Goal: Task Accomplishment & Management: Use online tool/utility

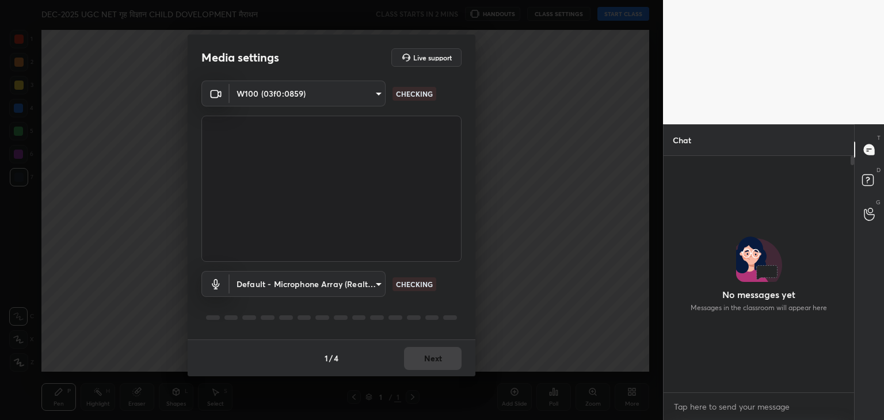
scroll to position [4, 3]
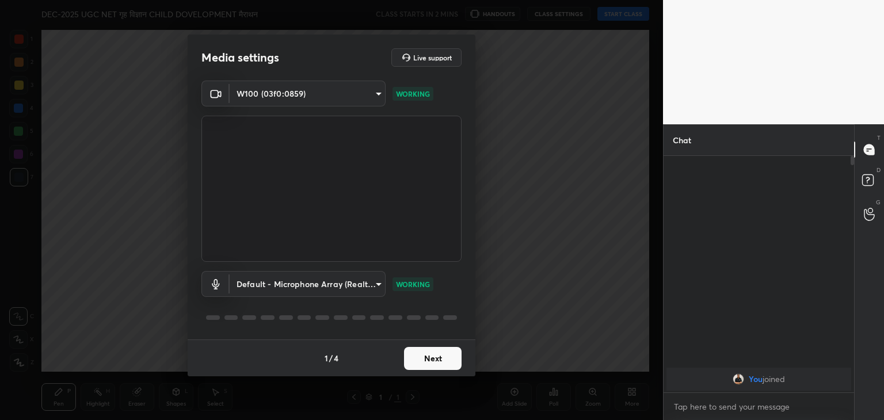
click at [430, 353] on button "Next" at bounding box center [433, 358] width 58 height 23
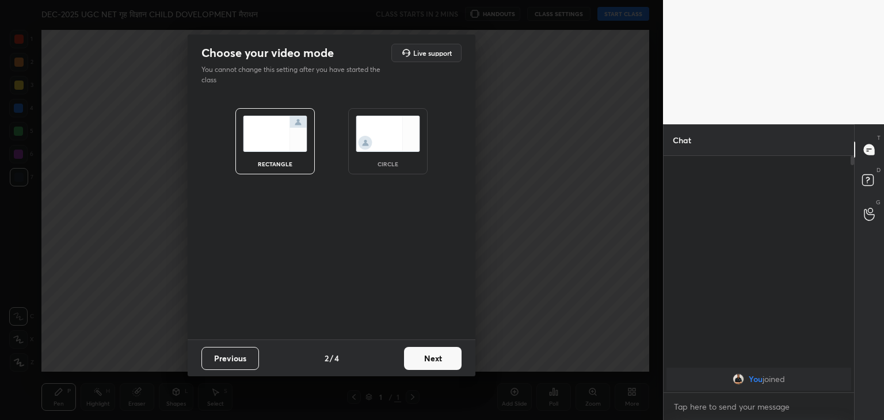
click at [395, 158] on div "circle" at bounding box center [387, 141] width 79 height 66
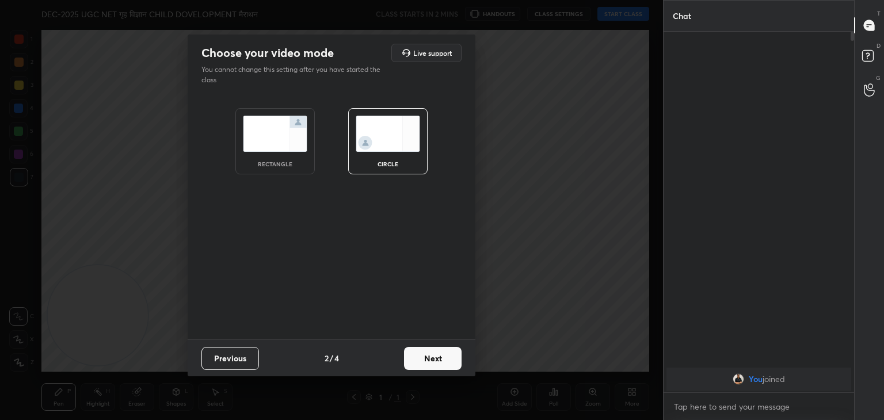
click at [428, 359] on button "Next" at bounding box center [433, 358] width 58 height 23
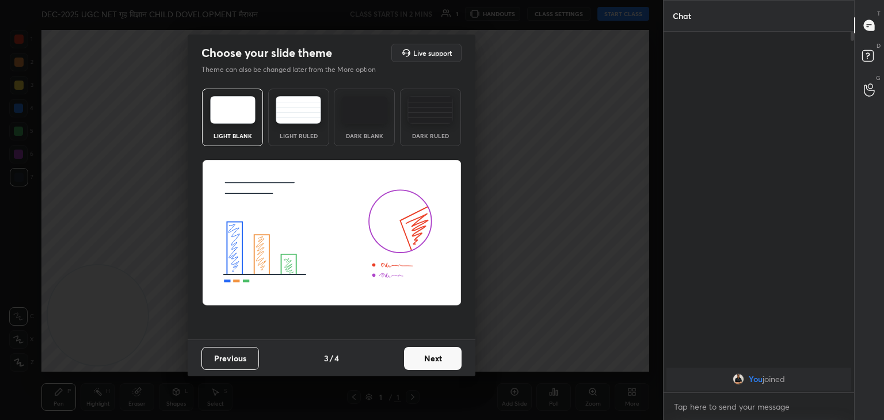
click at [439, 351] on button "Next" at bounding box center [433, 358] width 58 height 23
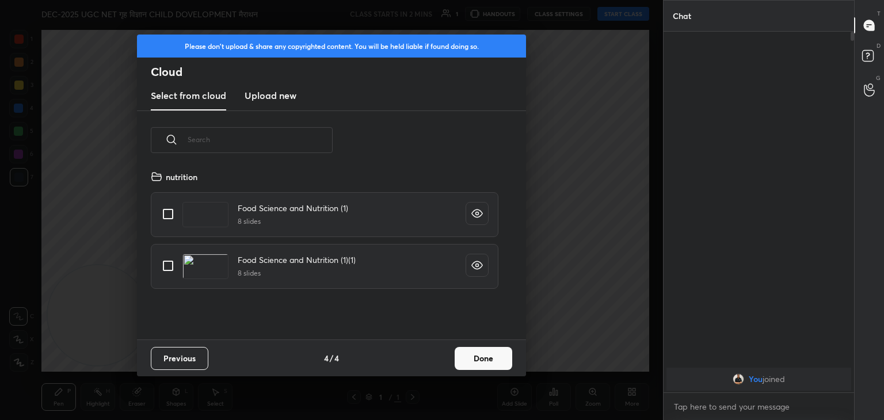
scroll to position [170, 370]
click at [287, 96] on h3 "Upload new" at bounding box center [271, 96] width 52 height 14
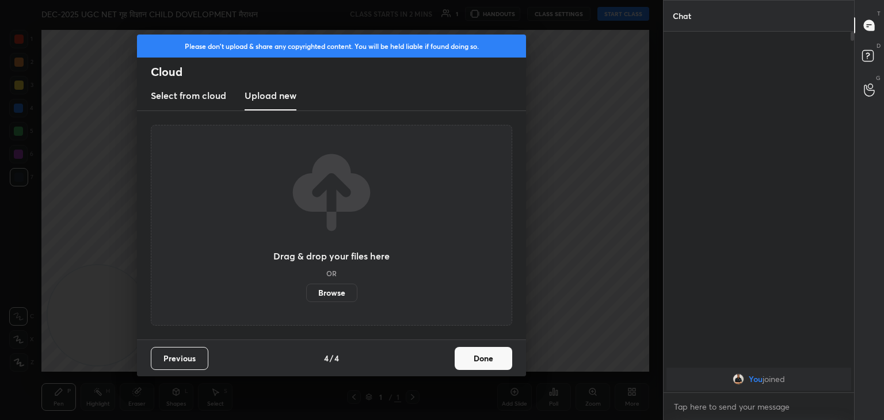
click at [331, 291] on label "Browse" at bounding box center [331, 293] width 51 height 18
click at [306, 291] on input "Browse" at bounding box center [306, 293] width 0 height 18
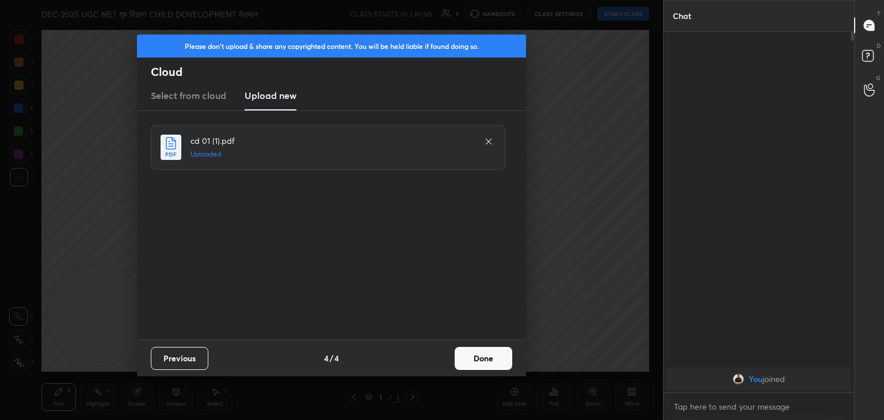
click at [483, 353] on button "Done" at bounding box center [484, 358] width 58 height 23
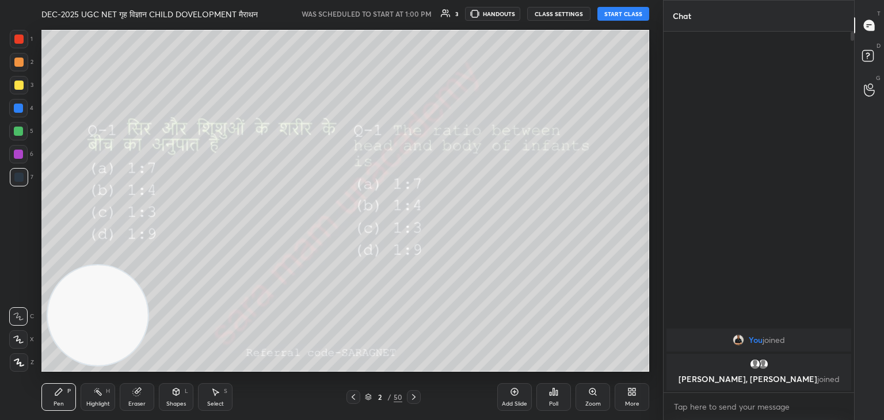
click at [621, 17] on button "START CLASS" at bounding box center [623, 14] width 52 height 14
click at [350, 397] on icon at bounding box center [353, 397] width 9 height 9
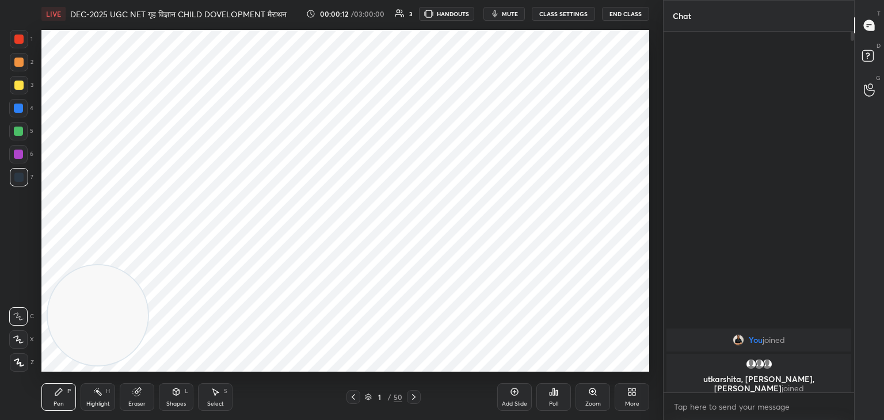
click at [351, 397] on icon at bounding box center [353, 397] width 9 height 9
click at [410, 397] on icon at bounding box center [413, 397] width 9 height 9
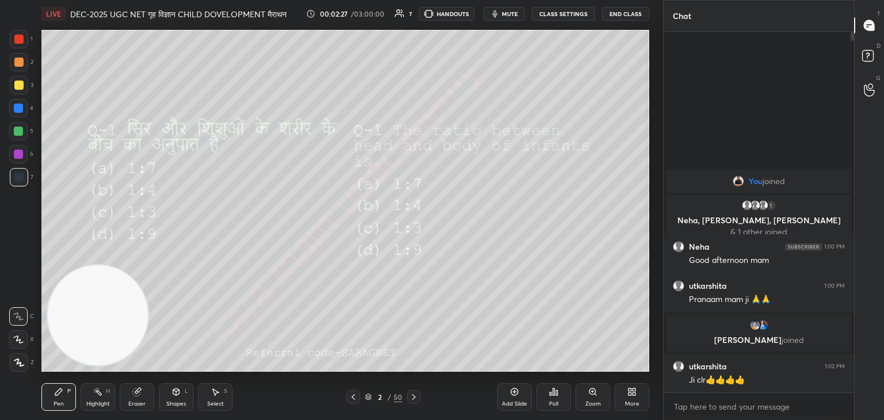
click at [17, 40] on div at bounding box center [18, 39] width 9 height 9
click at [16, 361] on icon at bounding box center [19, 363] width 10 height 8
click at [507, 399] on div "Add Slide" at bounding box center [514, 397] width 35 height 28
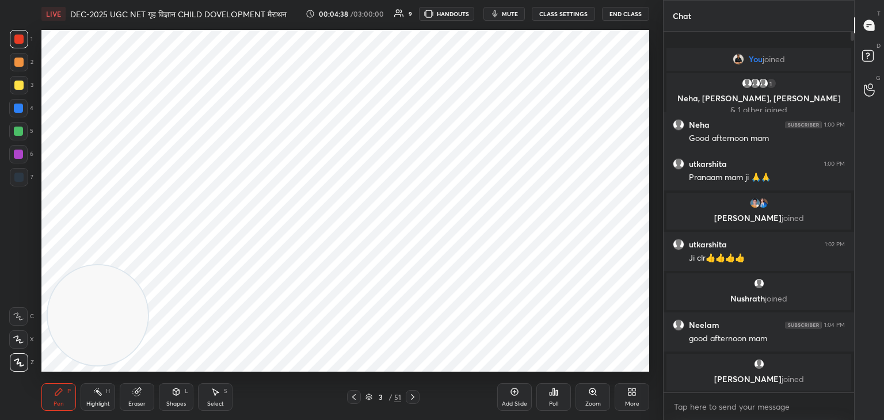
click at [220, 393] on div "Select S" at bounding box center [215, 397] width 35 height 28
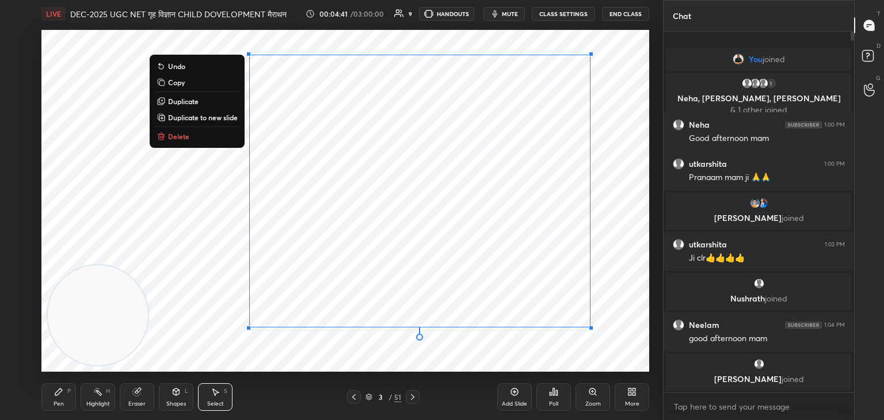
click at [170, 211] on div "0 ° Undo Copy Duplicate Duplicate to new slide Delete" at bounding box center [345, 201] width 608 height 342
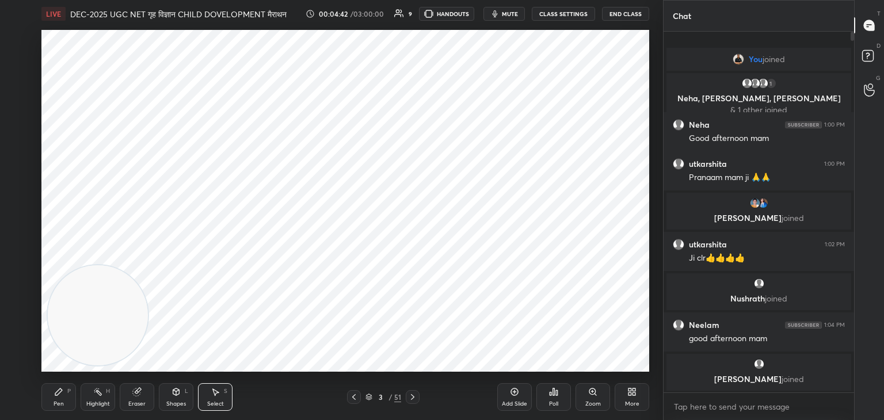
click at [356, 397] on icon at bounding box center [353, 397] width 9 height 9
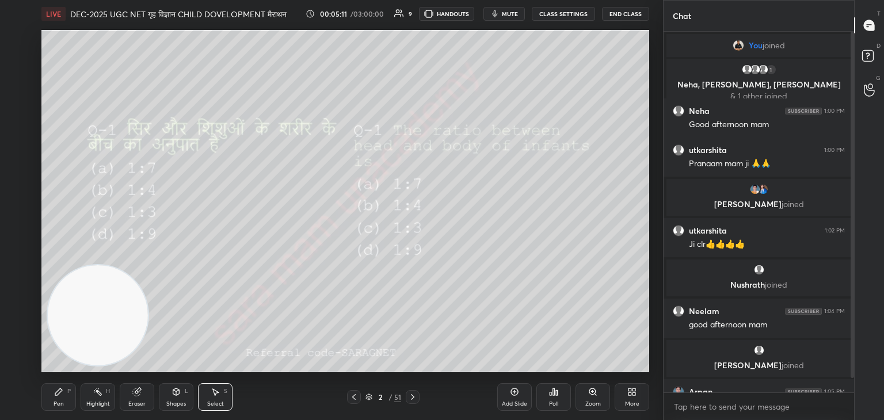
click at [518, 407] on div "Add Slide" at bounding box center [514, 404] width 25 height 6
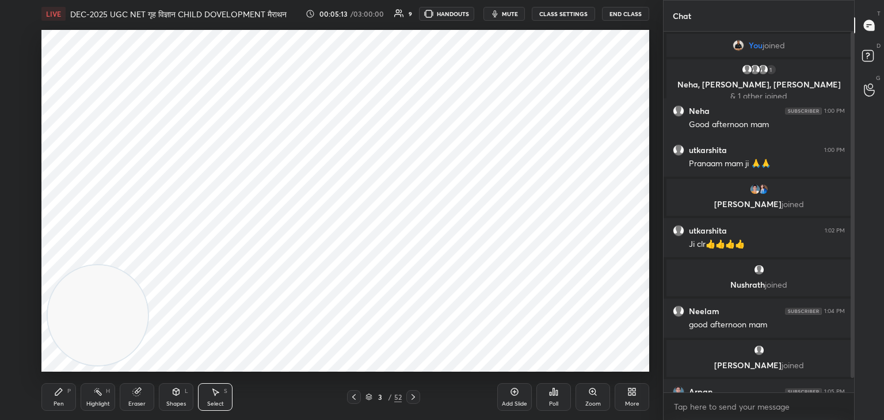
click at [364, 401] on div "3 / 52" at bounding box center [383, 397] width 73 height 14
click at [353, 403] on div at bounding box center [354, 397] width 14 height 14
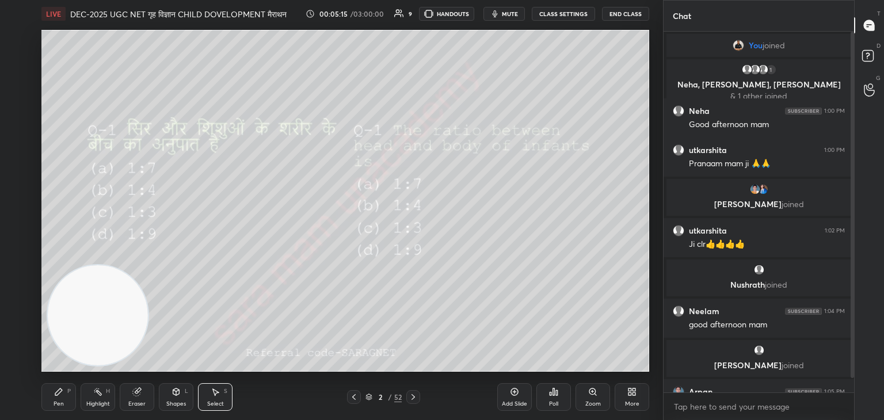
click at [550, 405] on div "Poll" at bounding box center [553, 404] width 9 height 6
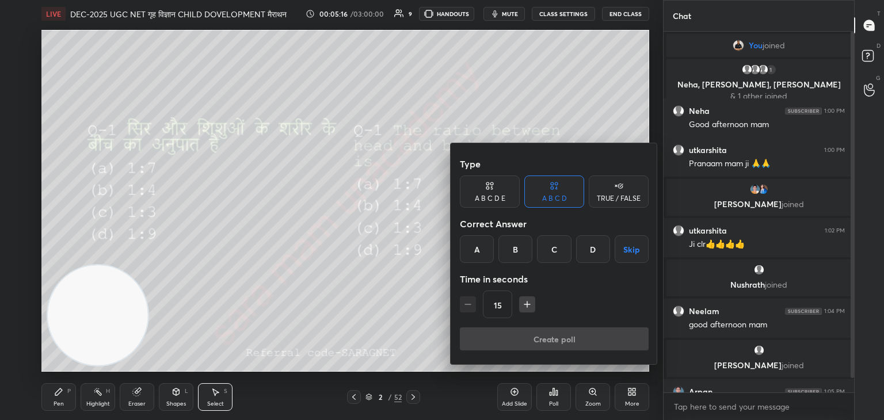
click at [525, 254] on div "B" at bounding box center [515, 249] width 34 height 28
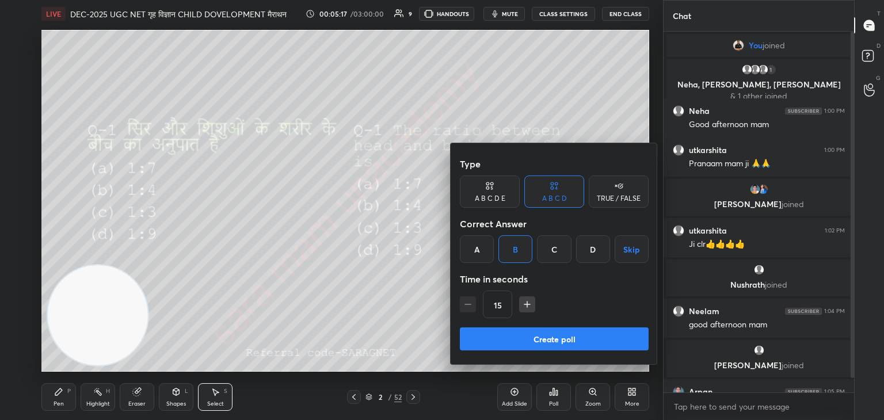
click at [562, 340] on button "Create poll" at bounding box center [554, 339] width 189 height 23
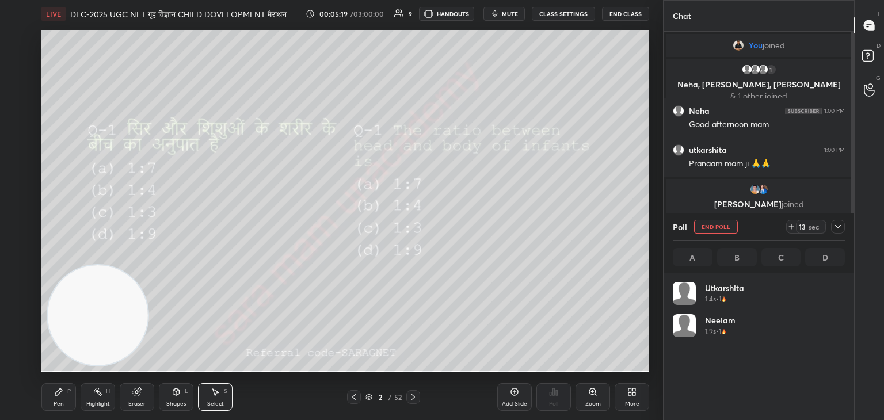
scroll to position [135, 169]
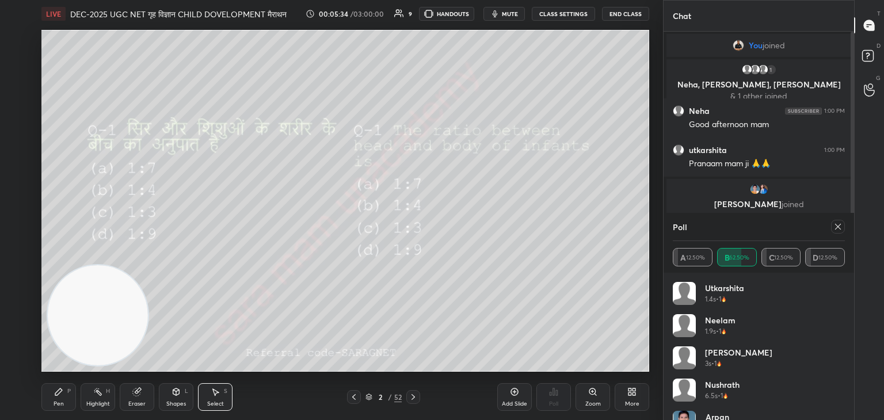
click at [56, 401] on div "Pen" at bounding box center [59, 404] width 10 height 6
click at [18, 45] on div at bounding box center [19, 39] width 18 height 18
click at [842, 226] on icon at bounding box center [837, 226] width 9 height 9
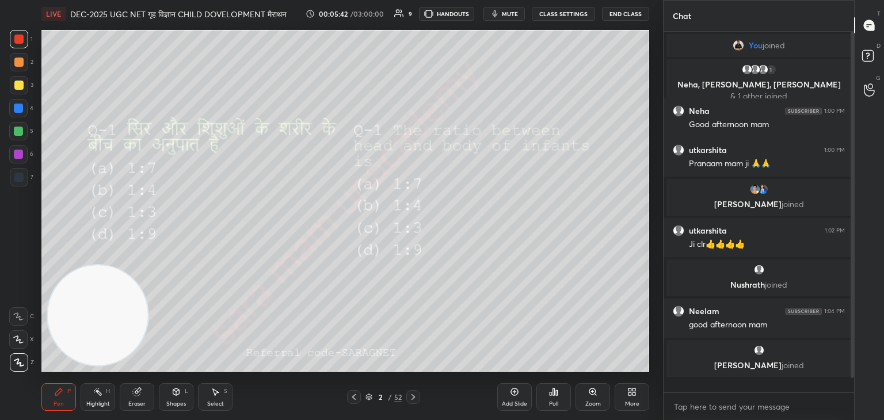
scroll to position [0, 0]
click at [412, 394] on icon at bounding box center [413, 397] width 9 height 9
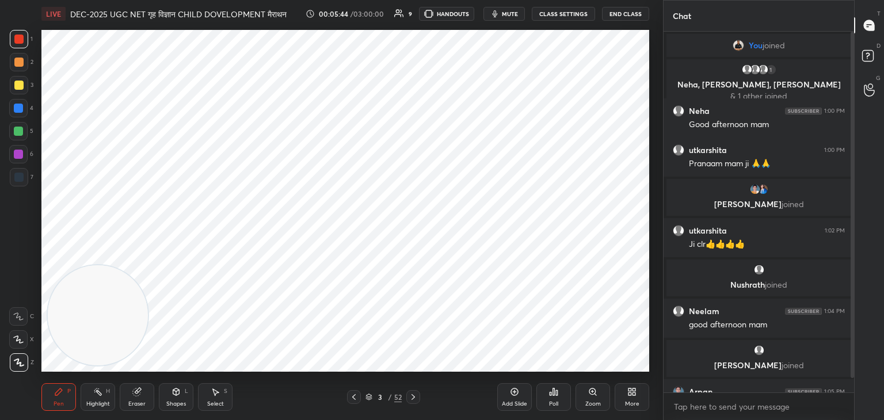
click at [412, 397] on icon at bounding box center [413, 397] width 9 height 9
click at [410, 399] on icon at bounding box center [413, 397] width 9 height 9
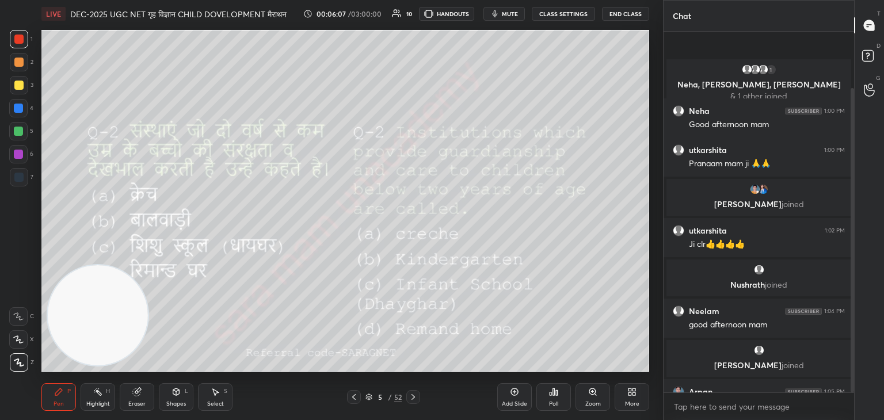
scroll to position [67, 0]
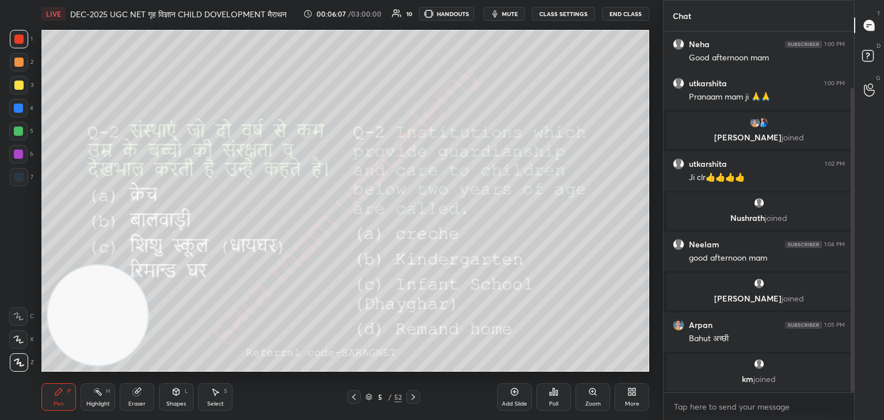
drag, startPoint x: 852, startPoint y: 273, endPoint x: 843, endPoint y: 355, distance: 82.3
click at [843, 355] on div "1 Neha, utkarshita, Neelam & 1 other joined Neha 1:00 PM Good afternoon mam utk…" at bounding box center [759, 212] width 191 height 361
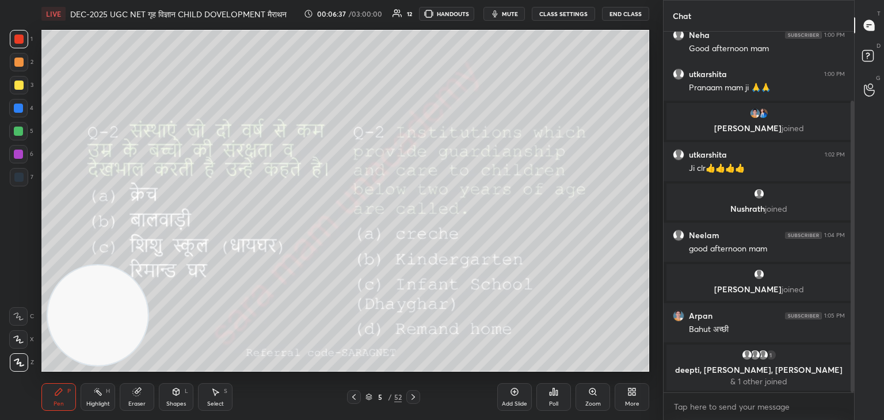
click at [553, 397] on div "Poll" at bounding box center [553, 397] width 35 height 28
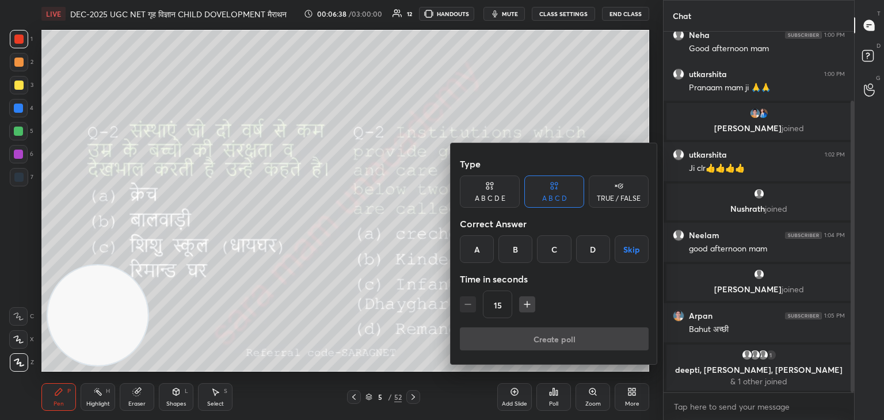
click at [478, 245] on div "A" at bounding box center [477, 249] width 34 height 28
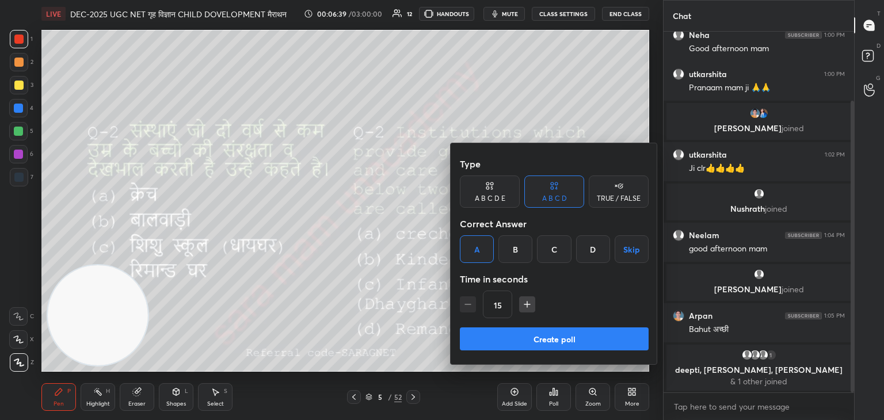
click at [584, 336] on button "Create poll" at bounding box center [554, 339] width 189 height 23
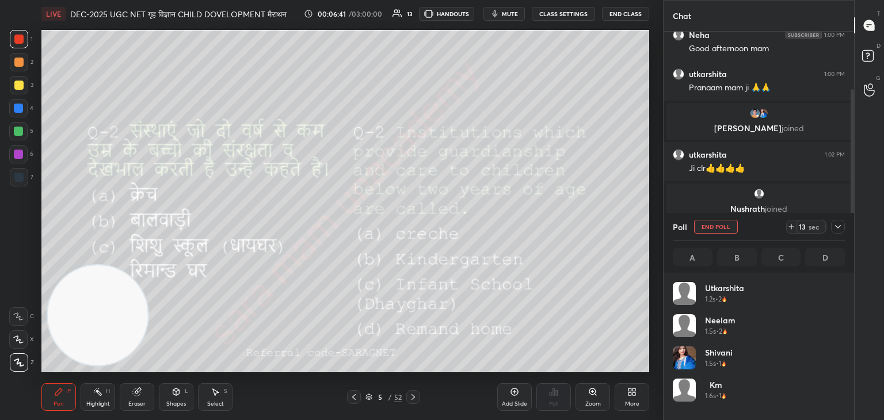
scroll to position [135, 169]
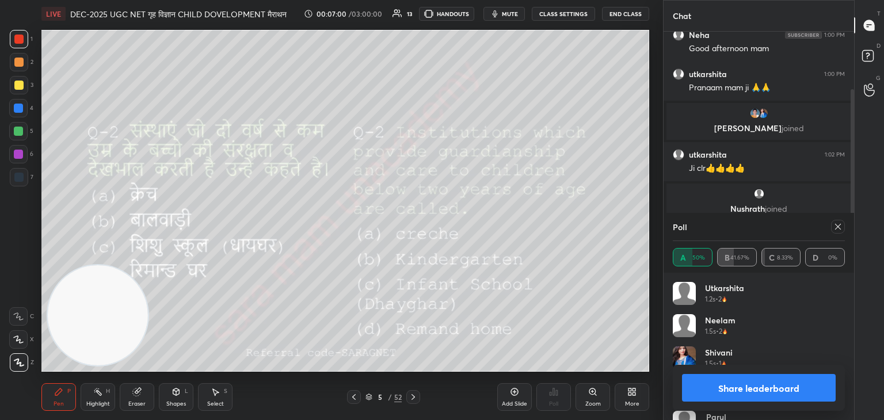
click at [836, 229] on icon at bounding box center [837, 226] width 9 height 9
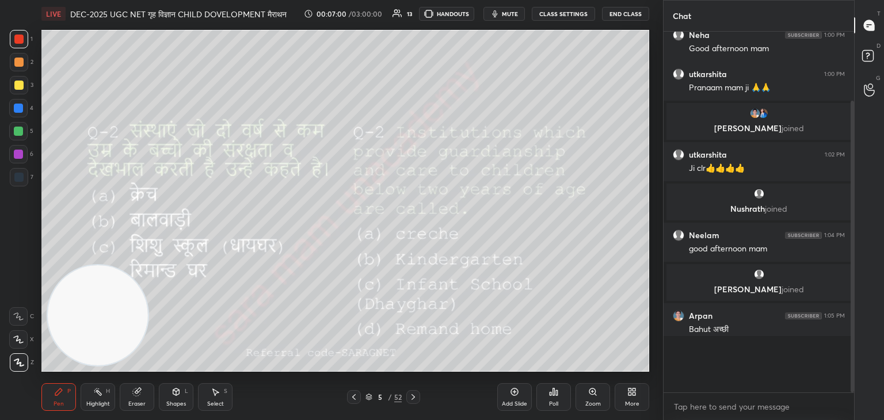
scroll to position [253, 187]
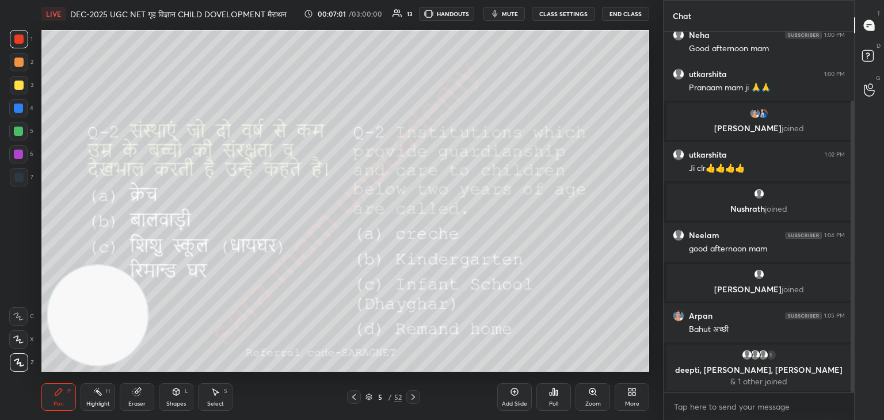
click at [417, 394] on icon at bounding box center [413, 397] width 9 height 9
click at [555, 399] on div "Poll" at bounding box center [553, 397] width 35 height 28
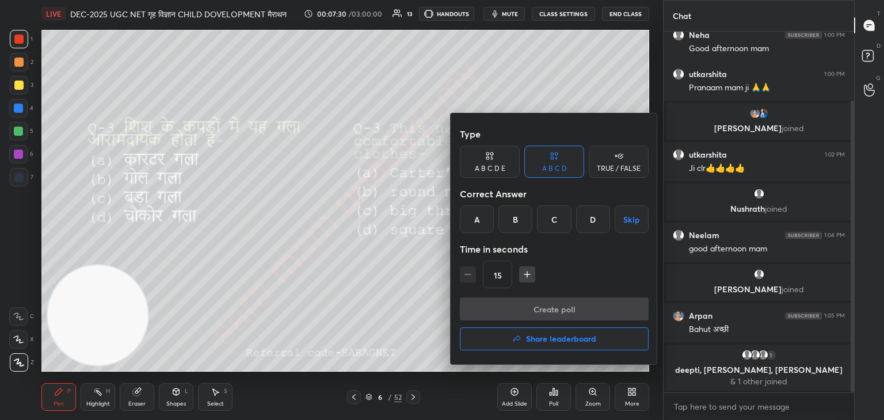
click at [512, 223] on div "B" at bounding box center [515, 219] width 34 height 28
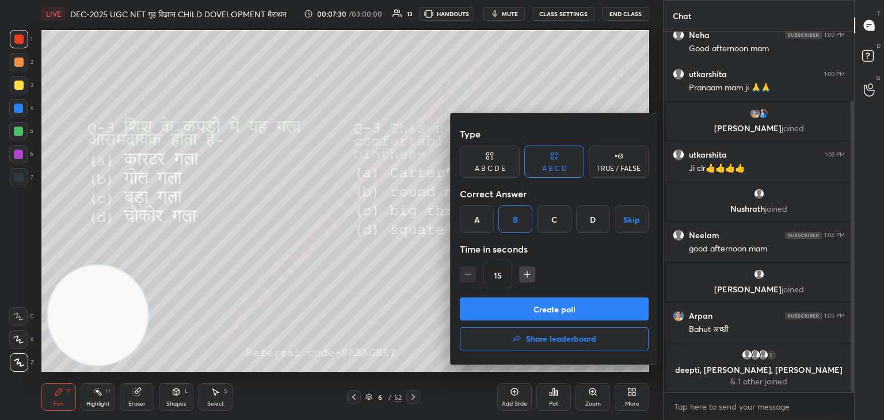
click at [589, 310] on button "Create poll" at bounding box center [554, 309] width 189 height 23
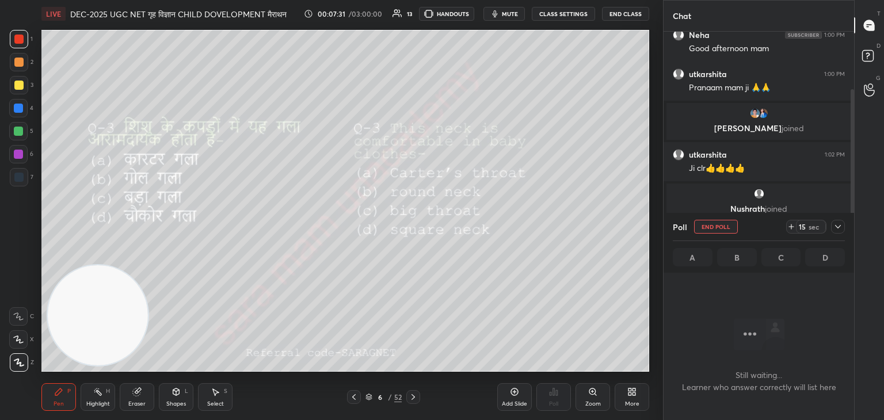
scroll to position [4, 3]
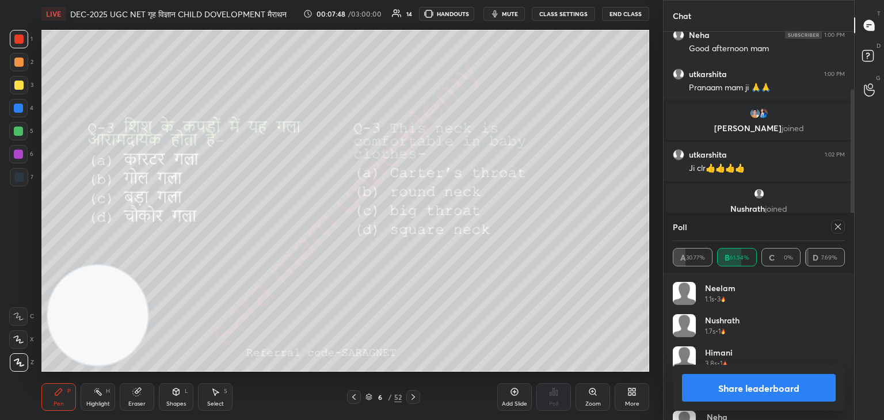
click at [836, 225] on icon at bounding box center [838, 227] width 6 height 6
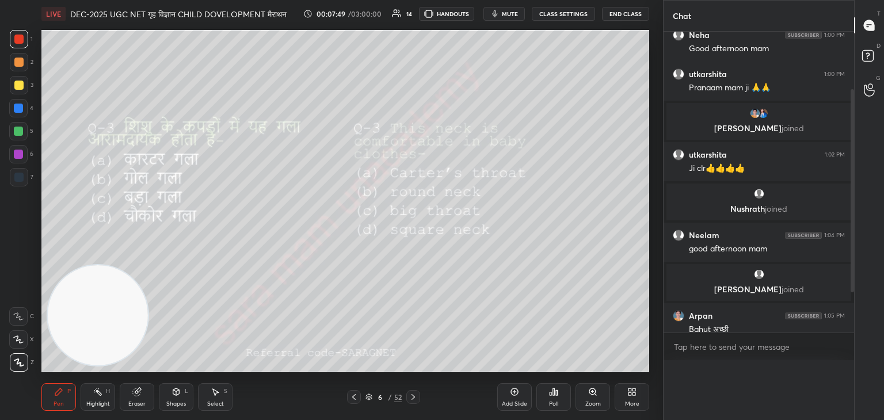
scroll to position [317, 187]
click at [411, 395] on icon at bounding box center [413, 397] width 9 height 9
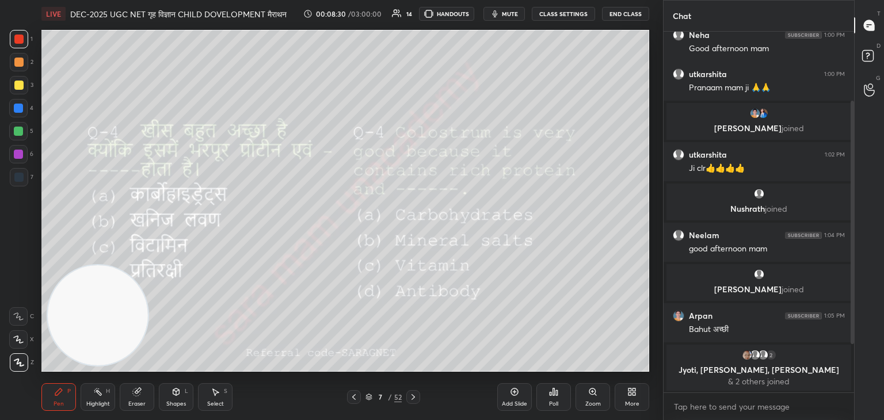
click at [551, 397] on div "Poll" at bounding box center [553, 397] width 35 height 28
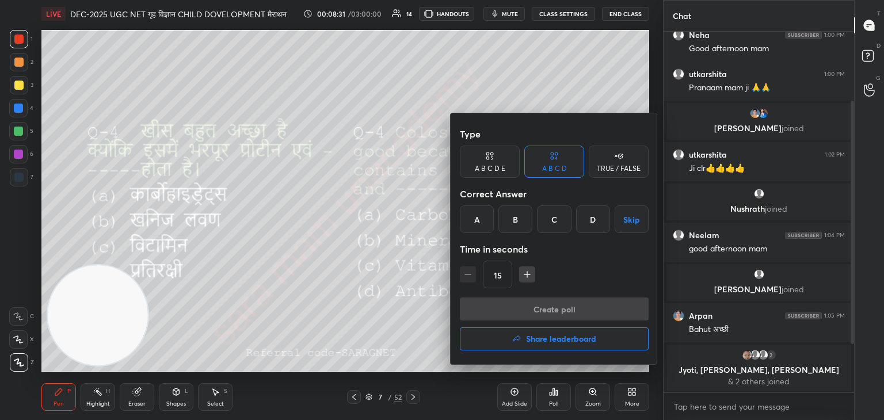
click at [600, 221] on div "D" at bounding box center [593, 219] width 34 height 28
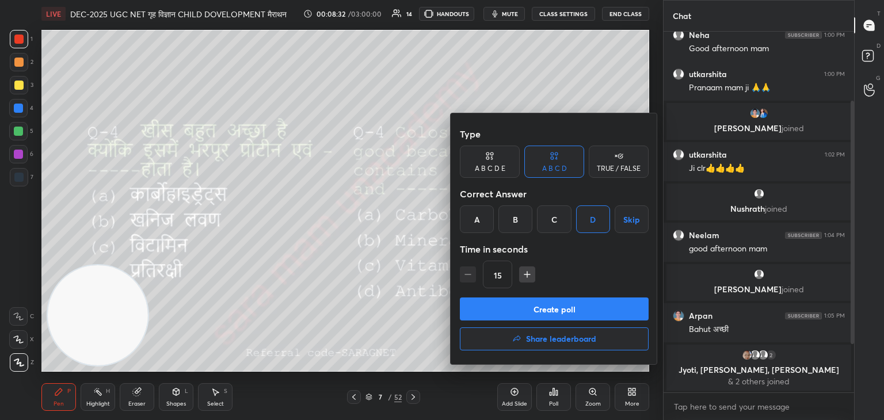
click at [592, 311] on button "Create poll" at bounding box center [554, 309] width 189 height 23
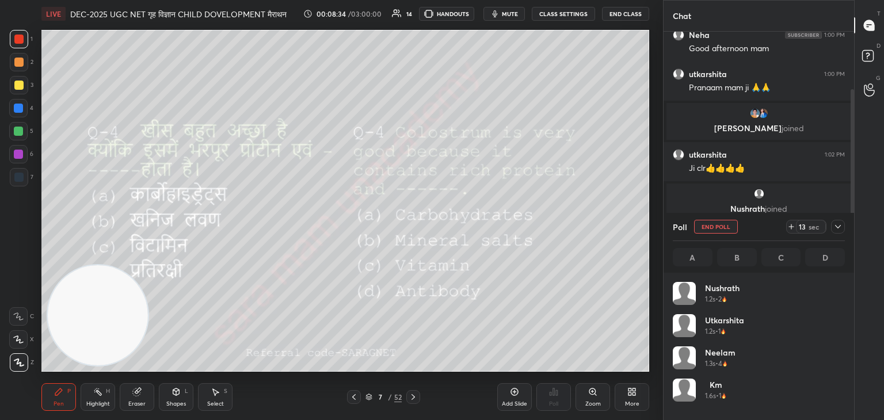
scroll to position [135, 169]
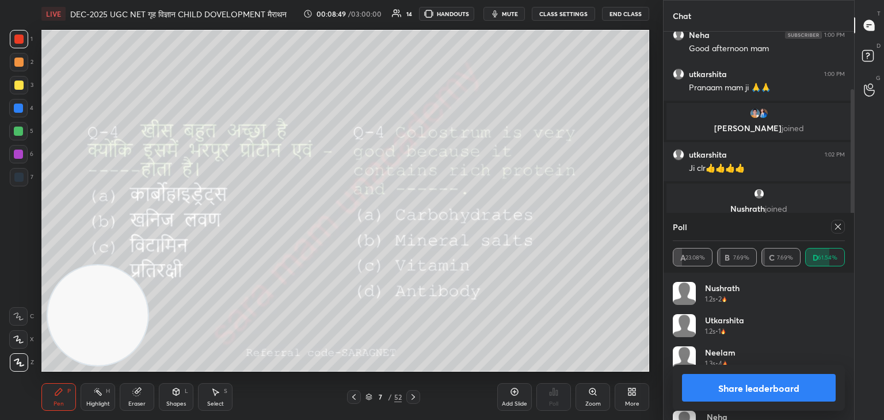
click at [845, 229] on div "Poll A 23.08% B 7.69% C 7.69% D 61.54%" at bounding box center [759, 243] width 191 height 60
click at [836, 227] on icon at bounding box center [837, 226] width 9 height 9
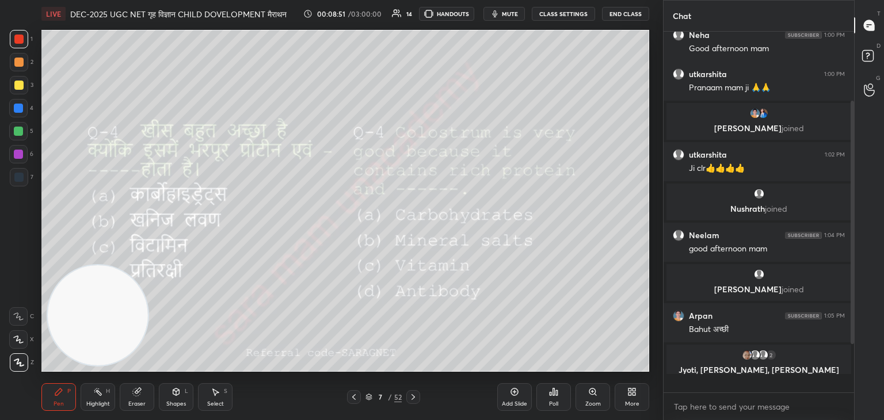
scroll to position [258, 187]
click at [409, 397] on icon at bounding box center [413, 397] width 9 height 9
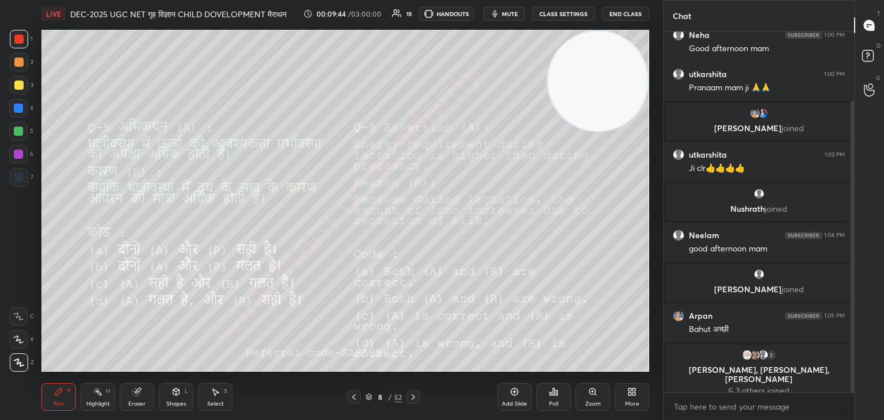
click at [562, 400] on div "Poll" at bounding box center [553, 397] width 35 height 28
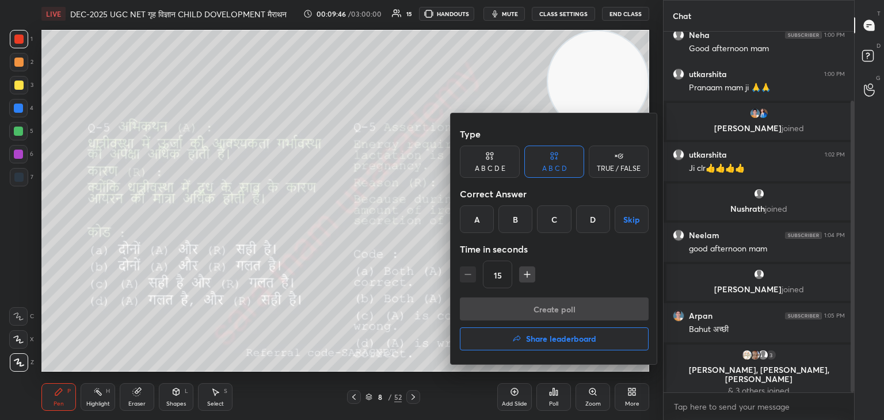
click at [559, 225] on div "C" at bounding box center [554, 219] width 34 height 28
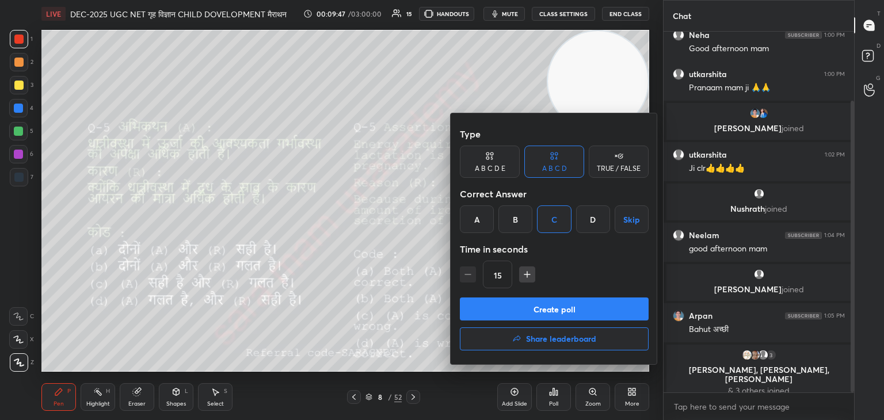
click at [596, 312] on button "Create poll" at bounding box center [554, 309] width 189 height 23
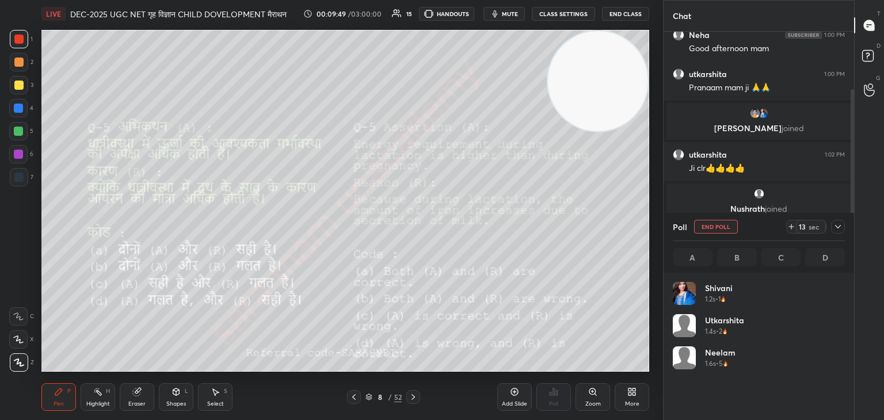
scroll to position [135, 169]
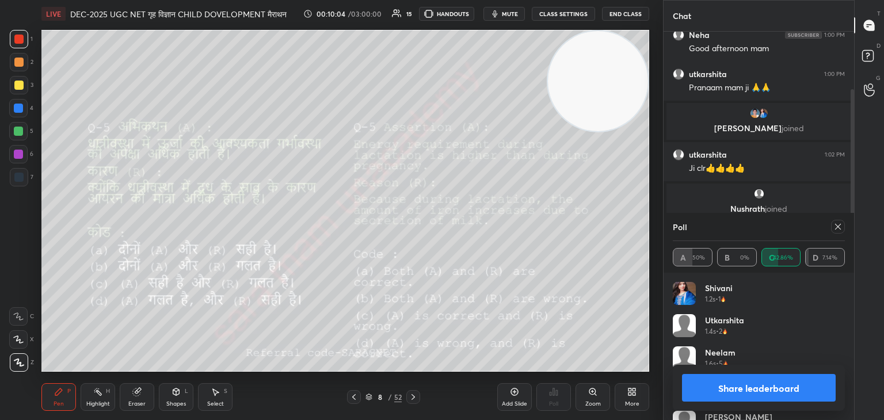
click at [842, 226] on icon at bounding box center [837, 226] width 9 height 9
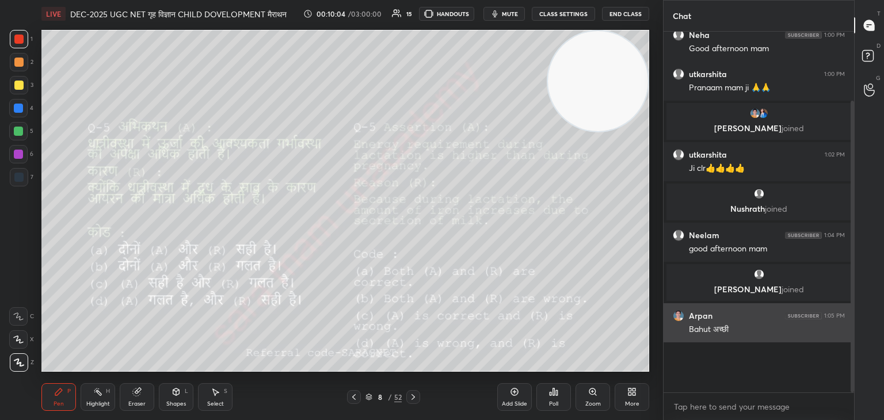
scroll to position [2, 3]
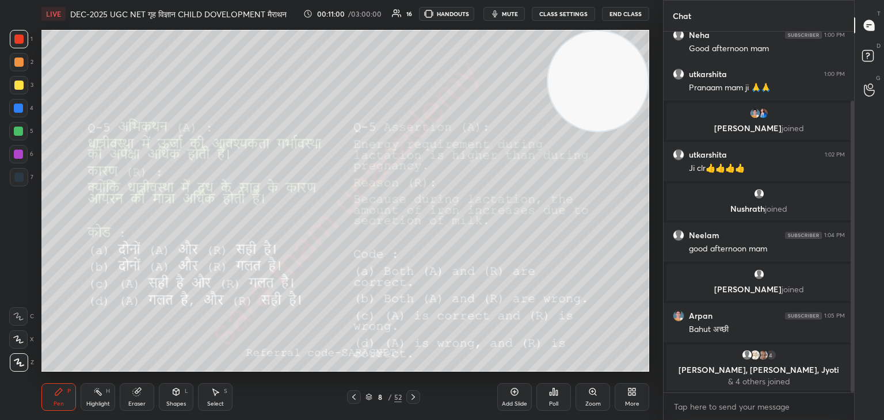
click at [409, 395] on icon at bounding box center [413, 397] width 9 height 9
click at [551, 401] on div "Poll" at bounding box center [553, 404] width 9 height 6
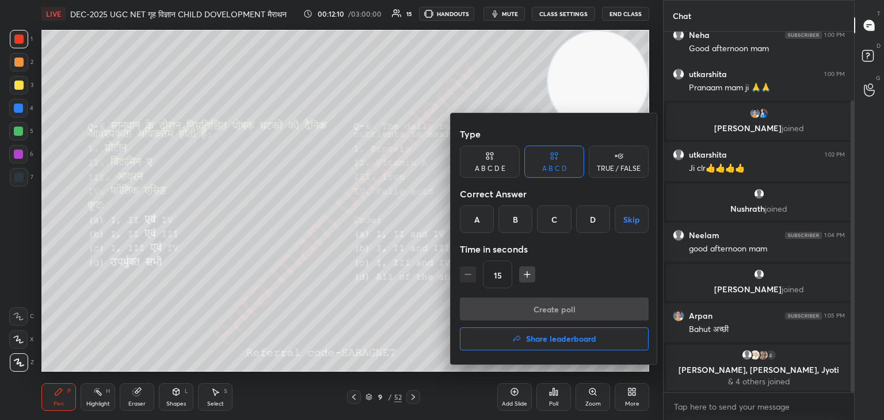
click at [485, 222] on div "A" at bounding box center [477, 219] width 34 height 28
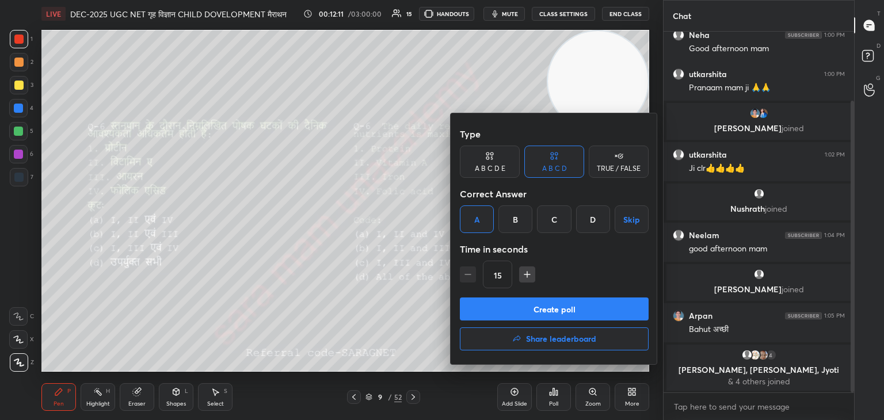
click at [548, 302] on button "Create poll" at bounding box center [554, 309] width 189 height 23
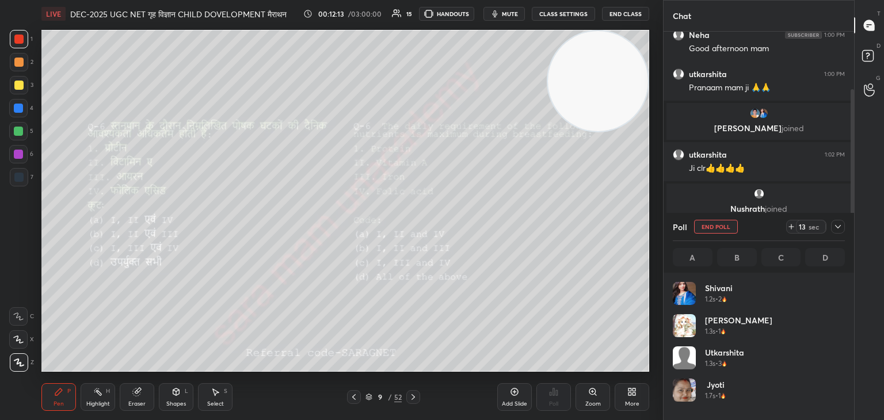
scroll to position [3, 3]
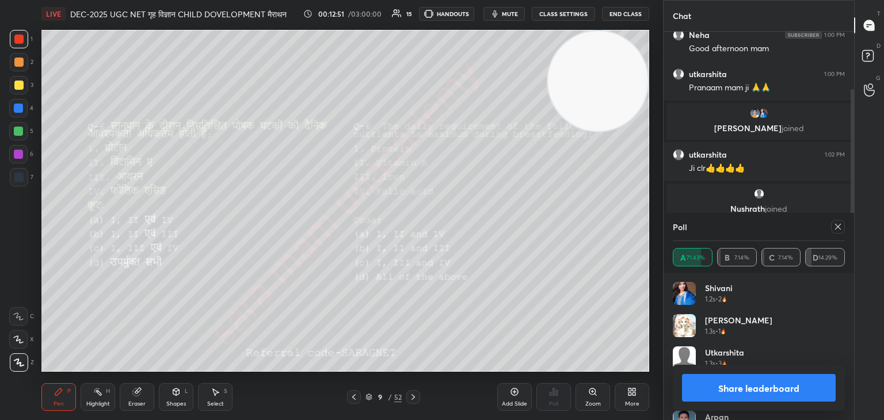
click at [413, 396] on icon at bounding box center [413, 397] width 3 height 6
click at [841, 228] on icon at bounding box center [837, 226] width 9 height 9
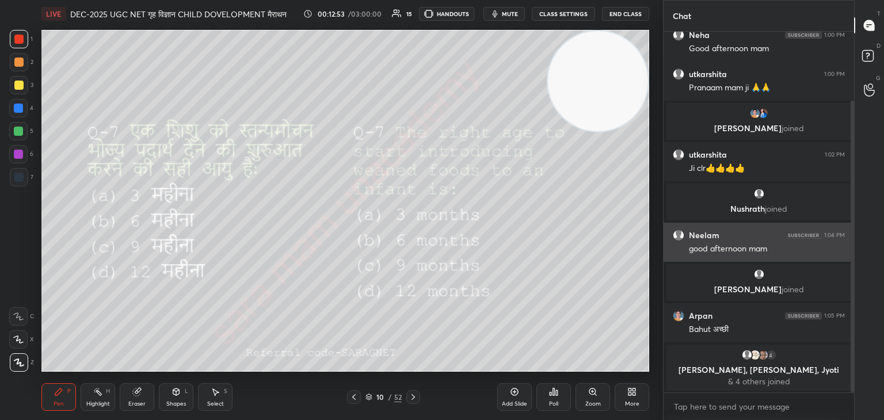
scroll to position [4, 3]
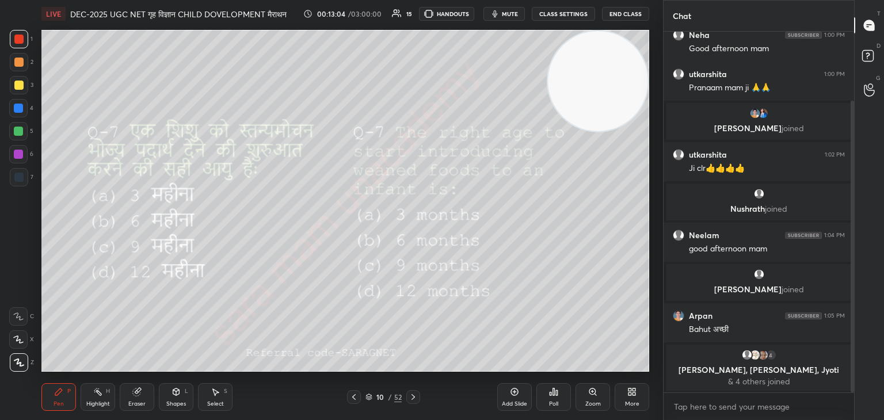
click at [551, 401] on div "Poll" at bounding box center [553, 404] width 9 height 6
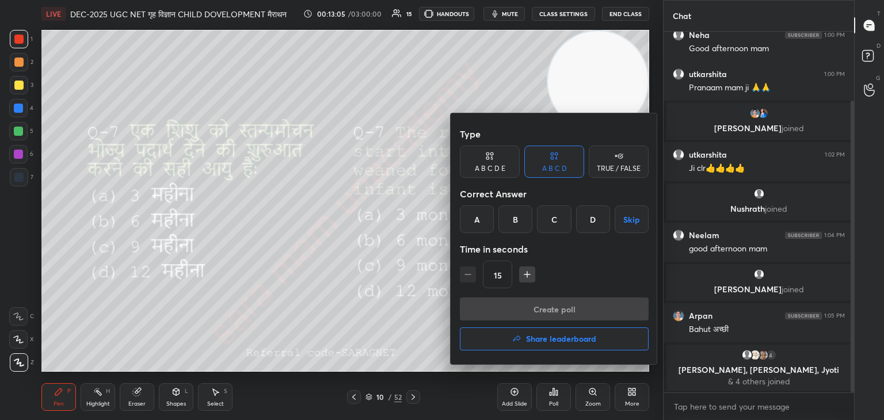
click at [522, 224] on div "B" at bounding box center [515, 219] width 34 height 28
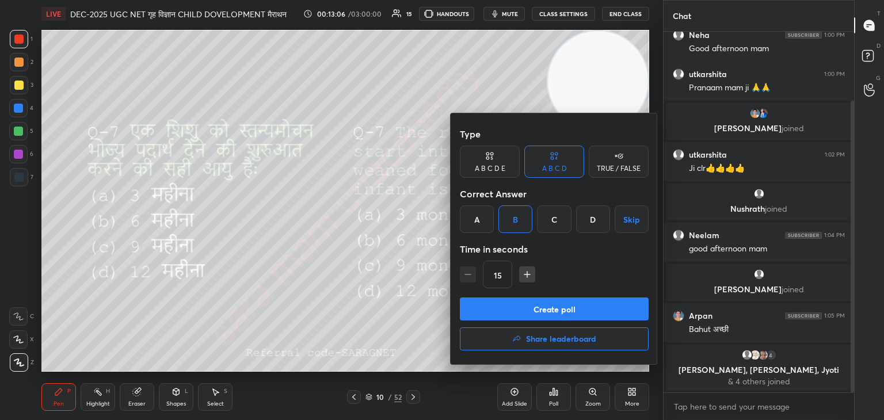
click at [547, 307] on button "Create poll" at bounding box center [554, 309] width 189 height 23
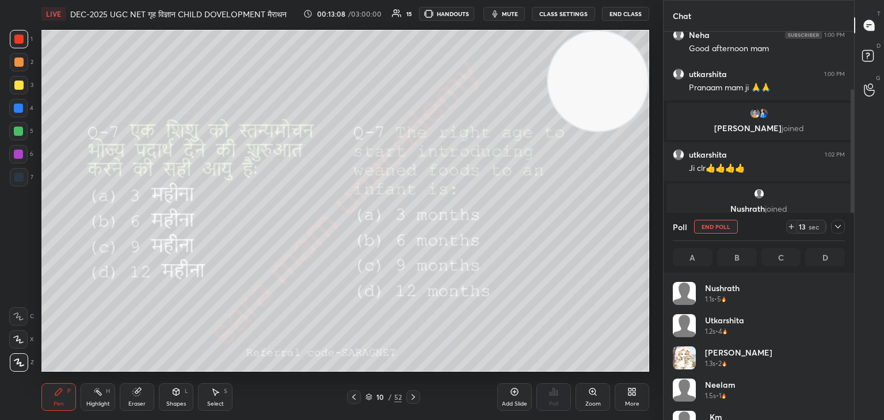
scroll to position [135, 169]
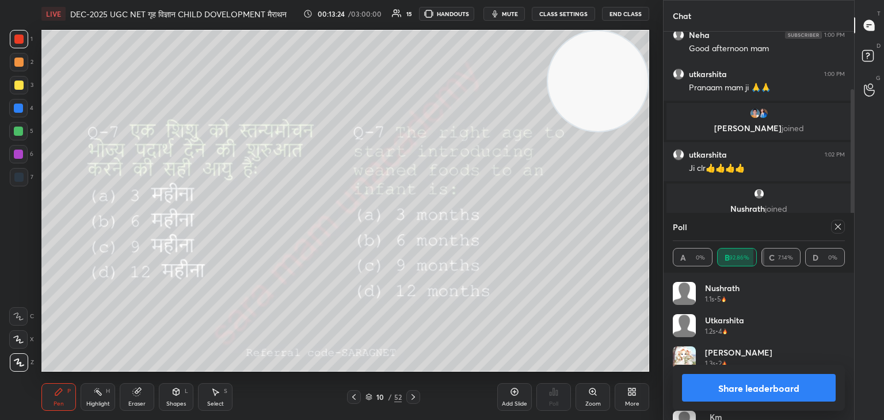
click at [833, 227] on div at bounding box center [838, 227] width 14 height 14
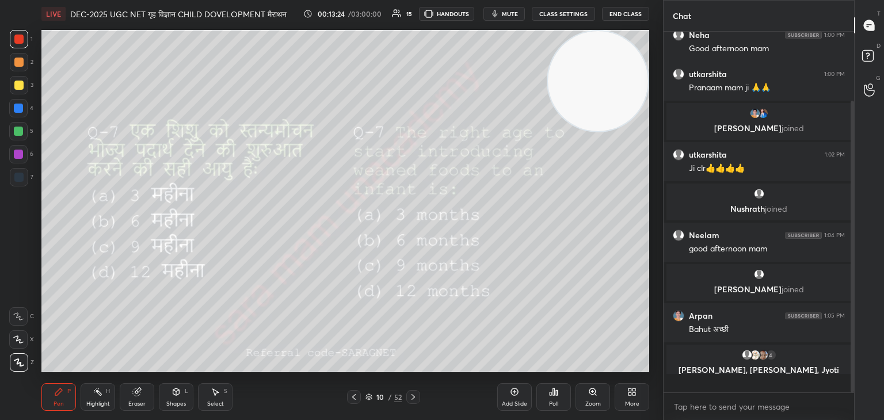
scroll to position [4, 3]
click at [416, 394] on icon at bounding box center [413, 397] width 9 height 9
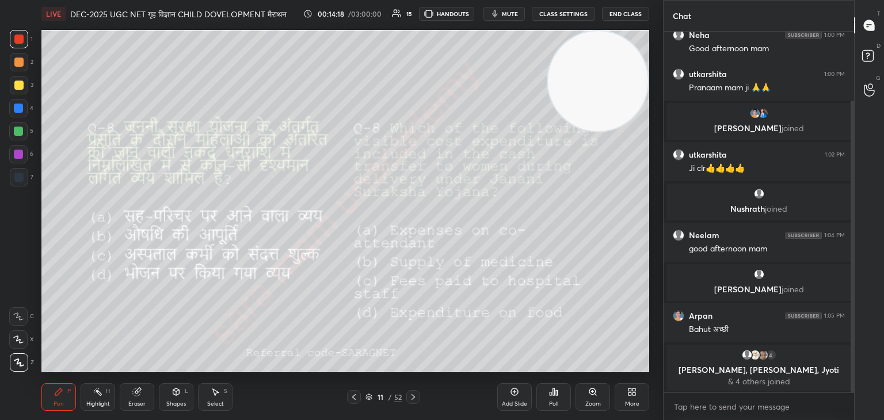
click at [565, 392] on div "Poll" at bounding box center [553, 397] width 35 height 28
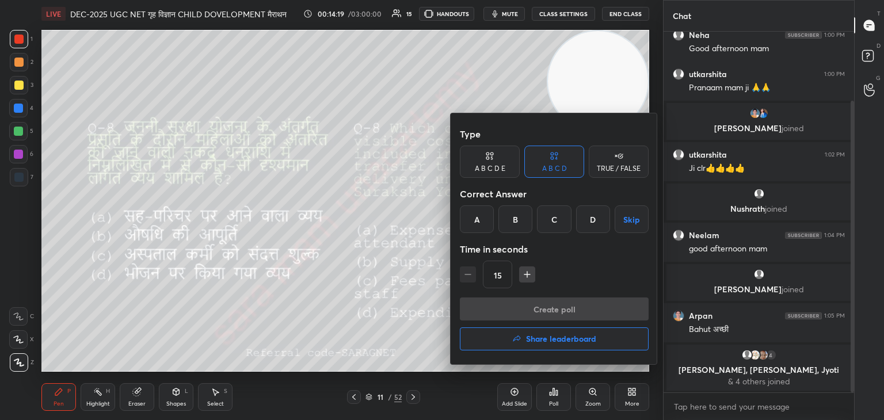
click at [516, 217] on div "B" at bounding box center [515, 219] width 34 height 28
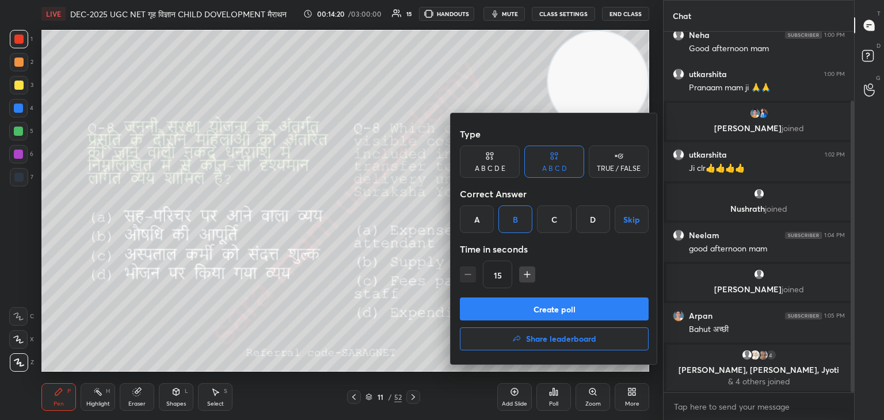
click at [548, 313] on button "Create poll" at bounding box center [554, 309] width 189 height 23
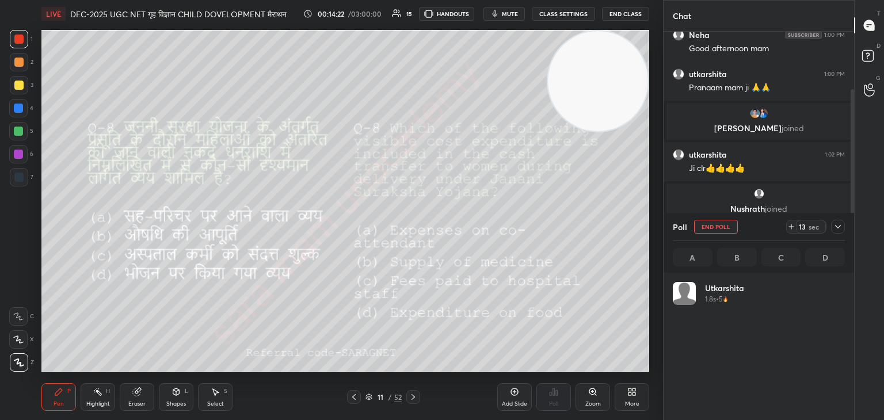
scroll to position [135, 169]
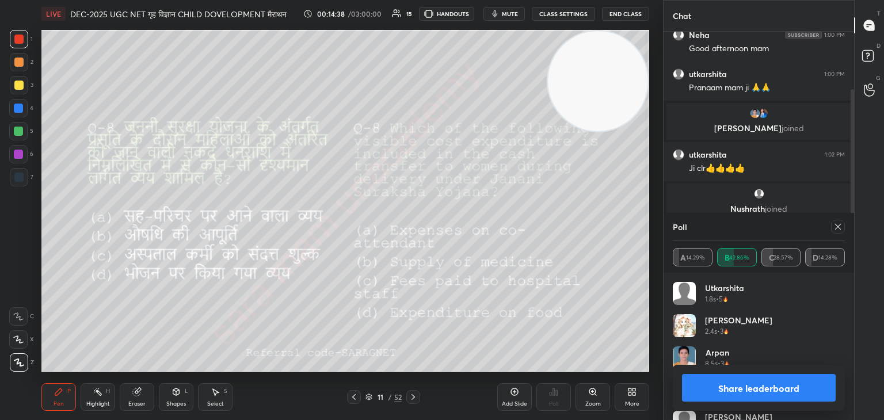
click at [836, 231] on icon at bounding box center [837, 226] width 9 height 9
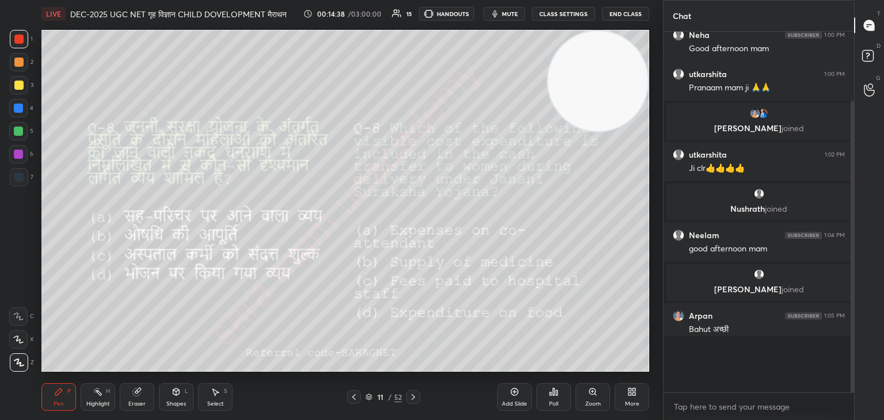
scroll to position [3, 3]
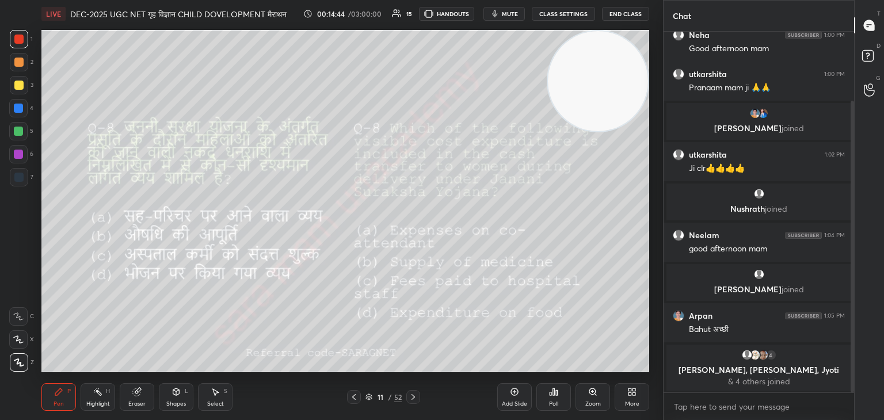
click at [410, 397] on icon at bounding box center [413, 397] width 9 height 9
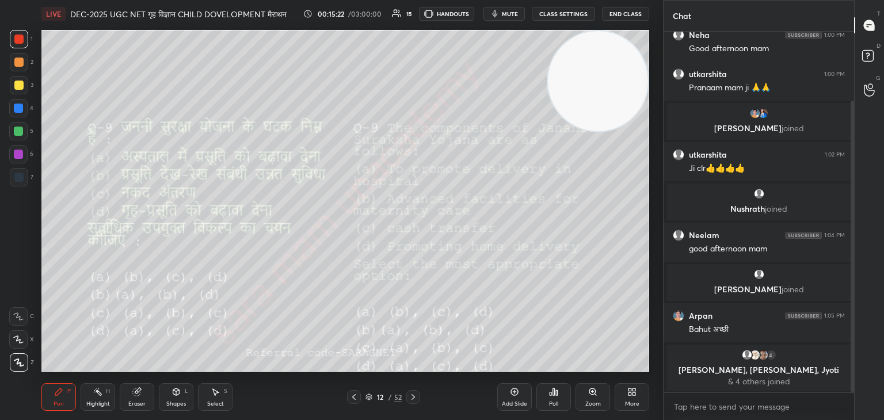
click at [556, 397] on div "Poll" at bounding box center [553, 397] width 35 height 28
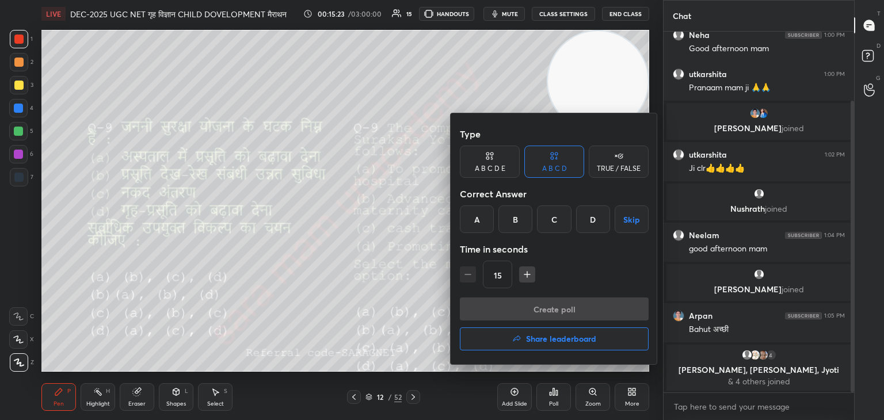
click at [547, 222] on div "C" at bounding box center [554, 219] width 34 height 28
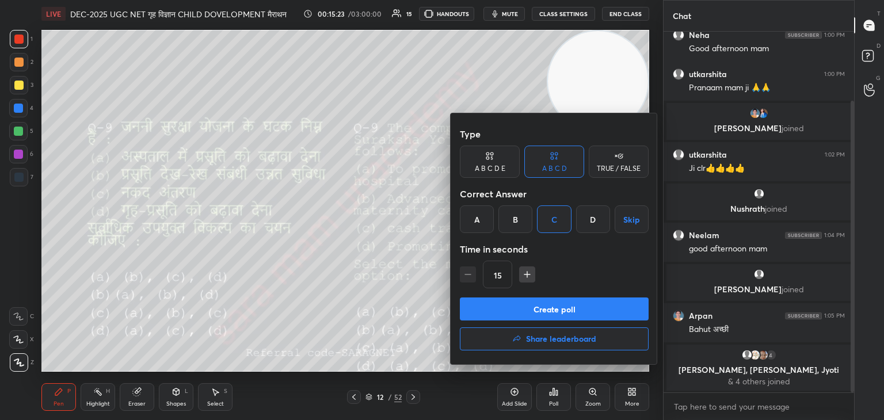
click at [567, 310] on button "Create poll" at bounding box center [554, 309] width 189 height 23
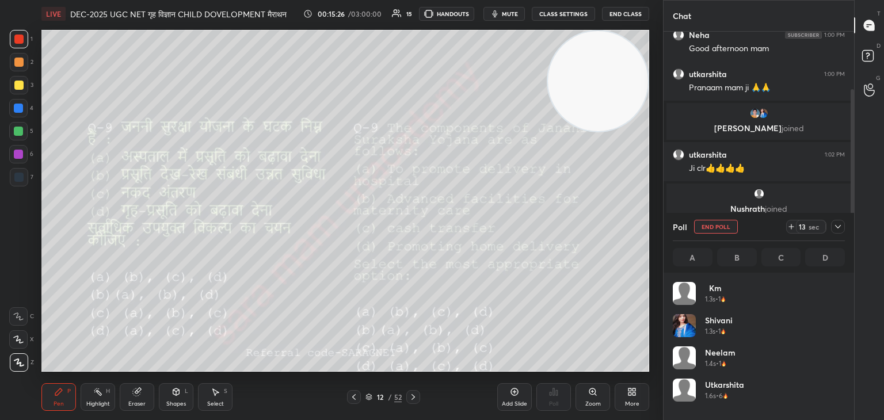
scroll to position [135, 169]
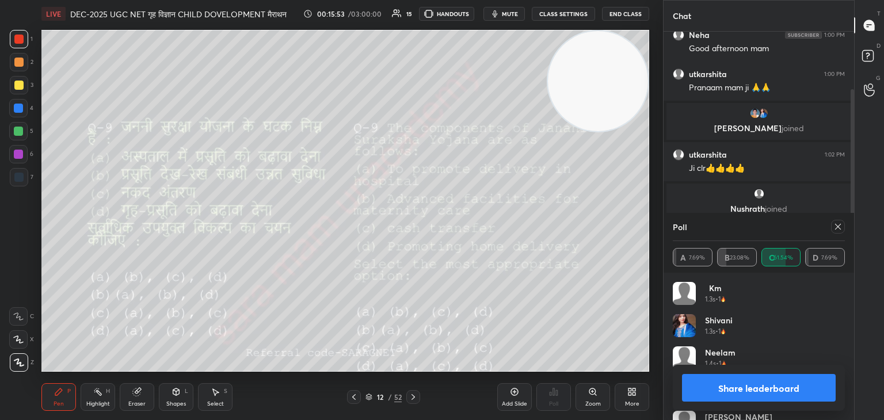
click at [844, 229] on div at bounding box center [838, 227] width 14 height 14
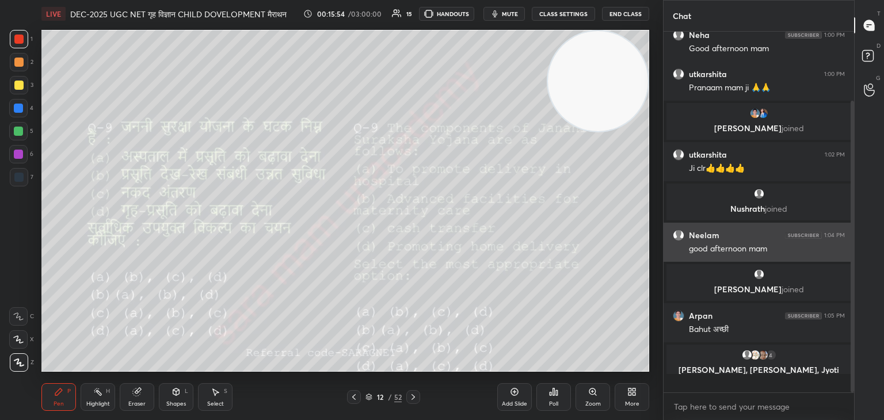
scroll to position [262, 187]
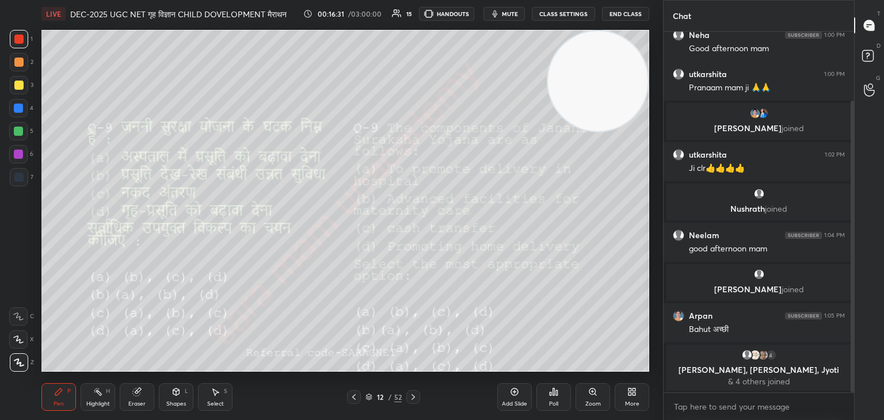
click at [416, 394] on icon at bounding box center [413, 397] width 9 height 9
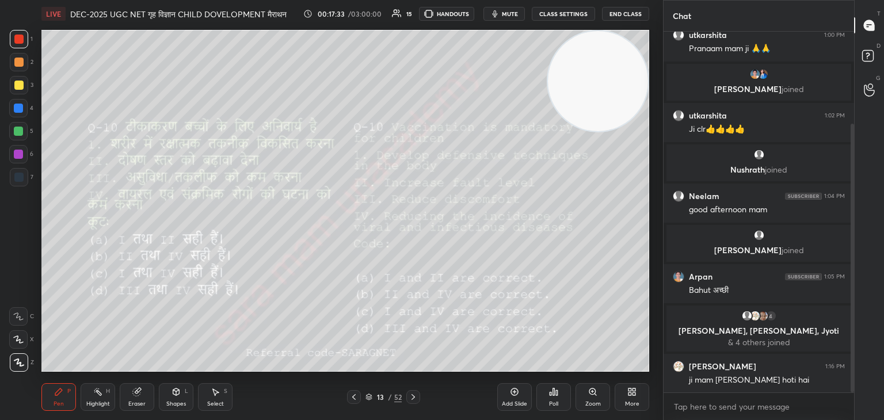
click at [548, 397] on div "Poll" at bounding box center [553, 397] width 35 height 28
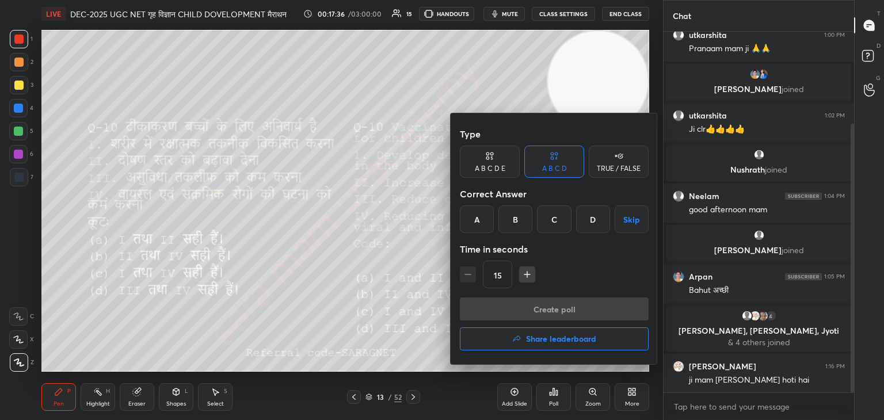
click at [548, 223] on div "C" at bounding box center [554, 219] width 34 height 28
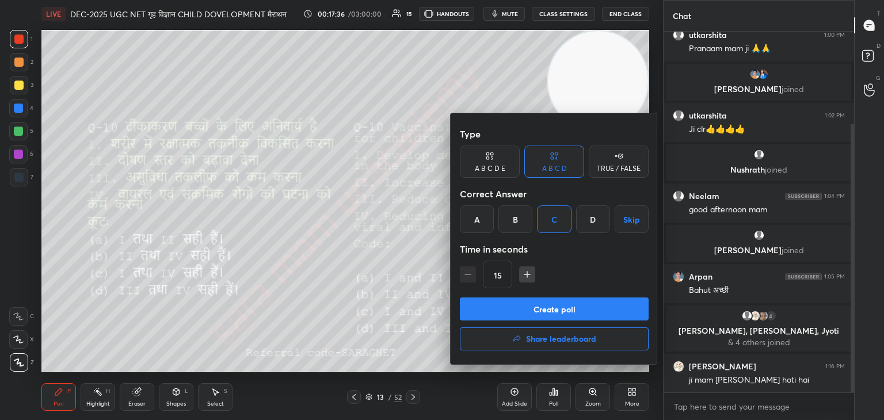
click at [543, 309] on button "Create poll" at bounding box center [554, 309] width 189 height 23
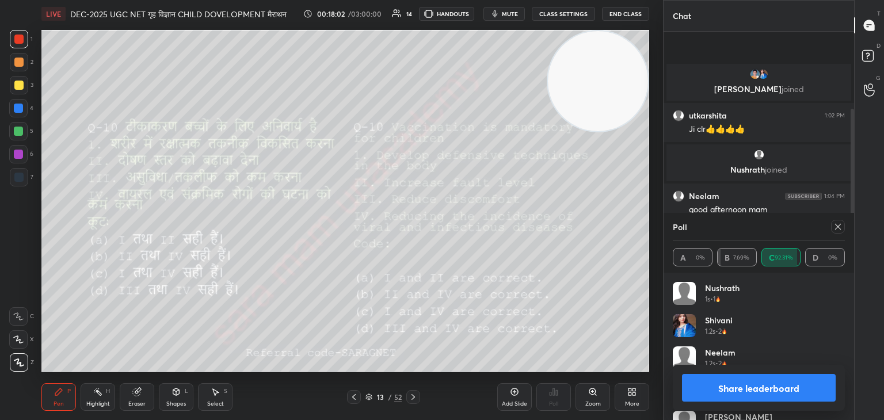
scroll to position [234, 0]
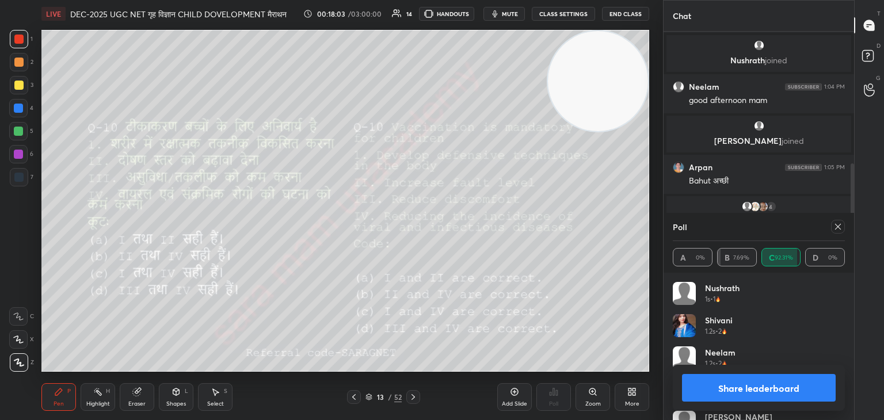
click at [836, 225] on icon at bounding box center [837, 226] width 9 height 9
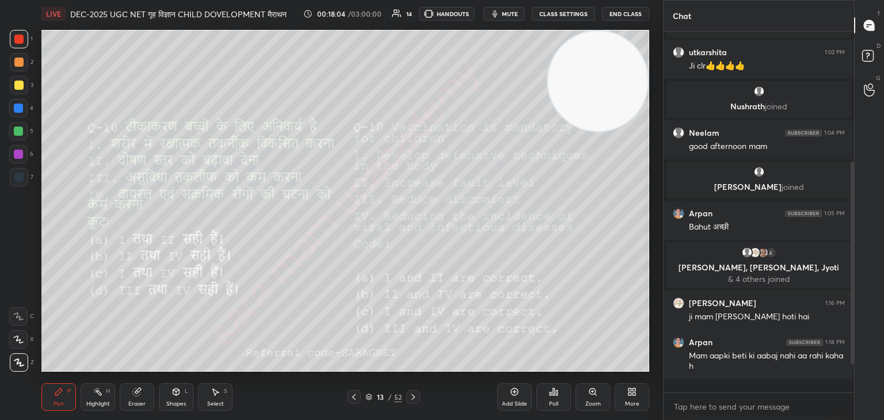
scroll to position [180, 0]
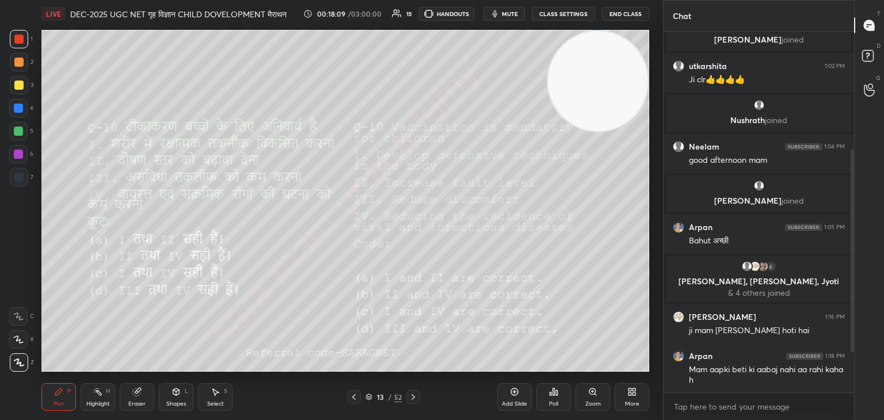
click at [415, 395] on icon at bounding box center [413, 397] width 9 height 9
click at [551, 391] on icon at bounding box center [553, 391] width 9 height 9
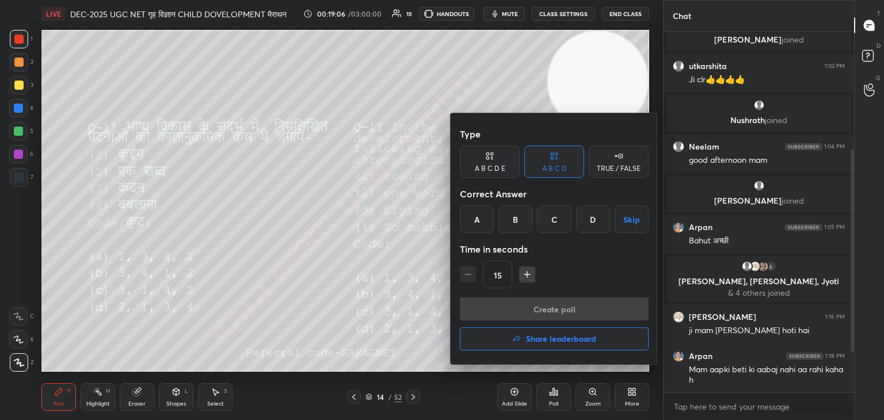
click at [555, 217] on div "C" at bounding box center [554, 219] width 34 height 28
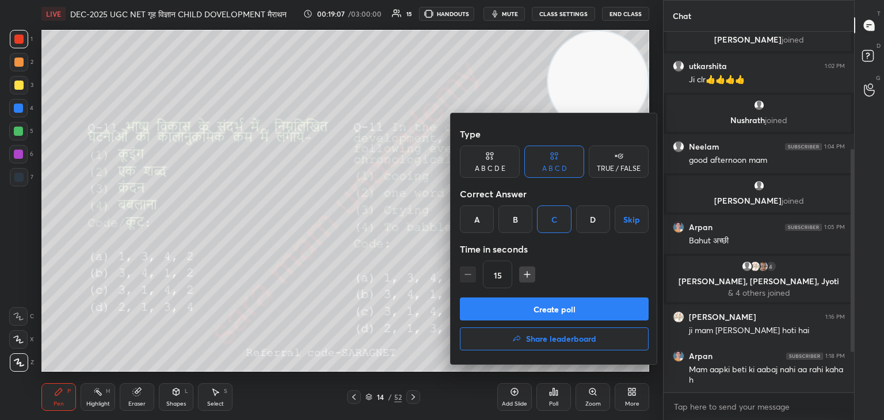
click at [582, 307] on button "Create poll" at bounding box center [554, 309] width 189 height 23
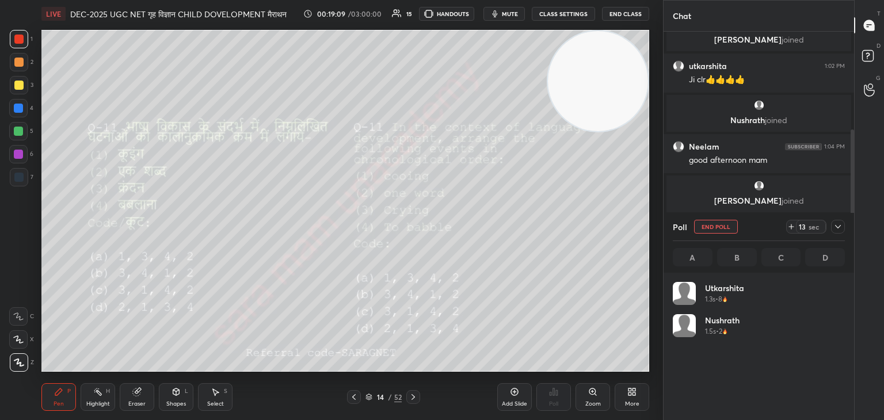
scroll to position [3, 3]
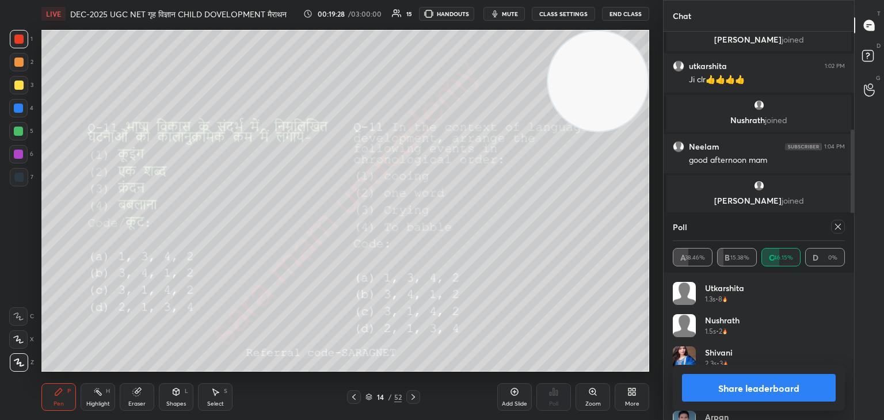
click at [840, 226] on icon at bounding box center [837, 226] width 9 height 9
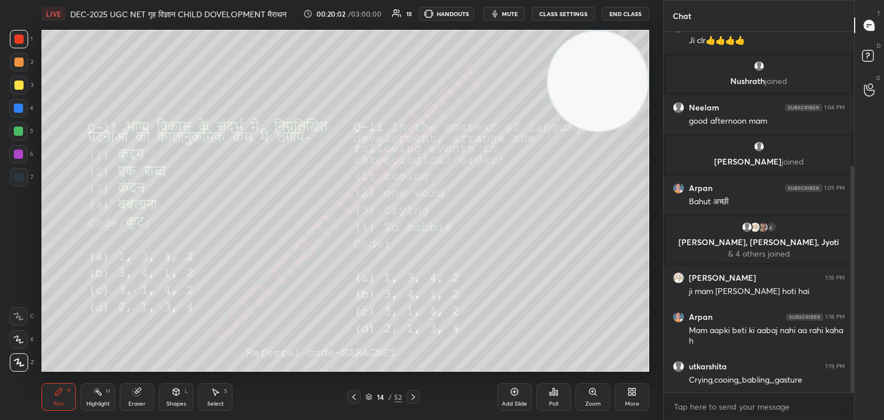
scroll to position [252, 0]
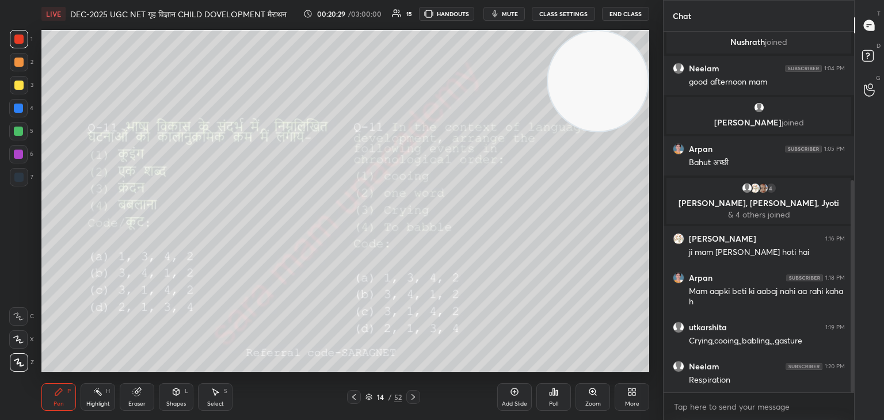
click at [409, 393] on icon at bounding box center [413, 397] width 9 height 9
click at [555, 399] on div "Poll" at bounding box center [553, 397] width 35 height 28
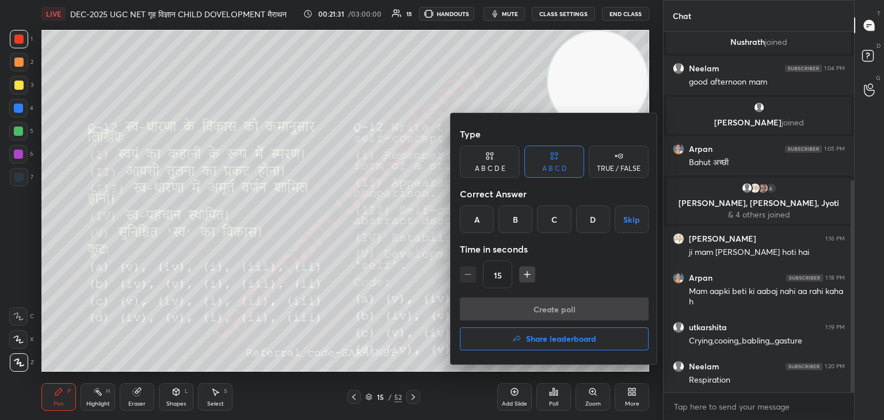
click at [603, 223] on div "D" at bounding box center [593, 219] width 34 height 28
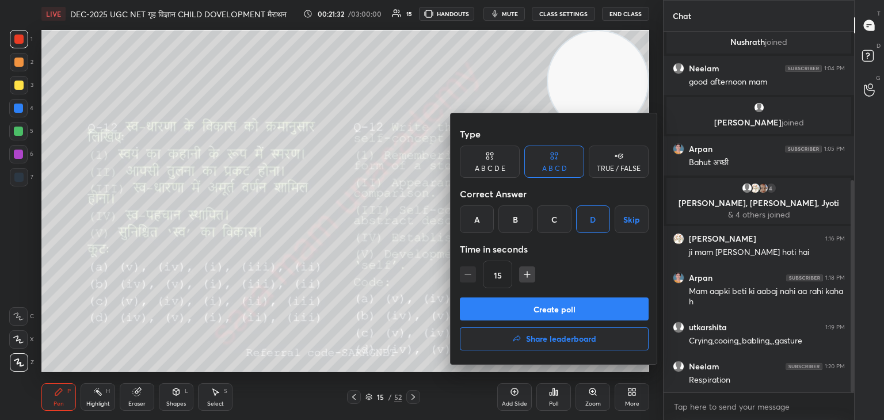
click at [592, 307] on button "Create poll" at bounding box center [554, 309] width 189 height 23
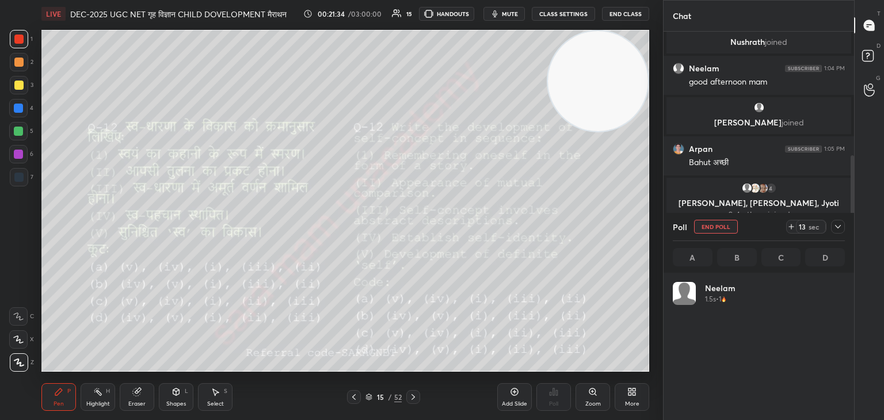
scroll to position [135, 169]
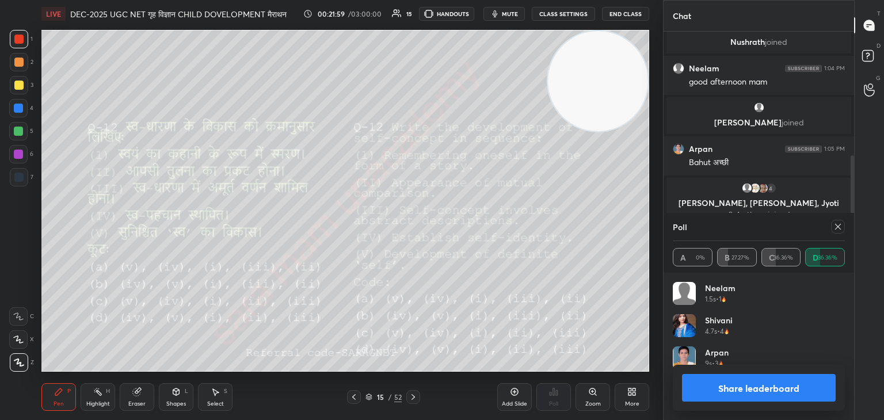
click at [838, 229] on icon at bounding box center [837, 226] width 9 height 9
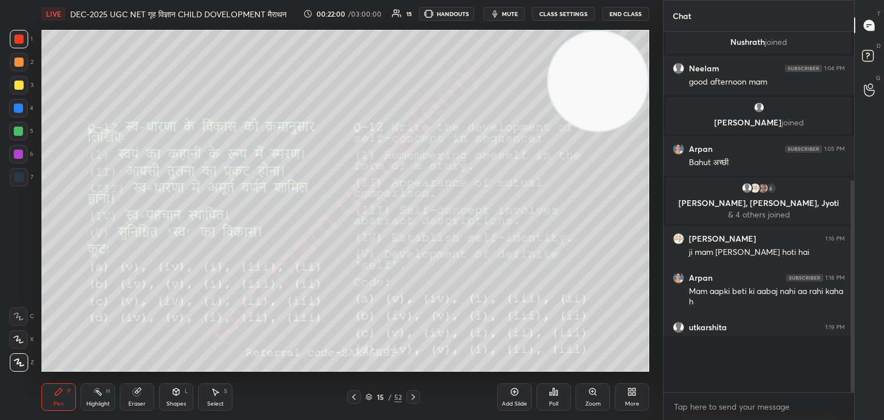
scroll to position [3, 3]
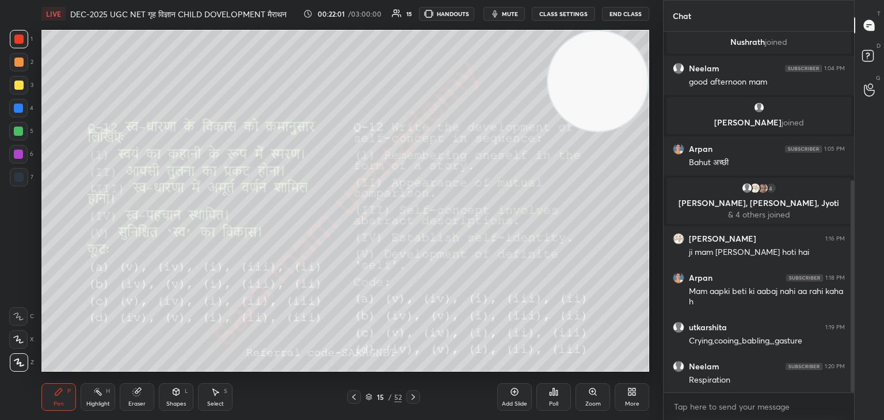
click at [414, 398] on icon at bounding box center [413, 397] width 9 height 9
click at [554, 403] on div "Poll" at bounding box center [553, 404] width 9 height 6
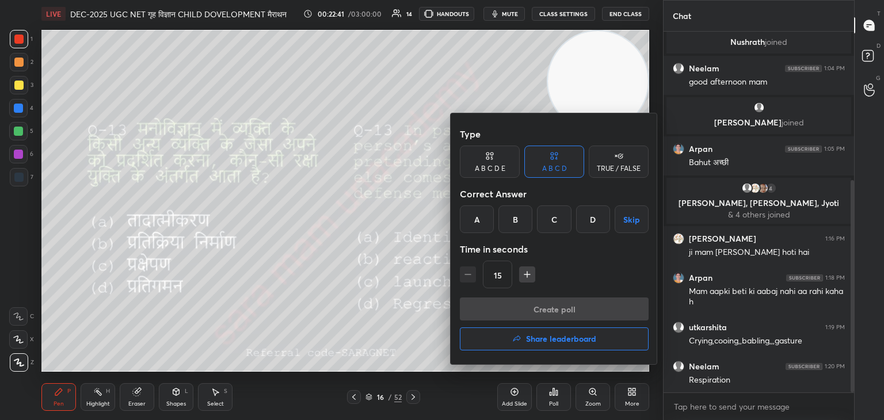
click at [488, 220] on div "A" at bounding box center [477, 219] width 34 height 28
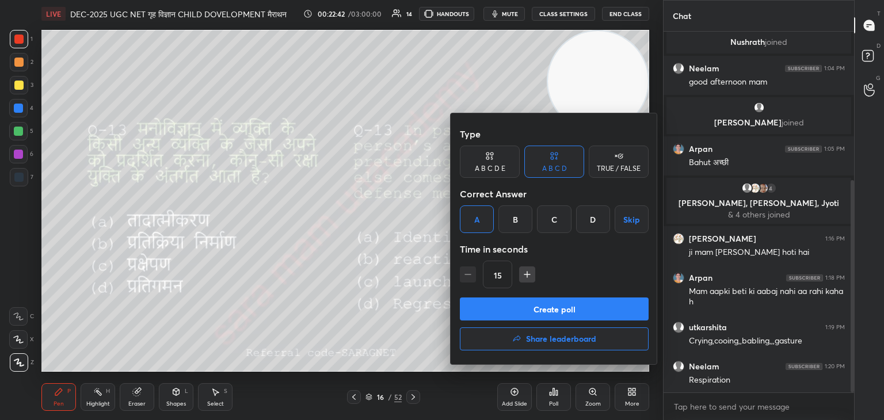
click at [589, 306] on button "Create poll" at bounding box center [554, 309] width 189 height 23
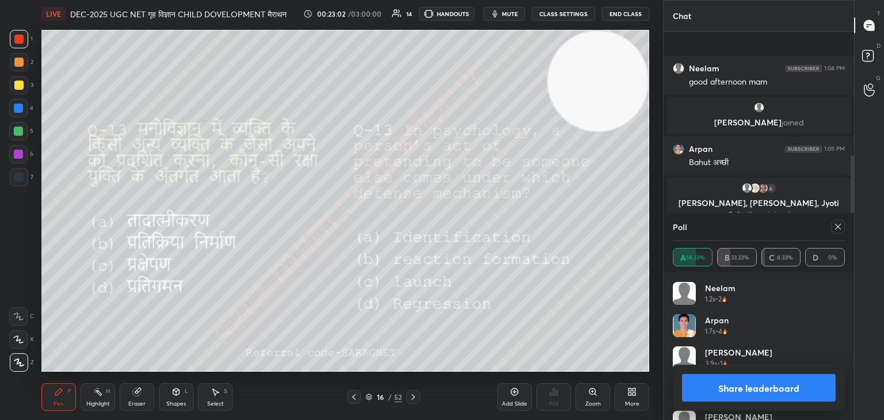
scroll to position [353, 0]
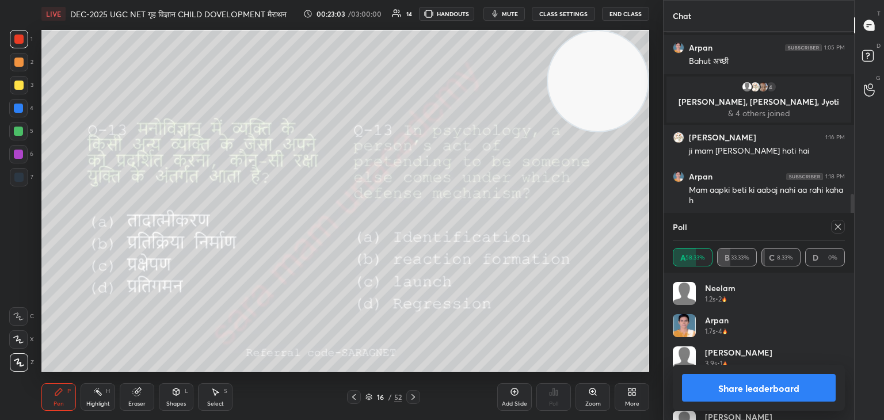
click at [837, 224] on icon at bounding box center [837, 226] width 9 height 9
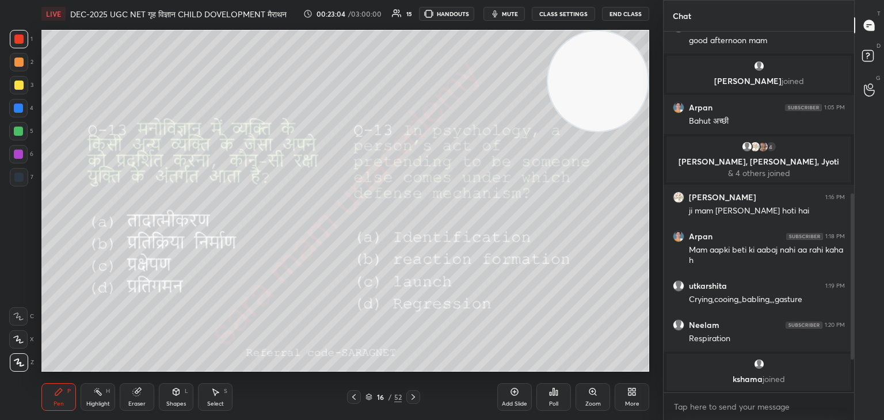
scroll to position [357, 187]
click at [414, 397] on icon at bounding box center [413, 397] width 3 height 6
click at [559, 396] on div "Poll" at bounding box center [553, 397] width 35 height 28
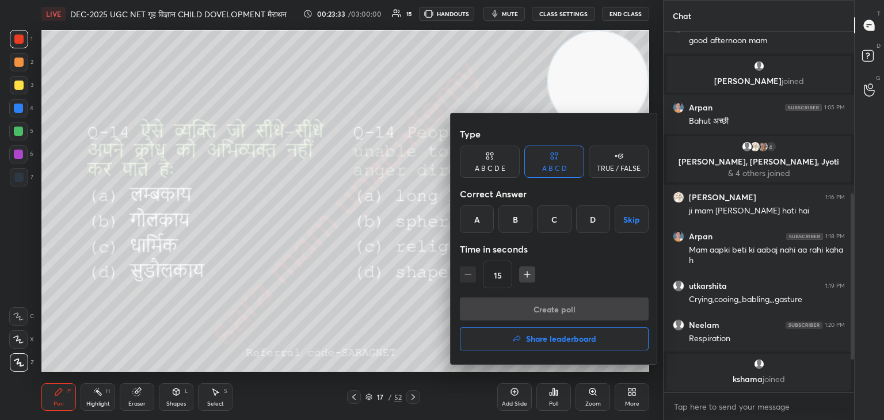
click at [476, 222] on div "A" at bounding box center [477, 219] width 34 height 28
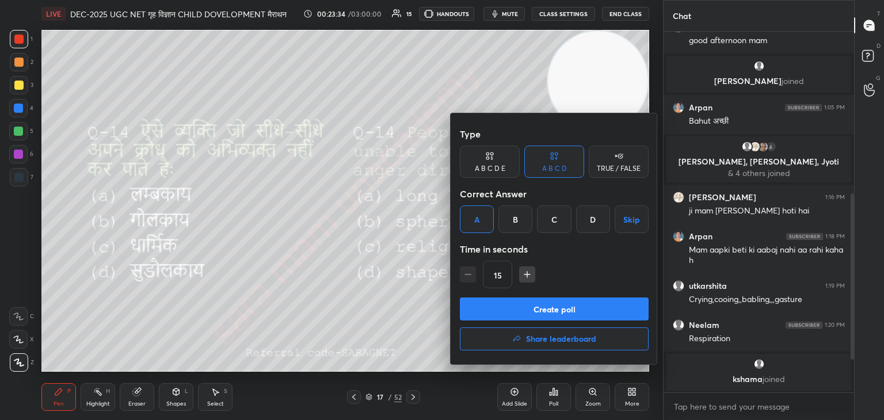
click at [571, 311] on button "Create poll" at bounding box center [554, 309] width 189 height 23
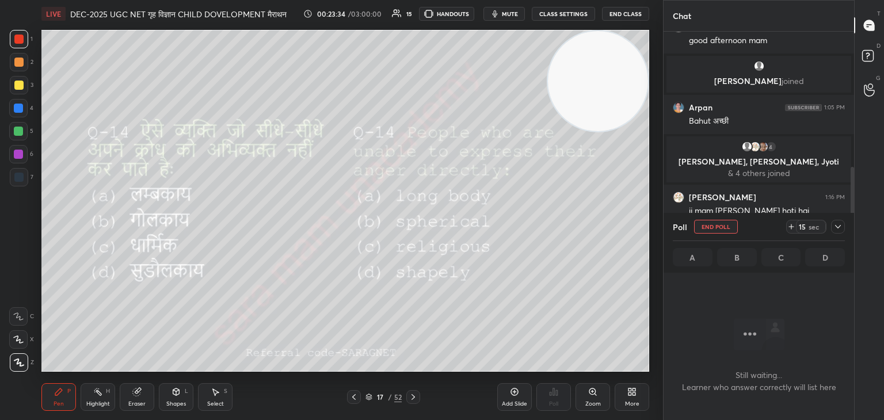
scroll to position [204, 187]
click at [414, 399] on icon at bounding box center [413, 397] width 9 height 9
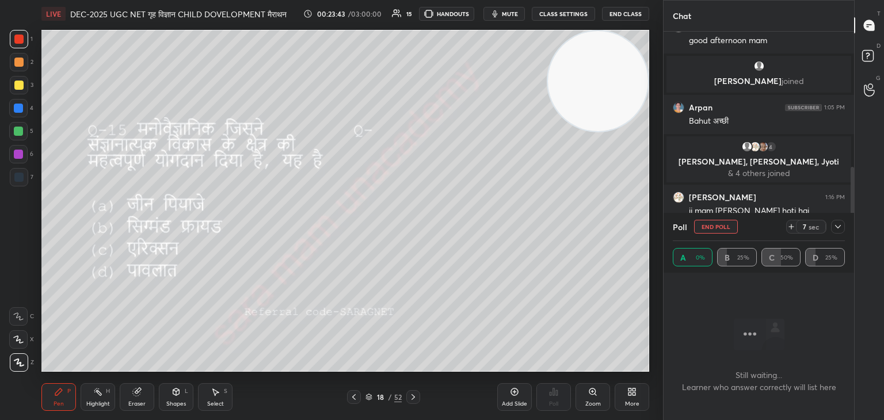
click at [419, 396] on div at bounding box center [413, 397] width 14 height 14
click at [419, 395] on div at bounding box center [413, 397] width 14 height 14
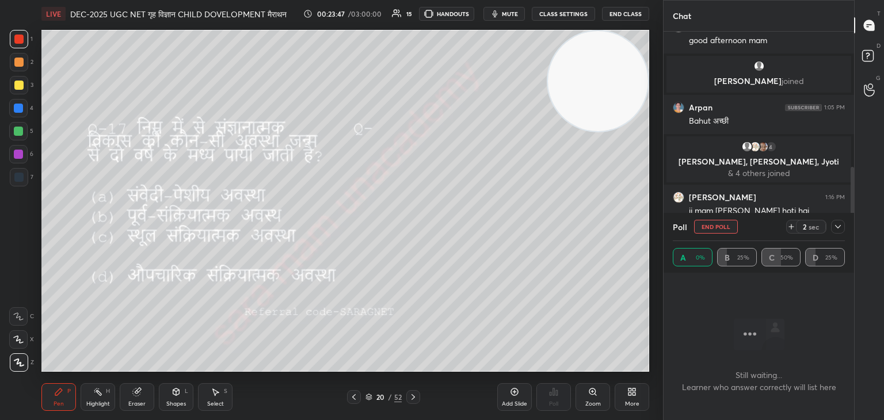
click at [352, 398] on icon at bounding box center [353, 397] width 9 height 9
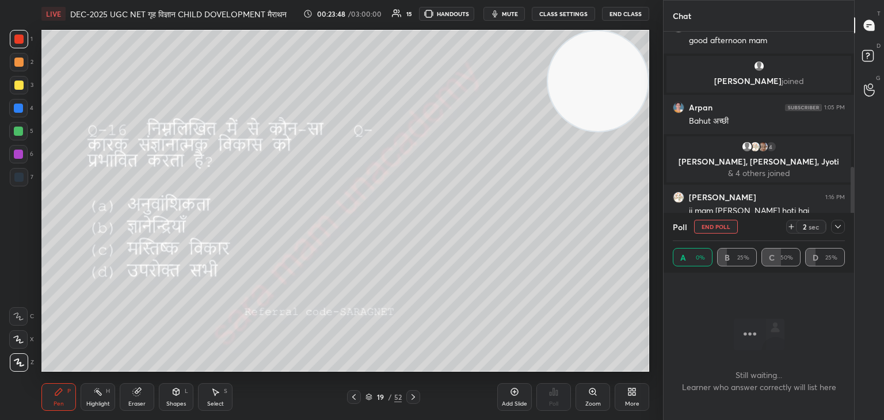
click at [355, 398] on icon at bounding box center [353, 397] width 9 height 9
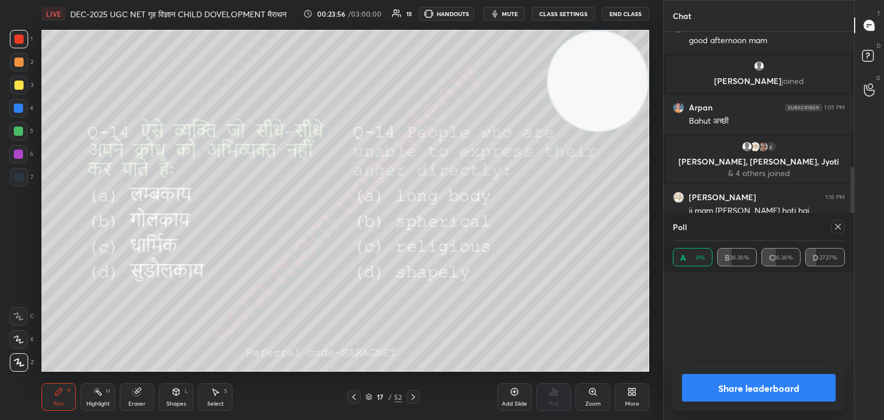
click at [835, 229] on icon at bounding box center [837, 226] width 9 height 9
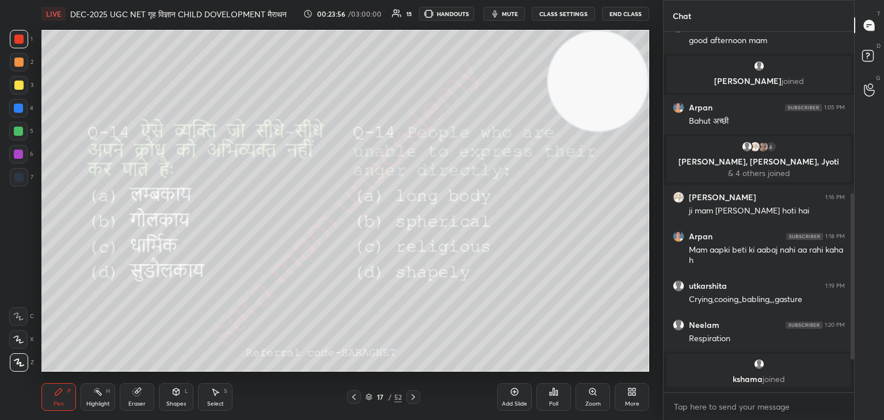
scroll to position [3, 3]
click at [629, 392] on icon at bounding box center [631, 391] width 9 height 9
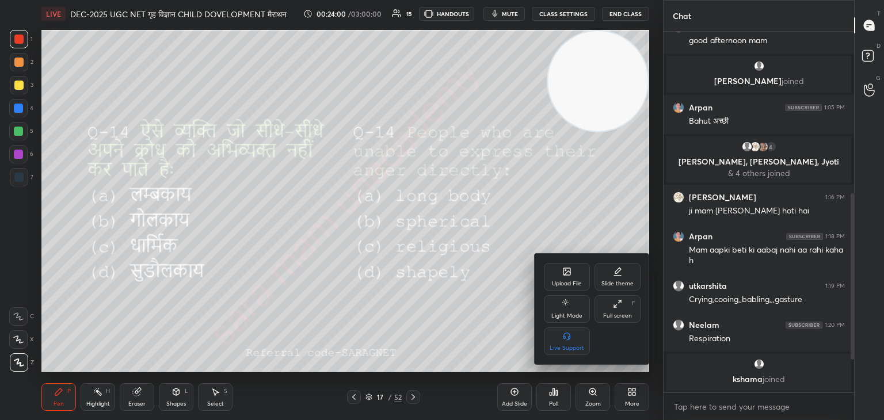
click at [568, 279] on div "Upload File" at bounding box center [567, 277] width 46 height 28
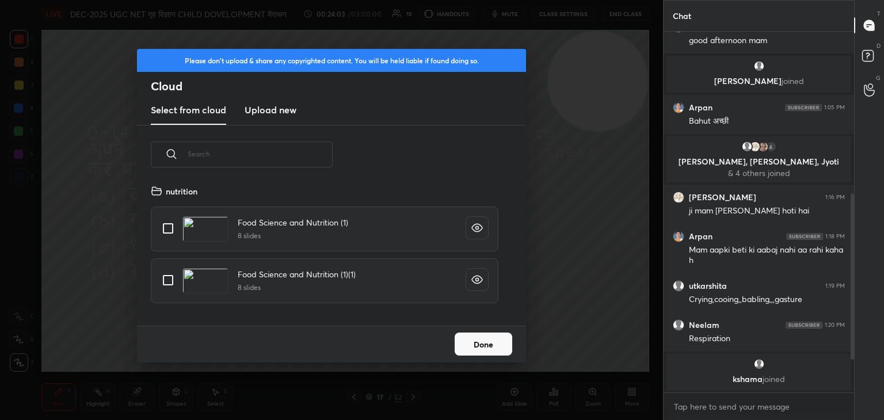
click at [290, 111] on h3 "Upload new" at bounding box center [271, 110] width 52 height 14
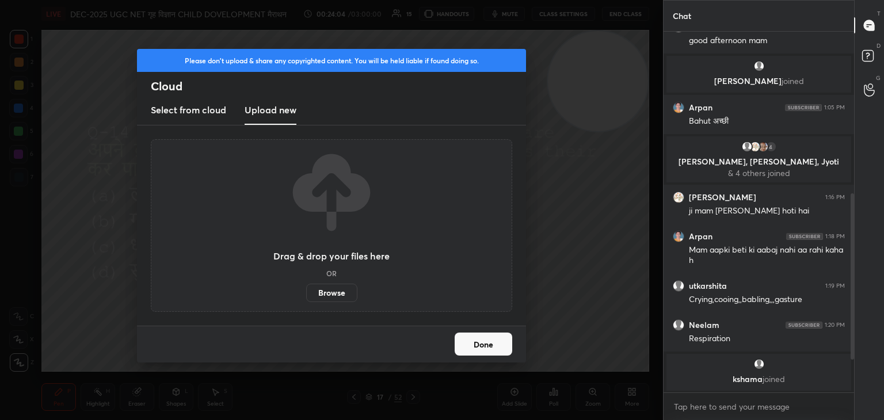
click at [343, 294] on label "Browse" at bounding box center [331, 293] width 51 height 18
click at [306, 294] on input "Browse" at bounding box center [306, 293] width 0 height 18
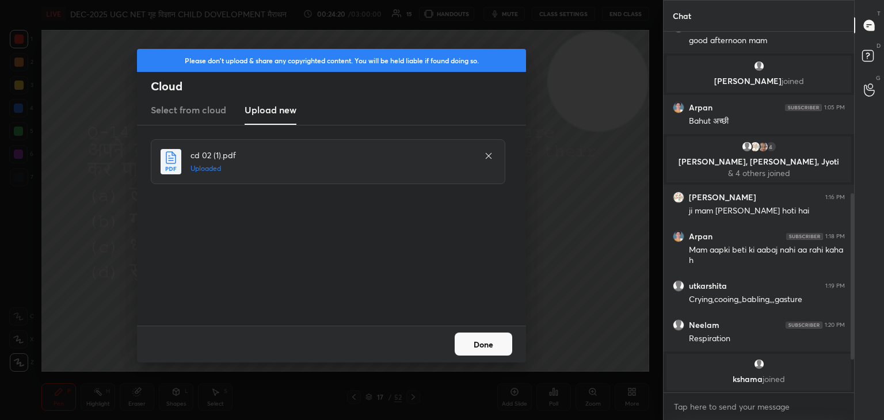
click at [490, 341] on button "Done" at bounding box center [484, 344] width 58 height 23
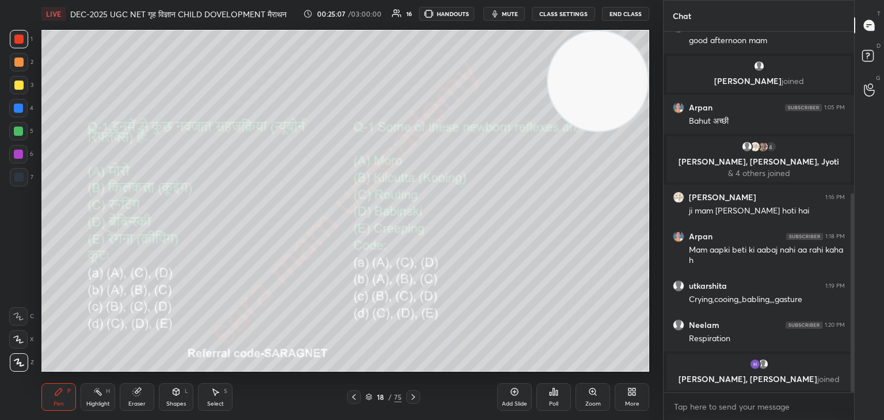
click at [550, 393] on icon at bounding box center [551, 394] width 2 height 3
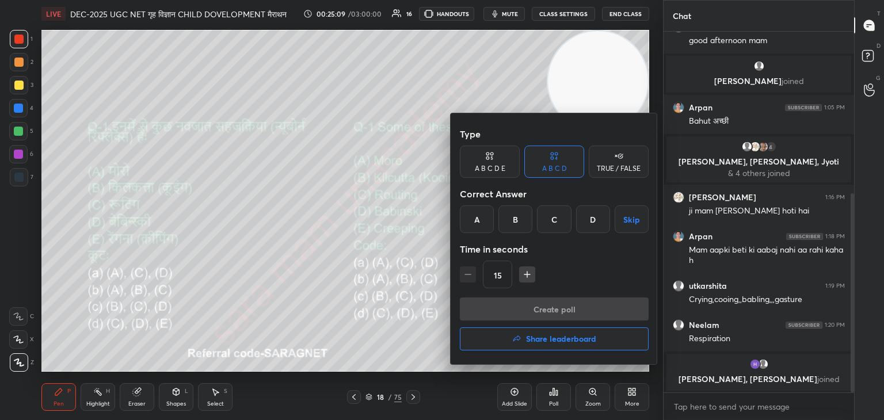
click at [481, 222] on div "A" at bounding box center [477, 219] width 34 height 28
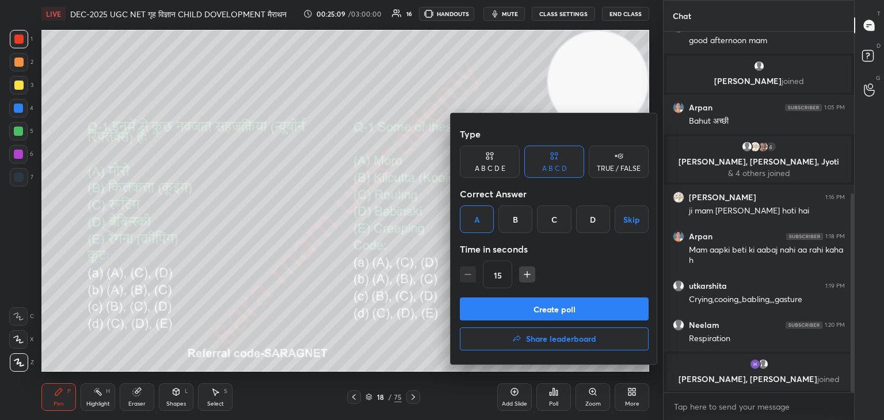
click at [563, 298] on button "Create poll" at bounding box center [554, 309] width 189 height 23
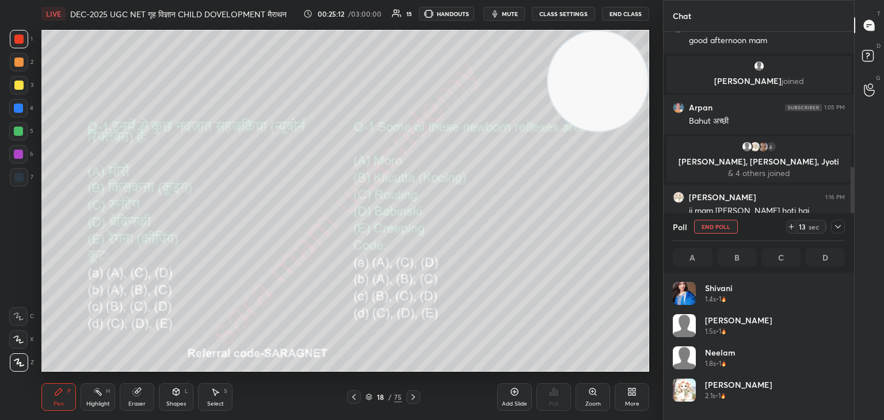
scroll to position [135, 169]
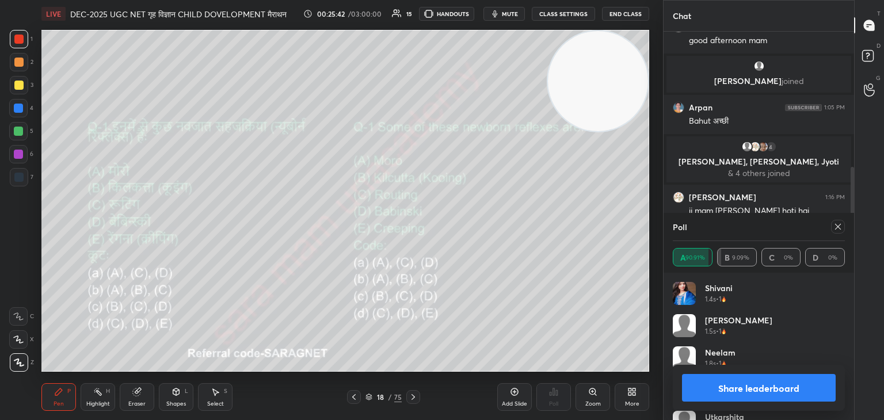
click at [836, 227] on icon at bounding box center [837, 226] width 9 height 9
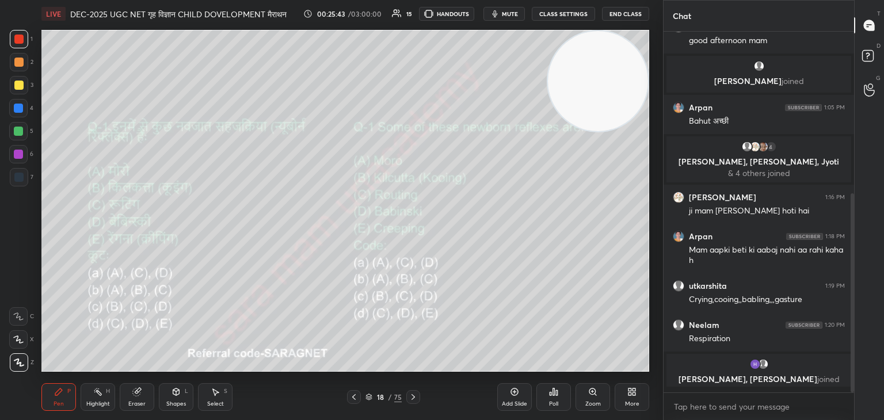
scroll to position [260, 187]
click at [408, 397] on div at bounding box center [413, 397] width 14 height 14
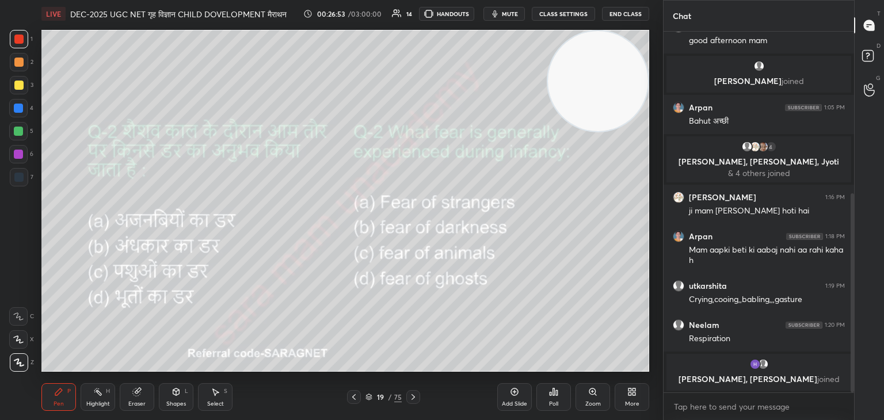
click at [555, 396] on icon at bounding box center [553, 391] width 9 height 9
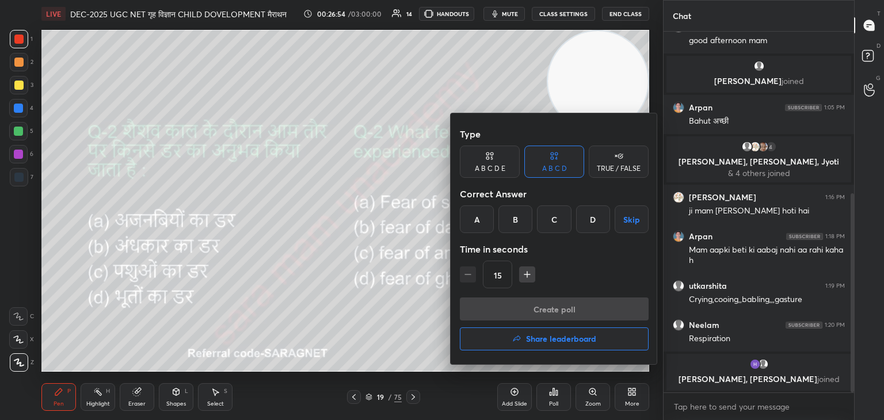
click at [473, 220] on div "A" at bounding box center [477, 219] width 34 height 28
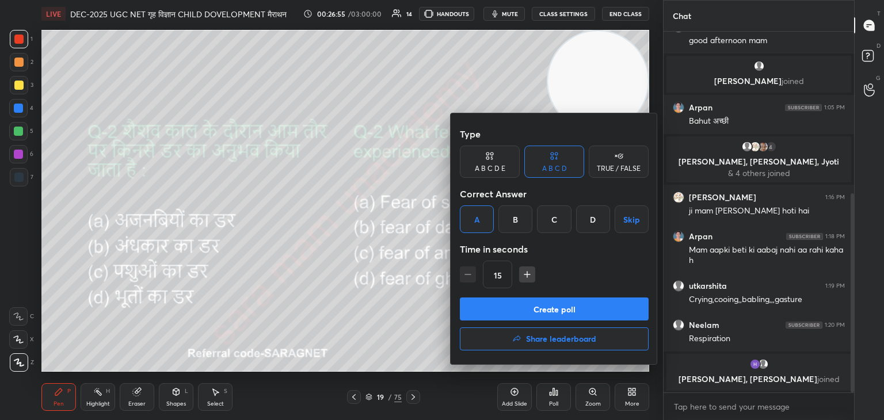
click at [587, 315] on button "Create poll" at bounding box center [554, 309] width 189 height 23
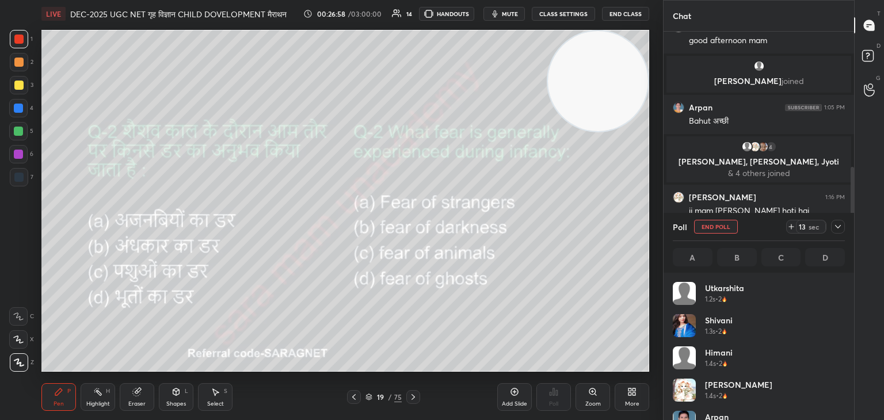
scroll to position [135, 169]
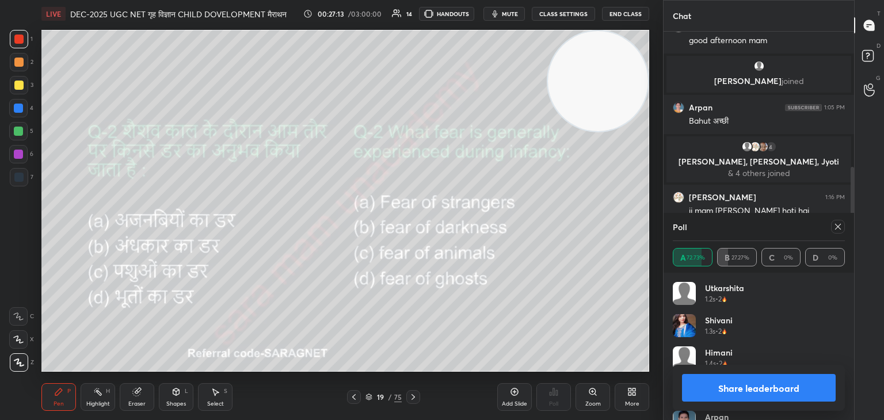
click at [832, 228] on div at bounding box center [838, 227] width 14 height 14
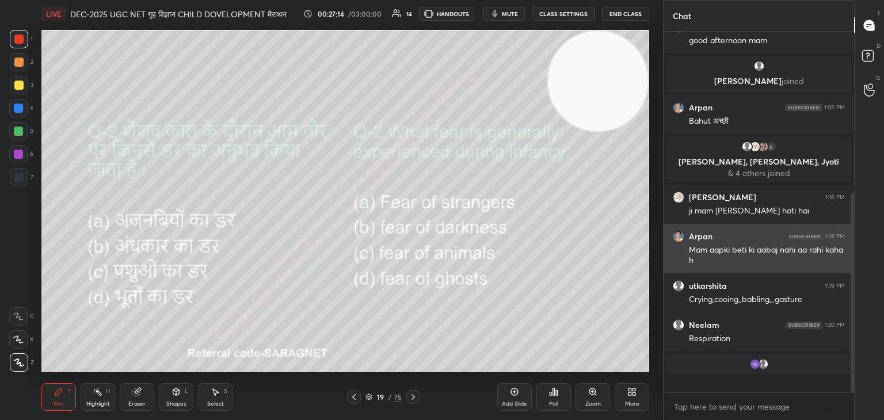
scroll to position [256, 187]
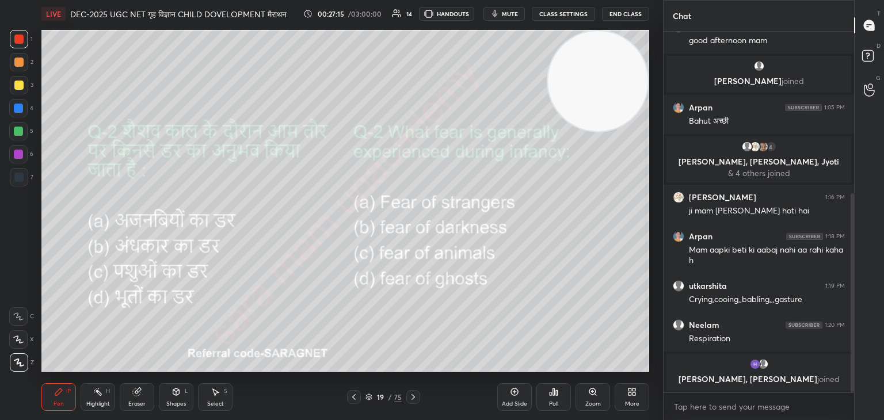
click at [418, 395] on div at bounding box center [413, 397] width 14 height 14
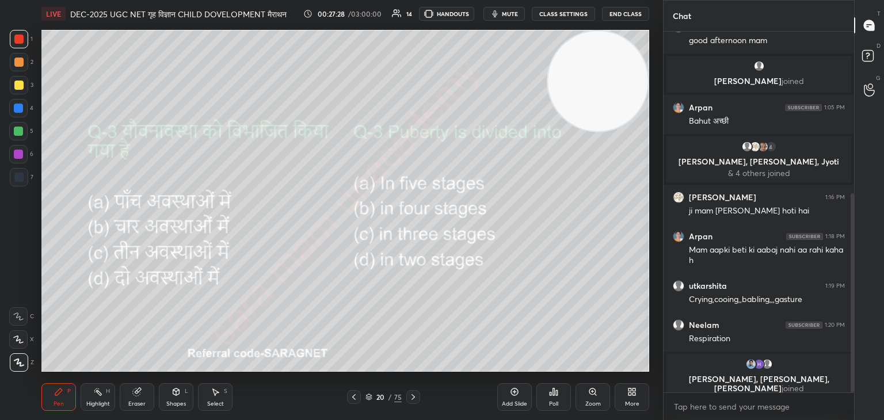
click at [558, 389] on icon at bounding box center [553, 391] width 9 height 9
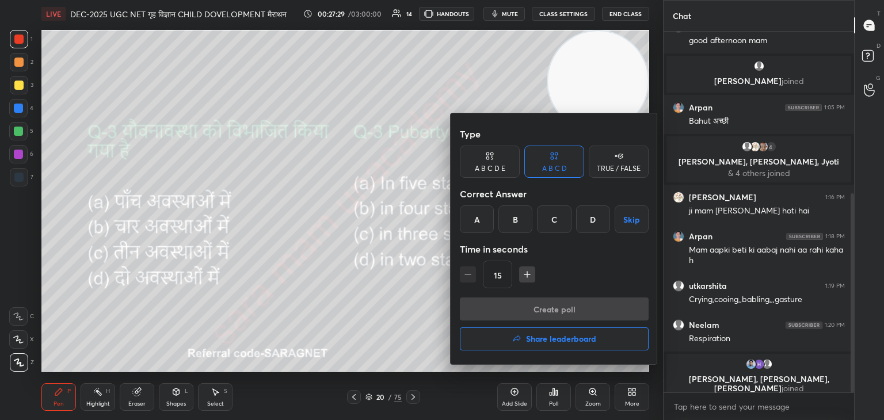
click at [600, 218] on div "D" at bounding box center [593, 219] width 34 height 28
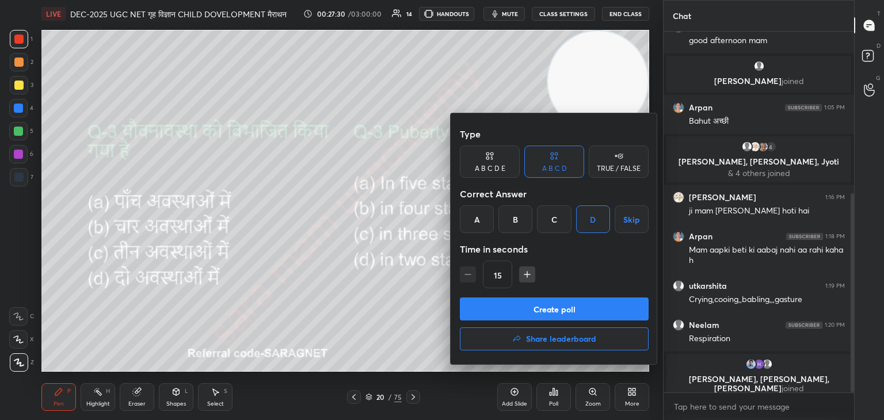
click at [582, 306] on button "Create poll" at bounding box center [554, 309] width 189 height 23
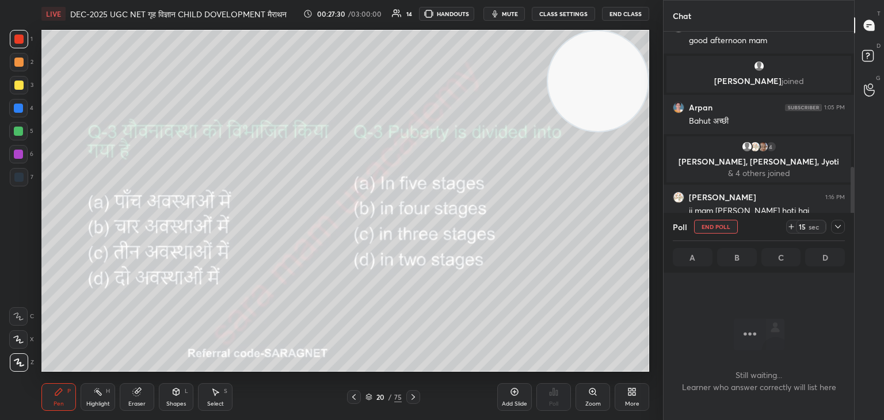
scroll to position [3, 3]
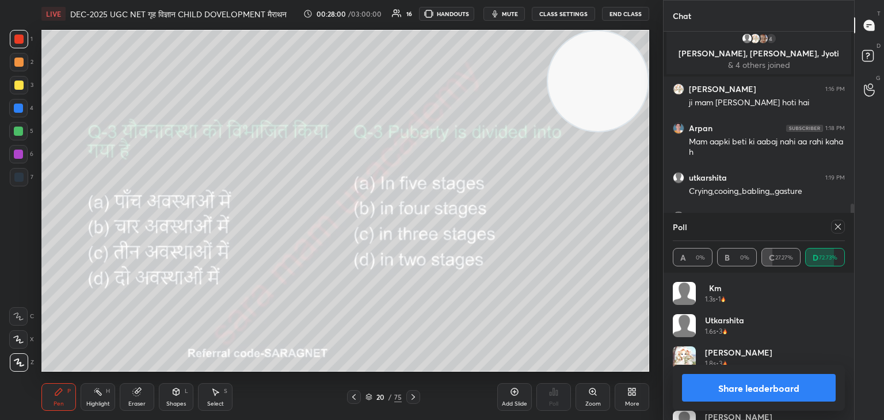
click at [838, 229] on icon at bounding box center [837, 226] width 9 height 9
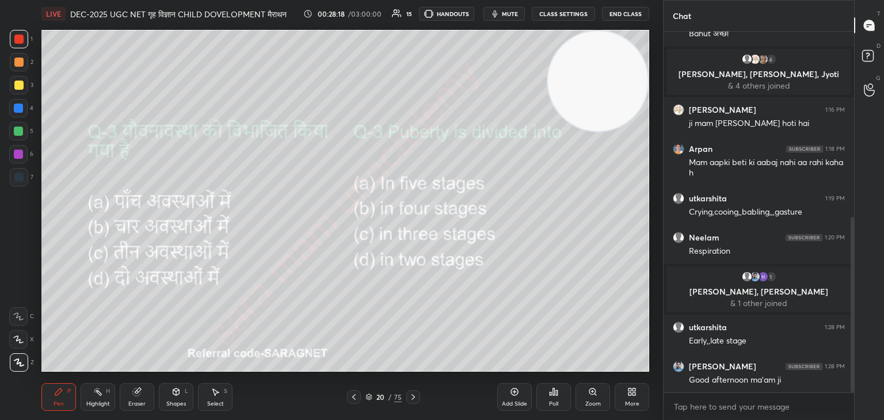
click at [412, 397] on icon at bounding box center [413, 397] width 9 height 9
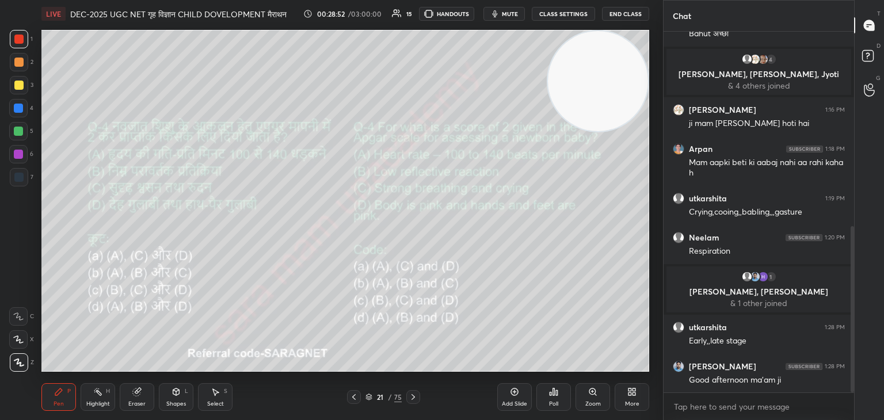
scroll to position [422, 0]
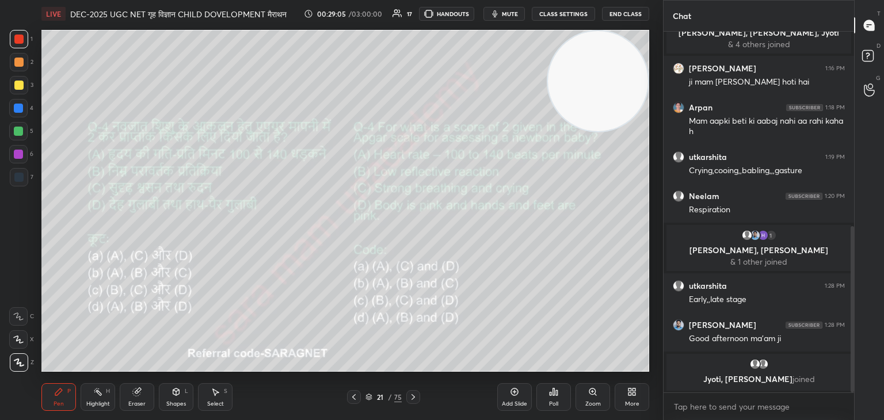
click at [557, 397] on icon at bounding box center [553, 391] width 9 height 9
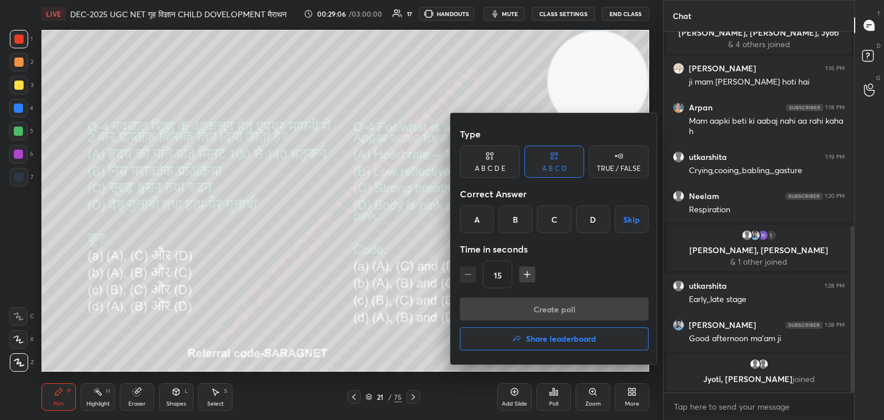
click at [481, 222] on div "A" at bounding box center [477, 219] width 34 height 28
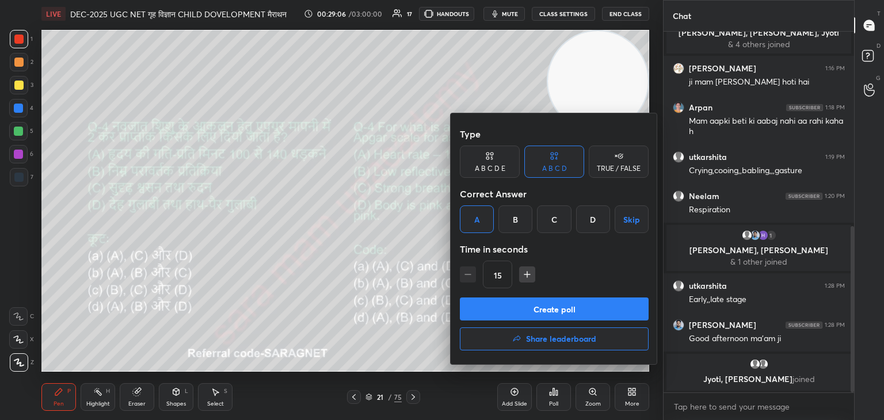
click at [550, 311] on button "Create poll" at bounding box center [554, 309] width 189 height 23
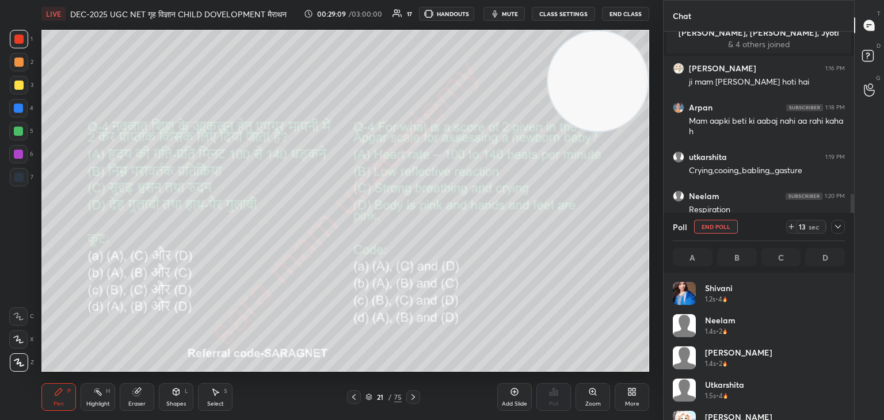
scroll to position [135, 169]
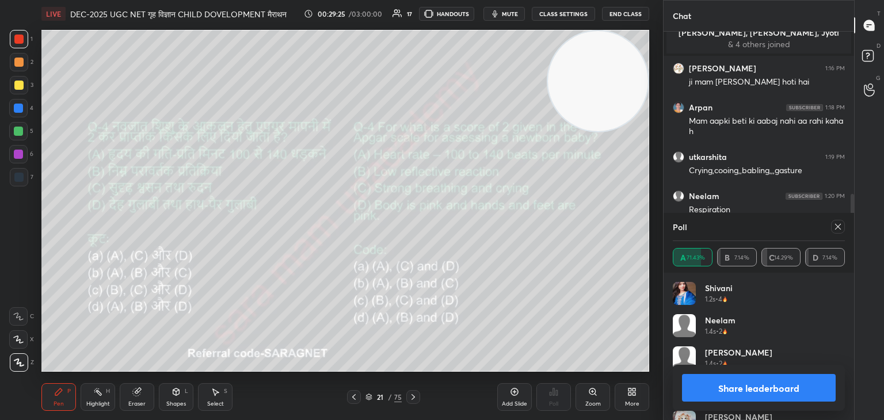
click at [361, 394] on div "21 / 75" at bounding box center [383, 397] width 73 height 14
click at [368, 397] on icon at bounding box center [368, 397] width 7 height 7
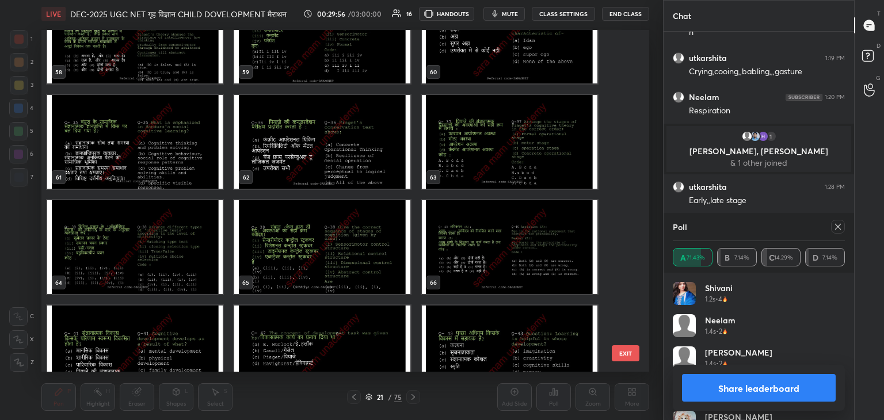
scroll to position [2044, 0]
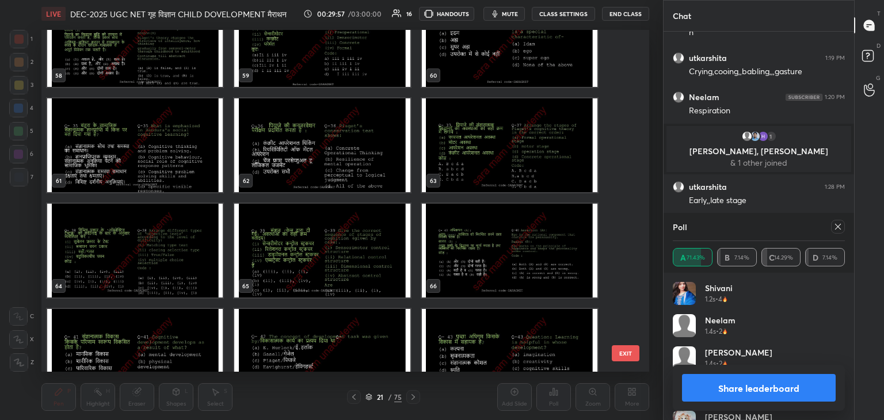
click at [320, 159] on img "grid" at bounding box center [322, 145] width 176 height 94
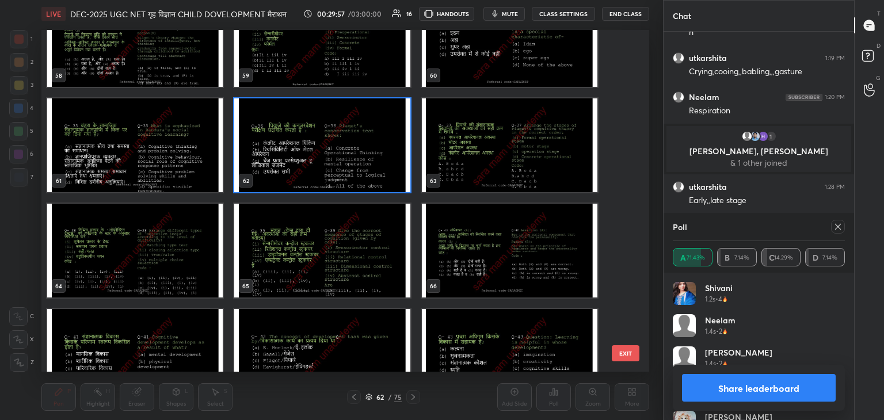
click at [327, 164] on img "grid" at bounding box center [322, 145] width 176 height 94
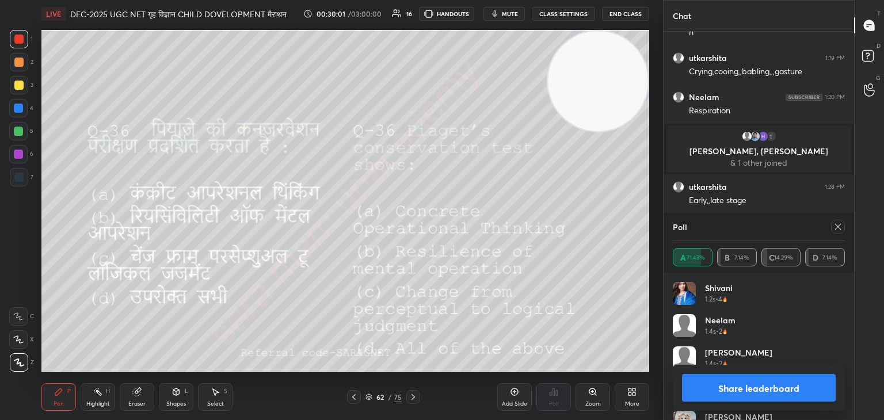
click at [357, 395] on icon at bounding box center [353, 397] width 9 height 9
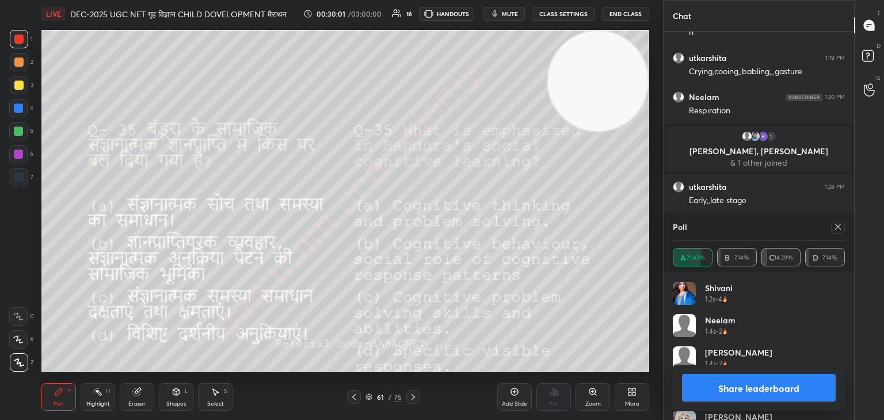
click at [361, 397] on div "61 / 75" at bounding box center [383, 397] width 73 height 14
click at [359, 397] on div at bounding box center [354, 397] width 14 height 14
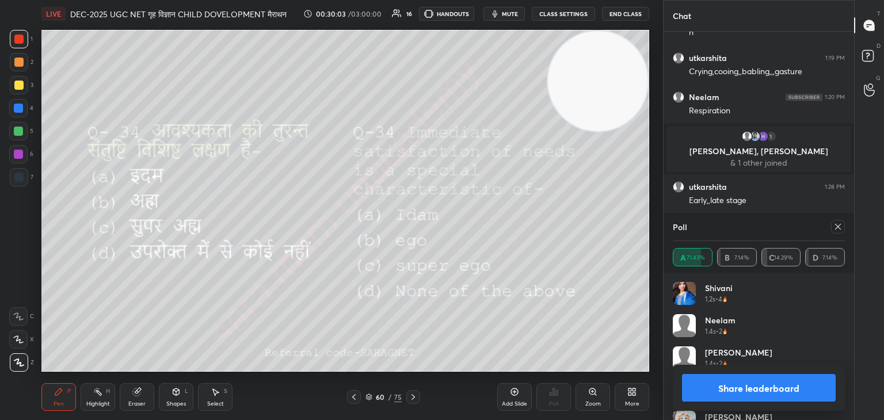
click at [357, 395] on icon at bounding box center [353, 397] width 9 height 9
click at [353, 394] on icon at bounding box center [353, 397] width 9 height 9
click at [413, 396] on icon at bounding box center [413, 397] width 3 height 6
click at [412, 396] on icon at bounding box center [413, 397] width 9 height 9
click at [412, 394] on icon at bounding box center [413, 397] width 9 height 9
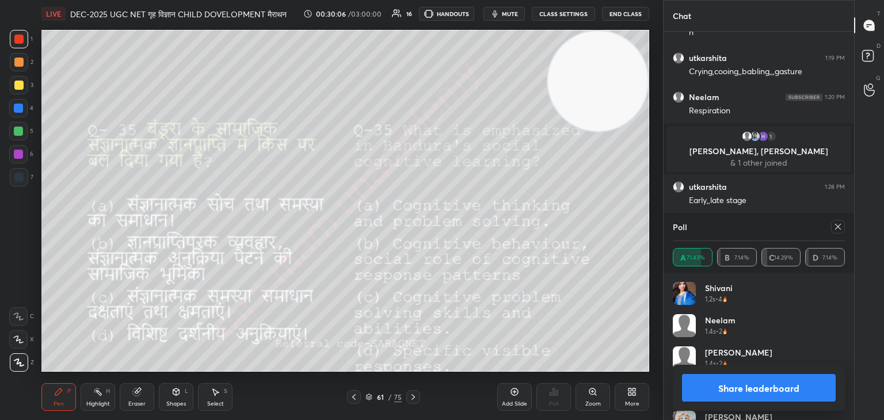
click at [414, 395] on icon at bounding box center [413, 397] width 9 height 9
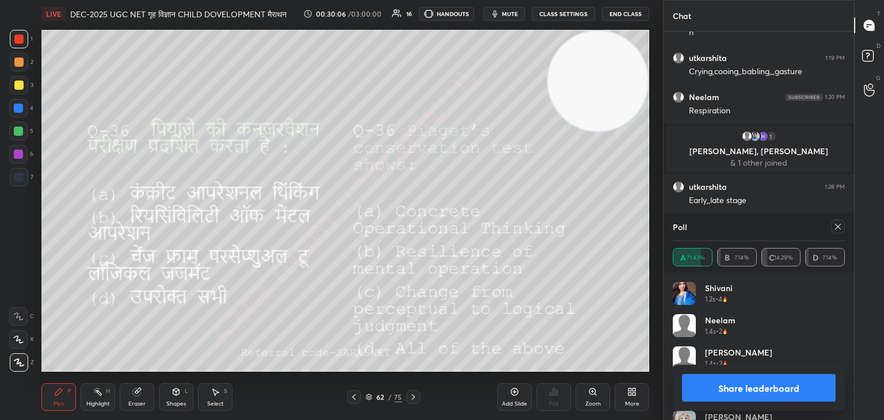
click at [414, 395] on icon at bounding box center [413, 397] width 9 height 9
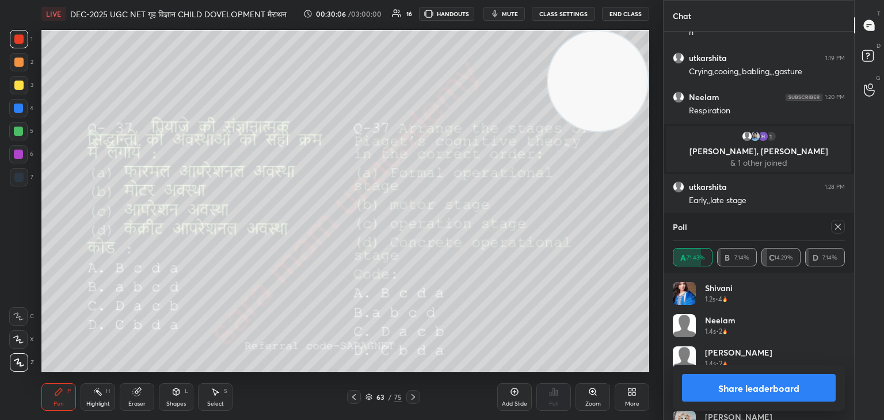
click at [414, 394] on icon at bounding box center [413, 397] width 9 height 9
click at [414, 393] on icon at bounding box center [413, 397] width 9 height 9
click at [415, 392] on div at bounding box center [413, 397] width 14 height 14
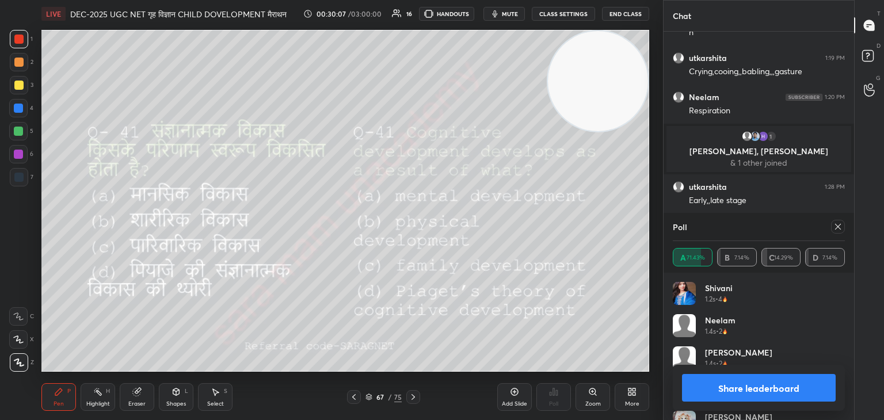
click at [414, 391] on div at bounding box center [413, 397] width 14 height 14
click at [415, 390] on div at bounding box center [413, 397] width 14 height 14
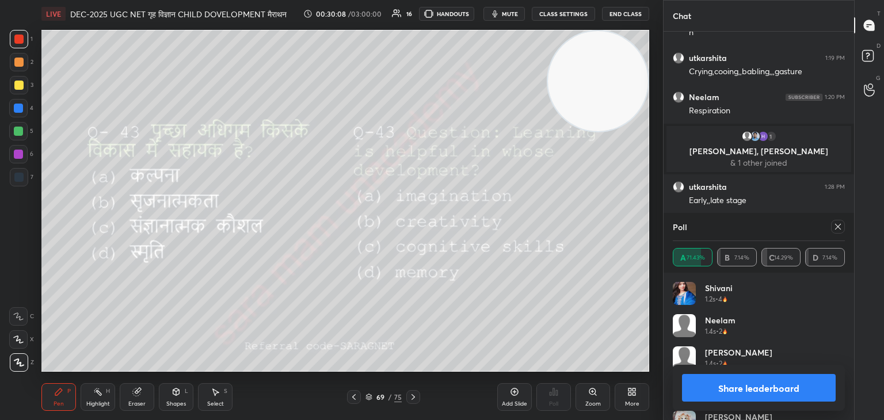
click at [415, 390] on div "Pen P Highlight H Eraser Shapes L Select S 69 / 75 Add Slide Poll Zoom More" at bounding box center [345, 397] width 608 height 46
click at [416, 389] on div "Pen P Highlight H Eraser Shapes L Select S 69 / 75 Add Slide Poll Zoom More" at bounding box center [345, 397] width 608 height 46
click at [414, 395] on icon at bounding box center [413, 397] width 9 height 9
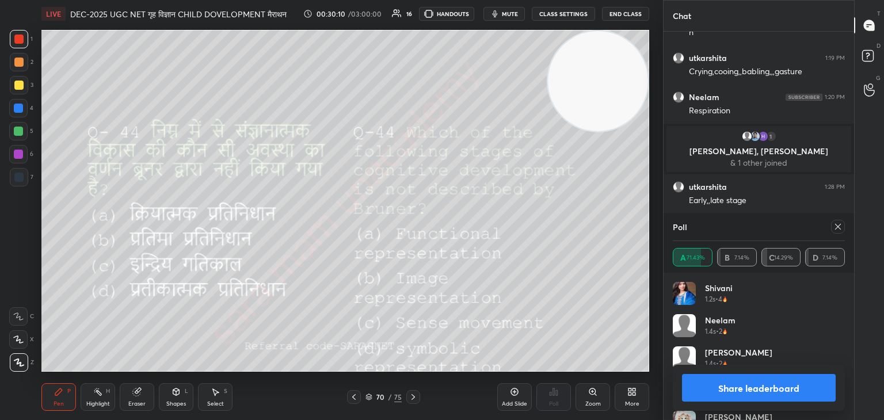
click at [413, 397] on icon at bounding box center [413, 397] width 3 height 6
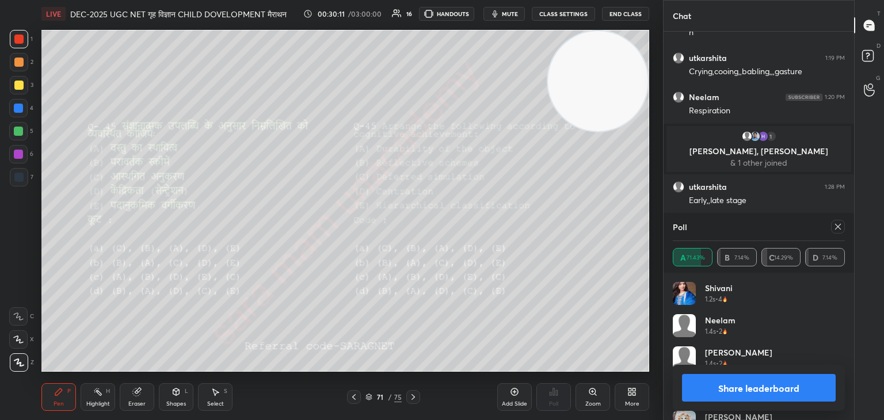
click at [412, 397] on icon at bounding box center [413, 397] width 9 height 9
click at [412, 395] on icon at bounding box center [413, 397] width 3 height 6
click at [413, 394] on icon at bounding box center [413, 397] width 9 height 9
click at [414, 395] on icon at bounding box center [413, 397] width 9 height 9
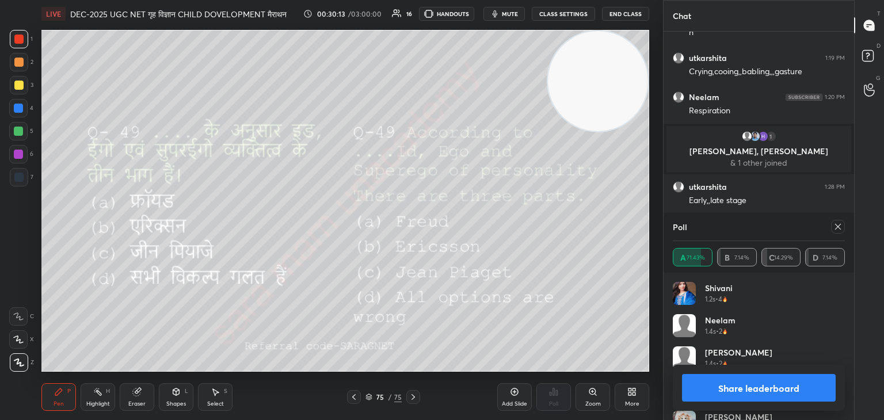
click at [413, 394] on icon at bounding box center [413, 397] width 9 height 9
click at [353, 397] on icon at bounding box center [353, 397] width 3 height 6
click at [367, 395] on icon at bounding box center [369, 395] width 6 height 3
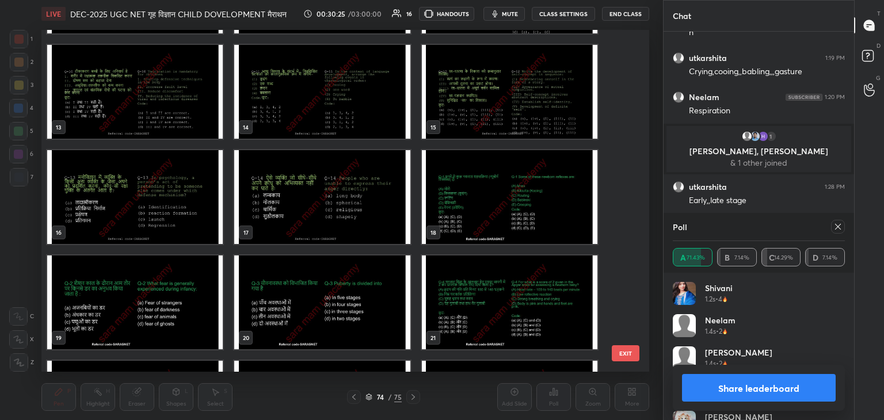
scroll to position [413, 0]
click at [462, 201] on img "grid" at bounding box center [510, 196] width 176 height 94
click at [466, 203] on img "grid" at bounding box center [510, 196] width 176 height 94
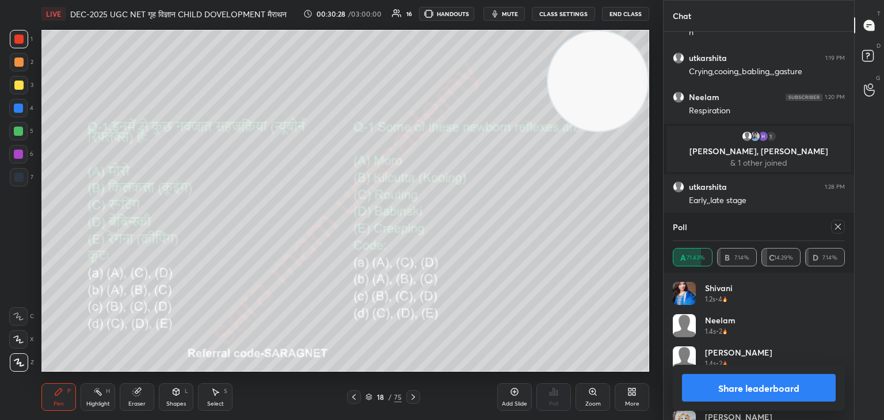
click at [410, 398] on icon at bounding box center [413, 397] width 9 height 9
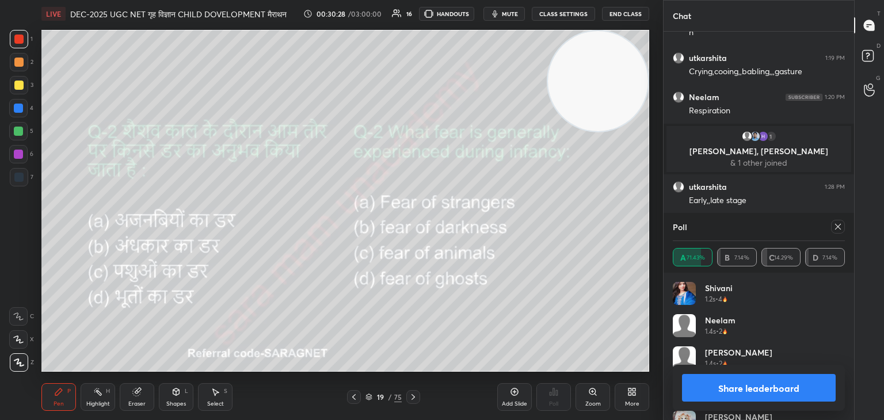
click at [416, 395] on icon at bounding box center [413, 397] width 9 height 9
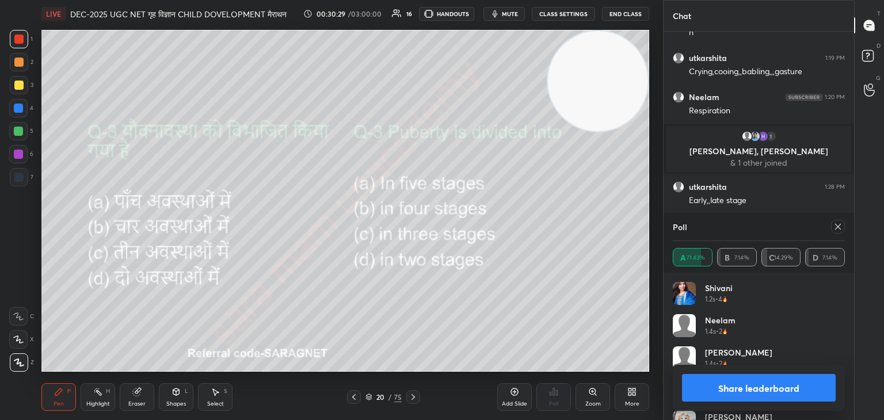
click at [416, 394] on icon at bounding box center [413, 397] width 9 height 9
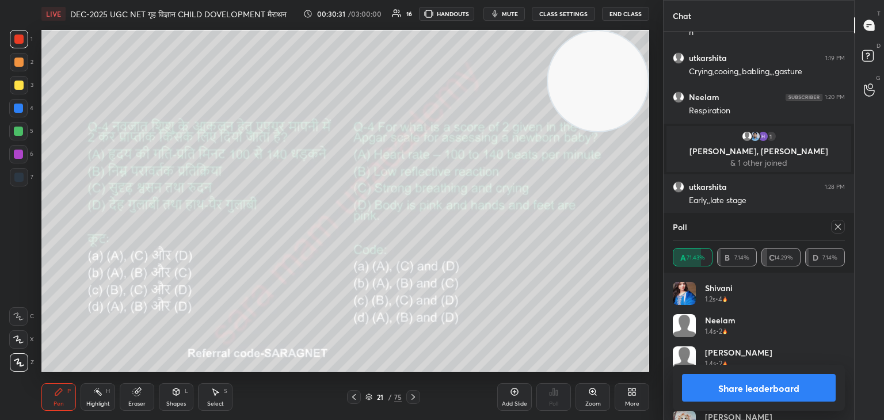
click at [412, 395] on icon at bounding box center [413, 397] width 3 height 6
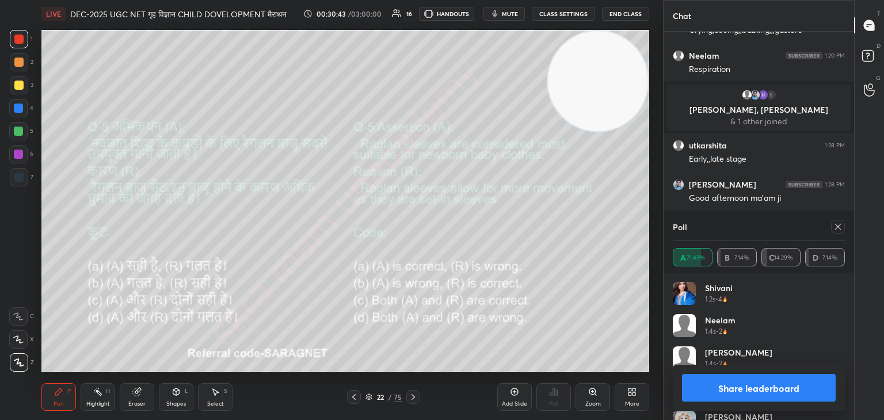
click at [840, 230] on icon at bounding box center [838, 227] width 6 height 6
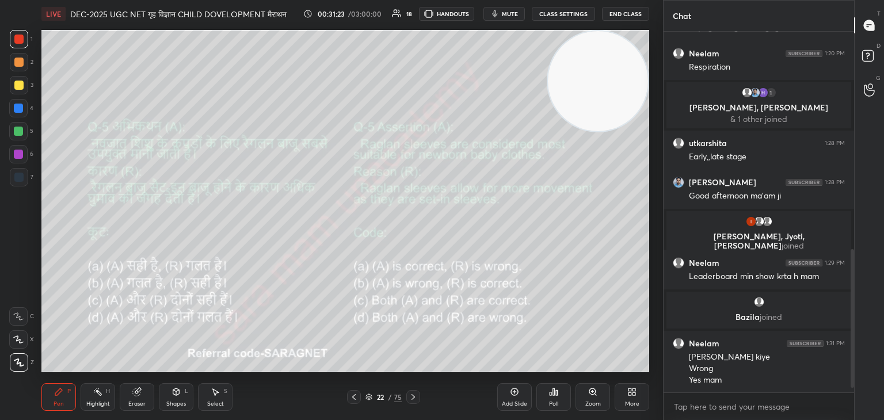
scroll to position [588, 0]
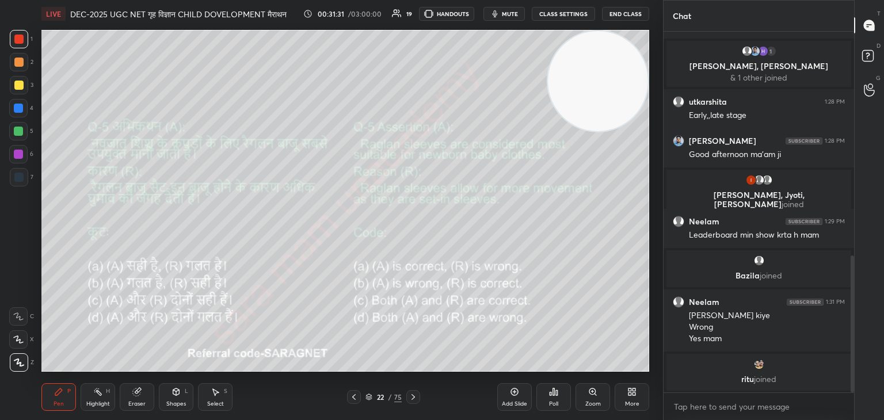
click at [564, 400] on div "Poll" at bounding box center [553, 397] width 35 height 28
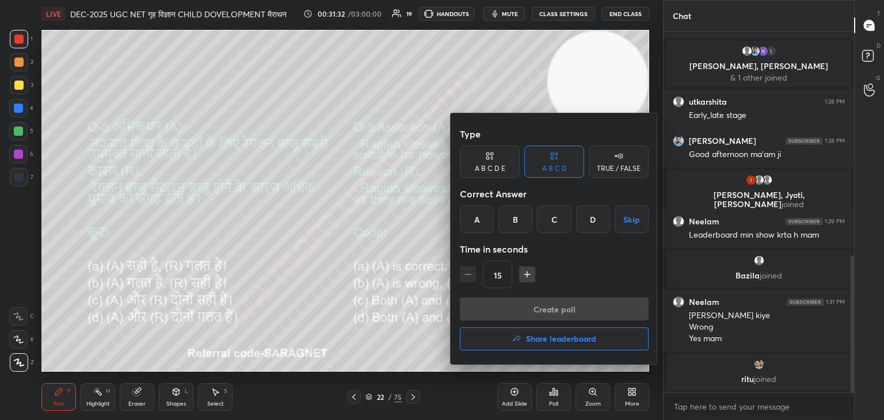
click at [472, 210] on div "A" at bounding box center [477, 219] width 34 height 28
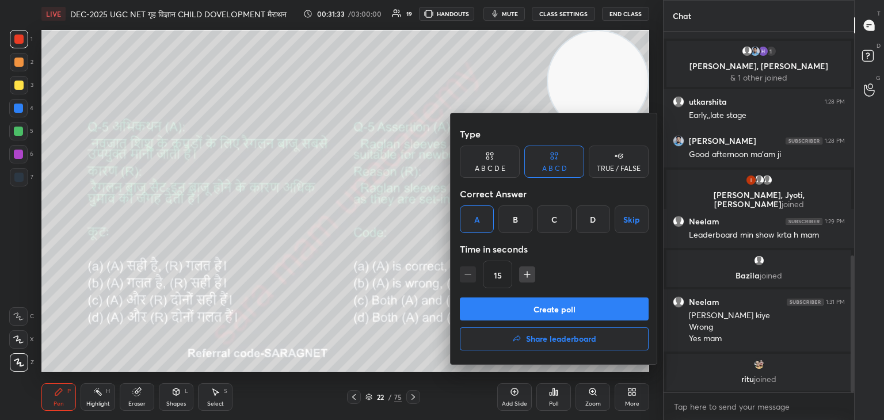
click at [543, 308] on button "Create poll" at bounding box center [554, 309] width 189 height 23
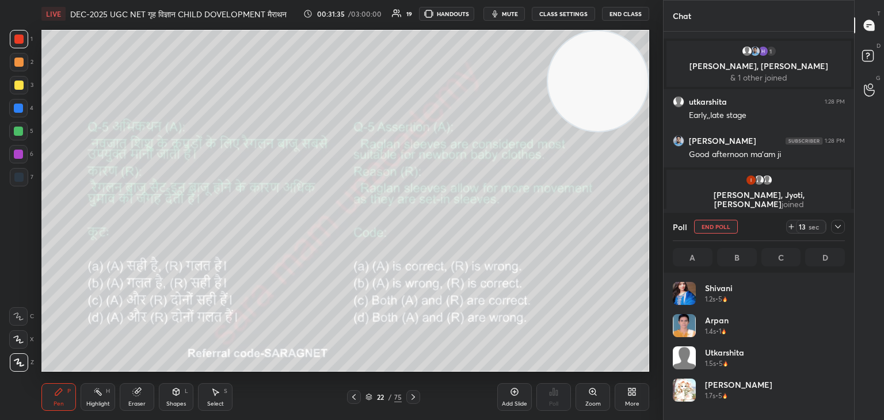
scroll to position [3, 3]
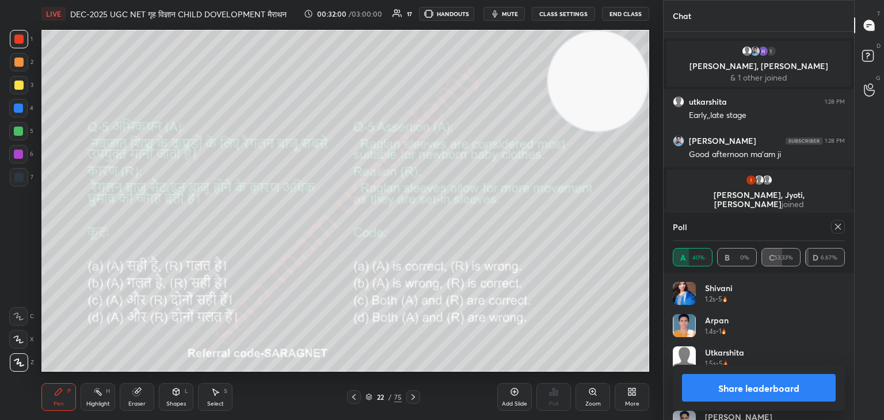
click at [834, 226] on icon at bounding box center [837, 226] width 9 height 9
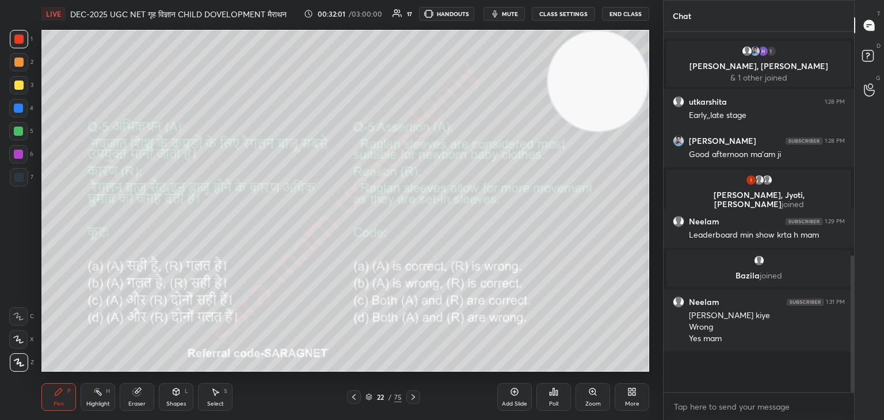
scroll to position [357, 187]
click at [415, 397] on icon at bounding box center [413, 397] width 9 height 9
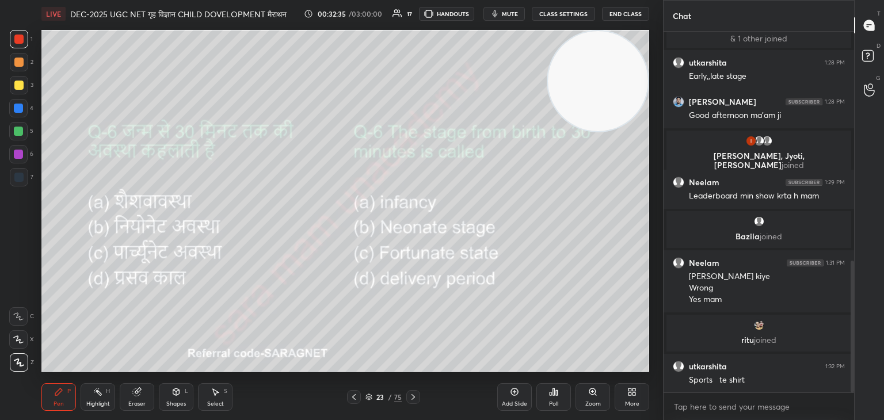
click at [555, 402] on div "Poll" at bounding box center [553, 404] width 9 height 6
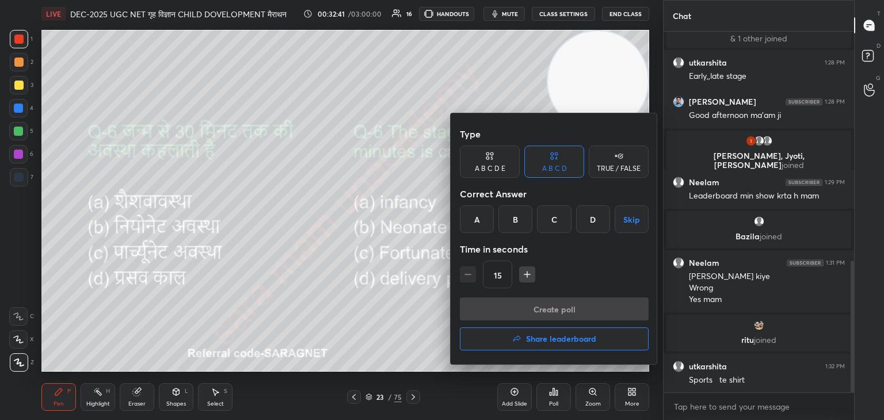
click at [563, 222] on div "C" at bounding box center [554, 219] width 34 height 28
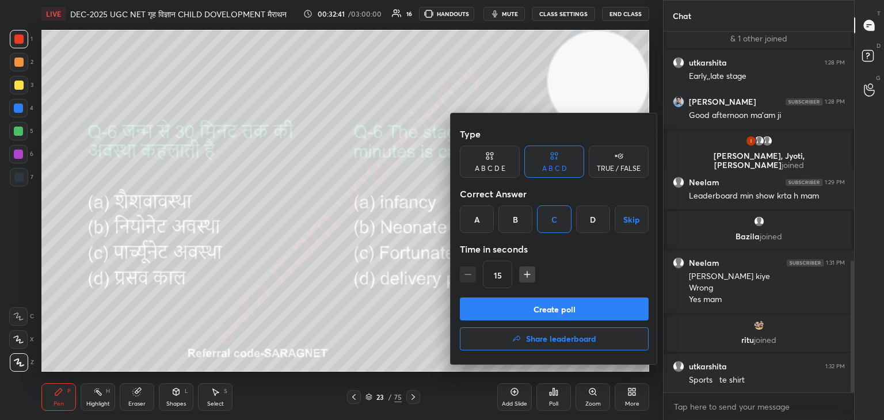
click at [562, 311] on button "Create poll" at bounding box center [554, 309] width 189 height 23
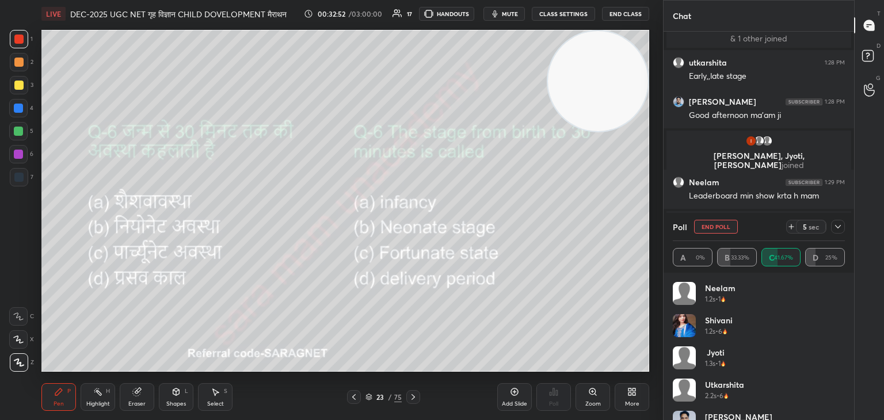
scroll to position [726, 0]
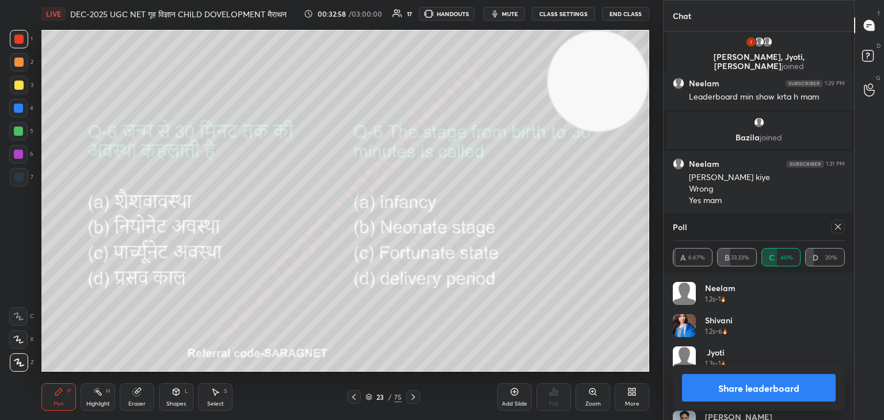
click at [833, 226] on icon at bounding box center [837, 226] width 9 height 9
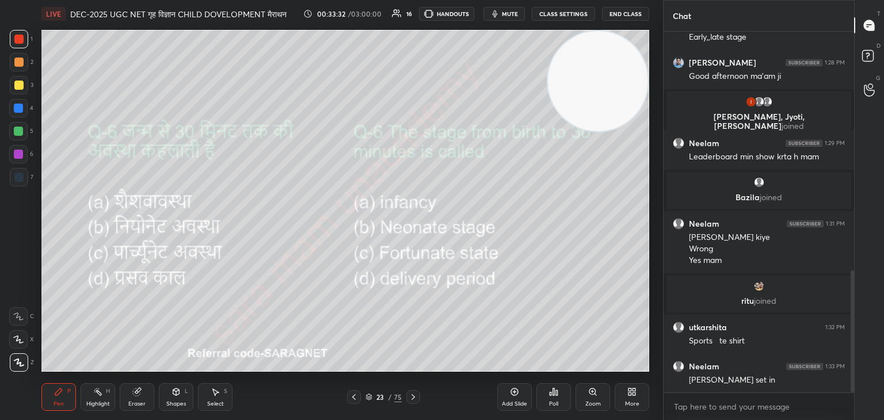
scroll to position [706, 0]
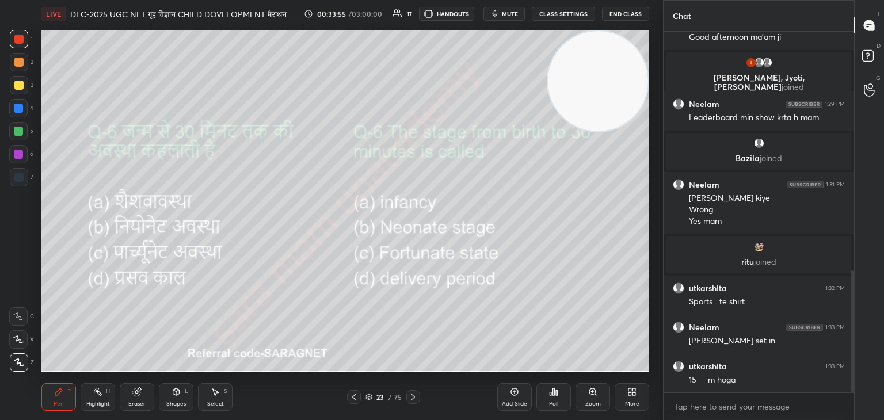
click at [409, 400] on icon at bounding box center [413, 397] width 9 height 9
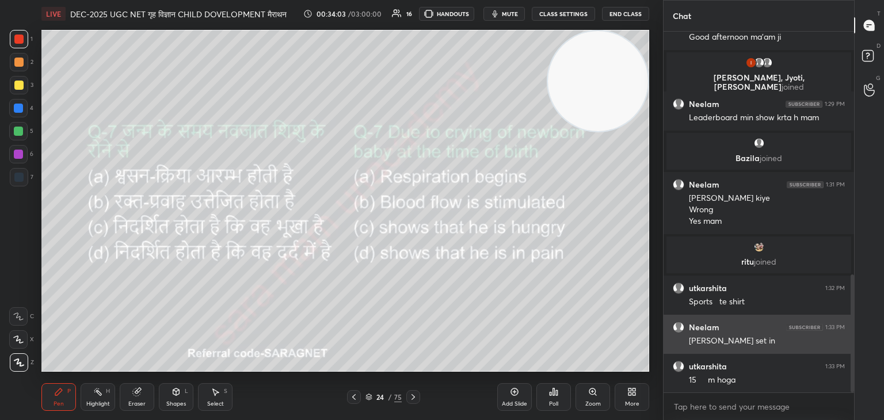
scroll to position [745, 0]
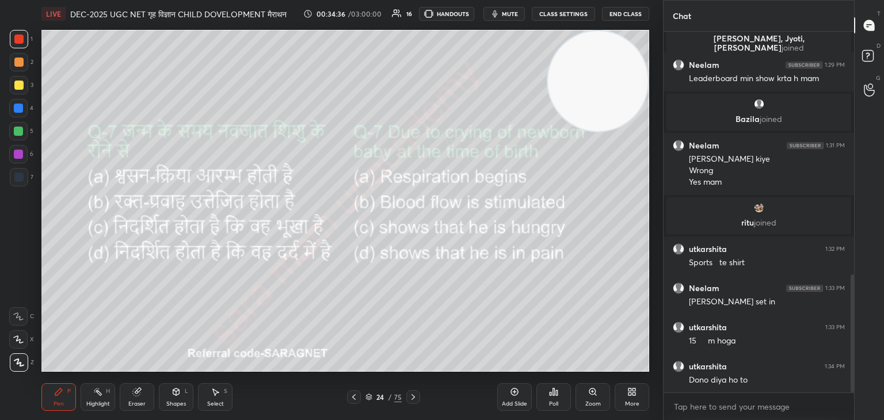
click at [555, 397] on div "Poll" at bounding box center [553, 397] width 35 height 28
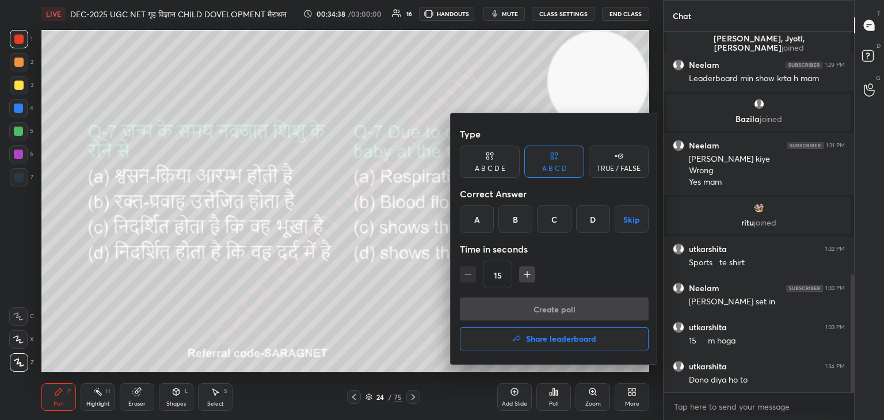
click at [519, 218] on div "B" at bounding box center [515, 219] width 34 height 28
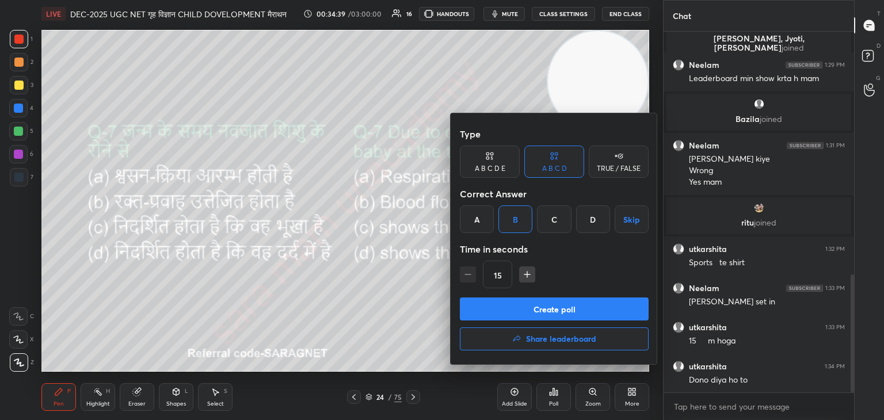
click at [602, 306] on button "Create poll" at bounding box center [554, 309] width 189 height 23
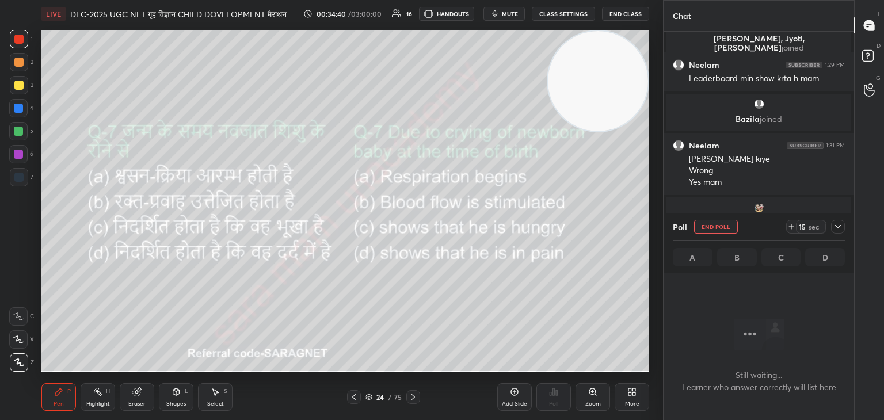
scroll to position [203, 187]
click at [726, 226] on button "End Poll" at bounding box center [716, 227] width 44 height 14
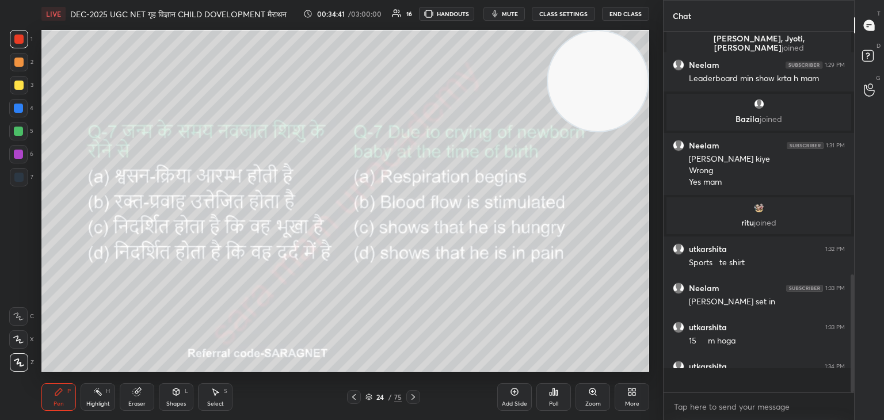
scroll to position [262, 187]
click at [554, 402] on div "Poll" at bounding box center [553, 404] width 9 height 6
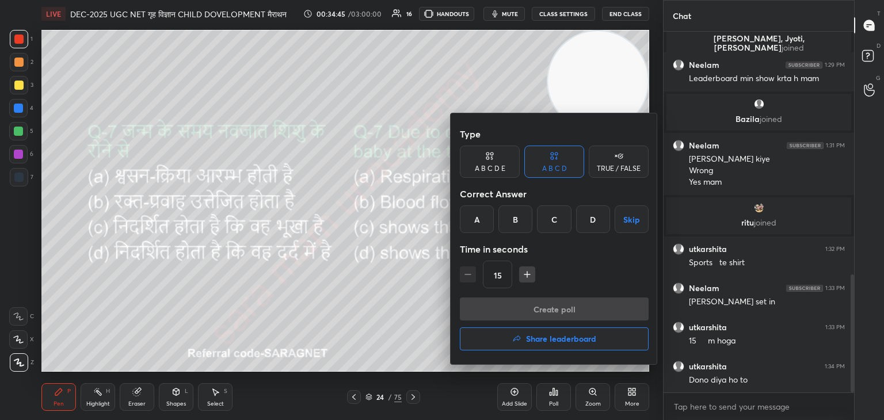
click at [478, 222] on div "A" at bounding box center [477, 219] width 34 height 28
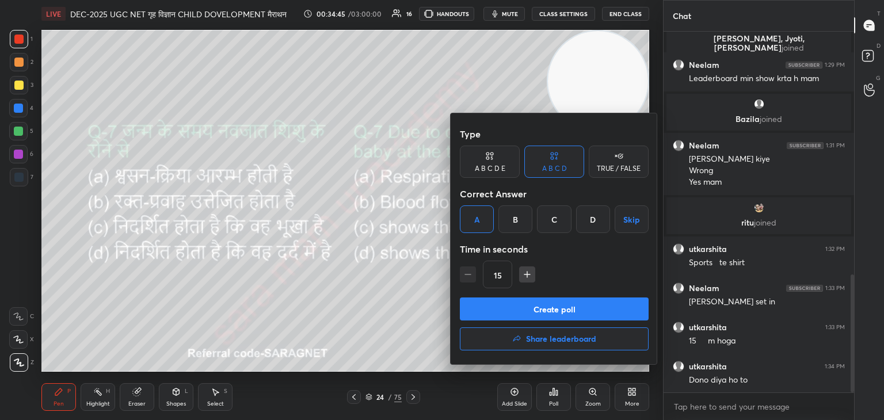
click at [580, 315] on button "Create poll" at bounding box center [554, 309] width 189 height 23
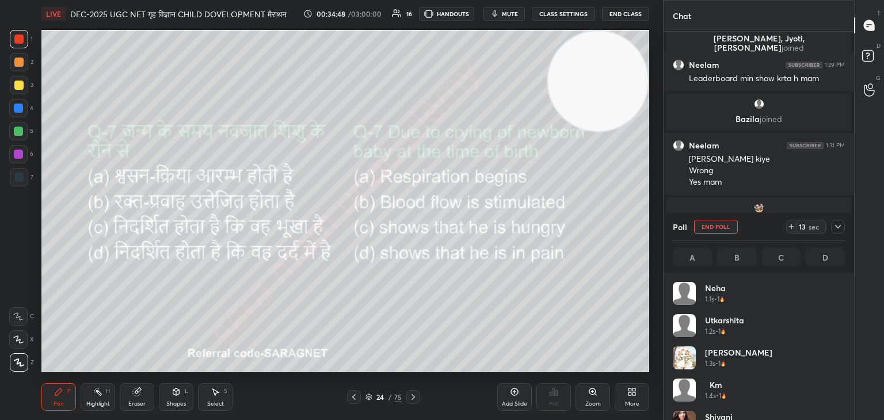
scroll to position [135, 169]
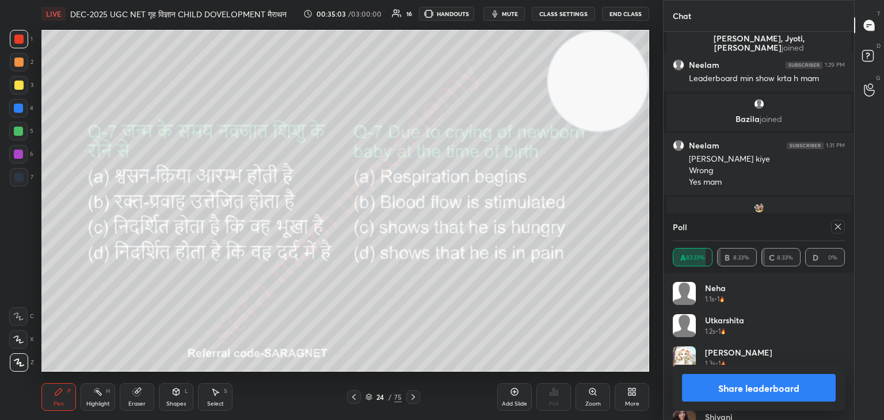
click at [841, 226] on icon at bounding box center [837, 226] width 9 height 9
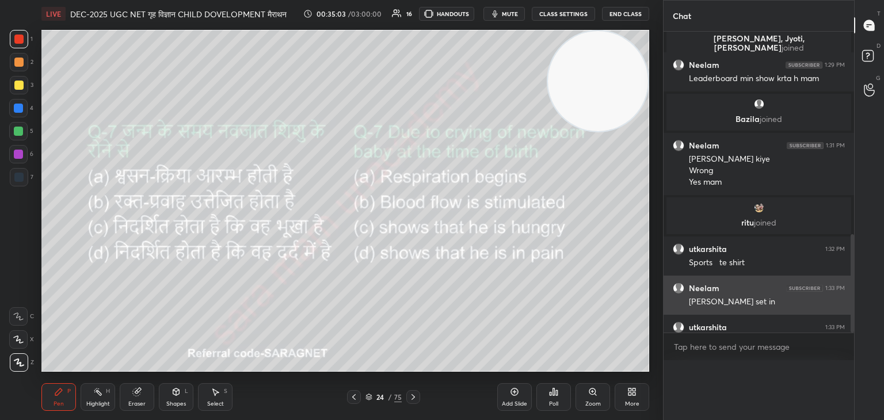
scroll to position [0, 0]
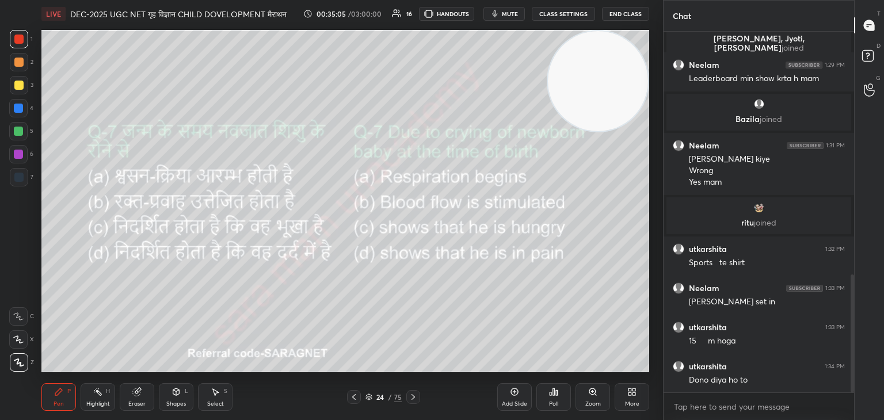
click at [416, 397] on icon at bounding box center [413, 397] width 9 height 9
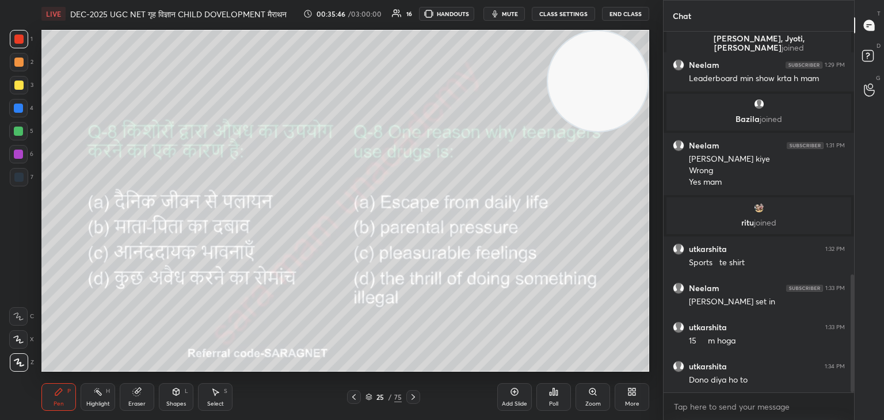
scroll to position [786, 0]
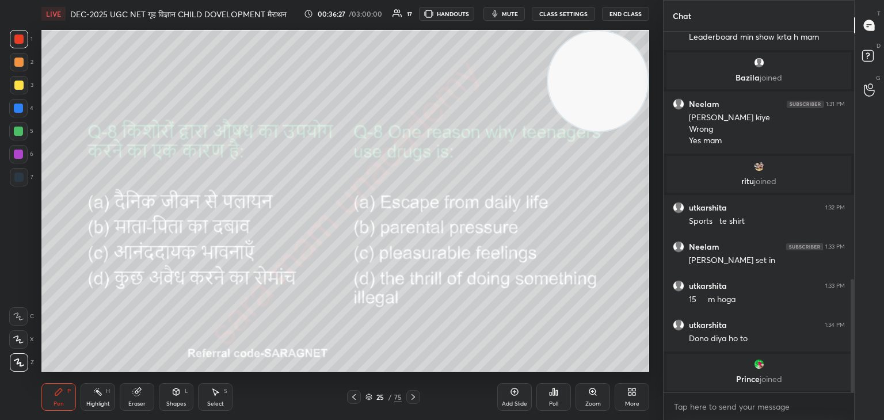
click at [561, 403] on div "Poll" at bounding box center [553, 397] width 35 height 28
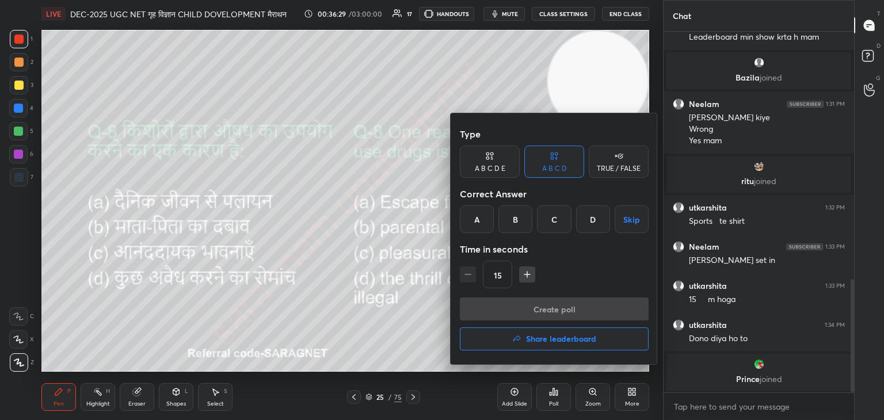
click at [555, 220] on div "C" at bounding box center [554, 219] width 34 height 28
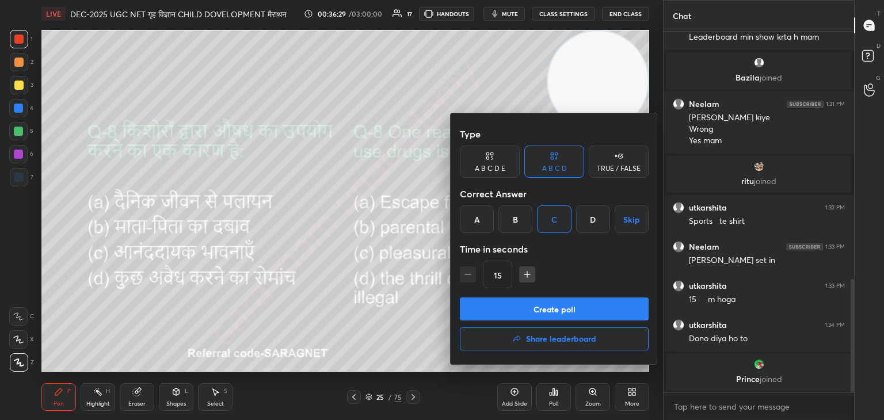
click at [599, 309] on button "Create poll" at bounding box center [554, 309] width 189 height 23
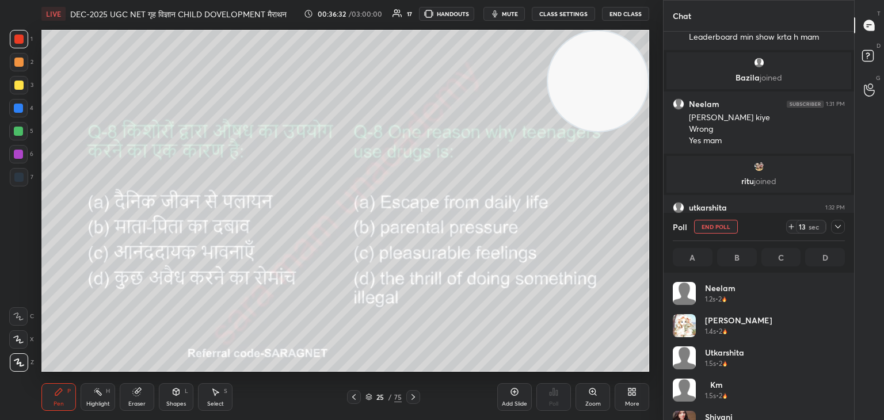
scroll to position [135, 169]
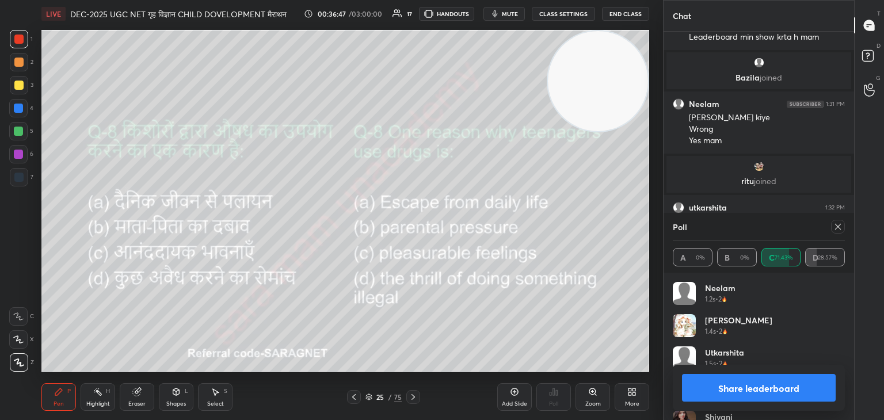
click at [831, 227] on div at bounding box center [838, 227] width 14 height 14
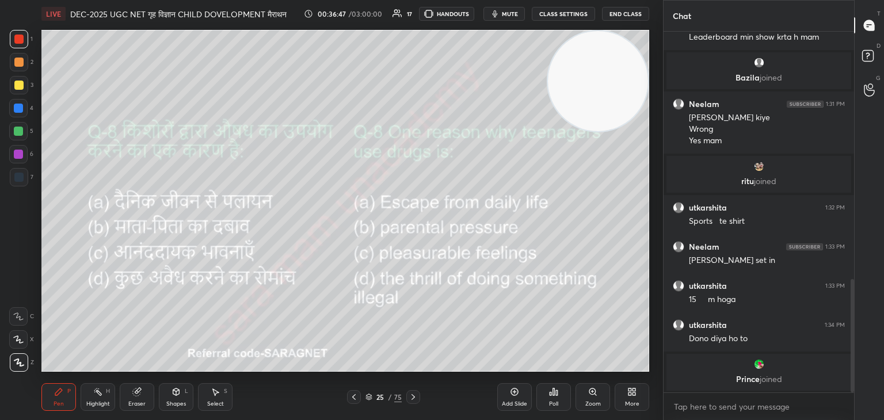
scroll to position [357, 187]
click at [415, 399] on icon at bounding box center [413, 397] width 9 height 9
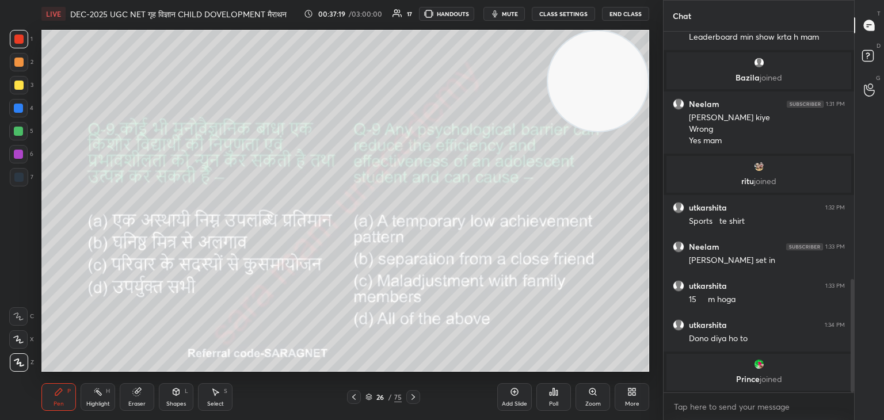
click at [558, 391] on div "Poll" at bounding box center [553, 397] width 35 height 28
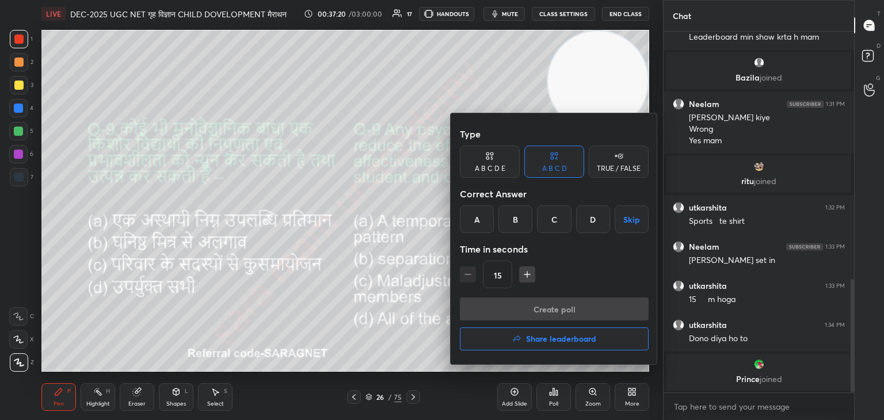
click at [596, 223] on div "D" at bounding box center [593, 219] width 34 height 28
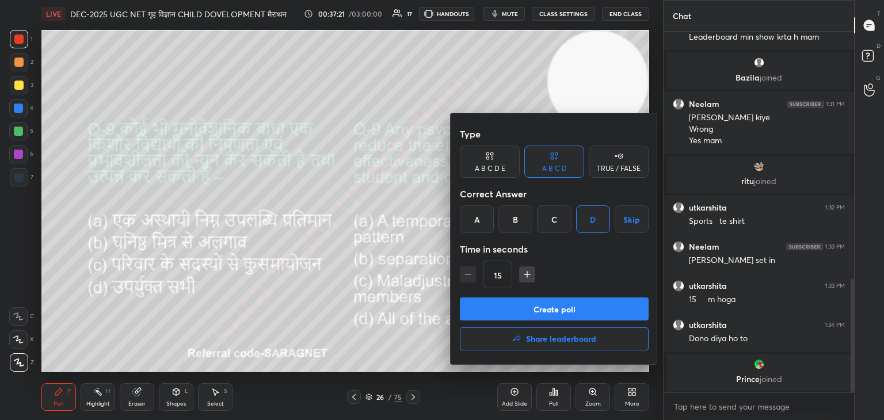
click at [592, 318] on button "Create poll" at bounding box center [554, 309] width 189 height 23
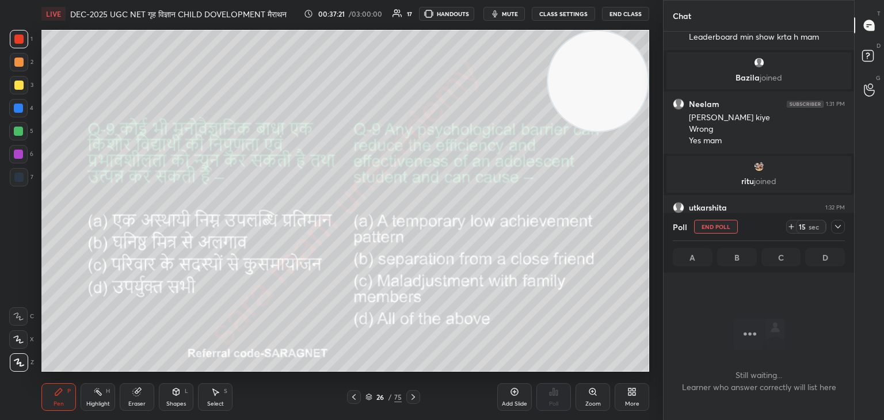
scroll to position [203, 187]
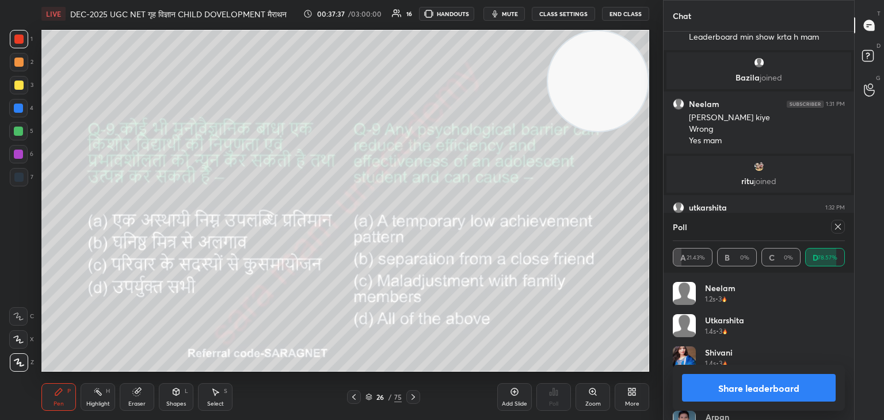
click at [836, 229] on icon at bounding box center [837, 226] width 9 height 9
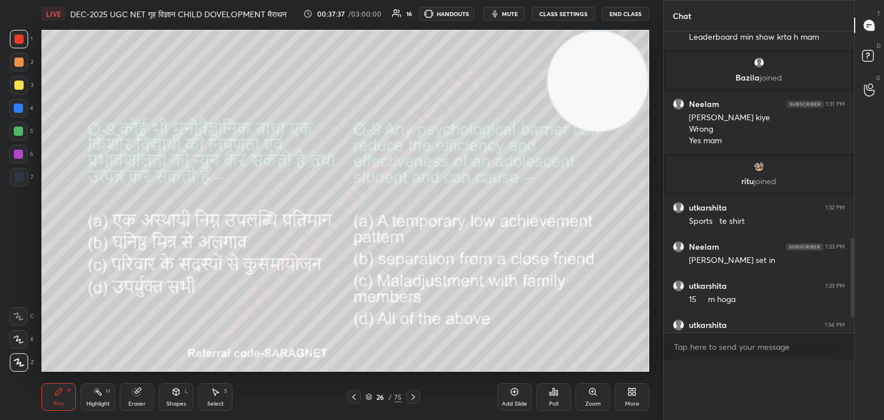
scroll to position [4, 3]
click at [410, 397] on icon at bounding box center [413, 397] width 9 height 9
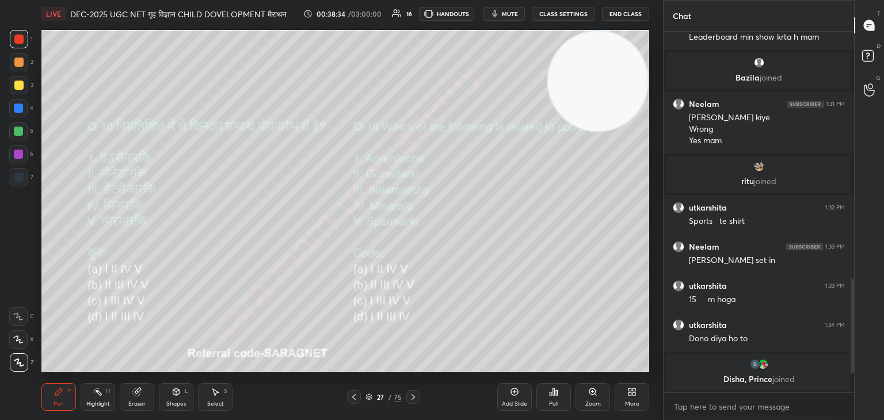
click at [557, 398] on div "Poll" at bounding box center [553, 397] width 35 height 28
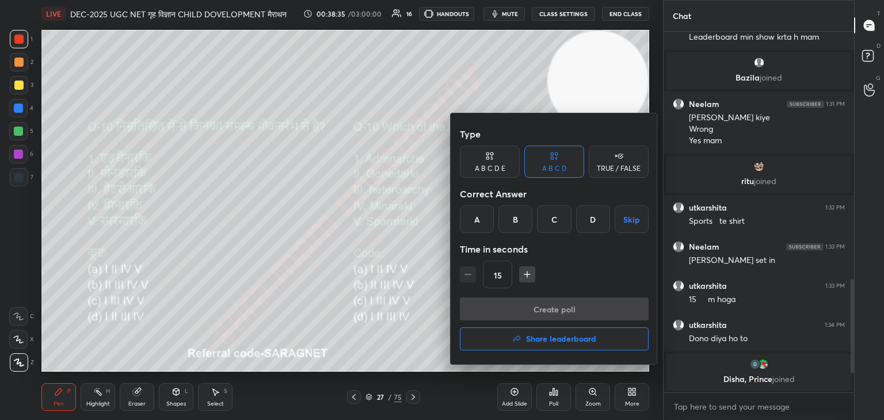
click at [474, 219] on div "A" at bounding box center [477, 219] width 34 height 28
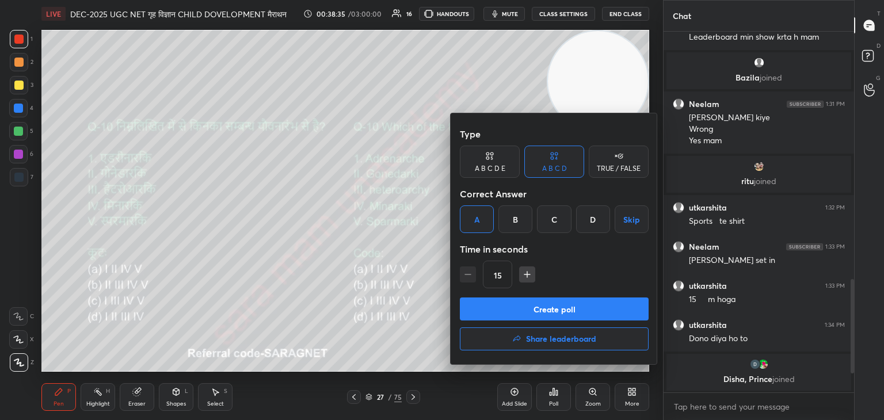
click at [591, 307] on button "Create poll" at bounding box center [554, 309] width 189 height 23
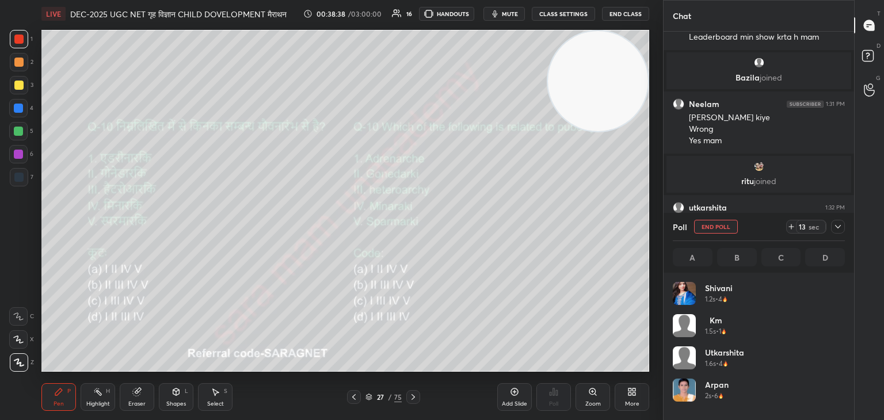
scroll to position [135, 169]
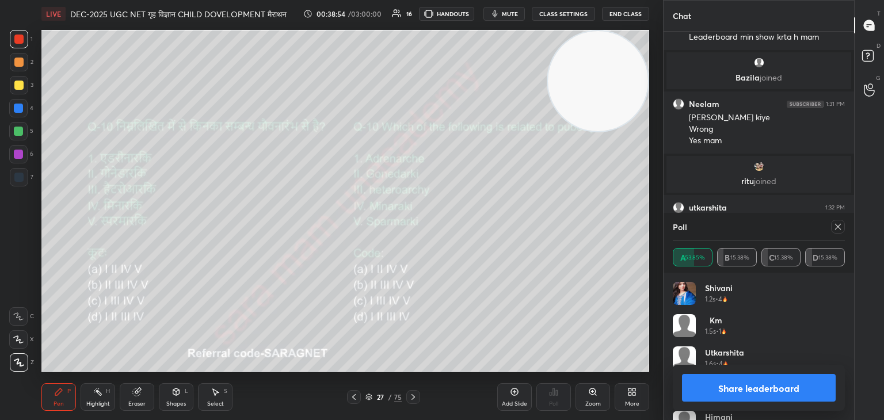
click at [837, 227] on icon at bounding box center [837, 226] width 9 height 9
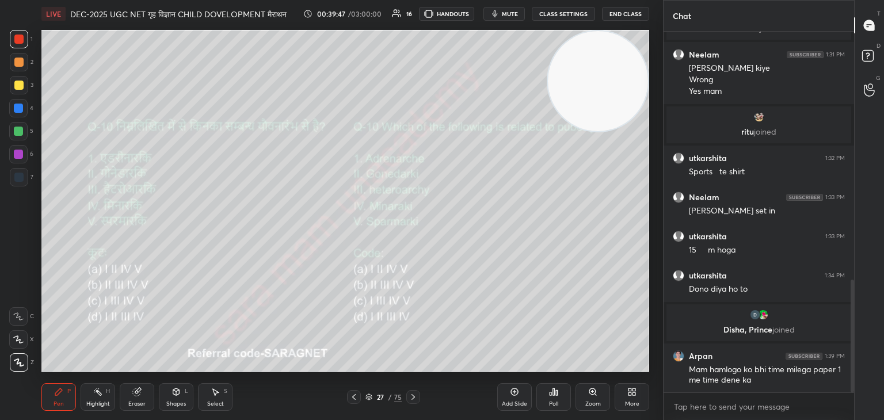
scroll to position [833, 0]
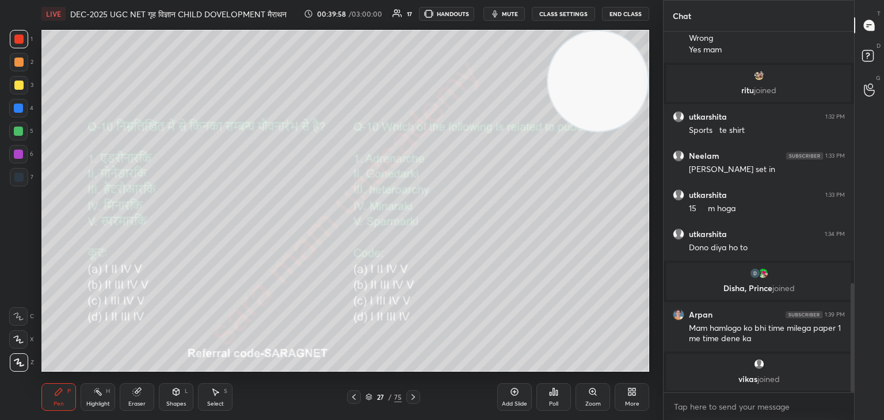
click at [413, 398] on icon at bounding box center [413, 397] width 3 height 6
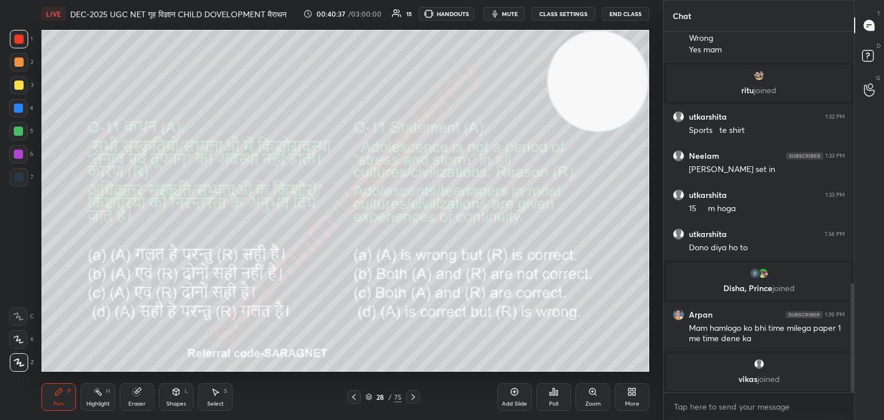
click at [563, 399] on div "Poll" at bounding box center [553, 397] width 35 height 28
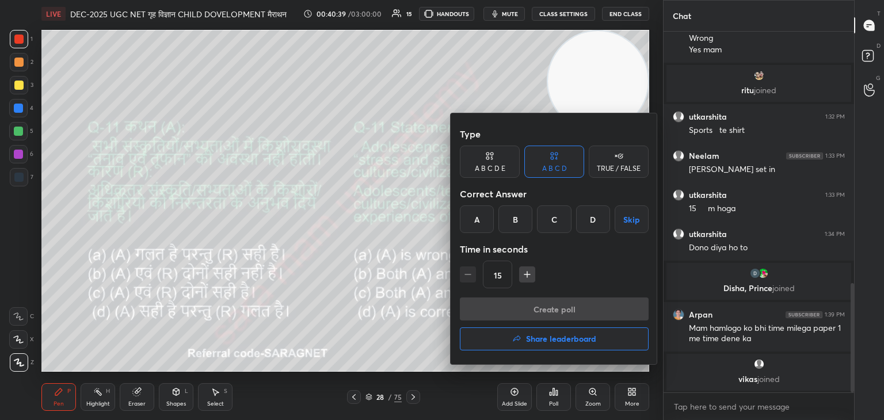
click at [596, 220] on div "D" at bounding box center [593, 219] width 34 height 28
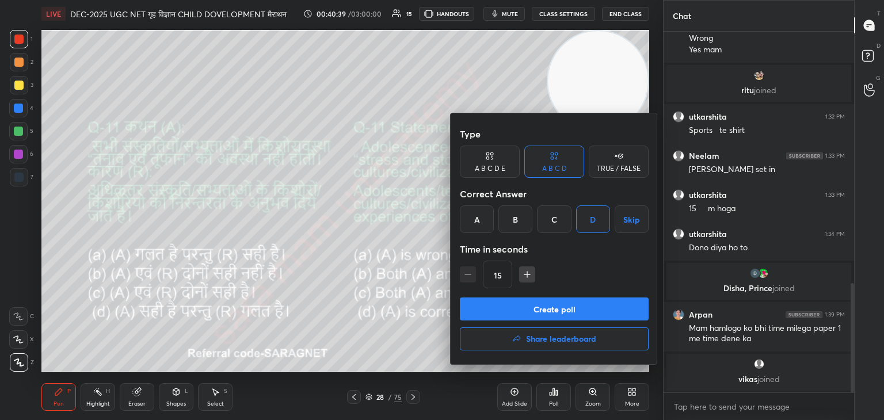
click at [608, 316] on button "Create poll" at bounding box center [554, 309] width 189 height 23
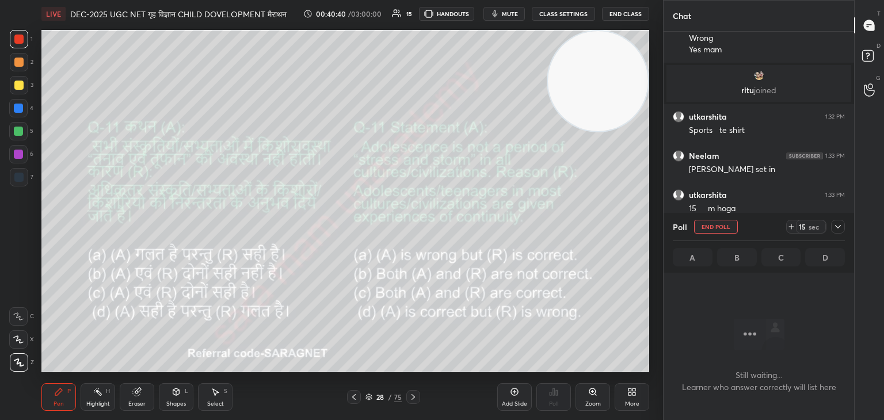
scroll to position [4, 3]
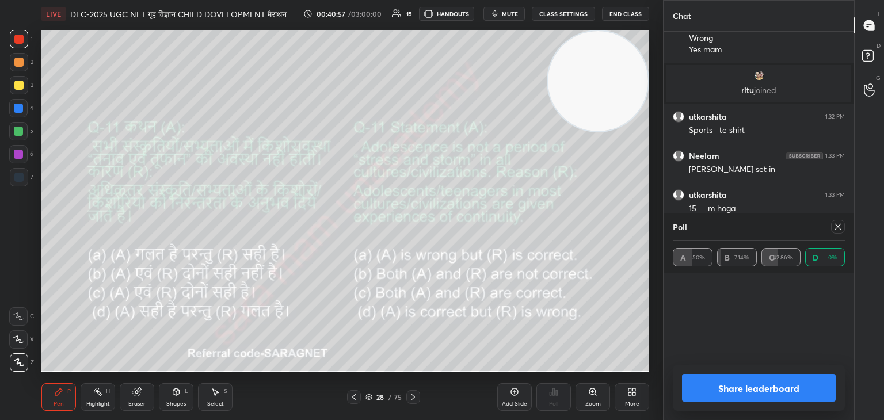
click at [839, 227] on icon at bounding box center [837, 226] width 9 height 9
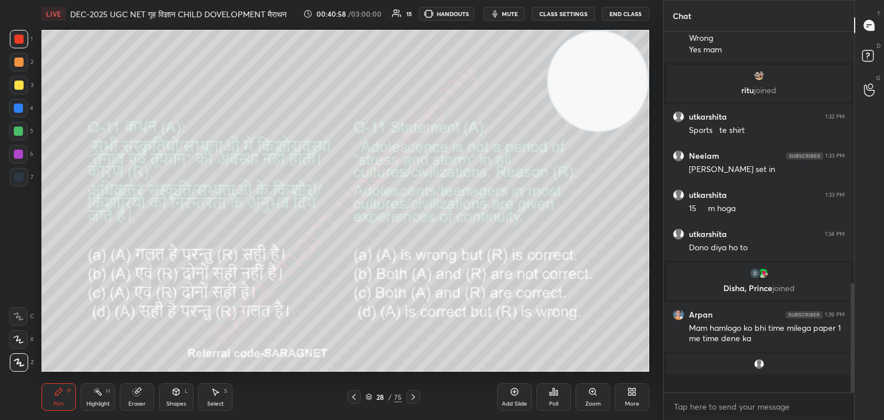
scroll to position [3, 3]
click at [566, 398] on div "Poll" at bounding box center [553, 397] width 35 height 28
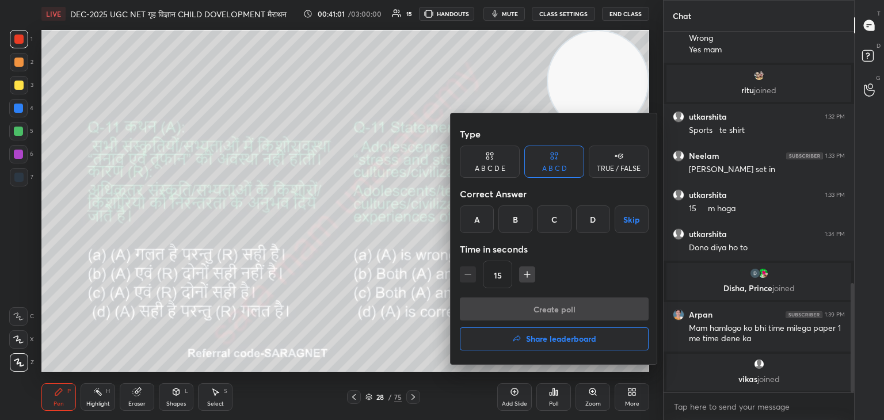
click at [474, 224] on div "A" at bounding box center [477, 219] width 34 height 28
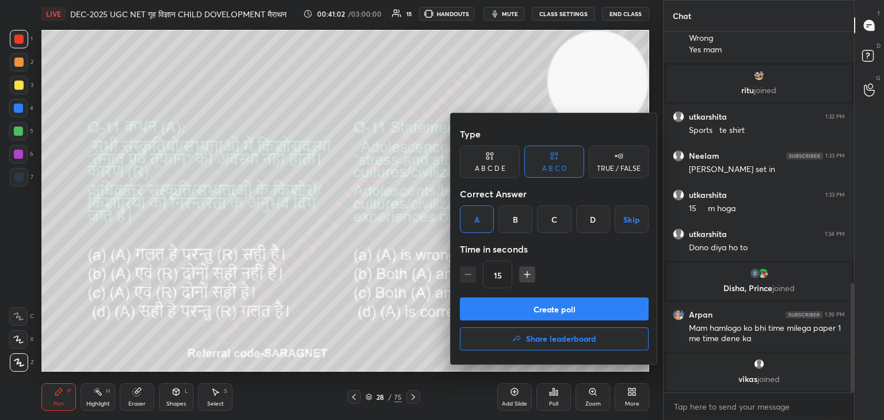
click at [584, 311] on button "Create poll" at bounding box center [554, 309] width 189 height 23
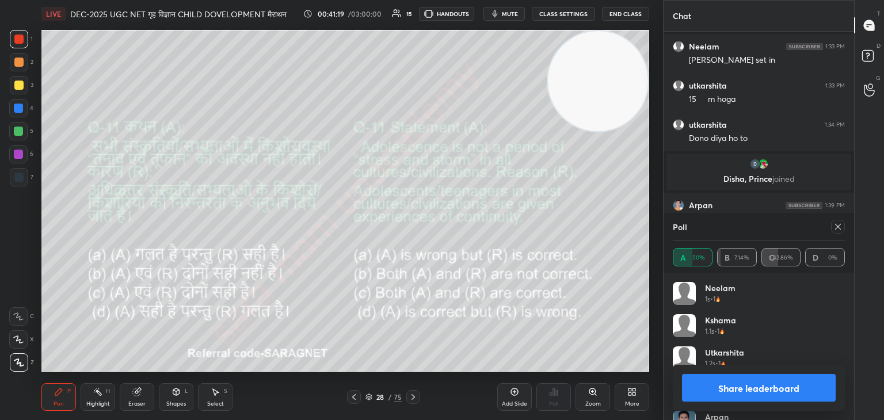
scroll to position [875, 0]
click at [836, 227] on icon at bounding box center [837, 226] width 9 height 9
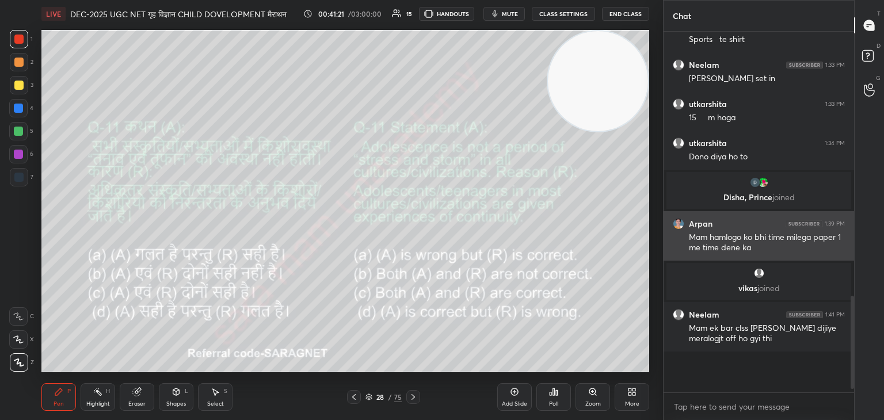
scroll to position [3, 3]
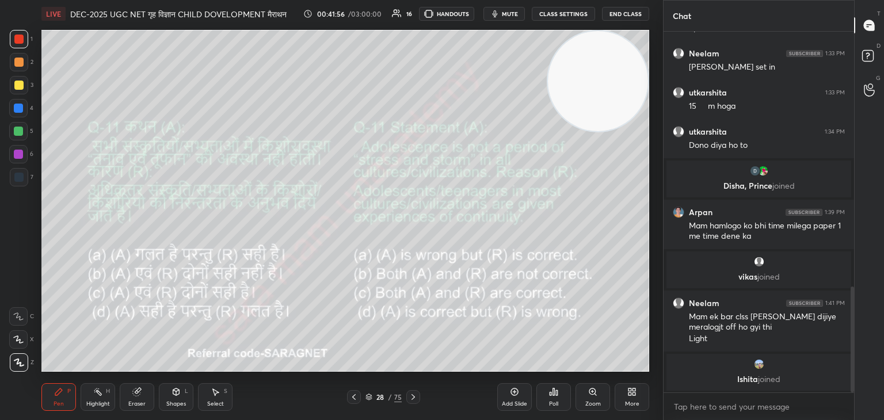
click at [415, 399] on icon at bounding box center [413, 397] width 9 height 9
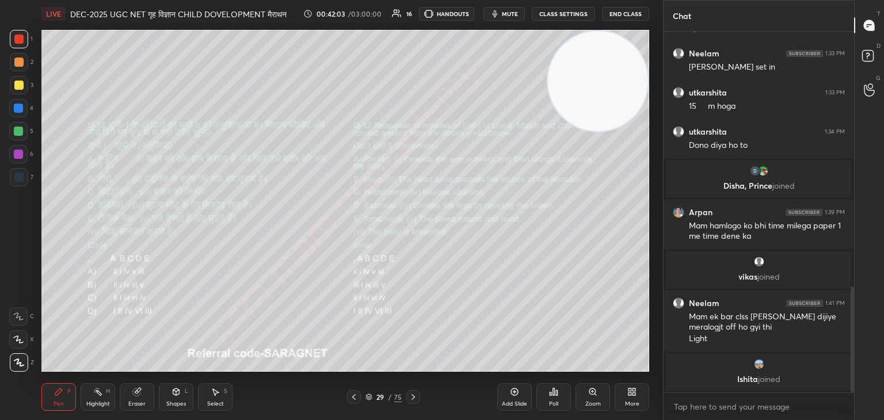
click at [598, 406] on div "Zoom" at bounding box center [593, 404] width 16 height 6
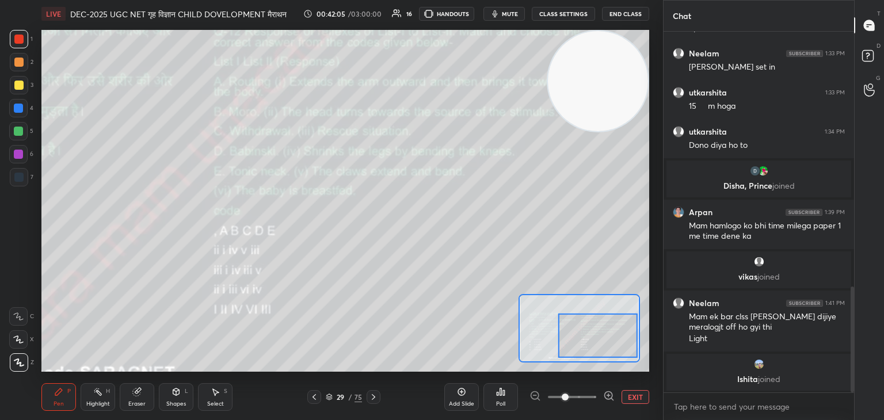
scroll to position [907, 0]
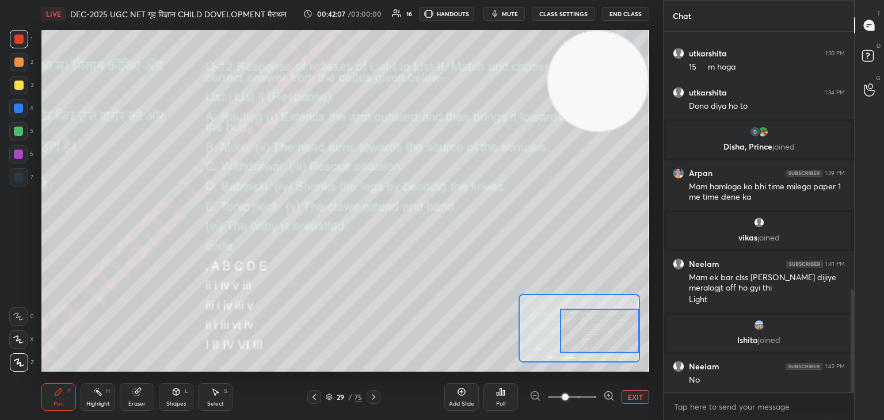
click at [618, 322] on div at bounding box center [599, 331] width 79 height 44
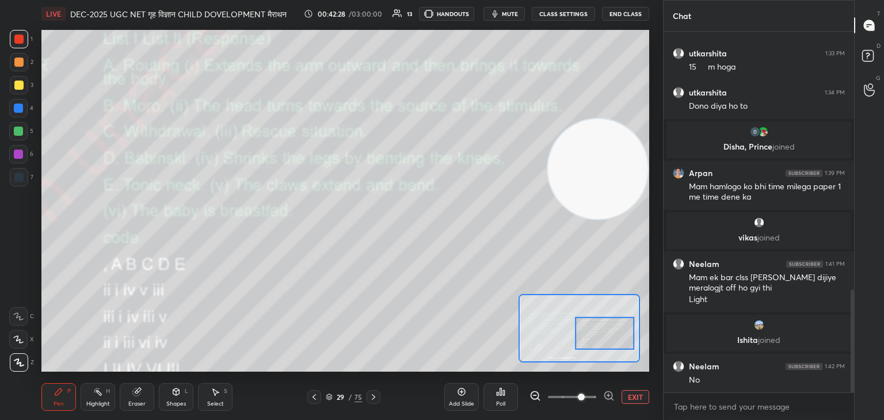
click at [640, 176] on video at bounding box center [598, 169] width 100 height 100
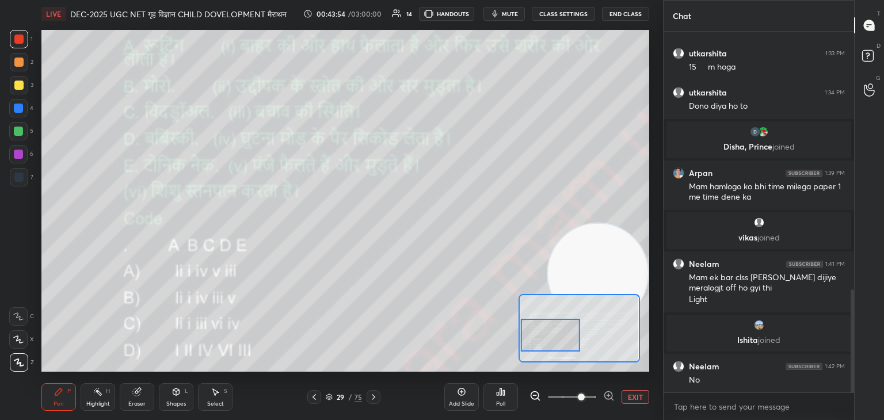
scroll to position [949, 0]
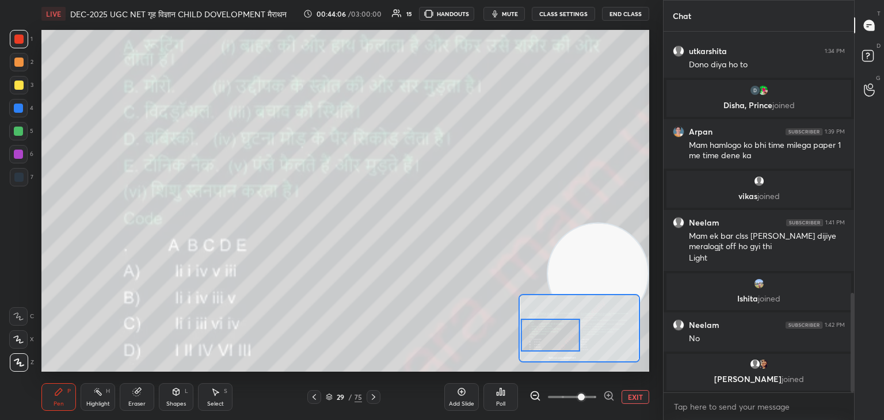
click at [635, 395] on button "EXIT" at bounding box center [636, 397] width 28 height 14
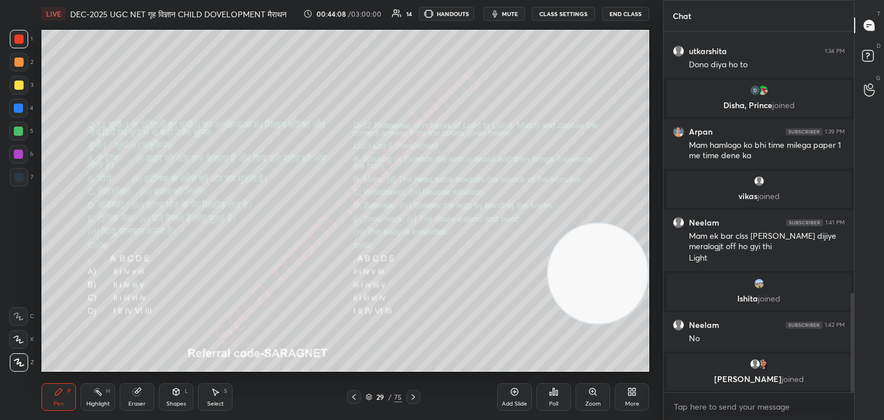
click at [547, 396] on div "Poll" at bounding box center [553, 397] width 35 height 28
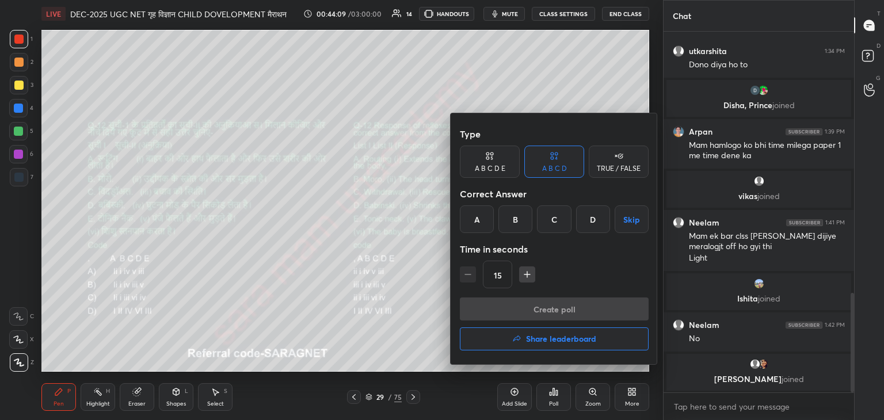
click at [478, 224] on div "A" at bounding box center [477, 219] width 34 height 28
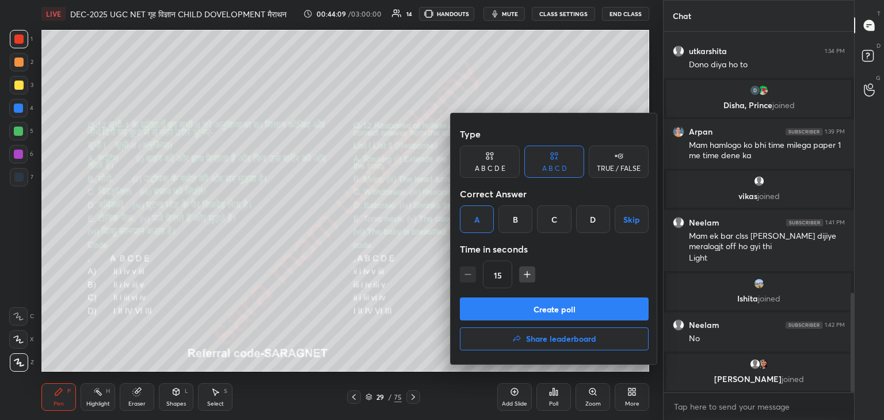
click at [566, 307] on button "Create poll" at bounding box center [554, 309] width 189 height 23
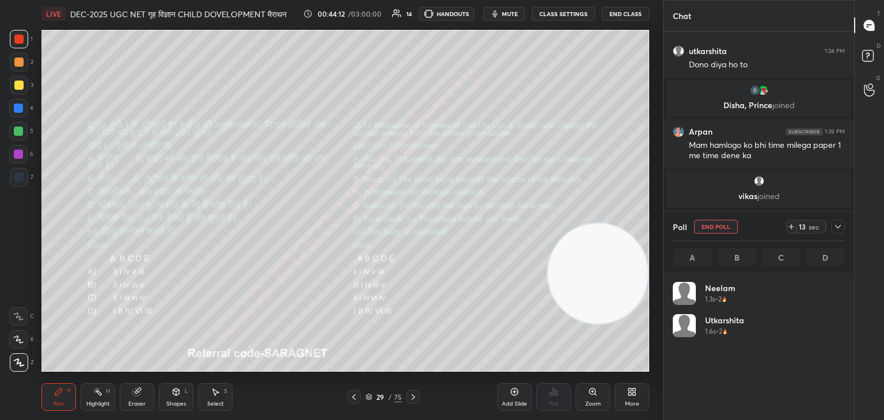
scroll to position [135, 169]
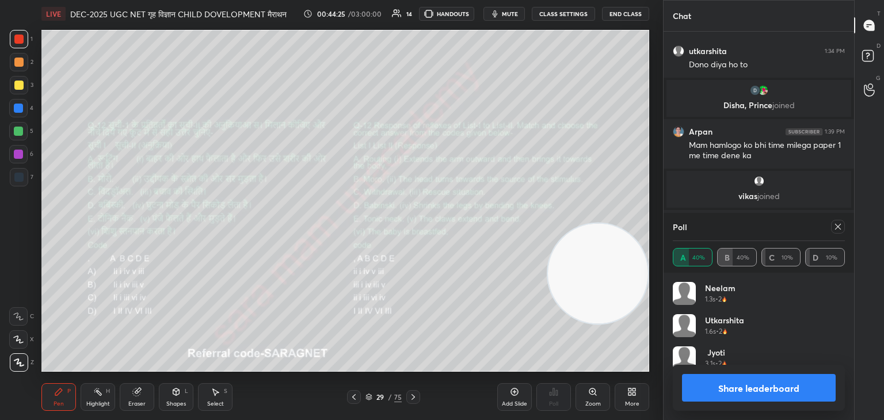
click at [603, 397] on div "Zoom" at bounding box center [593, 397] width 35 height 28
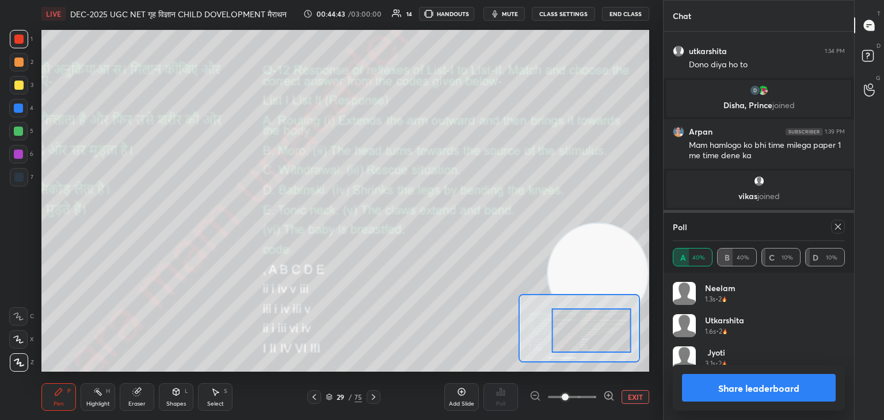
click at [838, 227] on icon at bounding box center [838, 227] width 6 height 6
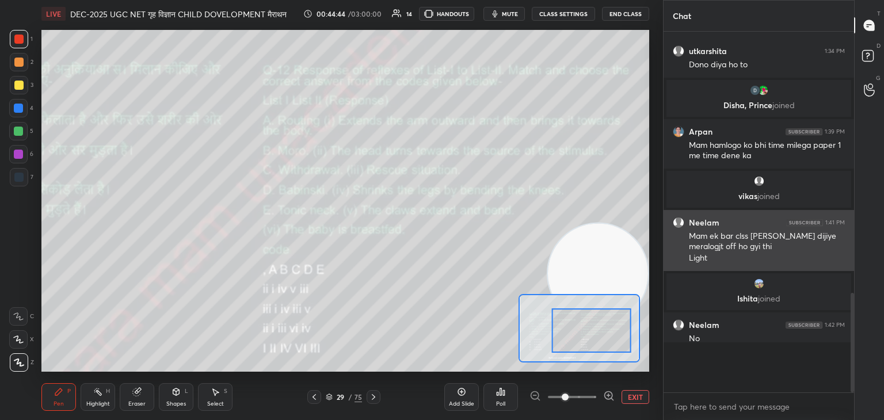
scroll to position [3, 3]
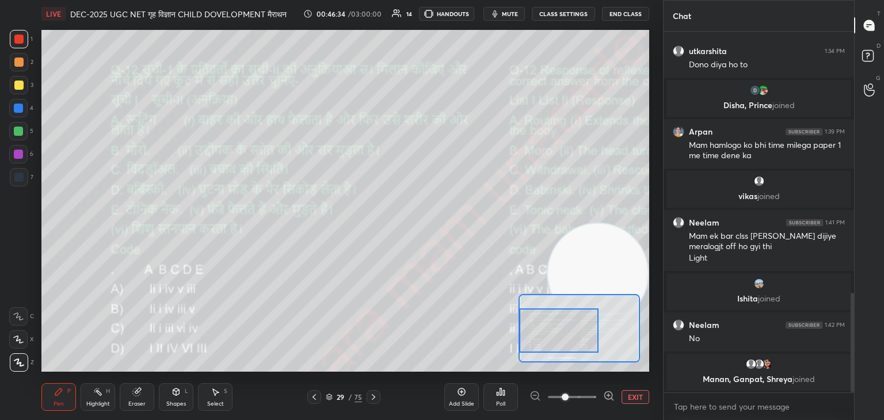
click at [372, 397] on icon at bounding box center [373, 397] width 9 height 9
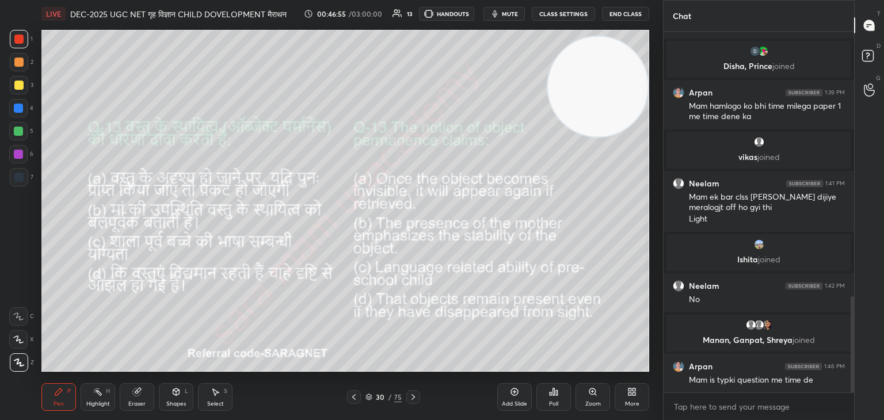
scroll to position [998, 0]
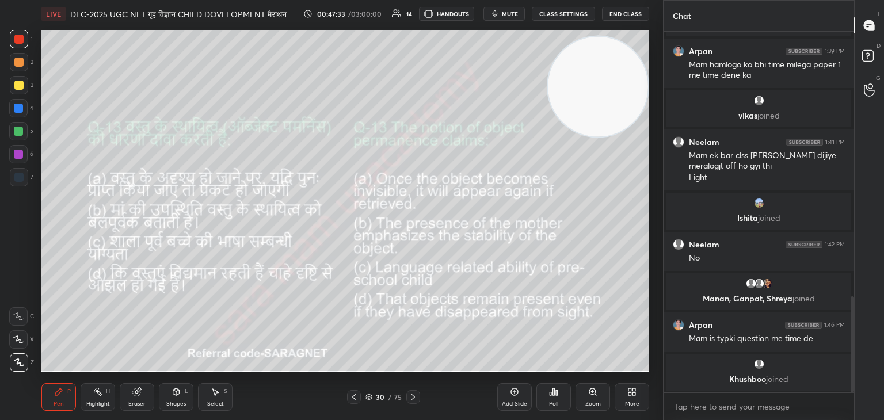
click at [557, 399] on div "Poll" at bounding box center [553, 397] width 35 height 28
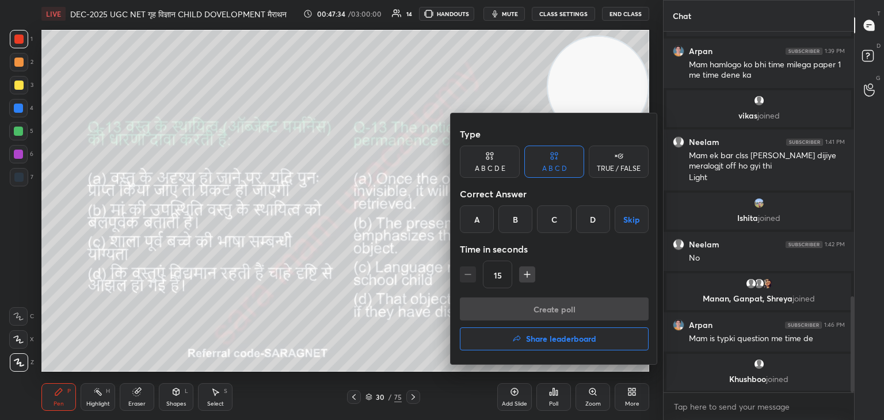
click at [396, 342] on div at bounding box center [442, 210] width 884 height 420
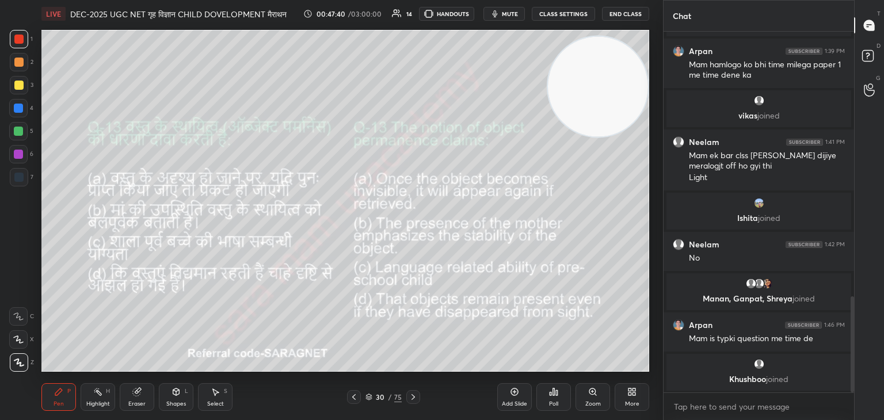
click at [561, 399] on div "Poll" at bounding box center [553, 397] width 35 height 28
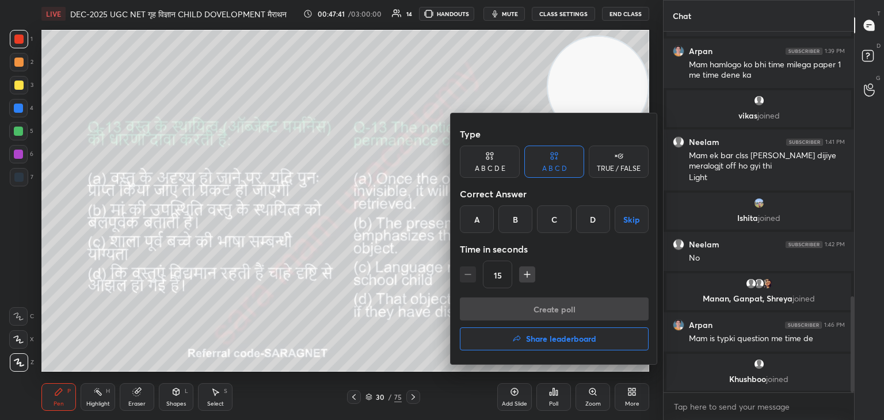
click at [596, 220] on div "D" at bounding box center [593, 219] width 34 height 28
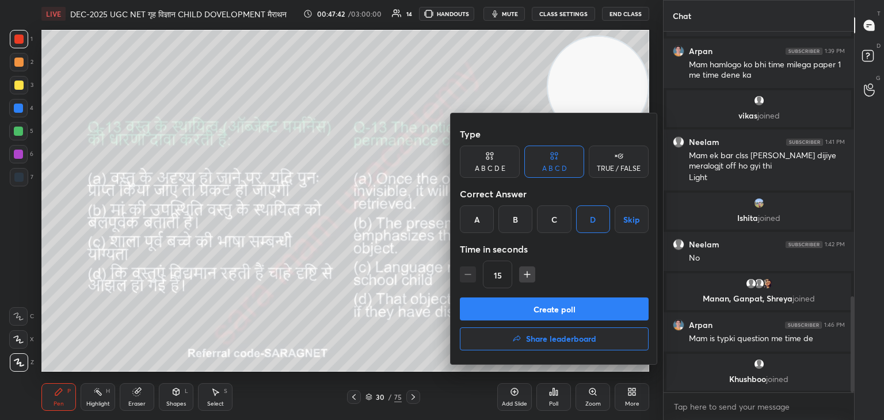
click at [580, 313] on button "Create poll" at bounding box center [554, 309] width 189 height 23
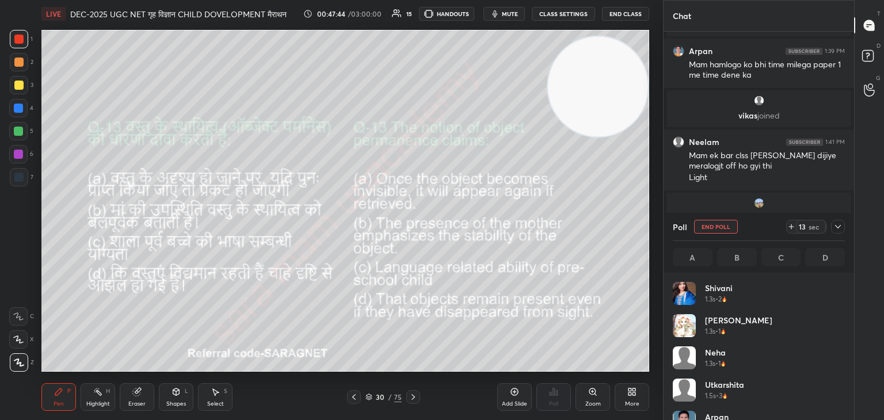
scroll to position [135, 169]
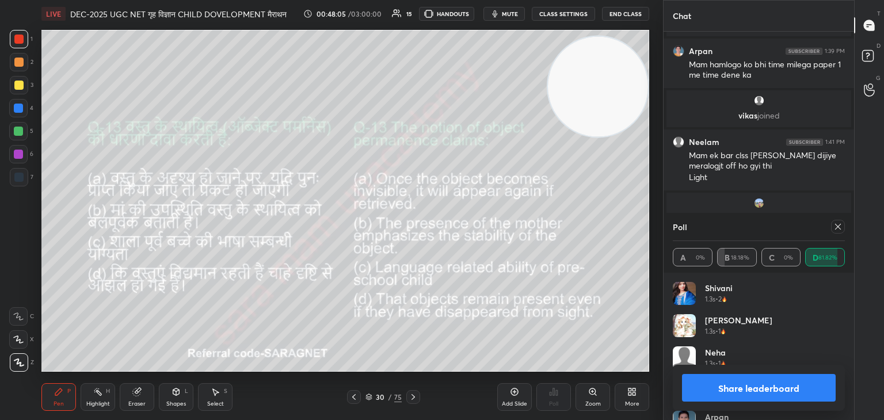
click at [840, 228] on icon at bounding box center [837, 226] width 9 height 9
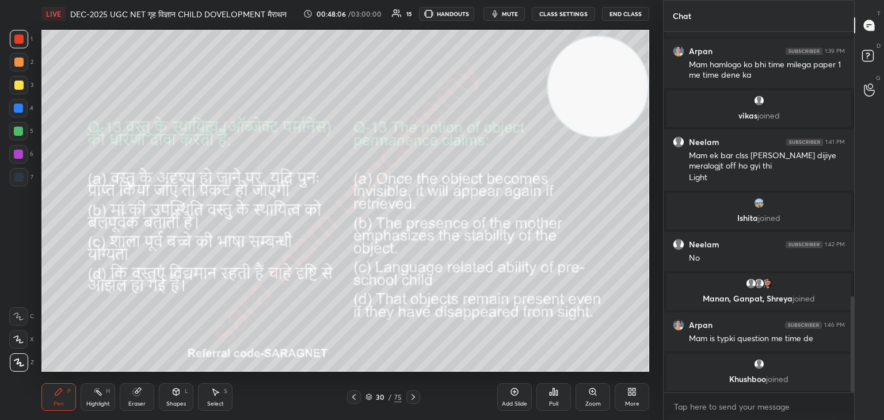
scroll to position [4, 3]
click at [412, 394] on icon at bounding box center [413, 397] width 9 height 9
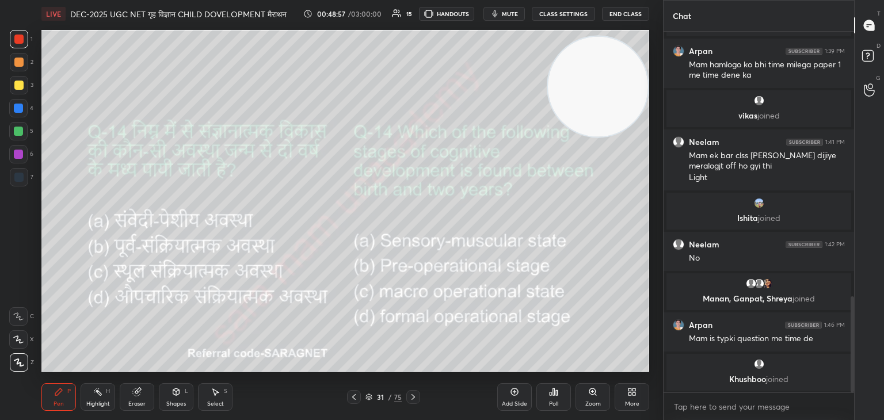
click at [555, 401] on div "Poll" at bounding box center [553, 404] width 9 height 6
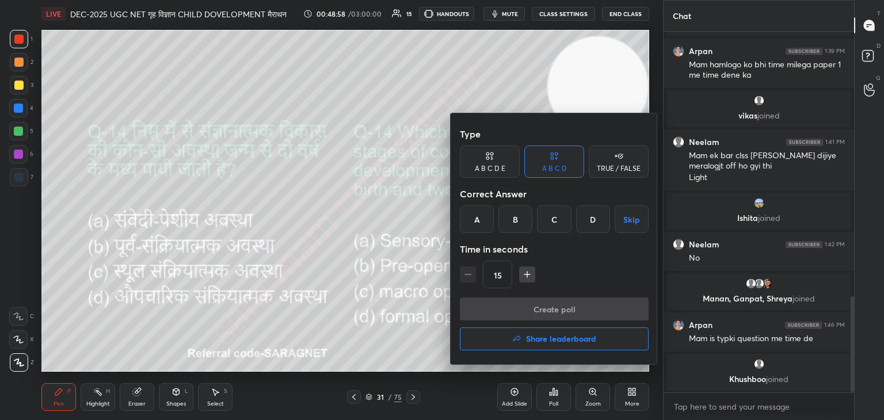
click at [480, 211] on div "A" at bounding box center [477, 219] width 34 height 28
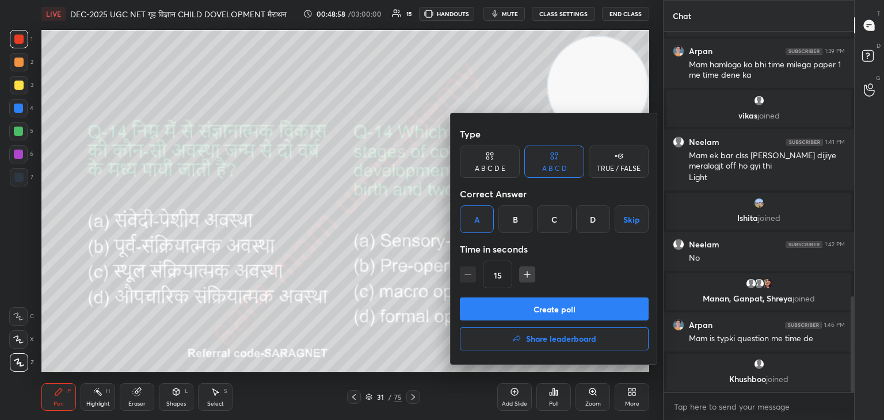
click at [535, 307] on button "Create poll" at bounding box center [554, 309] width 189 height 23
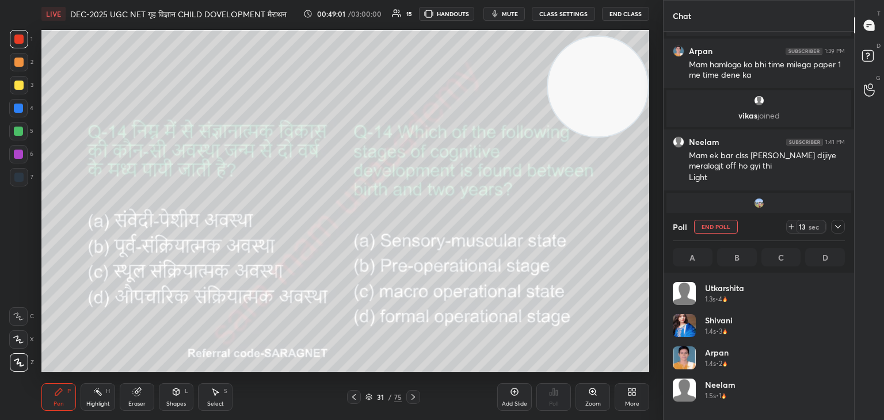
scroll to position [3, 3]
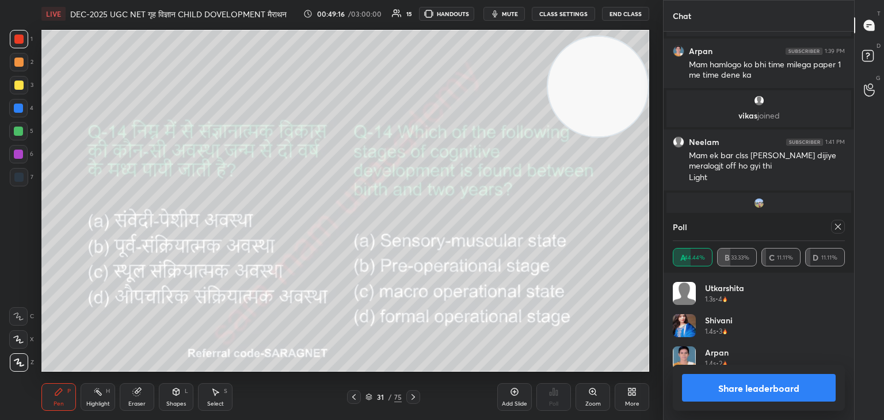
click at [835, 227] on icon at bounding box center [837, 226] width 9 height 9
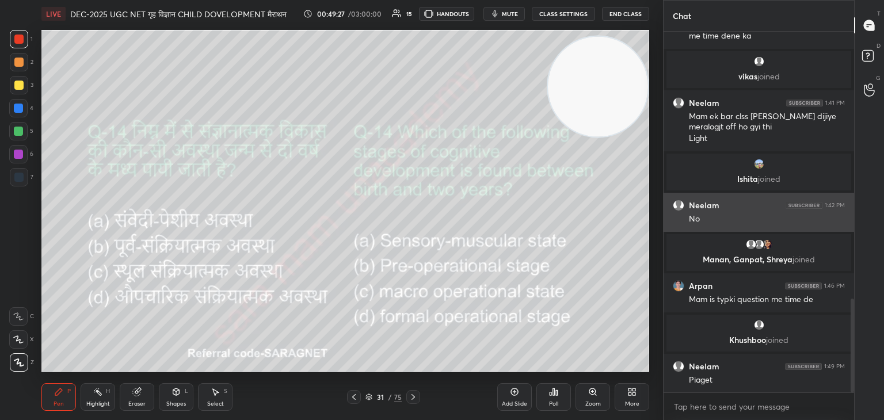
scroll to position [1068, 0]
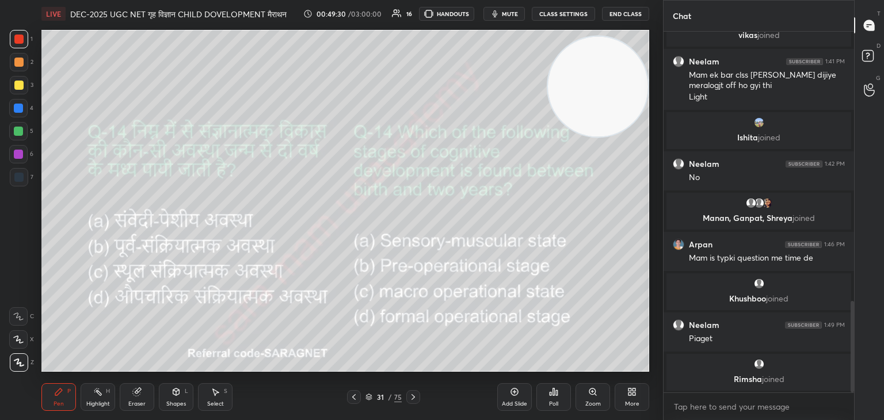
click at [521, 399] on div "Add Slide" at bounding box center [514, 397] width 35 height 28
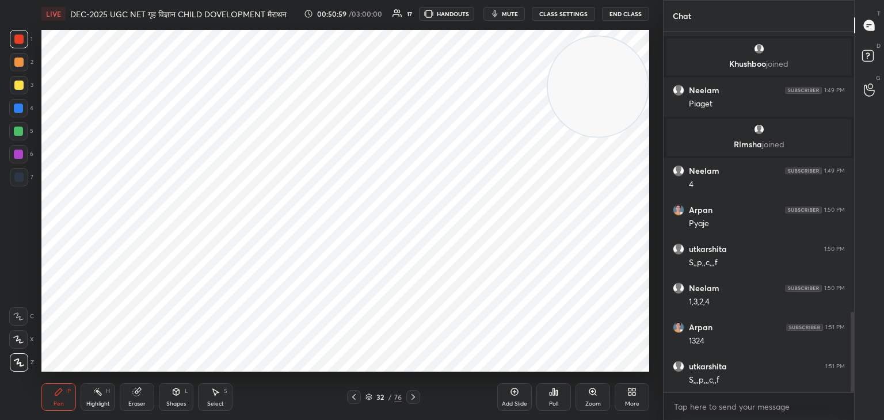
scroll to position [1300, 0]
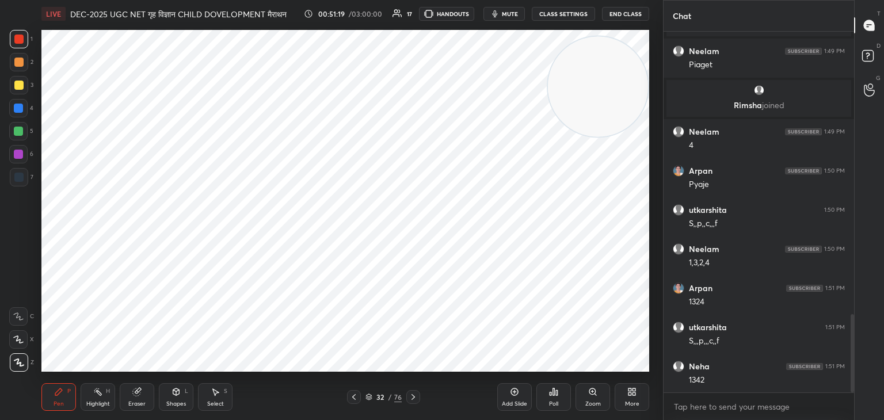
click at [17, 109] on div at bounding box center [18, 108] width 9 height 9
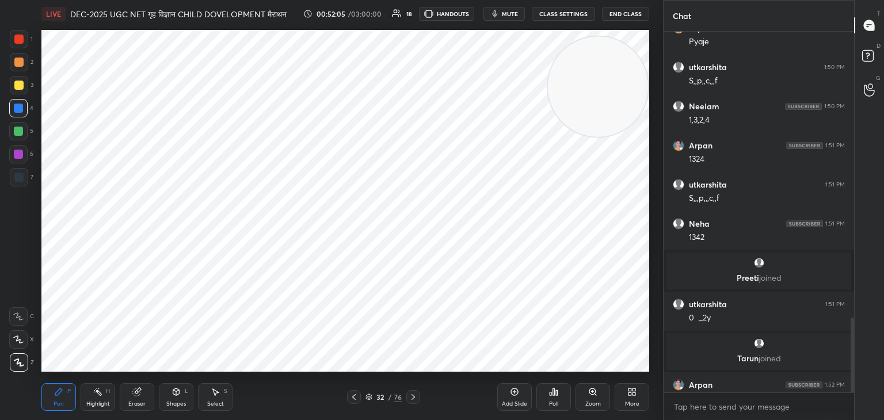
scroll to position [1379, 0]
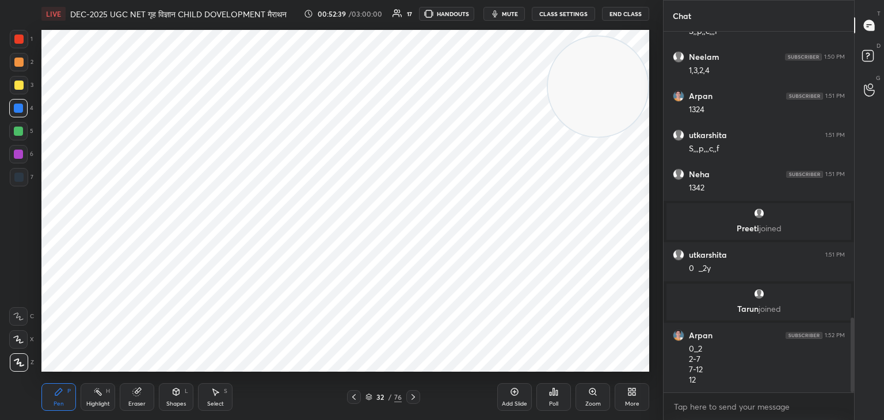
click at [414, 395] on icon at bounding box center [413, 397] width 9 height 9
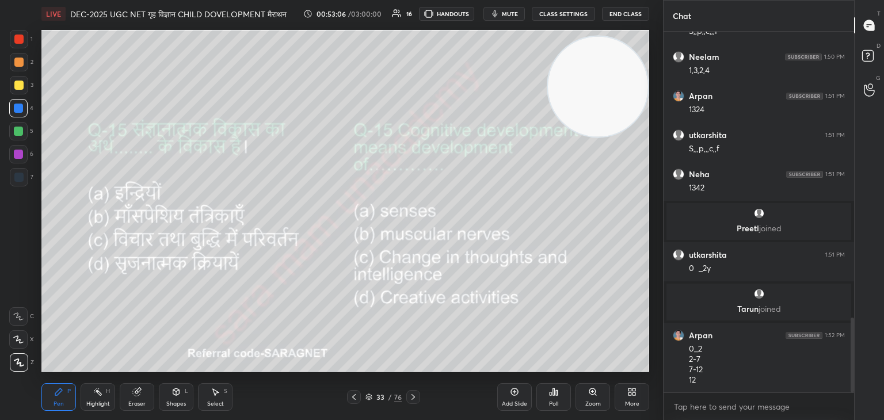
click at [557, 402] on div "Poll" at bounding box center [553, 404] width 9 height 6
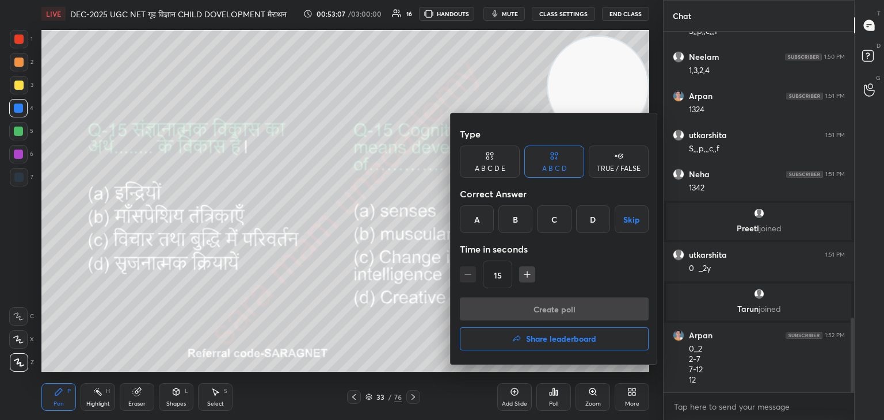
click at [559, 224] on div "C" at bounding box center [554, 219] width 34 height 28
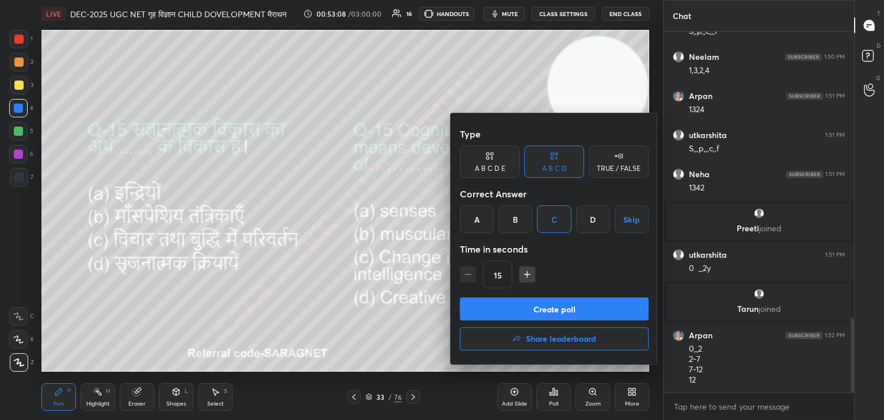
click at [566, 311] on button "Create poll" at bounding box center [554, 309] width 189 height 23
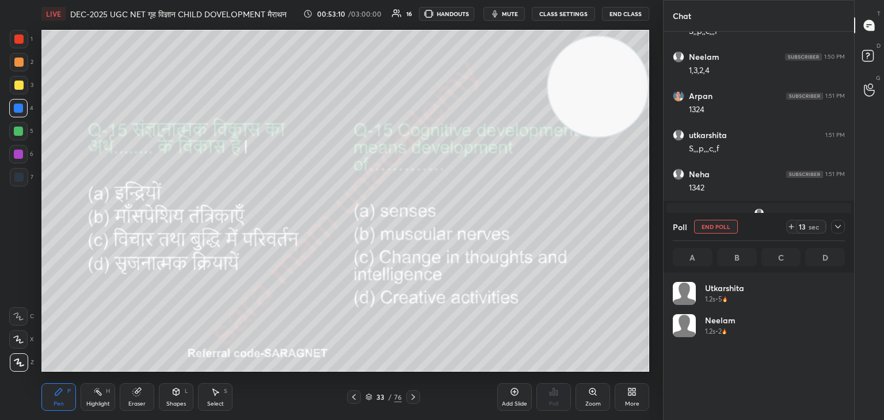
scroll to position [135, 169]
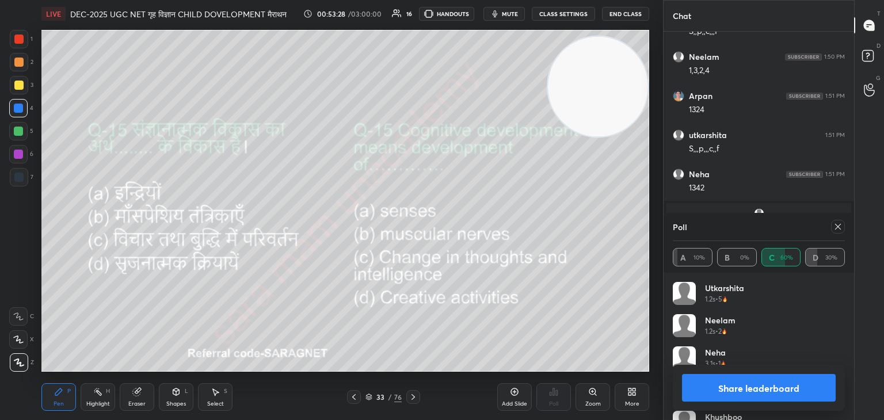
click at [834, 228] on icon at bounding box center [837, 226] width 9 height 9
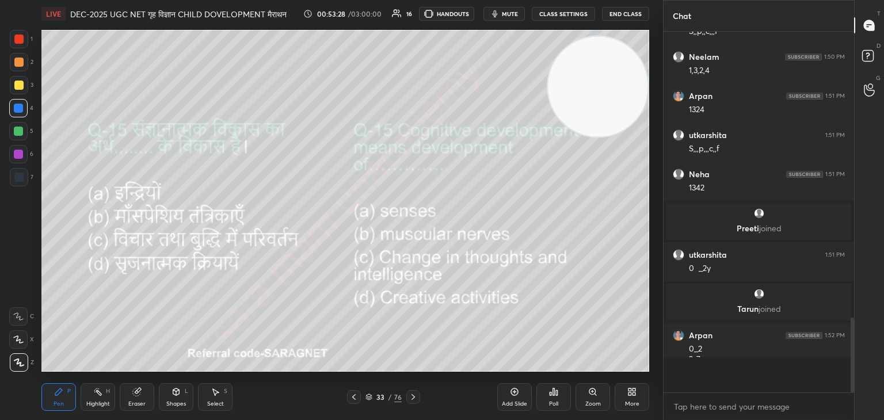
scroll to position [357, 187]
click at [411, 397] on icon at bounding box center [413, 397] width 9 height 9
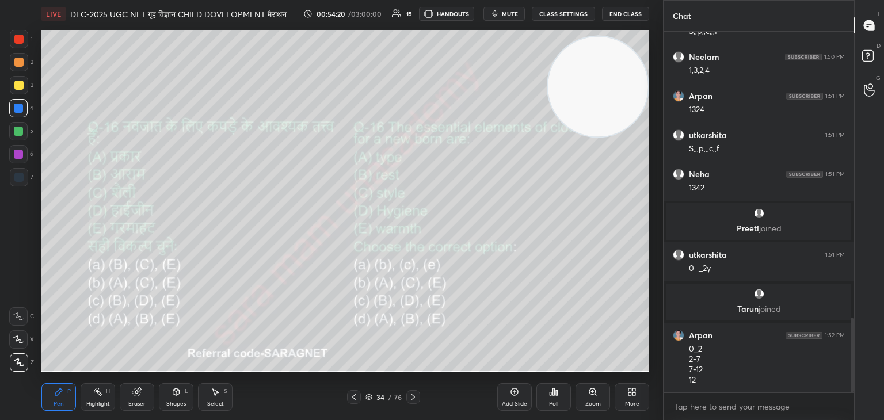
click at [562, 399] on div "Poll" at bounding box center [553, 397] width 35 height 28
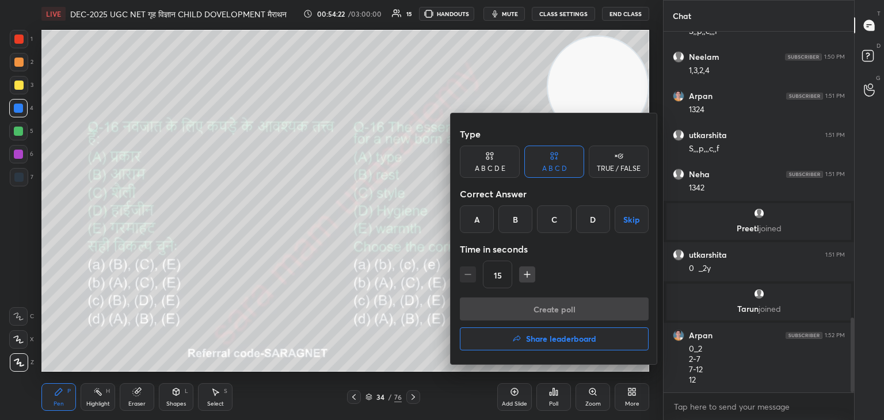
click at [551, 220] on div "C" at bounding box center [554, 219] width 34 height 28
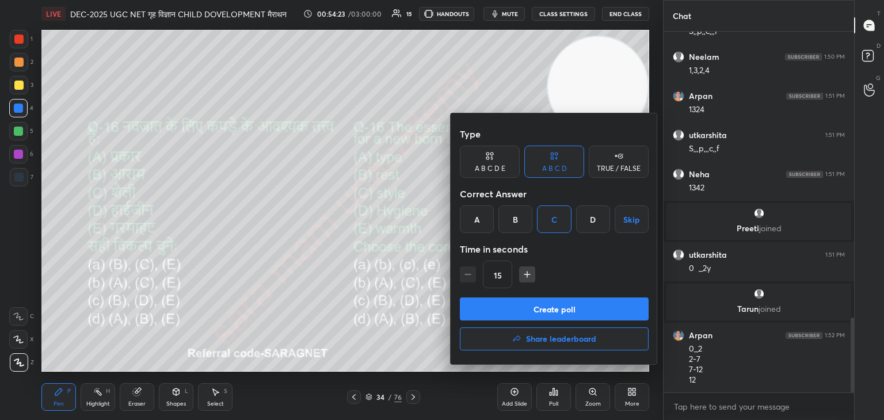
click at [599, 312] on button "Create poll" at bounding box center [554, 309] width 189 height 23
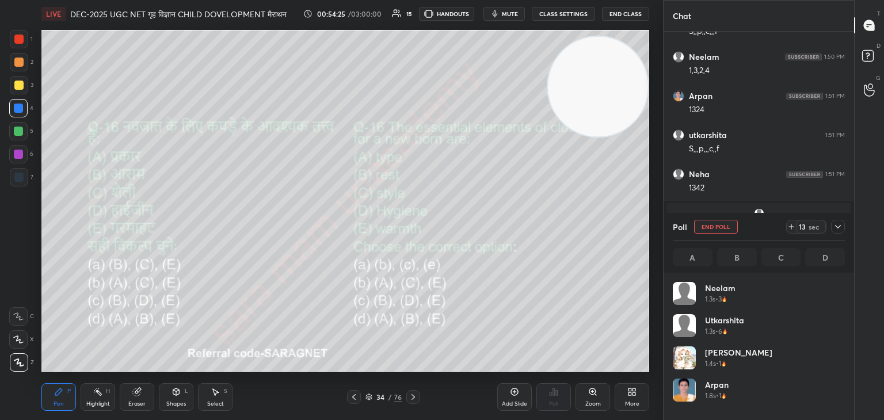
scroll to position [135, 169]
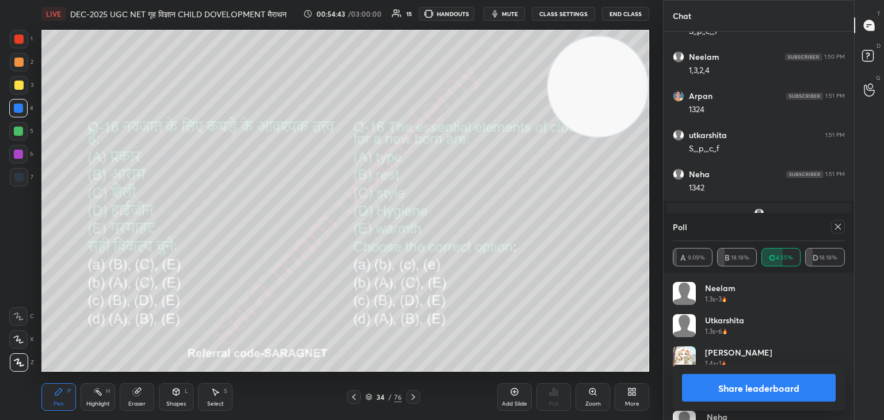
click at [837, 229] on icon at bounding box center [837, 226] width 9 height 9
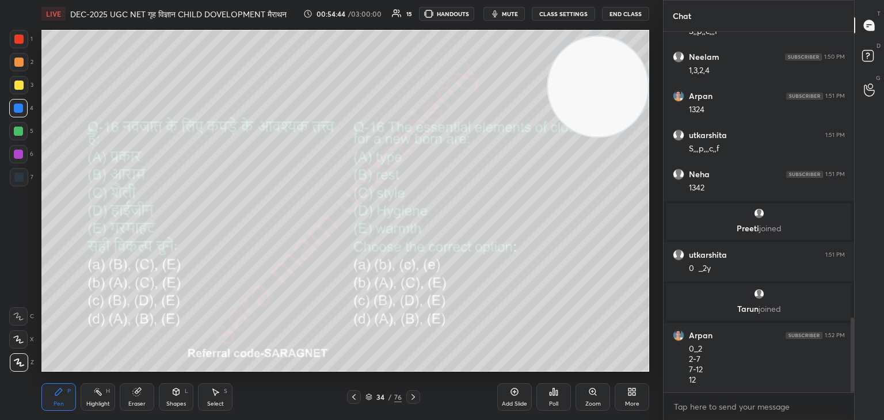
scroll to position [4, 3]
click at [413, 399] on icon at bounding box center [413, 397] width 9 height 9
click at [594, 399] on div "Zoom" at bounding box center [593, 397] width 35 height 28
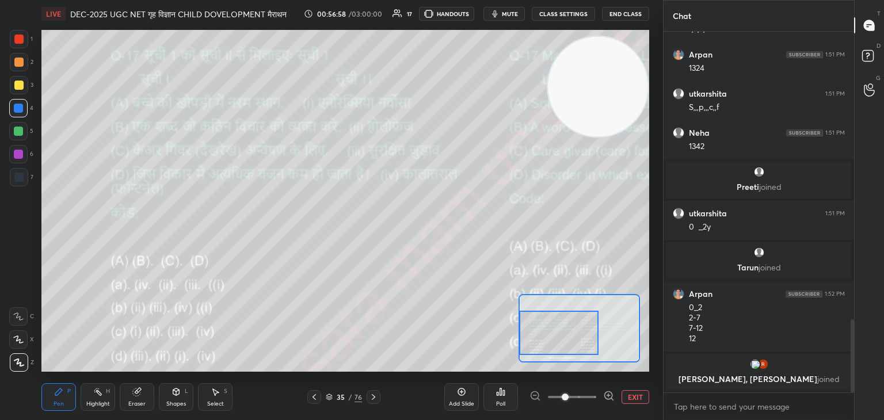
scroll to position [1406, 0]
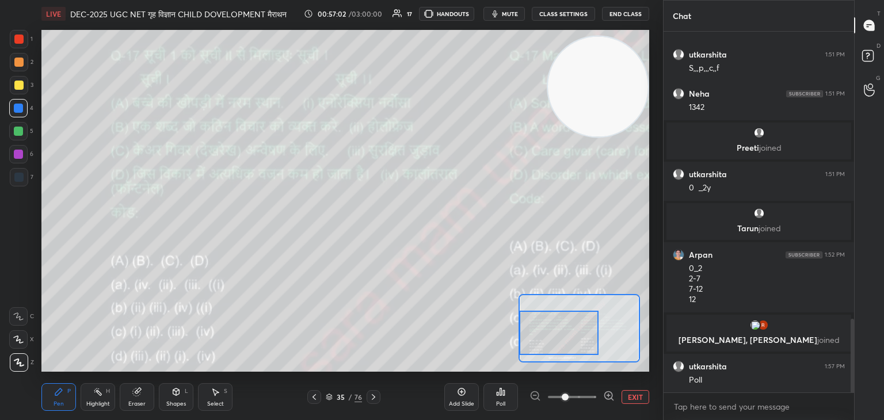
click at [631, 399] on button "EXIT" at bounding box center [636, 397] width 28 height 14
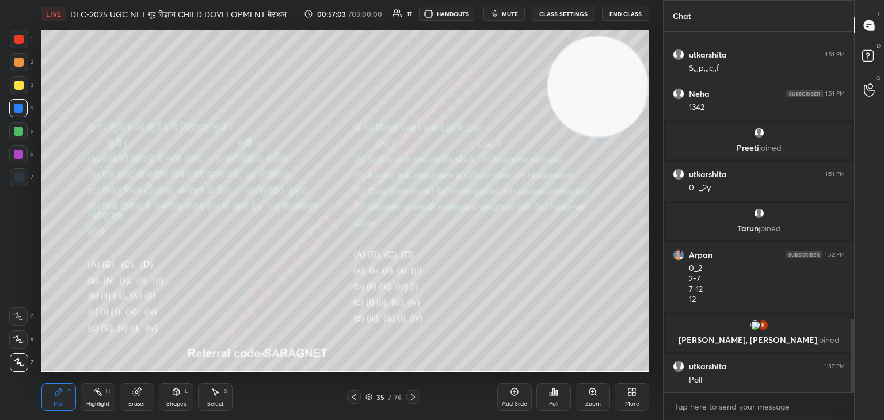
click at [553, 401] on div "Poll" at bounding box center [553, 404] width 9 height 6
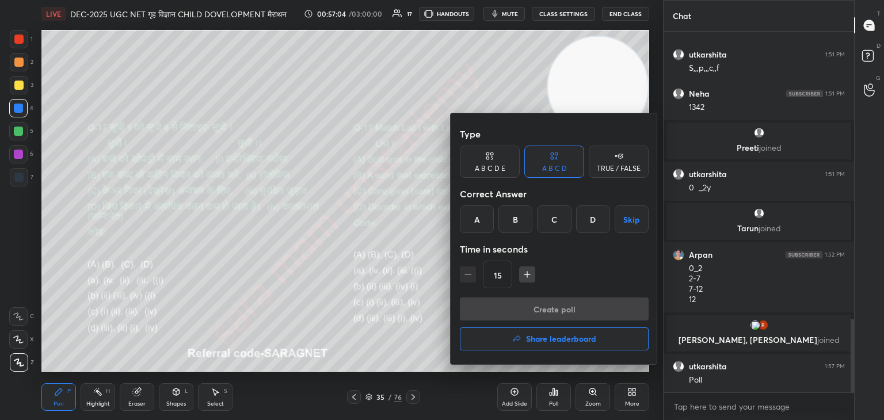
click at [469, 224] on div "A" at bounding box center [477, 219] width 34 height 28
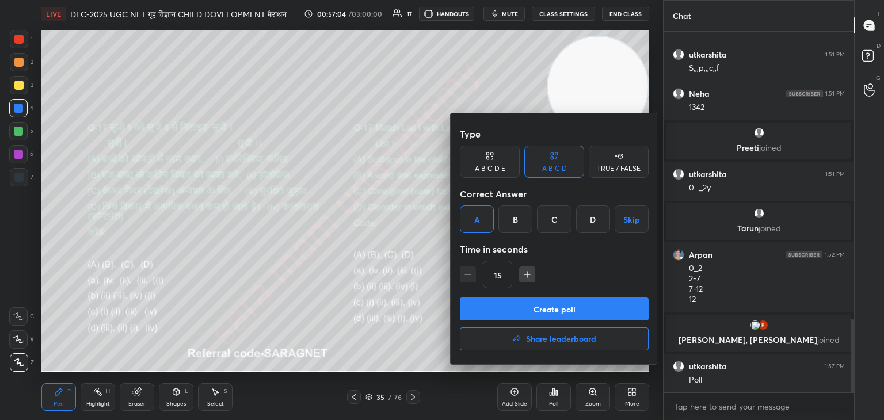
click at [596, 311] on button "Create poll" at bounding box center [554, 309] width 189 height 23
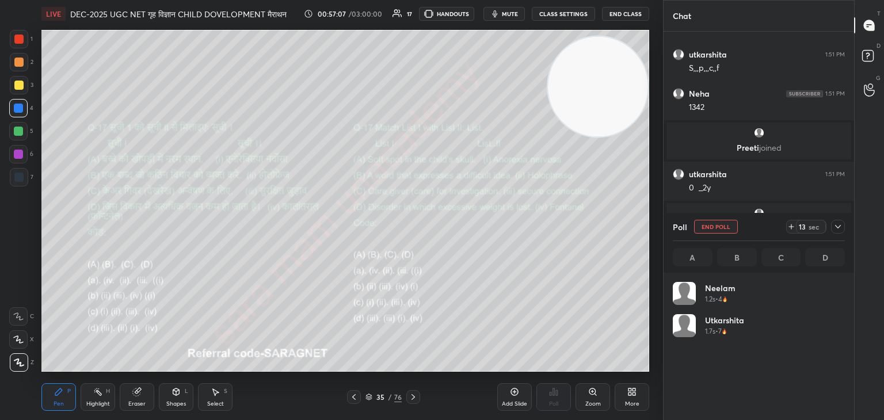
scroll to position [135, 169]
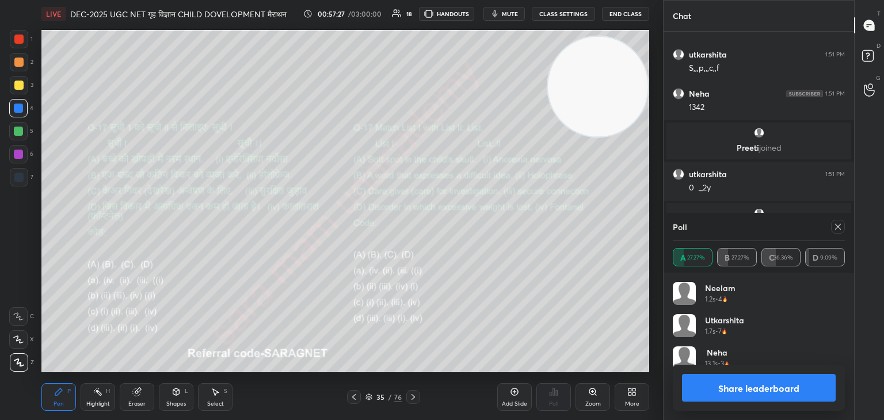
click at [838, 229] on icon at bounding box center [837, 226] width 9 height 9
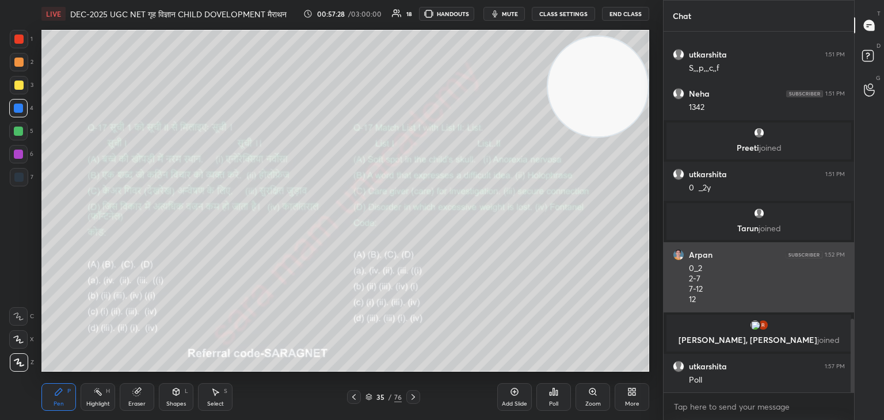
scroll to position [262, 187]
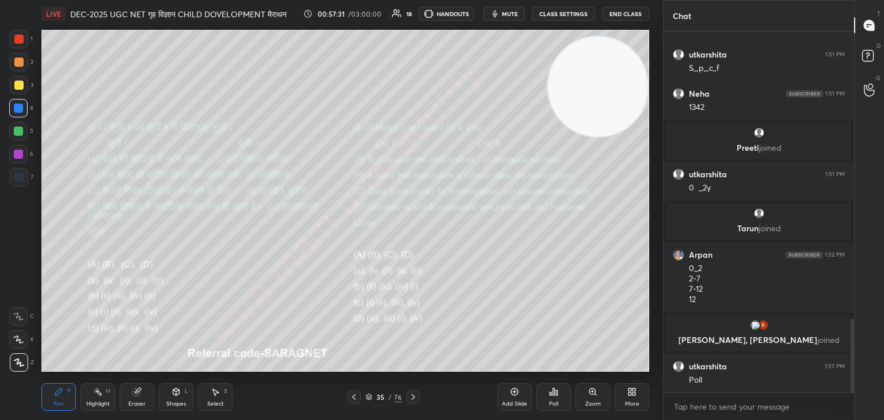
click at [594, 402] on div "Zoom" at bounding box center [593, 404] width 16 height 6
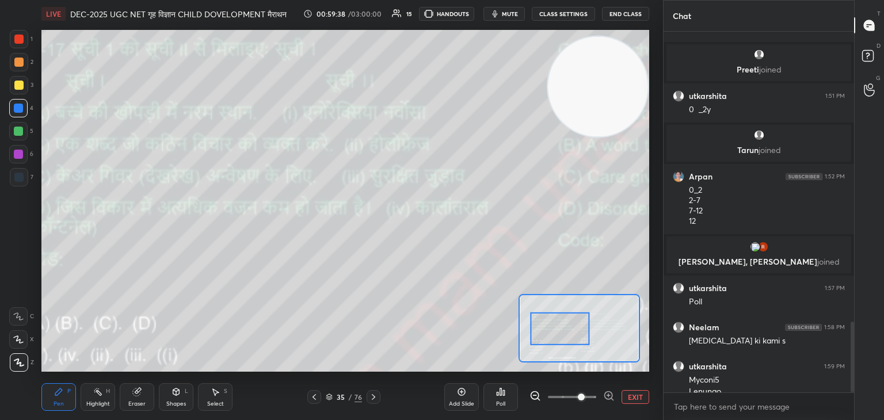
scroll to position [1495, 0]
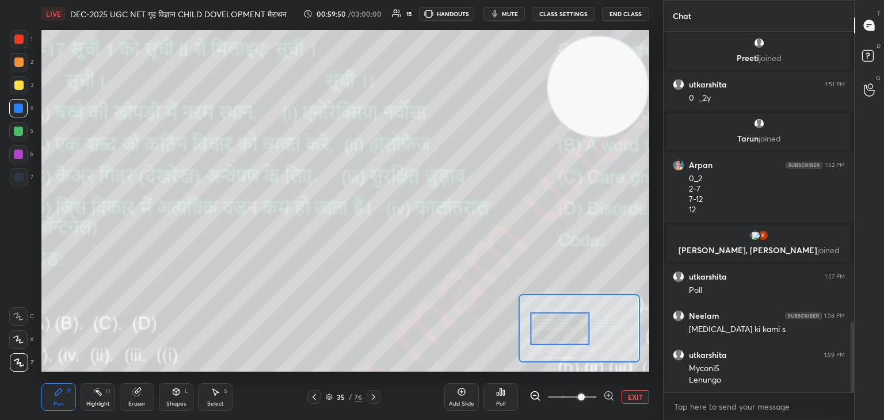
click at [637, 397] on button "EXIT" at bounding box center [636, 397] width 28 height 14
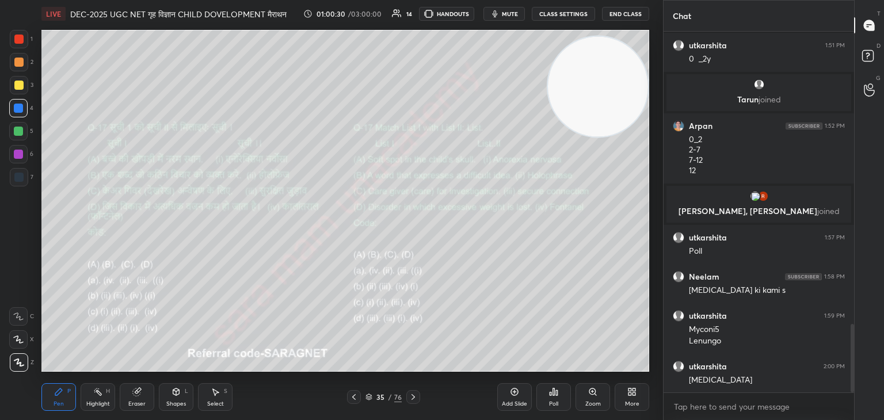
scroll to position [1574, 0]
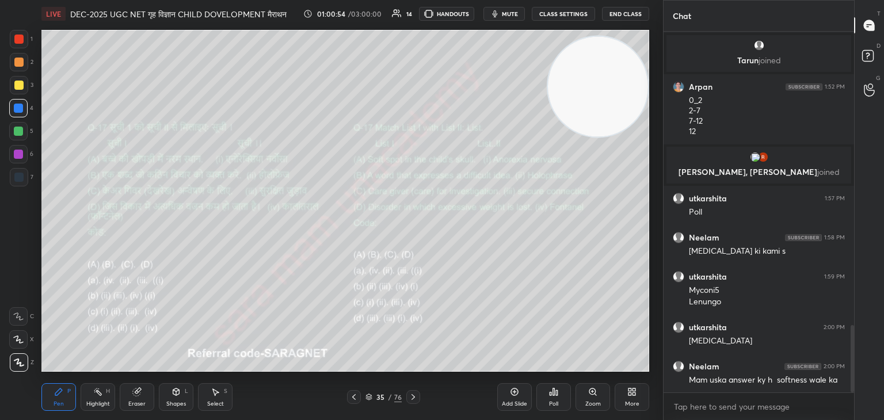
click at [505, 397] on div "Add Slide" at bounding box center [514, 397] width 35 height 28
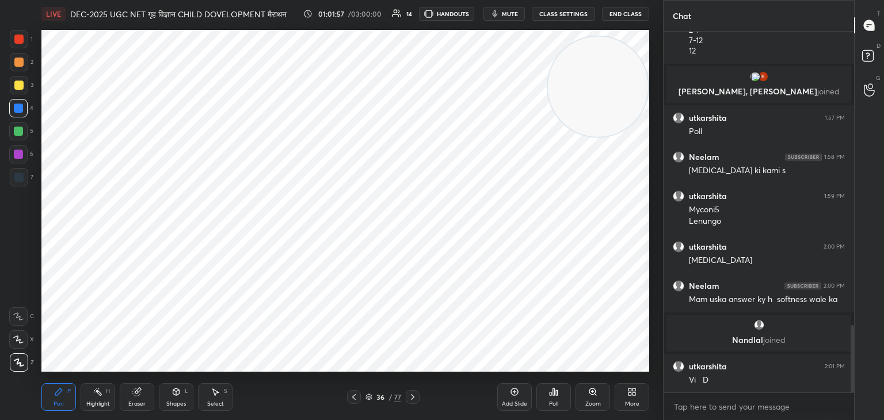
scroll to position [1579, 0]
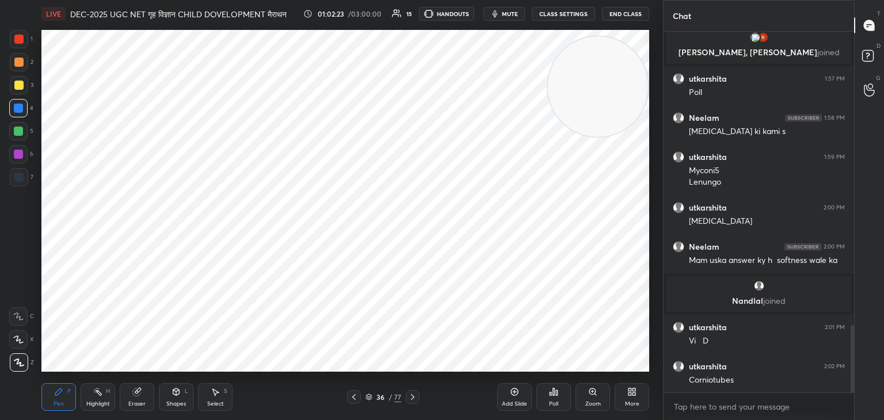
click at [356, 398] on icon at bounding box center [353, 397] width 9 height 9
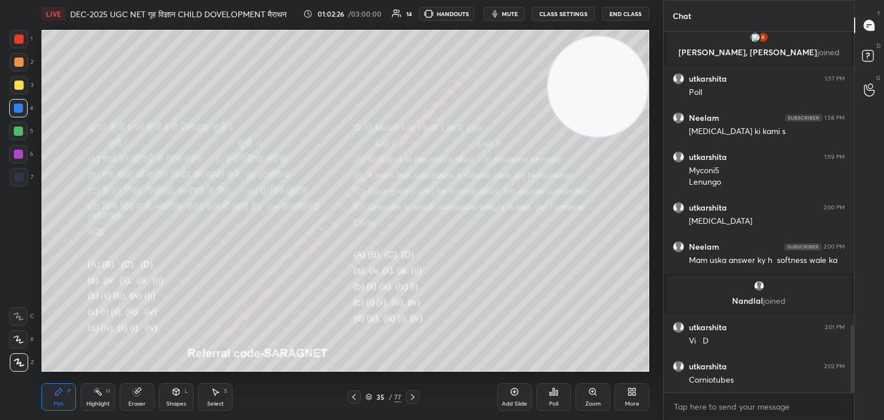
click at [409, 395] on icon at bounding box center [412, 397] width 9 height 9
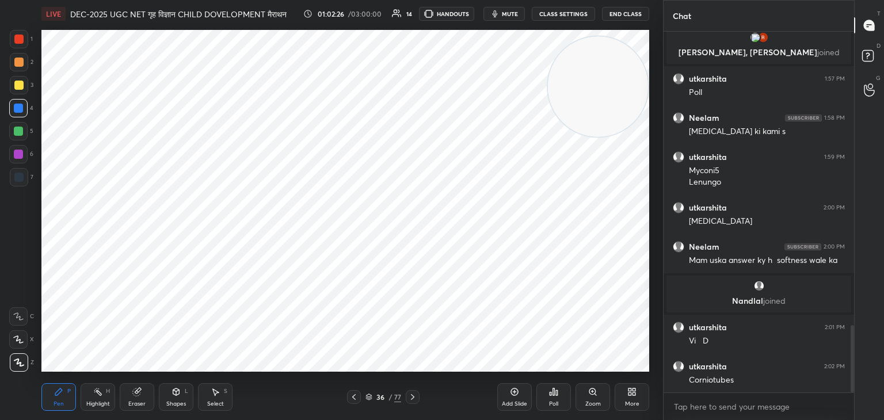
click at [408, 399] on div at bounding box center [413, 397] width 14 height 14
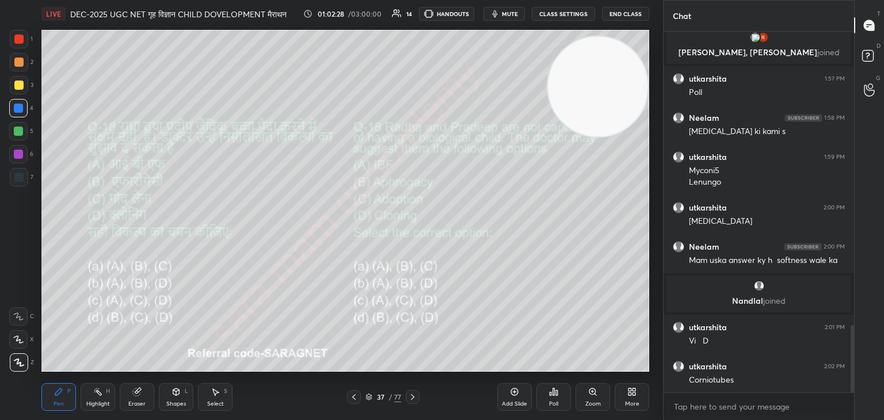
scroll to position [1591, 0]
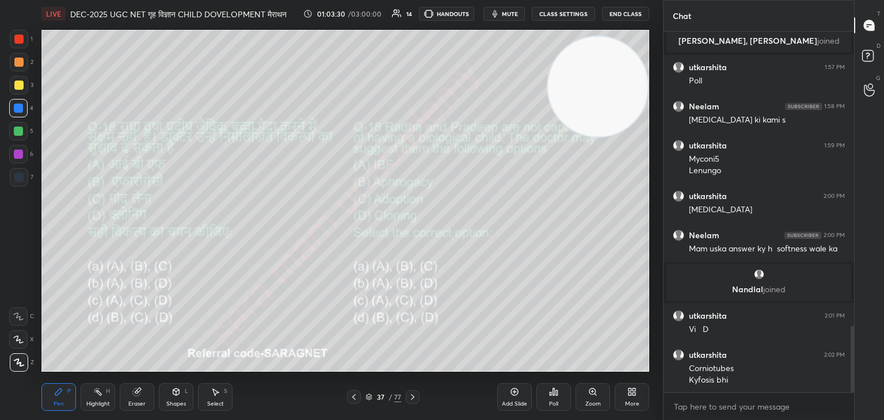
click at [561, 397] on div "Poll" at bounding box center [553, 397] width 35 height 28
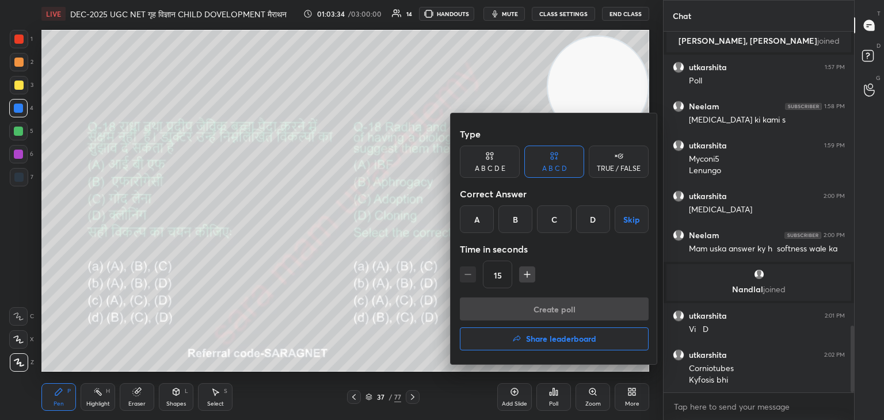
click at [481, 219] on div "A" at bounding box center [477, 219] width 34 height 28
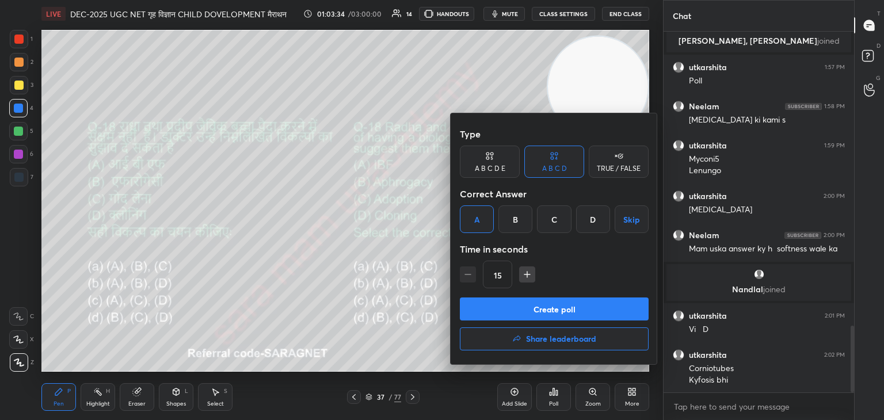
click at [576, 304] on button "Create poll" at bounding box center [554, 309] width 189 height 23
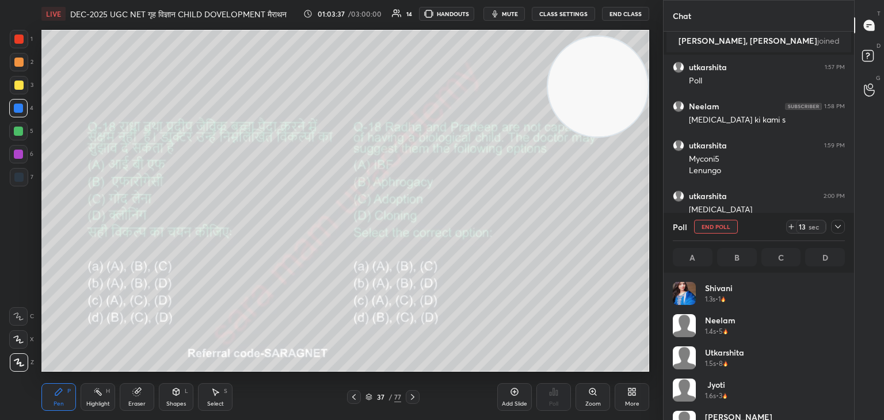
scroll to position [135, 169]
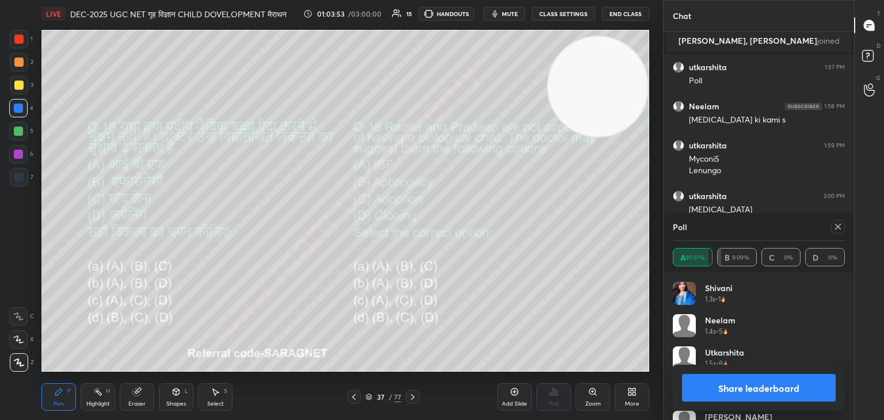
click at [837, 227] on icon at bounding box center [837, 226] width 9 height 9
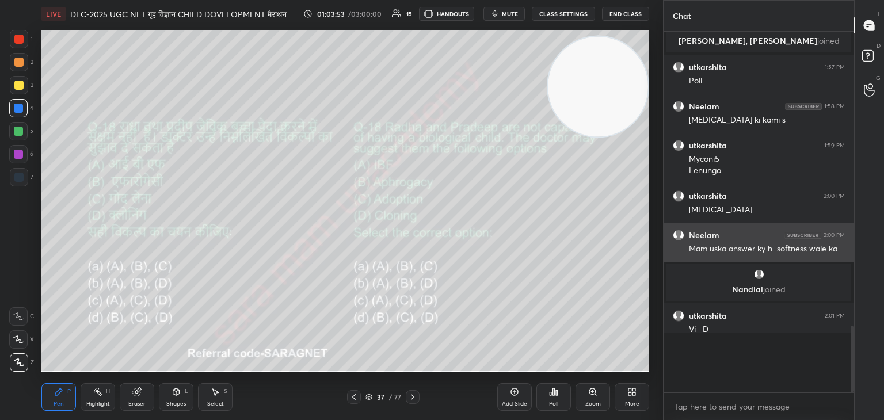
scroll to position [357, 187]
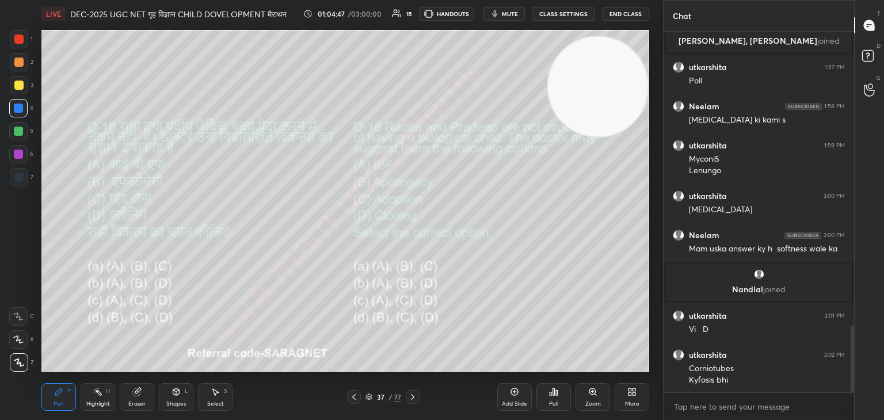
click at [412, 395] on icon at bounding box center [412, 397] width 9 height 9
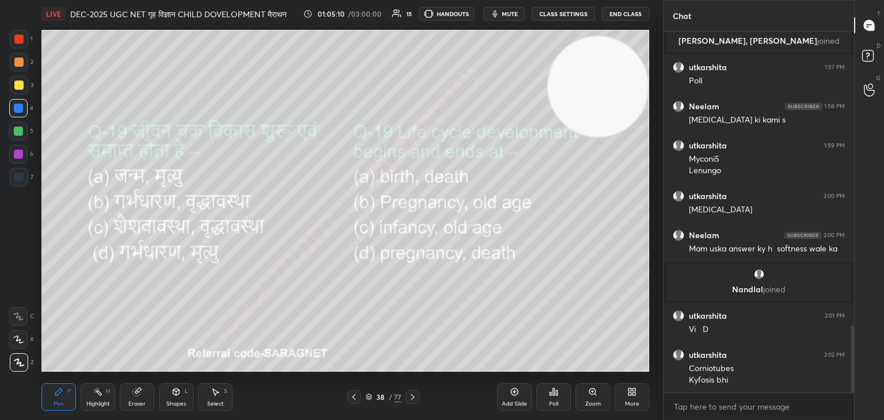
click at [557, 397] on div "Poll" at bounding box center [553, 397] width 35 height 28
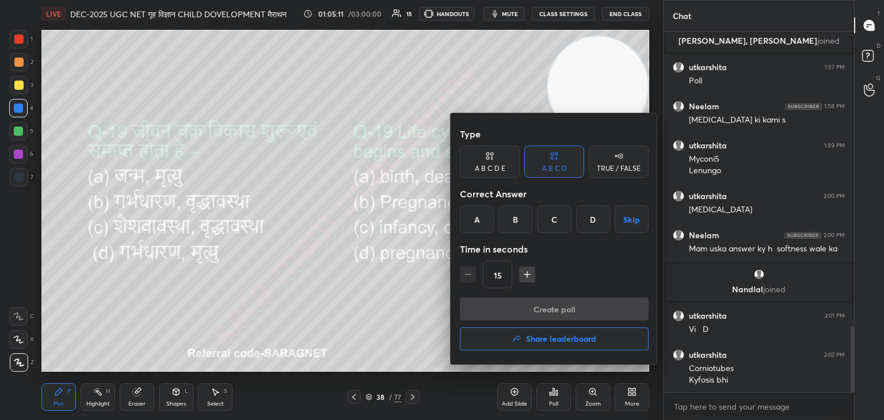
click at [593, 224] on div "D" at bounding box center [593, 219] width 34 height 28
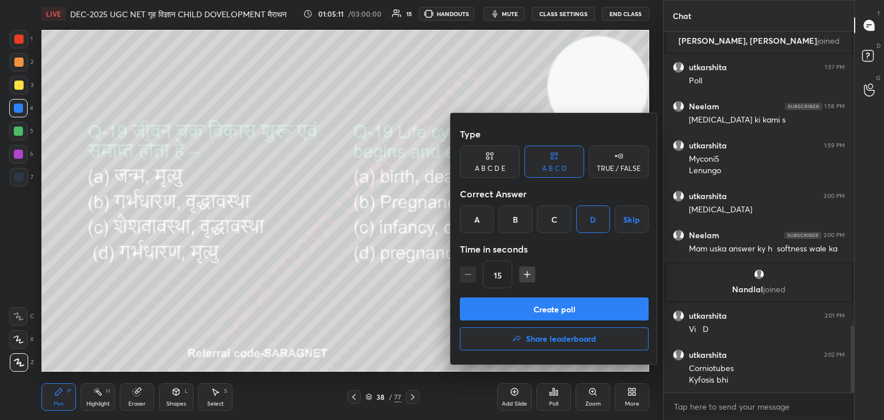
click at [612, 310] on button "Create poll" at bounding box center [554, 309] width 189 height 23
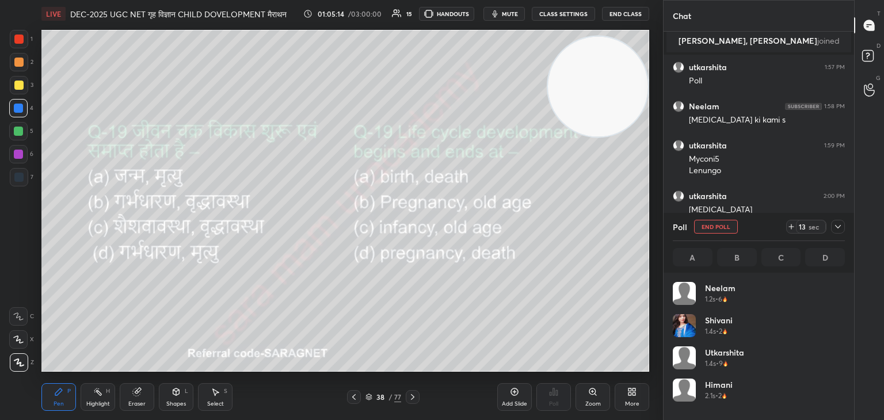
scroll to position [135, 169]
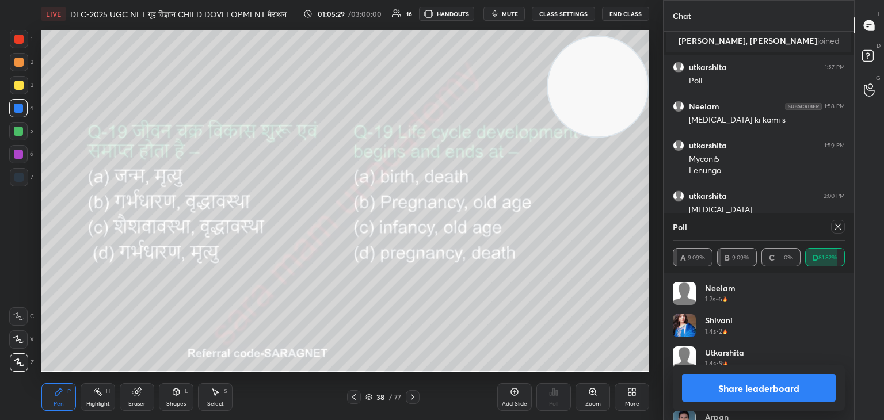
click at [836, 226] on icon at bounding box center [837, 226] width 9 height 9
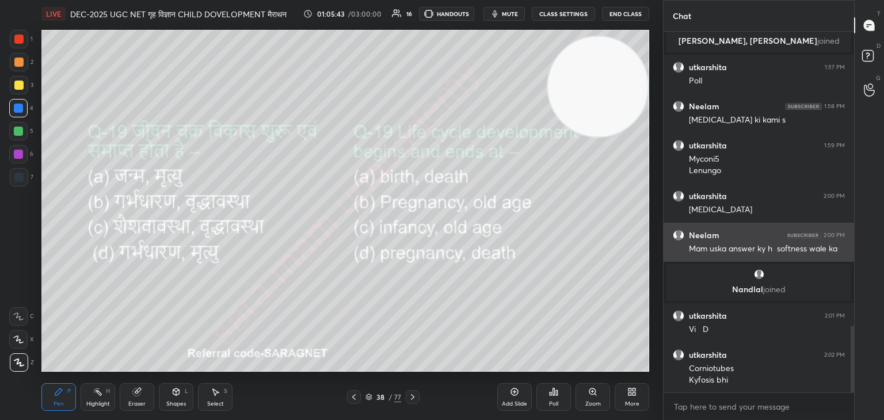
scroll to position [1630, 0]
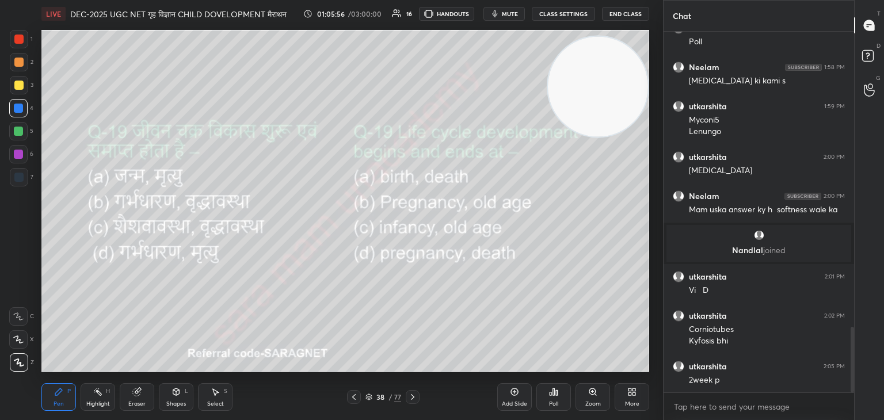
click at [413, 399] on icon at bounding box center [412, 397] width 9 height 9
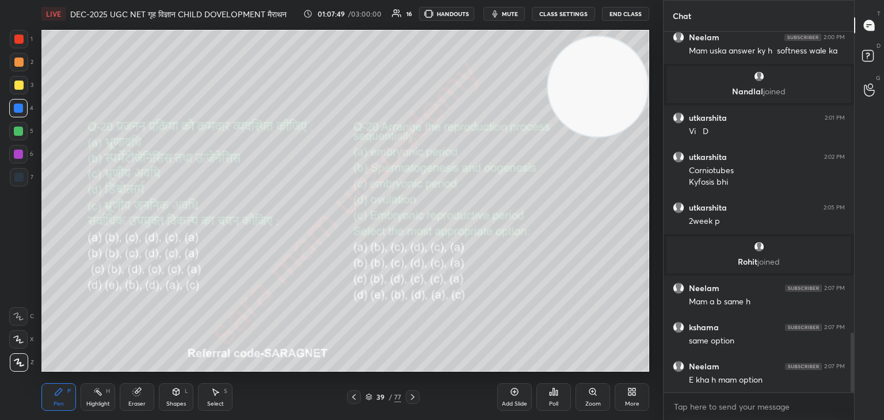
scroll to position [1815, 0]
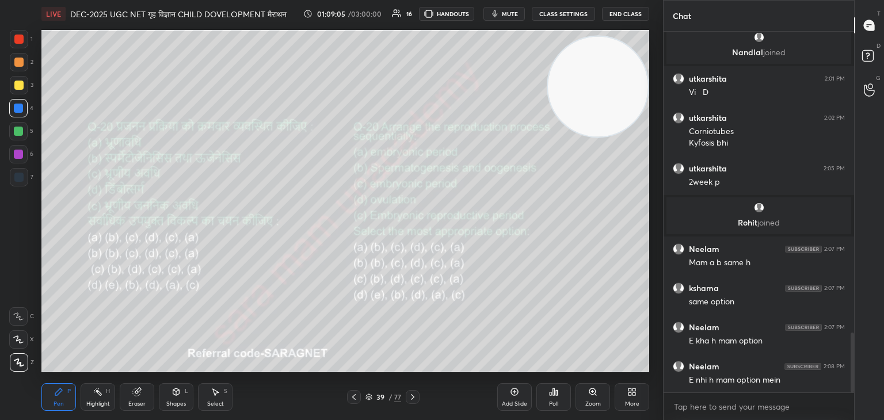
click at [563, 398] on div "Poll" at bounding box center [553, 397] width 35 height 28
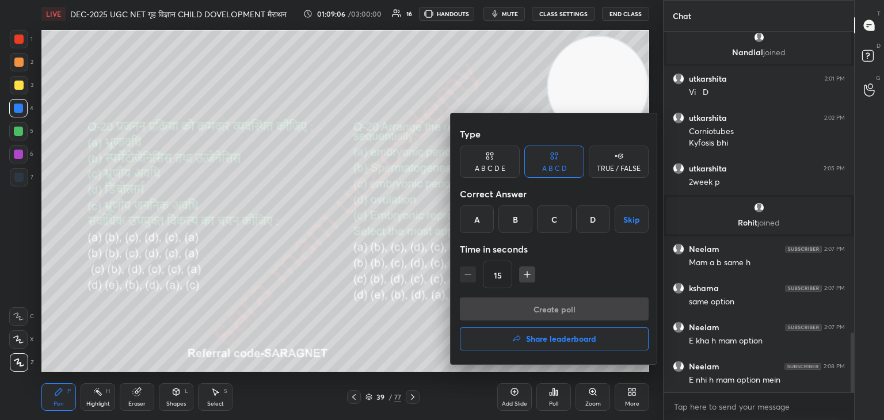
click at [483, 219] on div "A" at bounding box center [477, 219] width 34 height 28
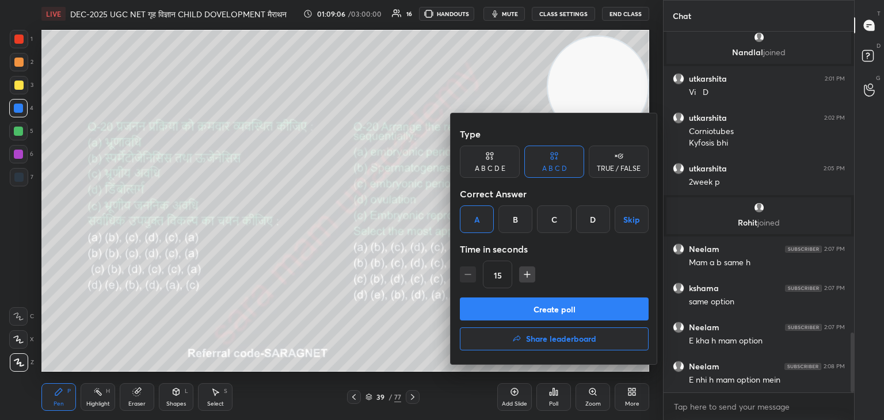
click at [553, 314] on button "Create poll" at bounding box center [554, 309] width 189 height 23
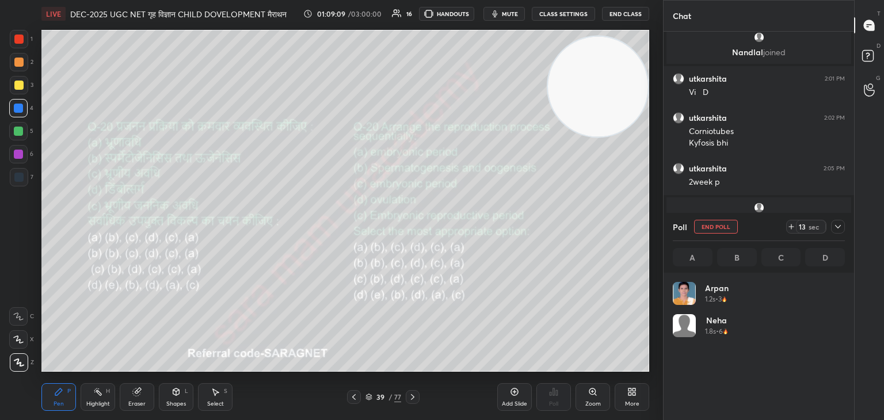
scroll to position [135, 169]
click at [517, 396] on icon at bounding box center [514, 391] width 9 height 9
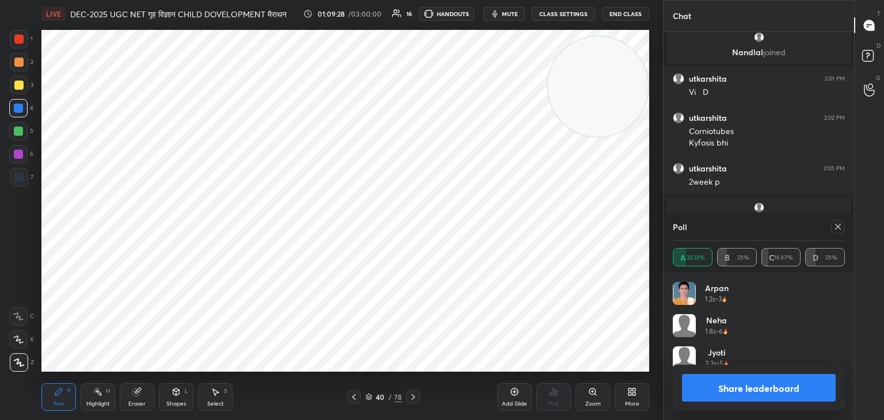
click at [832, 229] on div at bounding box center [838, 227] width 14 height 14
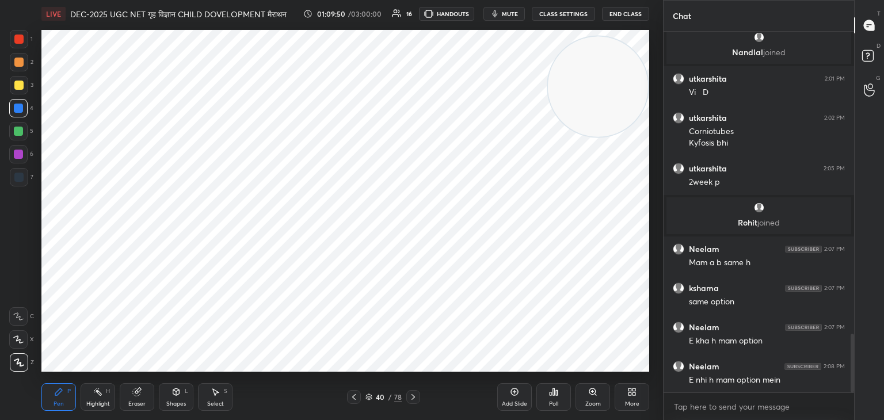
scroll to position [1865, 0]
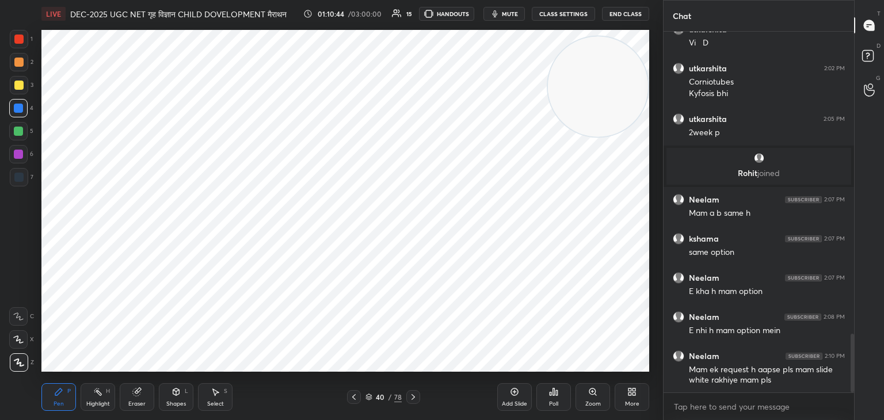
click at [352, 398] on icon at bounding box center [353, 397] width 9 height 9
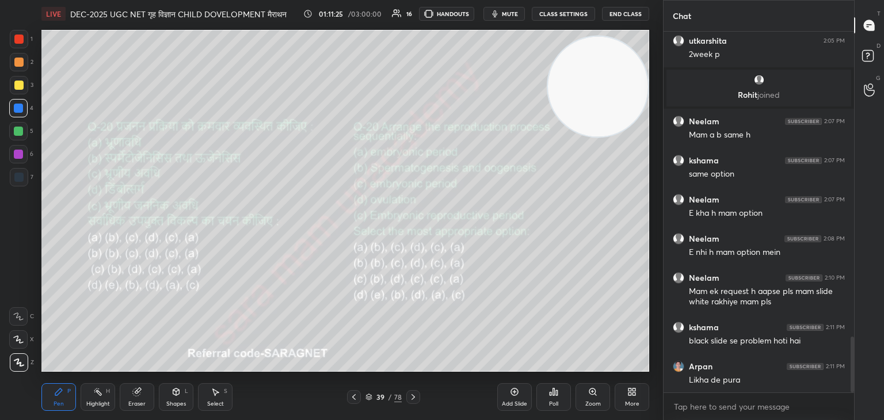
scroll to position [1985, 0]
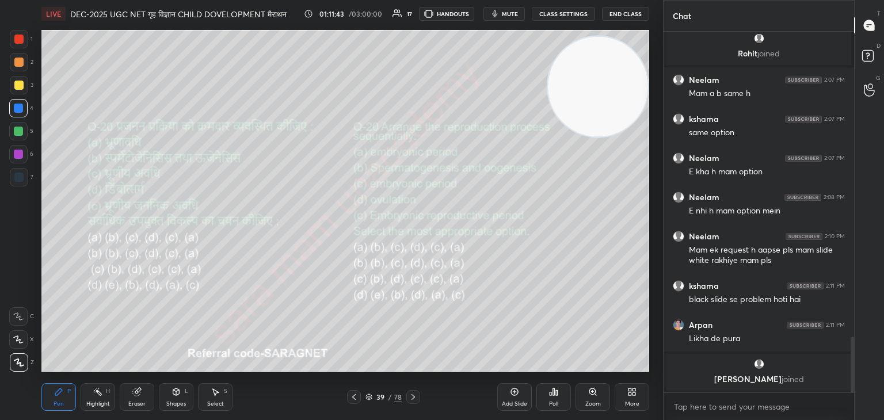
click at [414, 399] on icon at bounding box center [413, 397] width 9 height 9
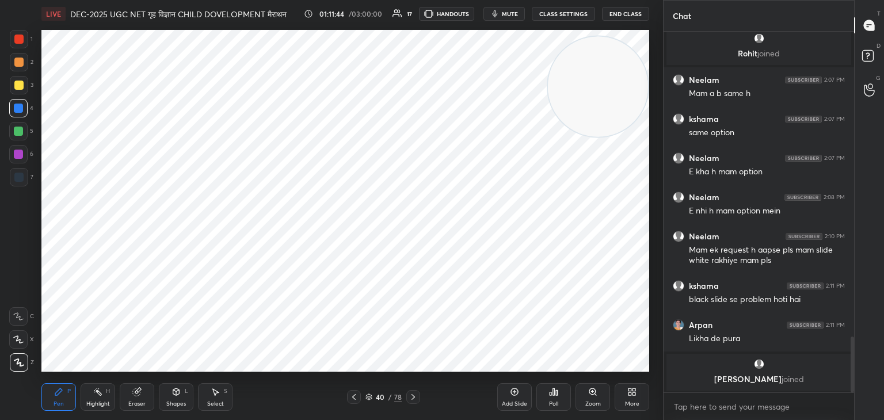
click at [416, 398] on icon at bounding box center [413, 397] width 9 height 9
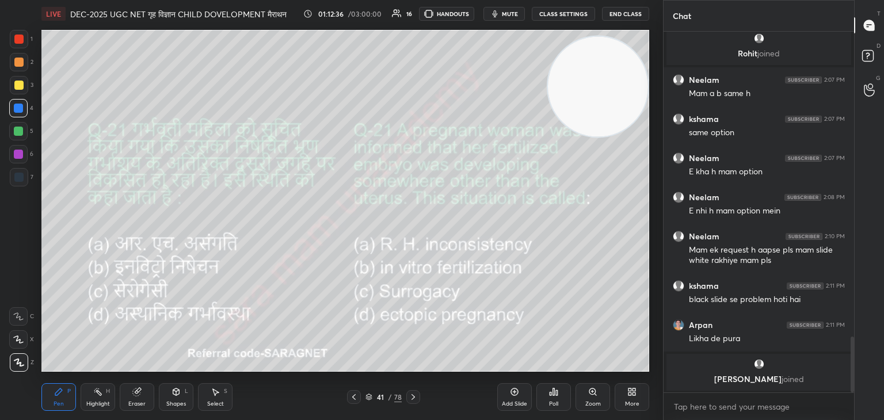
click at [561, 399] on div "Poll" at bounding box center [553, 397] width 35 height 28
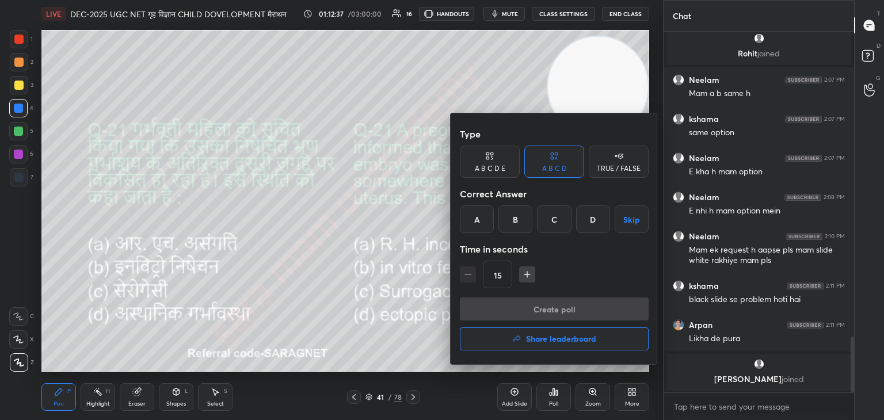
click at [600, 224] on div "D" at bounding box center [593, 219] width 34 height 28
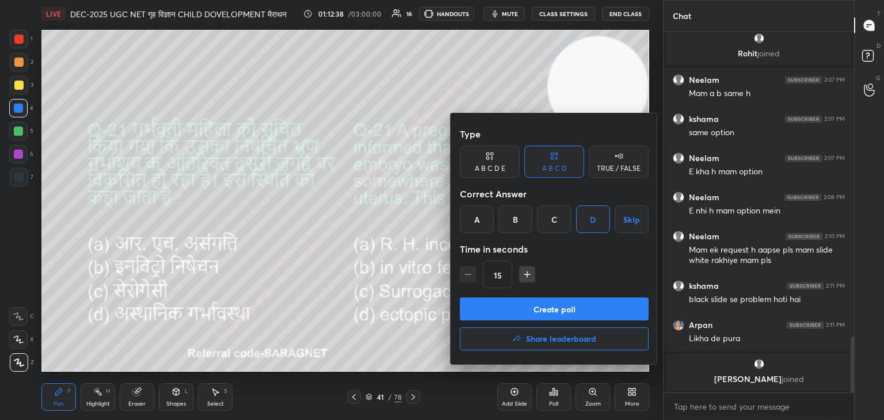
click at [601, 314] on button "Create poll" at bounding box center [554, 309] width 189 height 23
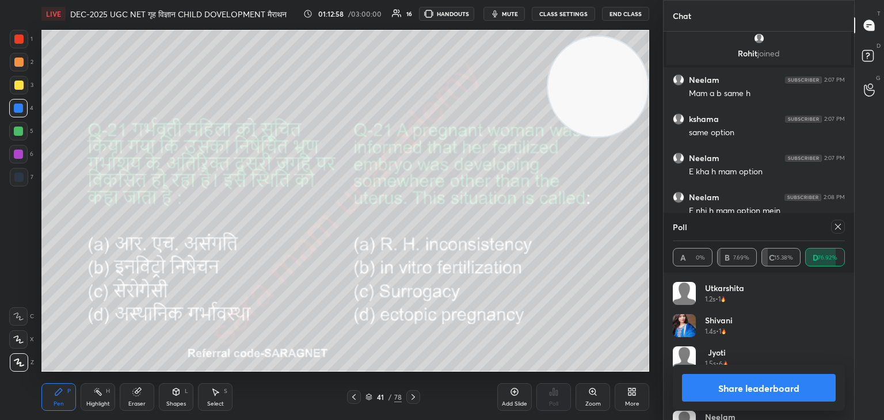
scroll to position [1934, 0]
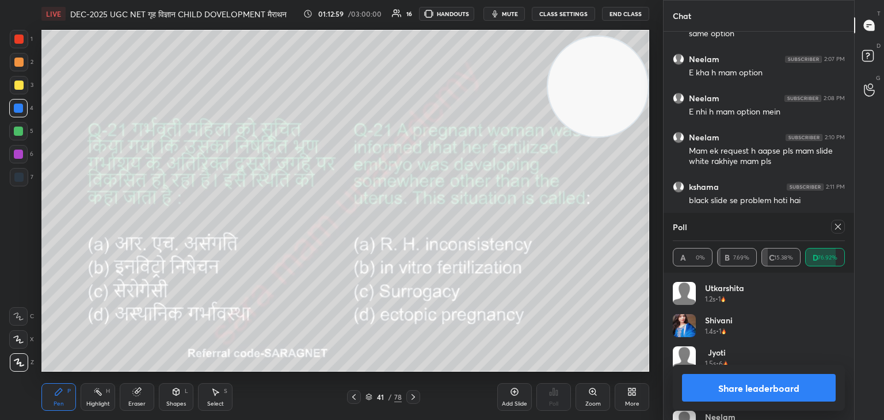
click at [839, 231] on icon at bounding box center [837, 226] width 9 height 9
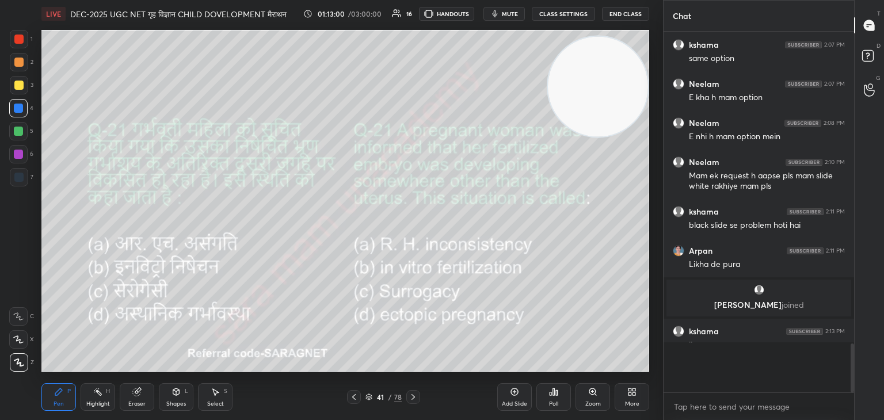
scroll to position [262, 187]
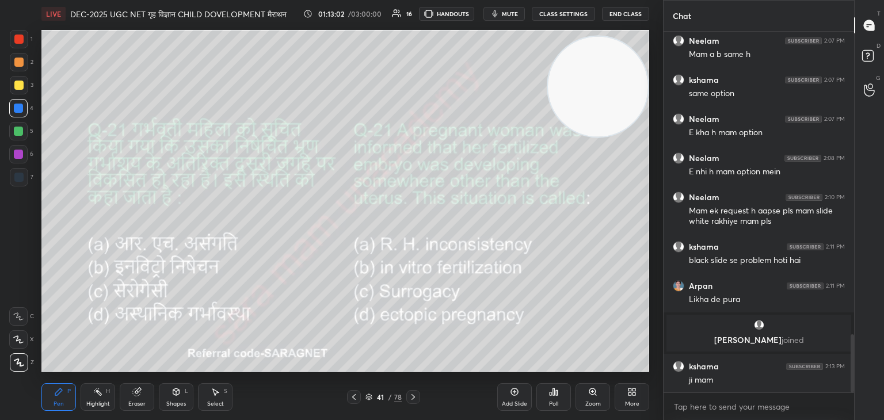
click at [516, 395] on icon at bounding box center [514, 391] width 9 height 9
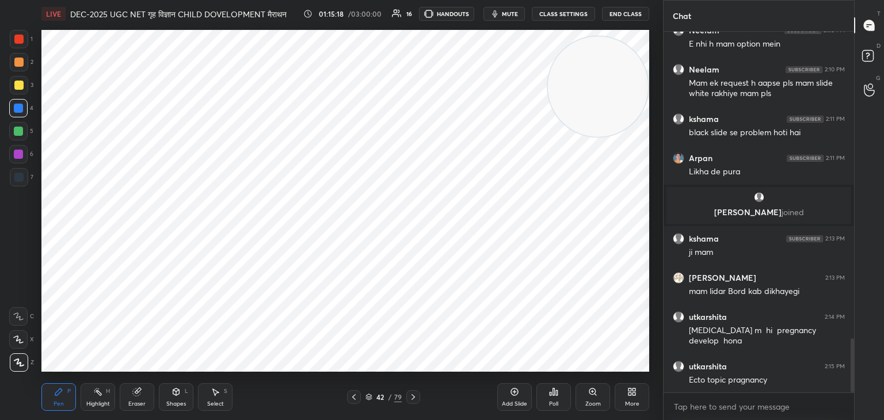
scroll to position [2043, 0]
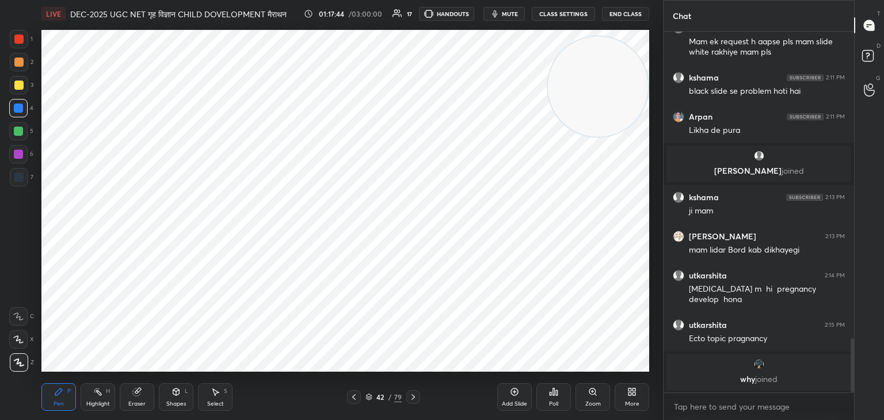
click at [352, 398] on icon at bounding box center [353, 397] width 9 height 9
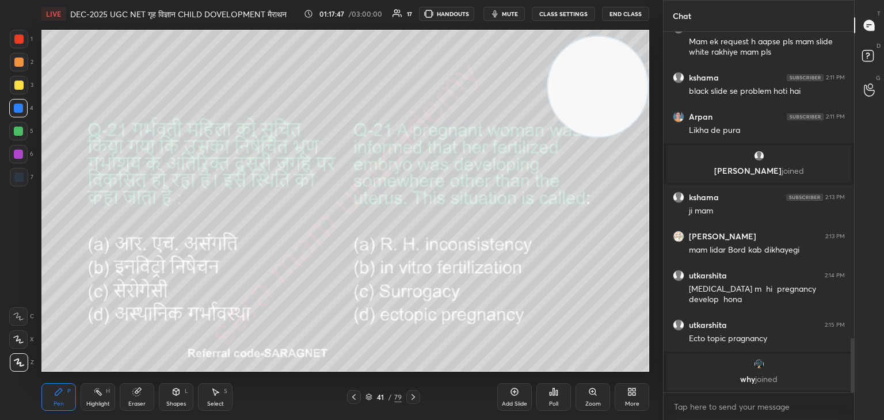
click at [409, 399] on icon at bounding box center [413, 397] width 9 height 9
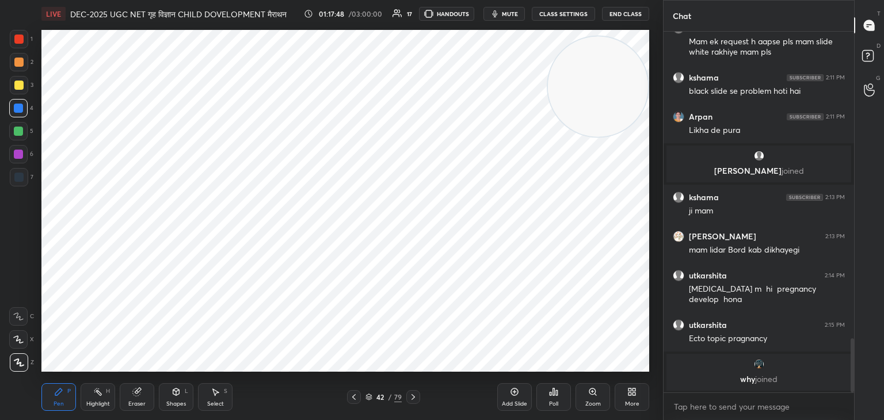
click at [413, 396] on icon at bounding box center [413, 397] width 9 height 9
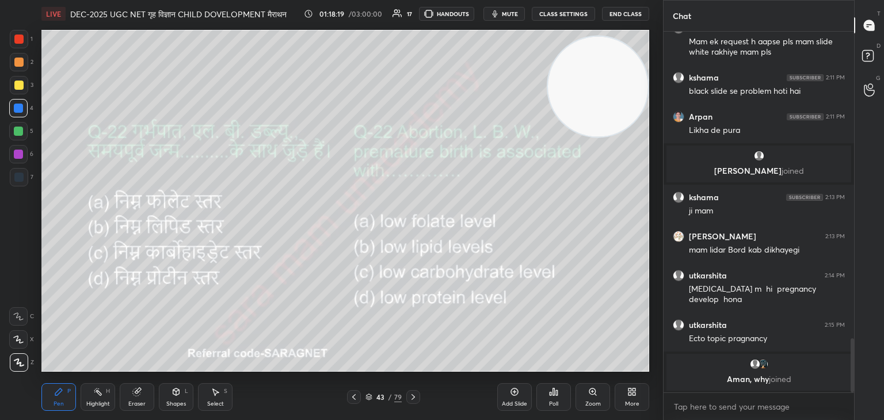
click at [557, 397] on icon at bounding box center [553, 391] width 9 height 9
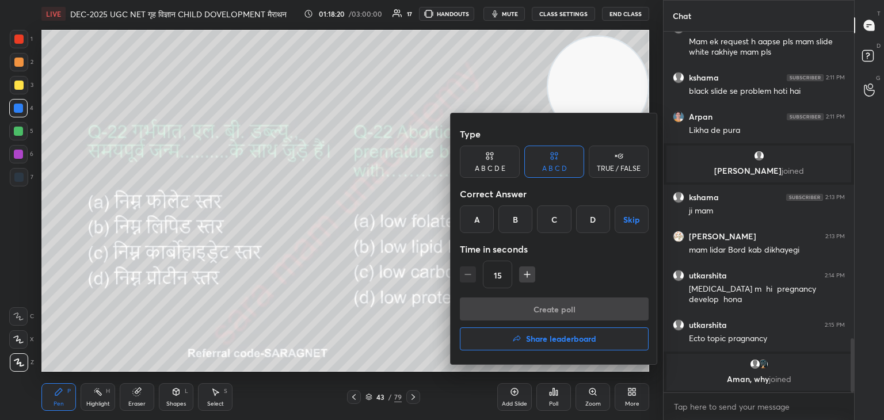
click at [483, 222] on div "A" at bounding box center [477, 219] width 34 height 28
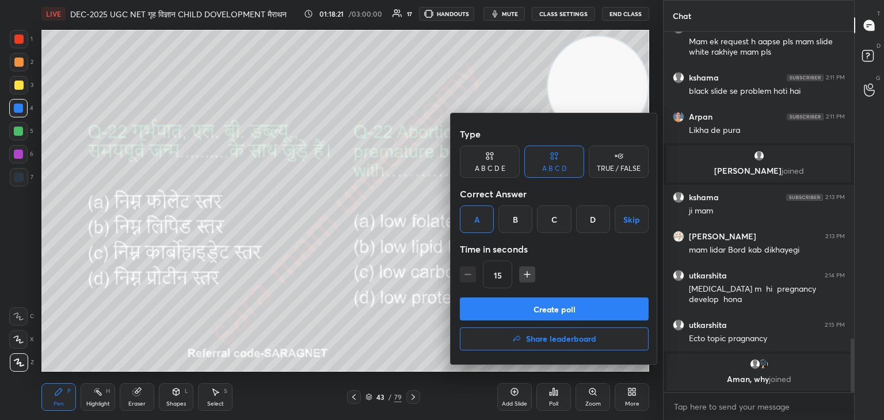
click at [574, 311] on button "Create poll" at bounding box center [554, 309] width 189 height 23
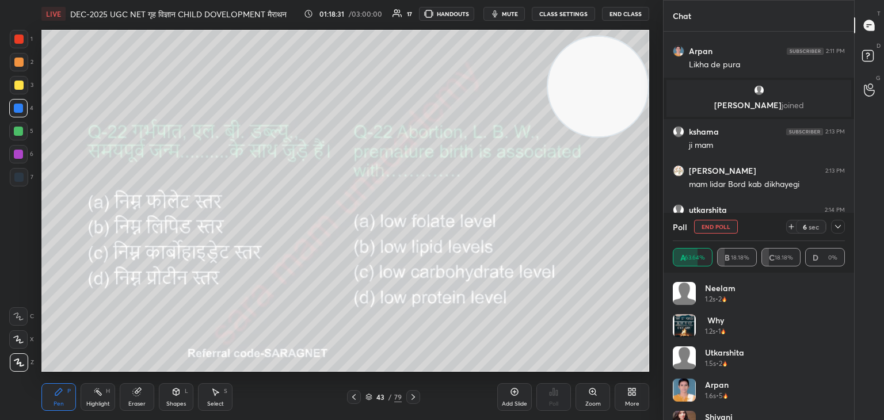
scroll to position [2077, 0]
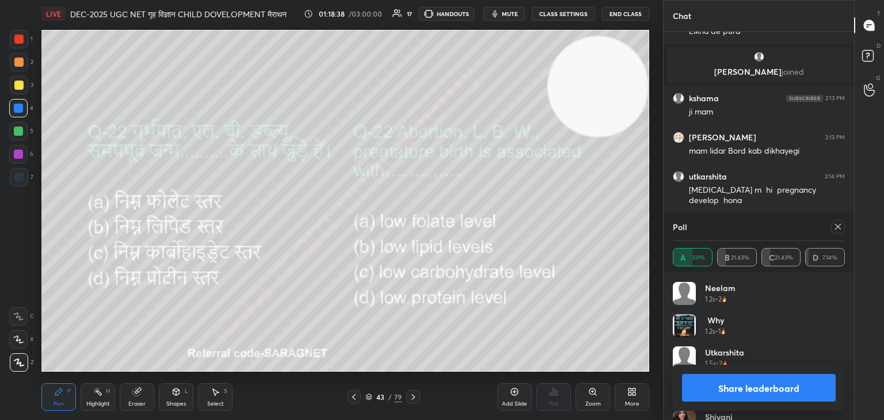
click at [837, 227] on icon at bounding box center [838, 227] width 6 height 6
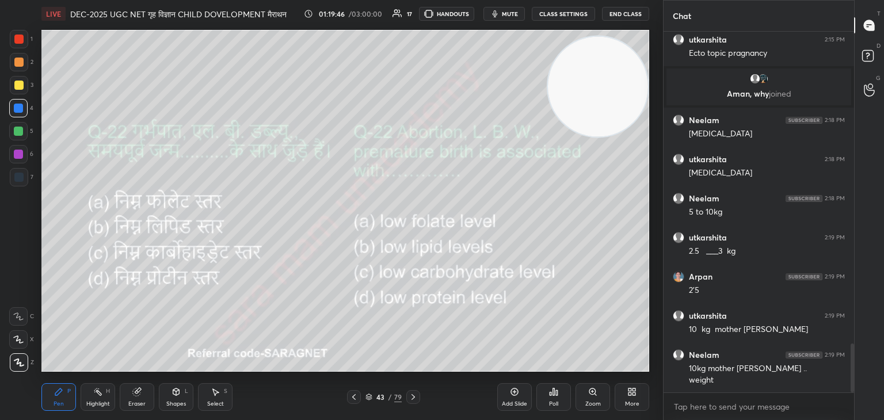
scroll to position [2302, 0]
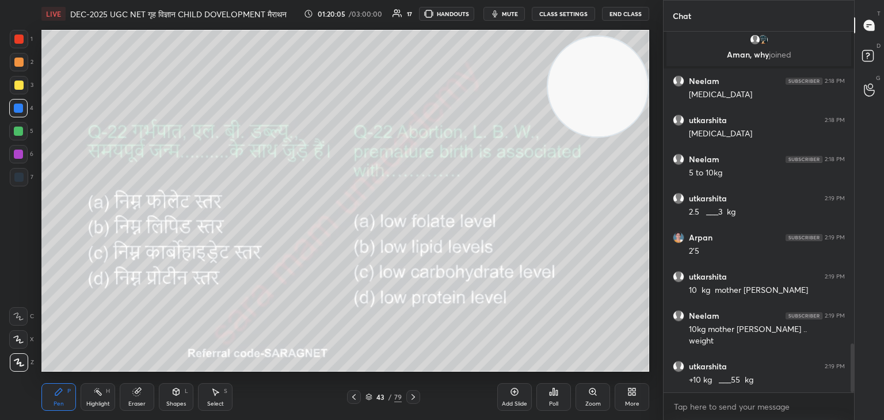
click at [412, 396] on icon at bounding box center [413, 397] width 9 height 9
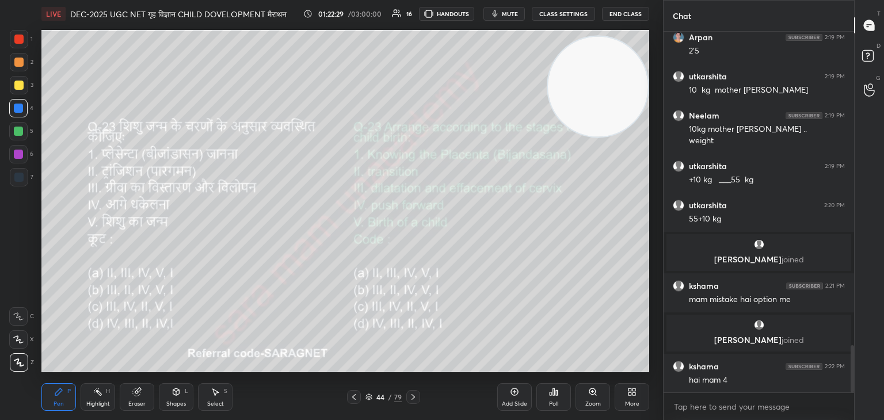
scroll to position [2432, 0]
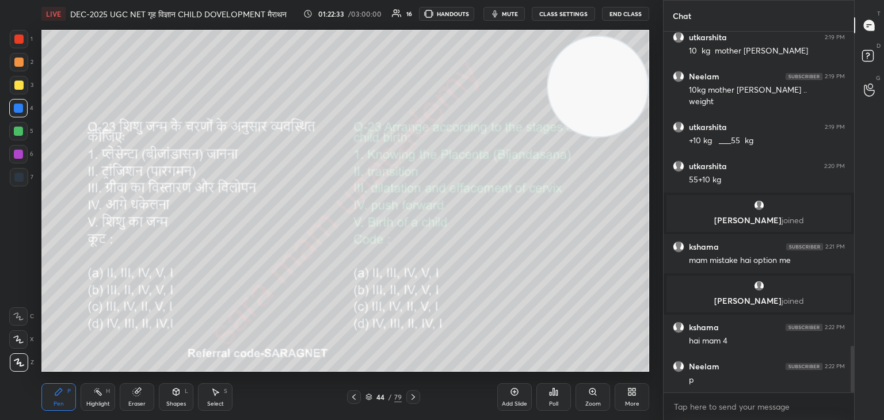
click at [560, 395] on div "Poll" at bounding box center [553, 397] width 35 height 28
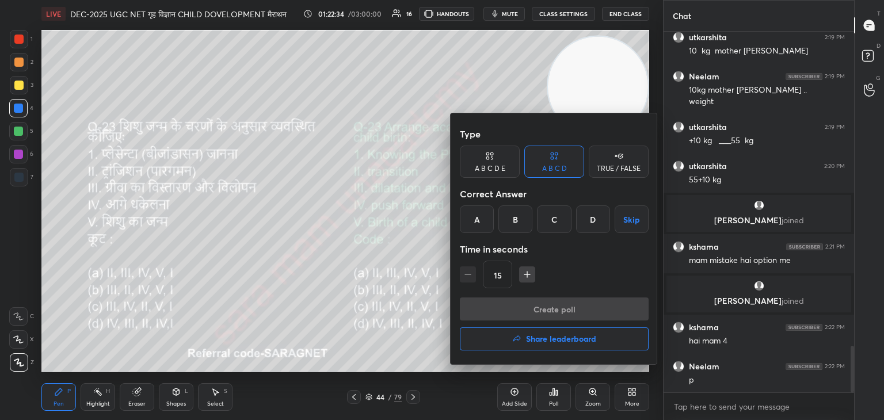
click at [481, 219] on div "A" at bounding box center [477, 219] width 34 height 28
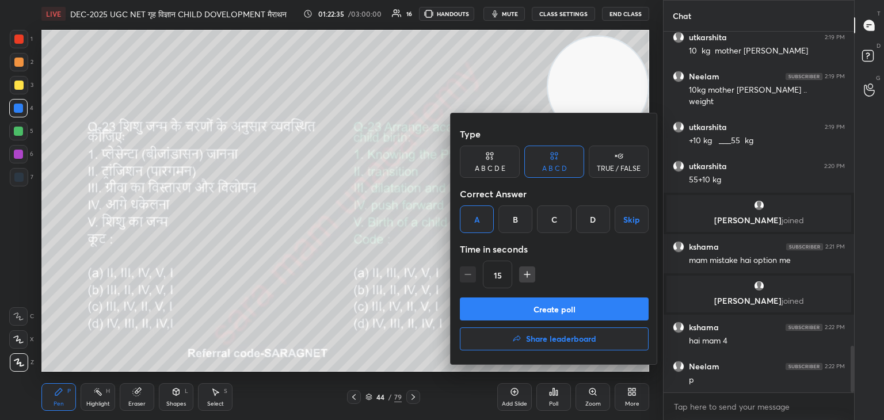
click at [552, 309] on button "Create poll" at bounding box center [554, 309] width 189 height 23
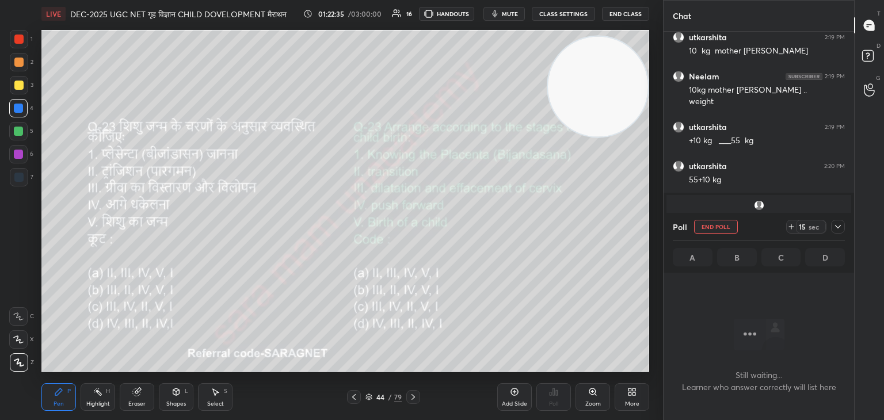
scroll to position [3, 3]
click at [714, 226] on button "End Poll" at bounding box center [716, 227] width 44 height 14
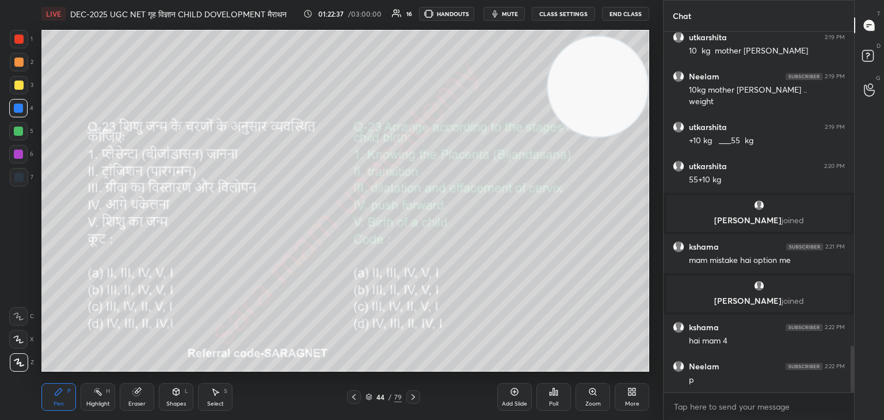
scroll to position [4, 3]
click at [558, 399] on div "Poll" at bounding box center [553, 397] width 35 height 28
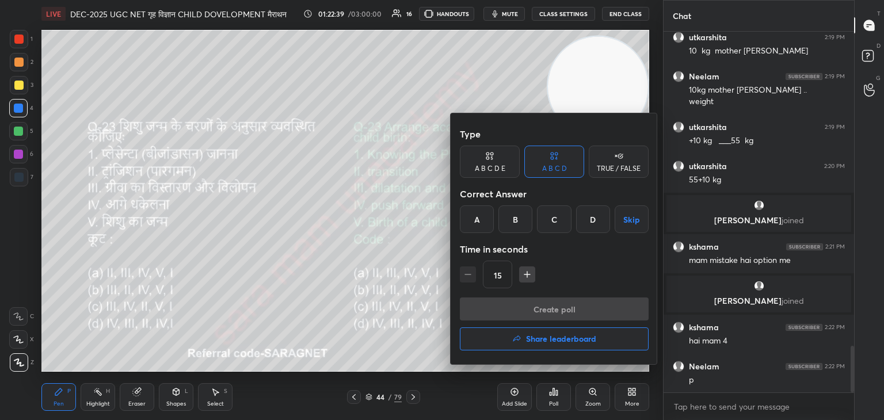
click at [521, 221] on div "B" at bounding box center [515, 219] width 34 height 28
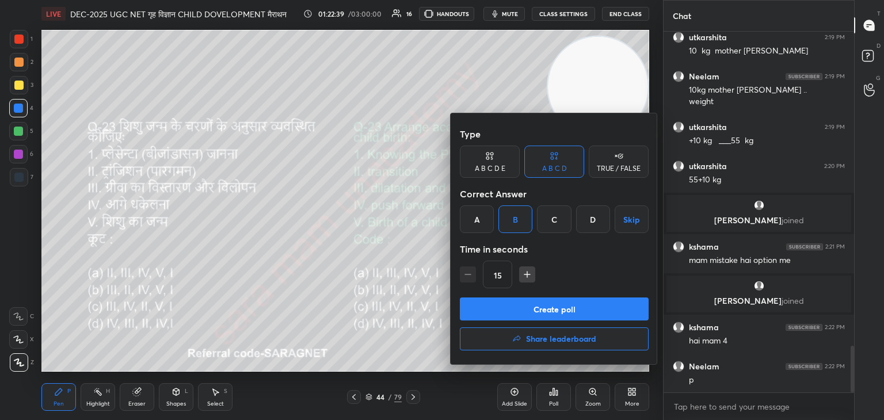
click at [550, 310] on button "Create poll" at bounding box center [554, 309] width 189 height 23
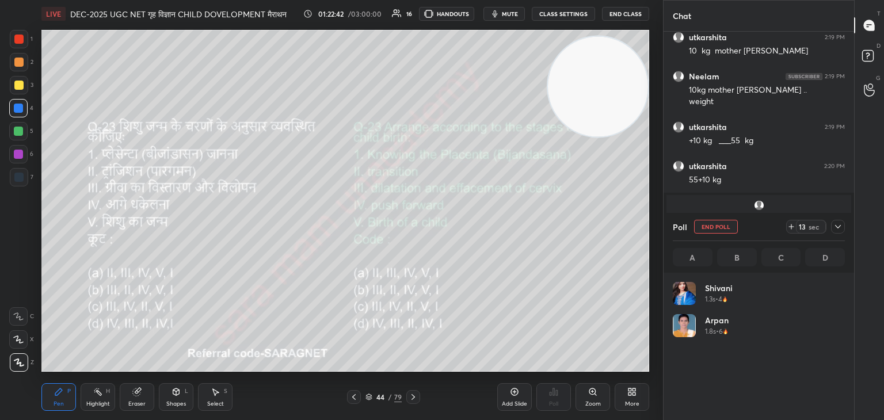
scroll to position [3, 3]
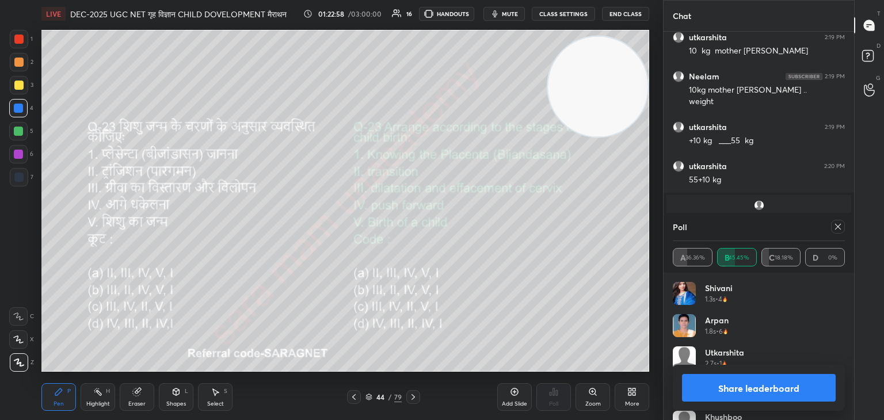
click at [357, 393] on icon at bounding box center [353, 397] width 9 height 9
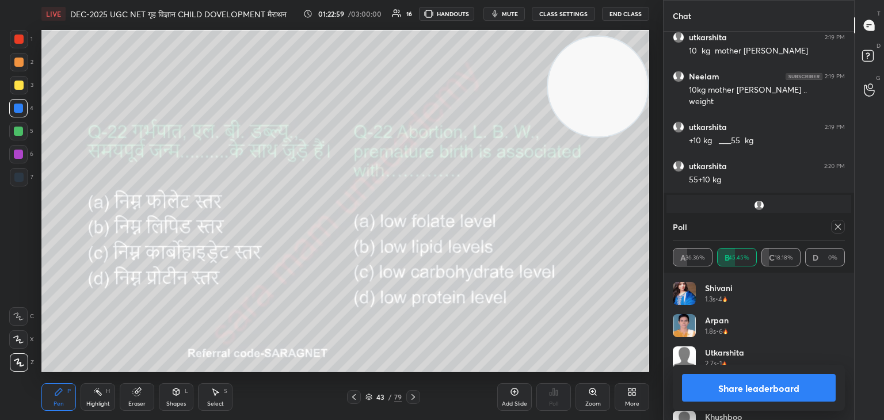
click at [353, 395] on icon at bounding box center [353, 397] width 9 height 9
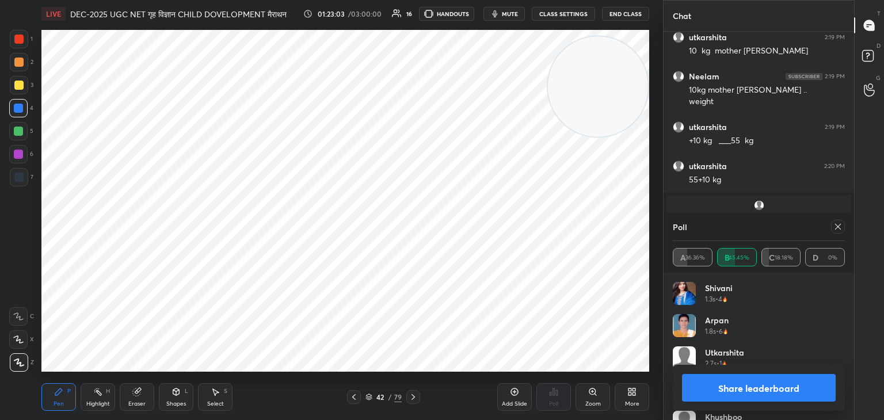
click at [836, 229] on icon at bounding box center [837, 226] width 9 height 9
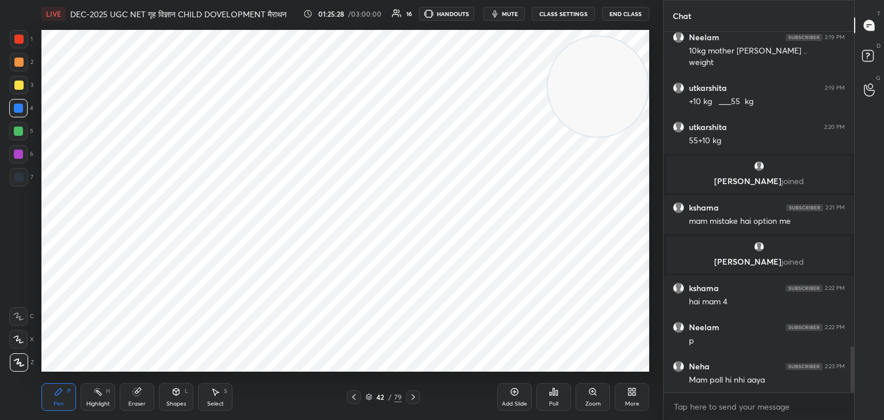
click at [351, 399] on icon at bounding box center [353, 397] width 9 height 9
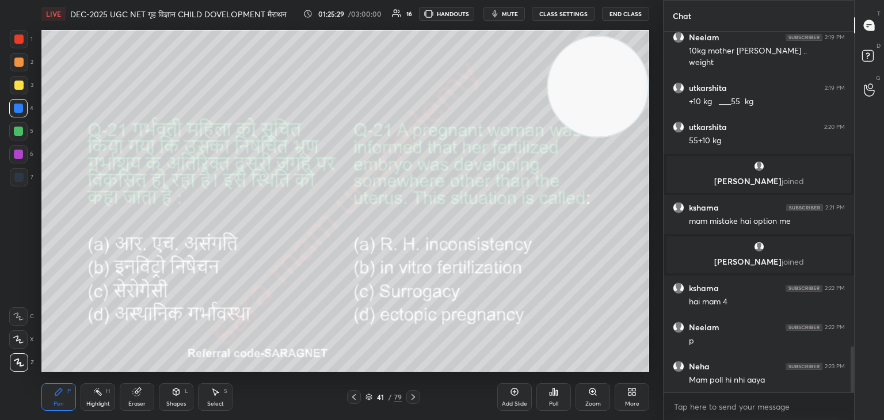
click at [355, 398] on icon at bounding box center [353, 397] width 9 height 9
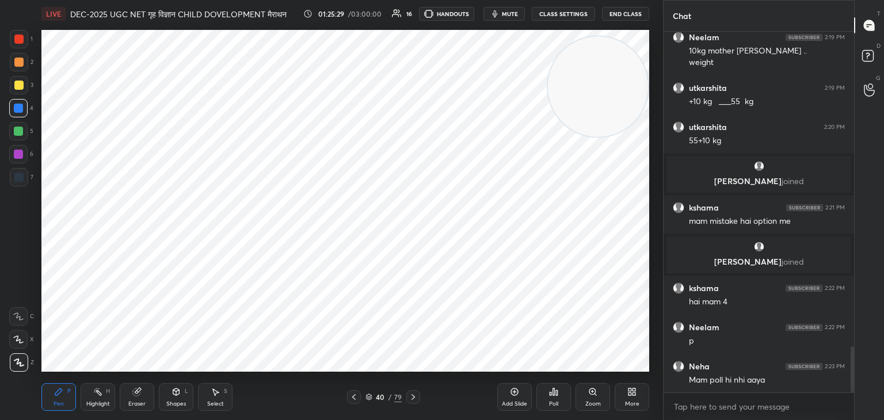
click at [356, 400] on icon at bounding box center [353, 397] width 9 height 9
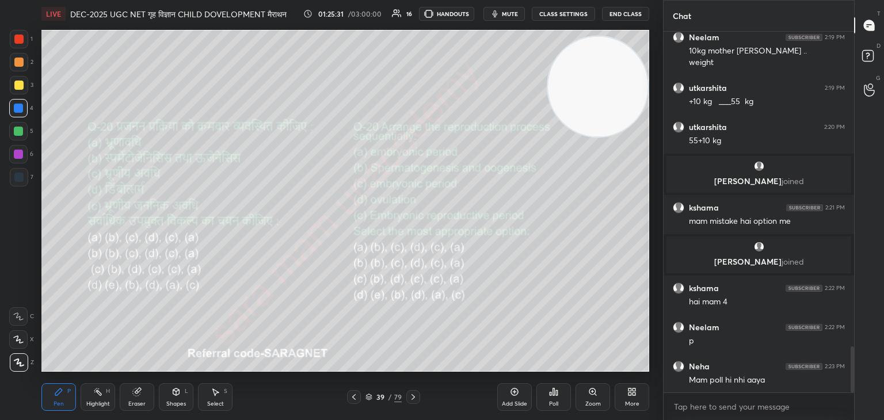
click at [353, 400] on icon at bounding box center [353, 397] width 9 height 9
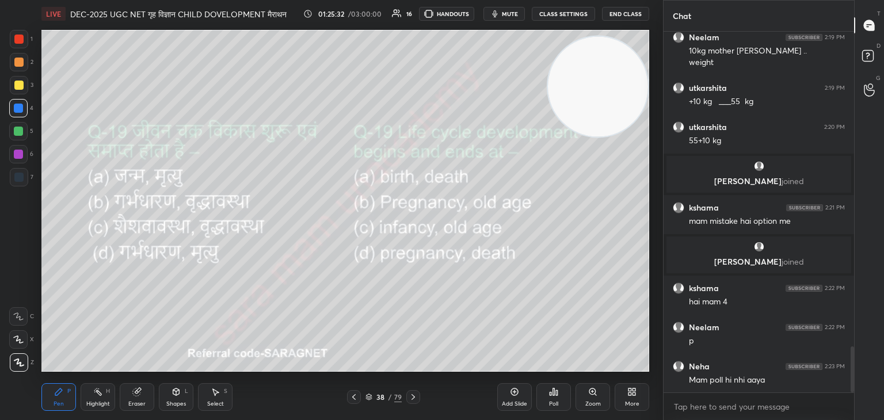
scroll to position [2531, 0]
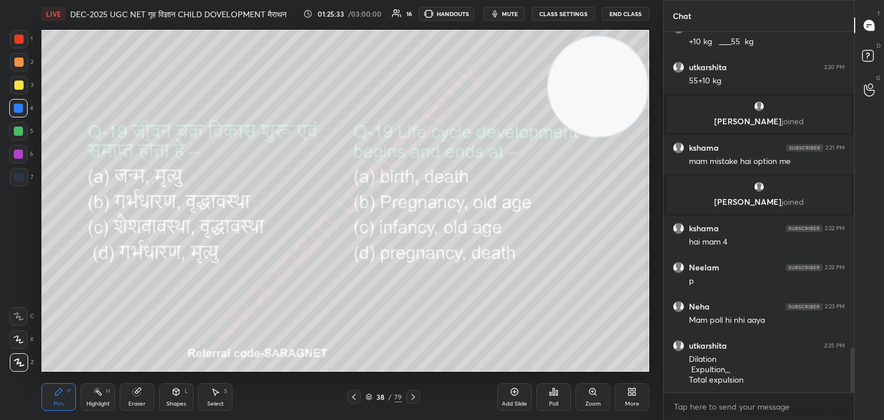
click at [412, 395] on icon at bounding box center [413, 397] width 3 height 6
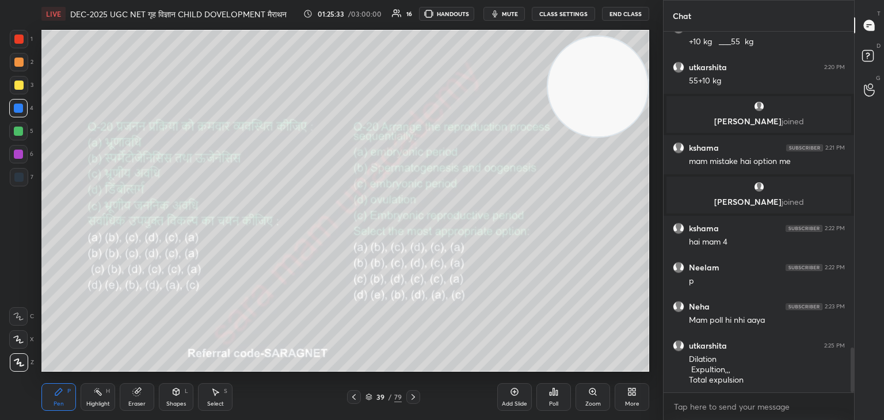
click at [414, 396] on icon at bounding box center [413, 397] width 9 height 9
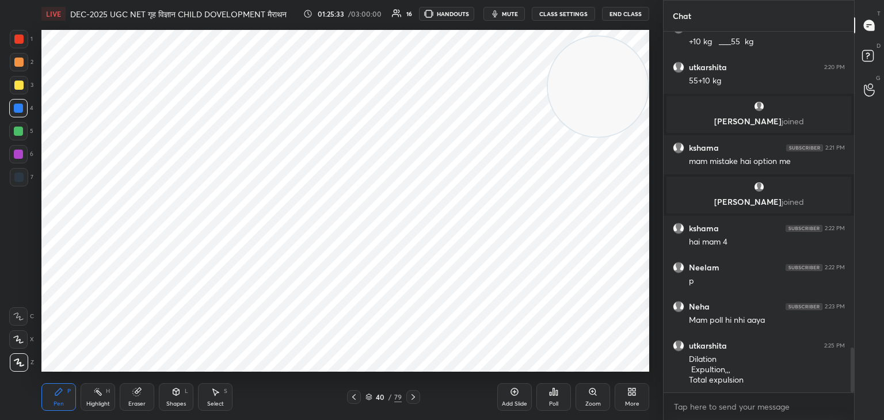
click at [417, 397] on icon at bounding box center [413, 397] width 9 height 9
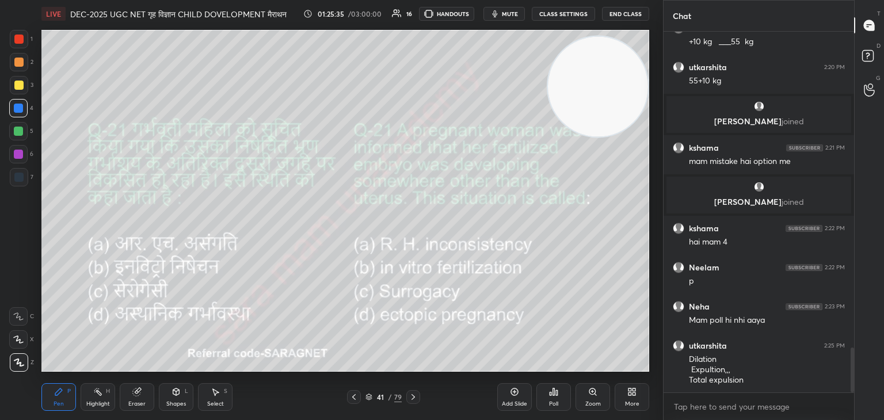
click at [411, 397] on icon at bounding box center [413, 397] width 9 height 9
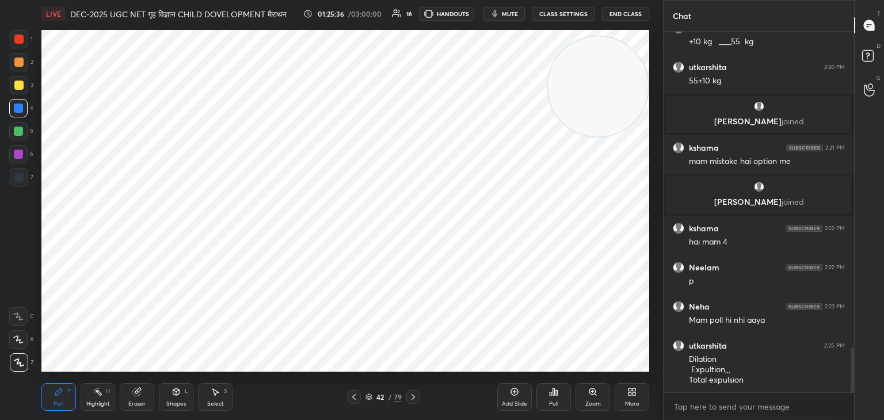
click at [412, 397] on icon at bounding box center [413, 397] width 9 height 9
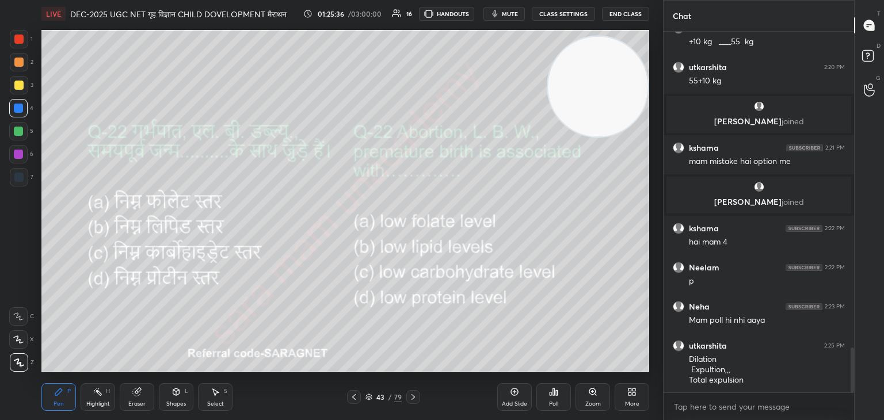
click at [412, 397] on icon at bounding box center [413, 397] width 9 height 9
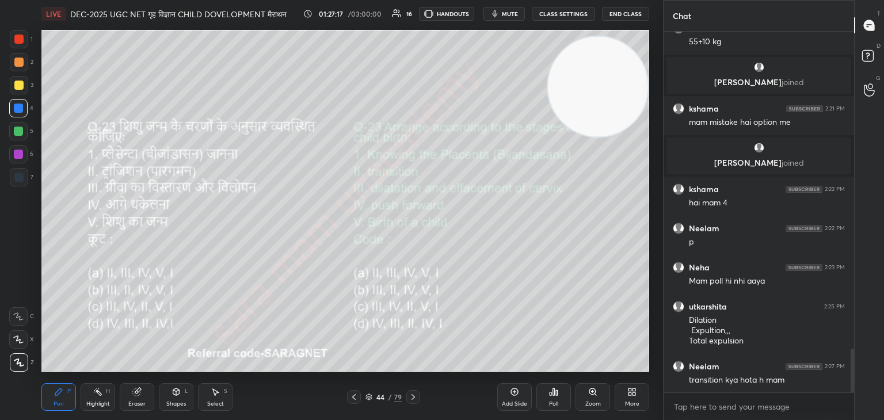
scroll to position [2630, 0]
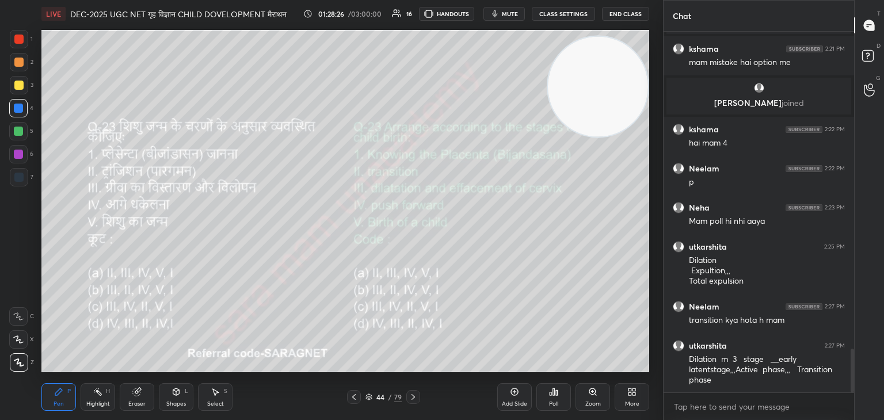
click at [412, 399] on icon at bounding box center [413, 397] width 9 height 9
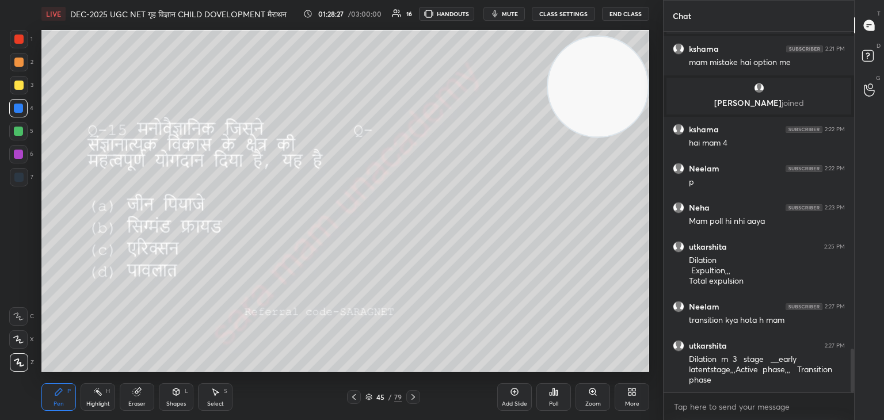
click at [348, 399] on div at bounding box center [354, 397] width 14 height 14
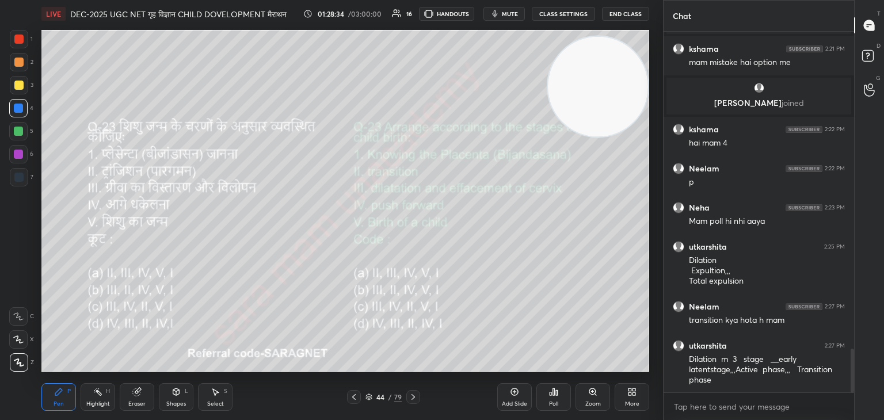
click at [553, 391] on icon at bounding box center [554, 392] width 2 height 7
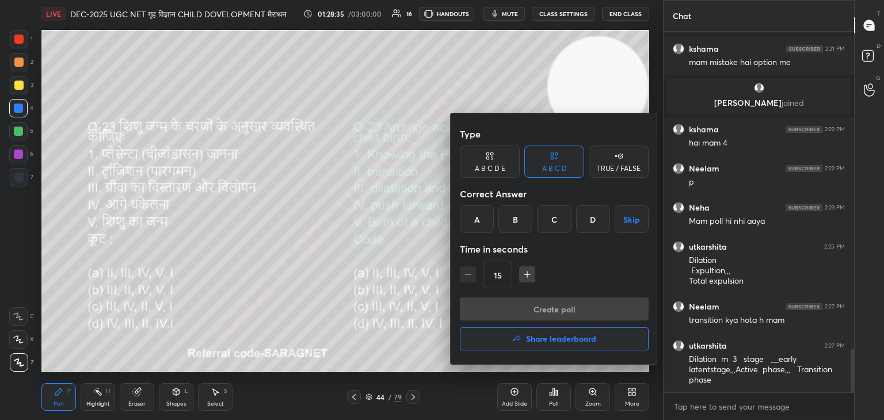
click at [513, 220] on div "B" at bounding box center [515, 219] width 34 height 28
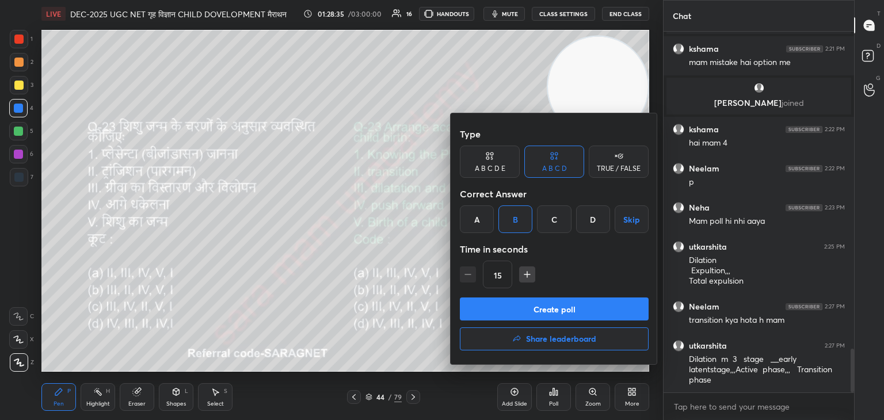
click at [563, 309] on button "Create poll" at bounding box center [554, 309] width 189 height 23
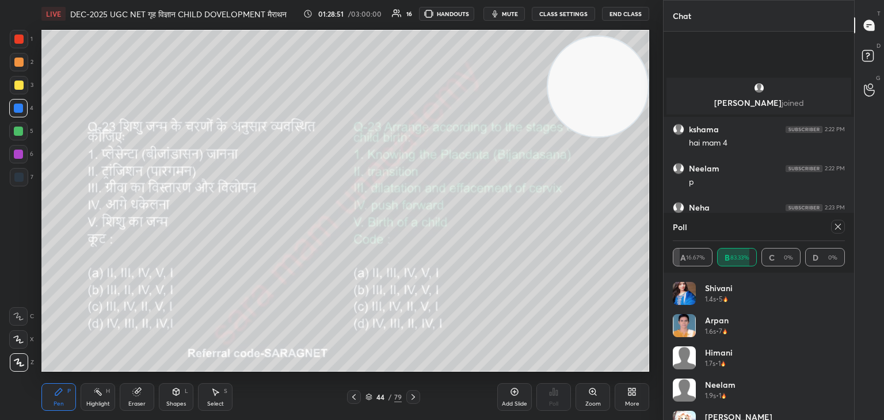
scroll to position [2732, 0]
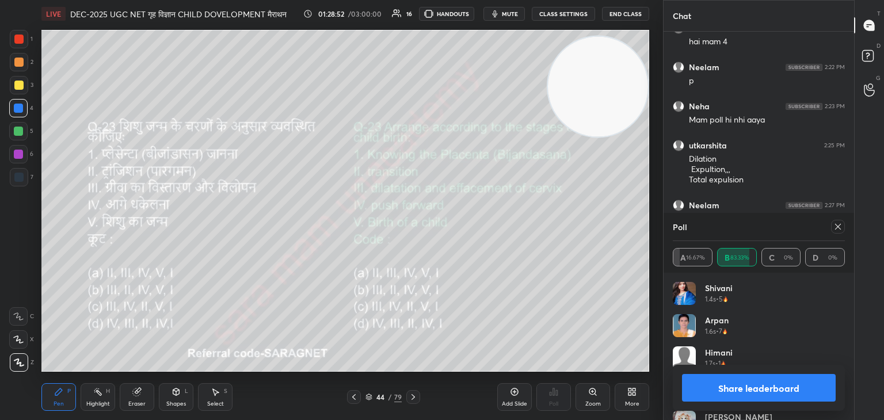
click at [763, 386] on button "Share leaderboard" at bounding box center [759, 388] width 154 height 28
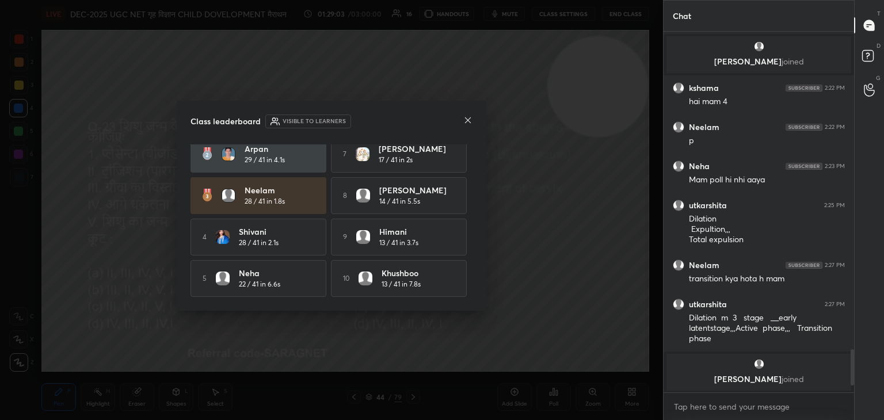
scroll to position [53, 0]
click at [466, 116] on icon at bounding box center [467, 120] width 9 height 9
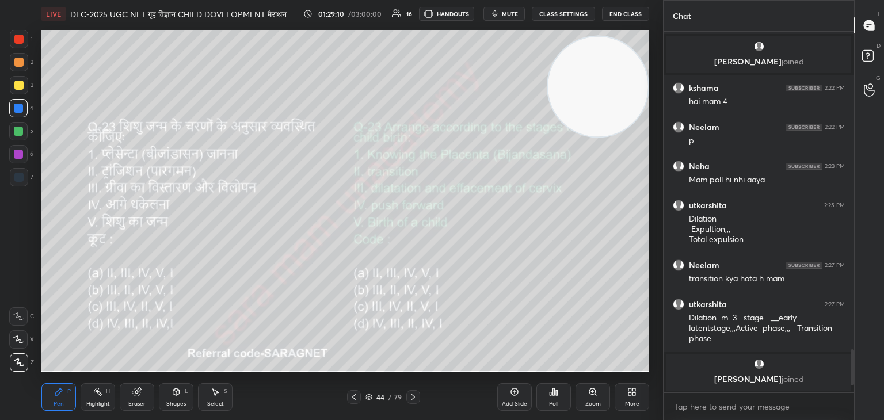
click at [629, 403] on div "More" at bounding box center [632, 404] width 14 height 6
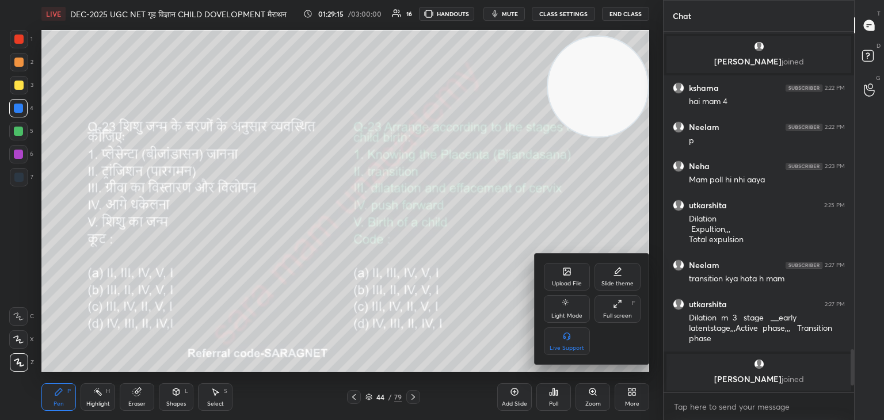
click at [572, 277] on div "Upload File" at bounding box center [567, 277] width 46 height 28
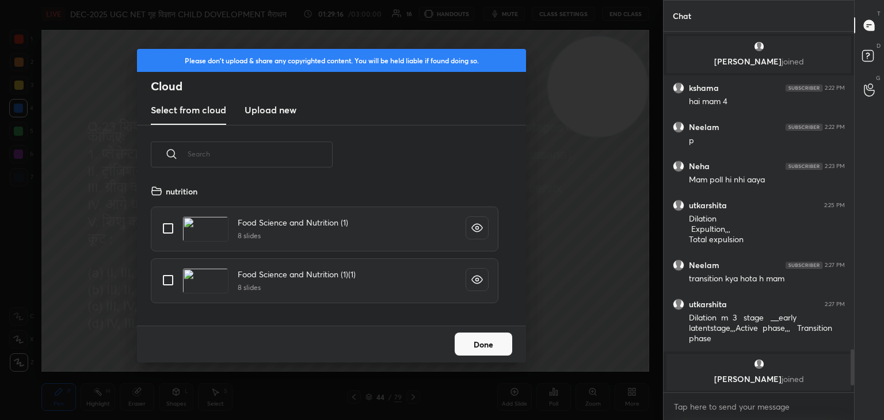
scroll to position [142, 370]
click at [283, 107] on h3 "Upload new" at bounding box center [271, 110] width 52 height 14
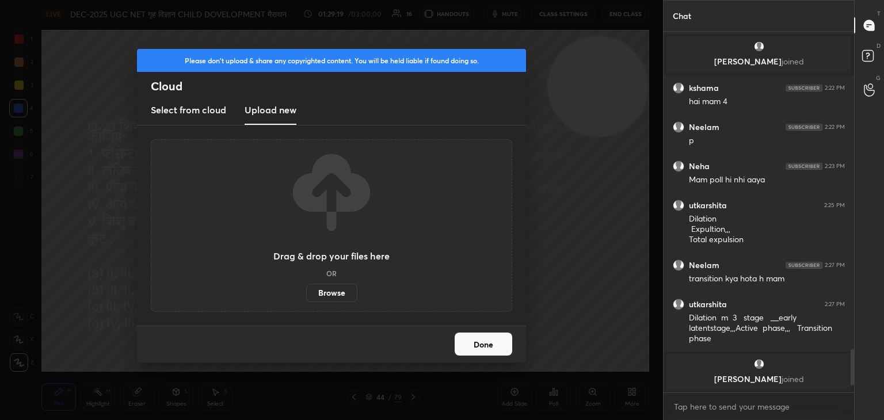
click at [326, 294] on label "Browse" at bounding box center [331, 293] width 51 height 18
click at [306, 294] on input "Browse" at bounding box center [306, 293] width 0 height 18
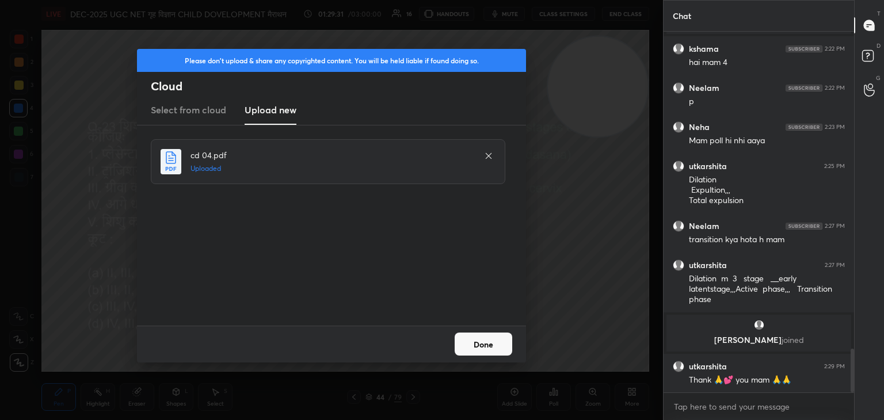
scroll to position [2621, 0]
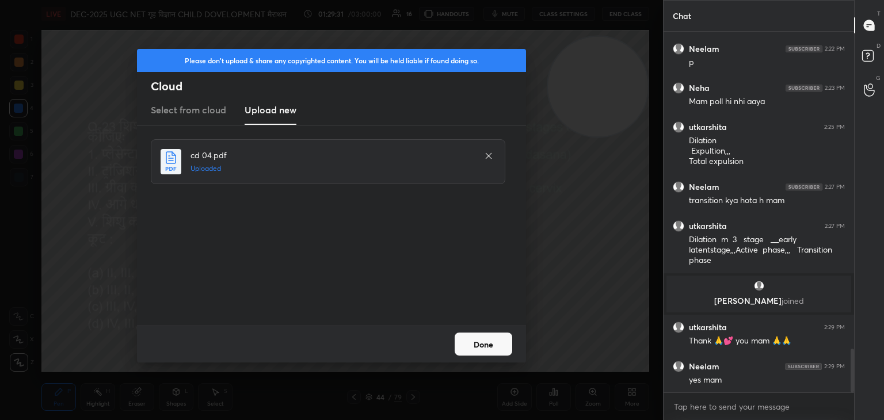
click at [489, 339] on button "Done" at bounding box center [484, 344] width 58 height 23
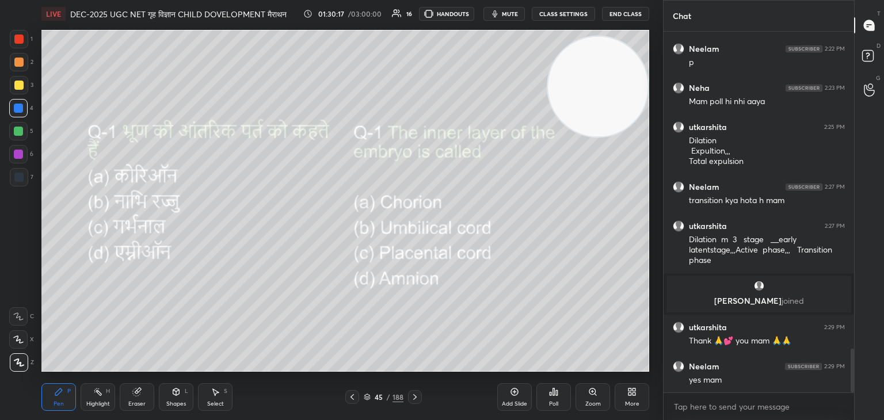
click at [561, 401] on div "Poll" at bounding box center [553, 397] width 35 height 28
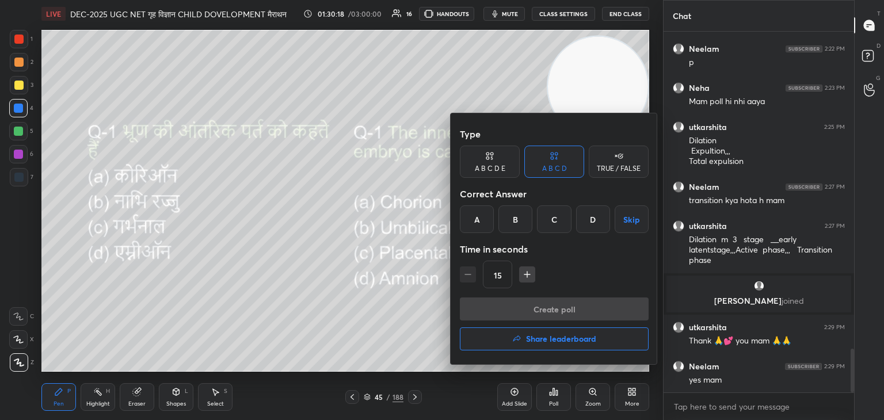
click at [601, 218] on div "D" at bounding box center [593, 219] width 34 height 28
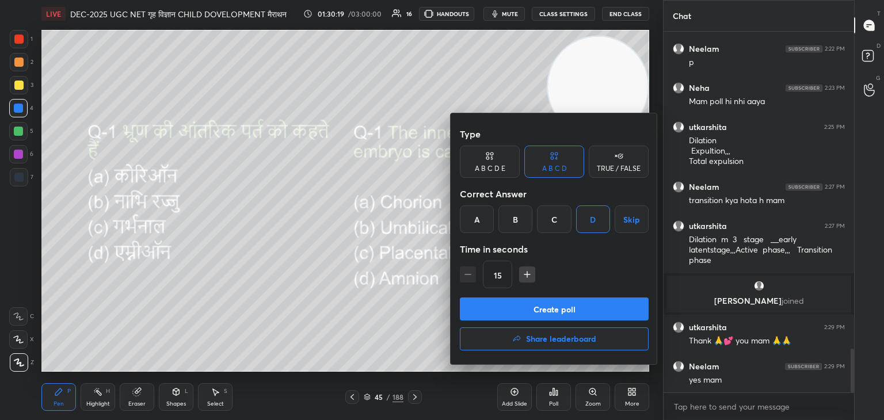
click at [580, 307] on button "Create poll" at bounding box center [554, 309] width 189 height 23
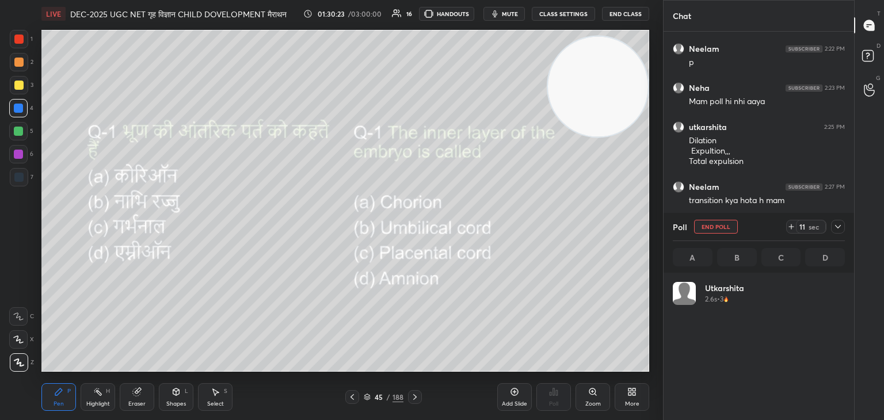
scroll to position [3, 3]
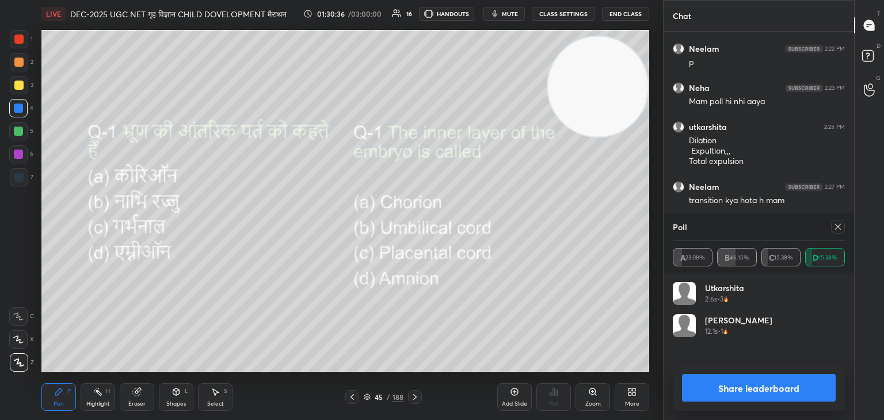
click at [841, 226] on icon at bounding box center [837, 226] width 9 height 9
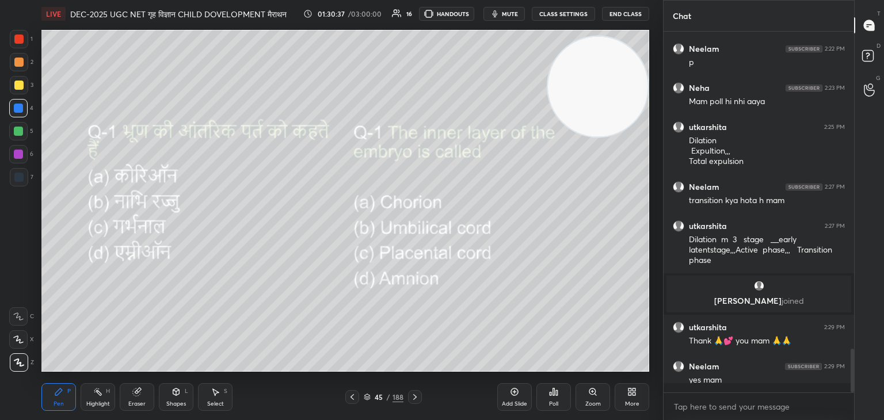
scroll to position [262, 187]
click at [418, 398] on icon at bounding box center [414, 397] width 9 height 9
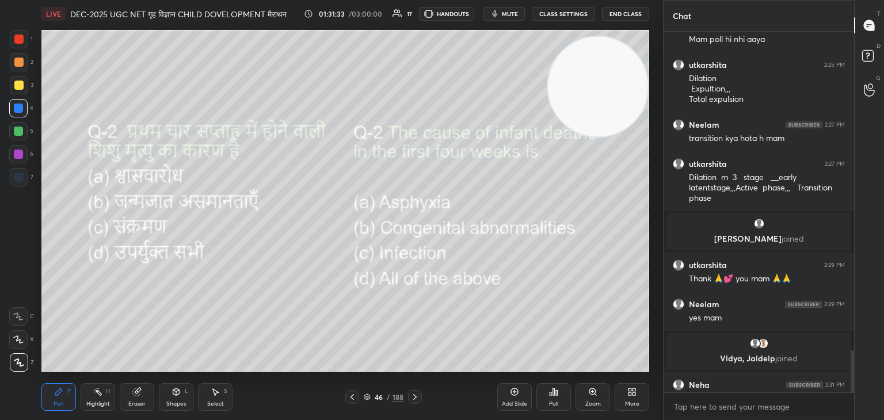
scroll to position [2681, 0]
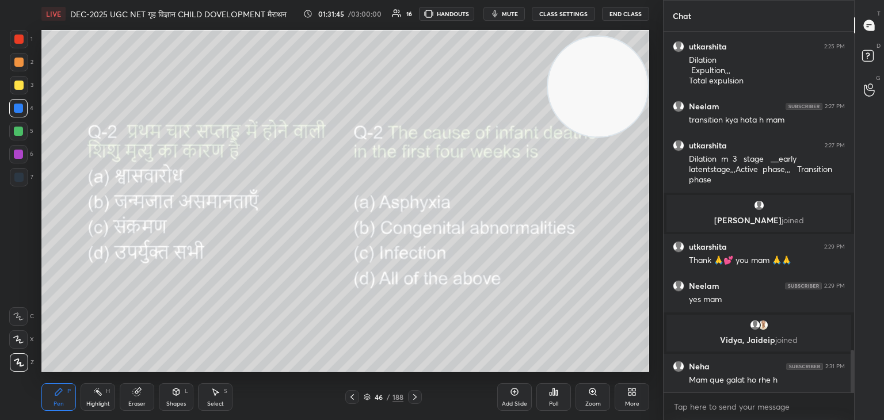
click at [546, 399] on div "Poll" at bounding box center [553, 397] width 35 height 28
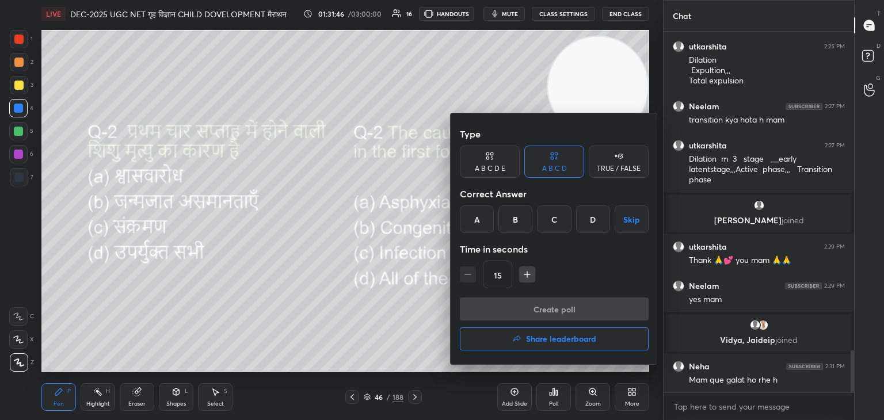
click at [599, 217] on div "D" at bounding box center [593, 219] width 34 height 28
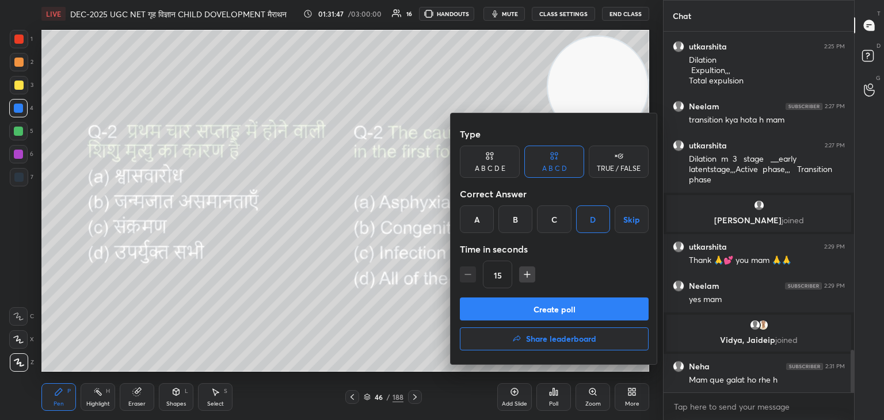
click at [589, 311] on button "Create poll" at bounding box center [554, 309] width 189 height 23
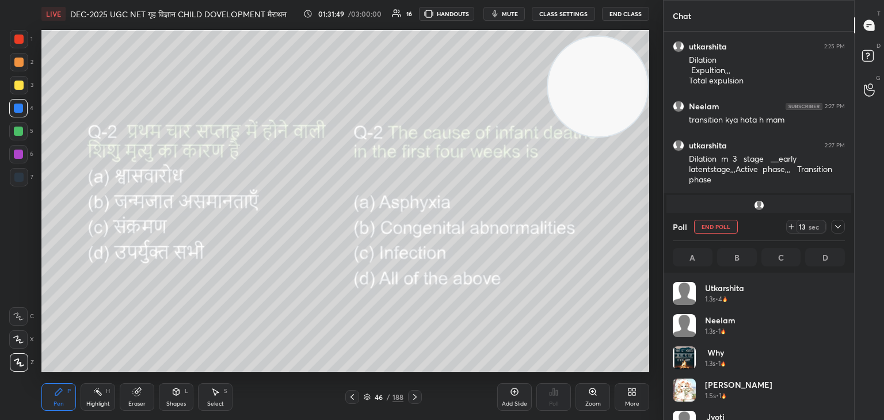
scroll to position [135, 169]
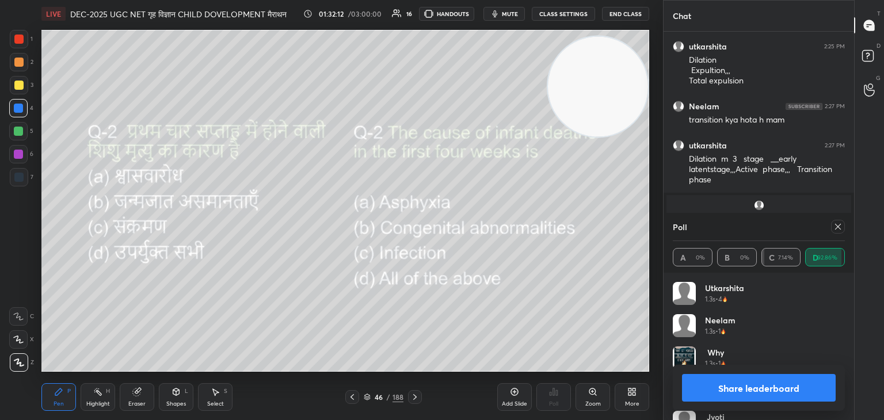
click at [839, 228] on icon at bounding box center [838, 227] width 6 height 6
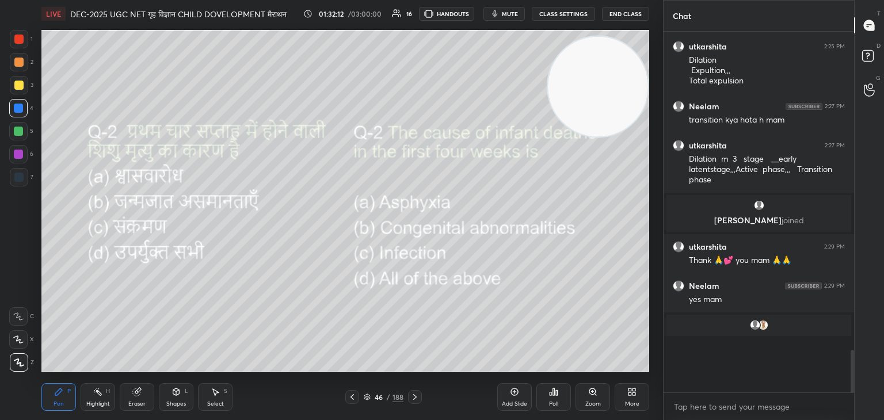
scroll to position [253, 187]
click at [418, 397] on icon at bounding box center [414, 397] width 9 height 9
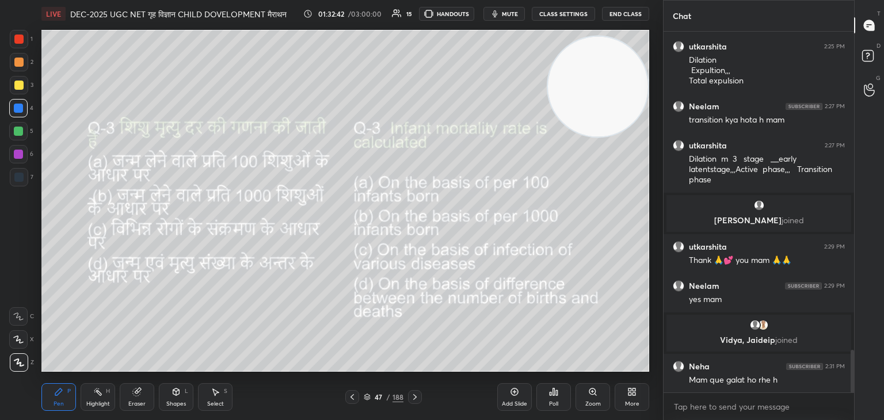
click at [557, 399] on div "Poll" at bounding box center [553, 397] width 35 height 28
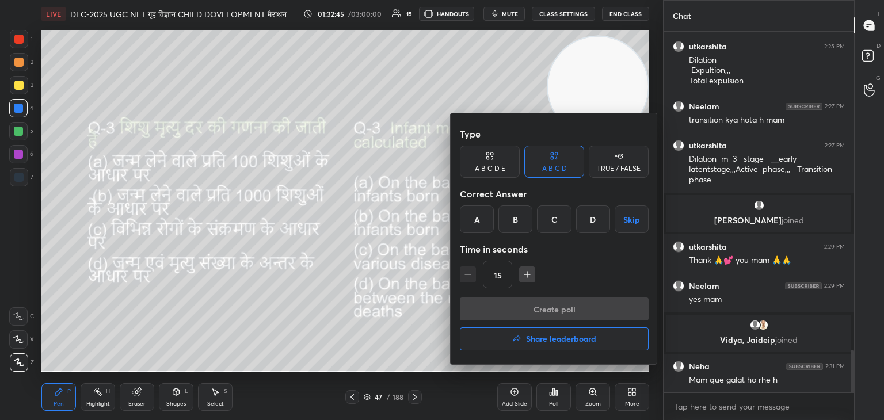
click at [508, 225] on div "B" at bounding box center [515, 219] width 34 height 28
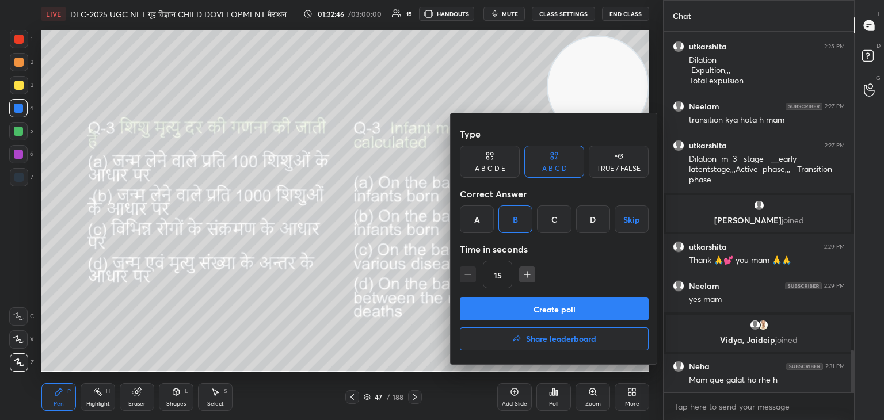
click at [546, 313] on button "Create poll" at bounding box center [554, 309] width 189 height 23
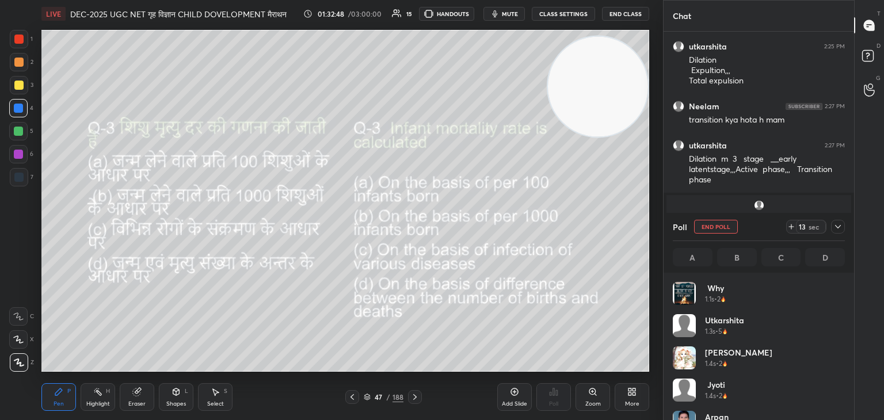
scroll to position [135, 169]
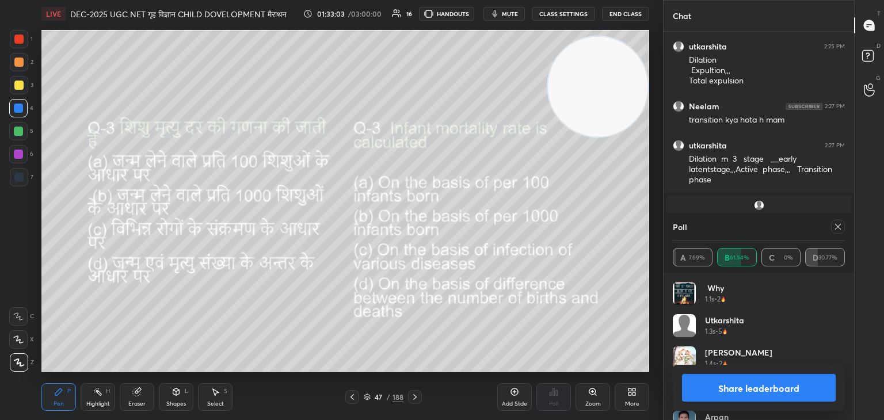
click at [839, 229] on icon at bounding box center [837, 226] width 9 height 9
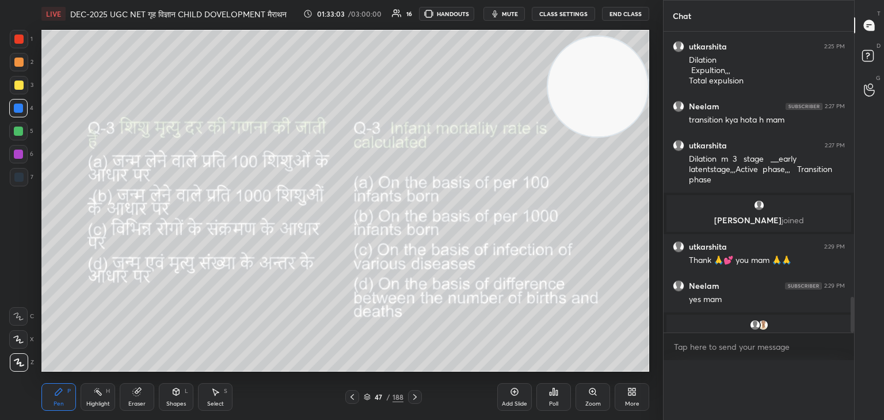
scroll to position [0, 3]
click at [413, 394] on icon at bounding box center [414, 397] width 9 height 9
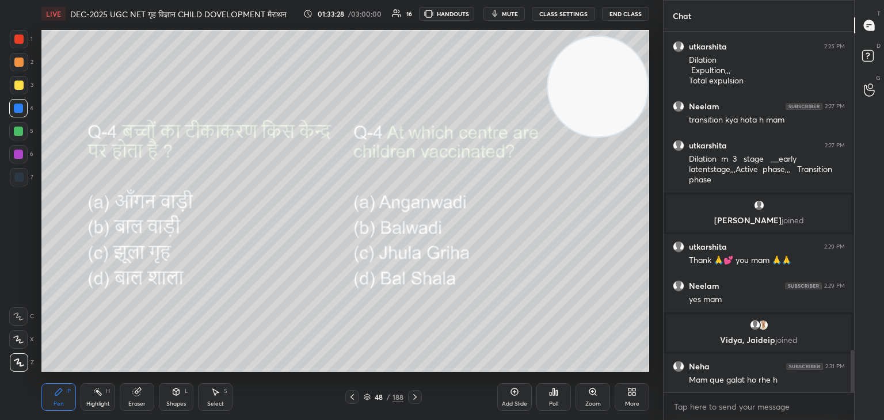
click at [549, 397] on icon at bounding box center [553, 391] width 9 height 9
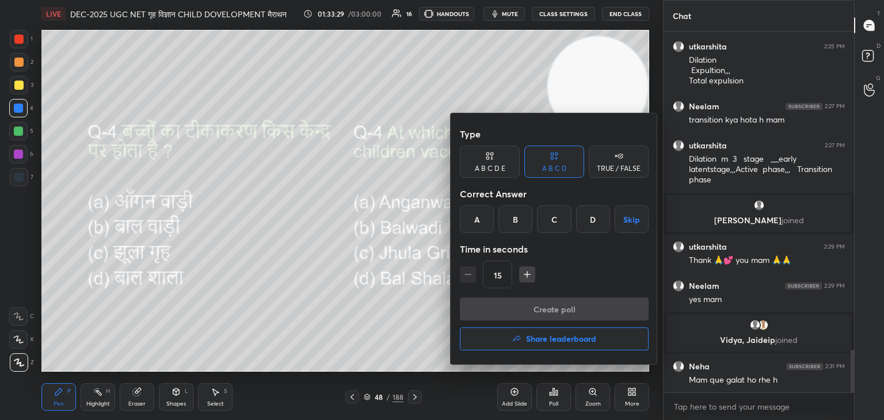
click at [473, 218] on div "A" at bounding box center [477, 219] width 34 height 28
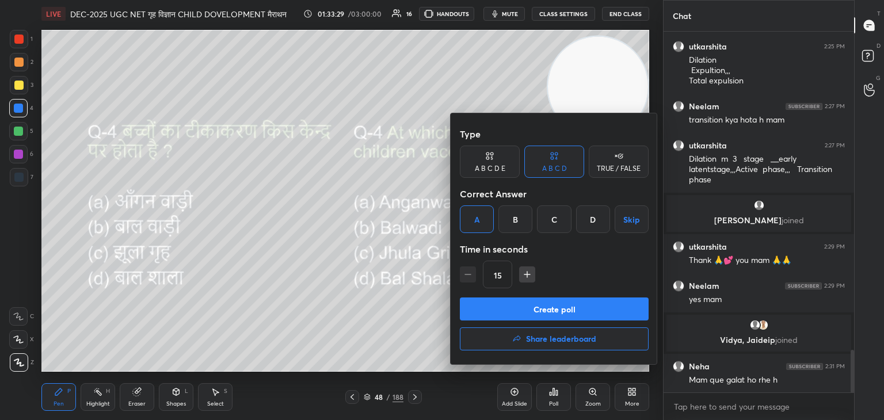
click at [563, 311] on button "Create poll" at bounding box center [554, 309] width 189 height 23
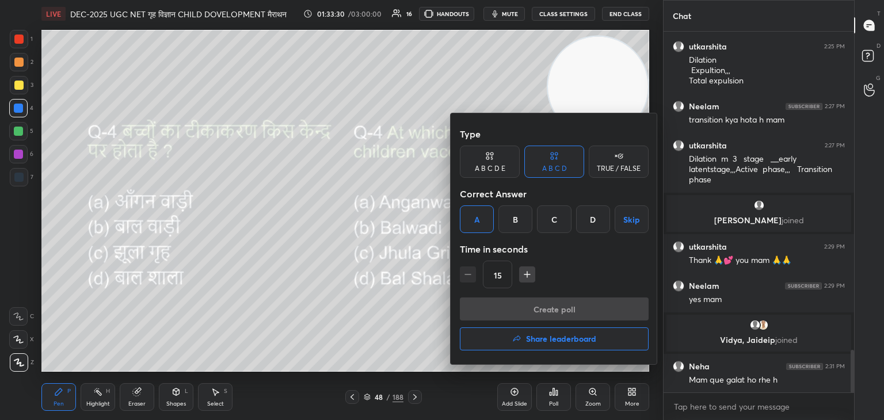
scroll to position [232, 187]
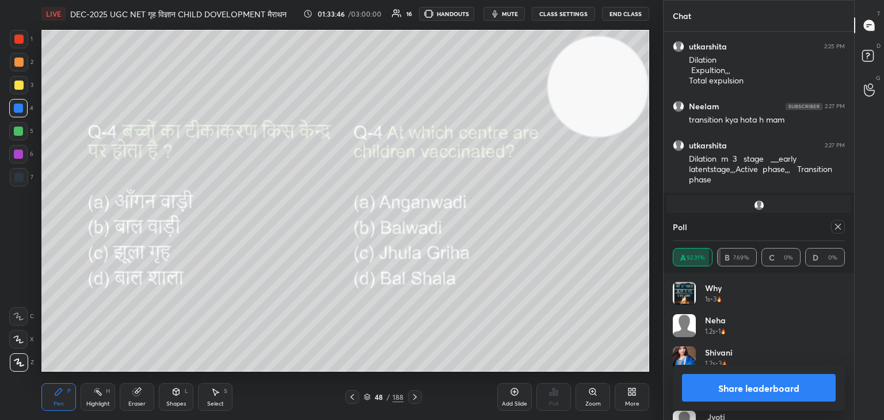
click at [837, 226] on icon at bounding box center [838, 227] width 6 height 6
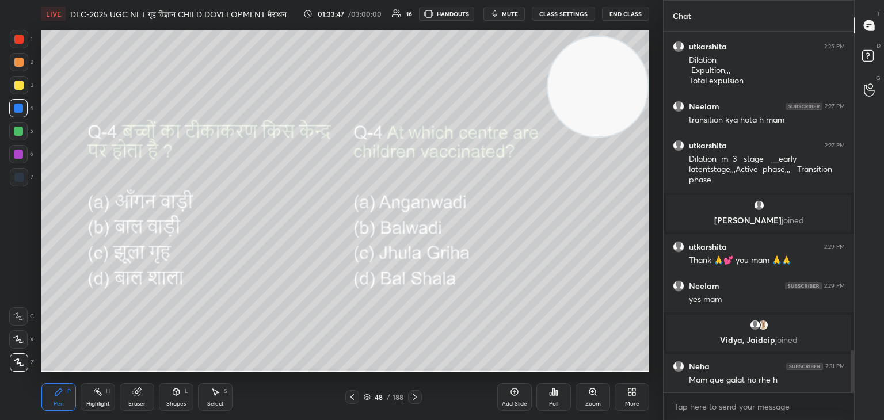
click at [420, 396] on div at bounding box center [415, 397] width 14 height 14
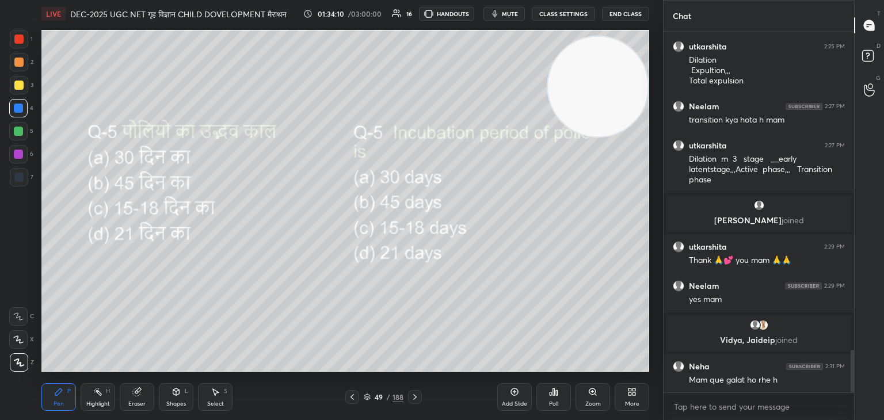
click at [551, 401] on div "Poll" at bounding box center [553, 404] width 9 height 6
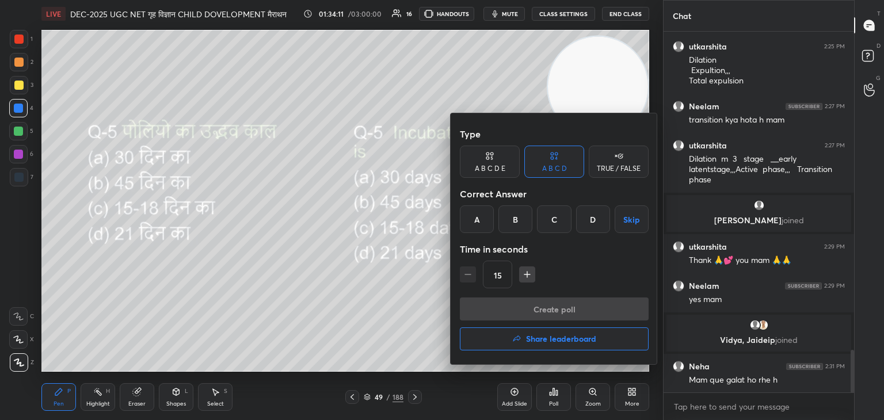
click at [596, 215] on div "D" at bounding box center [593, 219] width 34 height 28
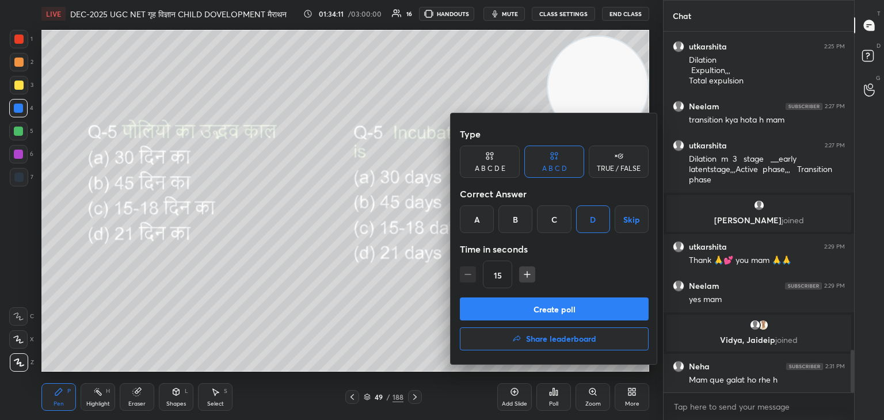
click at [559, 306] on button "Create poll" at bounding box center [554, 309] width 189 height 23
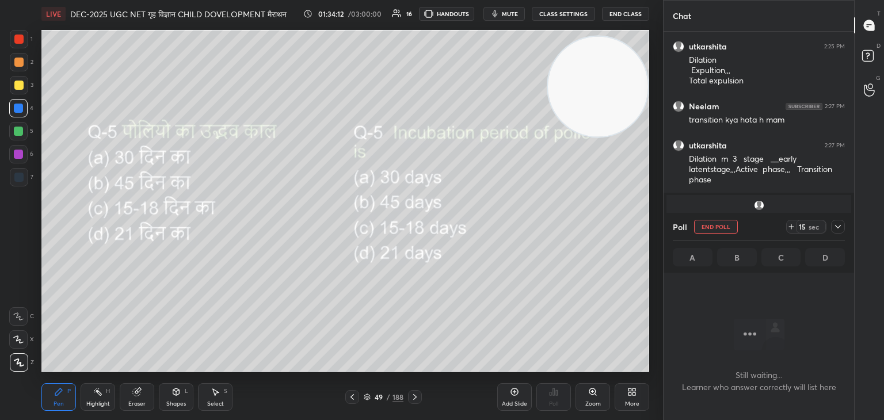
scroll to position [4, 3]
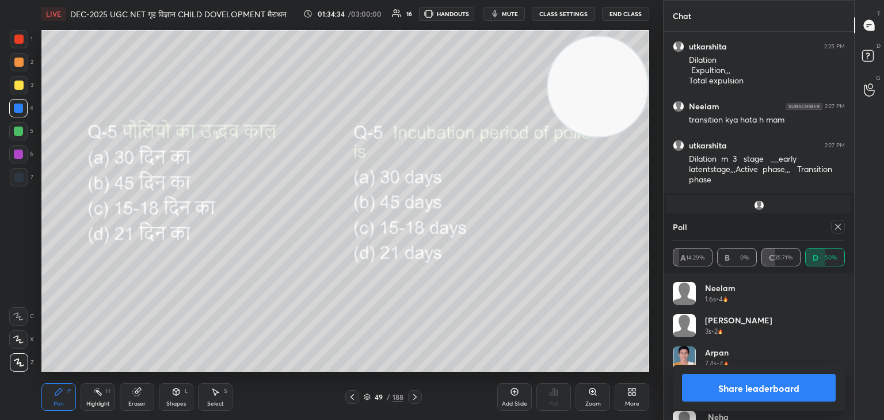
click at [844, 231] on div at bounding box center [838, 227] width 14 height 14
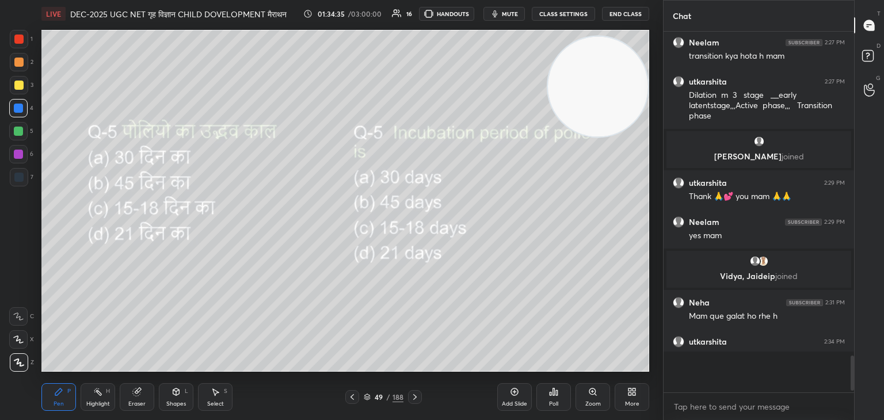
scroll to position [3, 3]
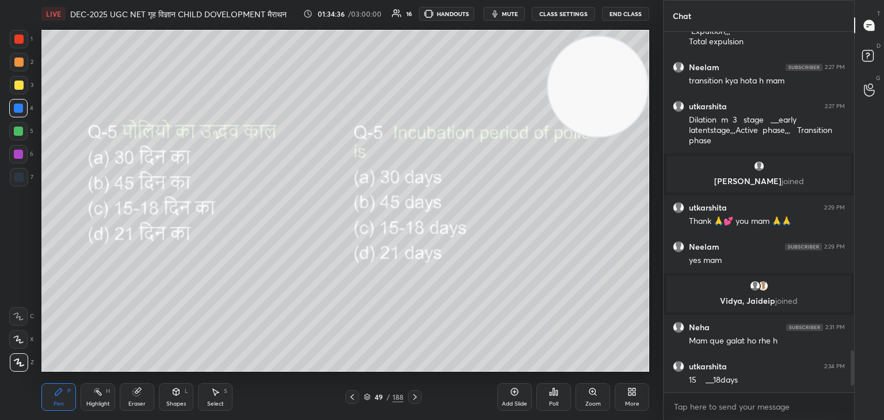
click at [419, 397] on div at bounding box center [415, 397] width 14 height 14
click at [355, 394] on icon at bounding box center [352, 397] width 9 height 9
click at [414, 398] on icon at bounding box center [414, 397] width 9 height 9
click at [543, 397] on div "Poll" at bounding box center [553, 397] width 35 height 28
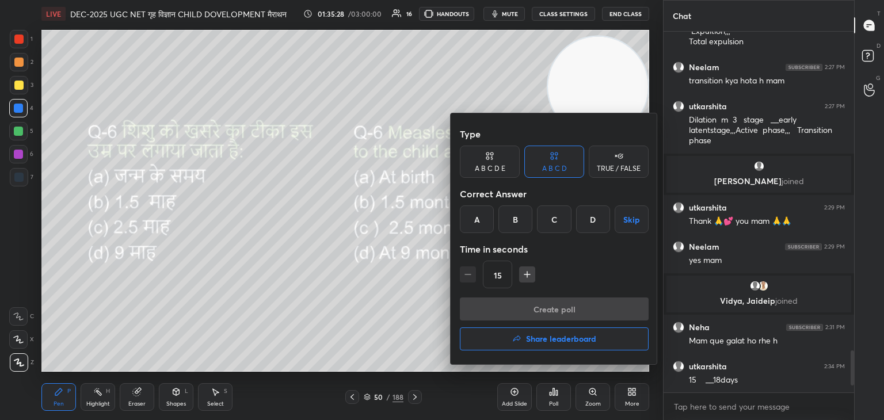
click at [597, 218] on div "D" at bounding box center [593, 219] width 34 height 28
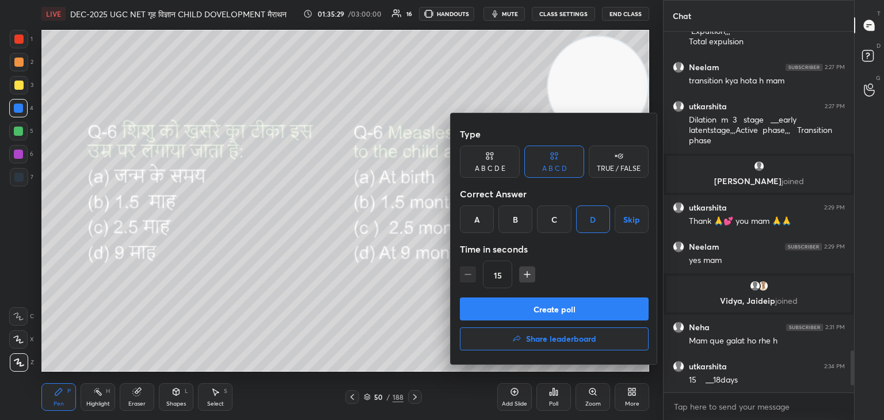
click at [539, 318] on button "Create poll" at bounding box center [554, 309] width 189 height 23
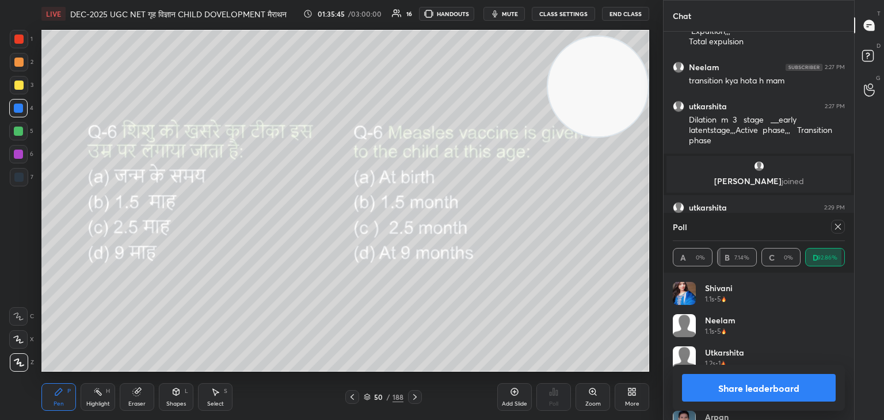
click at [841, 228] on icon at bounding box center [837, 226] width 9 height 9
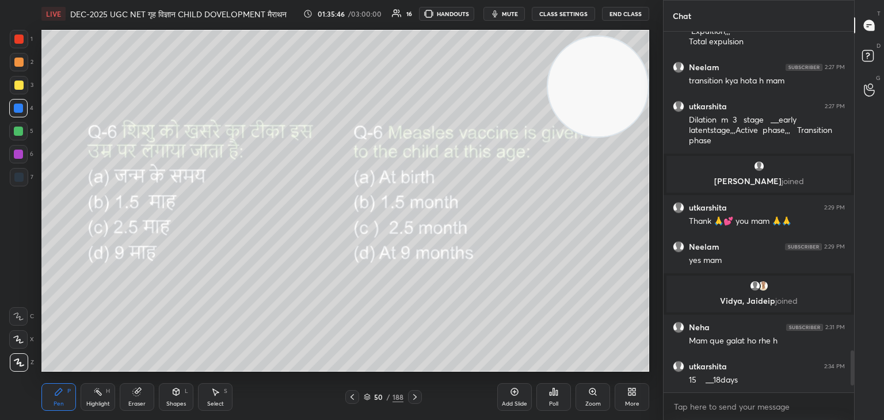
scroll to position [262, 187]
click at [414, 396] on icon at bounding box center [414, 397] width 3 height 6
click at [553, 399] on div "Poll" at bounding box center [553, 397] width 35 height 28
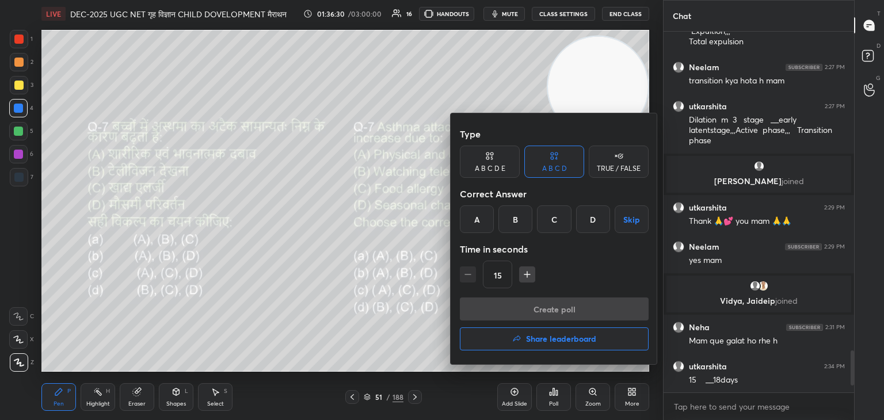
click at [550, 219] on div "C" at bounding box center [554, 219] width 34 height 28
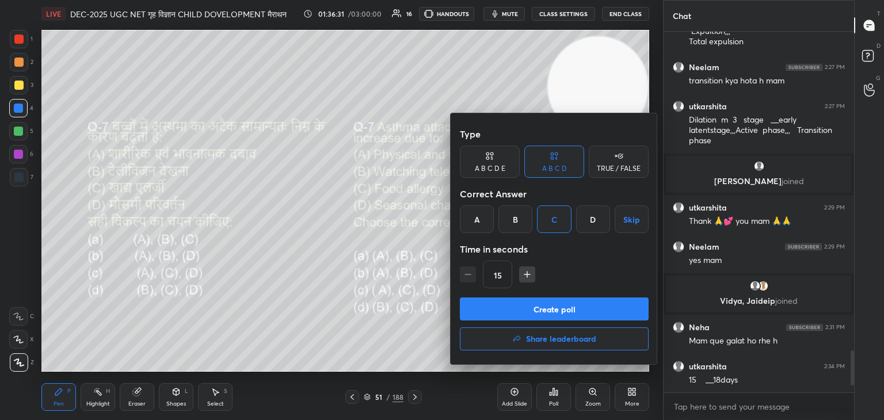
click at [540, 304] on button "Create poll" at bounding box center [554, 309] width 189 height 23
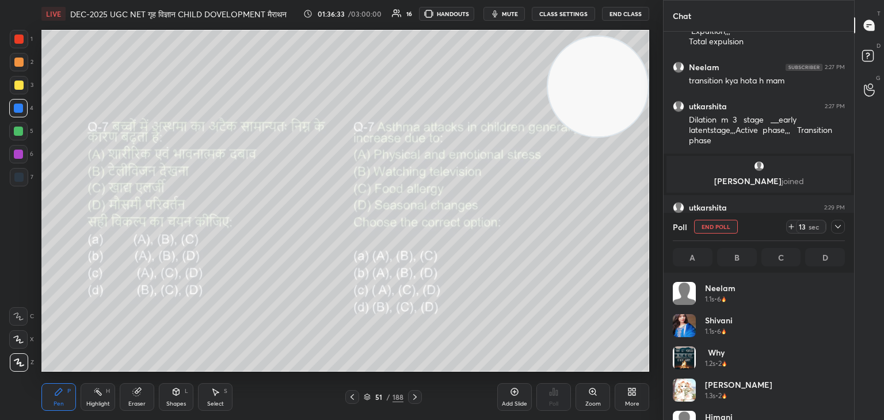
scroll to position [135, 169]
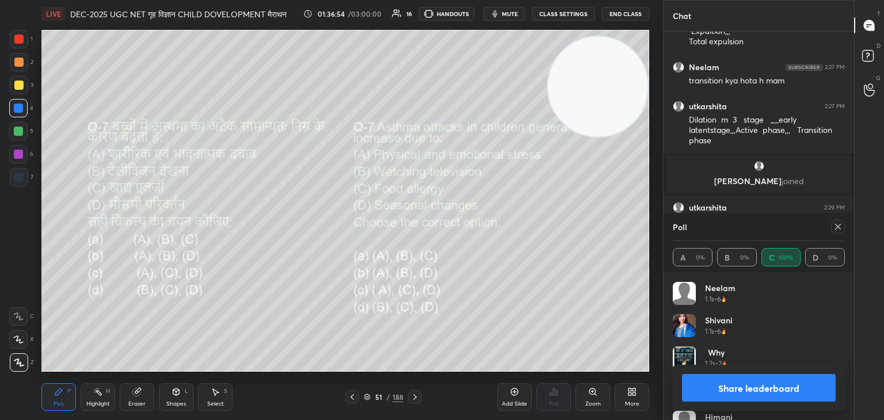
click at [840, 229] on icon at bounding box center [837, 226] width 9 height 9
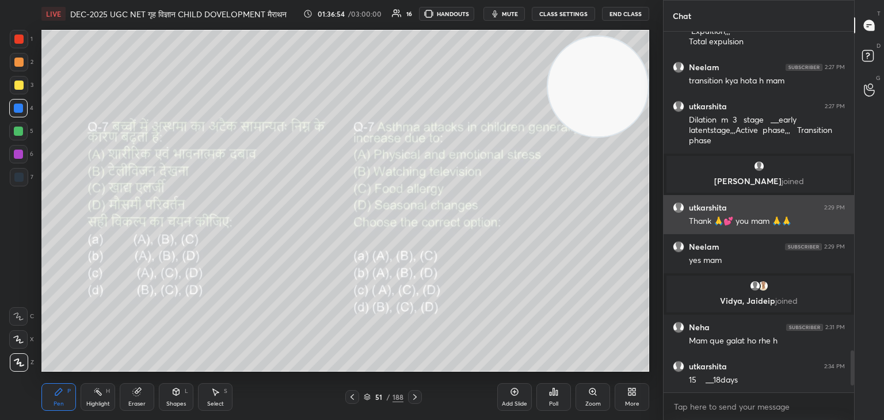
scroll to position [4, 3]
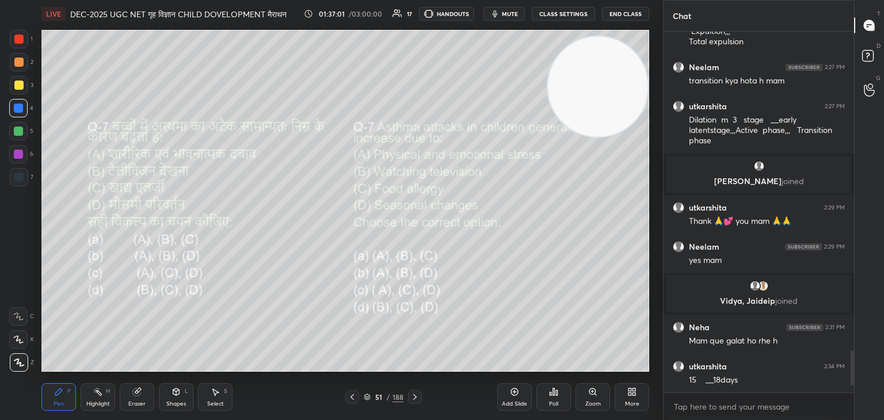
click at [414, 399] on icon at bounding box center [414, 397] width 9 height 9
click at [413, 395] on icon at bounding box center [414, 397] width 3 height 6
click at [549, 404] on div "Poll" at bounding box center [553, 404] width 9 height 6
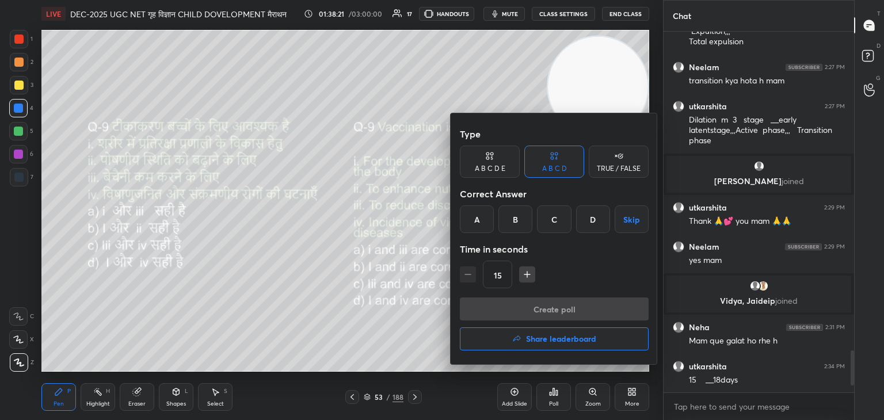
click at [587, 221] on div "D" at bounding box center [593, 219] width 34 height 28
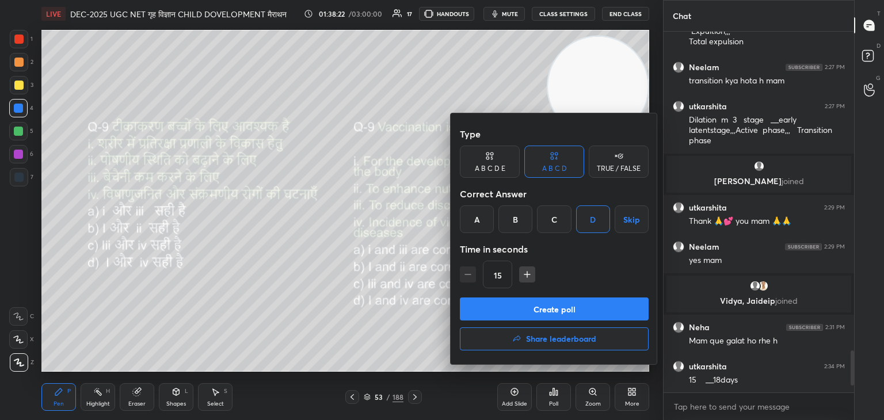
click at [564, 307] on button "Create poll" at bounding box center [554, 309] width 189 height 23
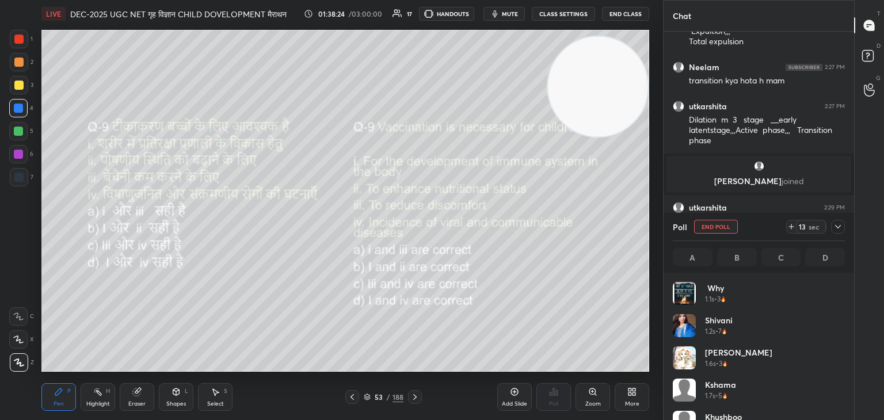
scroll to position [3, 3]
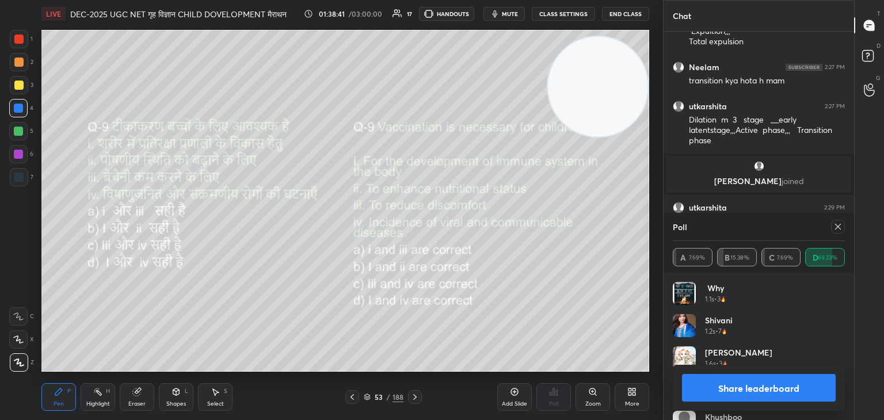
click at [840, 227] on icon at bounding box center [837, 226] width 9 height 9
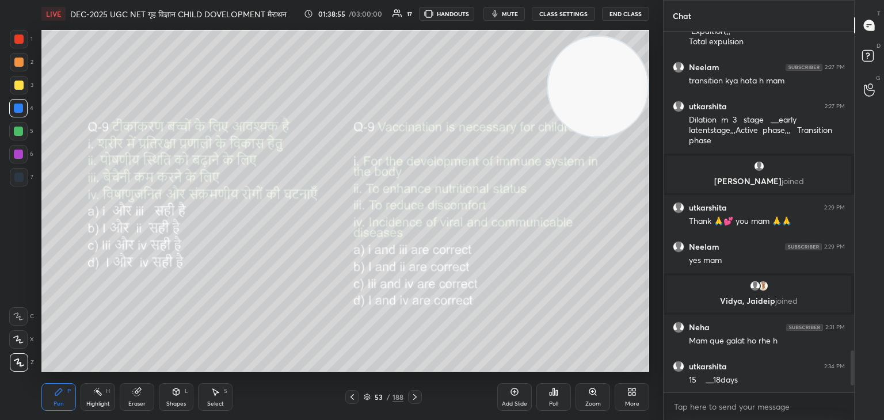
click at [412, 392] on div at bounding box center [415, 397] width 14 height 14
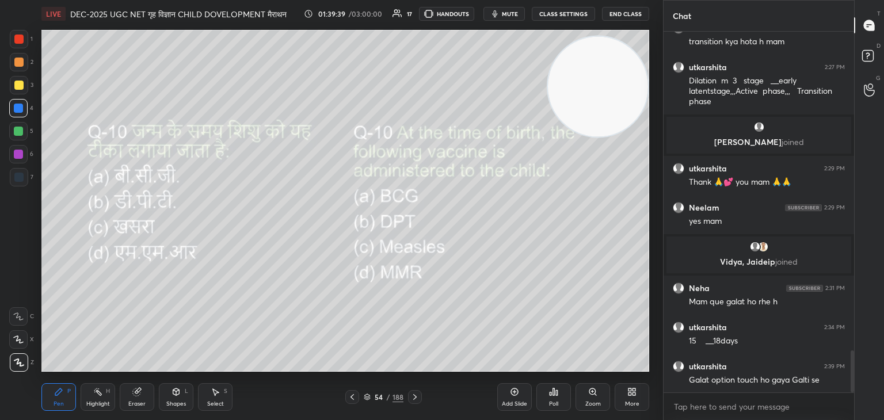
click at [558, 399] on div "Poll" at bounding box center [553, 397] width 35 height 28
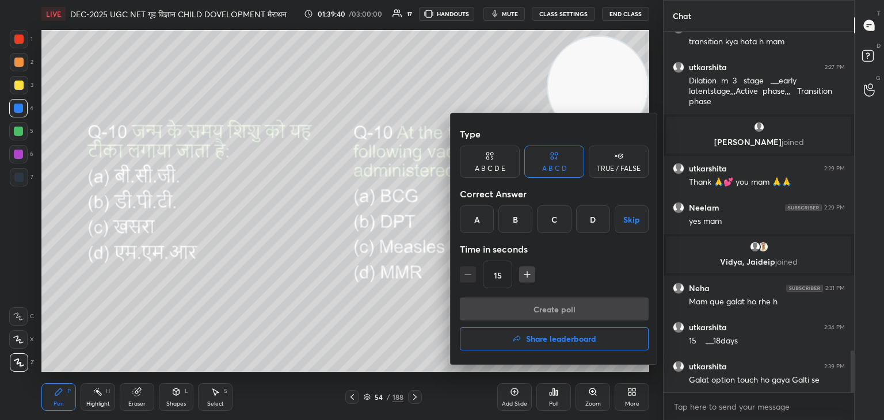
click at [470, 223] on div "A" at bounding box center [477, 219] width 34 height 28
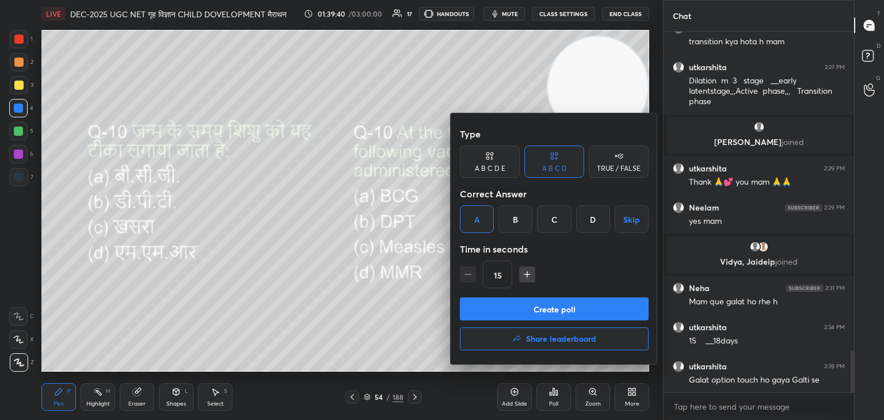
click at [529, 305] on button "Create poll" at bounding box center [554, 309] width 189 height 23
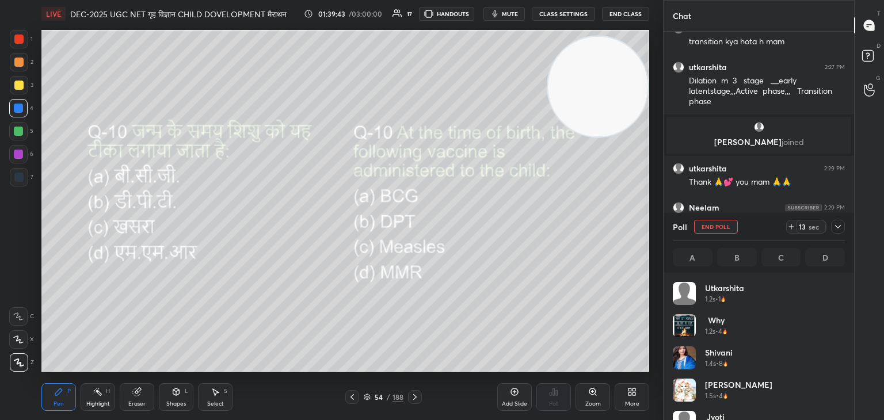
scroll to position [135, 169]
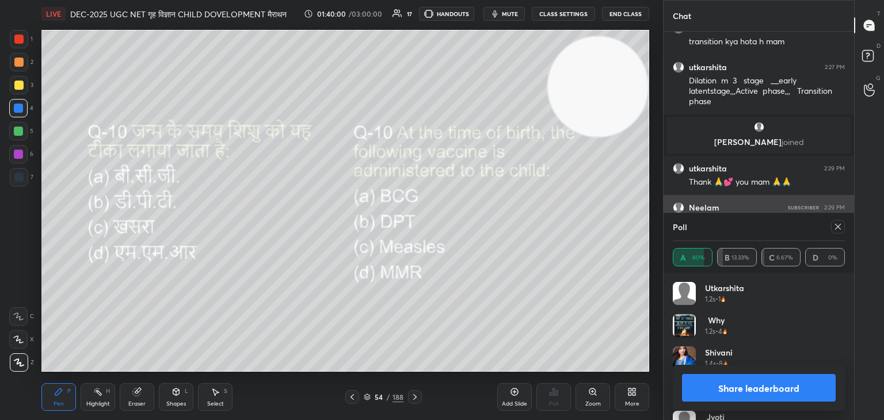
click at [837, 229] on icon at bounding box center [837, 226] width 9 height 9
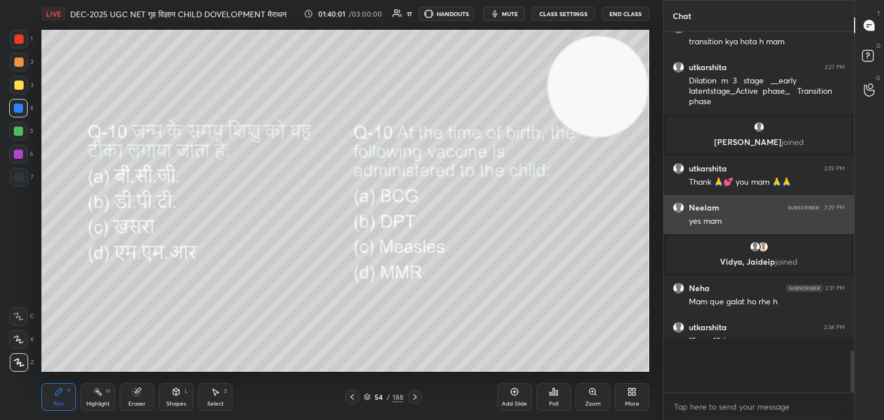
scroll to position [3, 3]
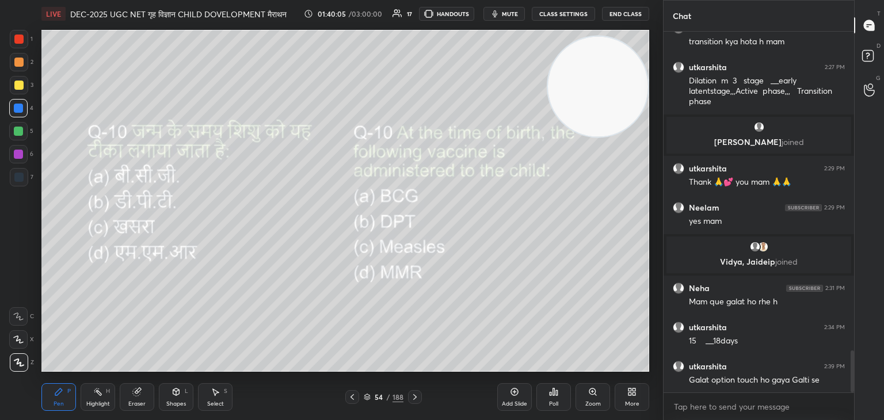
click at [421, 398] on div at bounding box center [415, 397] width 14 height 14
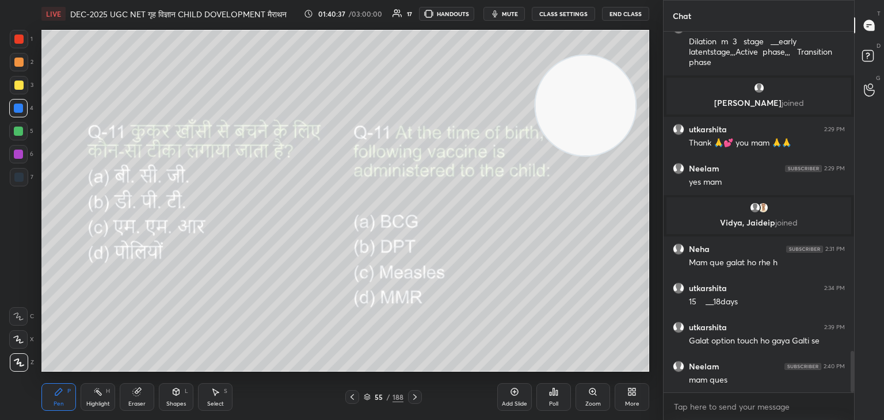
scroll to position [2838, 0]
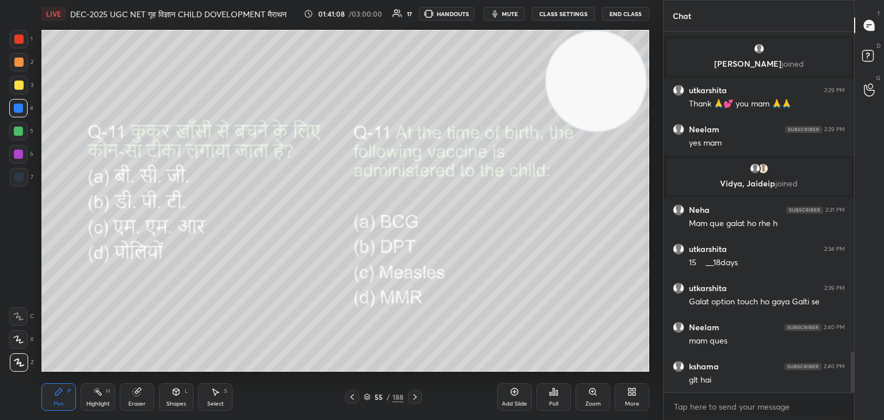
click at [411, 398] on icon at bounding box center [414, 397] width 9 height 9
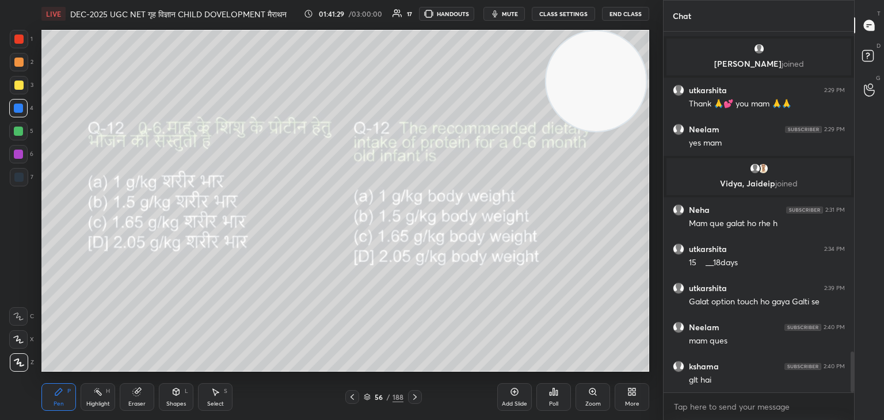
click at [550, 401] on div "Poll" at bounding box center [553, 404] width 9 height 6
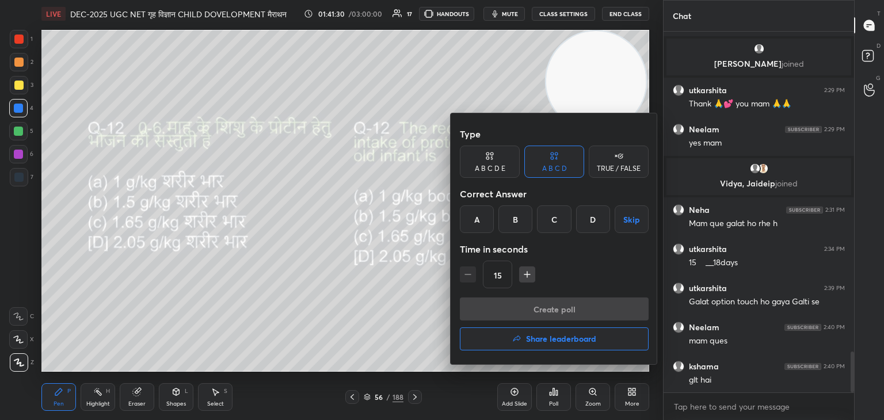
click at [477, 219] on div "A" at bounding box center [477, 219] width 34 height 28
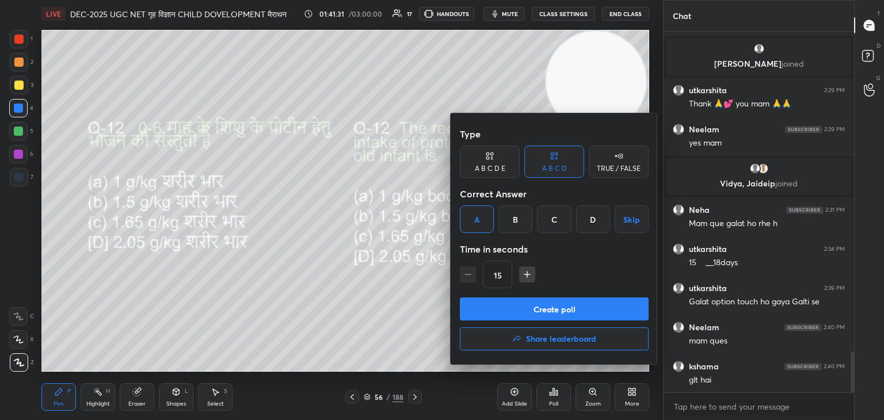
click at [525, 302] on button "Create poll" at bounding box center [554, 309] width 189 height 23
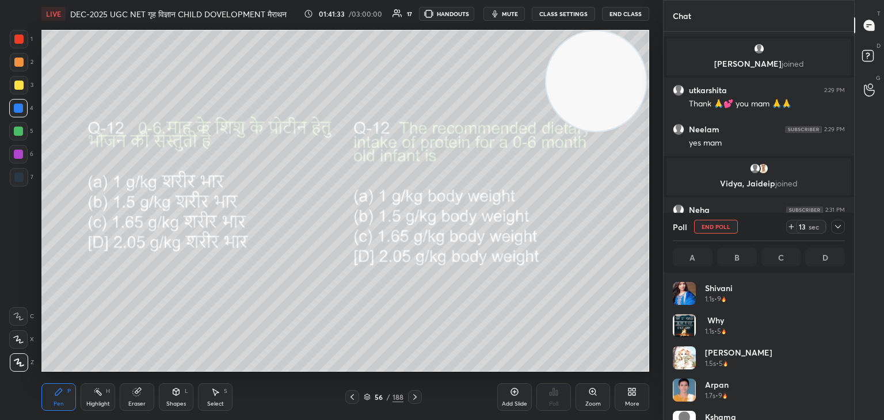
scroll to position [135, 169]
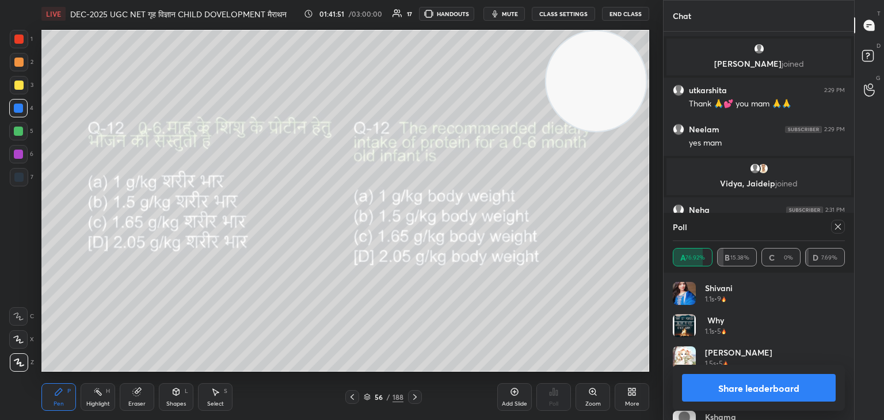
click at [838, 226] on icon at bounding box center [837, 226] width 9 height 9
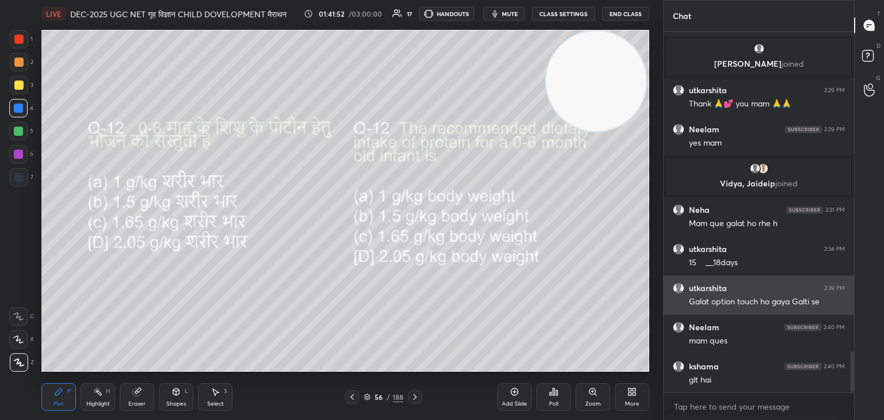
scroll to position [262, 187]
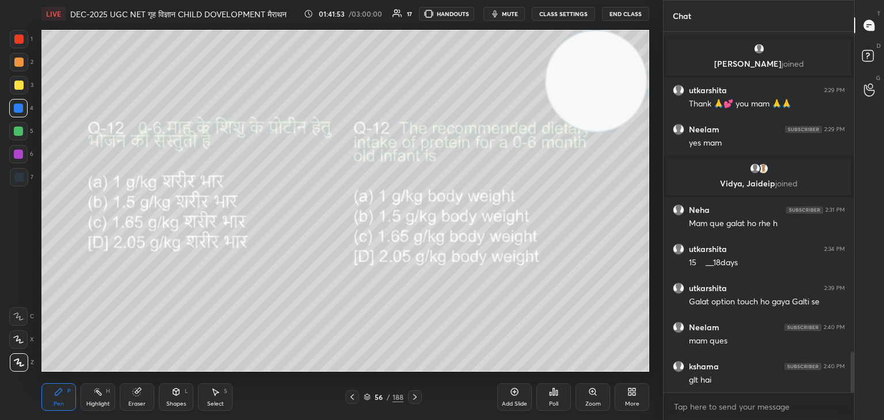
click at [413, 398] on icon at bounding box center [414, 397] width 9 height 9
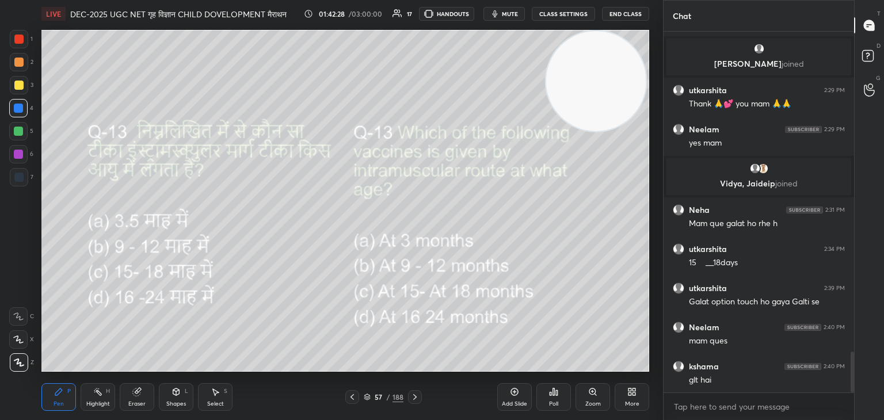
click at [416, 395] on icon at bounding box center [414, 397] width 9 height 9
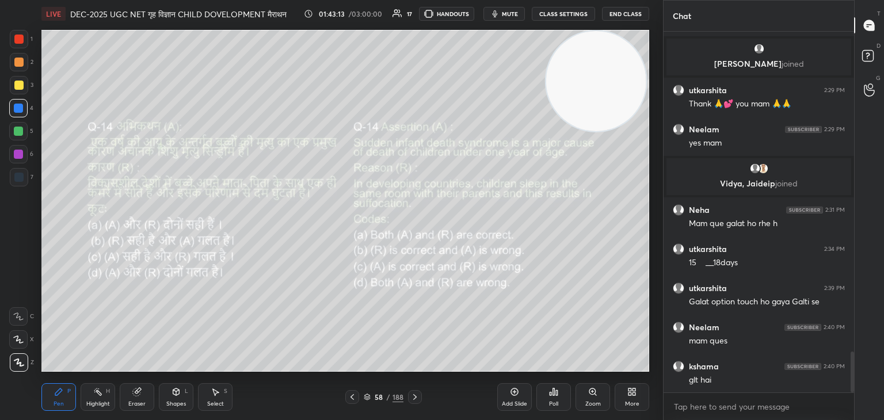
click at [558, 402] on div "Poll" at bounding box center [553, 404] width 9 height 6
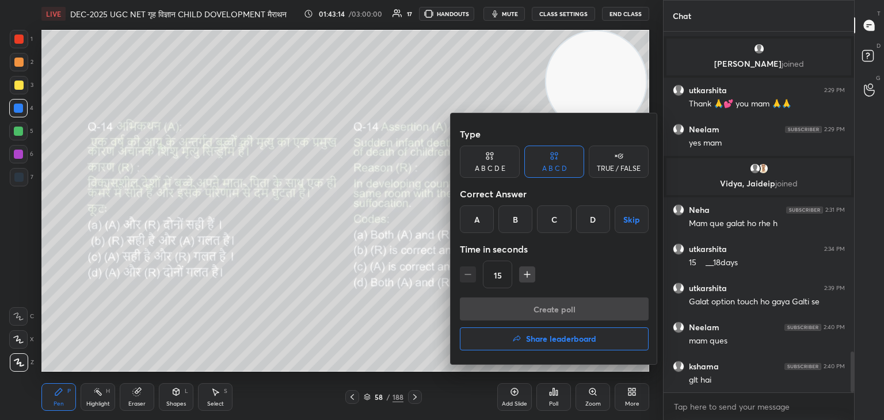
click at [480, 222] on div "A" at bounding box center [477, 219] width 34 height 28
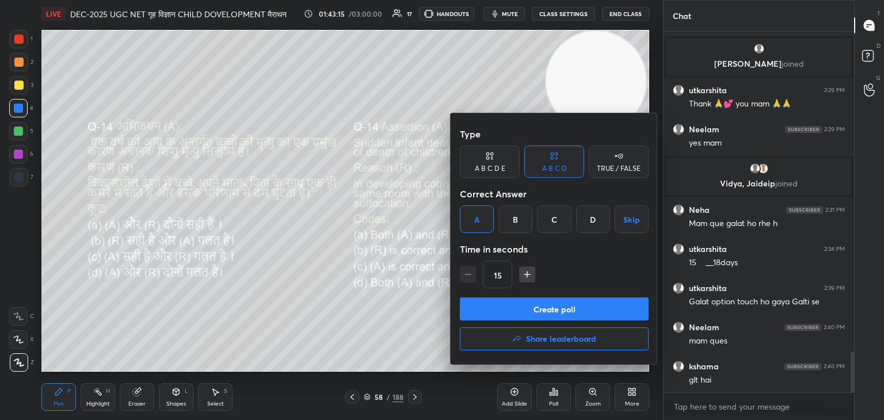
click at [558, 224] on div "C" at bounding box center [554, 219] width 34 height 28
click at [567, 304] on button "Create poll" at bounding box center [554, 309] width 189 height 23
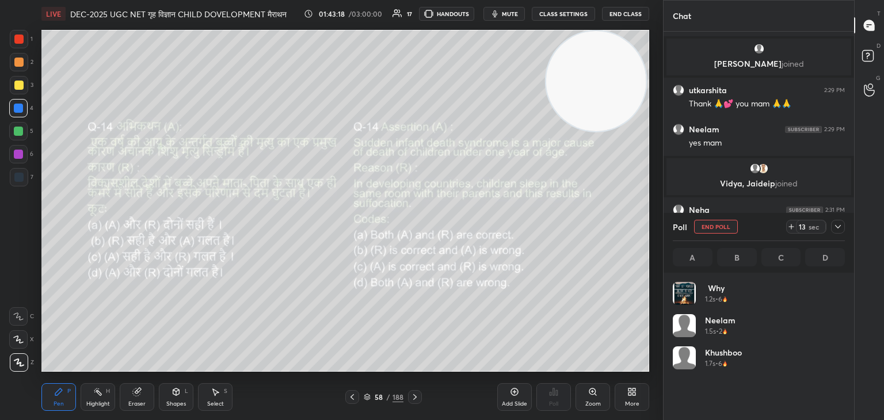
scroll to position [135, 169]
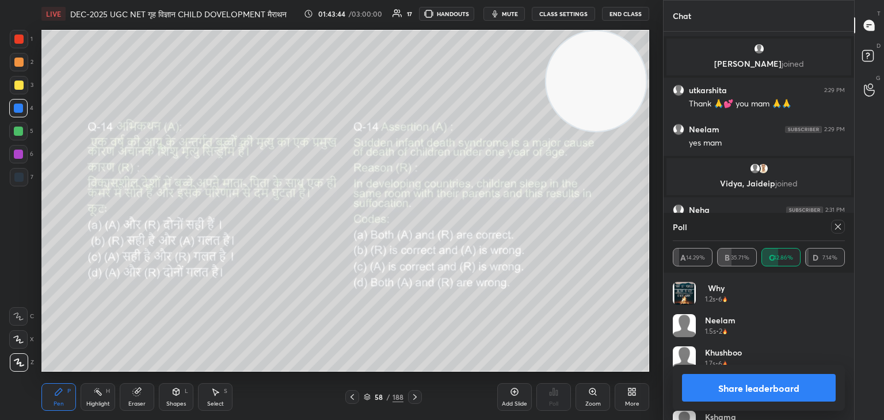
click at [843, 227] on div at bounding box center [838, 227] width 14 height 14
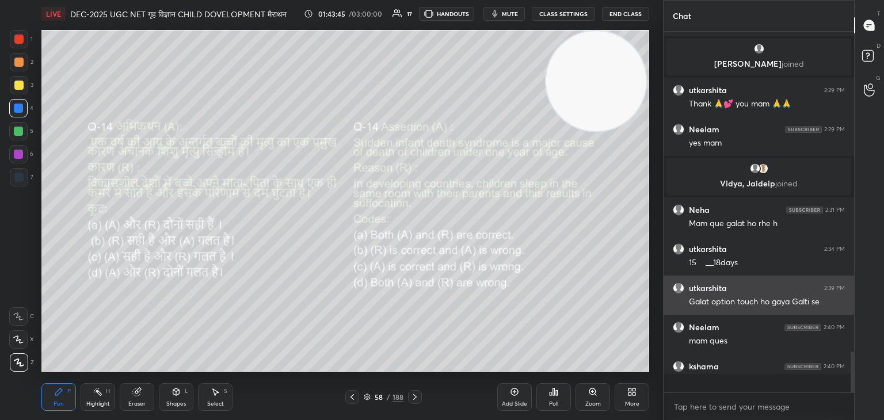
scroll to position [2, 3]
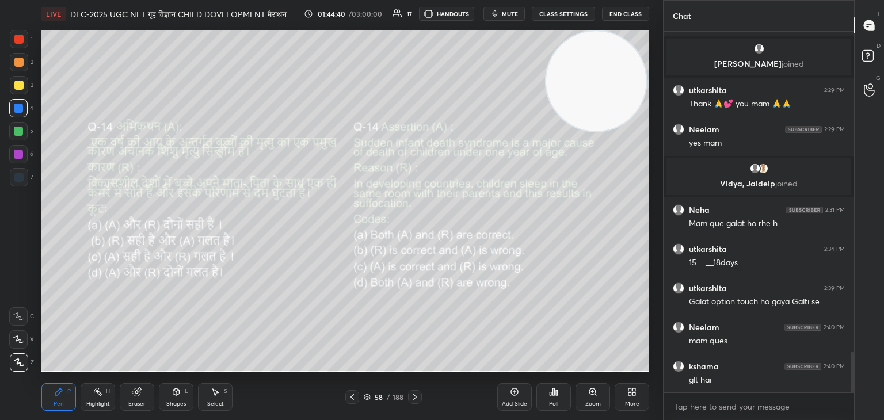
click at [418, 398] on icon at bounding box center [414, 397] width 9 height 9
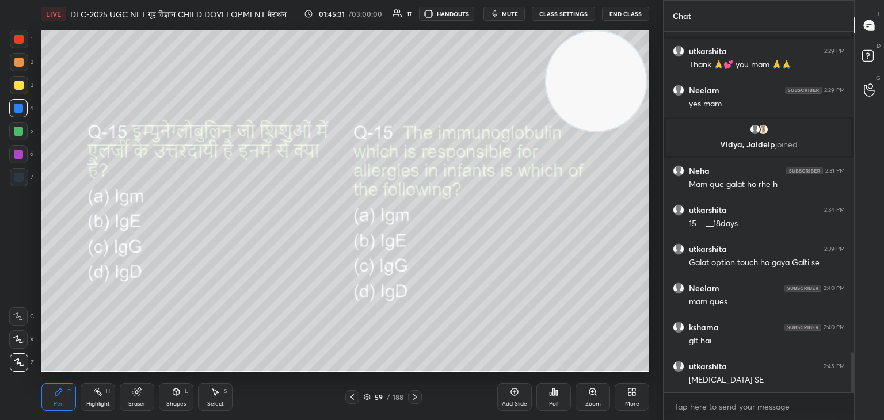
scroll to position [2918, 0]
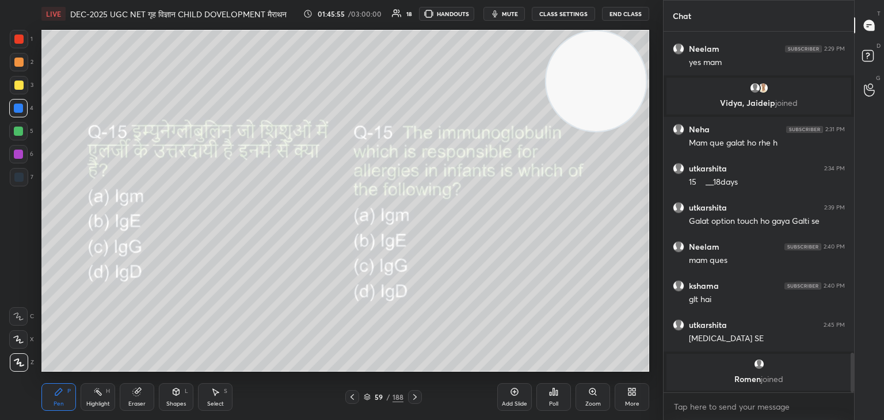
click at [549, 398] on div "Poll" at bounding box center [553, 397] width 35 height 28
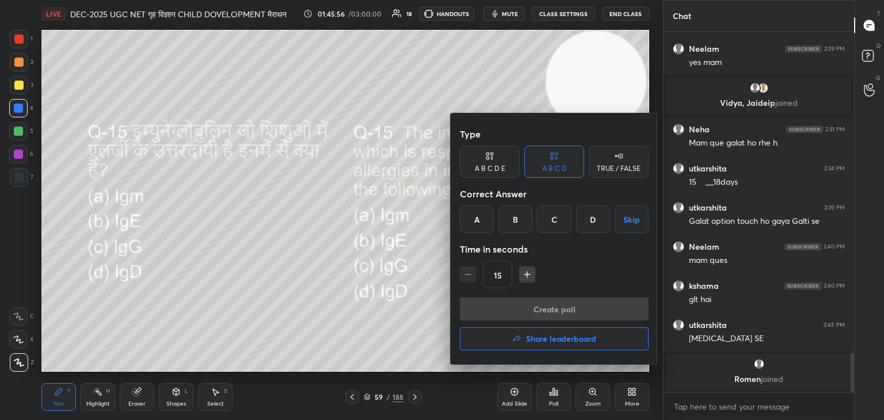
click at [513, 221] on div "B" at bounding box center [515, 219] width 34 height 28
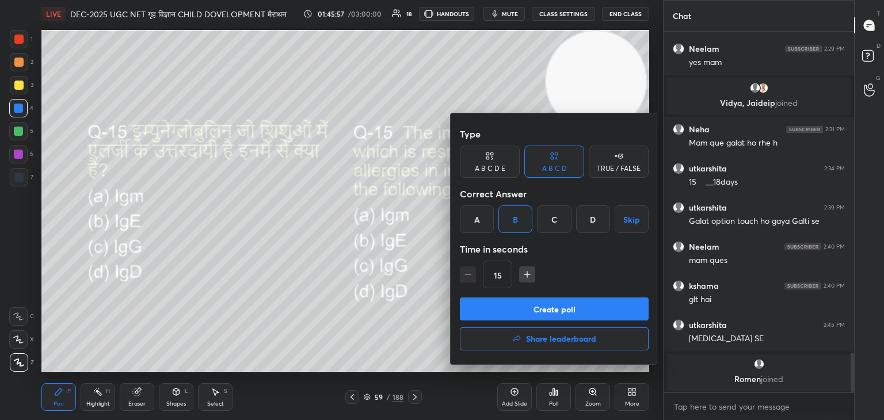
click at [562, 311] on button "Create poll" at bounding box center [554, 309] width 189 height 23
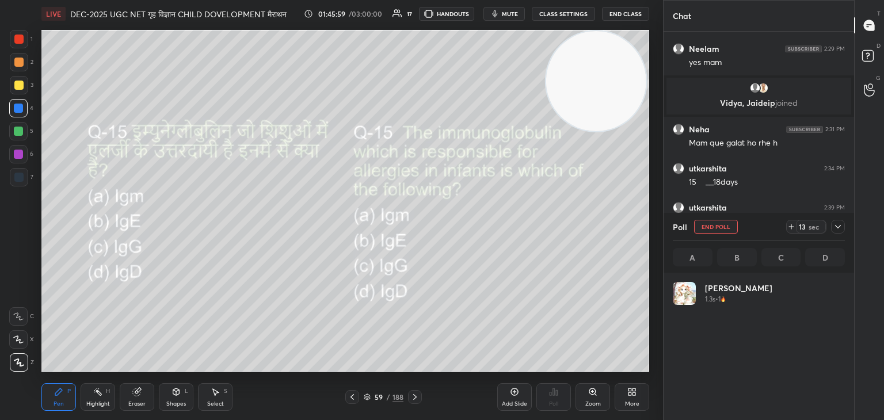
scroll to position [135, 169]
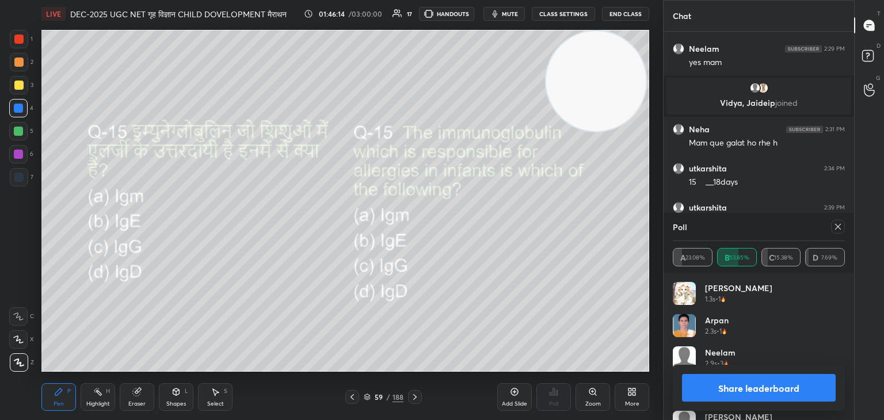
click at [838, 228] on icon at bounding box center [837, 226] width 9 height 9
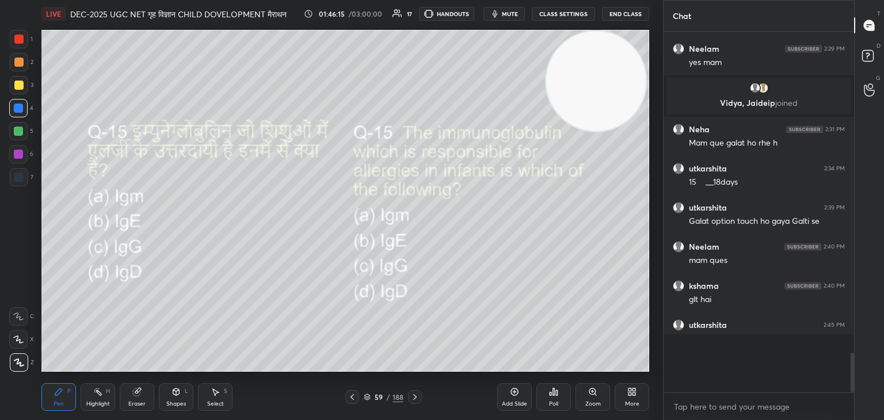
scroll to position [3, 3]
click at [416, 395] on icon at bounding box center [414, 397] width 9 height 9
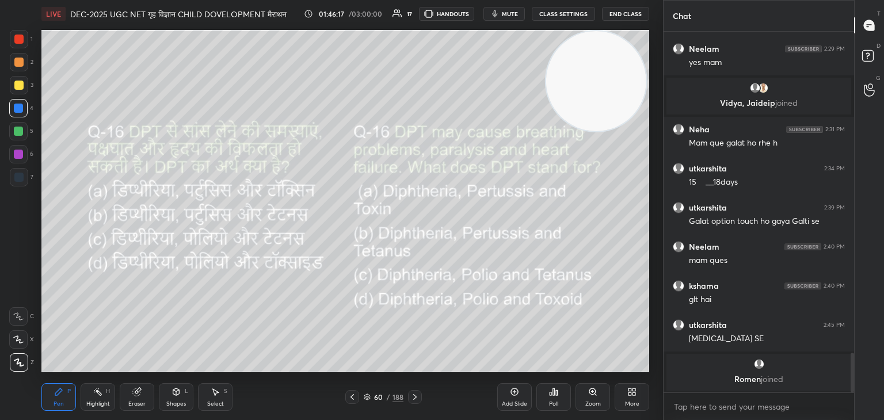
scroll to position [2894, 0]
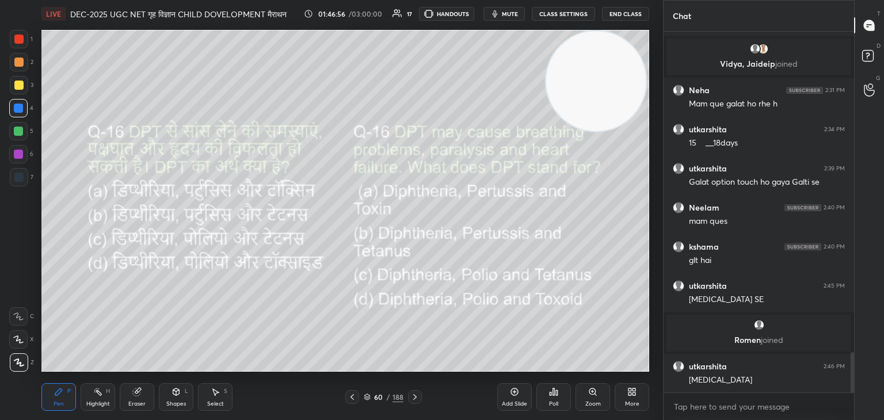
click at [553, 398] on div "Poll" at bounding box center [553, 397] width 35 height 28
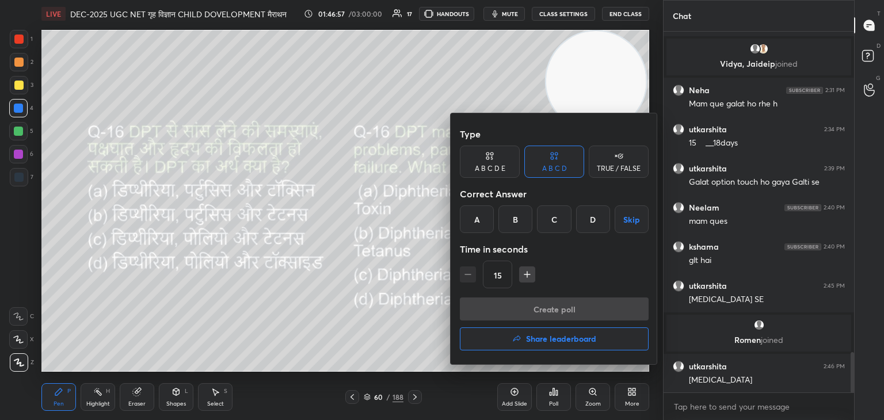
click at [509, 222] on div "B" at bounding box center [515, 219] width 34 height 28
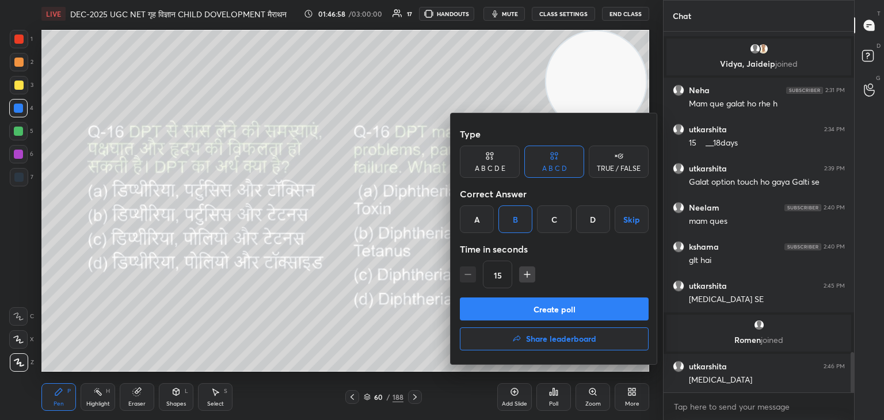
click at [539, 311] on button "Create poll" at bounding box center [554, 309] width 189 height 23
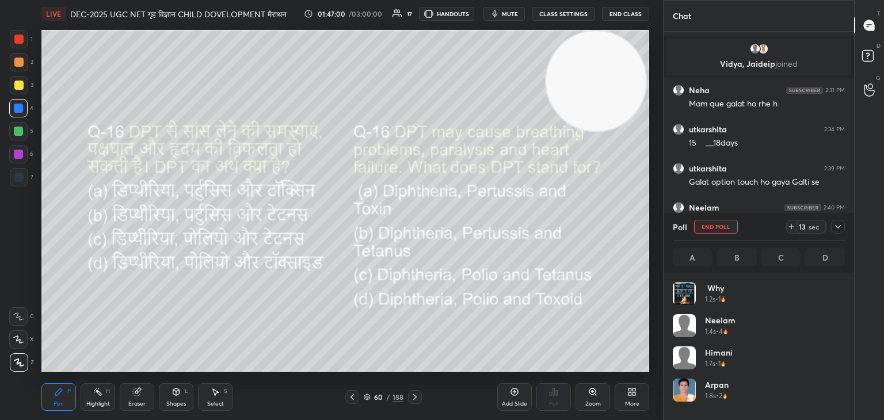
scroll to position [135, 169]
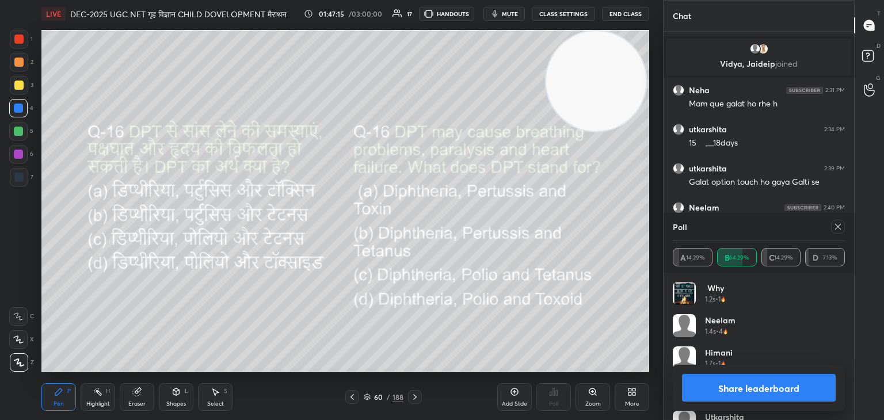
click at [841, 226] on icon at bounding box center [837, 226] width 9 height 9
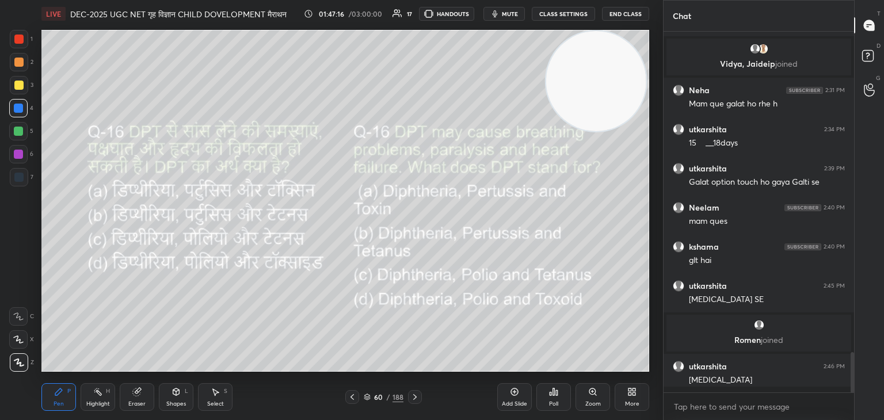
scroll to position [3, 3]
click at [417, 394] on icon at bounding box center [414, 397] width 9 height 9
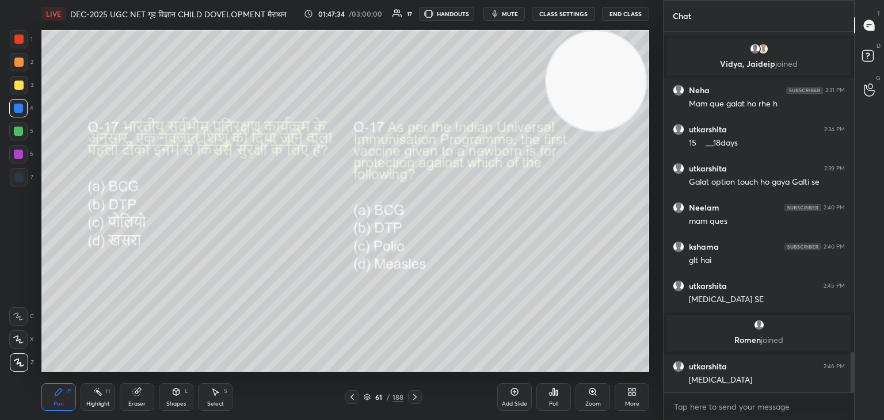
click at [557, 397] on div "Poll" at bounding box center [553, 397] width 35 height 28
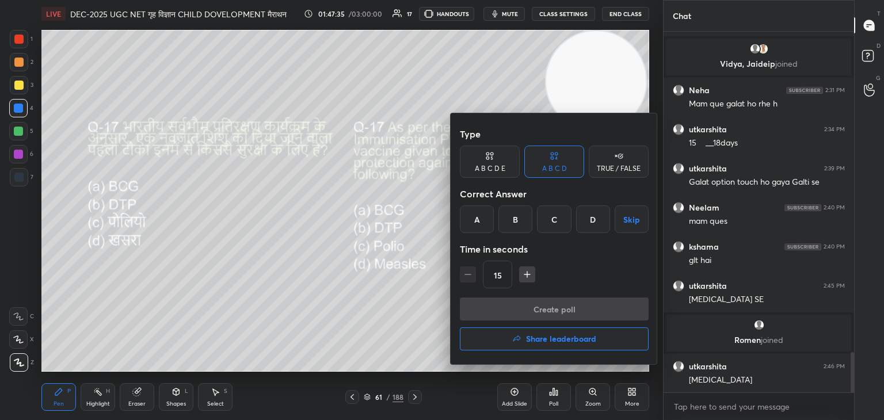
click at [472, 220] on div "A" at bounding box center [477, 219] width 34 height 28
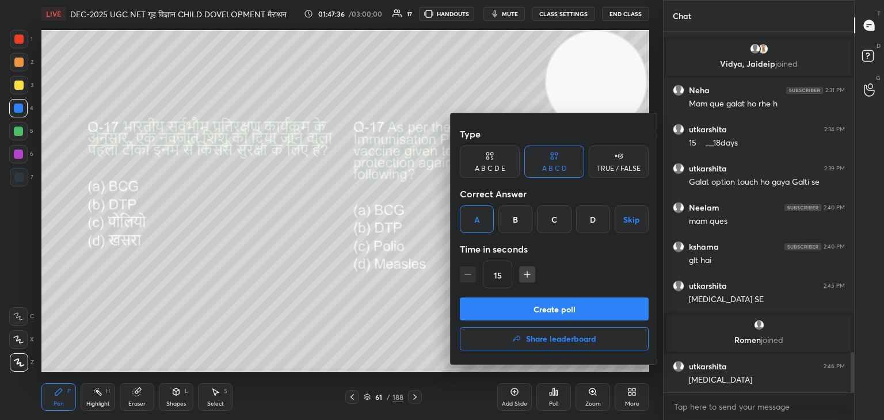
click at [539, 311] on button "Create poll" at bounding box center [554, 309] width 189 height 23
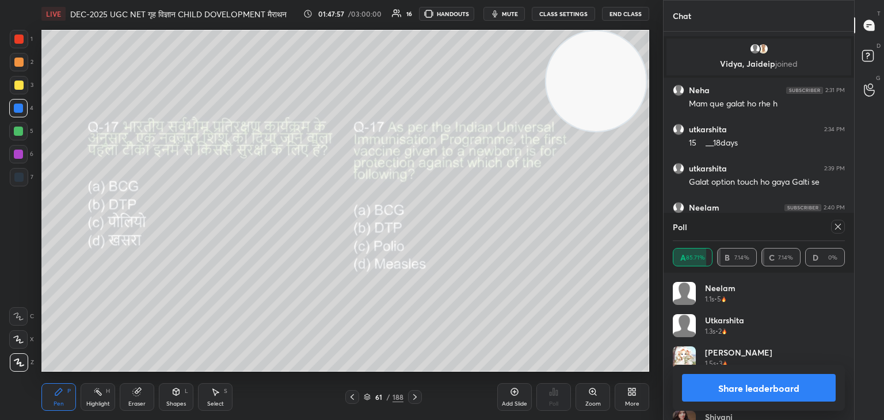
click at [838, 229] on icon at bounding box center [837, 226] width 9 height 9
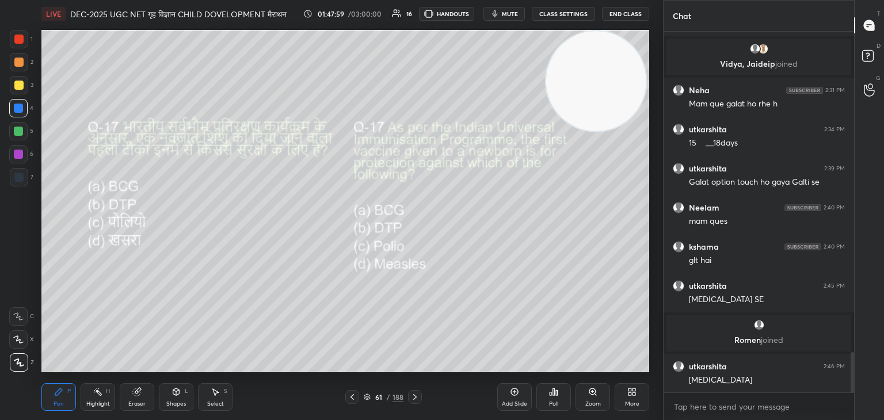
click at [410, 394] on icon at bounding box center [414, 397] width 9 height 9
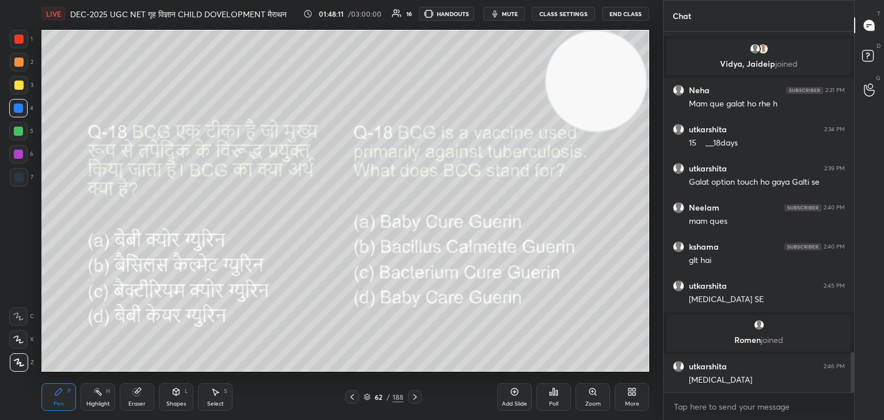
click at [550, 401] on div "Poll" at bounding box center [553, 404] width 9 height 6
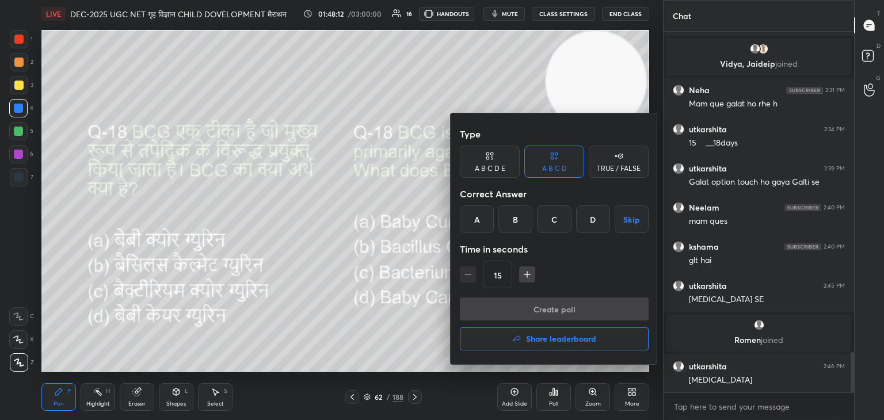
click at [516, 229] on div "B" at bounding box center [515, 219] width 34 height 28
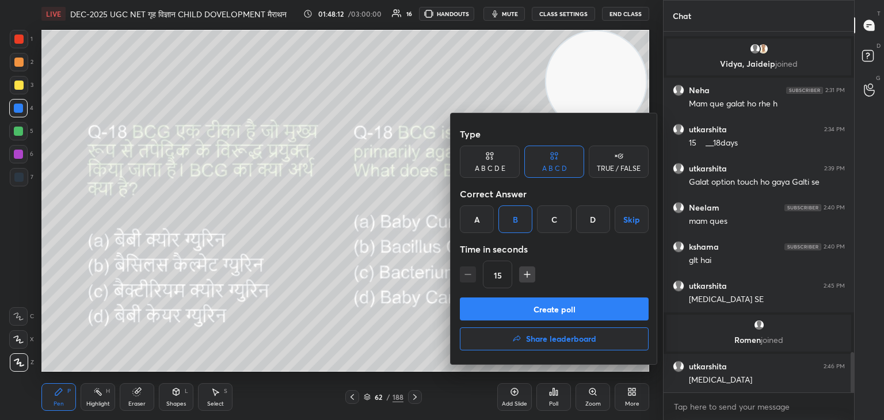
click at [563, 317] on button "Create poll" at bounding box center [554, 309] width 189 height 23
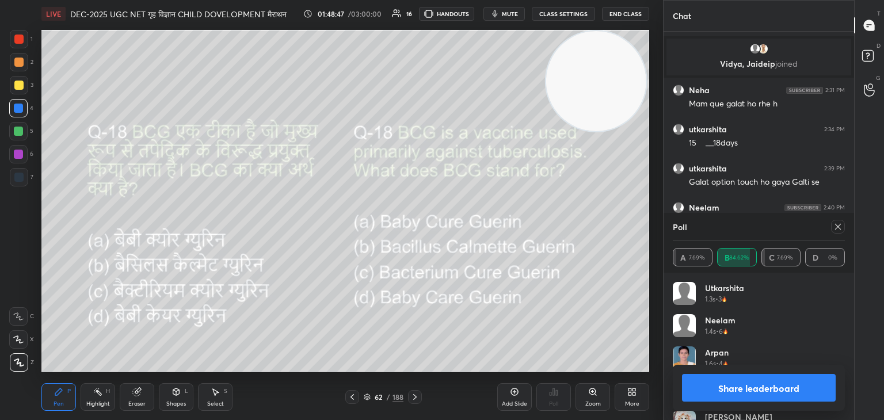
click at [836, 229] on icon at bounding box center [837, 226] width 9 height 9
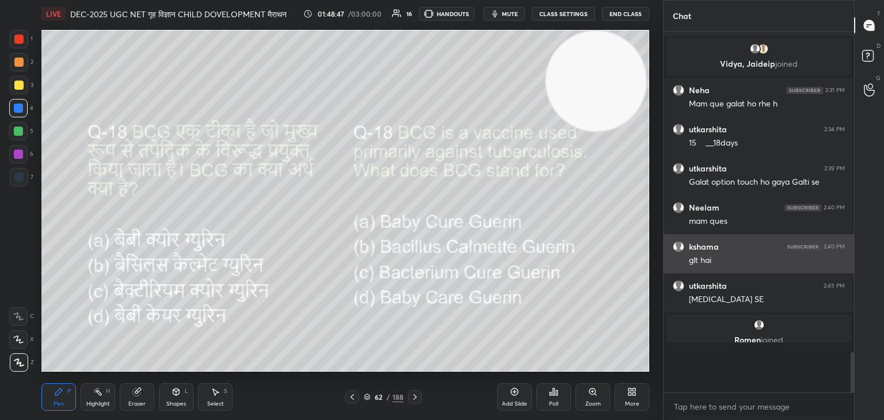
scroll to position [0, 0]
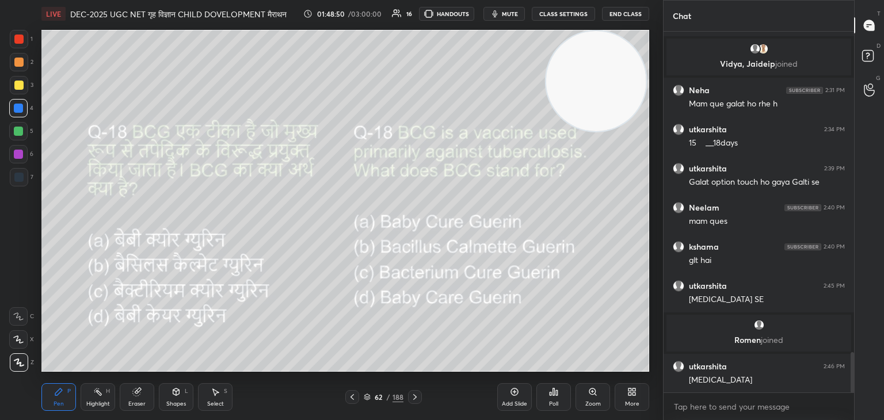
click at [417, 398] on icon at bounding box center [414, 397] width 9 height 9
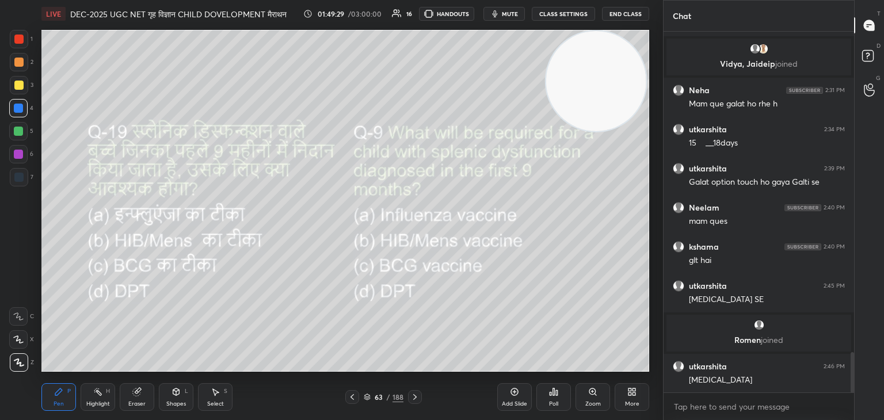
click at [559, 403] on div "Poll" at bounding box center [553, 397] width 35 height 28
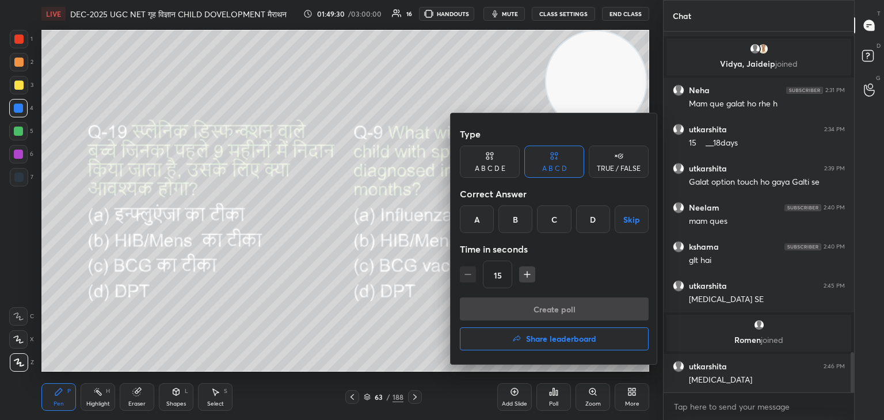
click at [593, 220] on div "D" at bounding box center [593, 219] width 34 height 28
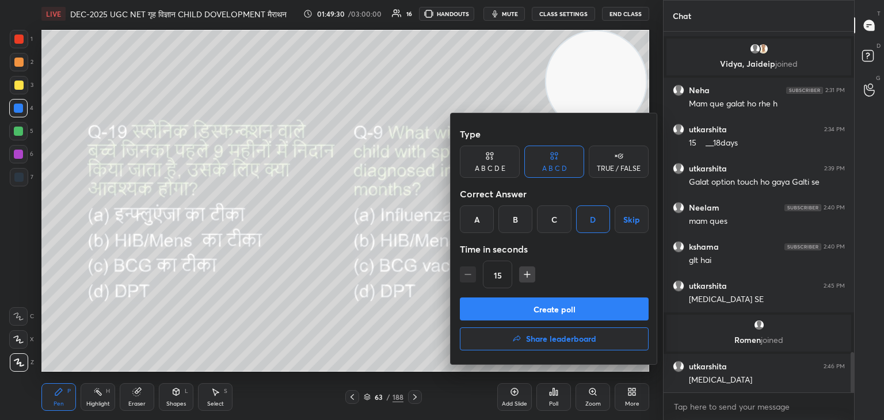
click at [582, 306] on button "Create poll" at bounding box center [554, 309] width 189 height 23
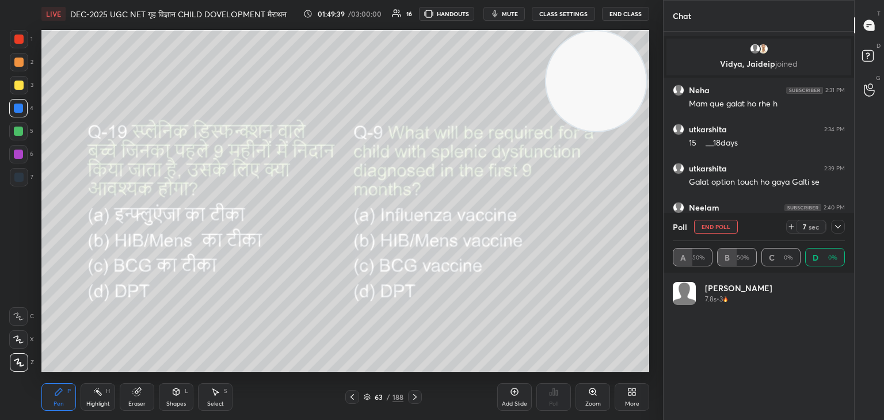
scroll to position [135, 169]
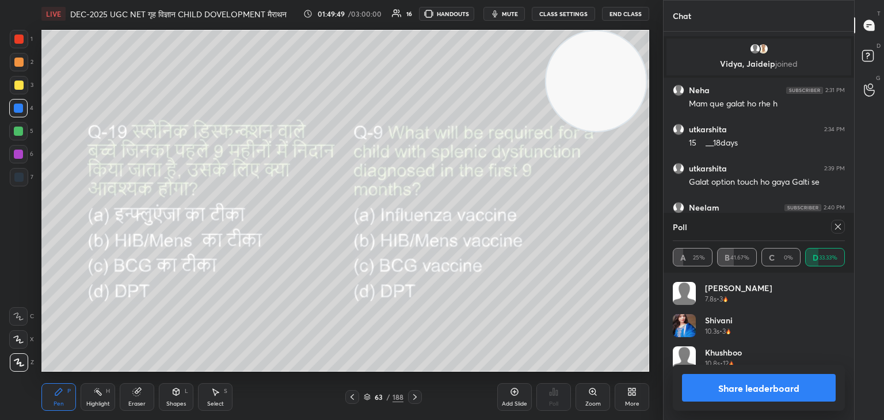
click at [842, 227] on icon at bounding box center [837, 226] width 9 height 9
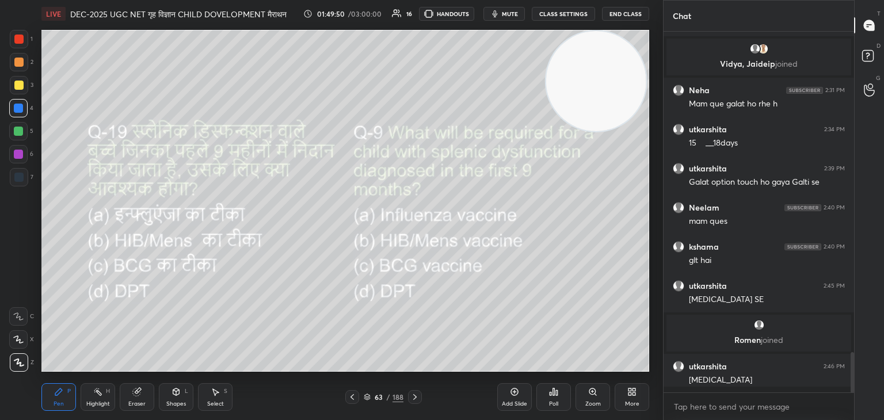
scroll to position [262, 187]
click at [411, 396] on icon at bounding box center [414, 397] width 9 height 9
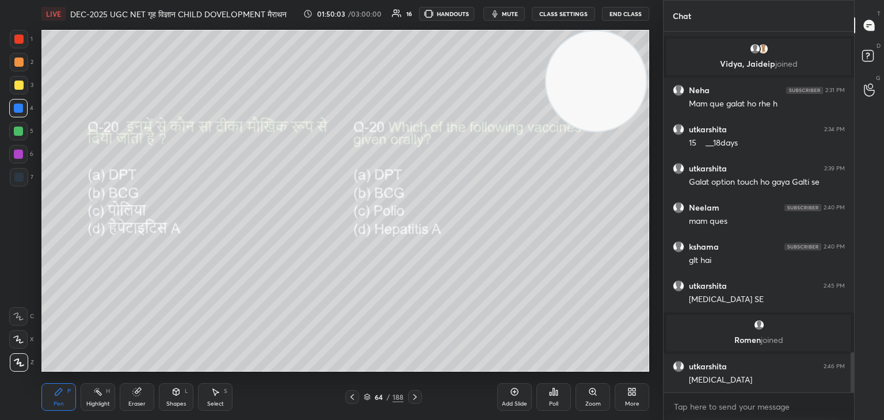
scroll to position [2935, 0]
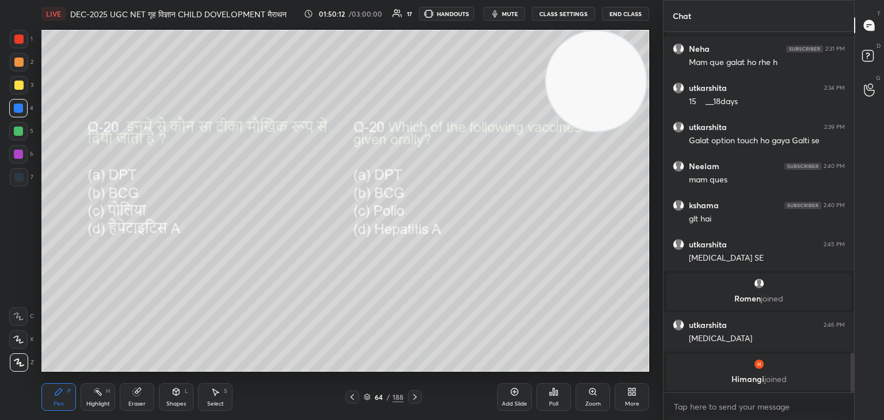
click at [555, 400] on div "Poll" at bounding box center [553, 397] width 35 height 28
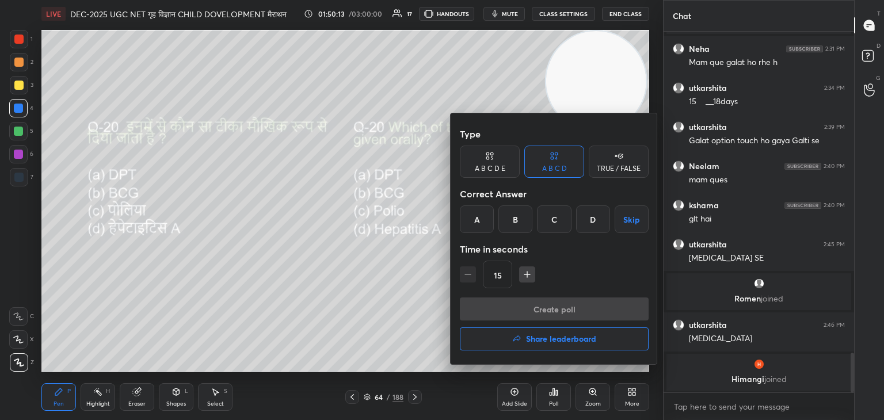
click at [562, 219] on div "C" at bounding box center [554, 219] width 34 height 28
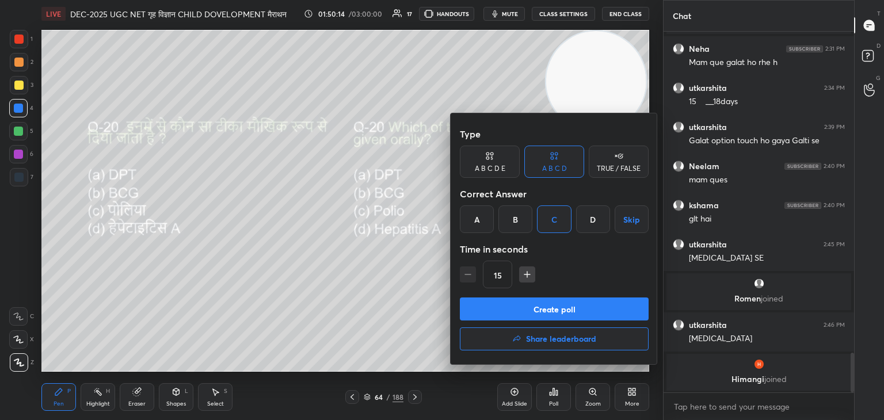
click at [558, 306] on button "Create poll" at bounding box center [554, 309] width 189 height 23
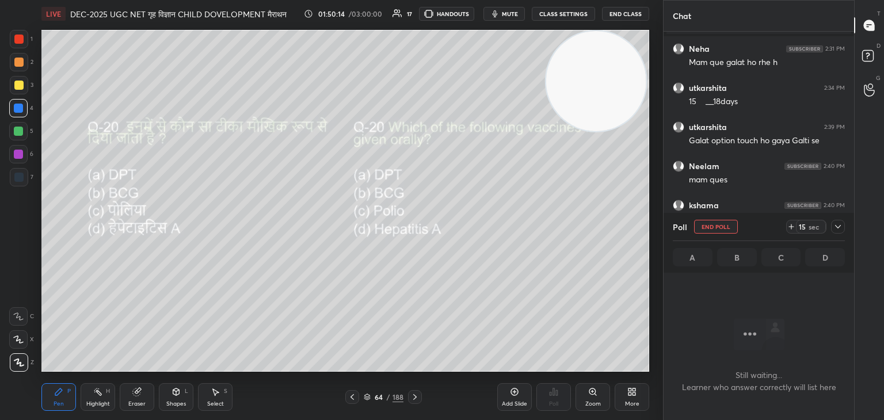
scroll to position [3, 3]
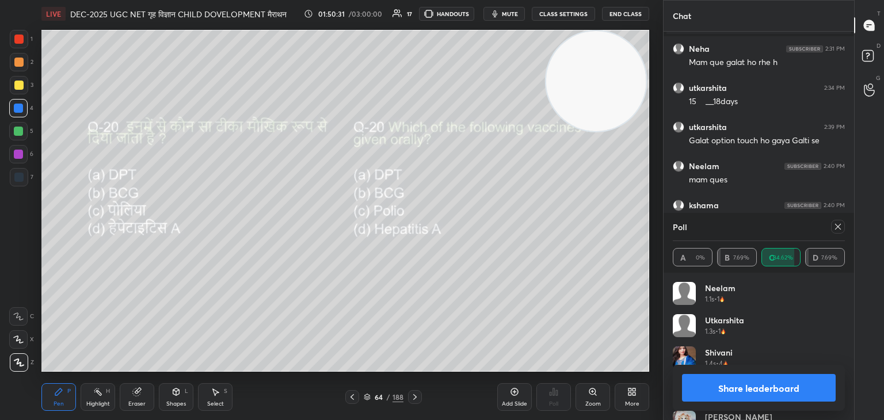
click at [827, 229] on div at bounding box center [836, 227] width 18 height 14
click at [835, 231] on icon at bounding box center [837, 226] width 9 height 9
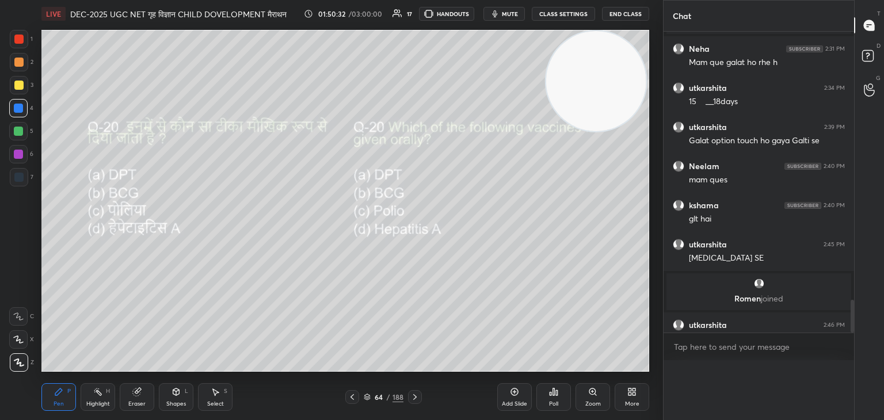
scroll to position [0, 3]
click at [414, 394] on icon at bounding box center [414, 397] width 9 height 9
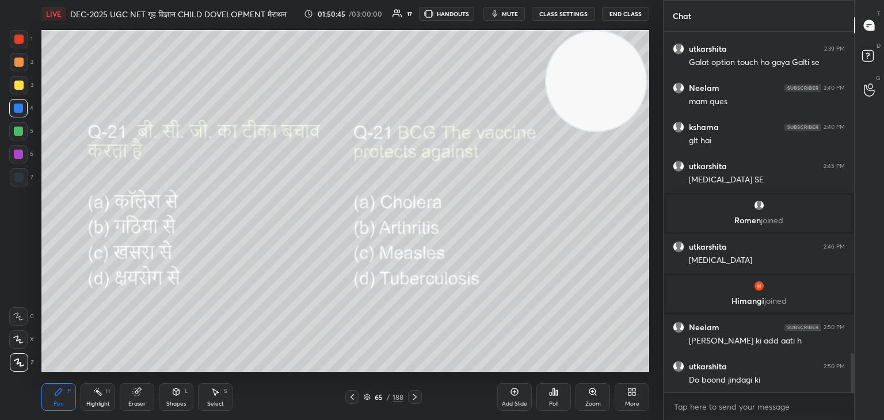
click at [548, 398] on div "Poll" at bounding box center [553, 397] width 35 height 28
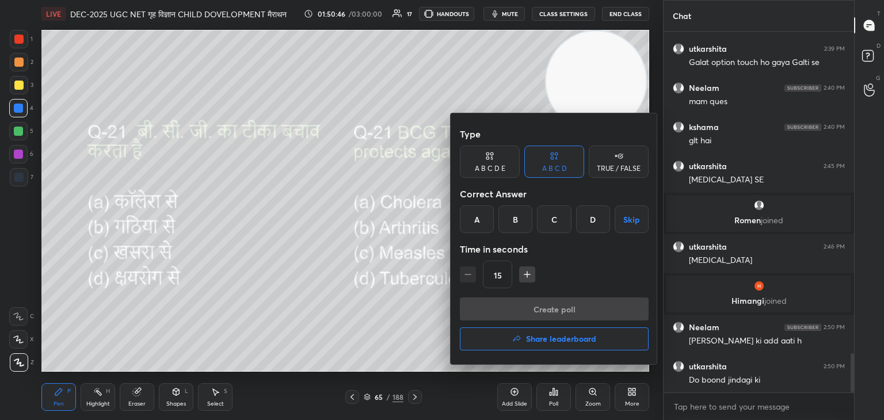
click at [589, 218] on div "D" at bounding box center [593, 219] width 34 height 28
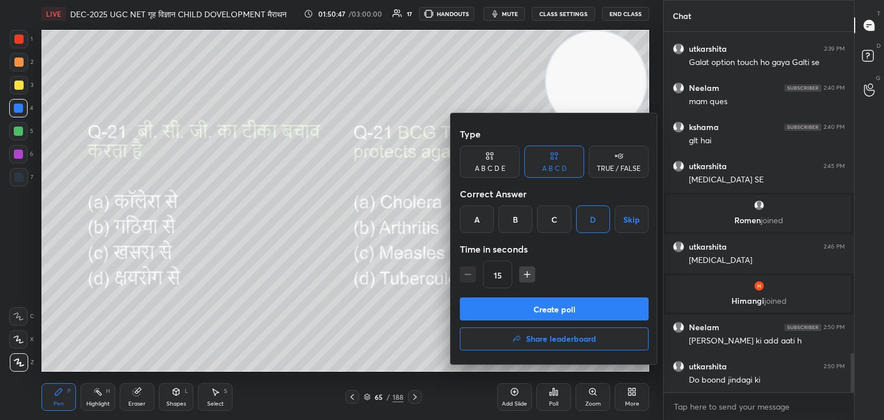
click at [567, 307] on button "Create poll" at bounding box center [554, 309] width 189 height 23
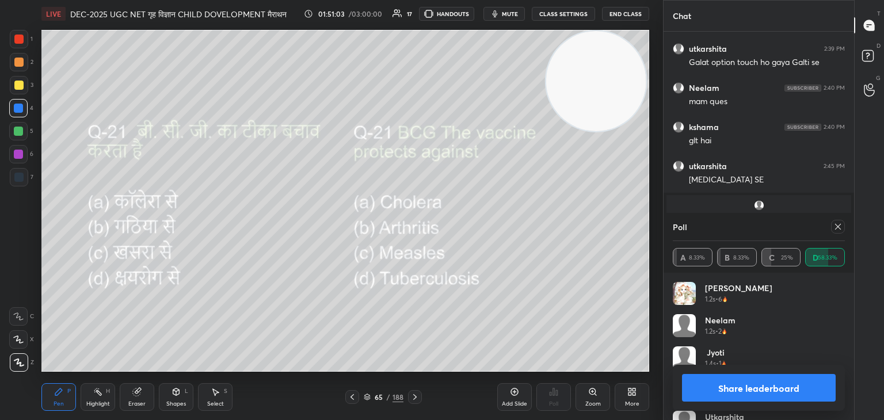
click at [834, 227] on icon at bounding box center [837, 226] width 9 height 9
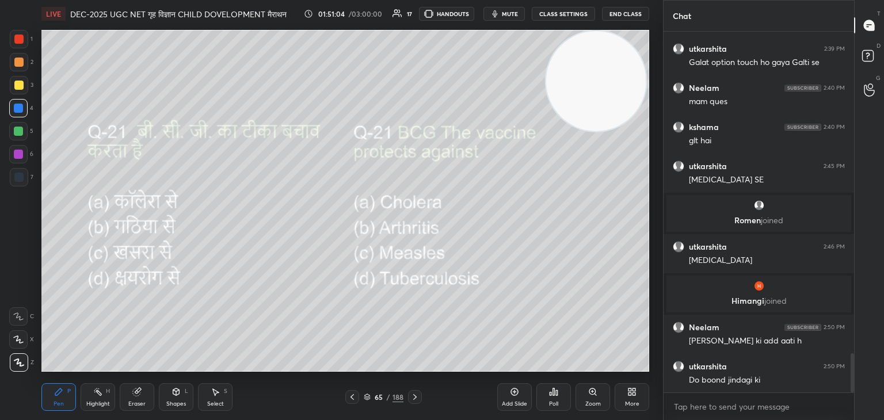
click at [417, 398] on icon at bounding box center [414, 397] width 9 height 9
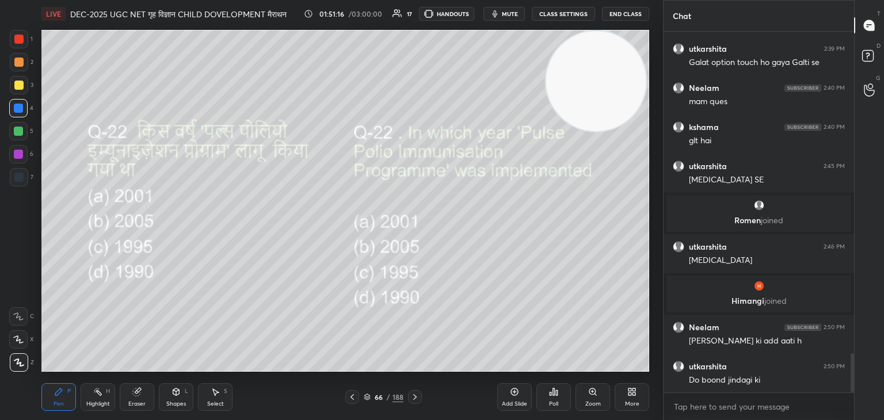
click at [562, 397] on div "Poll" at bounding box center [553, 397] width 35 height 28
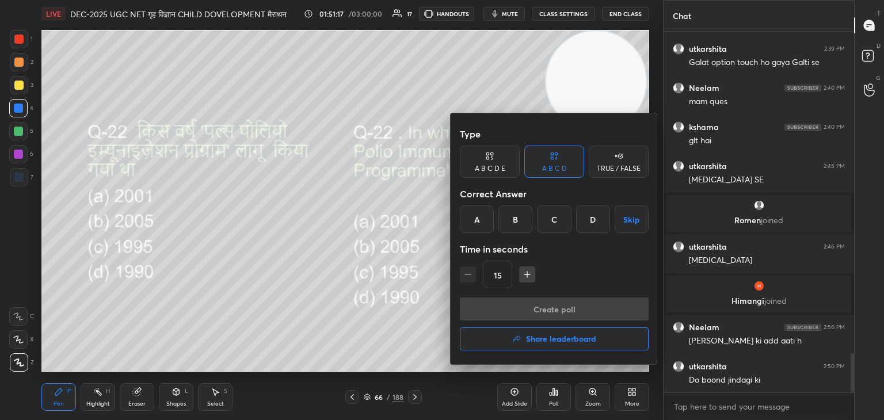
click at [550, 222] on div "C" at bounding box center [554, 219] width 34 height 28
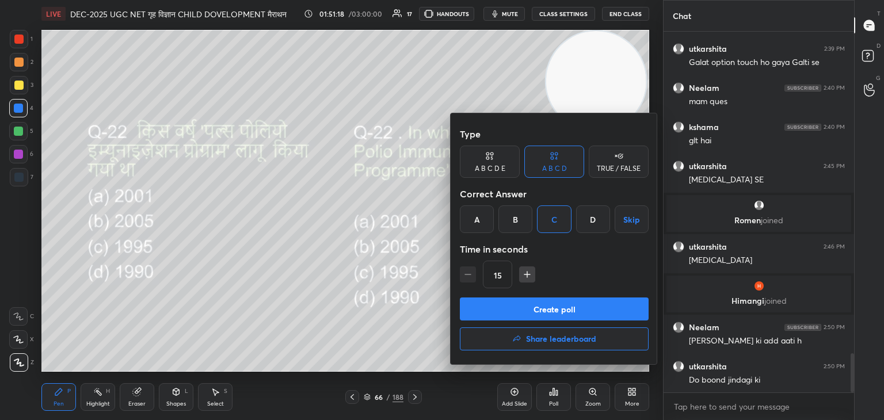
click at [567, 309] on button "Create poll" at bounding box center [554, 309] width 189 height 23
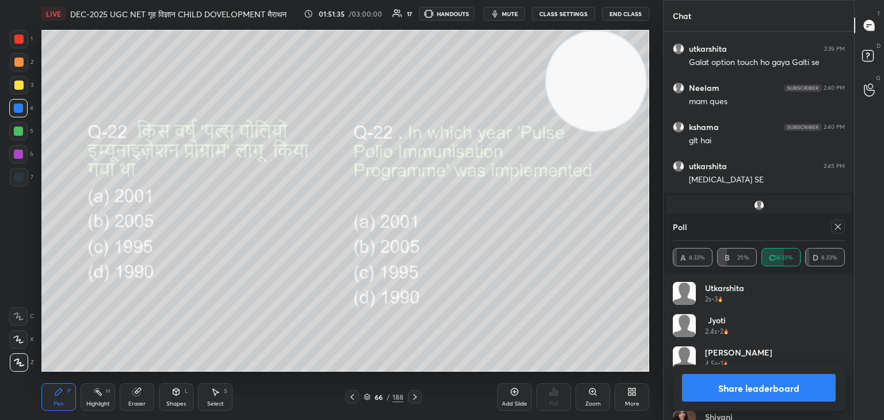
click at [840, 227] on icon at bounding box center [837, 226] width 9 height 9
type textarea "x"
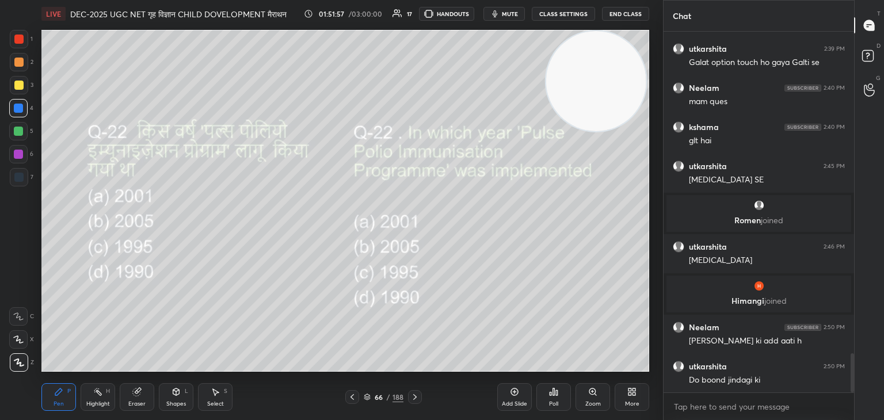
click at [414, 397] on icon at bounding box center [414, 397] width 9 height 9
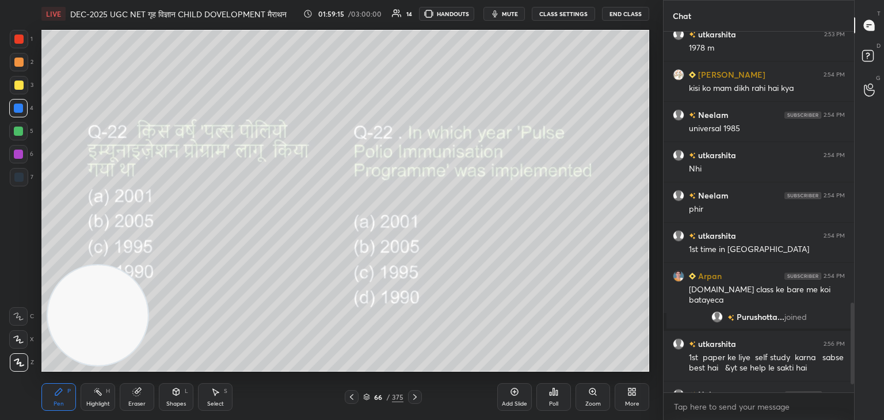
scroll to position [1513, 0]
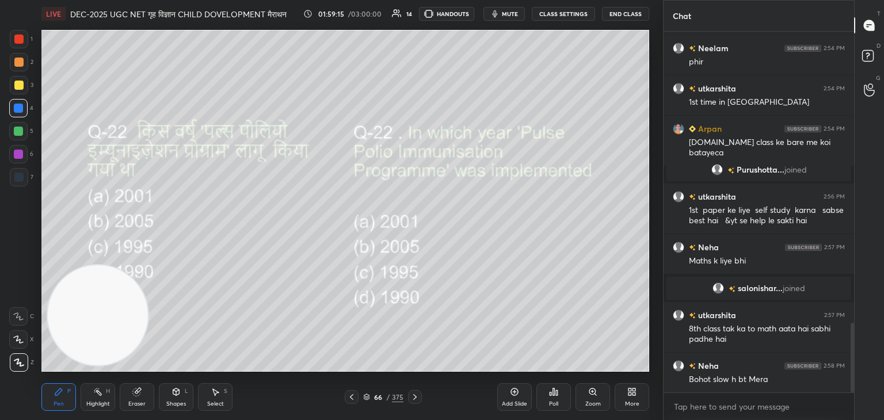
drag, startPoint x: 853, startPoint y: 333, endPoint x: 859, endPoint y: 392, distance: 59.6
click at [859, 392] on div "Chat [PERSON_NAME] 2:54 PM universal 1985 utkarshita 2:54 PM Nhi [PERSON_NAME] …" at bounding box center [773, 210] width 221 height 420
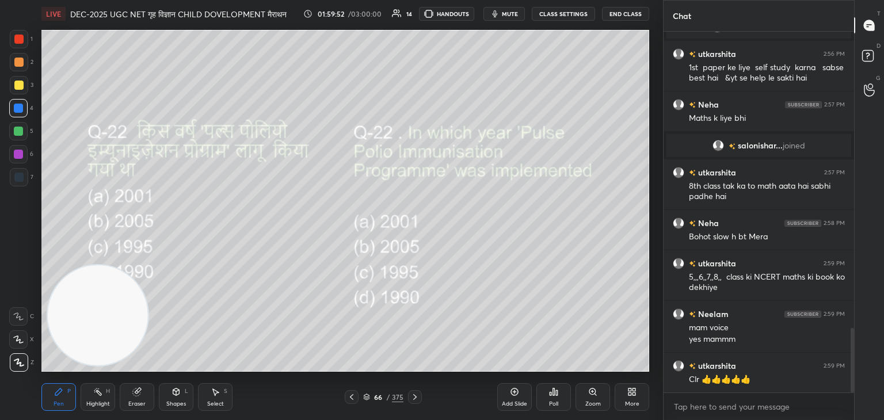
scroll to position [1696, 0]
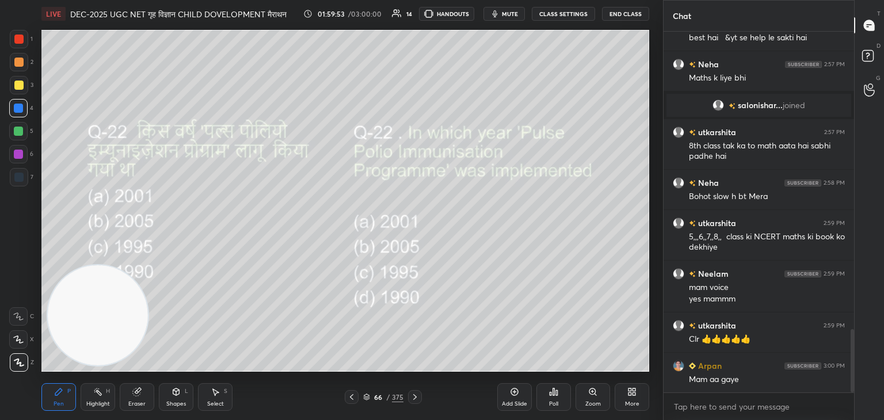
click at [415, 395] on icon at bounding box center [414, 397] width 9 height 9
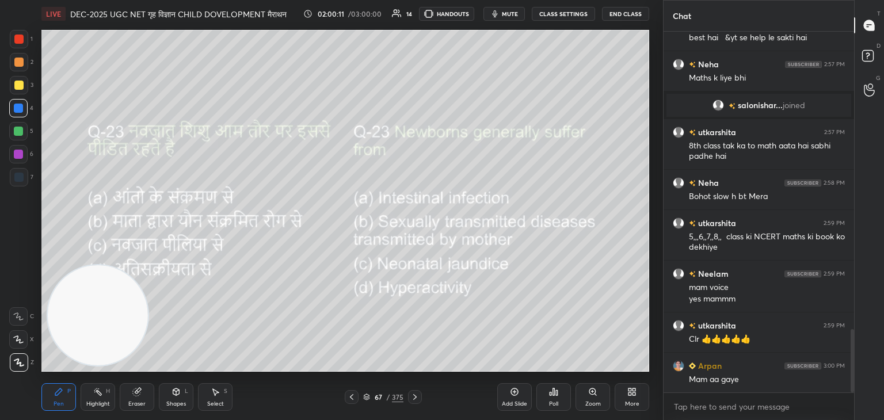
scroll to position [1736, 0]
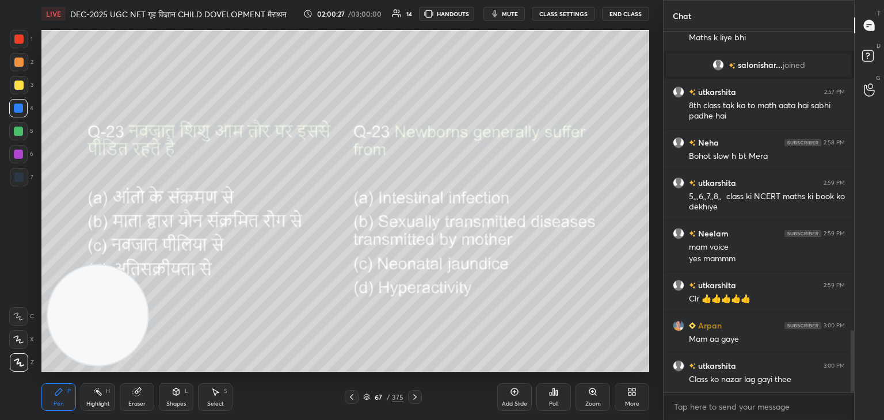
click at [556, 395] on icon at bounding box center [557, 392] width 2 height 5
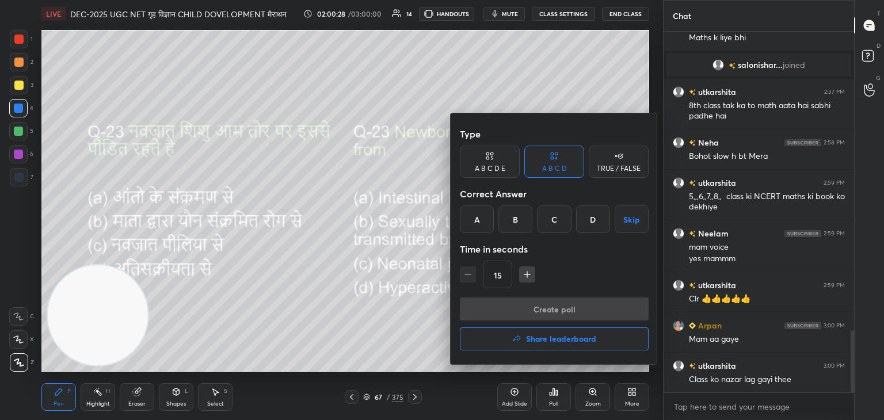
click at [516, 219] on div "B" at bounding box center [515, 219] width 34 height 28
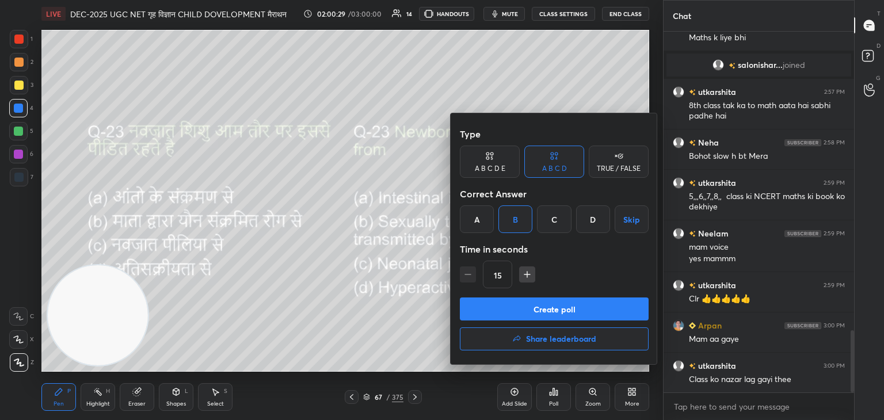
click at [543, 303] on button "Create poll" at bounding box center [554, 309] width 189 height 23
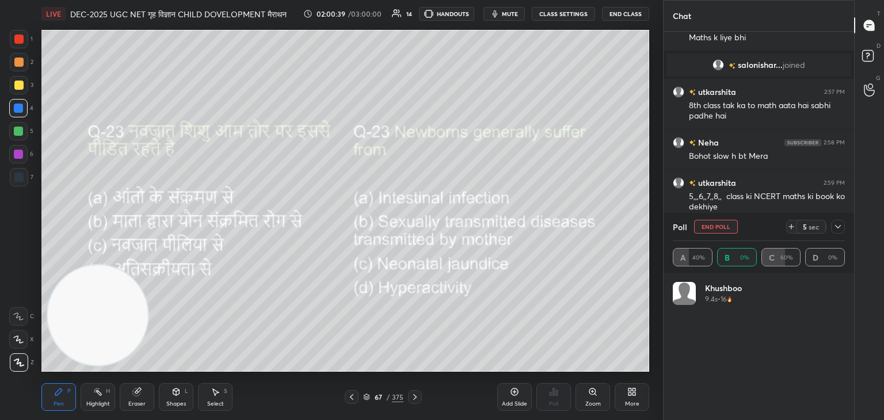
scroll to position [135, 169]
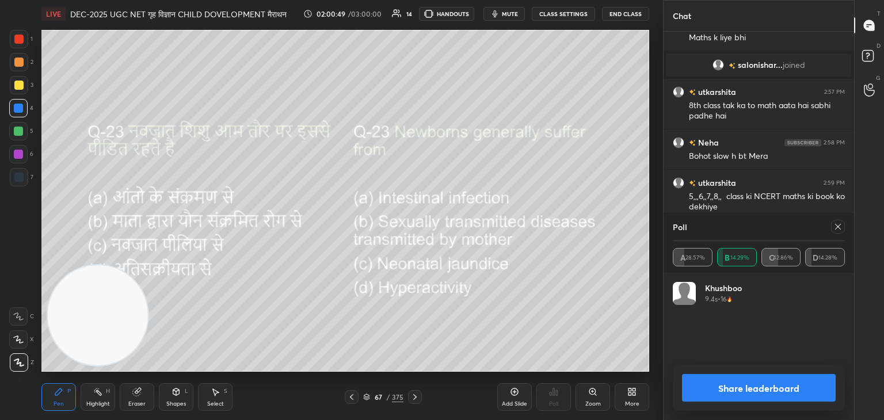
click at [836, 227] on icon at bounding box center [837, 226] width 9 height 9
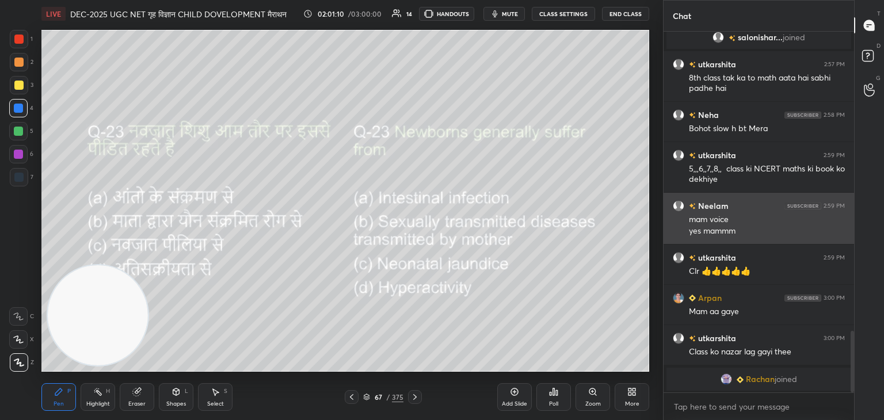
scroll to position [1490, 0]
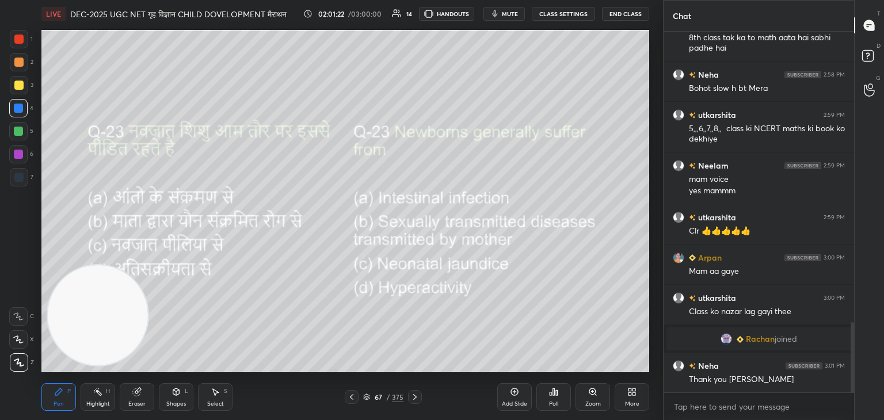
click at [410, 395] on icon at bounding box center [414, 397] width 9 height 9
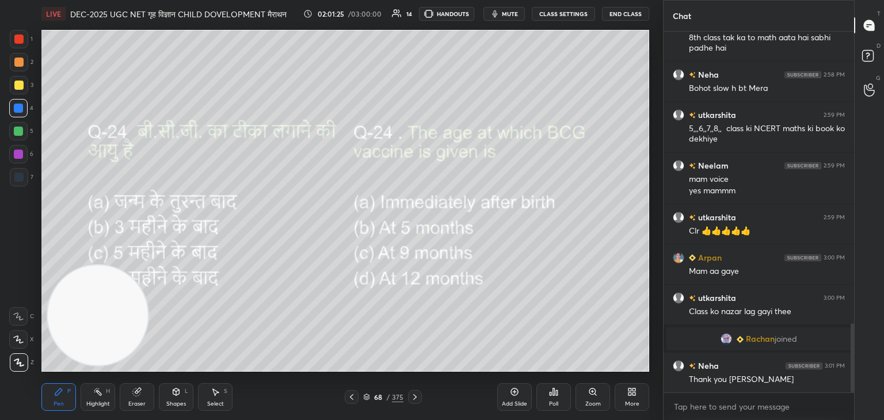
scroll to position [1530, 0]
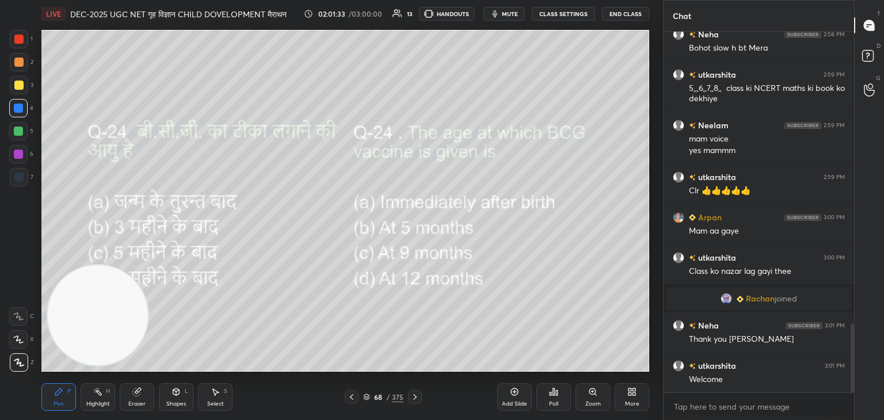
click at [555, 404] on div "Poll" at bounding box center [553, 404] width 9 height 6
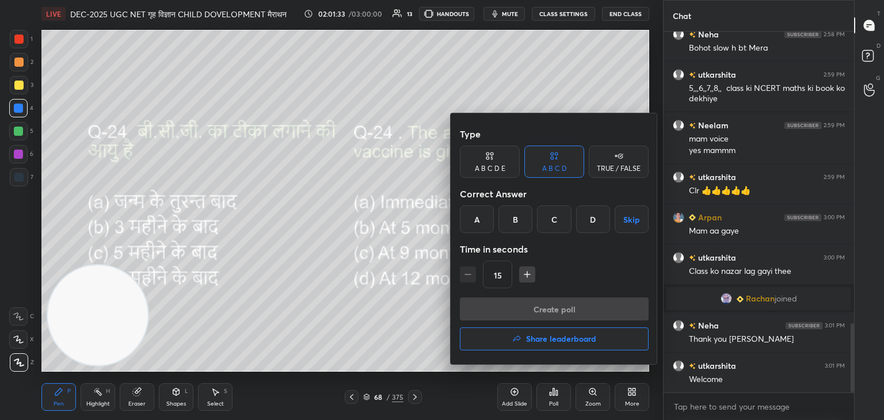
click at [478, 217] on div "A" at bounding box center [477, 219] width 34 height 28
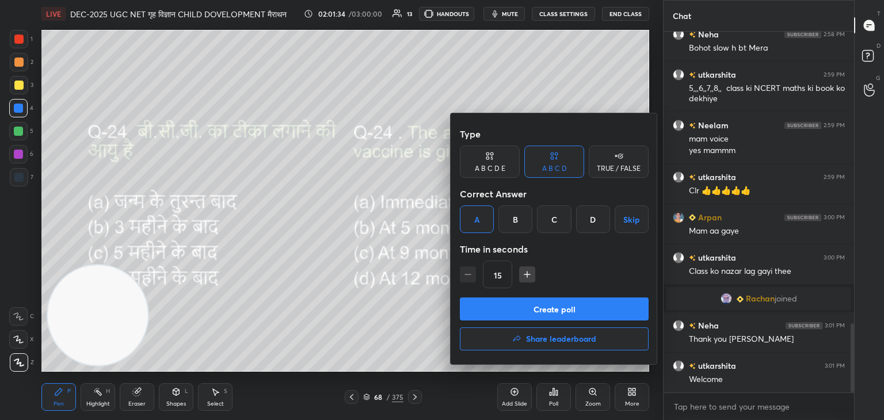
click at [542, 309] on button "Create poll" at bounding box center [554, 309] width 189 height 23
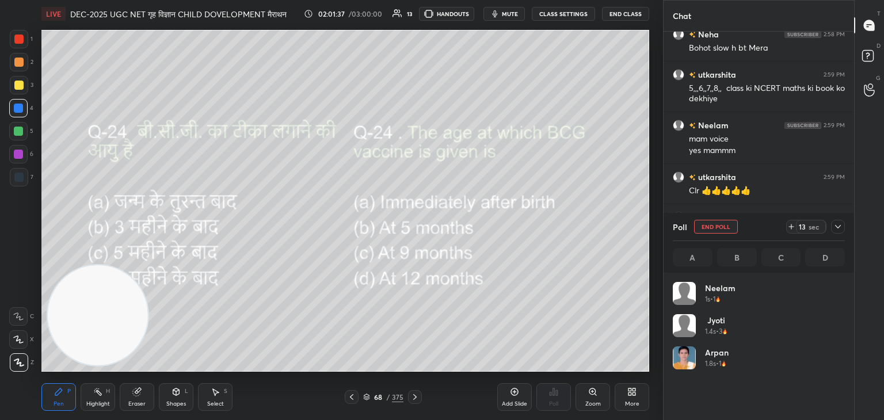
scroll to position [135, 169]
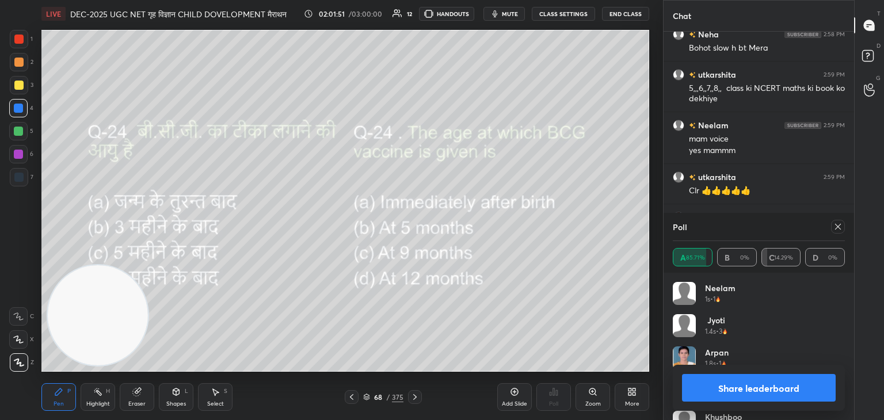
click at [839, 227] on icon at bounding box center [837, 226] width 9 height 9
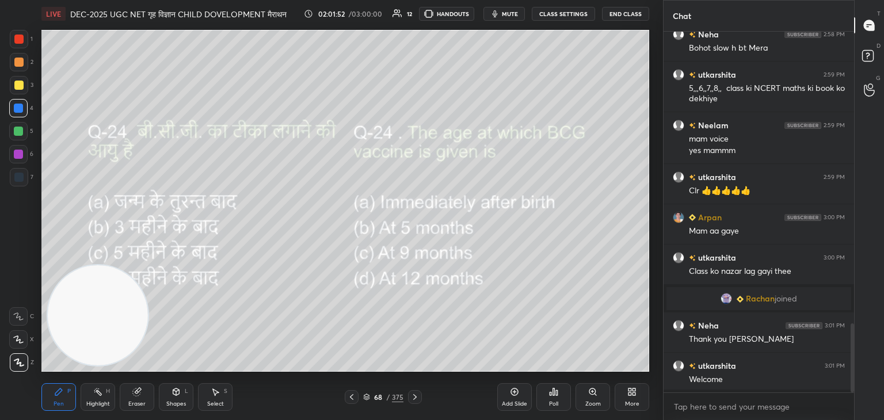
scroll to position [258, 187]
click at [417, 397] on icon at bounding box center [414, 397] width 9 height 9
click at [558, 401] on div "Poll" at bounding box center [553, 404] width 9 height 6
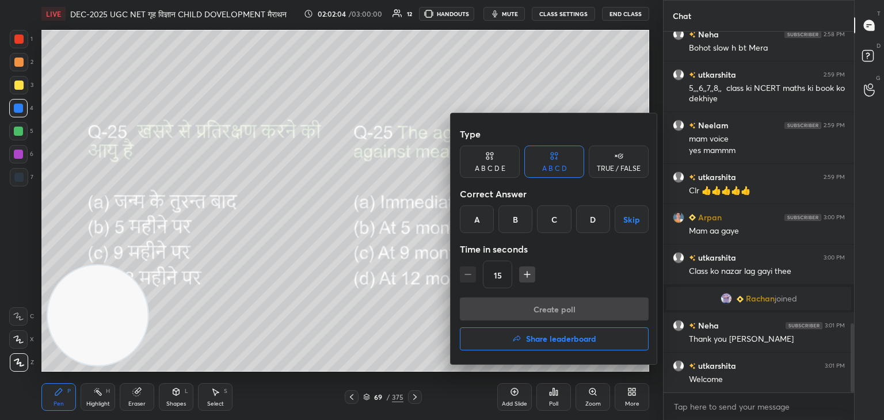
click at [562, 222] on div "C" at bounding box center [554, 219] width 34 height 28
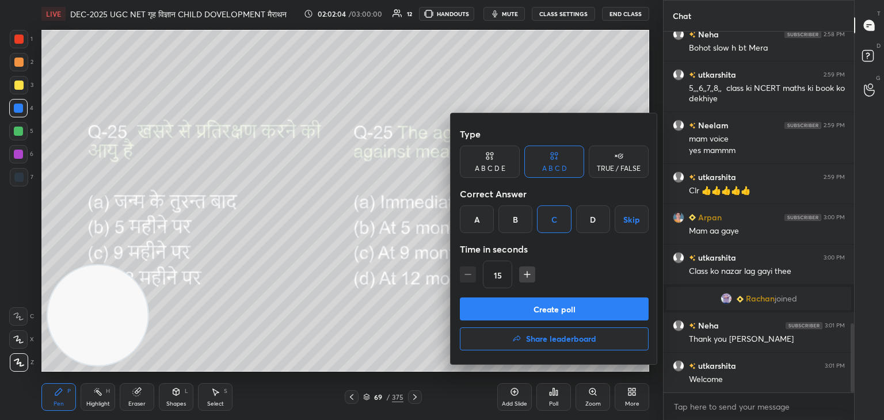
click at [527, 309] on button "Create poll" at bounding box center [554, 309] width 189 height 23
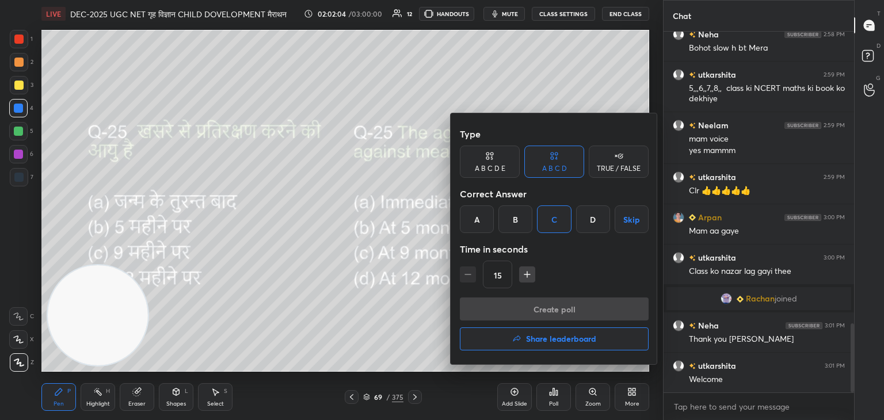
scroll to position [3, 3]
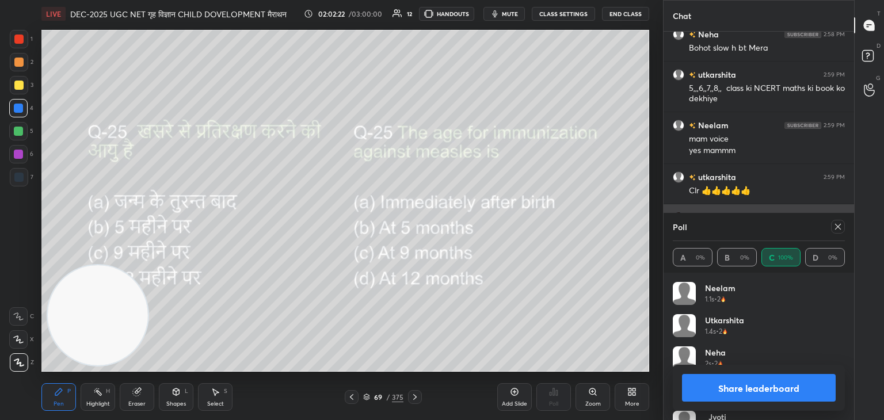
click at [841, 227] on icon at bounding box center [837, 226] width 9 height 9
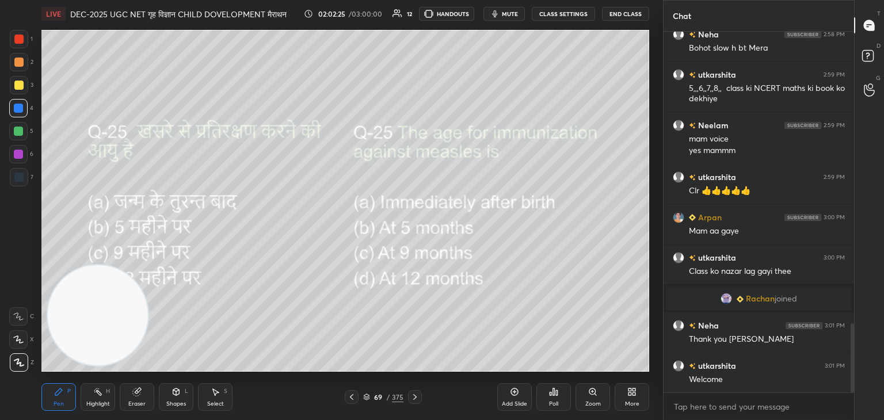
click at [418, 397] on icon at bounding box center [414, 397] width 9 height 9
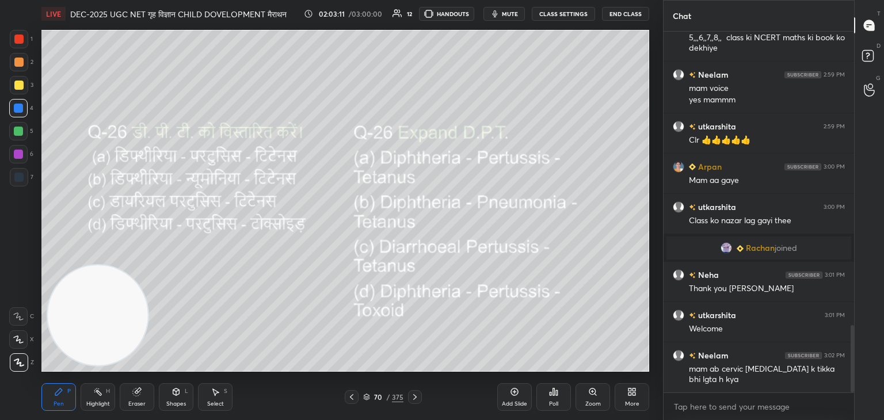
click at [553, 403] on div "Poll" at bounding box center [553, 404] width 9 height 6
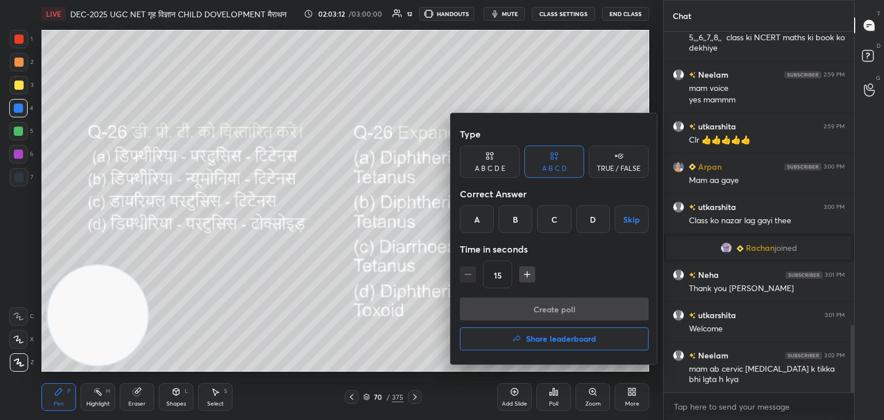
click at [550, 219] on div "C" at bounding box center [554, 219] width 34 height 28
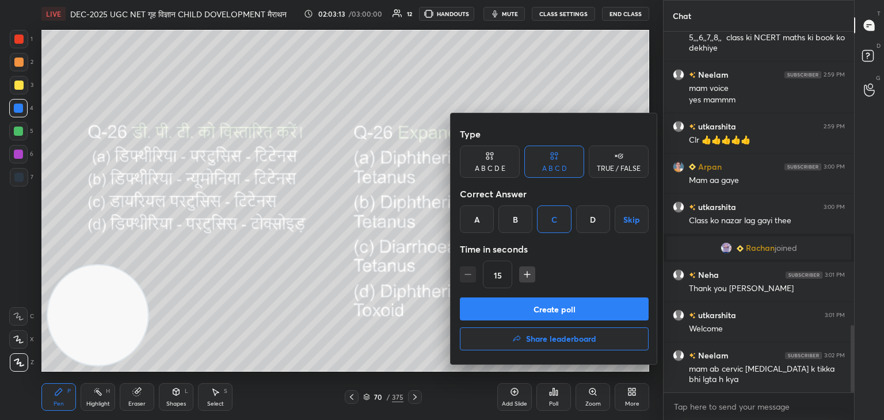
click at [547, 312] on button "Create poll" at bounding box center [554, 309] width 189 height 23
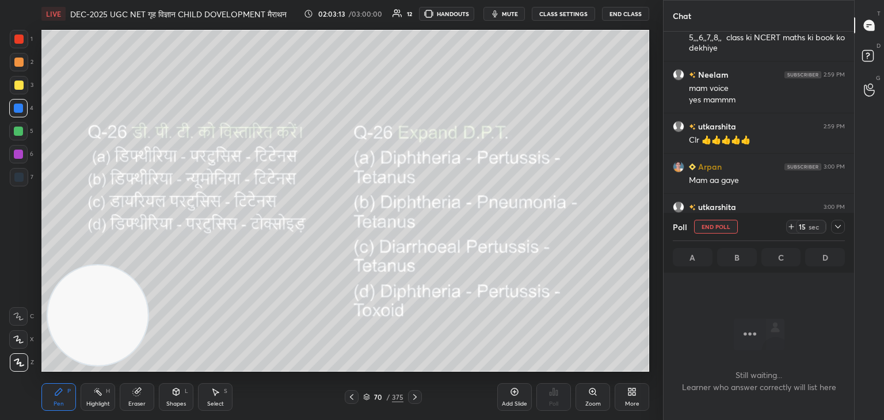
scroll to position [4, 3]
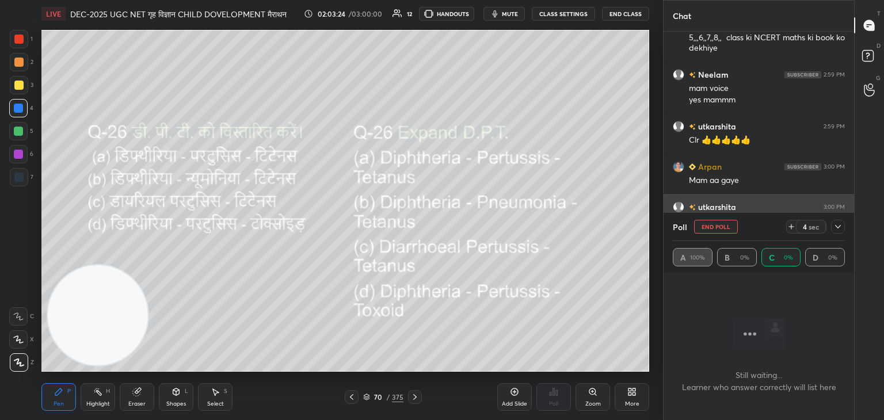
click at [716, 227] on button "End Poll" at bounding box center [716, 227] width 44 height 14
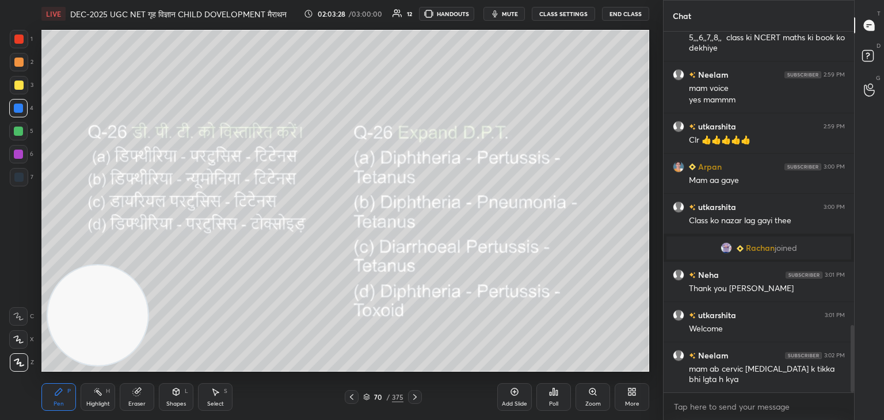
click at [561, 402] on div "Poll" at bounding box center [553, 397] width 35 height 28
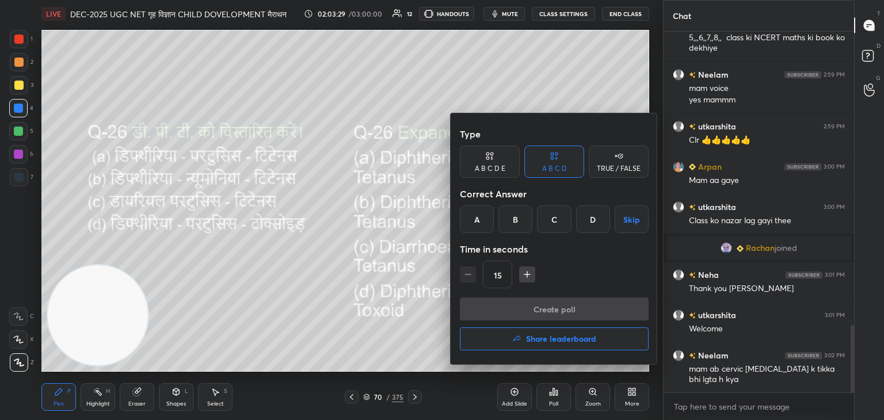
click at [478, 222] on div "A" at bounding box center [477, 219] width 34 height 28
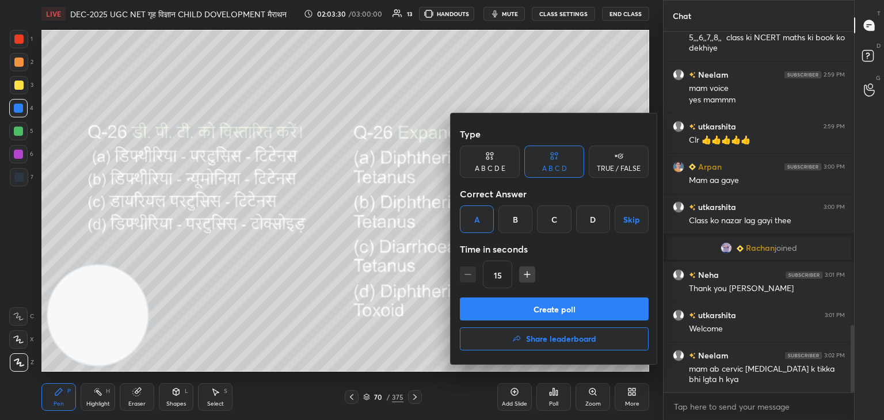
click at [546, 313] on button "Create poll" at bounding box center [554, 309] width 189 height 23
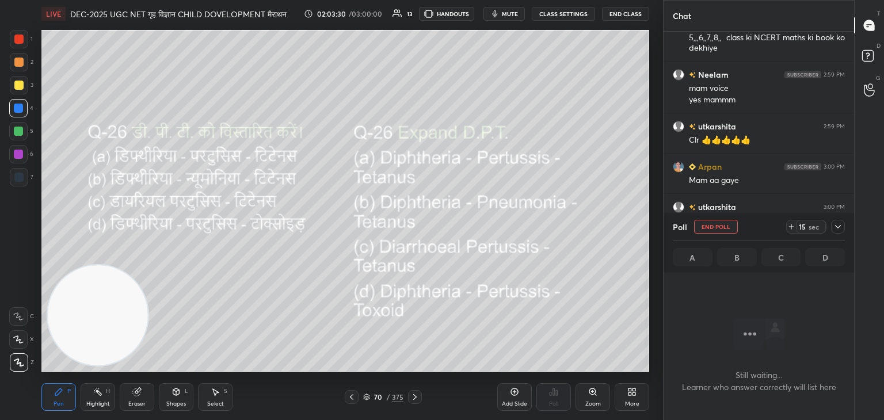
scroll to position [203, 187]
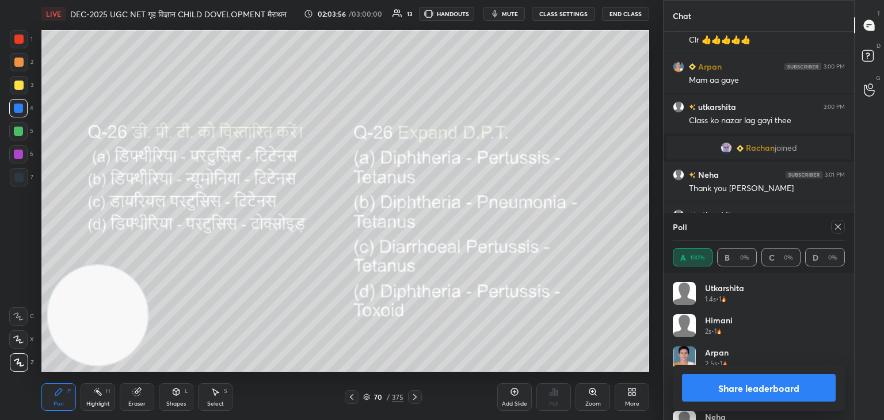
click at [840, 228] on icon at bounding box center [837, 226] width 9 height 9
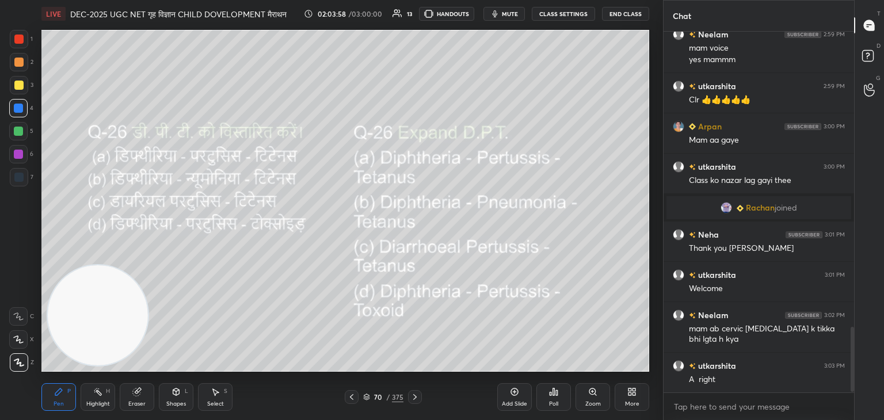
click at [421, 394] on div at bounding box center [415, 397] width 14 height 14
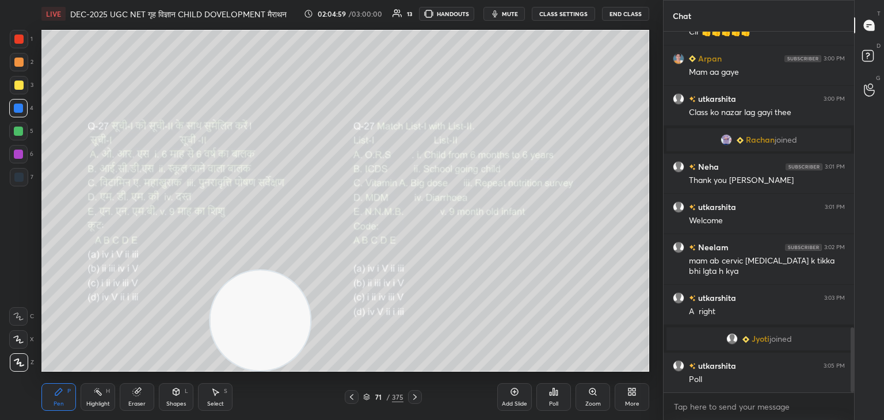
scroll to position [1650, 0]
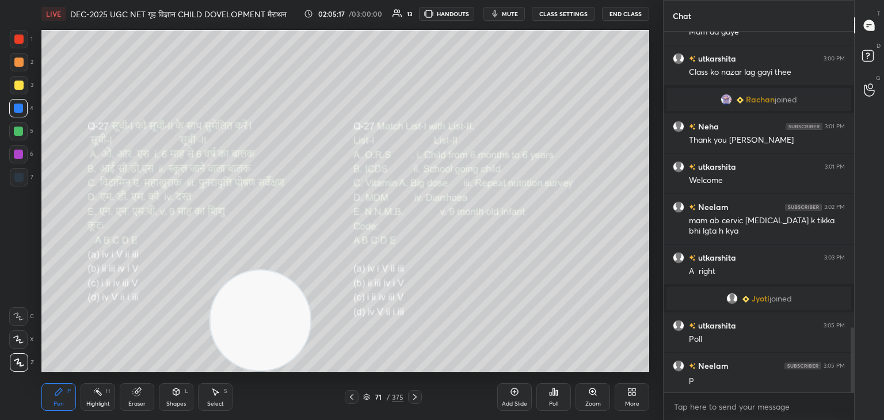
click at [555, 401] on div "Poll" at bounding box center [553, 404] width 9 height 6
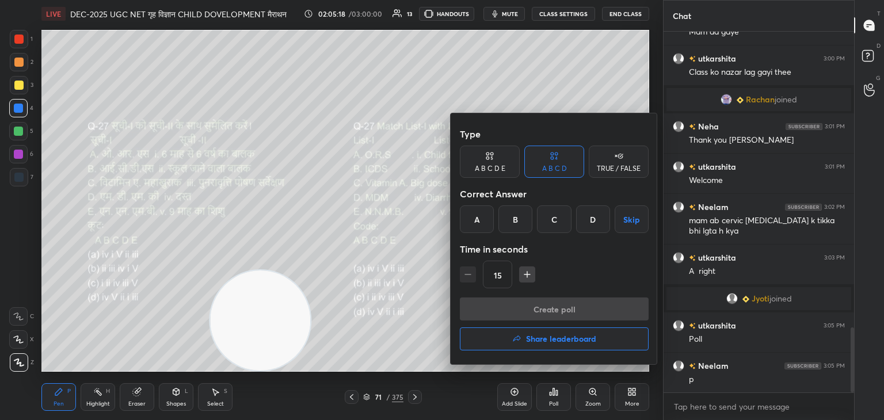
click at [466, 220] on div "A" at bounding box center [477, 219] width 34 height 28
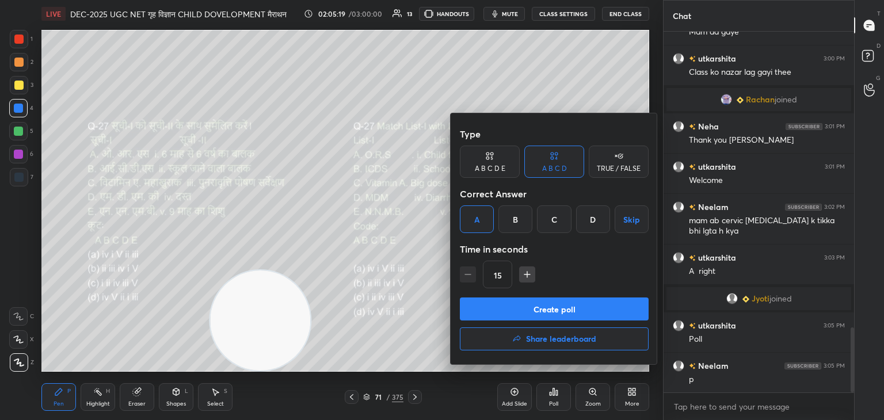
click at [545, 314] on button "Create poll" at bounding box center [554, 309] width 189 height 23
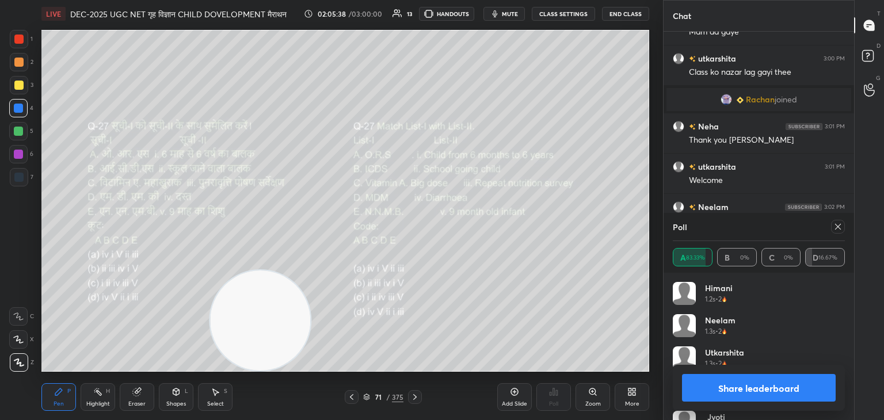
scroll to position [1731, 0]
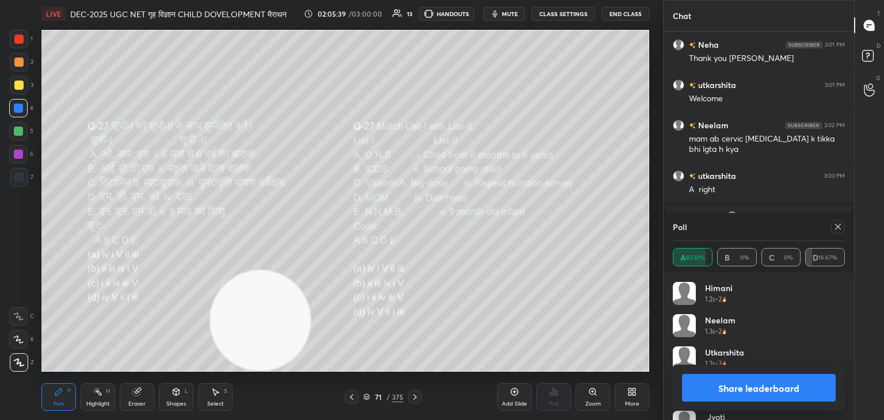
click at [844, 227] on div at bounding box center [838, 227] width 14 height 14
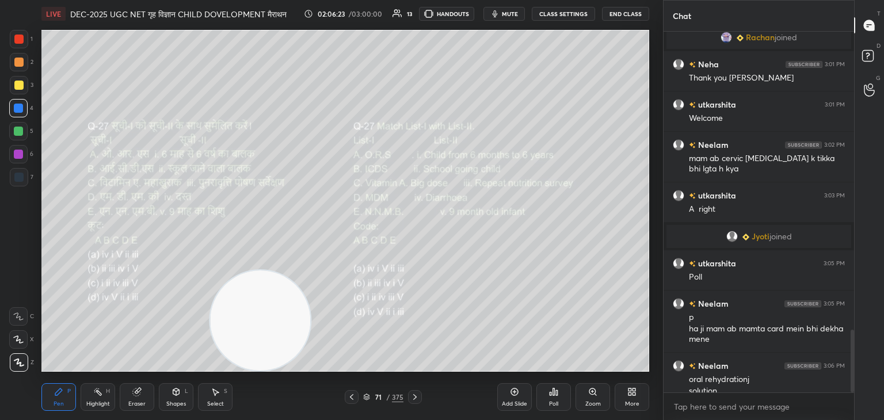
scroll to position [1723, 0]
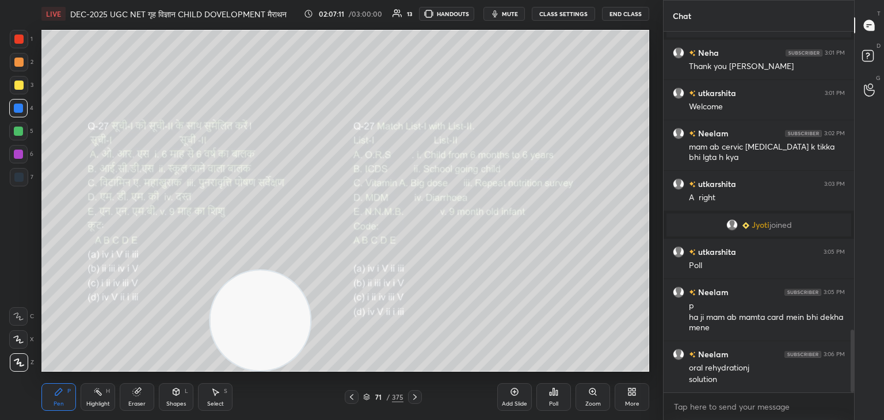
click at [416, 396] on icon at bounding box center [414, 397] width 9 height 9
click at [547, 401] on div "Poll" at bounding box center [553, 397] width 35 height 28
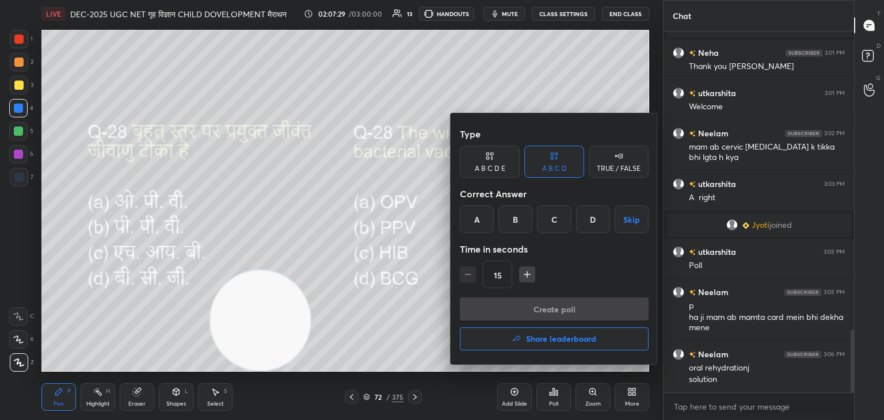
click at [592, 223] on div "D" at bounding box center [593, 219] width 34 height 28
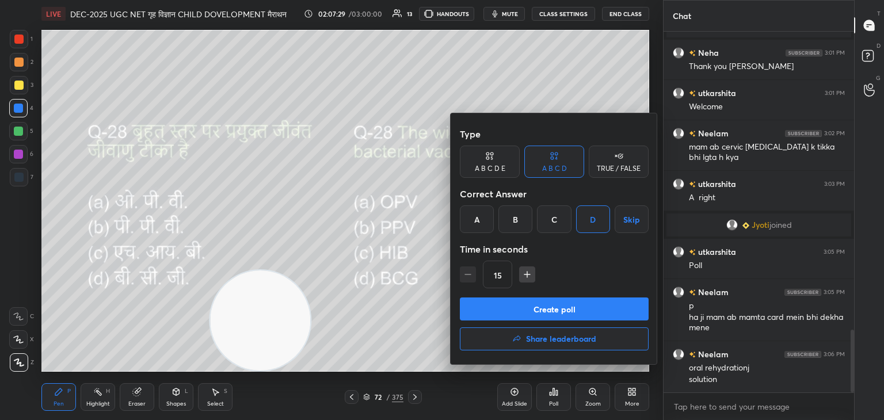
click at [550, 306] on button "Create poll" at bounding box center [554, 309] width 189 height 23
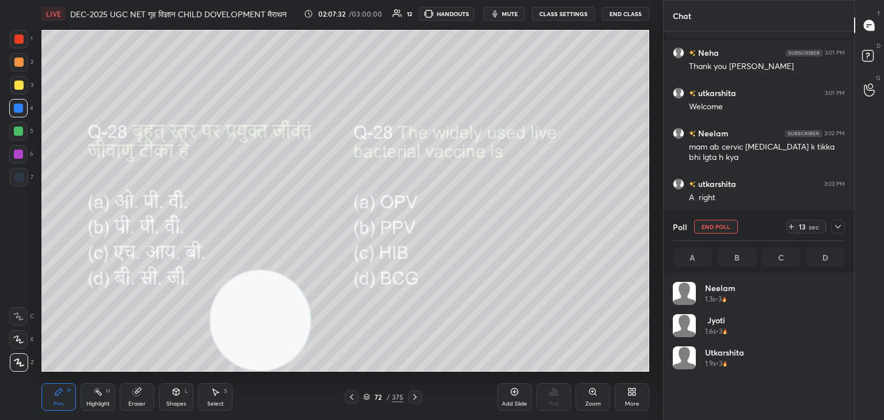
scroll to position [135, 169]
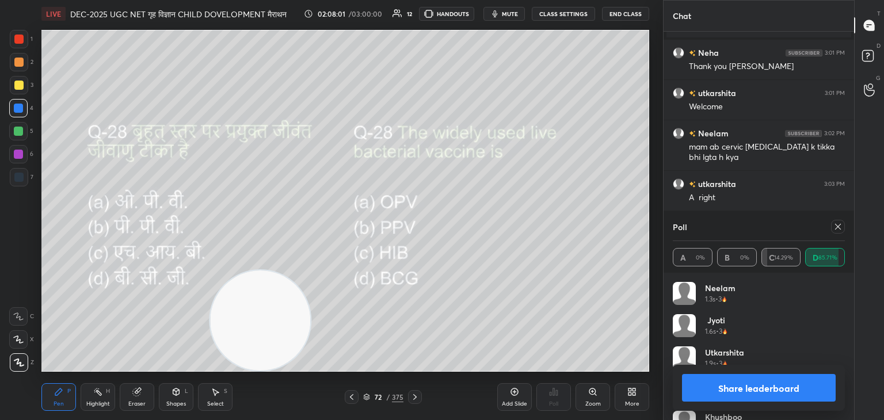
click at [838, 229] on icon at bounding box center [837, 226] width 9 height 9
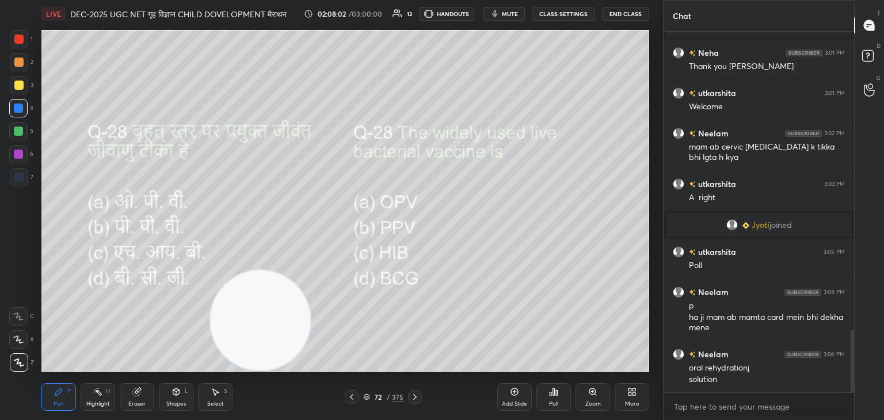
scroll to position [262, 187]
click at [416, 396] on icon at bounding box center [414, 397] width 9 height 9
click at [546, 395] on div "Poll" at bounding box center [553, 397] width 35 height 28
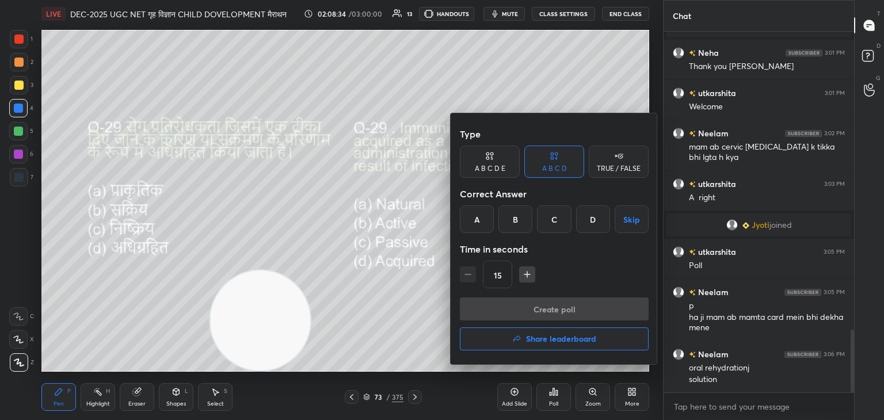
click at [596, 218] on div "D" at bounding box center [593, 219] width 34 height 28
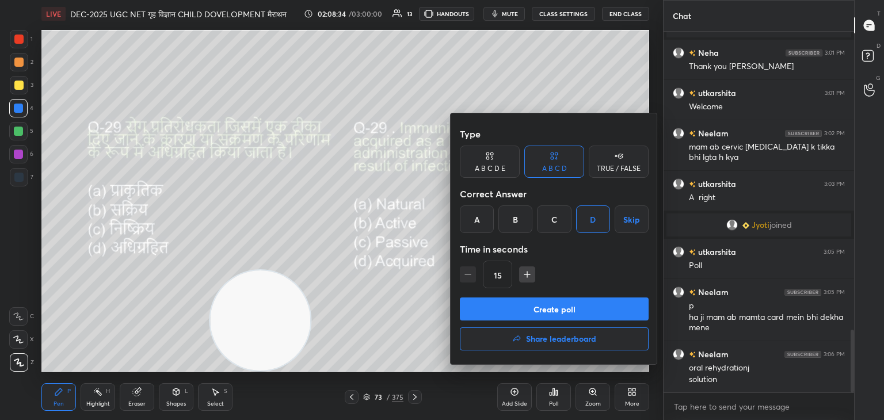
click at [538, 304] on button "Create poll" at bounding box center [554, 309] width 189 height 23
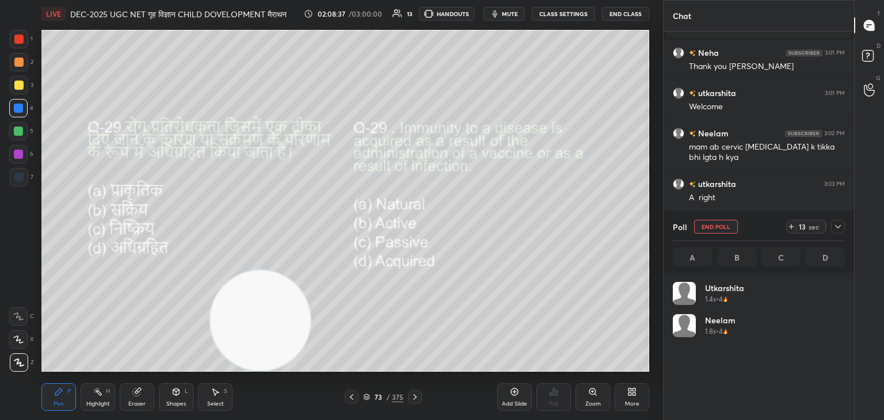
scroll to position [135, 169]
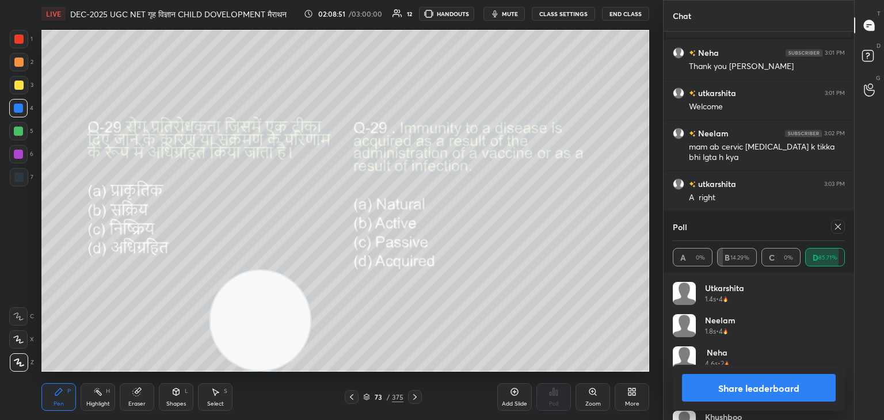
click at [839, 228] on icon at bounding box center [837, 226] width 9 height 9
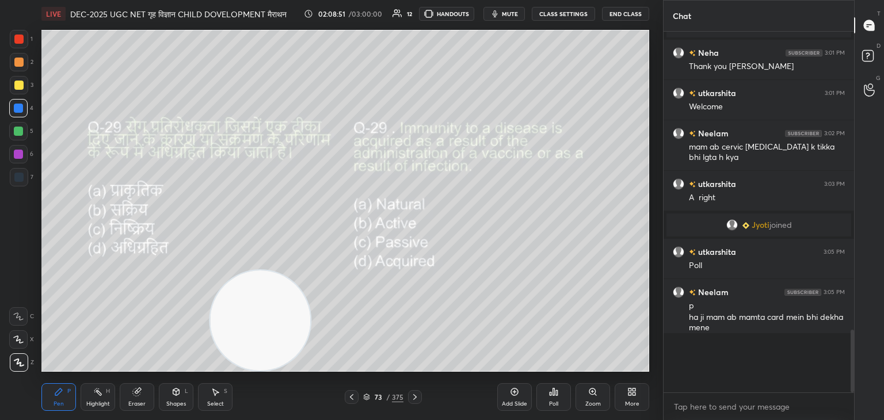
scroll to position [322, 187]
click at [416, 397] on icon at bounding box center [414, 397] width 9 height 9
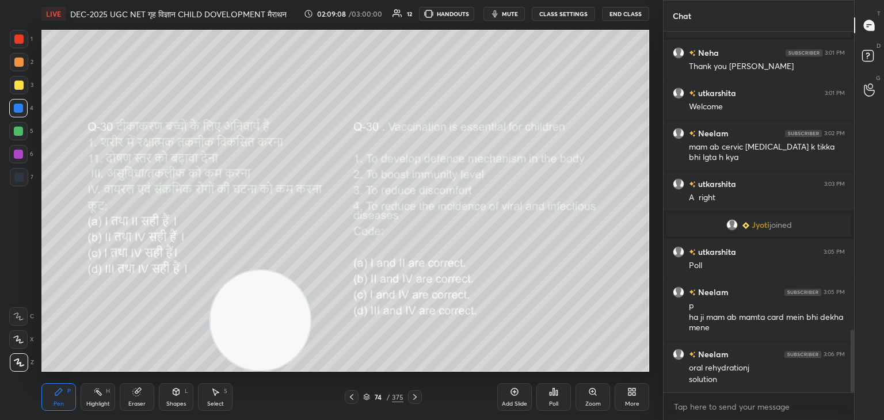
click at [554, 399] on div "Poll" at bounding box center [553, 397] width 35 height 28
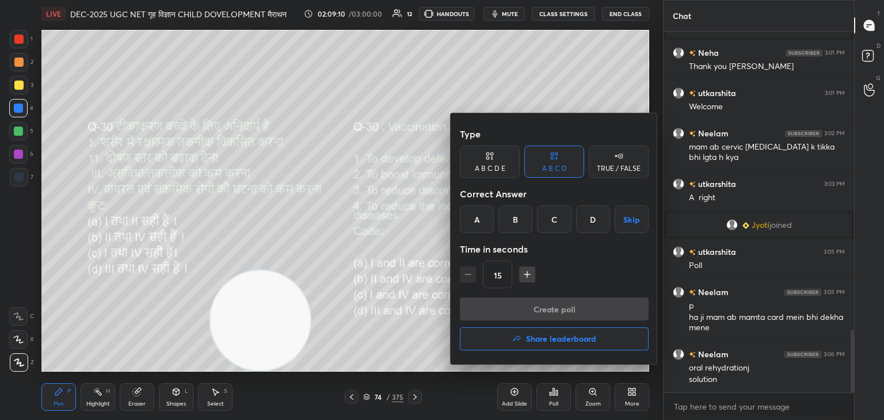
click at [568, 216] on div "C" at bounding box center [554, 219] width 34 height 28
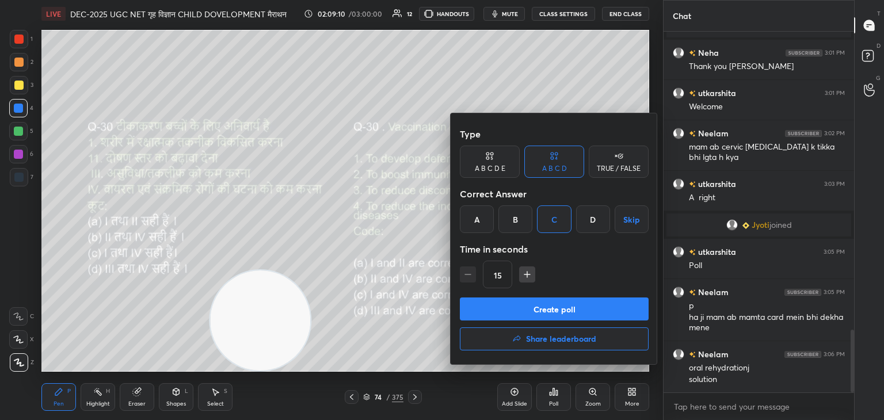
click at [548, 310] on button "Create poll" at bounding box center [554, 309] width 189 height 23
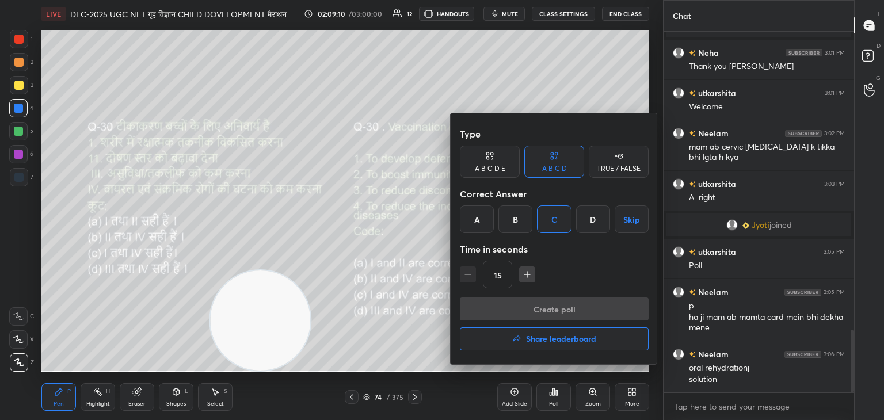
scroll to position [3, 3]
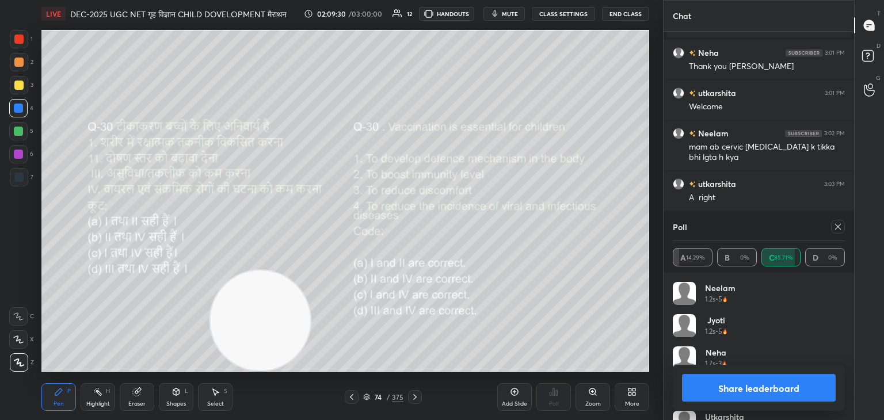
click at [835, 224] on icon at bounding box center [837, 226] width 9 height 9
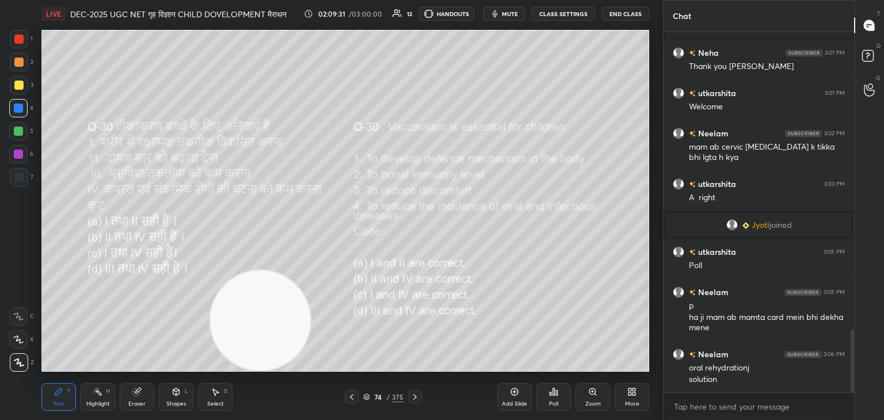
click at [413, 397] on icon at bounding box center [414, 397] width 9 height 9
click at [557, 400] on div "Poll" at bounding box center [553, 397] width 35 height 28
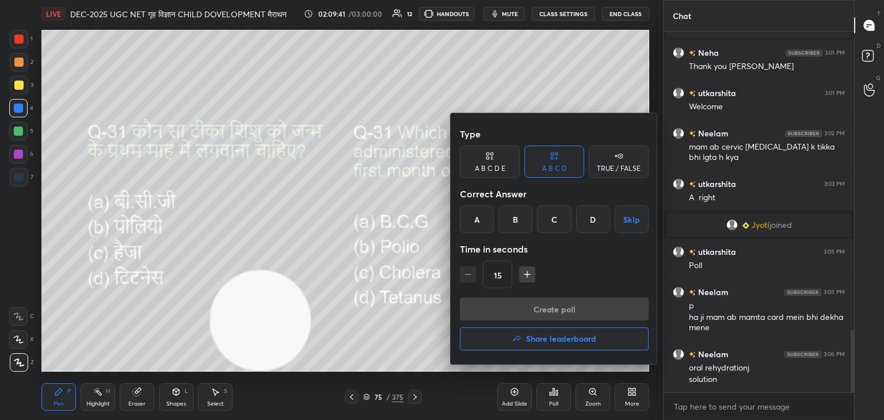
click at [477, 222] on div "A" at bounding box center [477, 219] width 34 height 28
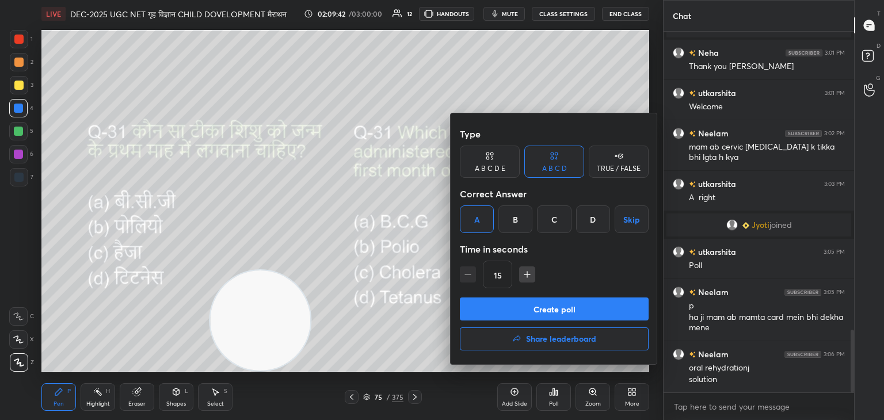
click at [545, 307] on button "Create poll" at bounding box center [554, 309] width 189 height 23
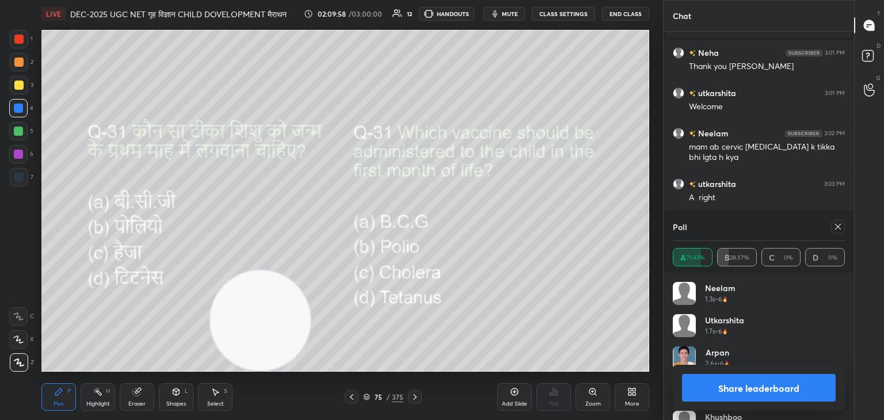
click at [836, 232] on div at bounding box center [838, 227] width 14 height 14
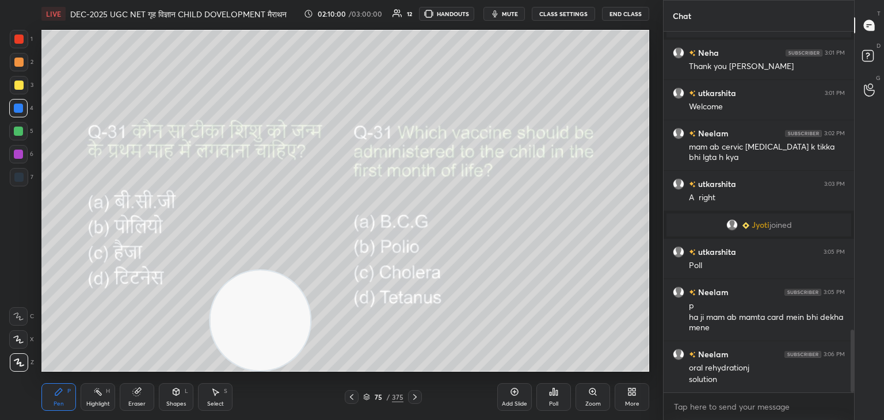
click at [415, 398] on icon at bounding box center [414, 397] width 3 height 6
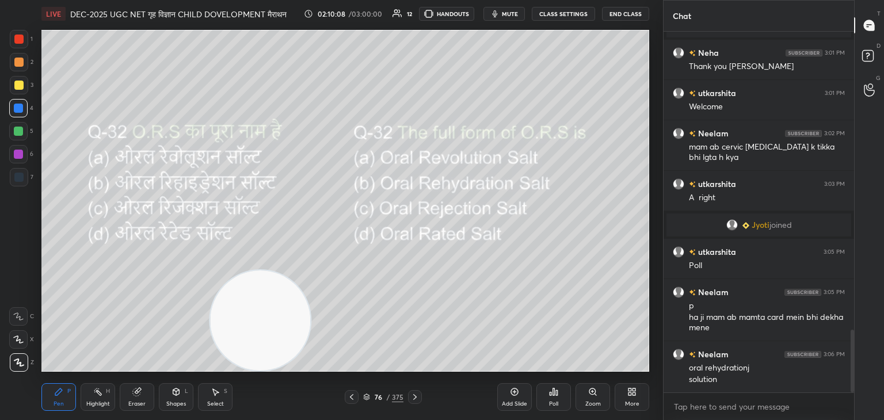
click at [554, 398] on div "Poll" at bounding box center [553, 397] width 35 height 28
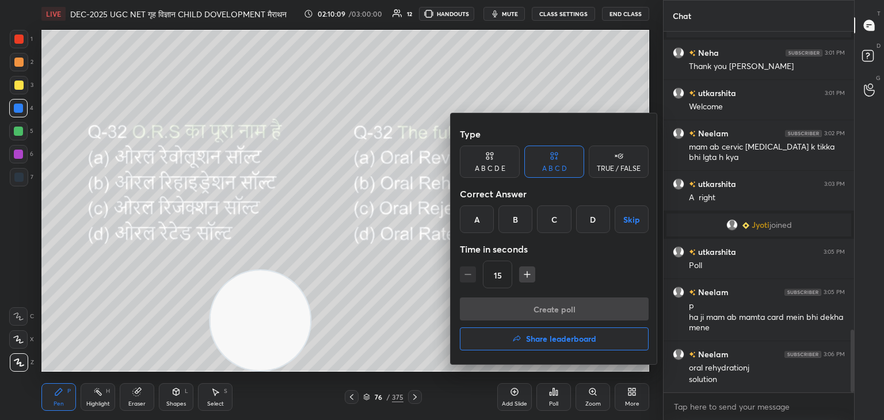
click at [523, 223] on div "B" at bounding box center [515, 219] width 34 height 28
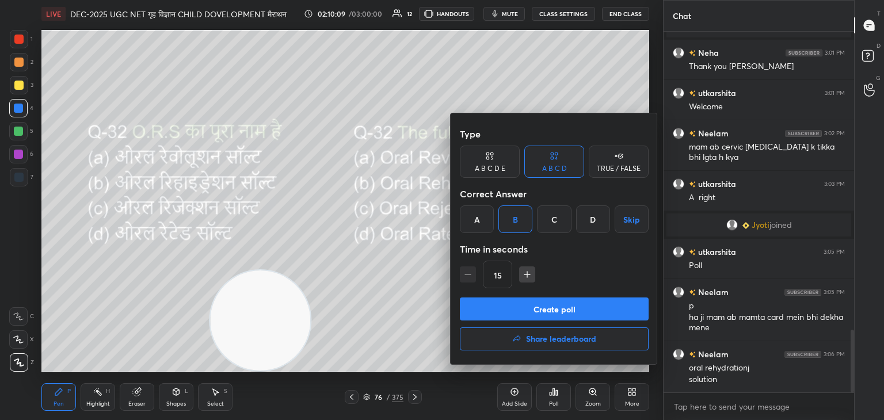
click at [557, 311] on button "Create poll" at bounding box center [554, 309] width 189 height 23
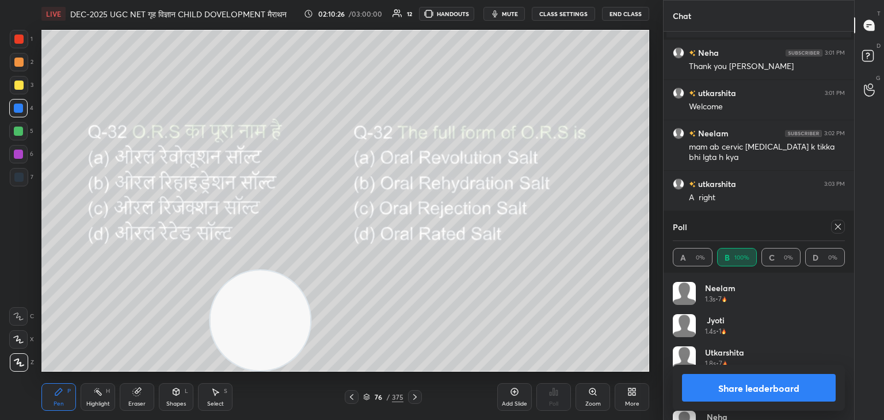
click at [837, 224] on icon at bounding box center [837, 226] width 9 height 9
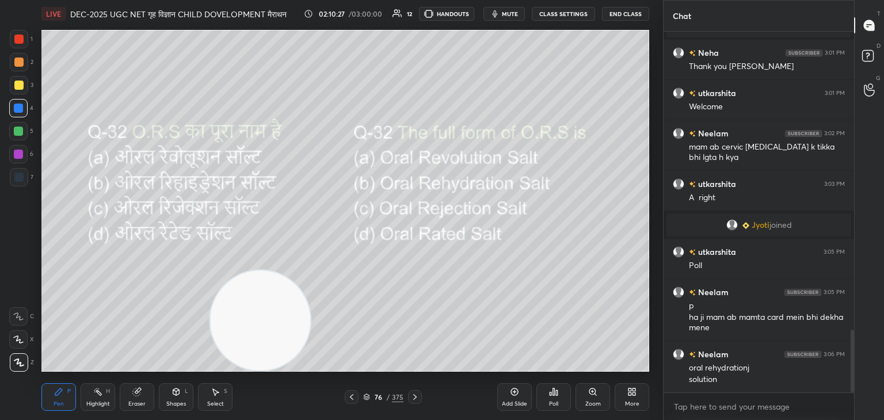
click at [417, 398] on icon at bounding box center [414, 397] width 9 height 9
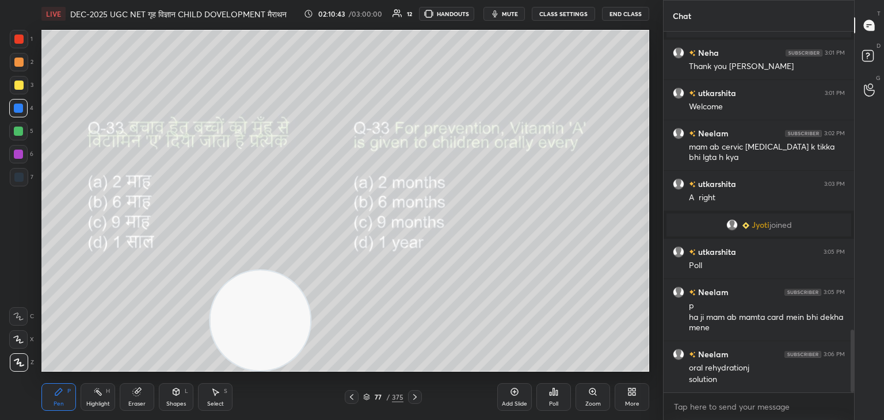
click at [562, 399] on div "Poll" at bounding box center [553, 397] width 35 height 28
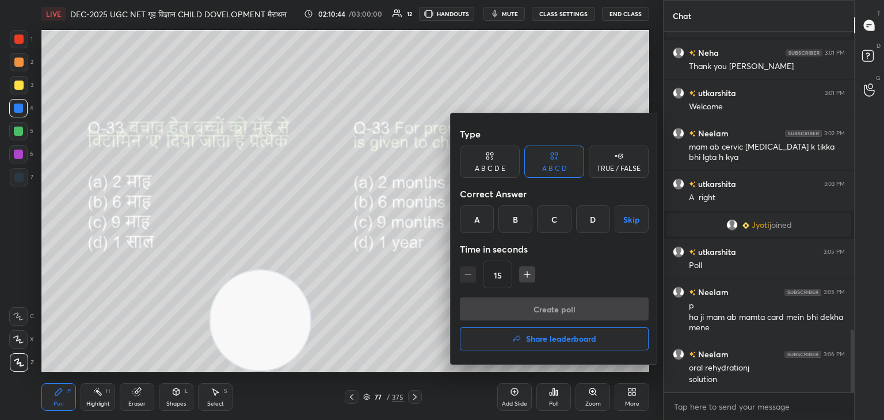
click at [557, 219] on div "C" at bounding box center [554, 219] width 34 height 28
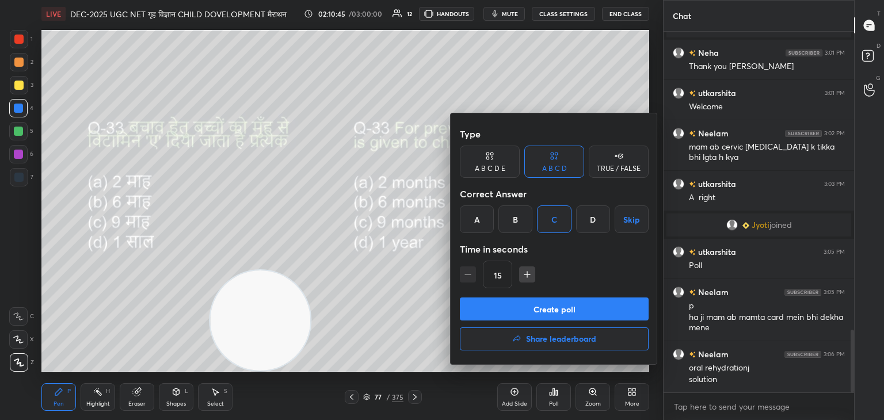
click at [549, 307] on button "Create poll" at bounding box center [554, 309] width 189 height 23
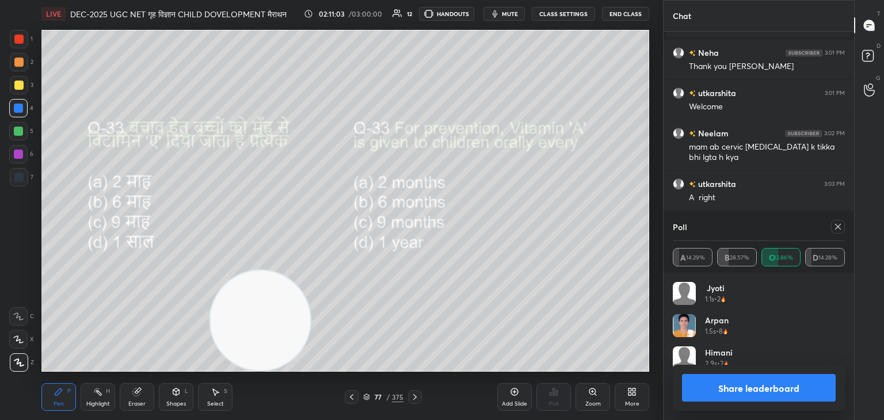
click at [833, 228] on icon at bounding box center [837, 226] width 9 height 9
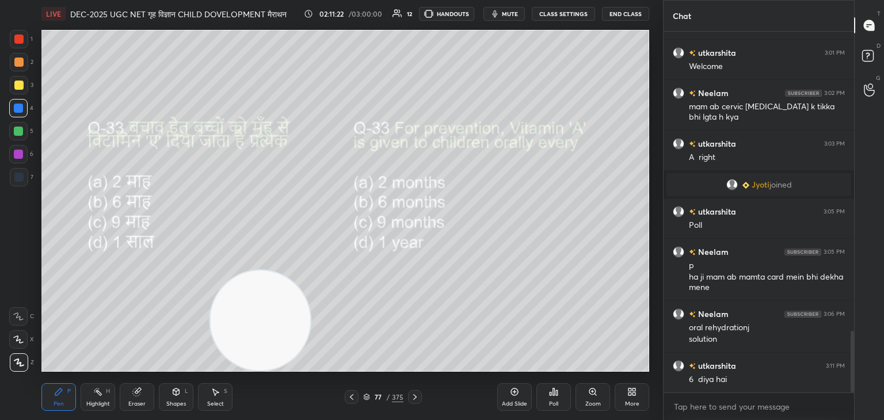
click at [410, 401] on icon at bounding box center [414, 397] width 9 height 9
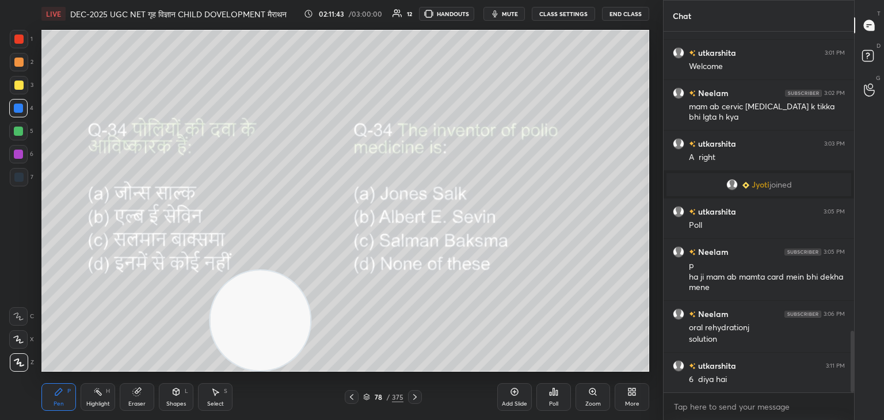
click at [553, 399] on div "Poll" at bounding box center [553, 397] width 35 height 28
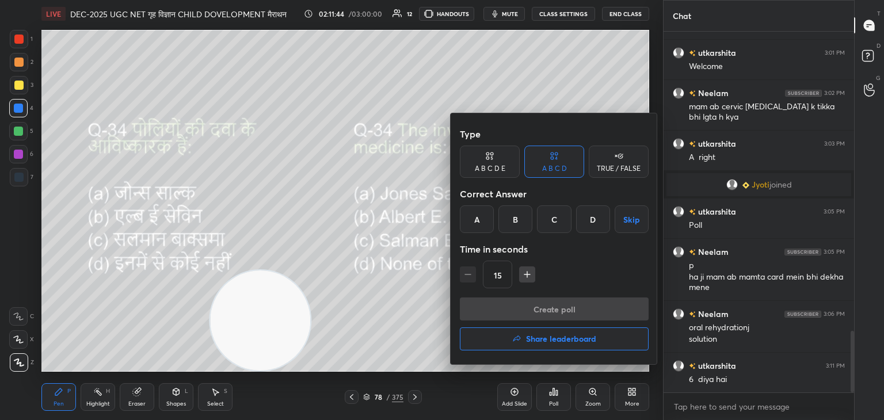
click at [479, 219] on div "A" at bounding box center [477, 219] width 34 height 28
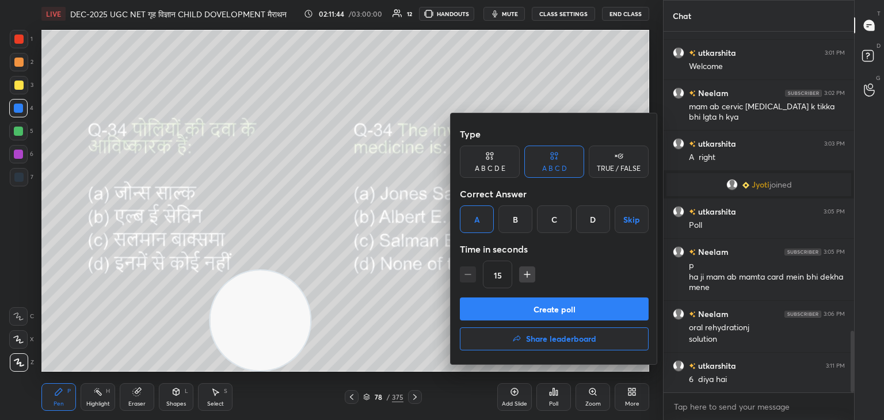
click at [524, 311] on button "Create poll" at bounding box center [554, 309] width 189 height 23
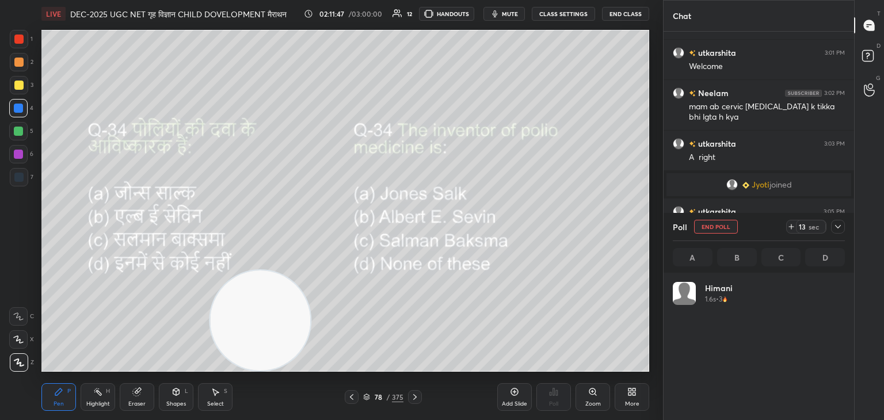
scroll to position [135, 169]
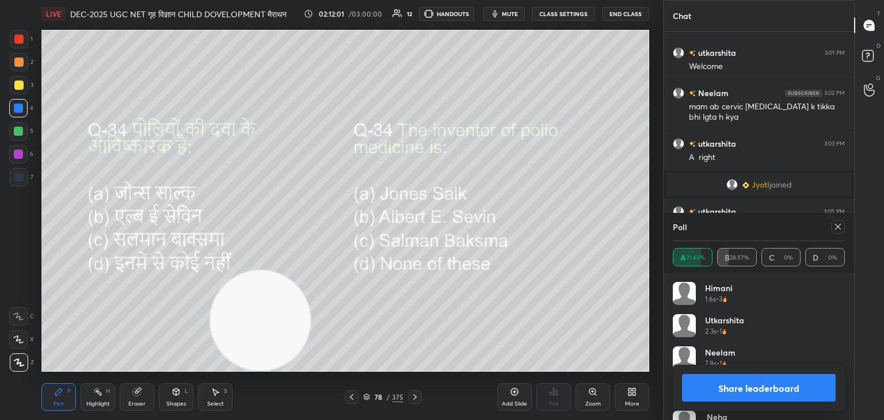
click at [841, 227] on icon at bounding box center [837, 226] width 9 height 9
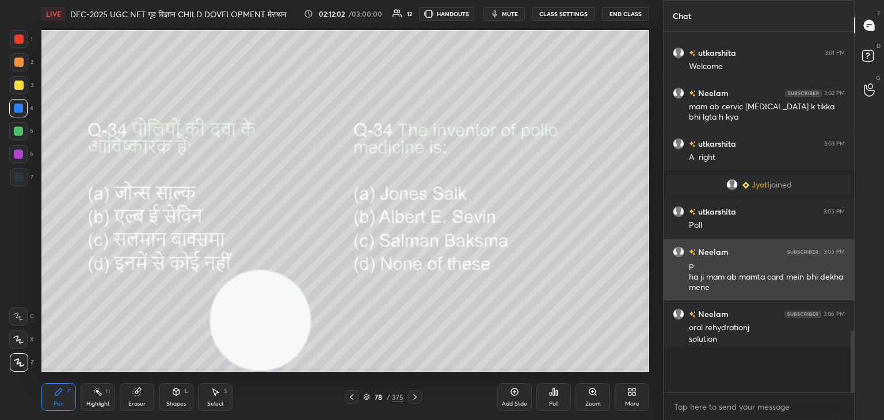
scroll to position [260, 187]
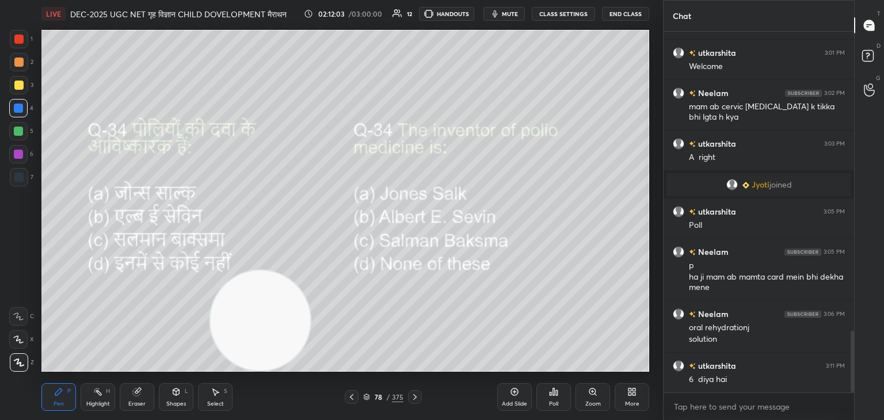
click at [410, 395] on icon at bounding box center [414, 397] width 9 height 9
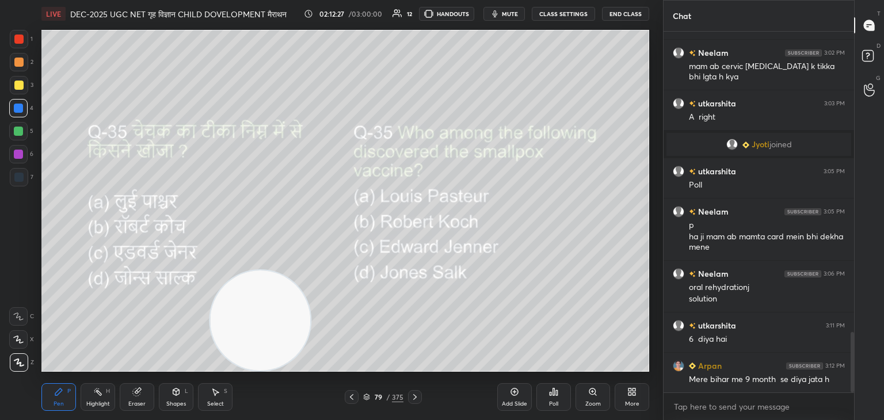
scroll to position [1832, 0]
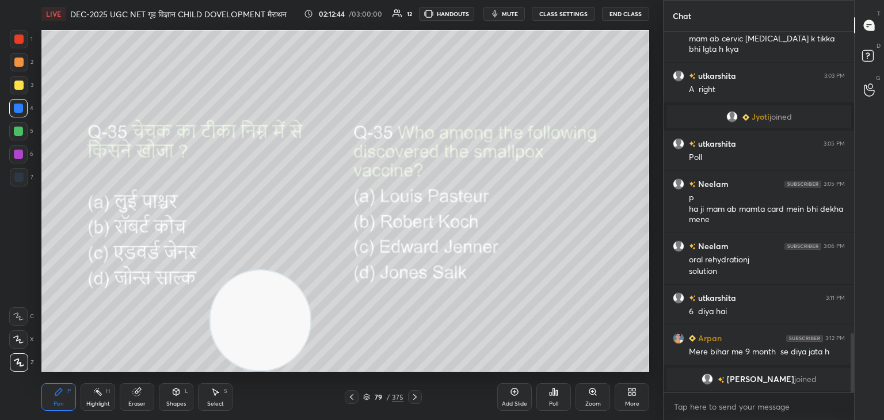
click at [553, 402] on div "Poll" at bounding box center [553, 404] width 9 height 6
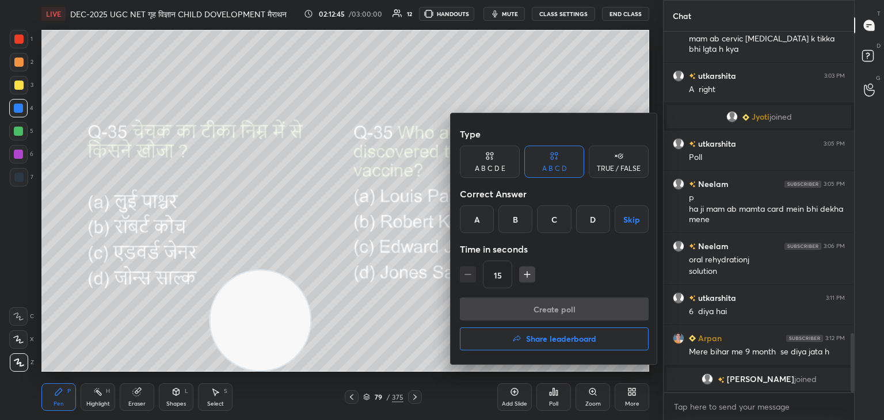
click at [546, 221] on div "C" at bounding box center [554, 219] width 34 height 28
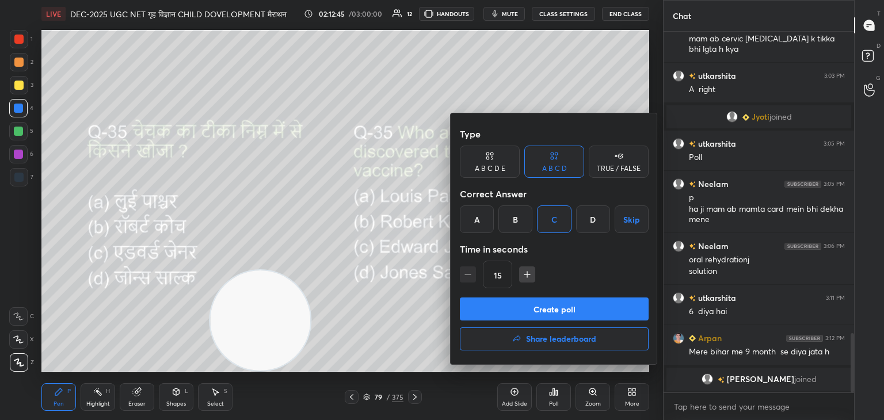
click at [558, 311] on button "Create poll" at bounding box center [554, 309] width 189 height 23
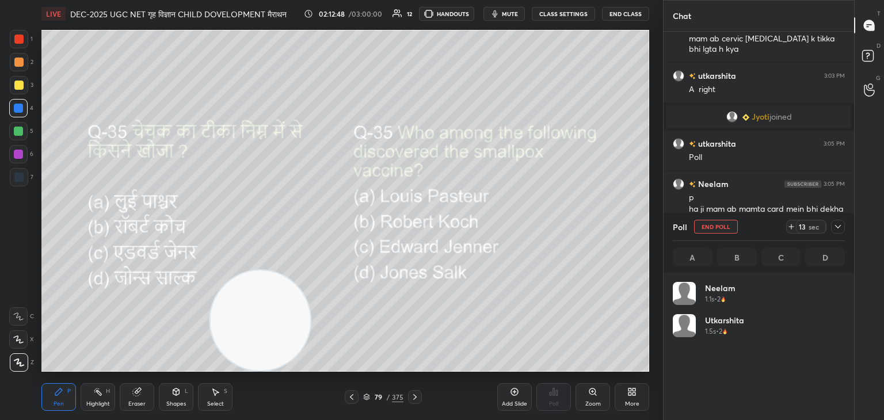
scroll to position [135, 169]
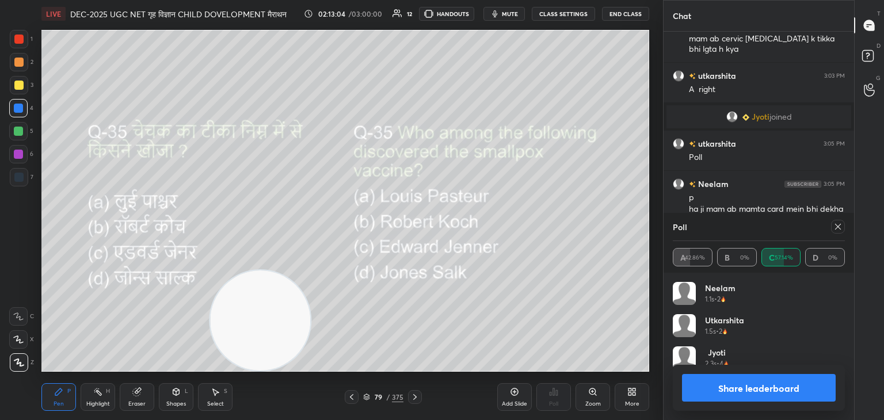
click at [836, 229] on icon at bounding box center [837, 226] width 9 height 9
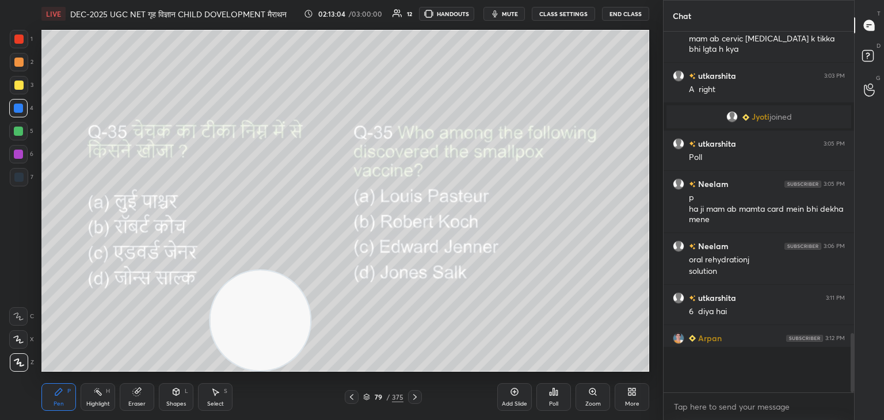
scroll to position [3, 3]
click at [409, 401] on div at bounding box center [415, 397] width 14 height 14
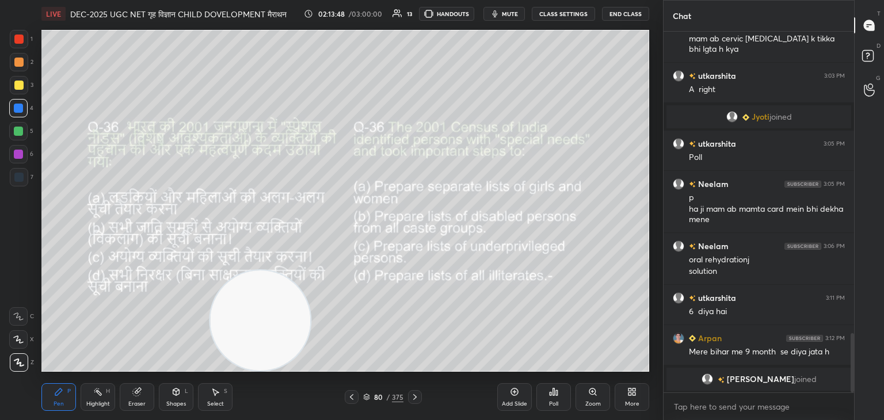
click at [552, 397] on div "Poll" at bounding box center [553, 397] width 35 height 28
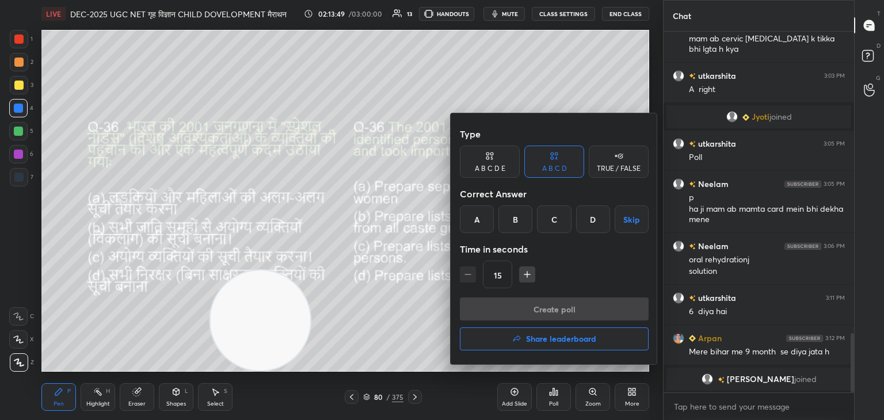
click at [592, 222] on div "D" at bounding box center [593, 219] width 34 height 28
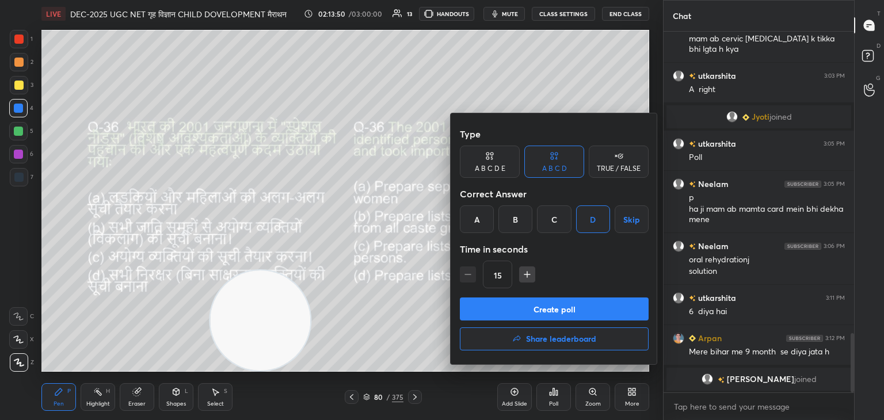
click at [557, 307] on button "Create poll" at bounding box center [554, 309] width 189 height 23
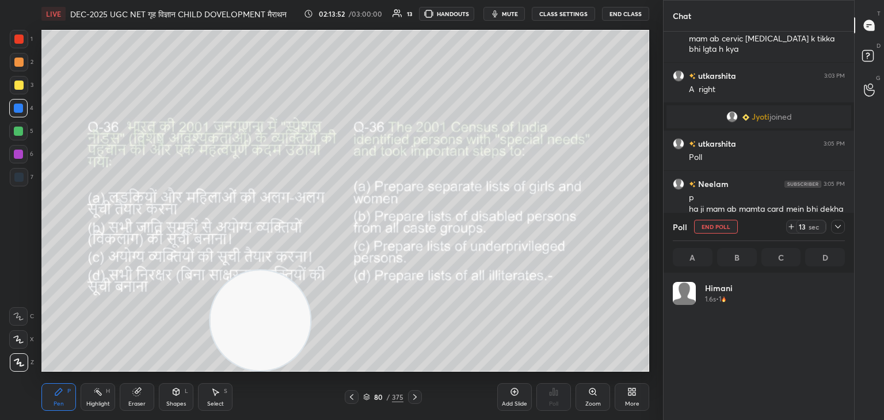
scroll to position [135, 169]
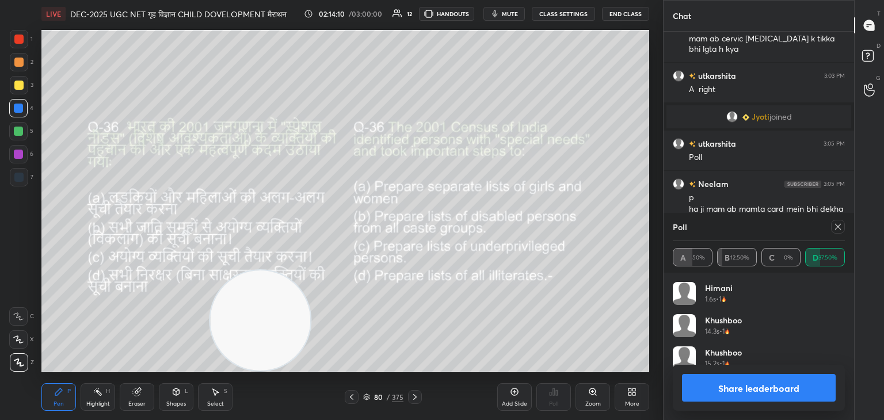
click at [831, 226] on div at bounding box center [836, 227] width 18 height 14
click at [835, 229] on icon at bounding box center [837, 226] width 9 height 9
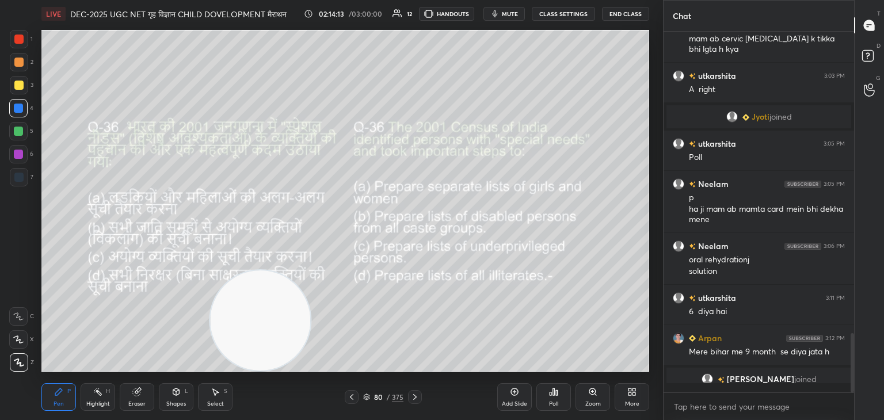
scroll to position [262, 187]
click at [414, 397] on icon at bounding box center [414, 397] width 9 height 9
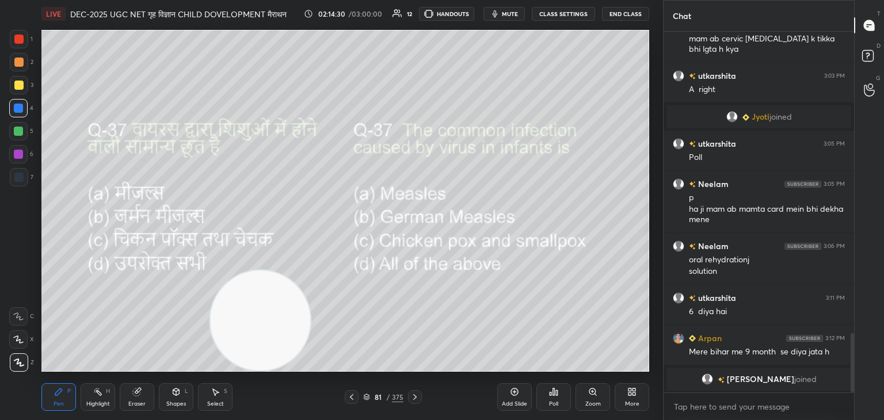
click at [557, 395] on icon at bounding box center [557, 392] width 2 height 5
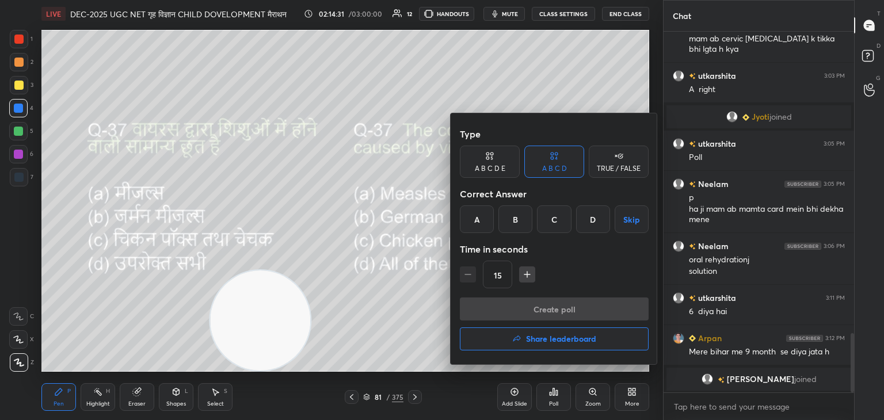
click at [602, 222] on div "D" at bounding box center [593, 219] width 34 height 28
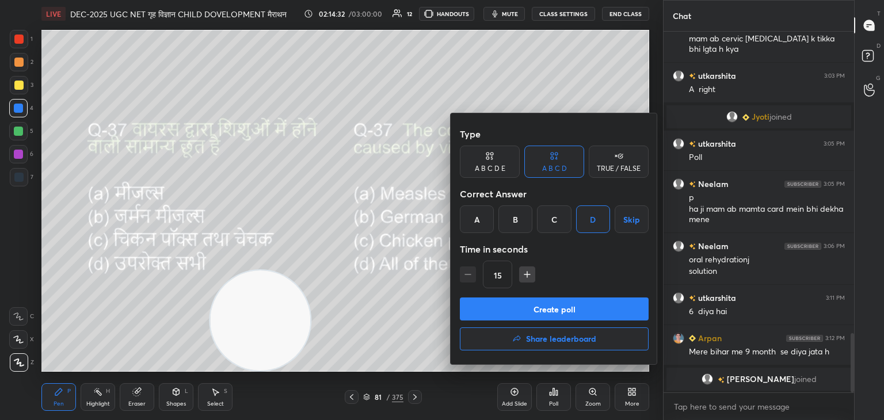
click at [557, 309] on button "Create poll" at bounding box center [554, 309] width 189 height 23
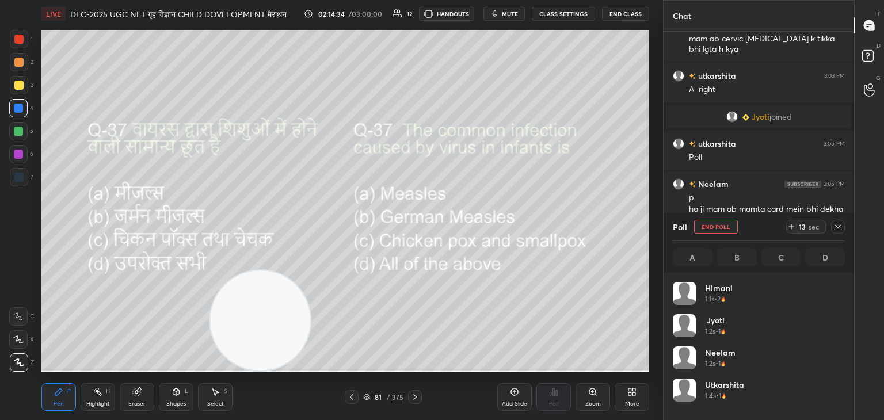
scroll to position [3, 3]
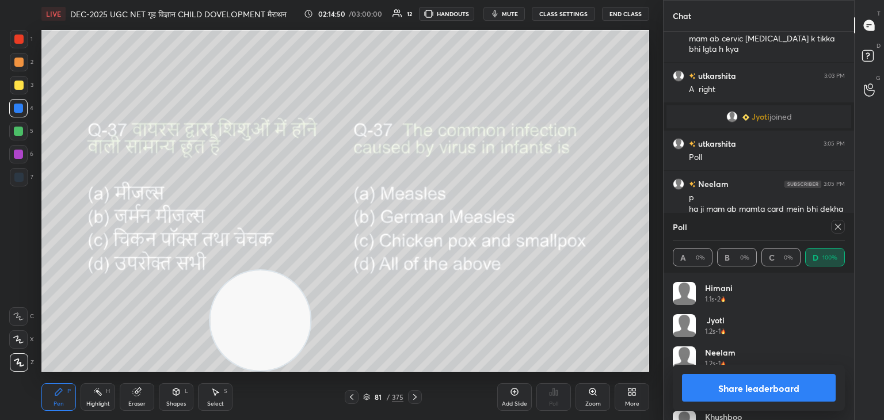
click at [833, 230] on icon at bounding box center [837, 226] width 9 height 9
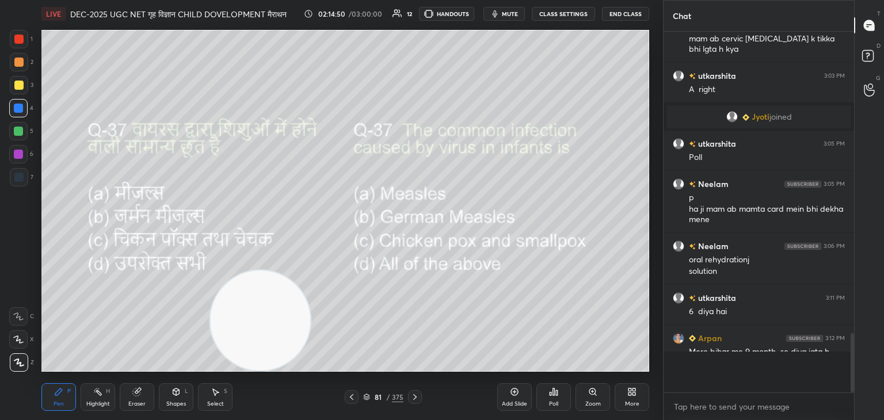
scroll to position [4, 3]
click at [415, 396] on icon at bounding box center [414, 397] width 9 height 9
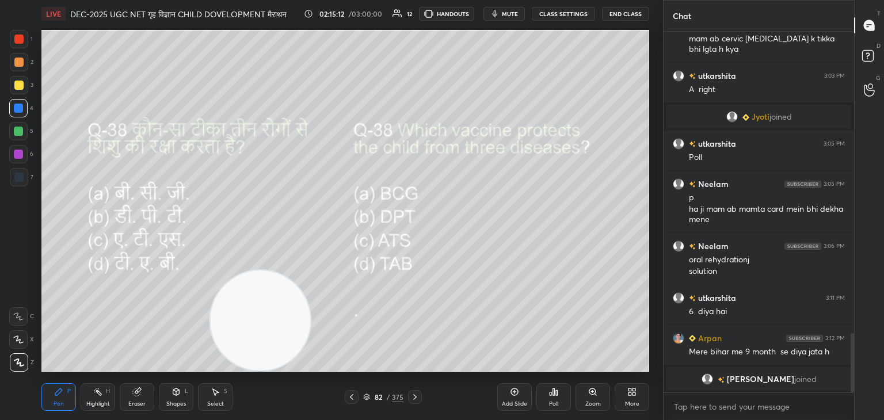
click at [553, 402] on div "Poll" at bounding box center [553, 404] width 9 height 6
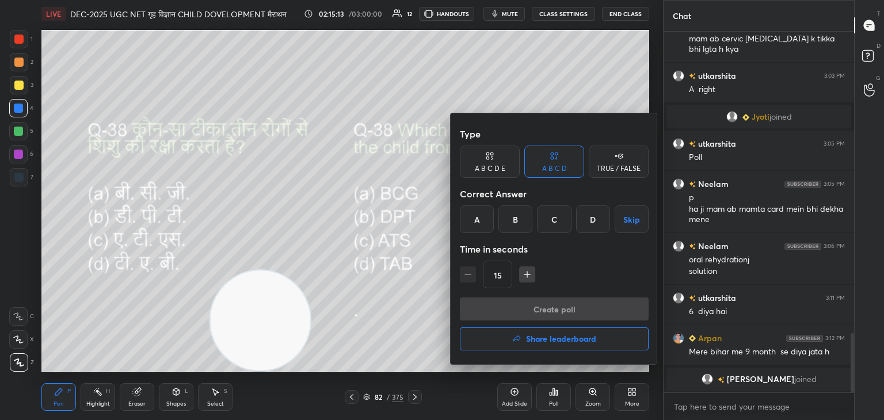
click at [514, 227] on div "B" at bounding box center [515, 219] width 34 height 28
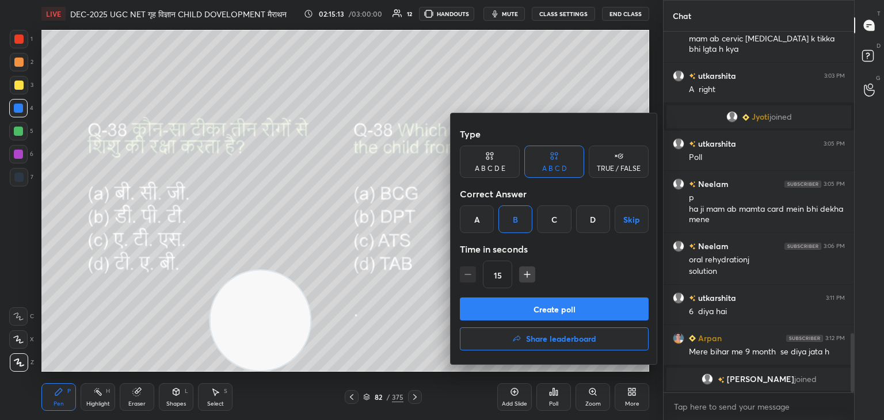
click at [532, 309] on button "Create poll" at bounding box center [554, 309] width 189 height 23
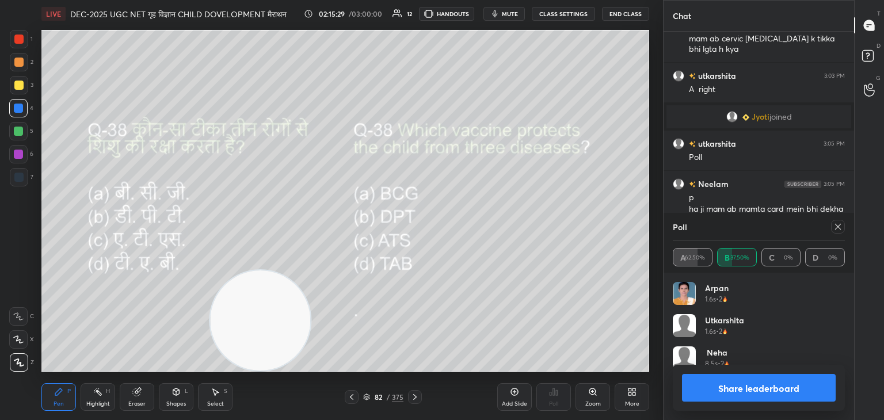
click at [833, 229] on icon at bounding box center [837, 226] width 9 height 9
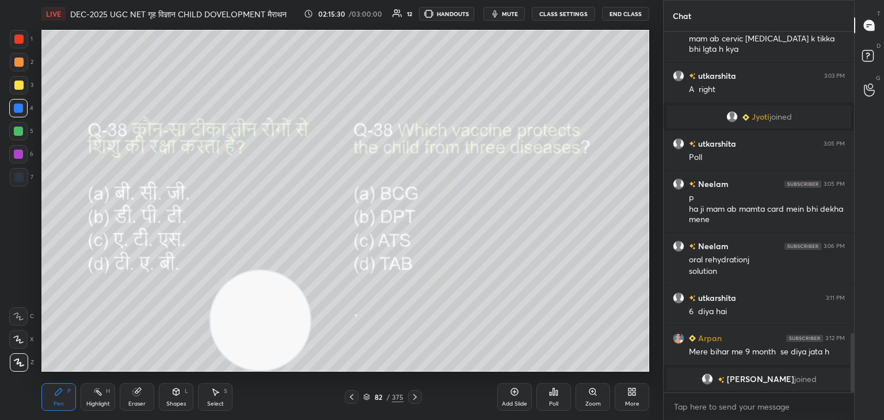
click at [414, 396] on icon at bounding box center [414, 397] width 3 height 6
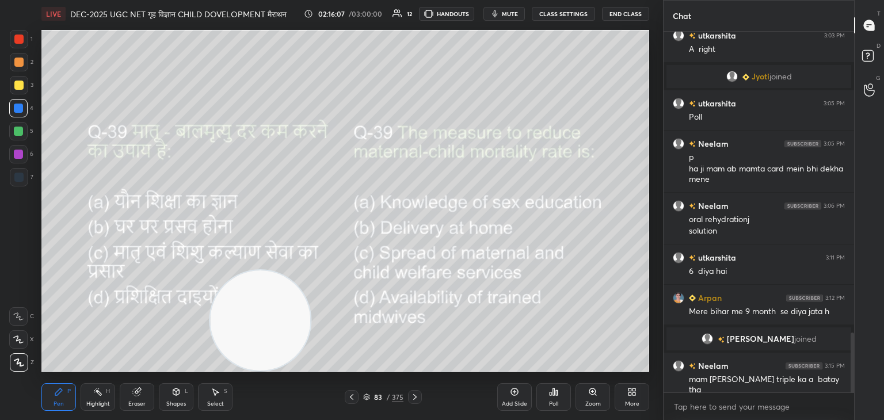
click at [553, 400] on div "Poll" at bounding box center [553, 397] width 35 height 28
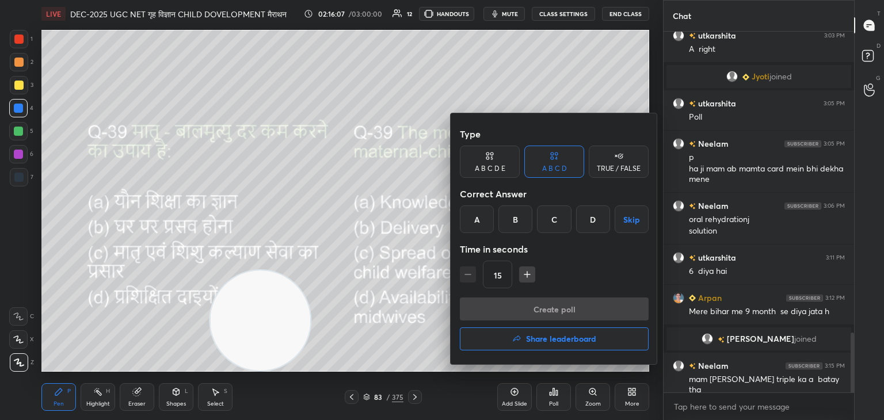
click at [558, 222] on div "C" at bounding box center [554, 219] width 34 height 28
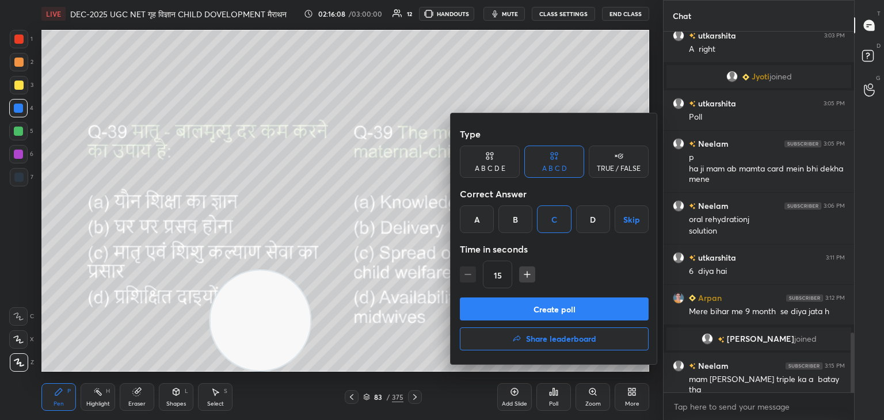
click at [538, 305] on button "Create poll" at bounding box center [554, 309] width 189 height 23
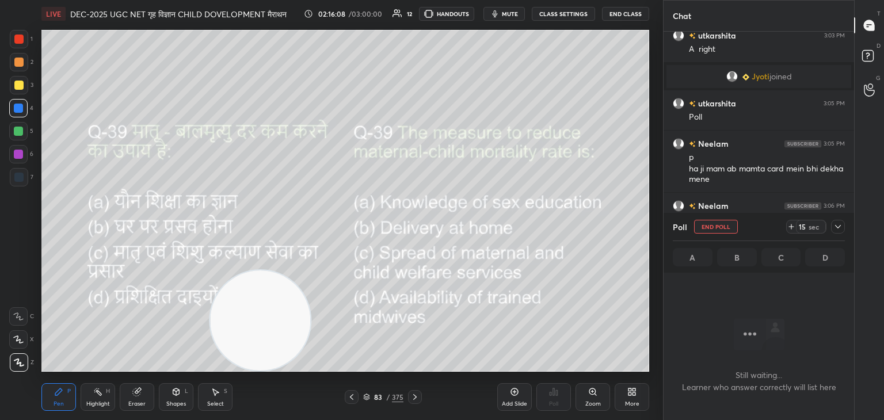
scroll to position [212, 187]
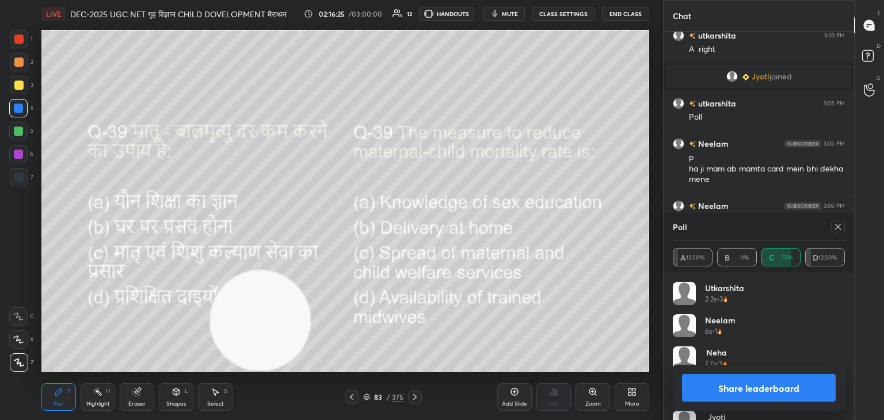
click at [834, 227] on icon at bounding box center [837, 226] width 9 height 9
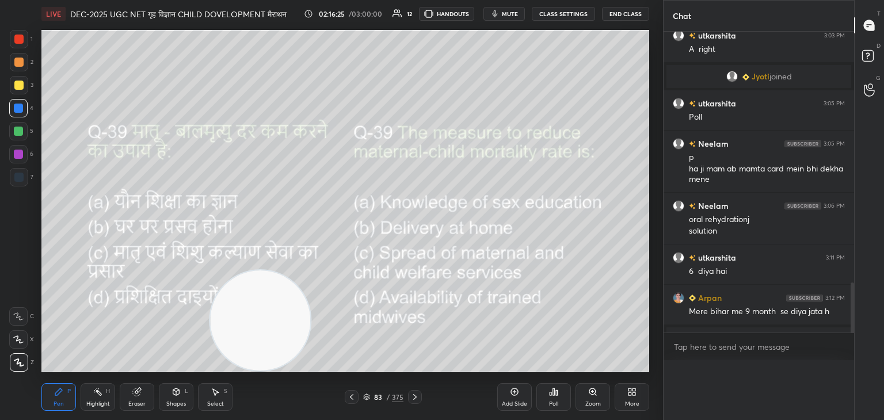
scroll to position [0, 0]
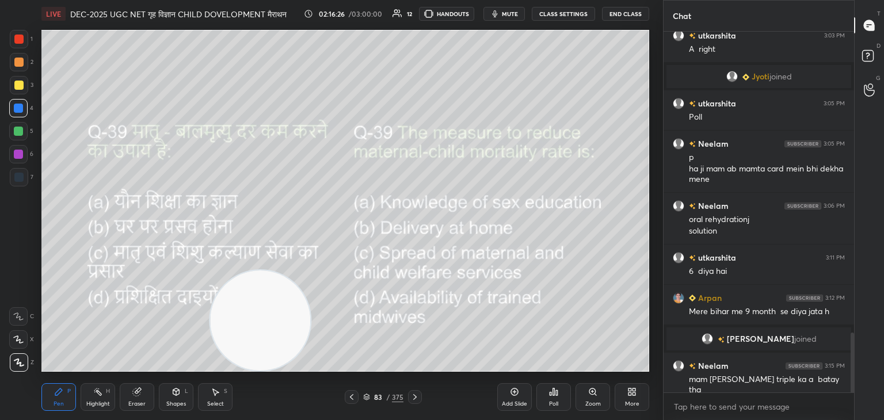
click at [417, 394] on icon at bounding box center [414, 397] width 9 height 9
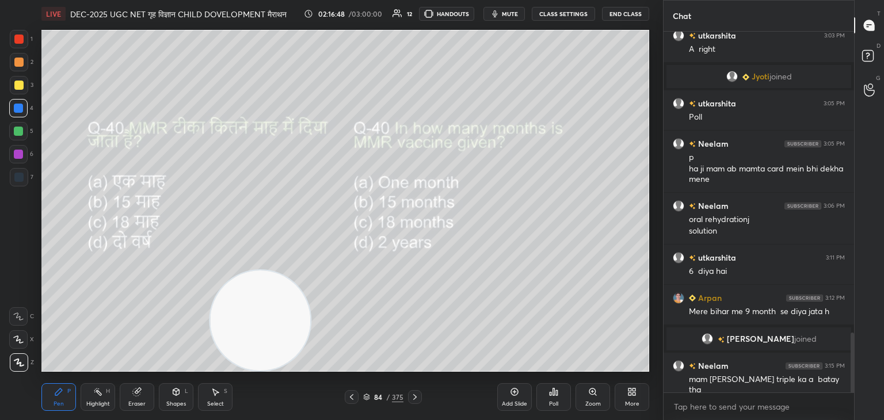
click at [551, 398] on div "Poll" at bounding box center [553, 397] width 35 height 28
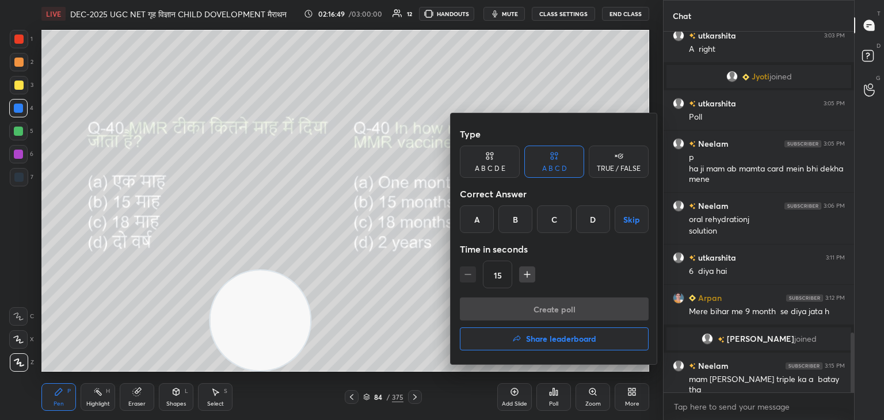
click at [513, 224] on div "B" at bounding box center [515, 219] width 34 height 28
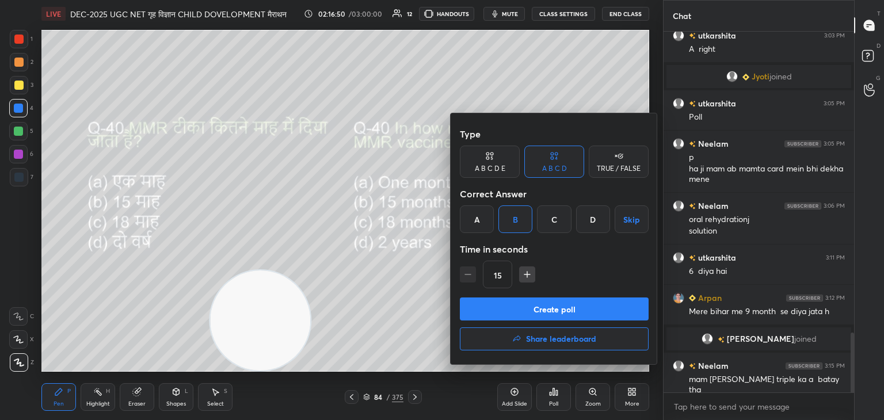
click at [545, 307] on button "Create poll" at bounding box center [554, 309] width 189 height 23
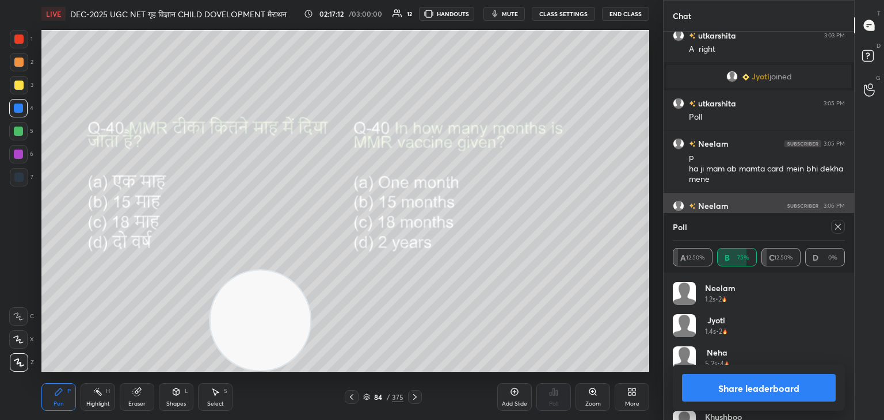
click at [839, 229] on icon at bounding box center [837, 226] width 9 height 9
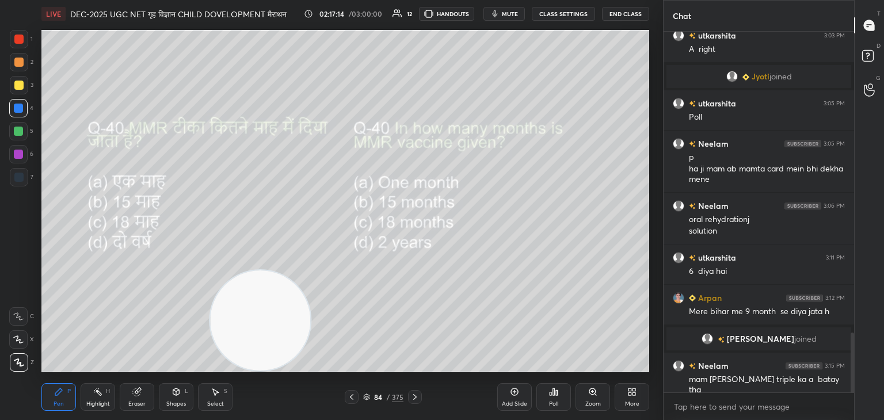
click at [414, 397] on icon at bounding box center [414, 397] width 9 height 9
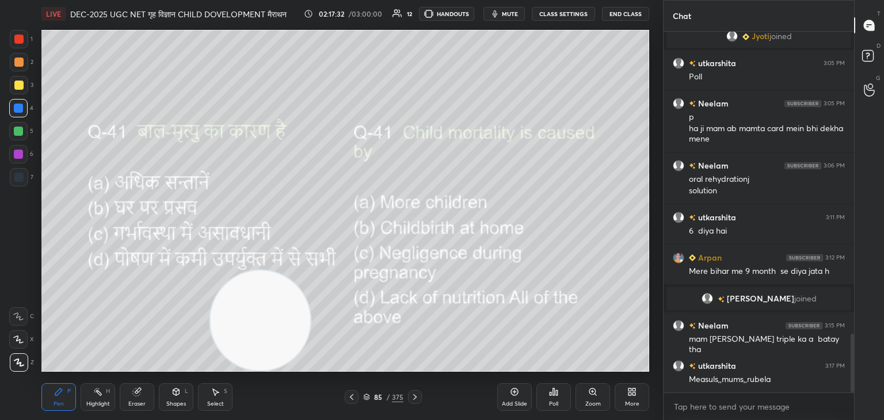
click at [550, 395] on icon at bounding box center [551, 394] width 2 height 3
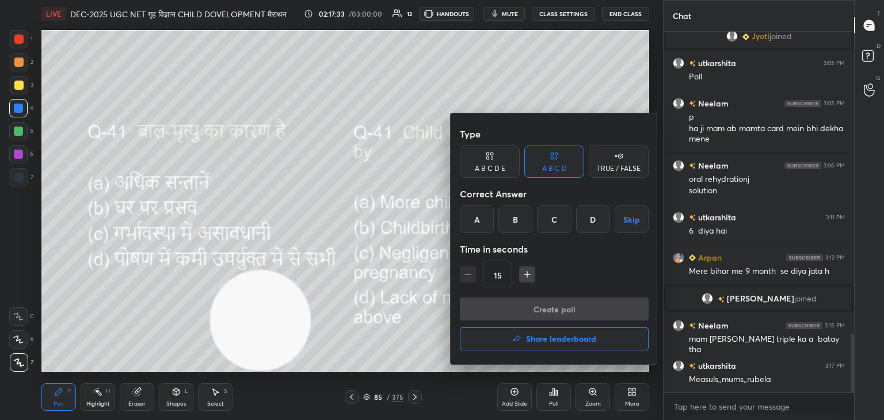
click at [594, 223] on div "D" at bounding box center [593, 219] width 34 height 28
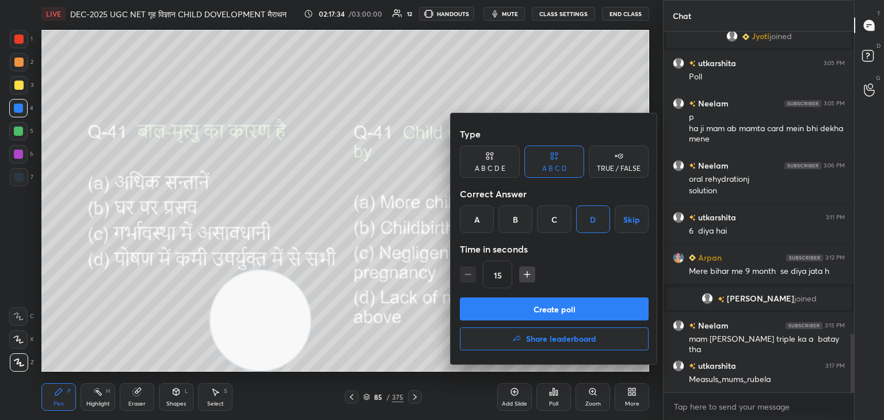
click at [559, 314] on button "Create poll" at bounding box center [554, 309] width 189 height 23
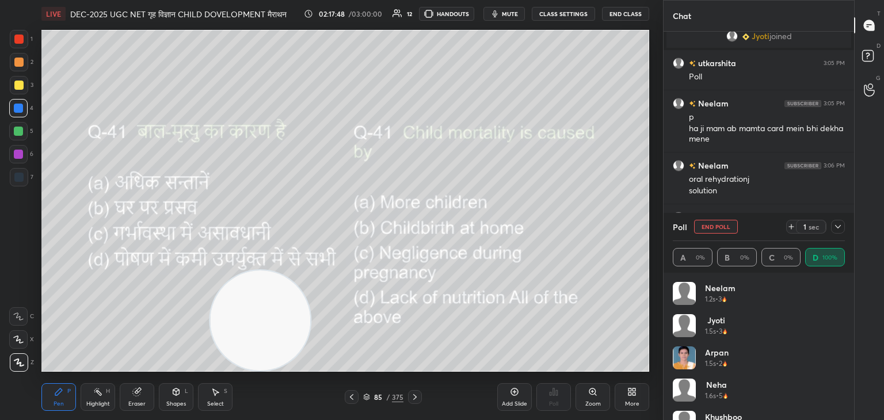
click at [414, 393] on icon at bounding box center [414, 397] width 9 height 9
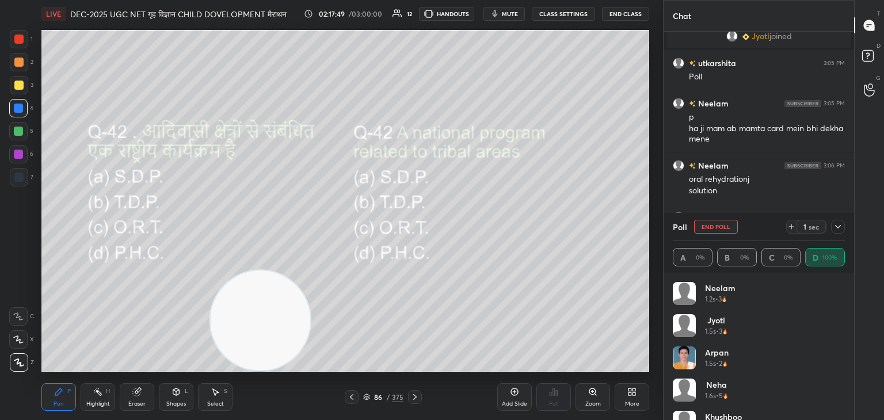
click at [413, 395] on icon at bounding box center [414, 397] width 9 height 9
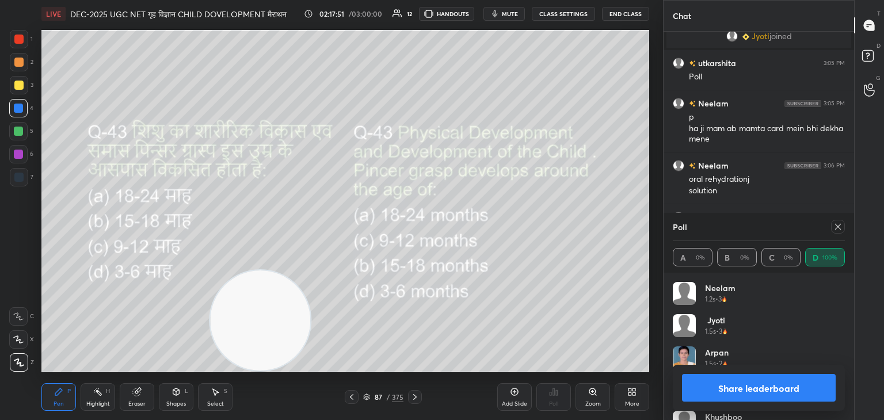
click at [838, 232] on div at bounding box center [838, 227] width 14 height 14
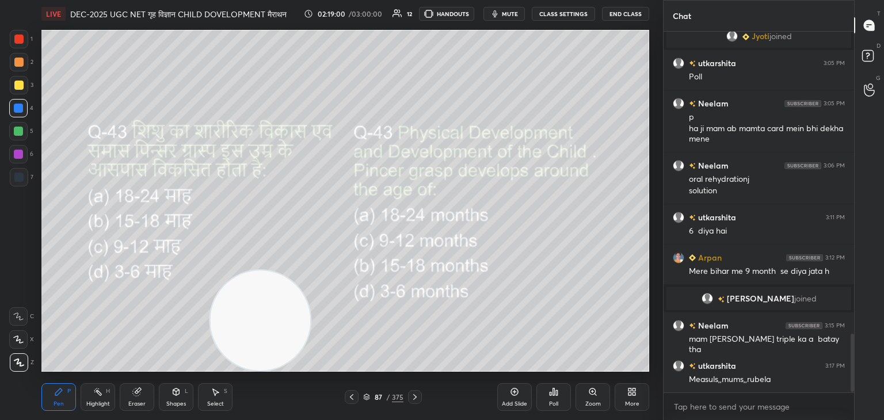
scroll to position [1884, 0]
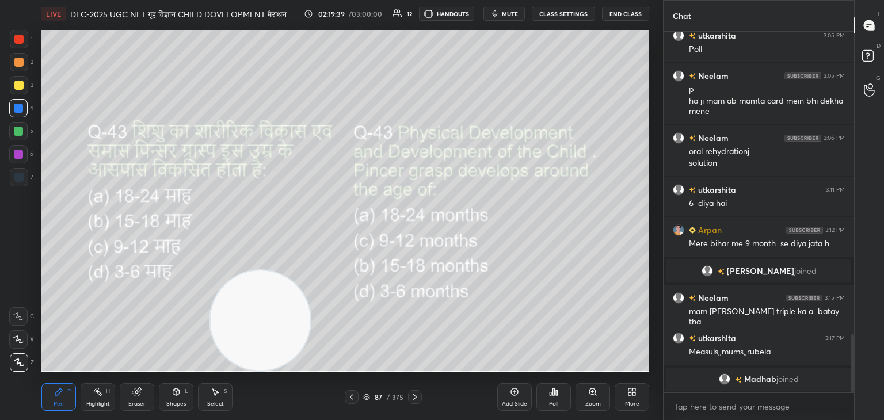
click at [553, 406] on div "Poll" at bounding box center [553, 404] width 9 height 6
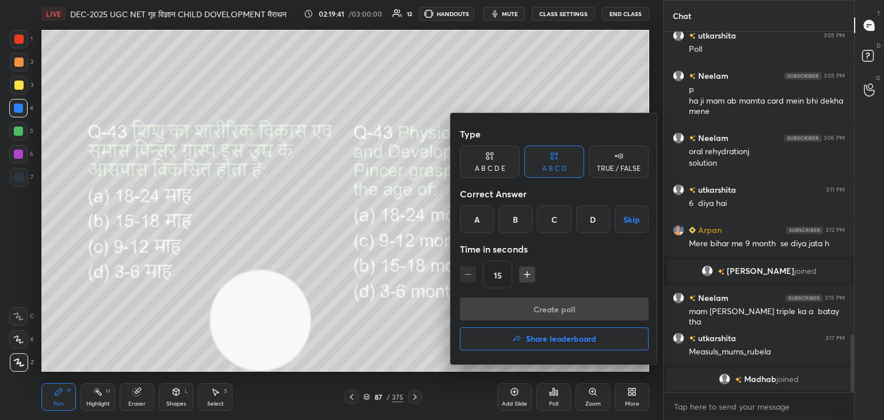
click at [309, 248] on div at bounding box center [442, 210] width 884 height 420
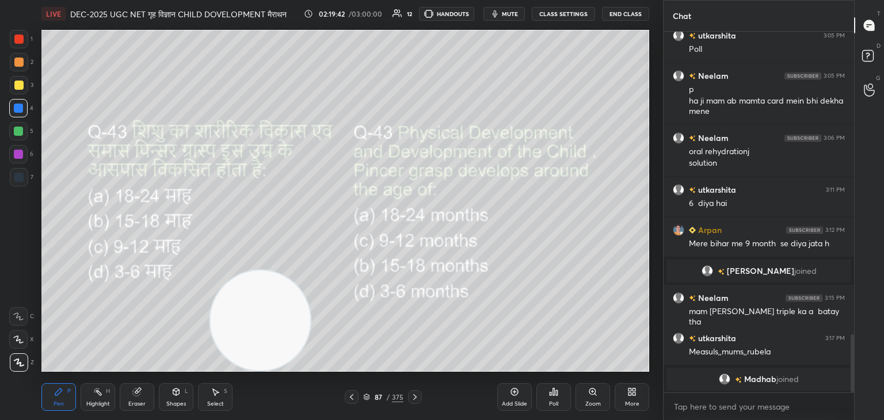
scroll to position [1914, 0]
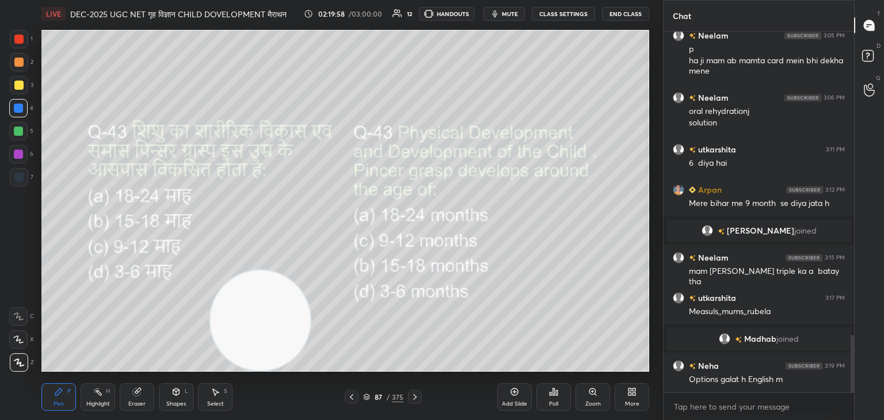
click at [555, 401] on div "Poll" at bounding box center [553, 404] width 9 height 6
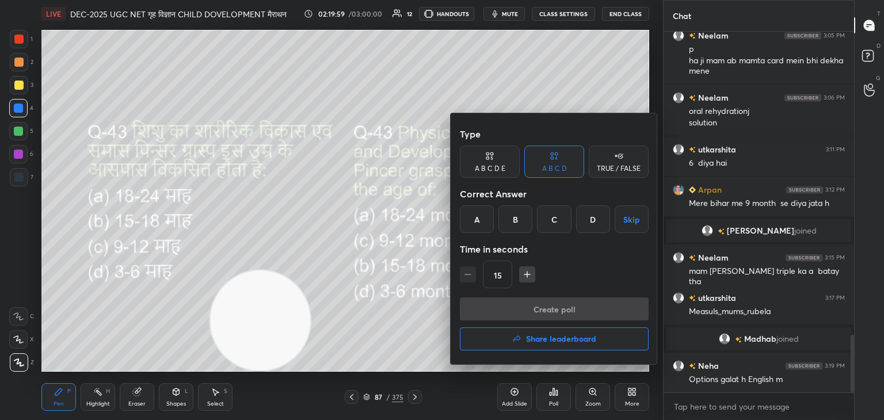
click at [549, 224] on div "C" at bounding box center [554, 219] width 34 height 28
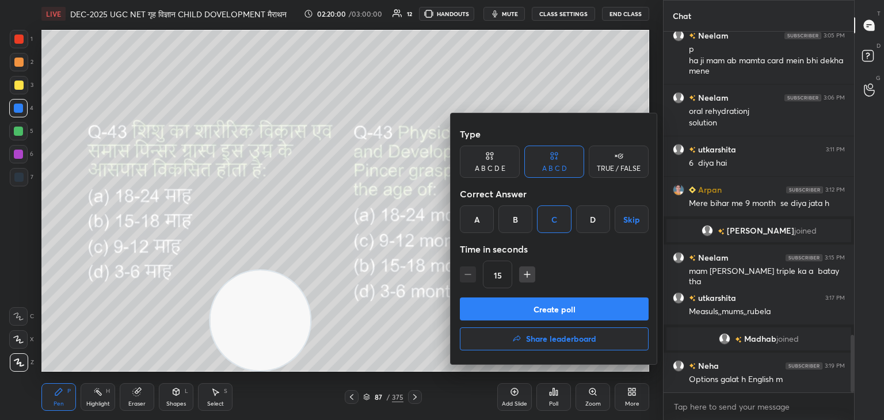
click at [584, 309] on button "Create poll" at bounding box center [554, 309] width 189 height 23
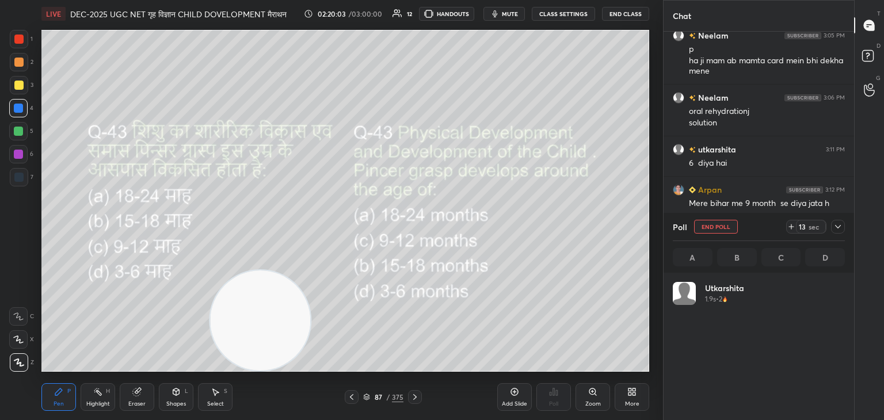
scroll to position [135, 169]
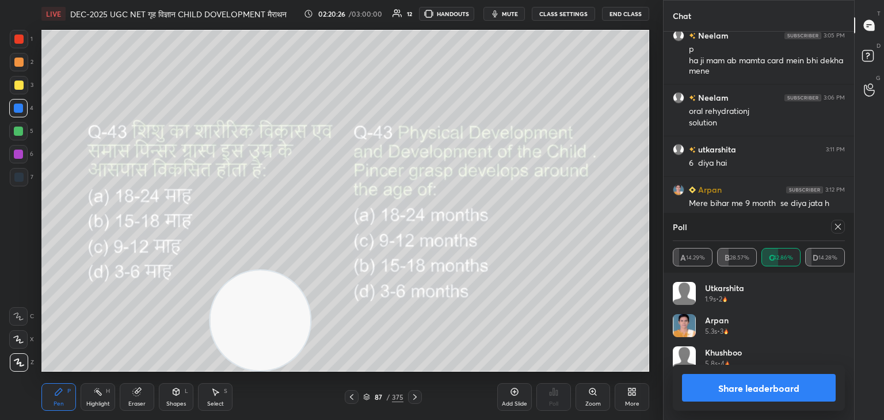
click at [846, 227] on div "Poll A 14.29% B 28.57% C 42.86% D 14.28%" at bounding box center [759, 243] width 191 height 60
click at [836, 226] on icon at bounding box center [837, 226] width 9 height 9
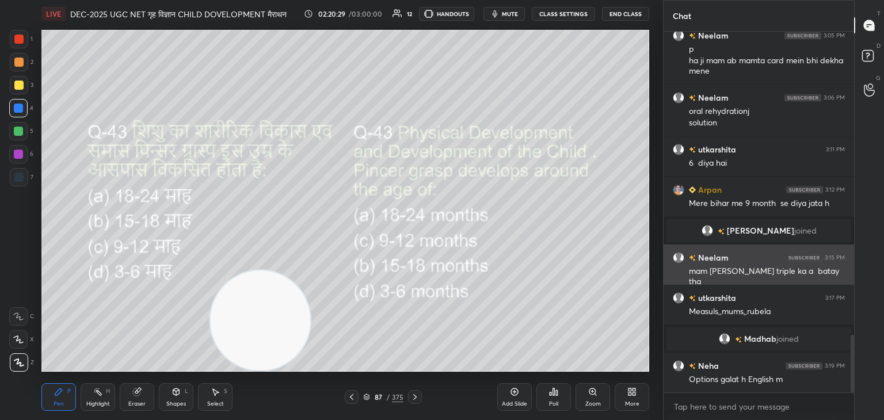
scroll to position [4, 3]
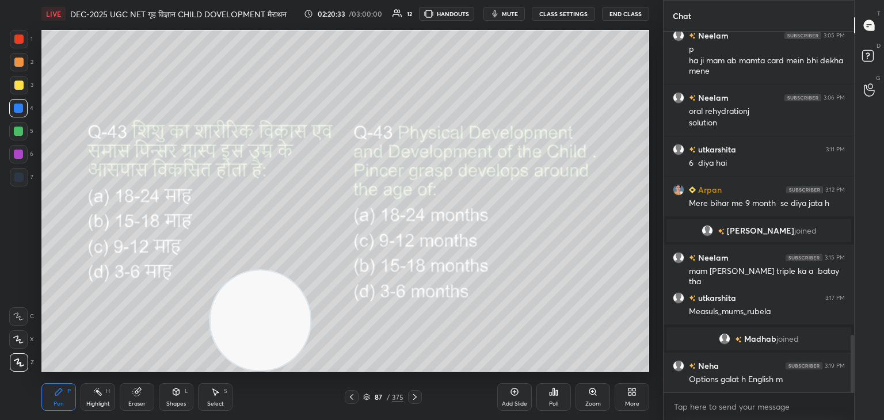
click at [414, 397] on icon at bounding box center [414, 397] width 9 height 9
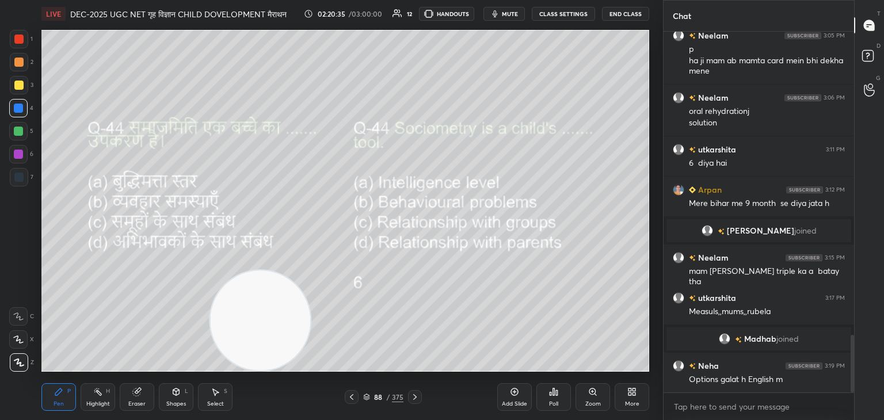
scroll to position [1942, 0]
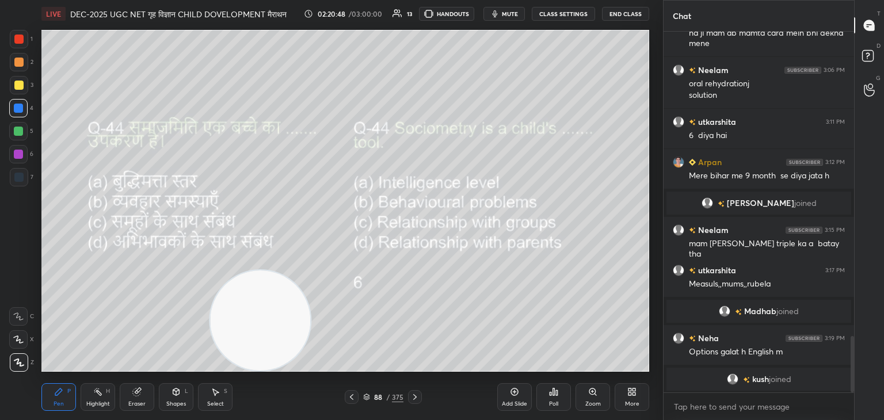
click at [557, 395] on icon at bounding box center [557, 392] width 2 height 5
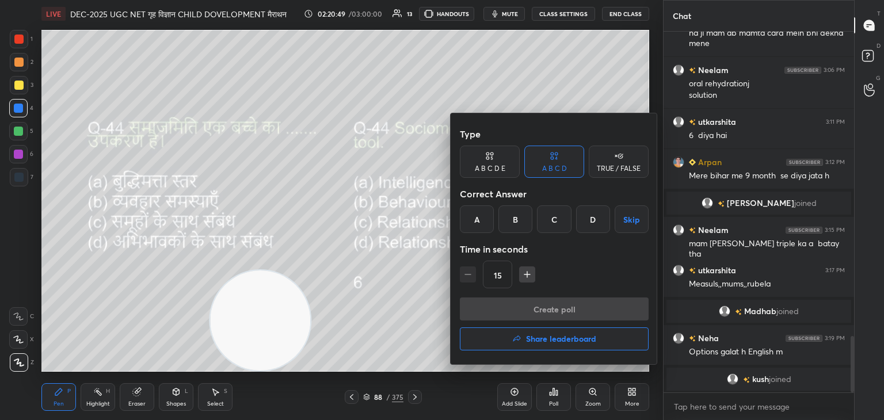
click at [557, 220] on div "C" at bounding box center [554, 219] width 34 height 28
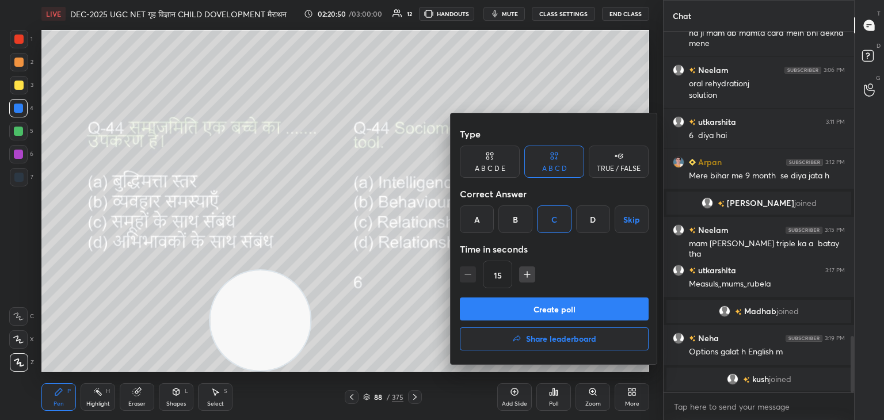
click at [557, 316] on button "Create poll" at bounding box center [554, 309] width 189 height 23
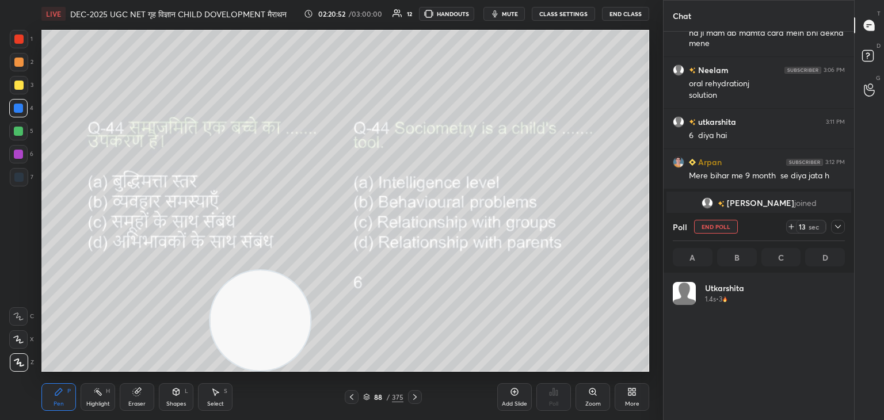
scroll to position [3, 3]
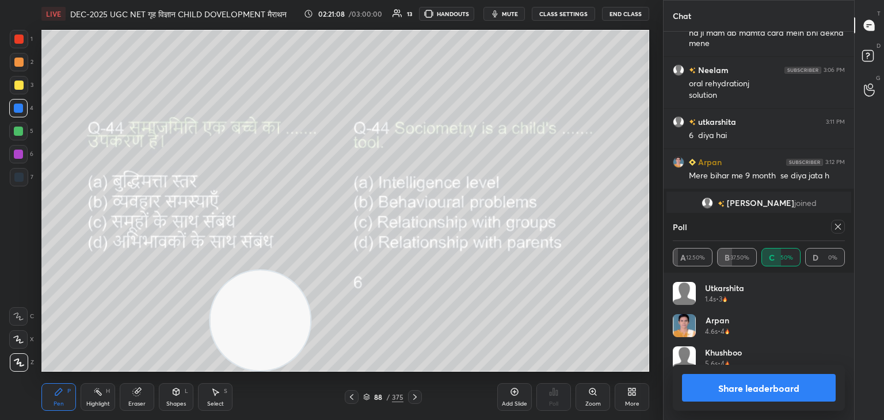
click at [844, 226] on div at bounding box center [838, 227] width 14 height 14
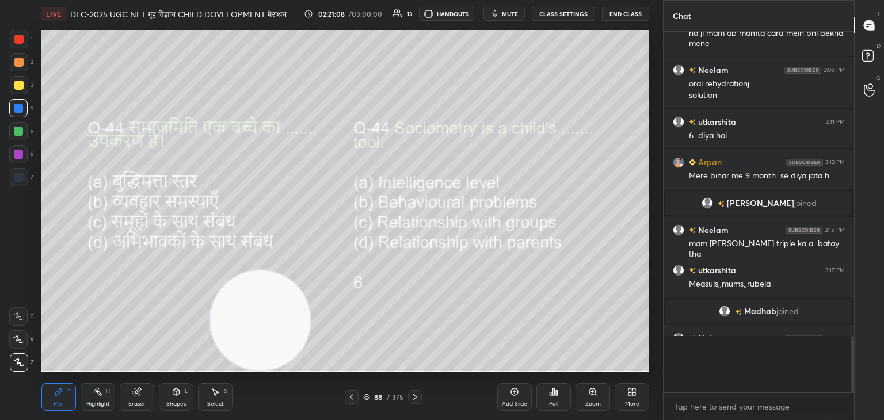
scroll to position [221, 187]
click at [413, 396] on icon at bounding box center [414, 397] width 9 height 9
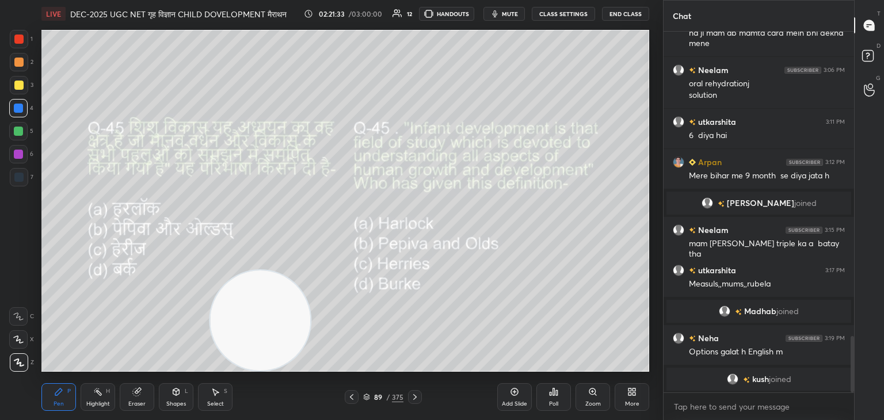
click at [548, 399] on div "Poll" at bounding box center [553, 397] width 35 height 28
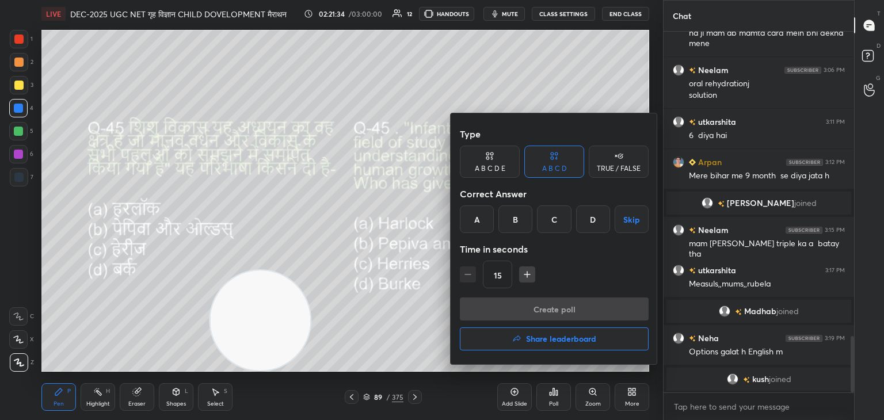
click at [470, 223] on div "A" at bounding box center [477, 219] width 34 height 28
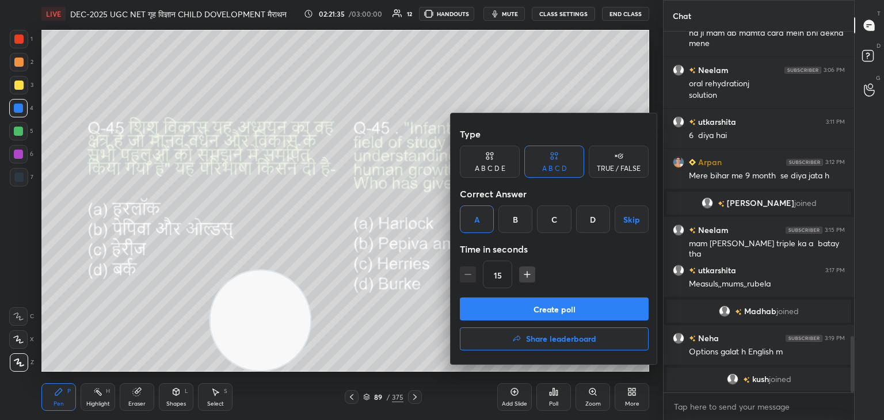
click at [578, 306] on button "Create poll" at bounding box center [554, 309] width 189 height 23
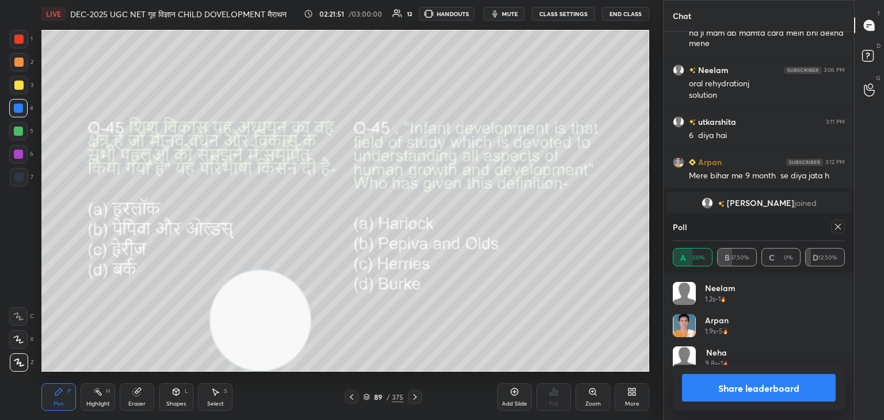
click at [841, 227] on icon at bounding box center [837, 226] width 9 height 9
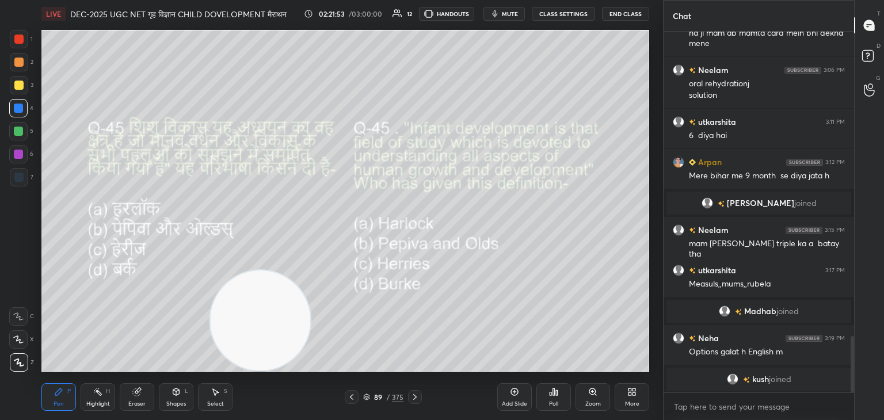
click at [412, 399] on icon at bounding box center [414, 397] width 9 height 9
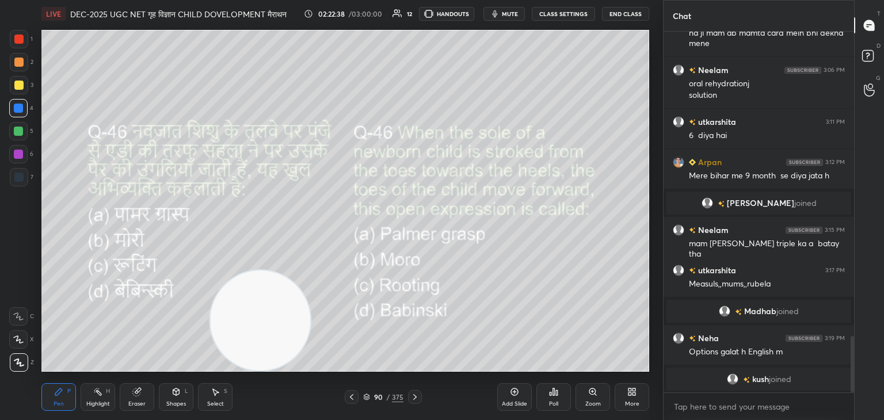
click at [550, 397] on div "Poll" at bounding box center [553, 397] width 35 height 28
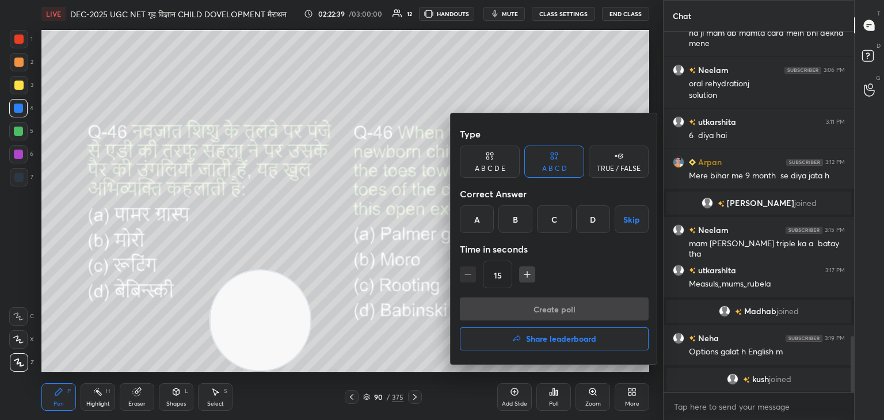
click at [584, 219] on div "D" at bounding box center [593, 219] width 34 height 28
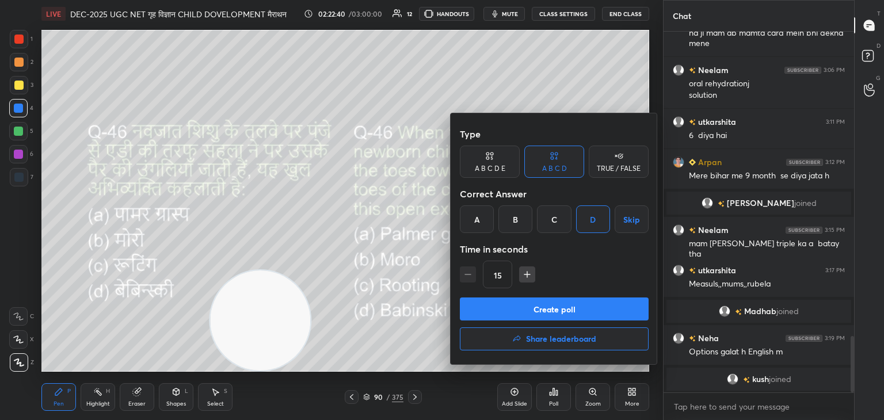
click at [563, 313] on button "Create poll" at bounding box center [554, 309] width 189 height 23
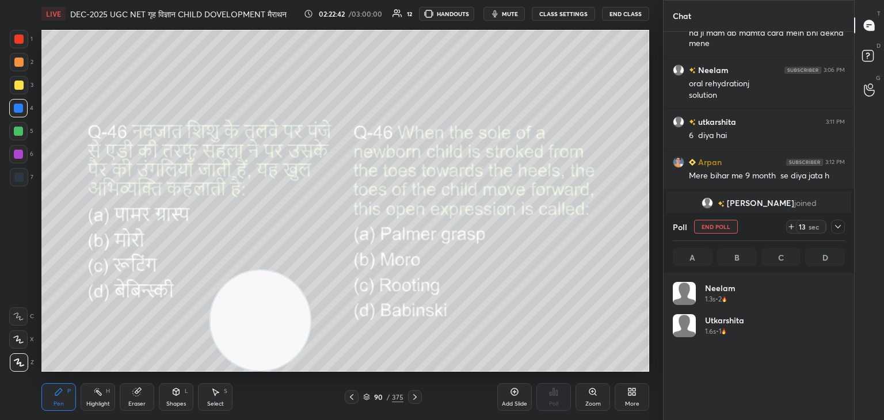
scroll to position [135, 169]
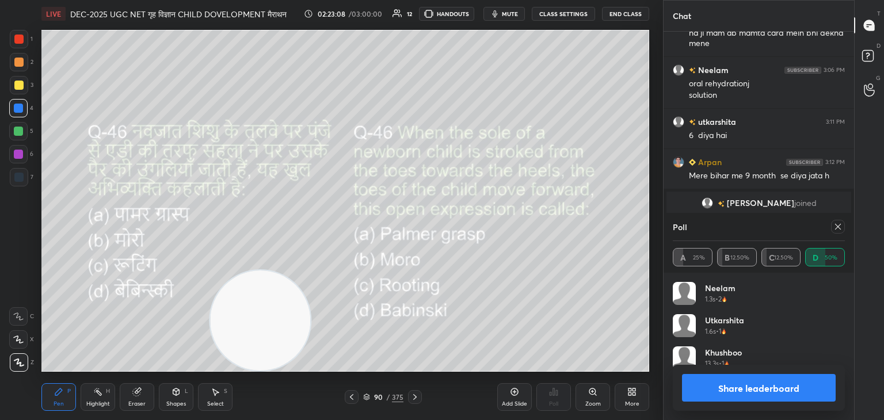
click at [838, 226] on icon at bounding box center [837, 226] width 9 height 9
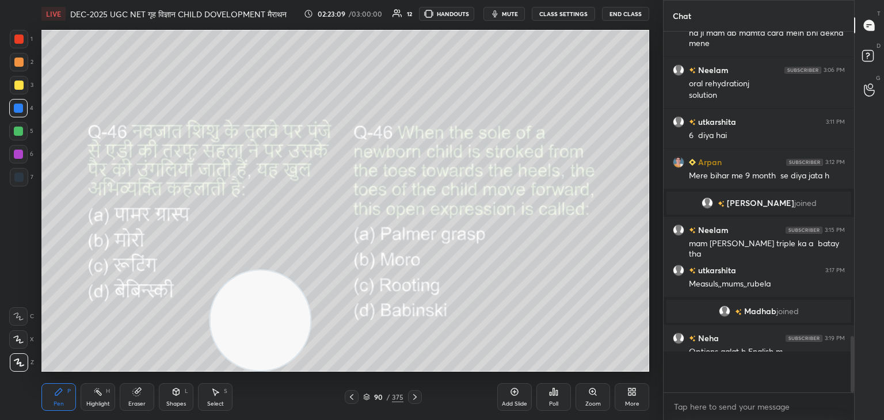
scroll to position [262, 187]
click at [412, 399] on icon at bounding box center [414, 397] width 9 height 9
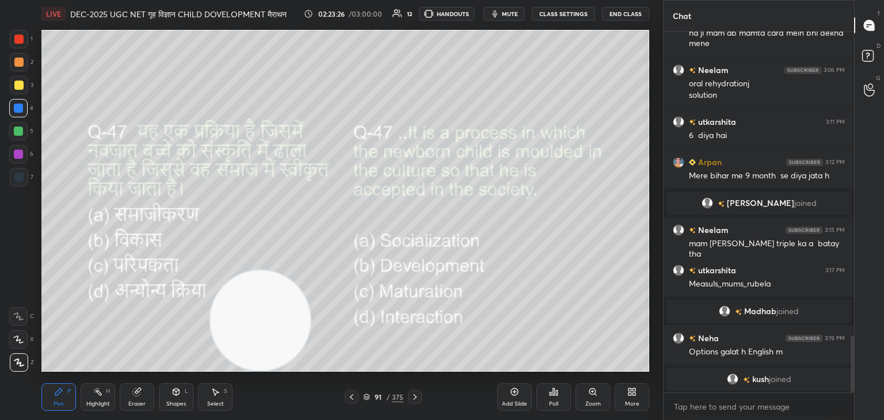
click at [554, 398] on div "Poll" at bounding box center [553, 397] width 35 height 28
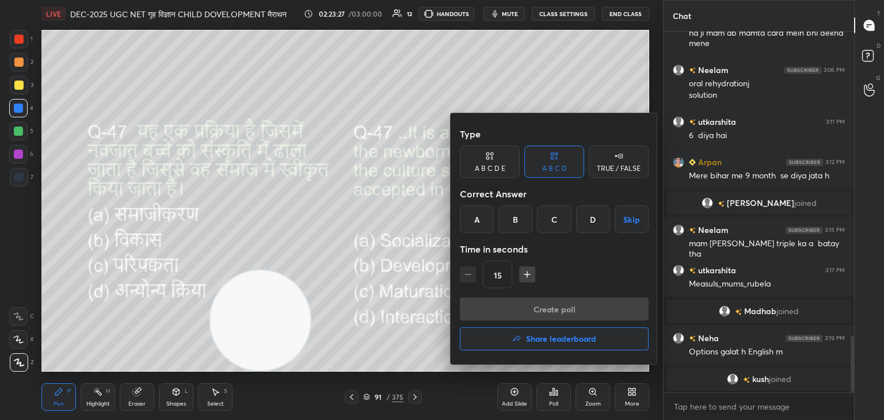
click at [474, 224] on div "A" at bounding box center [477, 219] width 34 height 28
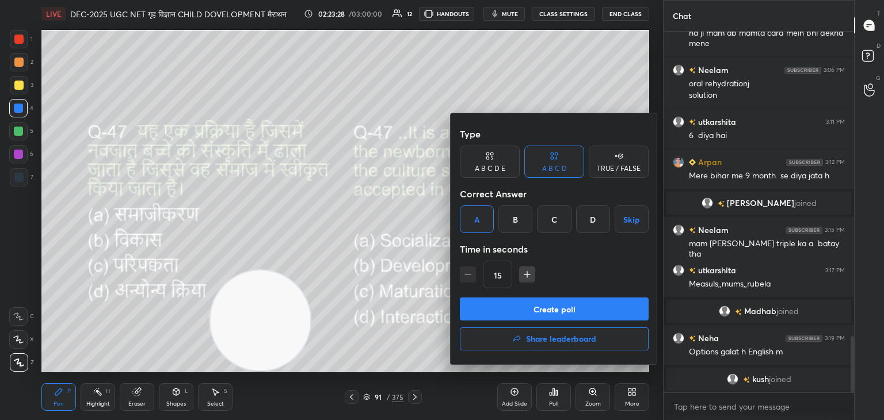
click at [572, 310] on button "Create poll" at bounding box center [554, 309] width 189 height 23
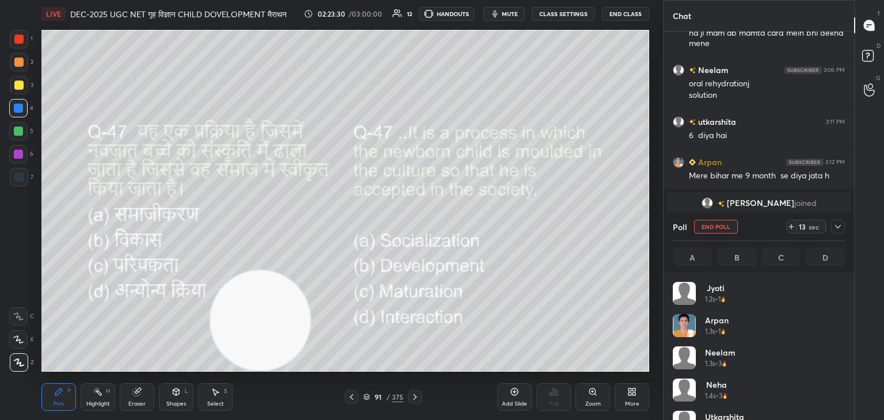
scroll to position [135, 169]
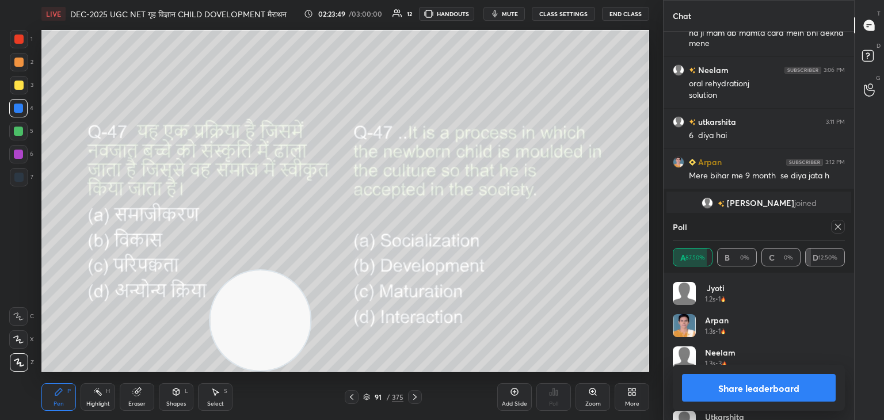
click at [839, 227] on icon at bounding box center [837, 226] width 9 height 9
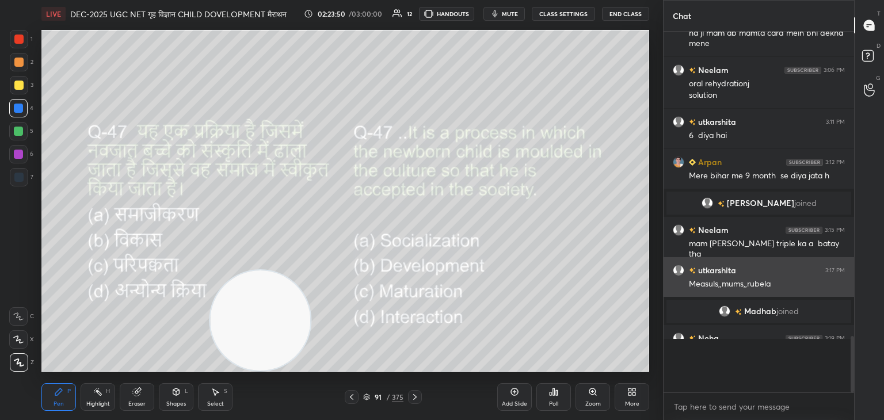
scroll to position [256, 187]
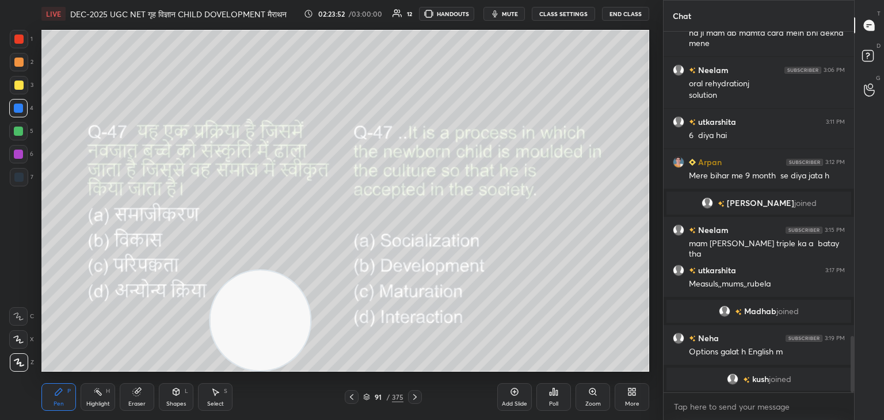
click at [412, 397] on icon at bounding box center [414, 397] width 9 height 9
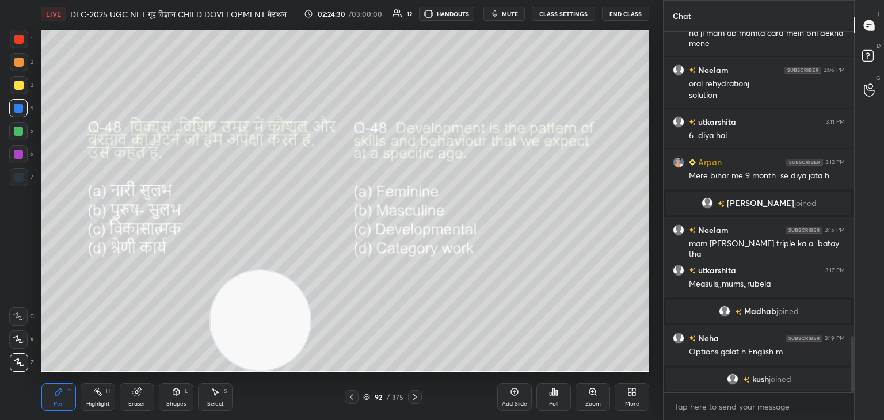
click at [548, 394] on div "Poll" at bounding box center [553, 397] width 35 height 28
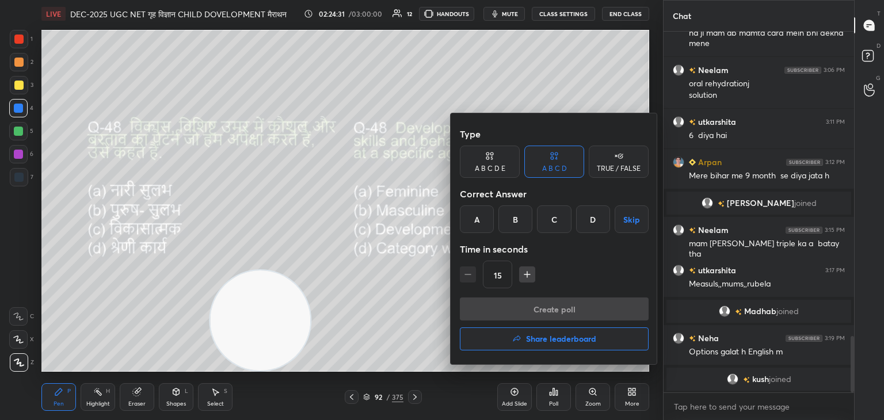
click at [558, 218] on div "C" at bounding box center [554, 219] width 34 height 28
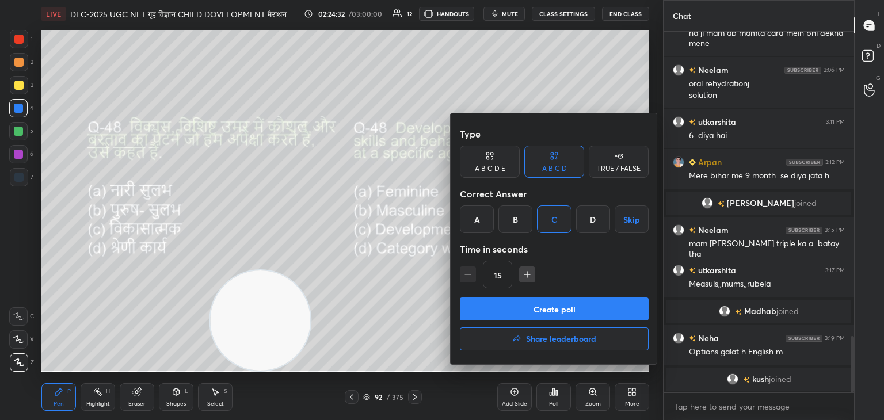
click at [555, 303] on button "Create poll" at bounding box center [554, 309] width 189 height 23
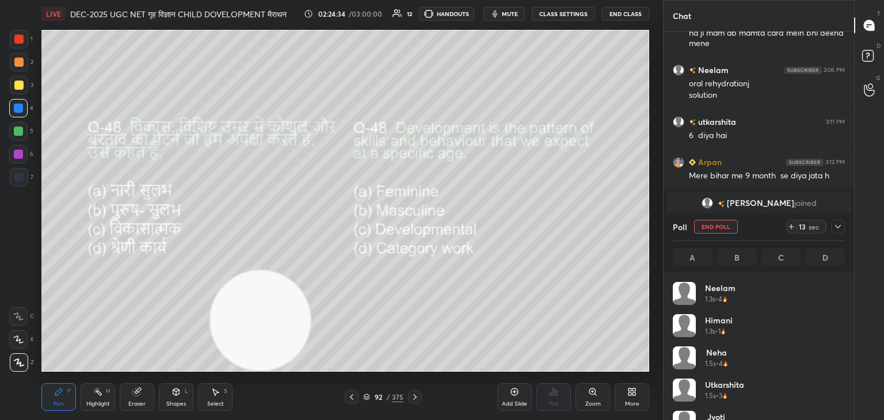
scroll to position [135, 169]
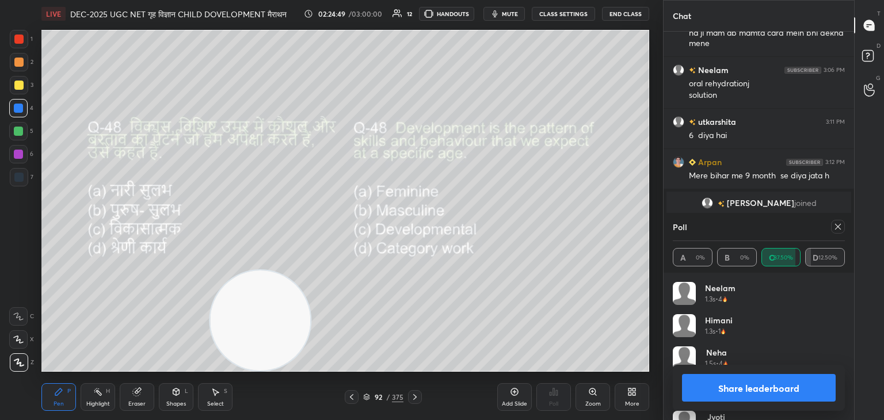
click at [838, 226] on icon at bounding box center [837, 226] width 9 height 9
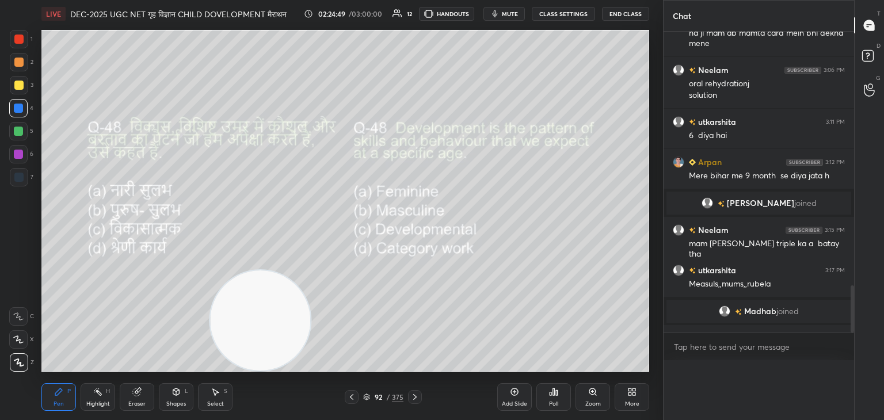
scroll to position [3, 3]
click at [418, 400] on icon at bounding box center [414, 397] width 9 height 9
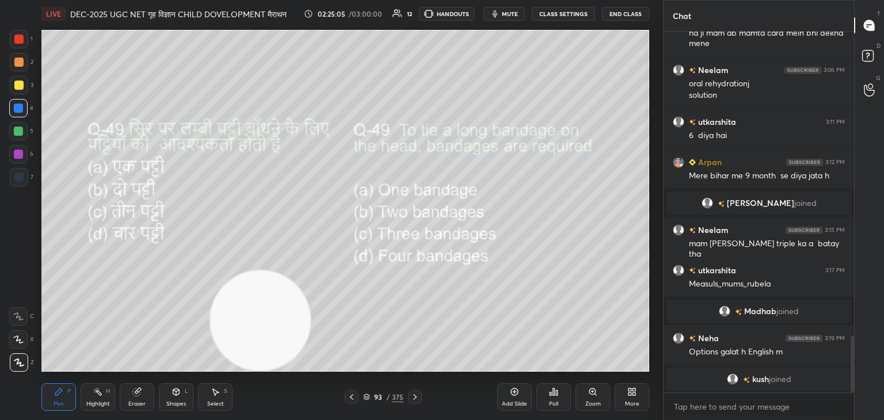
click at [552, 403] on div "Poll" at bounding box center [553, 404] width 9 height 6
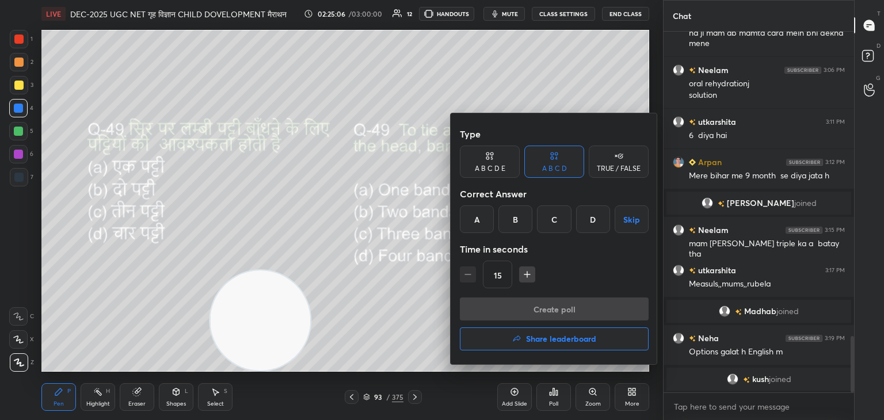
click at [514, 221] on div "B" at bounding box center [515, 219] width 34 height 28
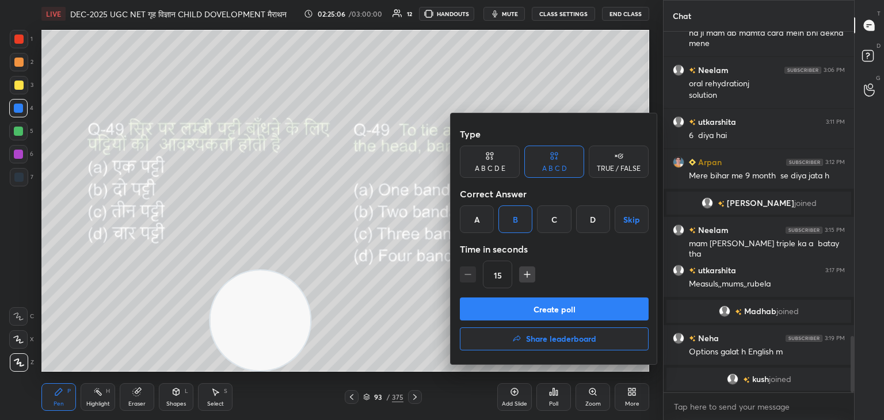
click at [563, 305] on button "Create poll" at bounding box center [554, 309] width 189 height 23
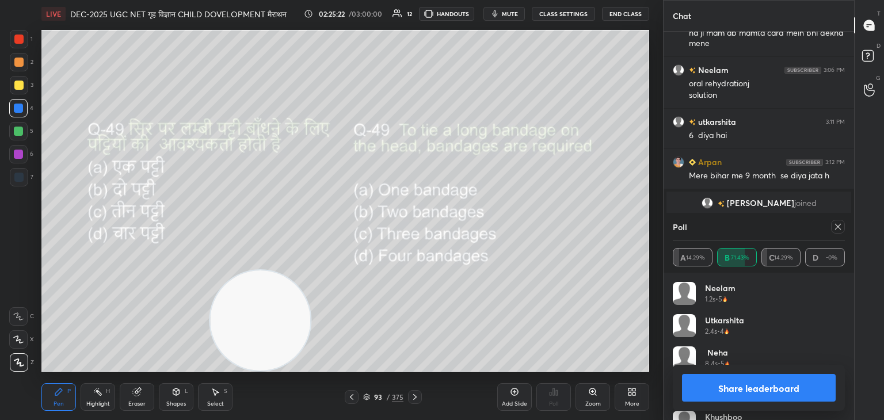
click at [839, 227] on icon at bounding box center [837, 226] width 9 height 9
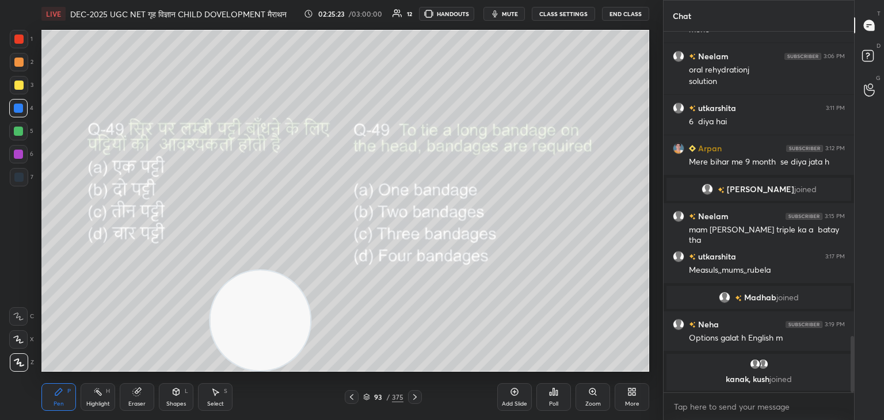
click at [418, 396] on icon at bounding box center [414, 397] width 9 height 9
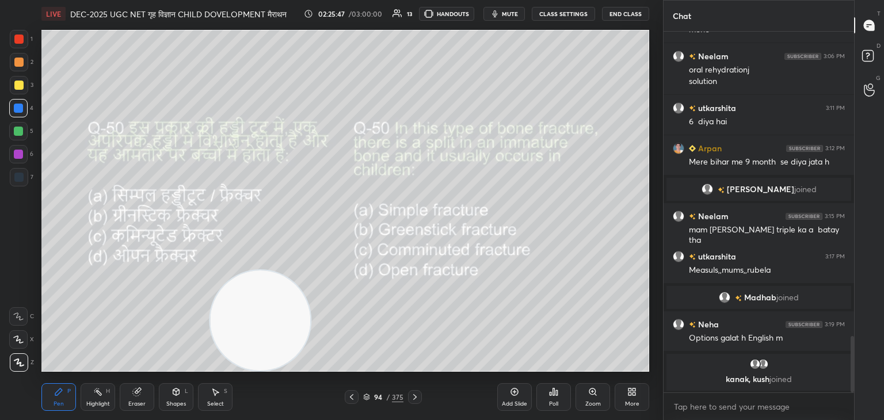
click at [550, 399] on div "Poll" at bounding box center [553, 397] width 35 height 28
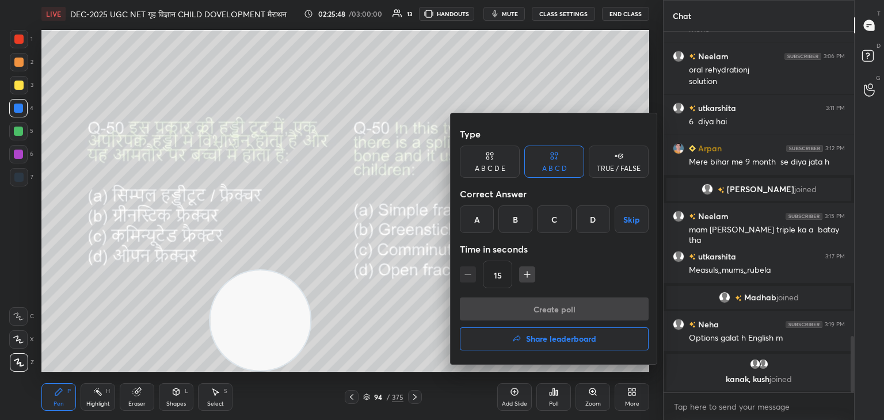
click at [511, 223] on div "B" at bounding box center [515, 219] width 34 height 28
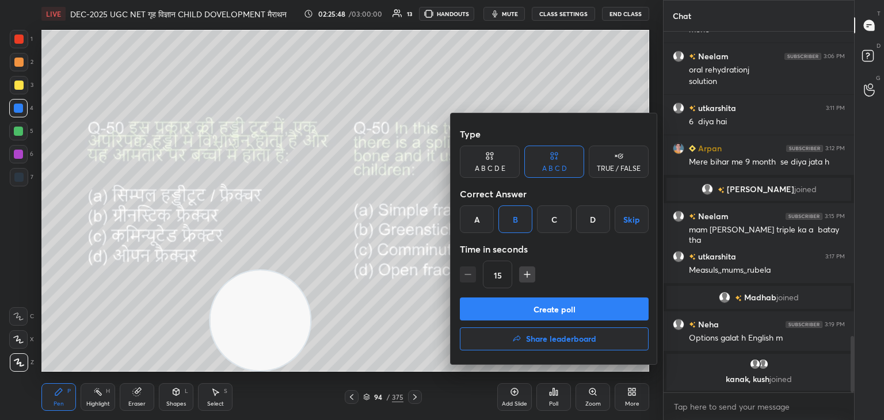
click at [551, 309] on button "Create poll" at bounding box center [554, 309] width 189 height 23
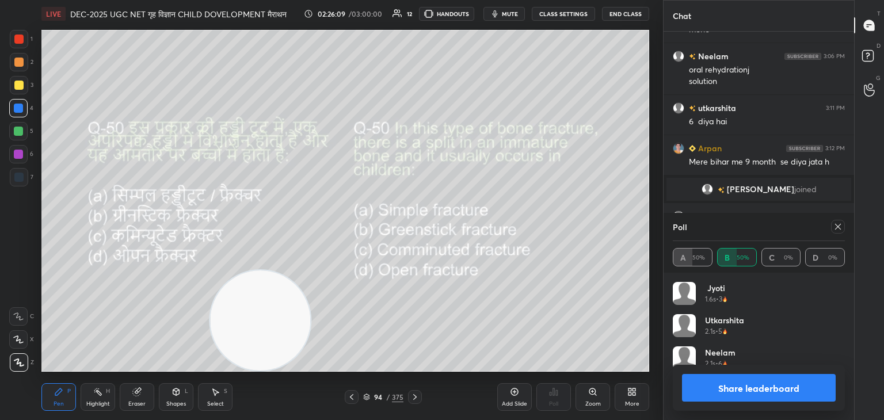
click at [840, 228] on icon at bounding box center [837, 226] width 9 height 9
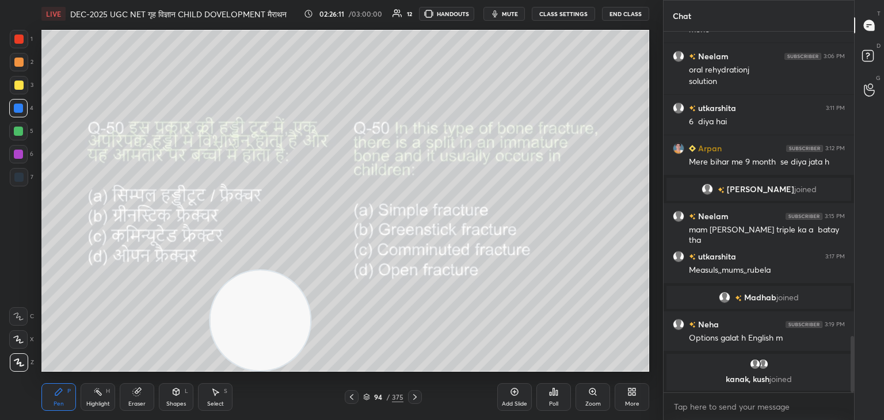
click at [413, 397] on icon at bounding box center [414, 397] width 9 height 9
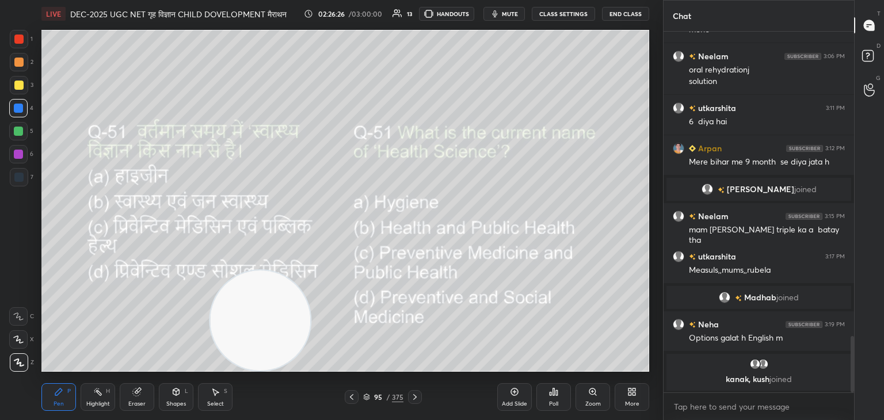
click at [553, 394] on icon at bounding box center [554, 392] width 2 height 7
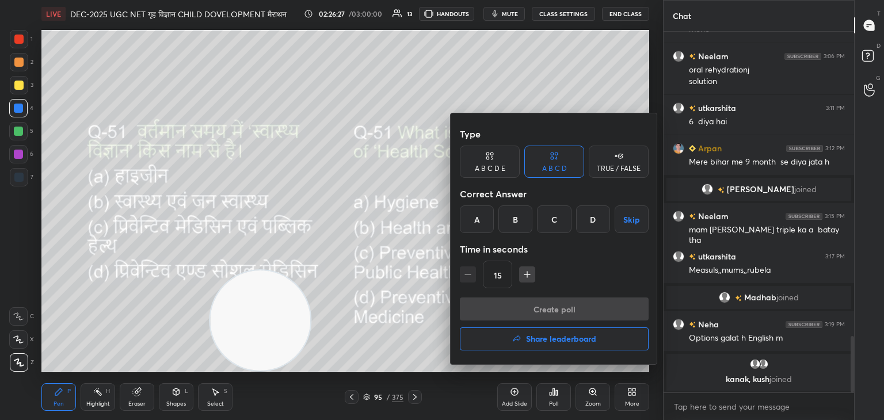
click at [553, 223] on div "C" at bounding box center [554, 219] width 34 height 28
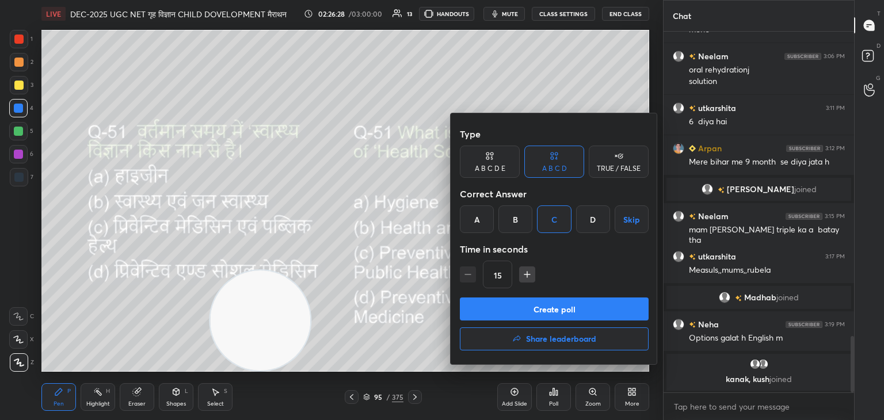
click at [569, 309] on button "Create poll" at bounding box center [554, 309] width 189 height 23
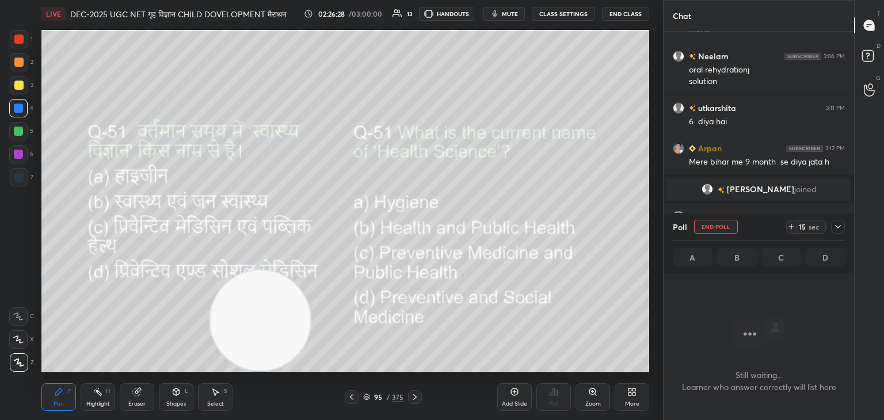
scroll to position [298, 187]
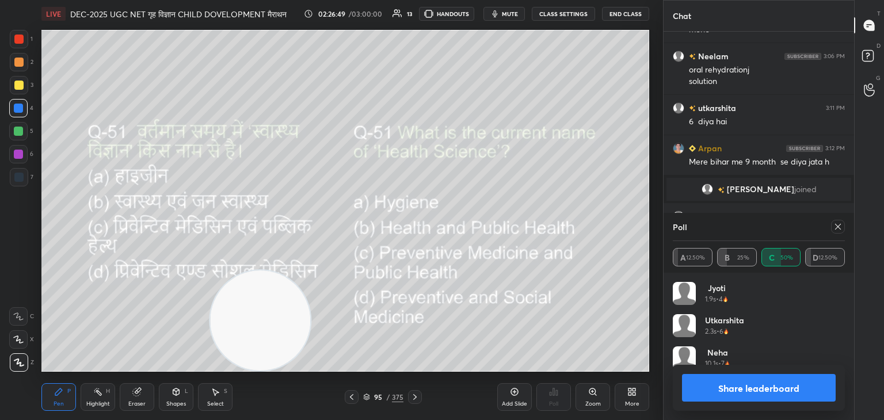
click at [837, 229] on icon at bounding box center [837, 226] width 9 height 9
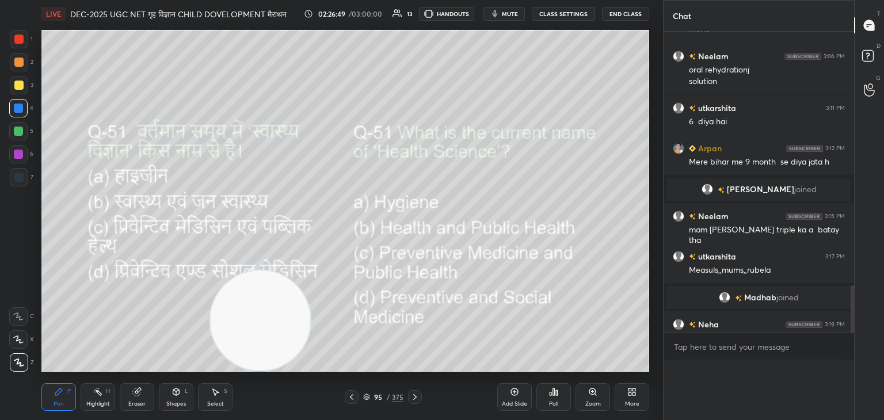
scroll to position [226, 187]
click at [415, 397] on icon at bounding box center [414, 397] width 3 height 6
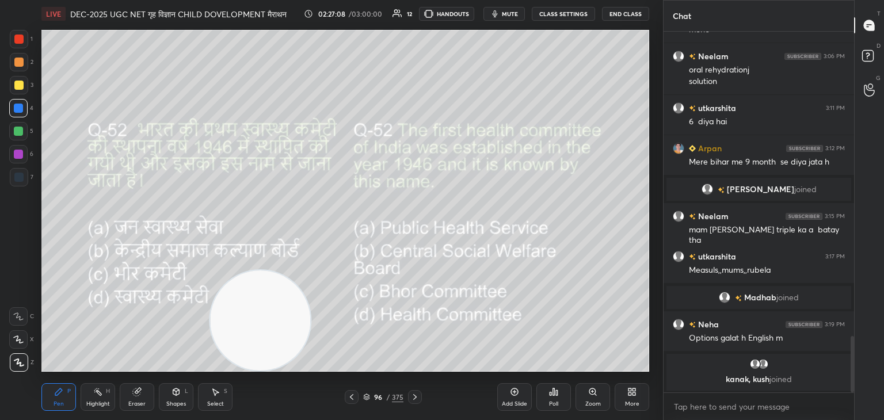
click at [553, 397] on div "Poll" at bounding box center [553, 397] width 35 height 28
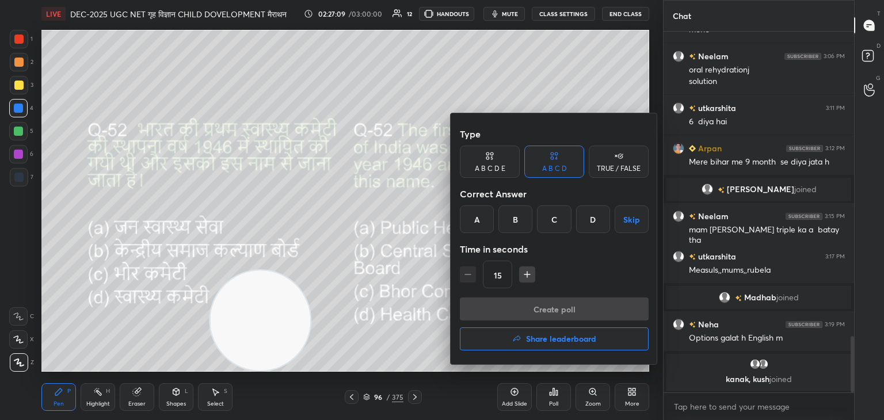
click at [559, 216] on div "C" at bounding box center [554, 219] width 34 height 28
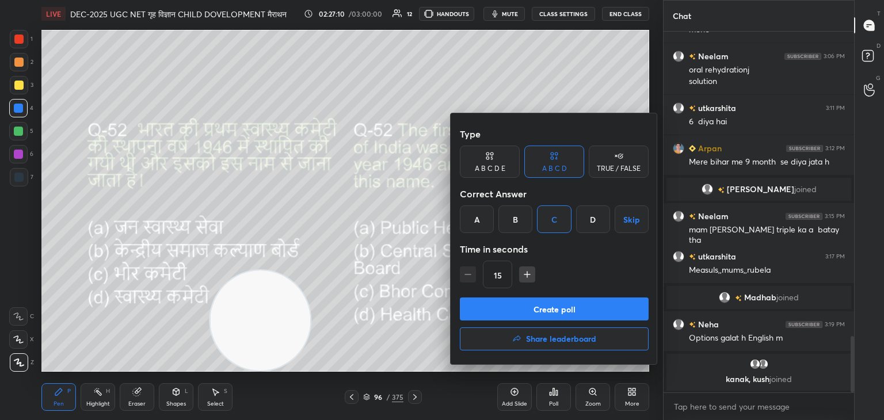
click at [571, 309] on button "Create poll" at bounding box center [554, 309] width 189 height 23
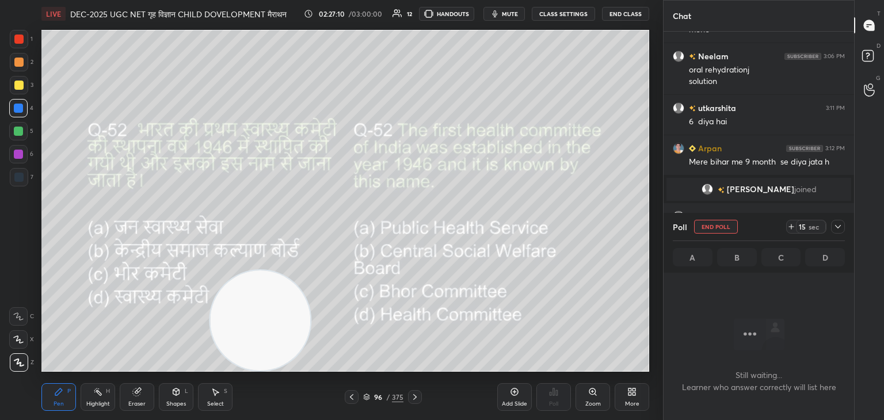
scroll to position [4, 3]
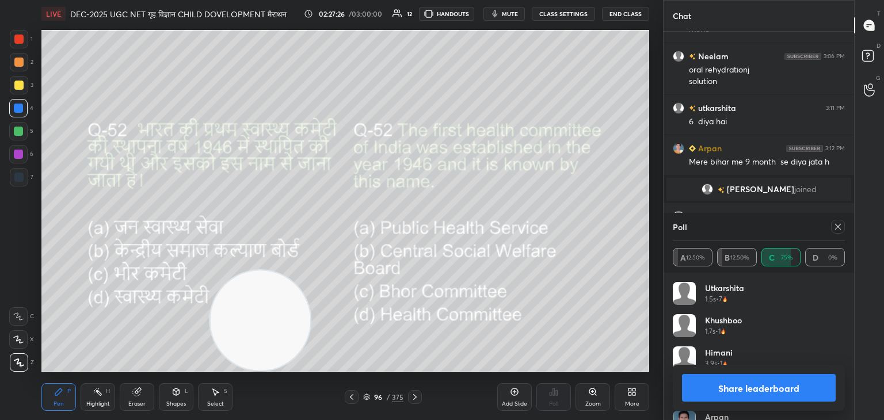
click at [833, 229] on div at bounding box center [838, 227] width 14 height 14
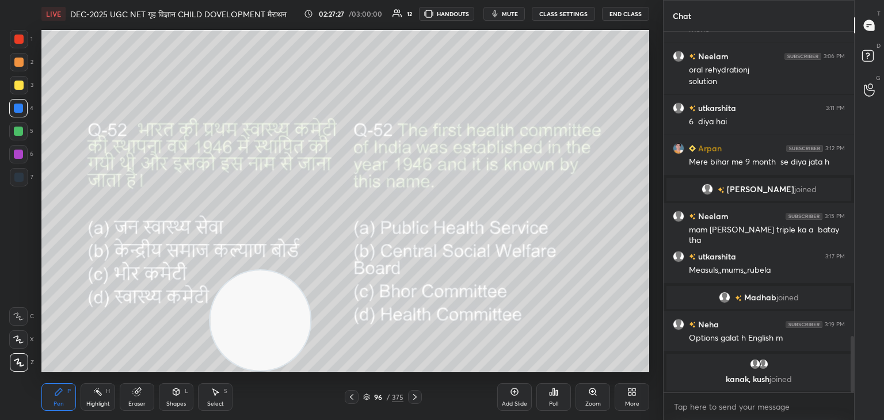
click at [414, 397] on icon at bounding box center [414, 397] width 9 height 9
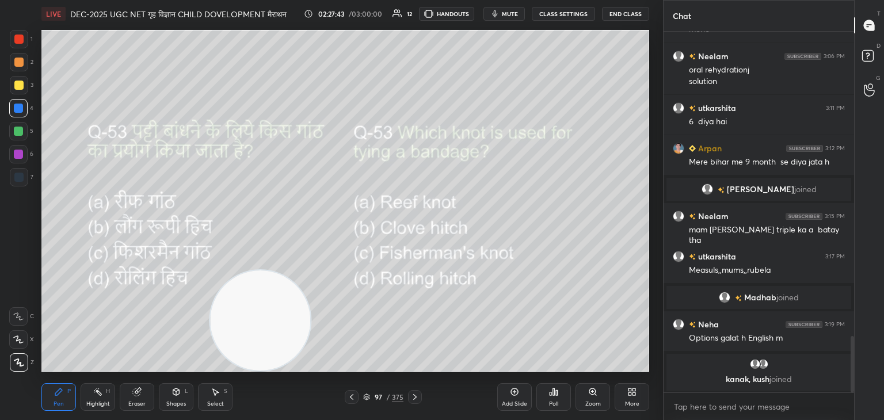
click at [557, 399] on div "Poll" at bounding box center [553, 397] width 35 height 28
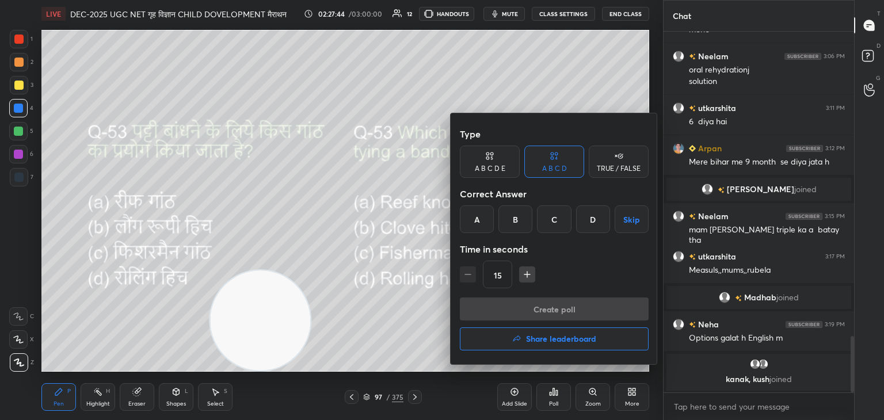
click at [481, 223] on div "A" at bounding box center [477, 219] width 34 height 28
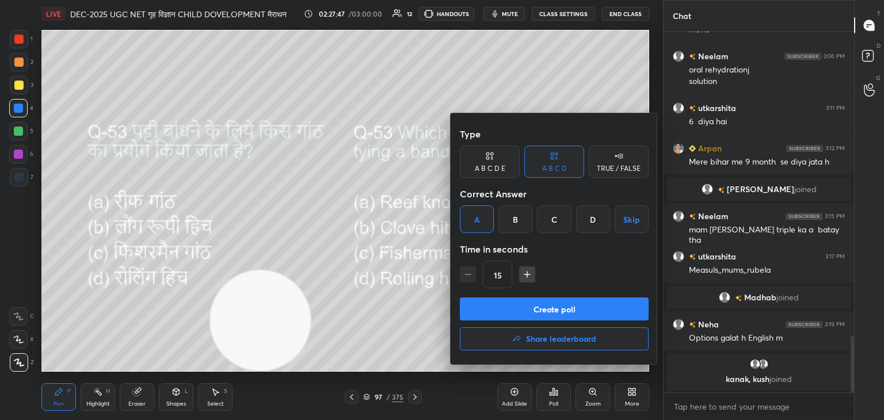
click at [549, 313] on button "Create poll" at bounding box center [554, 309] width 189 height 23
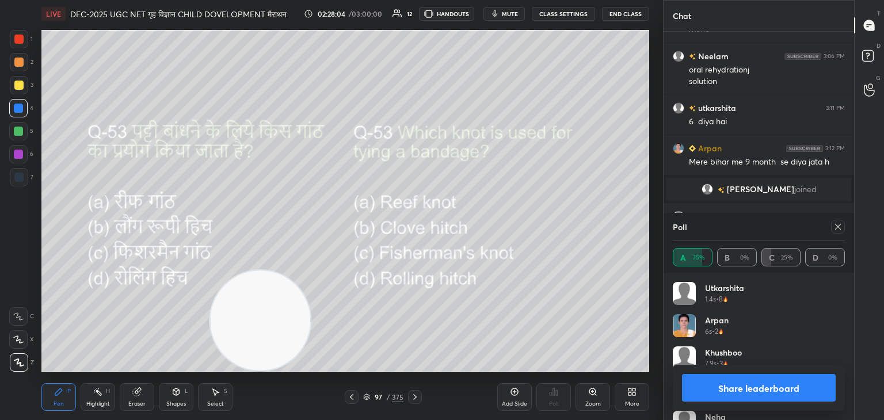
click at [837, 229] on icon at bounding box center [837, 226] width 9 height 9
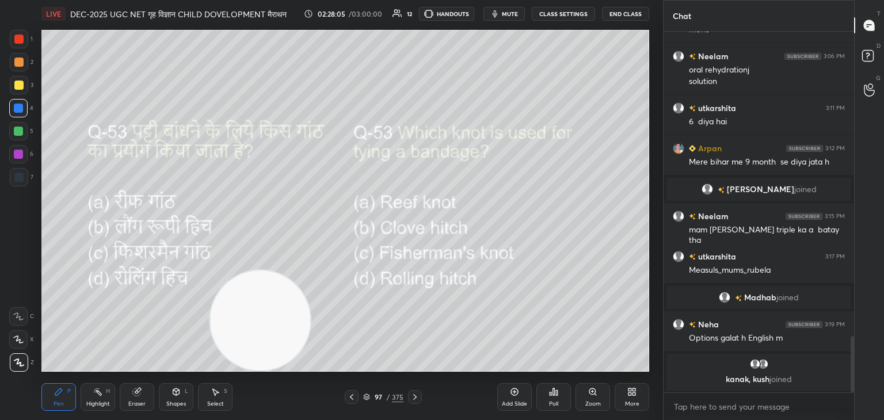
click at [421, 395] on div at bounding box center [415, 397] width 14 height 14
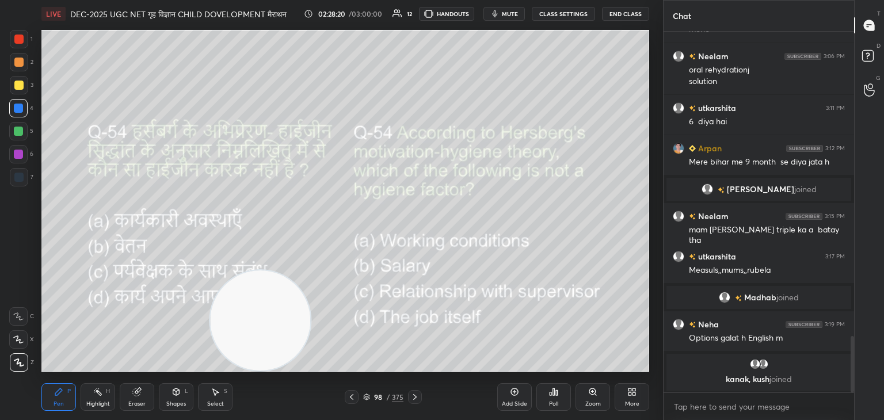
click at [549, 392] on icon at bounding box center [553, 391] width 9 height 9
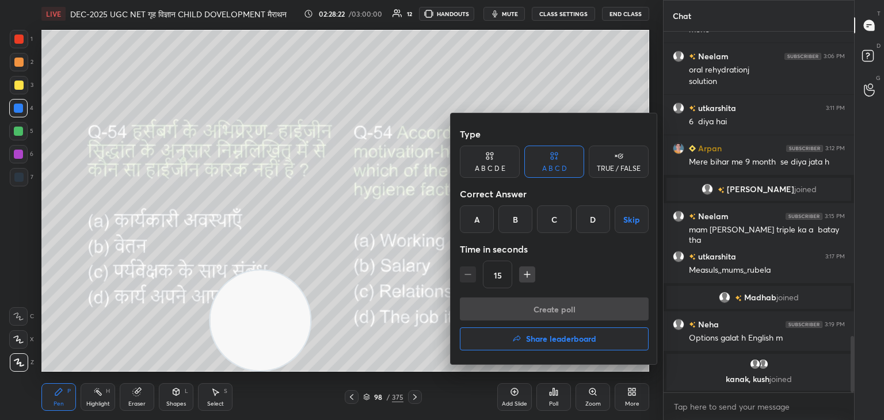
click at [595, 222] on div "D" at bounding box center [593, 219] width 34 height 28
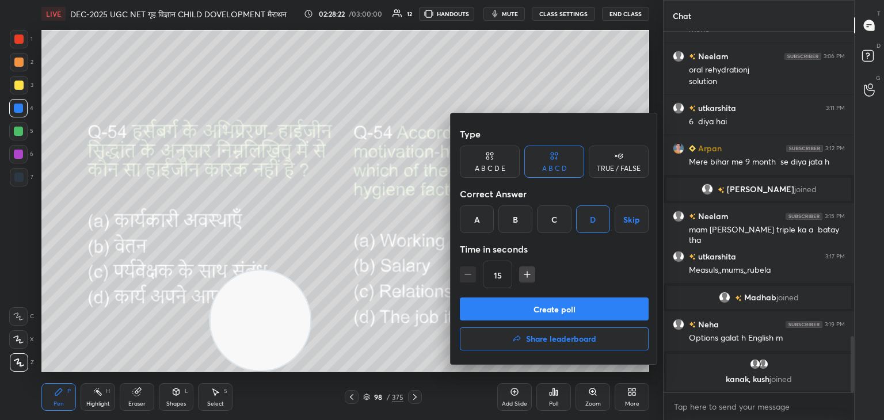
click at [553, 310] on button "Create poll" at bounding box center [554, 309] width 189 height 23
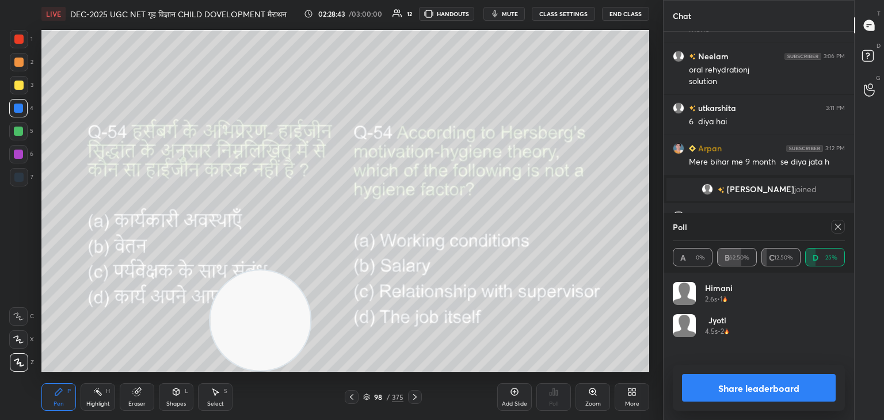
click at [830, 231] on div at bounding box center [836, 227] width 18 height 14
click at [833, 229] on div at bounding box center [838, 227] width 14 height 14
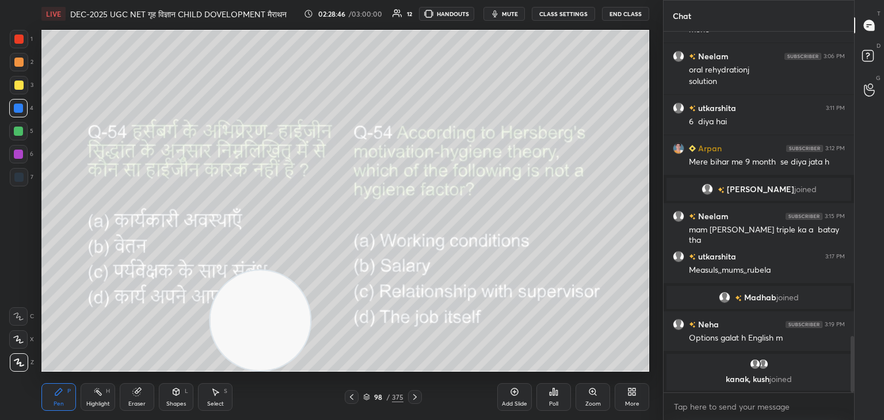
click at [419, 399] on div at bounding box center [415, 397] width 14 height 14
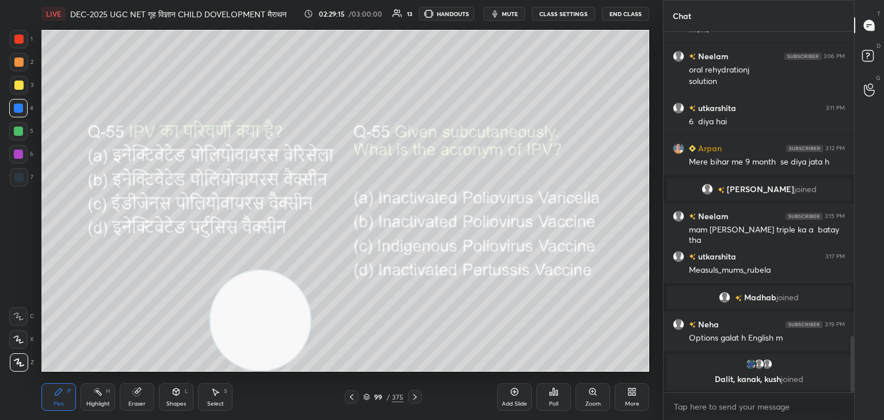
click at [555, 403] on div "Poll" at bounding box center [553, 404] width 9 height 6
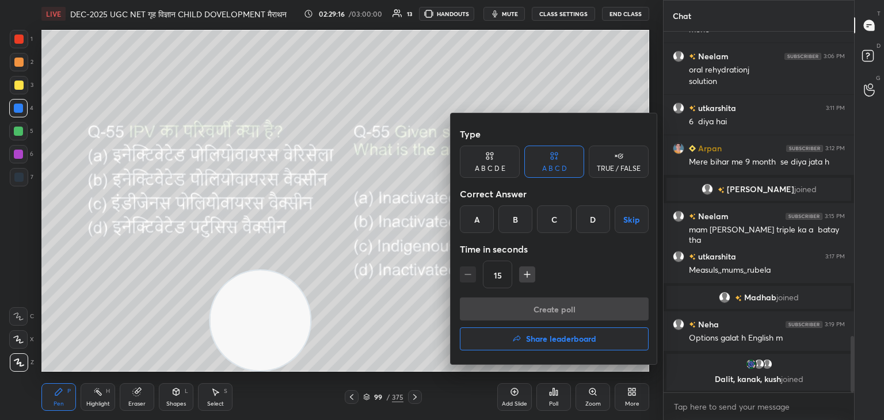
click at [516, 219] on div "B" at bounding box center [515, 219] width 34 height 28
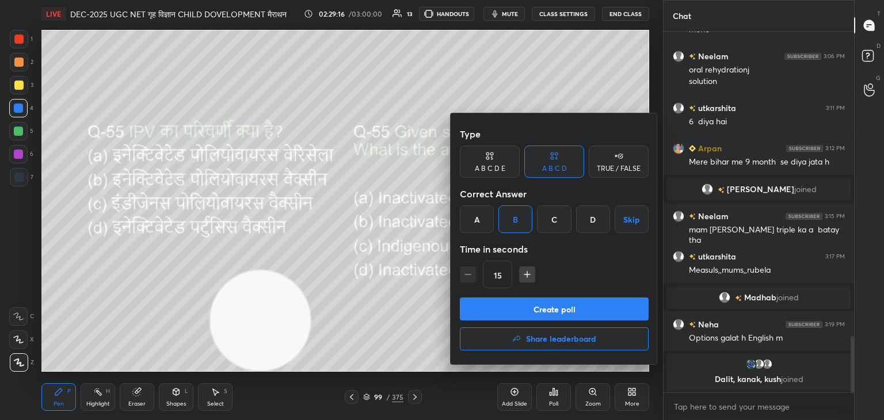
click at [559, 308] on button "Create poll" at bounding box center [554, 309] width 189 height 23
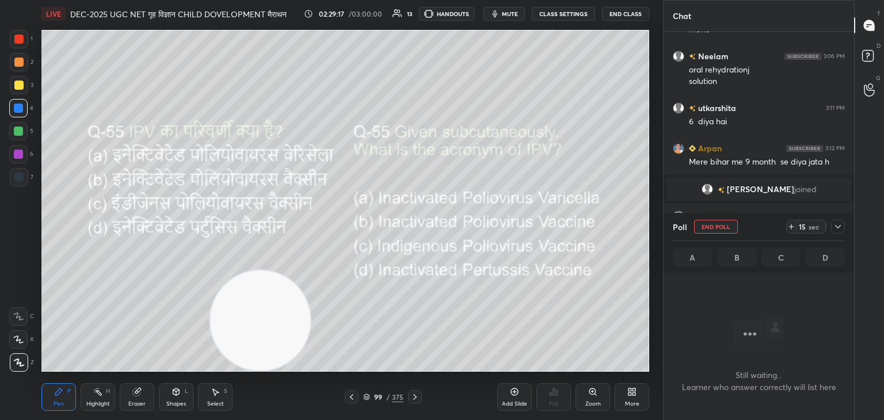
scroll to position [302, 187]
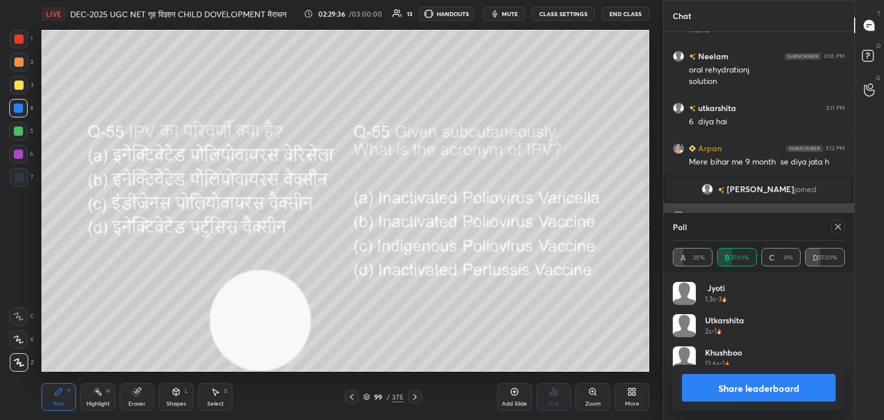
click at [839, 227] on icon at bounding box center [837, 226] width 9 height 9
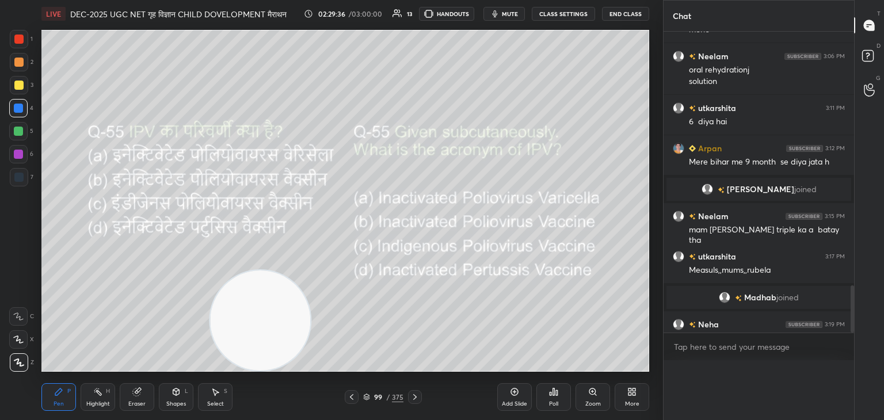
scroll to position [0, 3]
click at [414, 397] on icon at bounding box center [414, 397] width 9 height 9
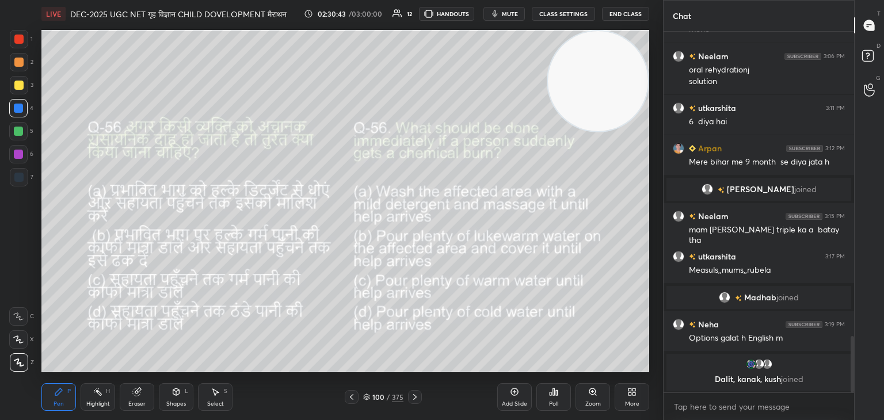
click at [549, 401] on div "Poll" at bounding box center [553, 404] width 9 height 6
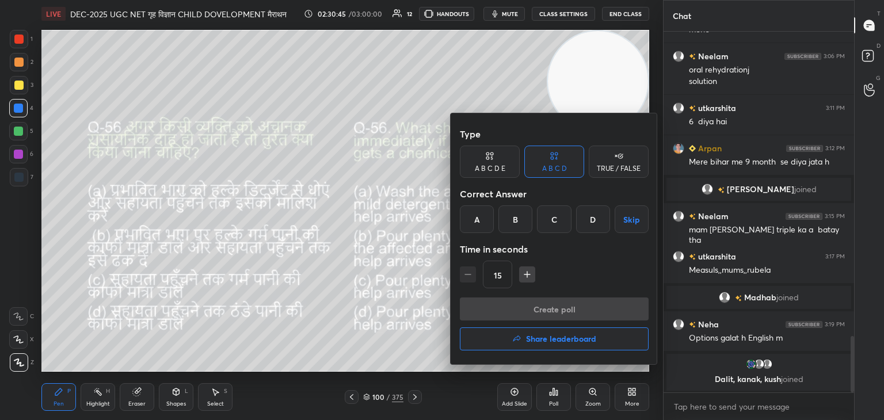
click at [476, 219] on div "A" at bounding box center [477, 219] width 34 height 28
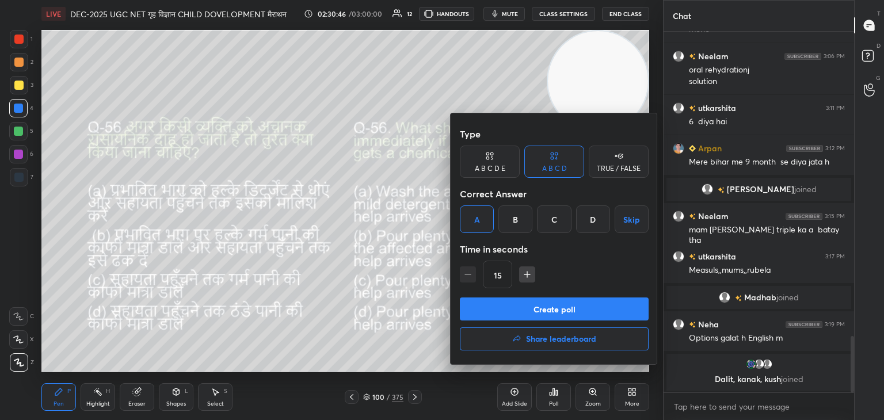
click at [596, 311] on button "Create poll" at bounding box center [554, 309] width 189 height 23
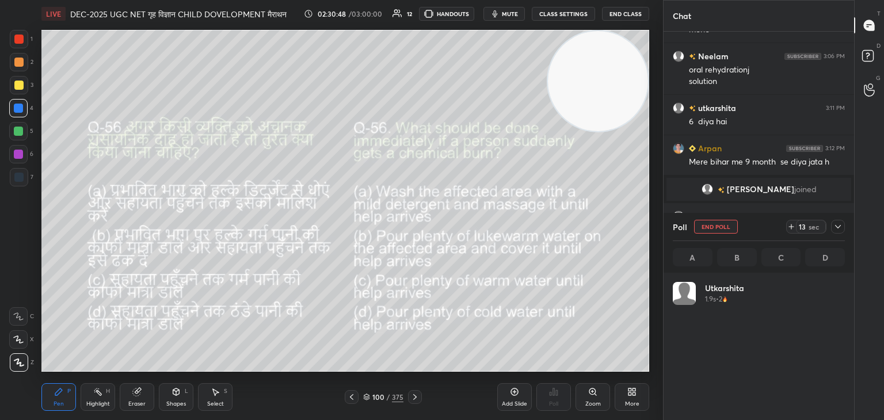
scroll to position [135, 169]
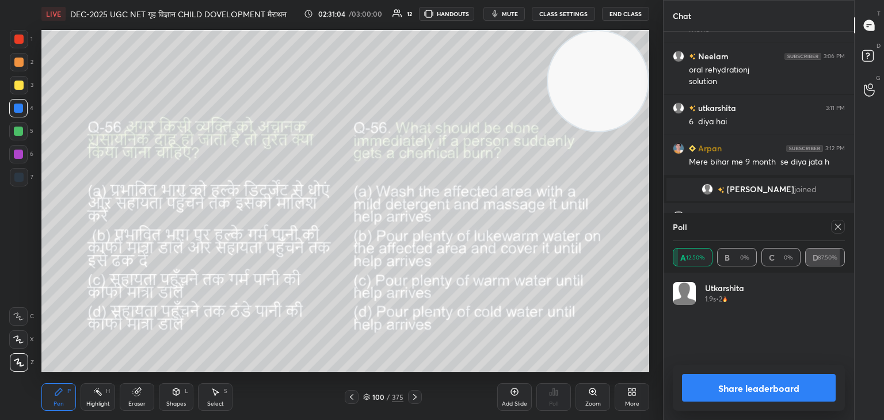
click at [830, 231] on div at bounding box center [836, 227] width 18 height 14
click at [840, 228] on icon at bounding box center [837, 226] width 9 height 9
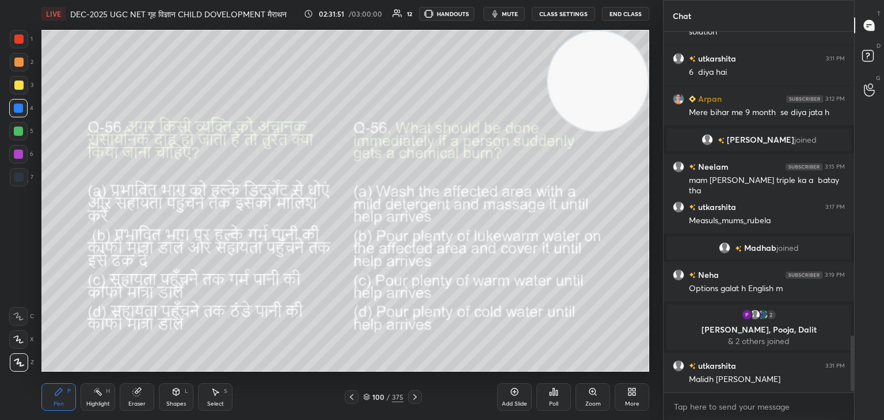
scroll to position [1967, 0]
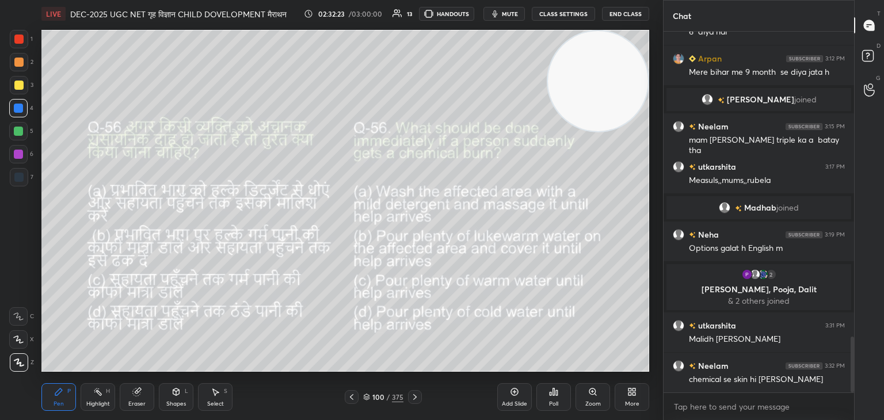
click at [408, 401] on div at bounding box center [415, 397] width 14 height 14
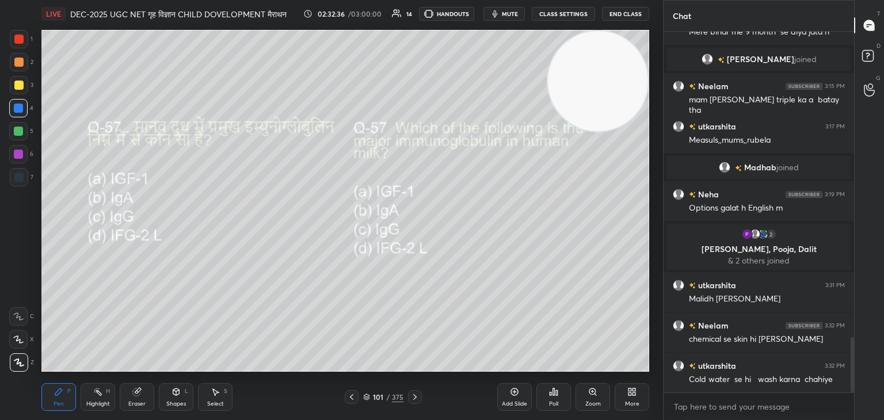
scroll to position [2048, 0]
click at [353, 397] on icon at bounding box center [351, 397] width 9 height 9
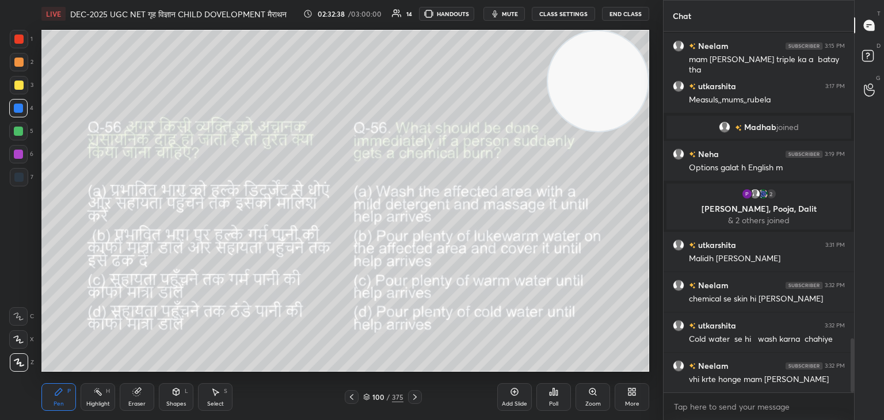
click at [420, 398] on div at bounding box center [415, 397] width 14 height 14
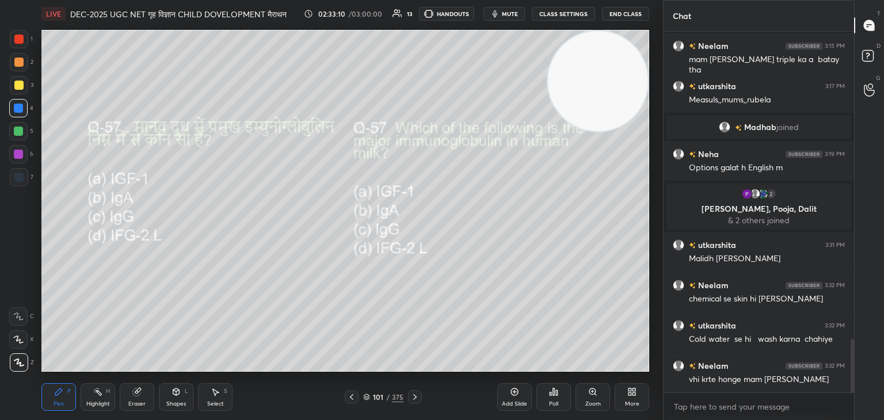
scroll to position [2088, 0]
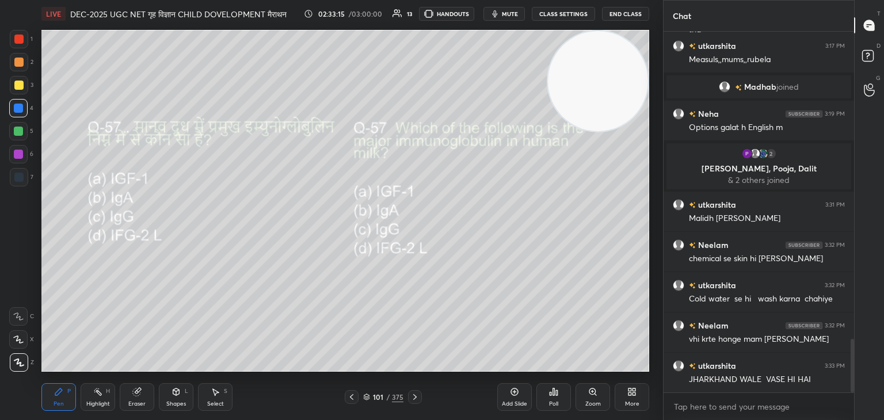
click at [558, 399] on div "Poll" at bounding box center [553, 397] width 35 height 28
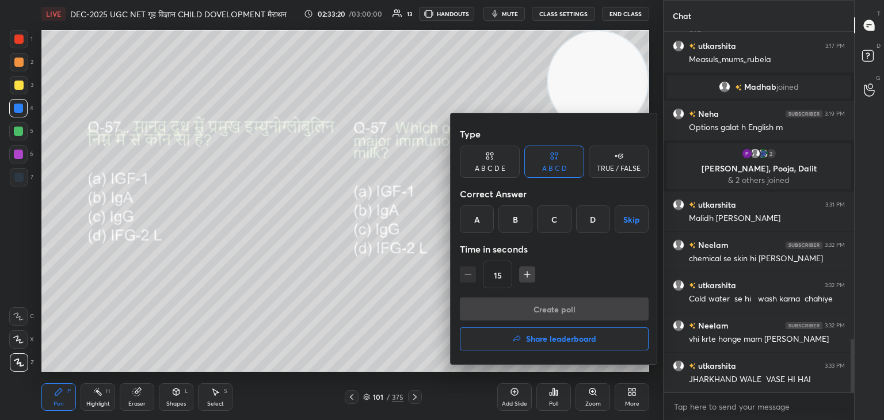
click at [516, 224] on div "B" at bounding box center [515, 219] width 34 height 28
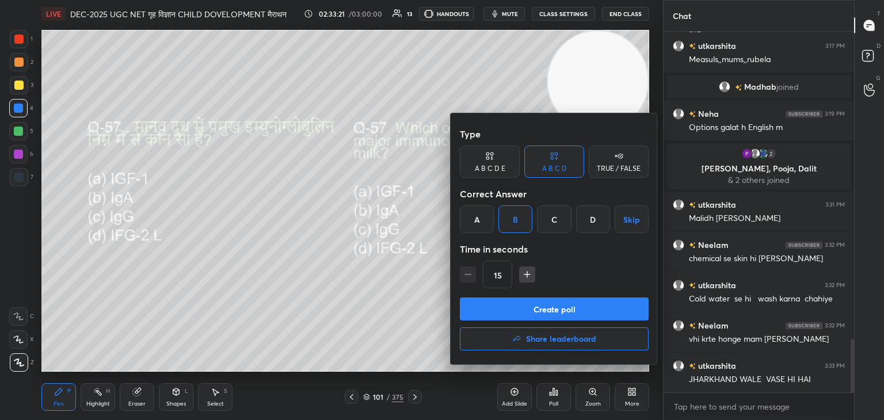
click at [548, 311] on button "Create poll" at bounding box center [554, 309] width 189 height 23
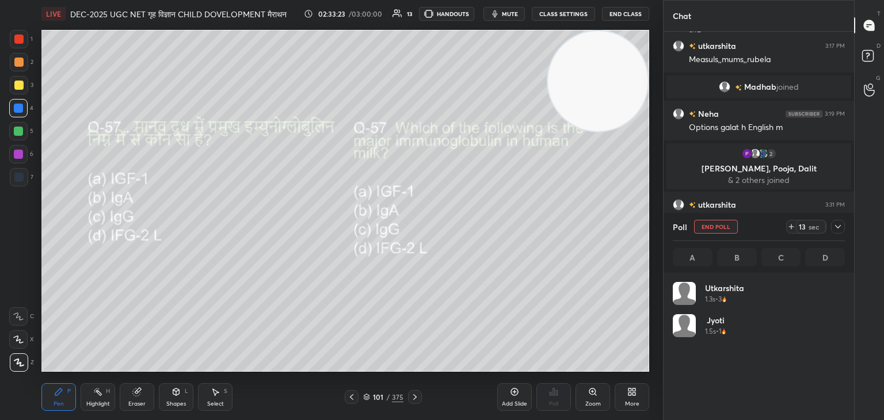
scroll to position [135, 169]
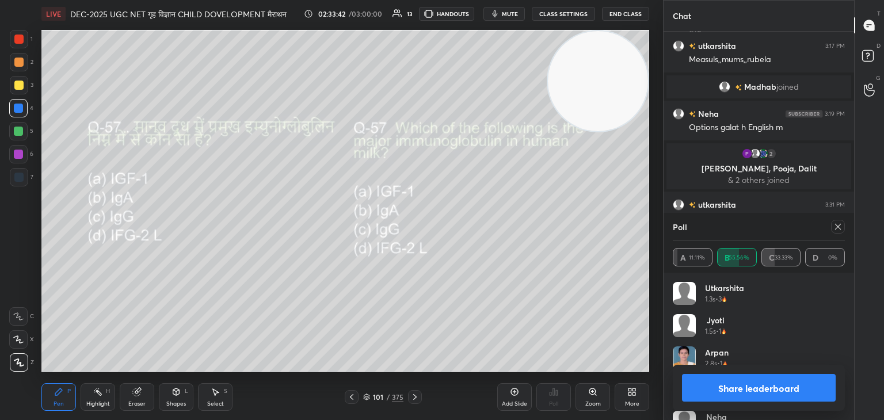
click at [833, 228] on icon at bounding box center [837, 226] width 9 height 9
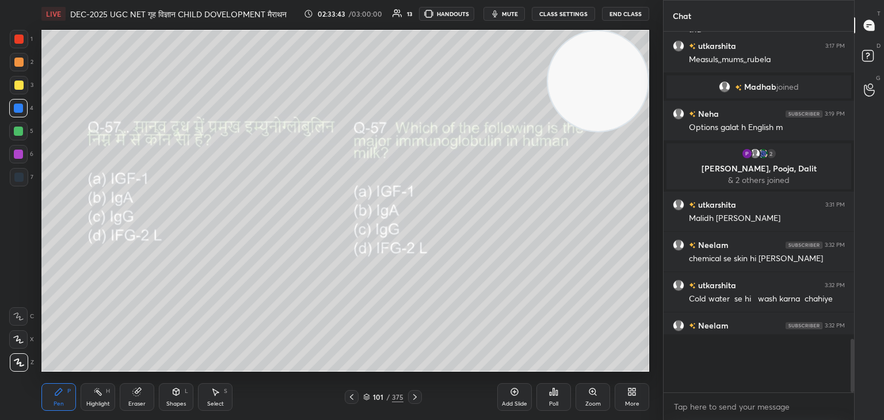
scroll to position [248, 187]
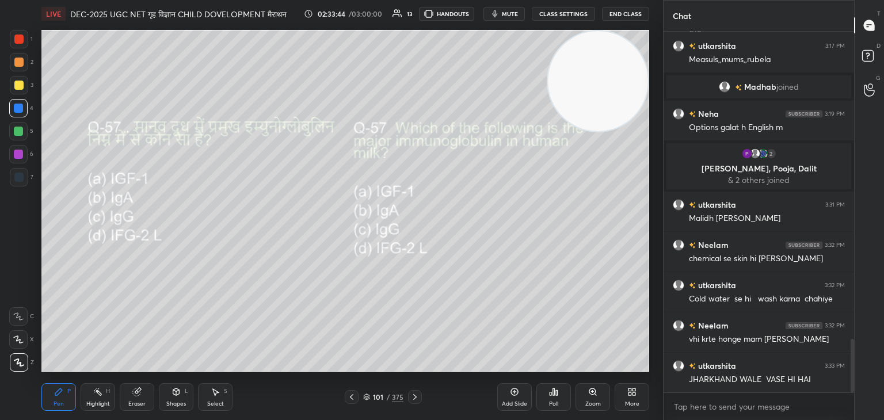
click at [412, 399] on icon at bounding box center [414, 397] width 9 height 9
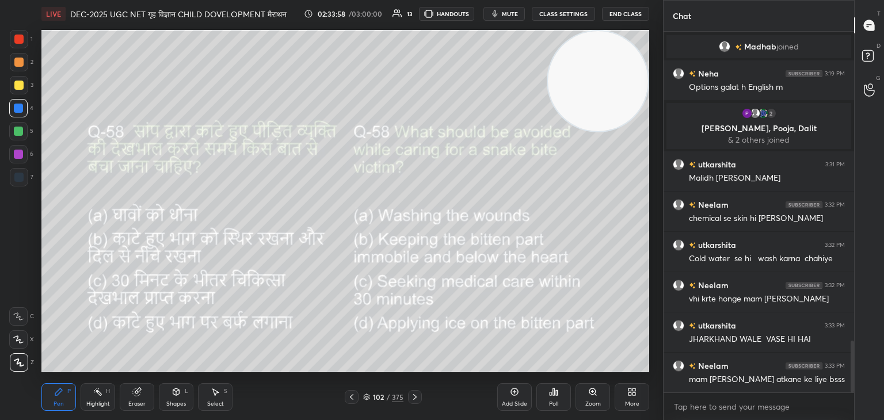
scroll to position [2169, 0]
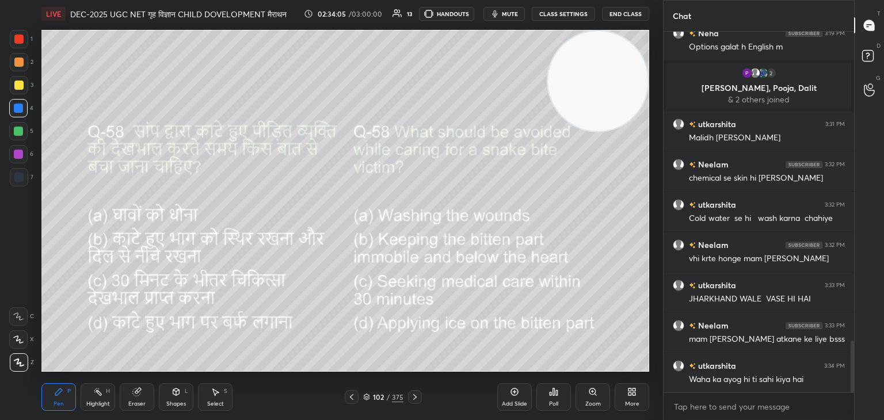
click at [553, 401] on div "Poll" at bounding box center [553, 404] width 9 height 6
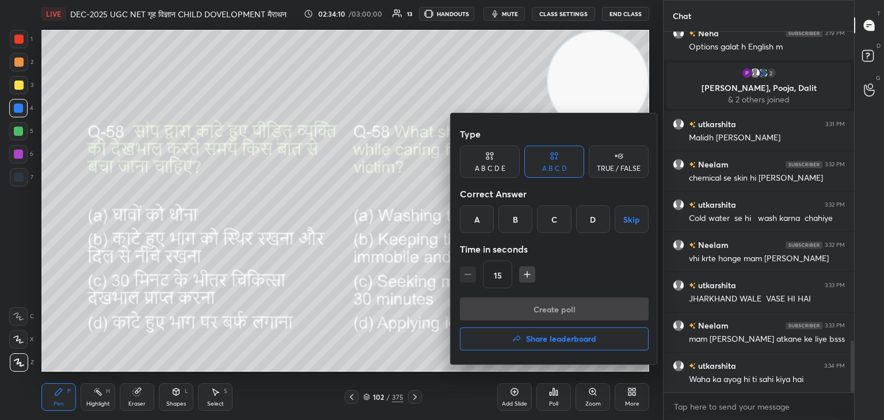
click at [507, 219] on div "B" at bounding box center [515, 219] width 34 height 28
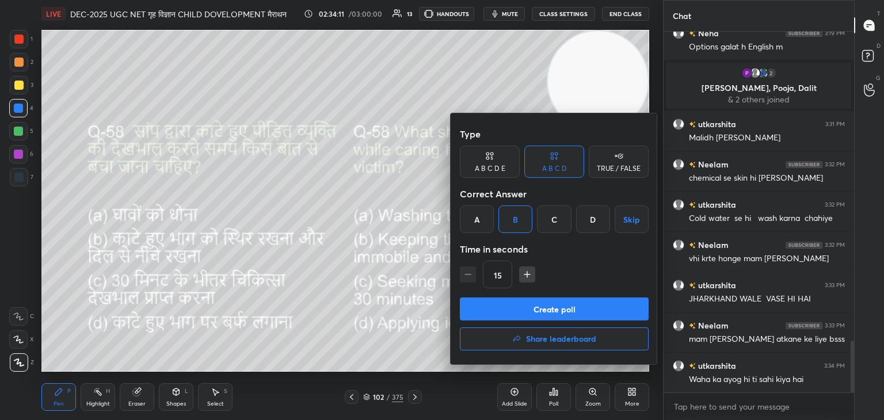
click at [563, 306] on button "Create poll" at bounding box center [554, 309] width 189 height 23
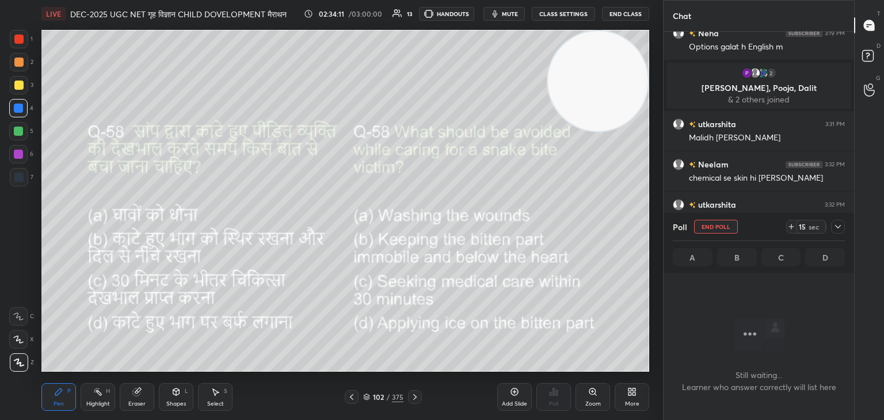
scroll to position [298, 187]
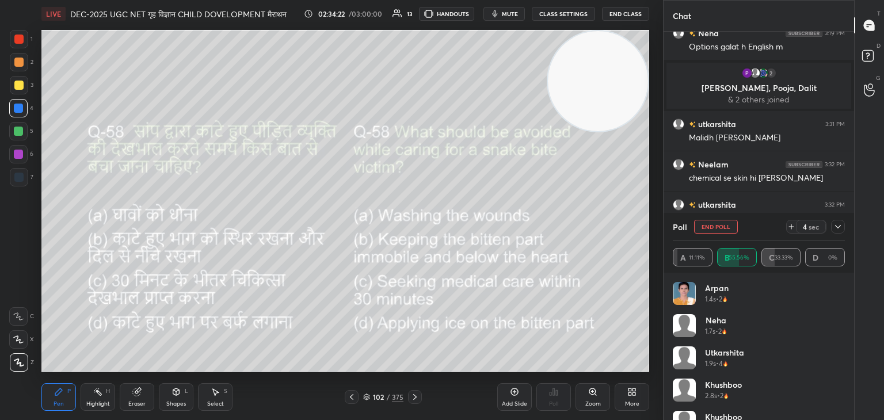
click at [714, 227] on button "End Poll" at bounding box center [716, 227] width 44 height 14
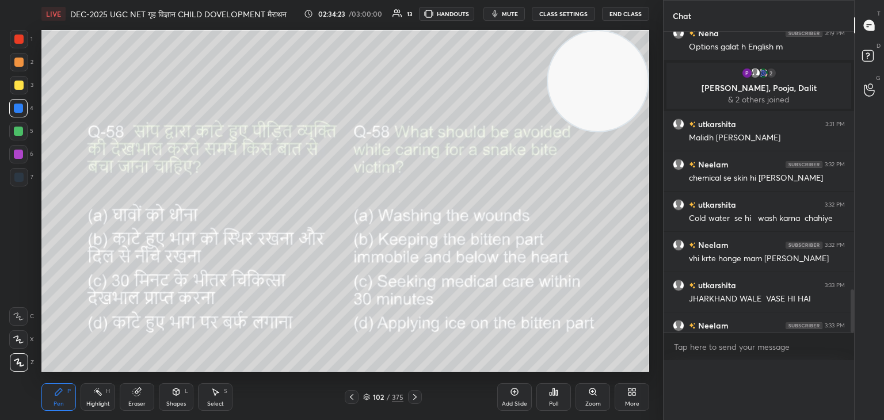
scroll to position [4, 3]
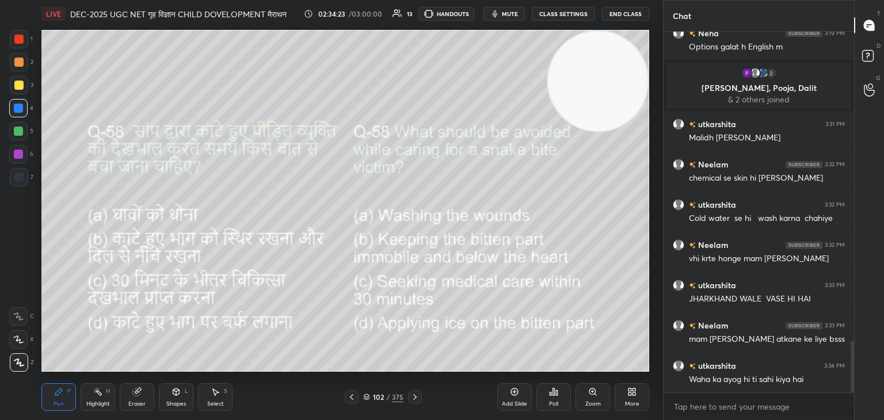
click at [631, 392] on icon at bounding box center [631, 391] width 9 height 9
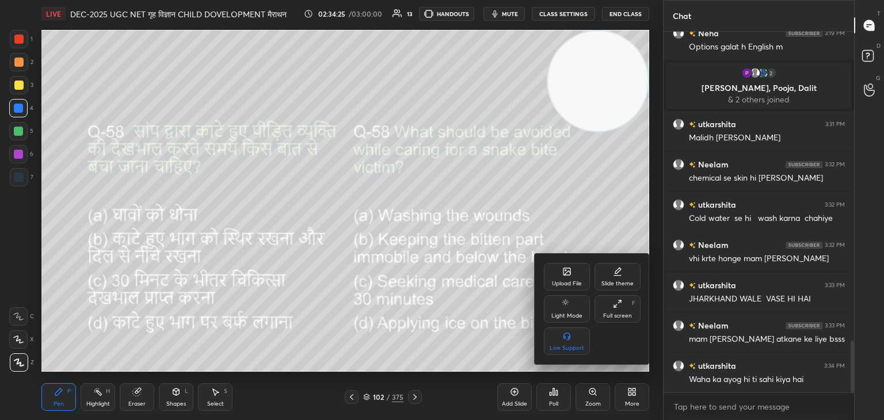
click at [568, 281] on div "Upload File" at bounding box center [567, 284] width 30 height 6
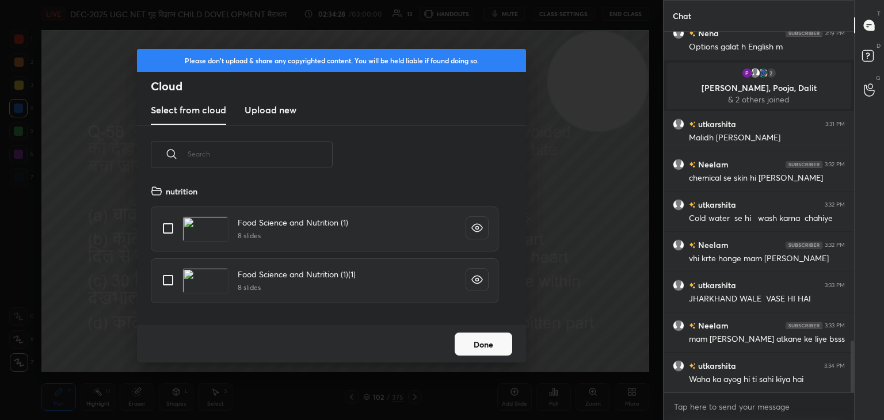
click at [271, 113] on h3 "Upload new" at bounding box center [271, 110] width 52 height 14
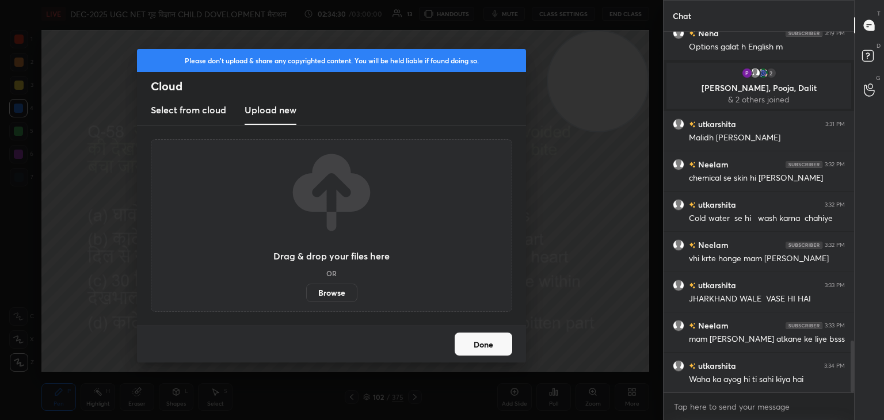
click at [333, 292] on label "Browse" at bounding box center [331, 293] width 51 height 18
click at [306, 292] on input "Browse" at bounding box center [306, 293] width 0 height 18
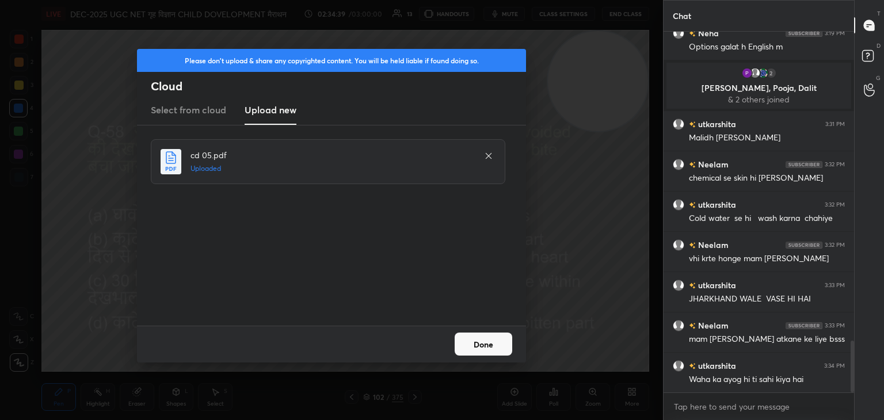
click at [480, 344] on button "Done" at bounding box center [484, 344] width 58 height 23
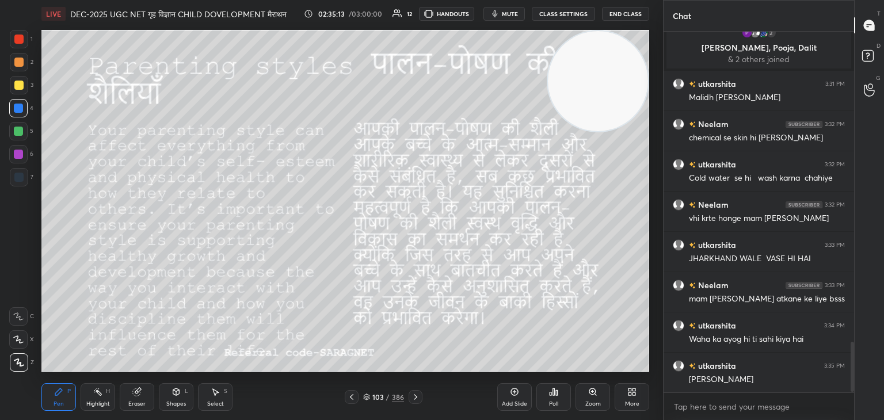
scroll to position [2249, 0]
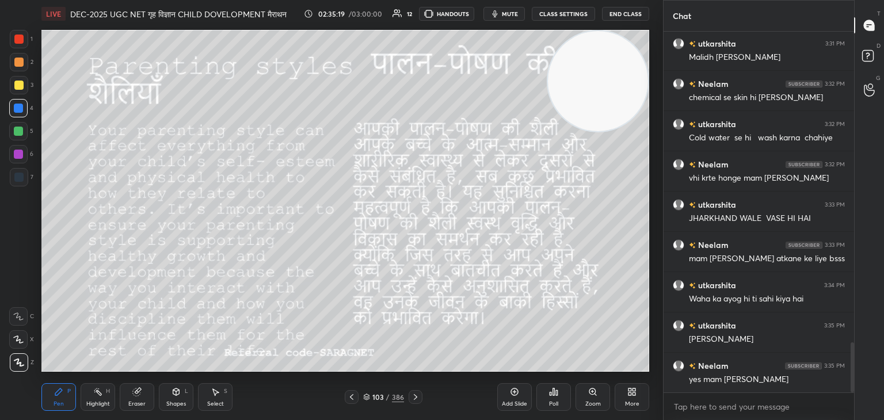
click at [348, 397] on icon at bounding box center [351, 397] width 9 height 9
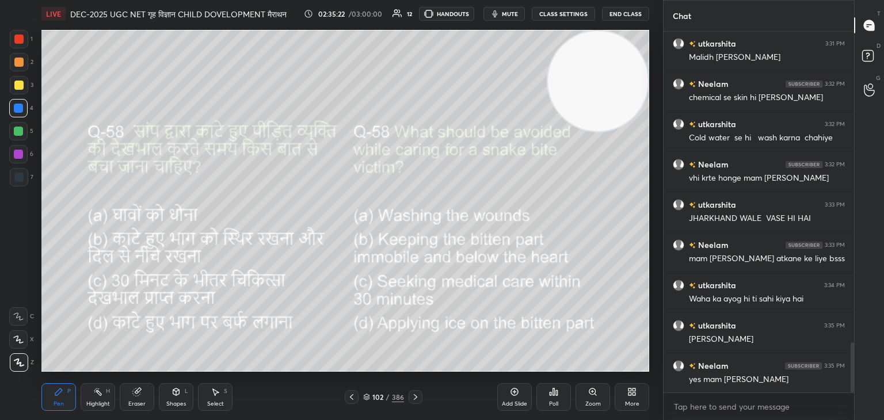
click at [551, 400] on div "Poll" at bounding box center [553, 397] width 35 height 28
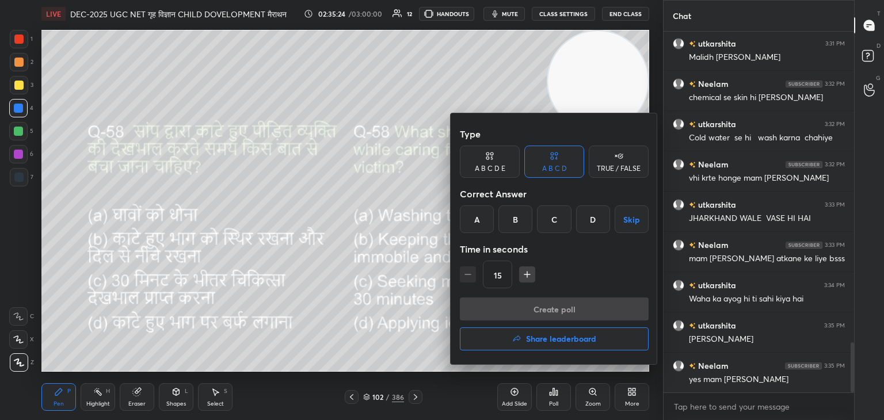
click at [517, 222] on div "B" at bounding box center [515, 219] width 34 height 28
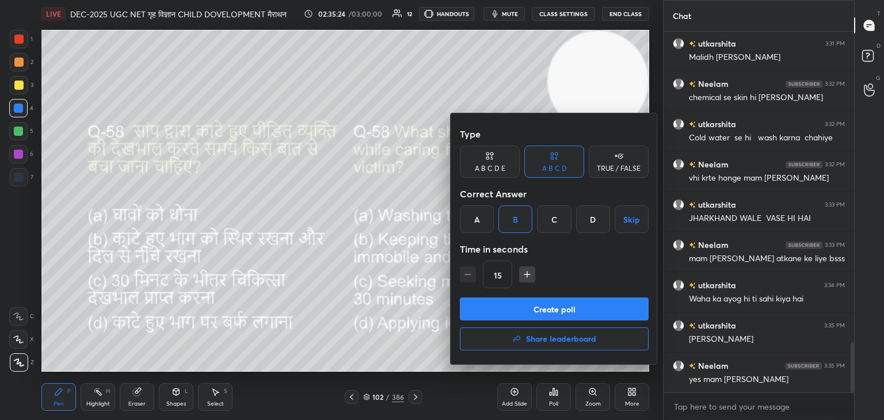
click at [574, 309] on button "Create poll" at bounding box center [554, 309] width 189 height 23
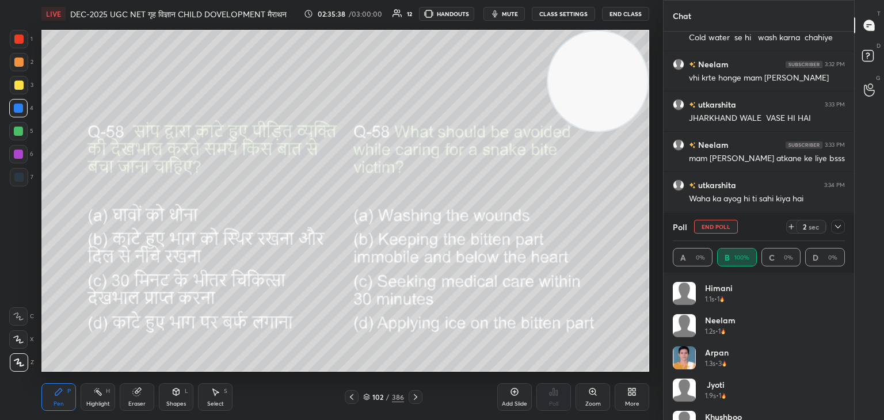
scroll to position [2361, 0]
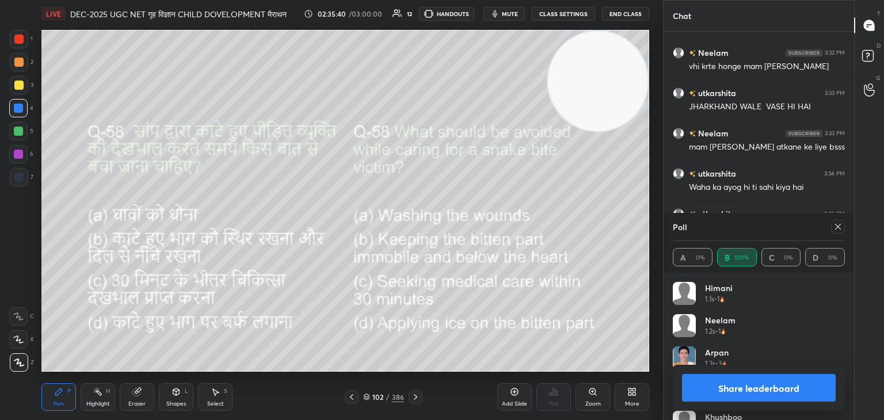
click at [767, 388] on button "Share leaderboard" at bounding box center [759, 388] width 154 height 28
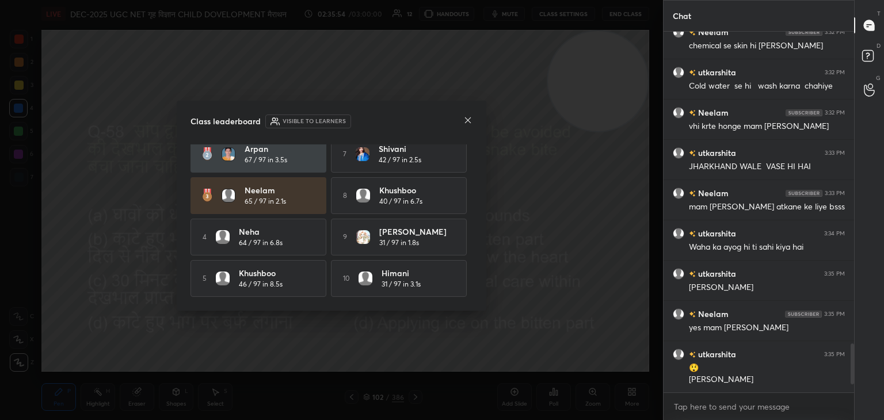
scroll to position [53, 0]
click at [465, 125] on div at bounding box center [467, 121] width 9 height 12
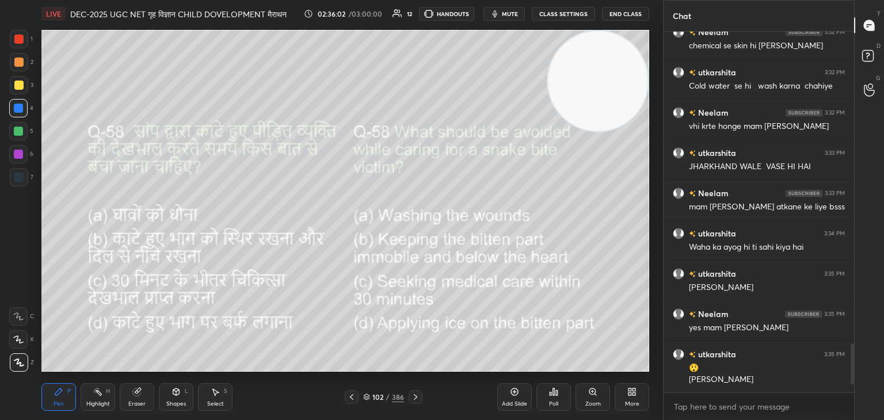
click at [413, 399] on icon at bounding box center [415, 397] width 9 height 9
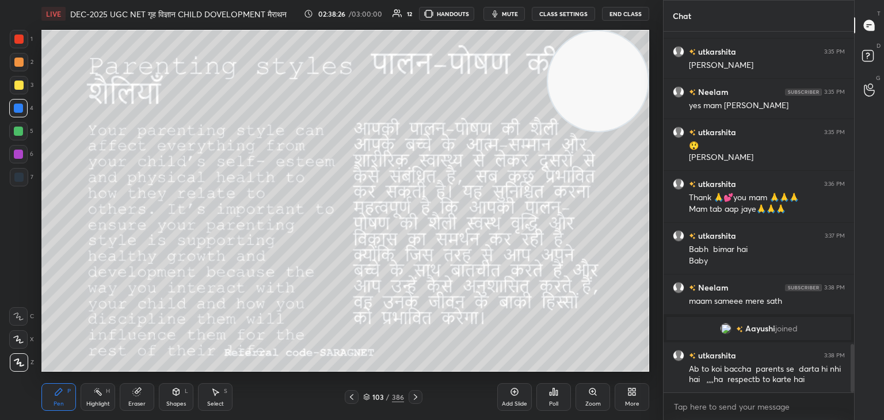
scroll to position [2344, 0]
click at [413, 398] on icon at bounding box center [415, 397] width 9 height 9
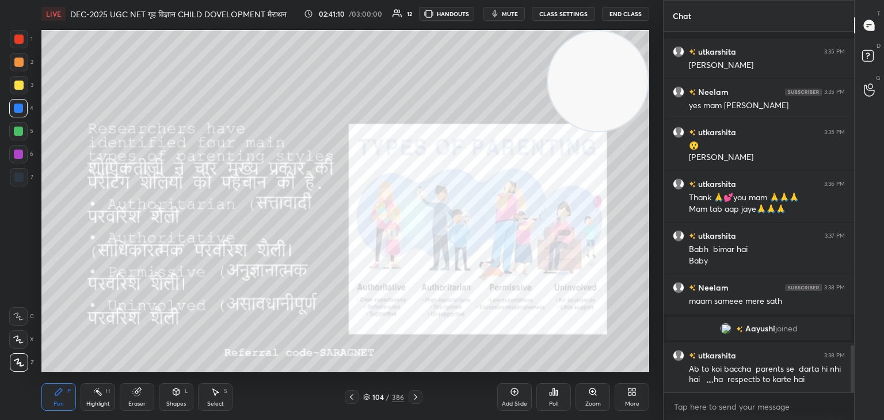
scroll to position [2405, 0]
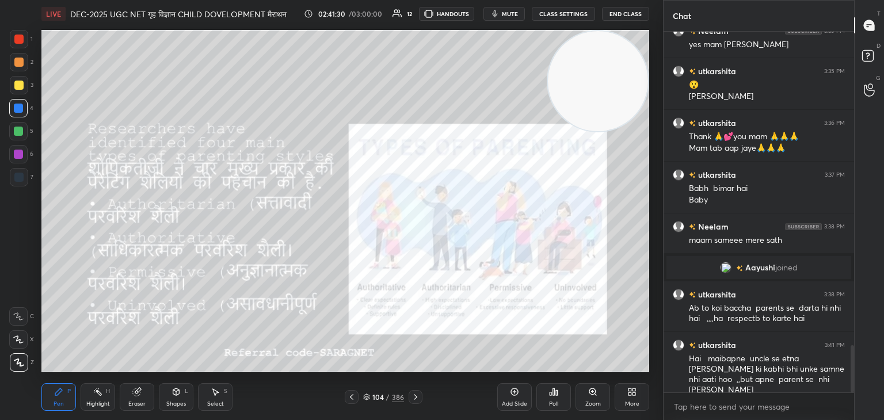
click at [416, 399] on icon at bounding box center [415, 397] width 9 height 9
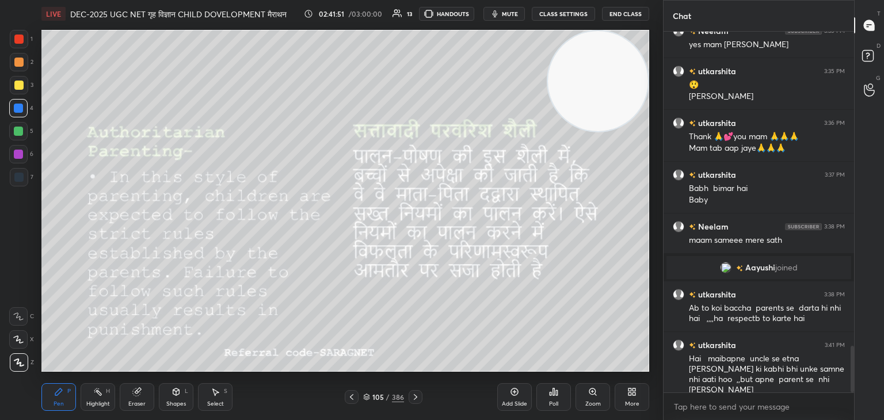
scroll to position [2432, 0]
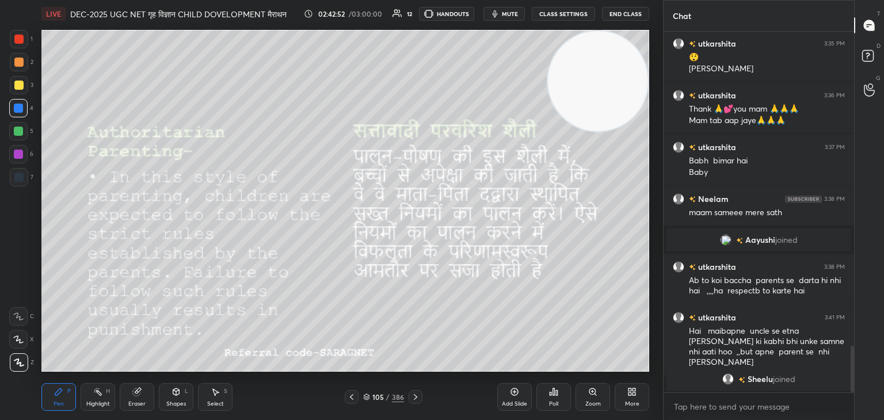
click at [415, 397] on icon at bounding box center [415, 397] width 9 height 9
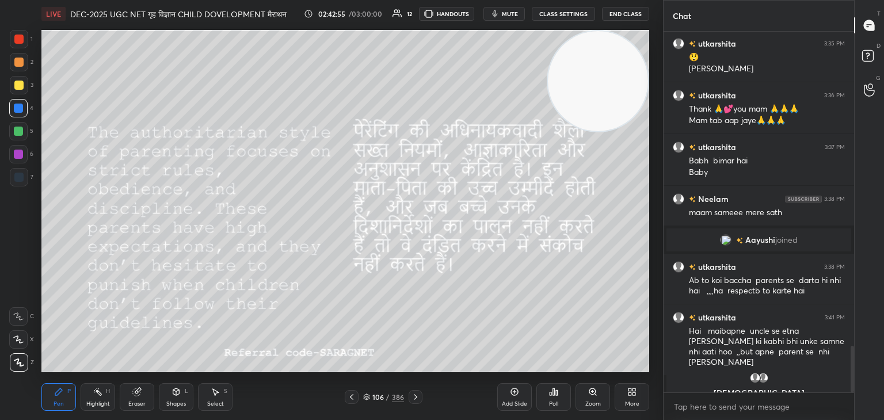
scroll to position [2446, 0]
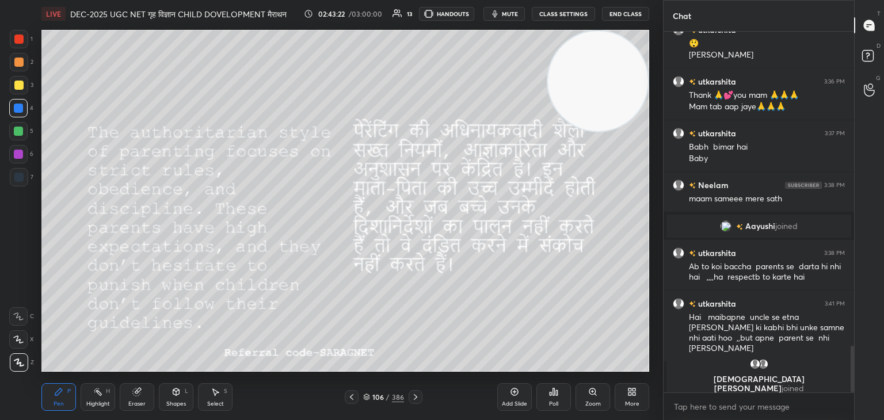
click at [411, 401] on icon at bounding box center [415, 397] width 9 height 9
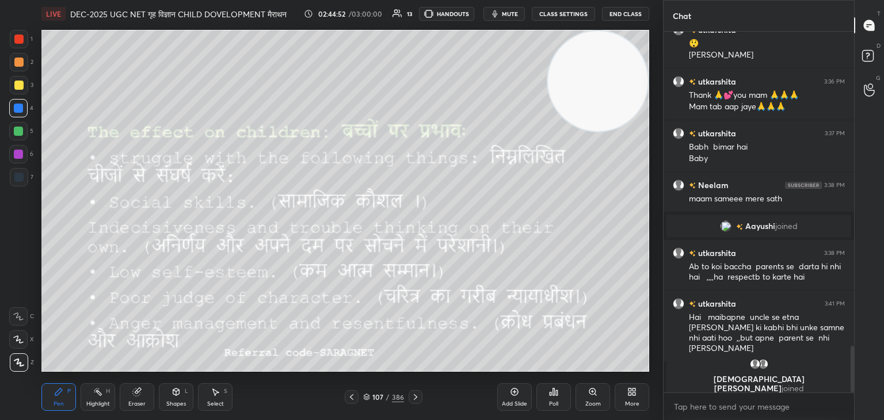
click at [418, 394] on icon at bounding box center [415, 397] width 9 height 9
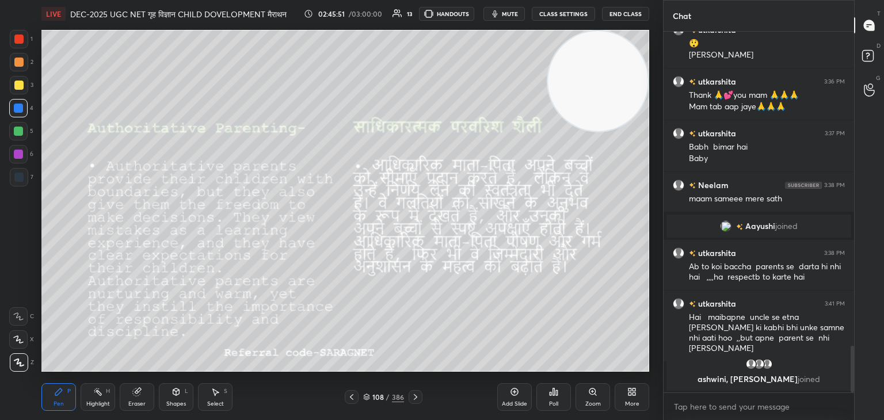
scroll to position [2455, 0]
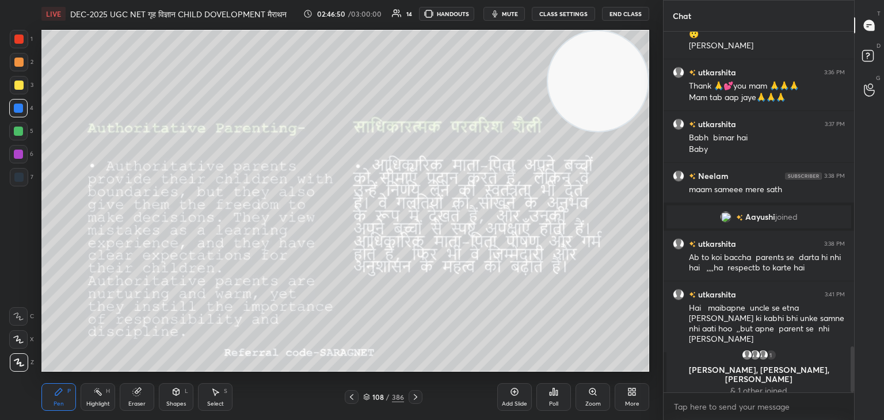
click at [414, 396] on icon at bounding box center [415, 397] width 3 height 6
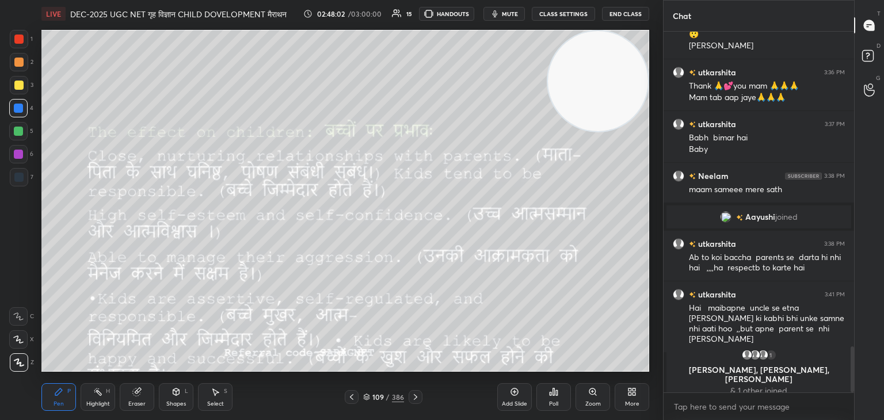
click at [415, 394] on icon at bounding box center [415, 397] width 9 height 9
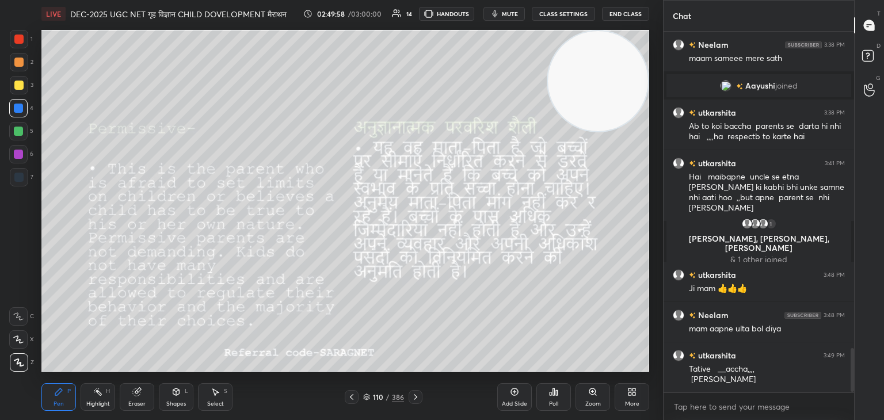
scroll to position [2592, 0]
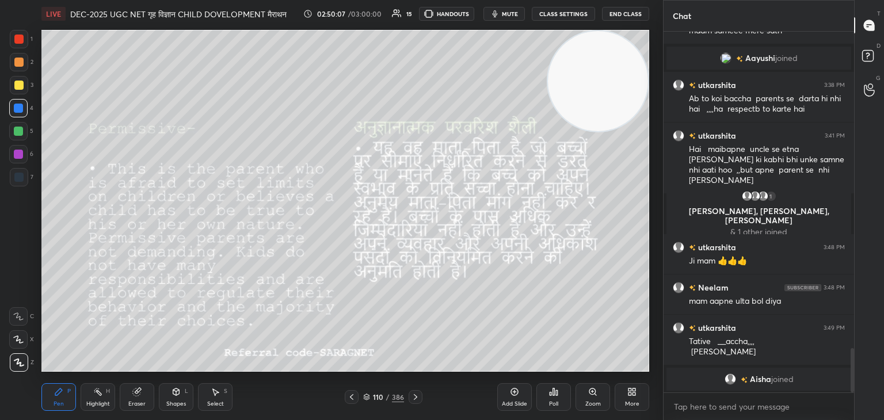
click at [419, 397] on icon at bounding box center [415, 397] width 9 height 9
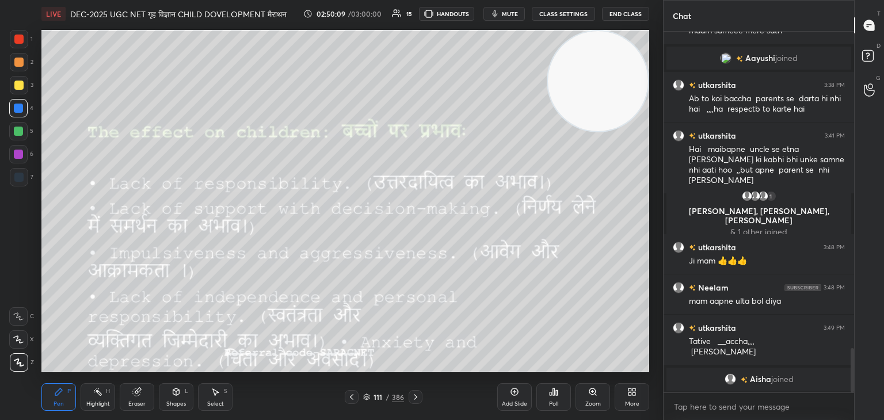
click at [349, 399] on icon at bounding box center [351, 397] width 9 height 9
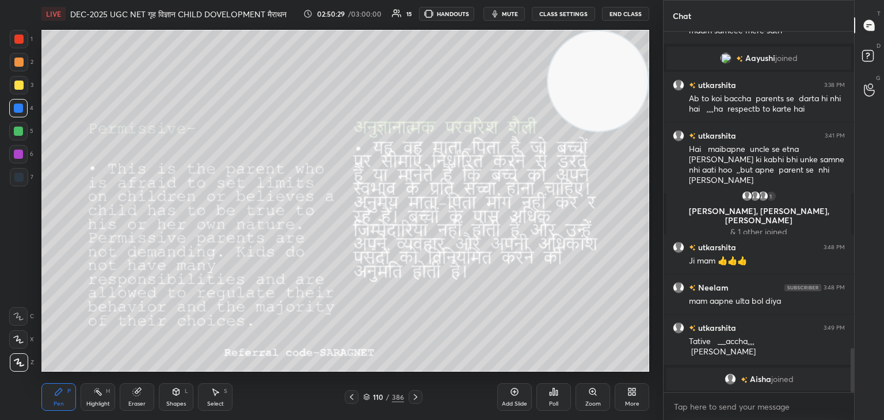
click at [416, 395] on icon at bounding box center [415, 397] width 9 height 9
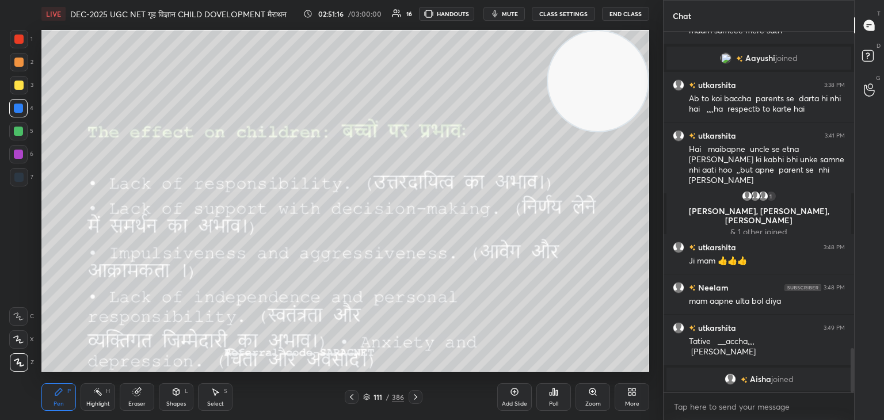
scroll to position [2606, 0]
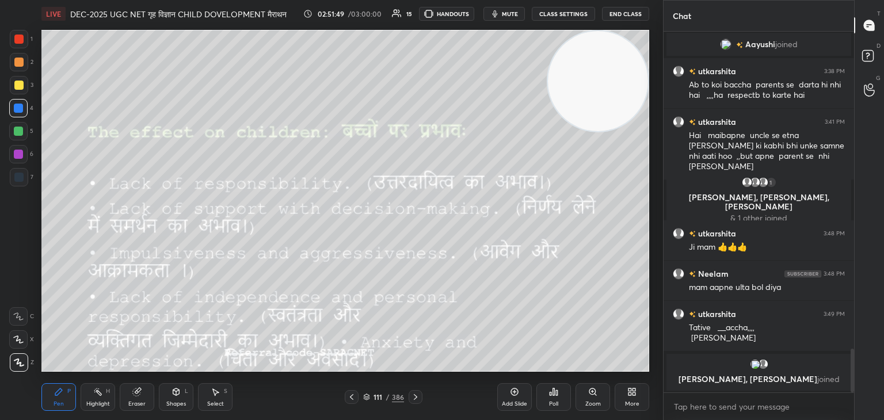
click at [418, 398] on icon at bounding box center [415, 397] width 9 height 9
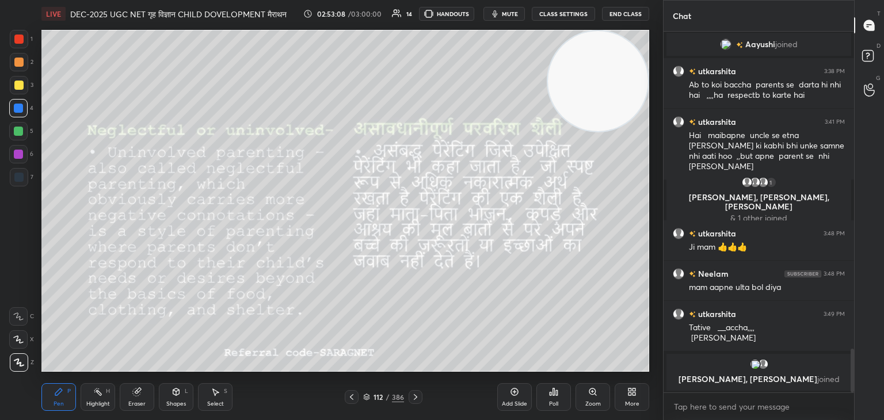
click at [417, 398] on icon at bounding box center [415, 397] width 9 height 9
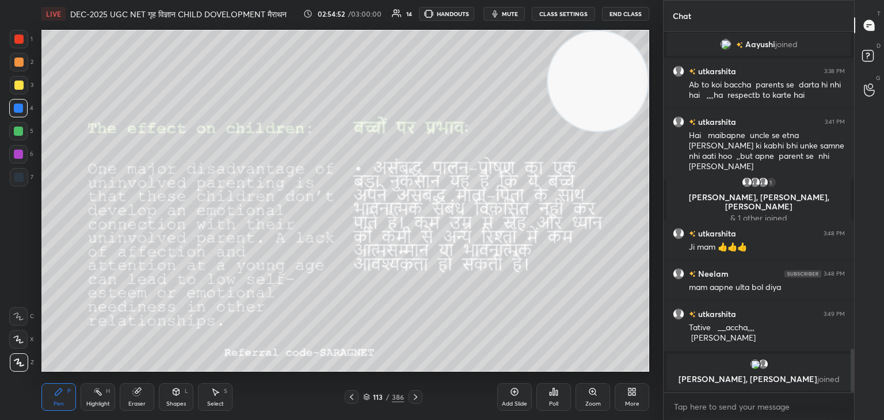
scroll to position [2614, 0]
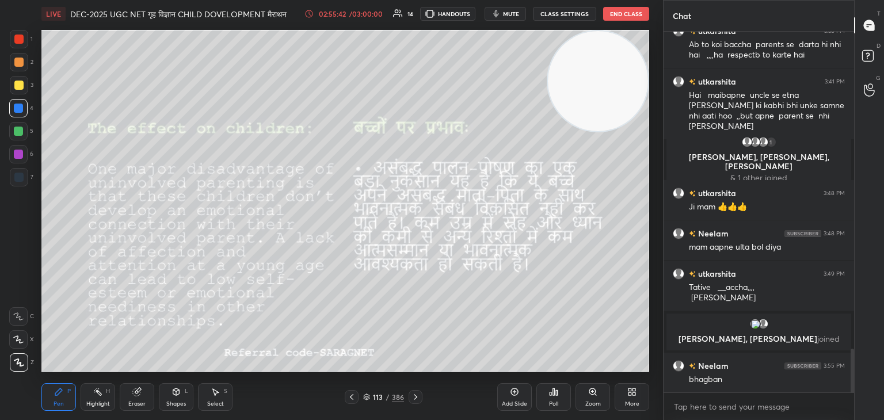
click at [410, 397] on div at bounding box center [416, 397] width 14 height 14
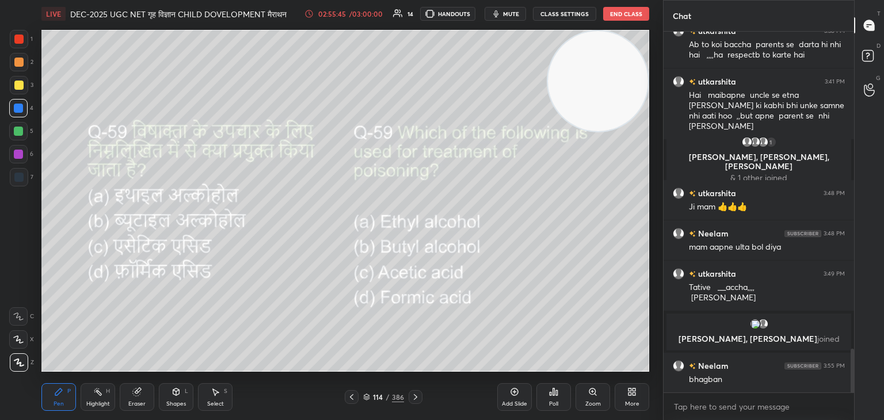
click at [346, 399] on div at bounding box center [352, 397] width 14 height 14
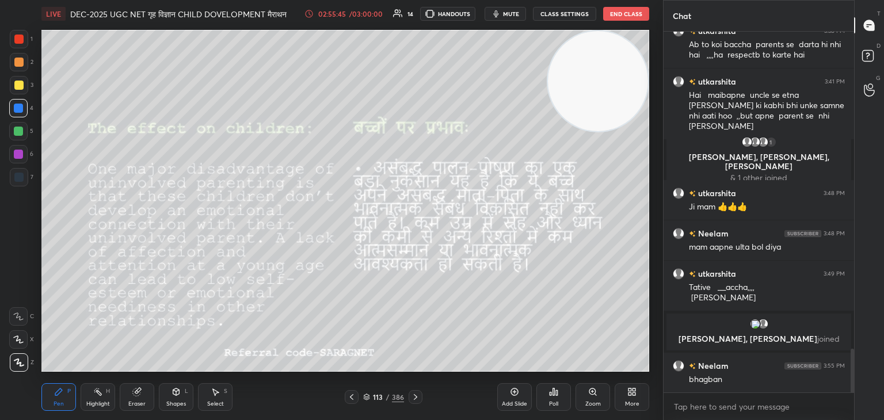
click at [345, 397] on div at bounding box center [352, 397] width 14 height 14
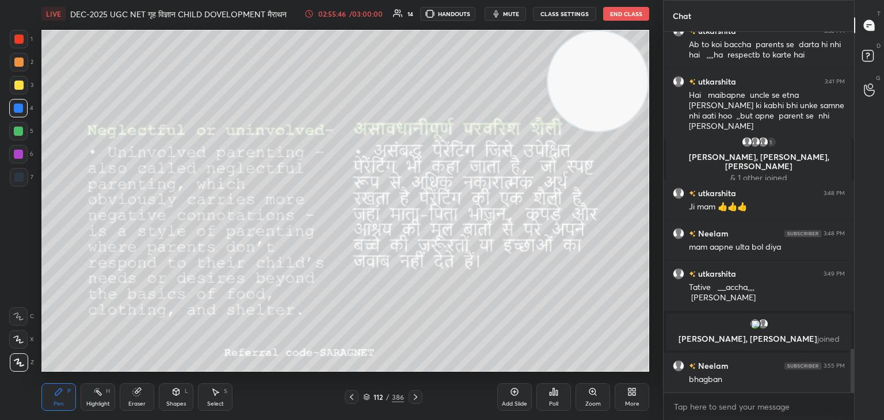
click at [345, 398] on div at bounding box center [352, 397] width 14 height 14
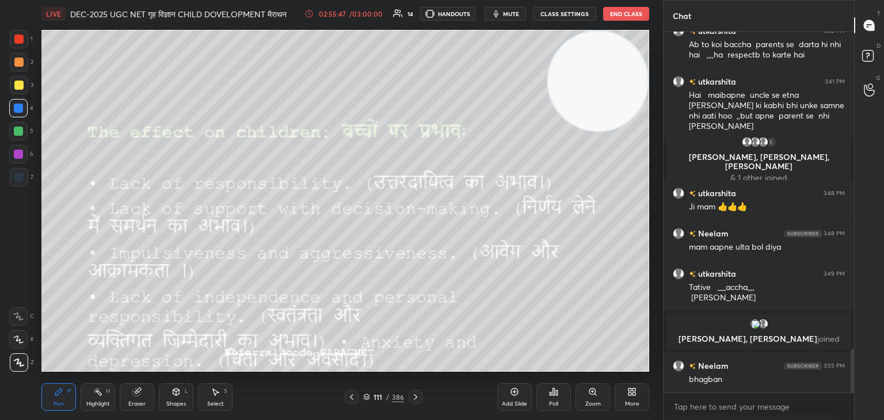
click at [345, 396] on div at bounding box center [352, 397] width 14 height 14
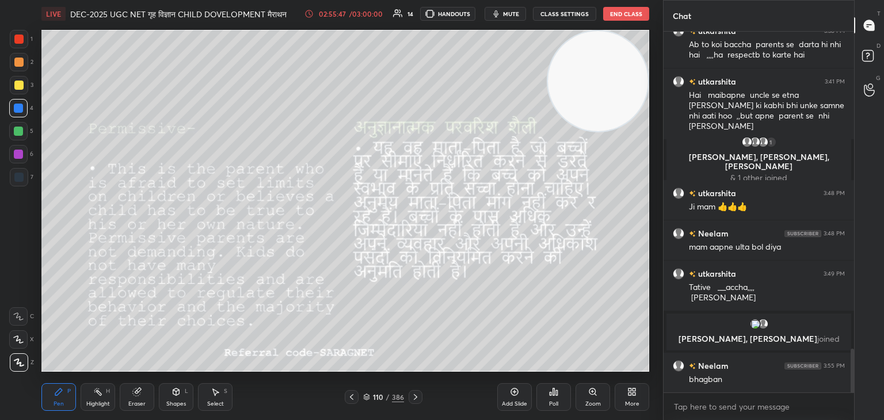
click at [353, 398] on icon at bounding box center [351, 397] width 9 height 9
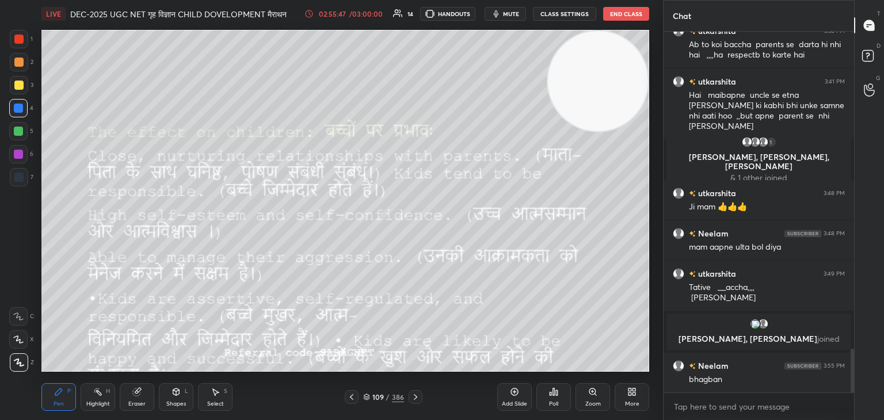
click at [355, 399] on icon at bounding box center [351, 397] width 9 height 9
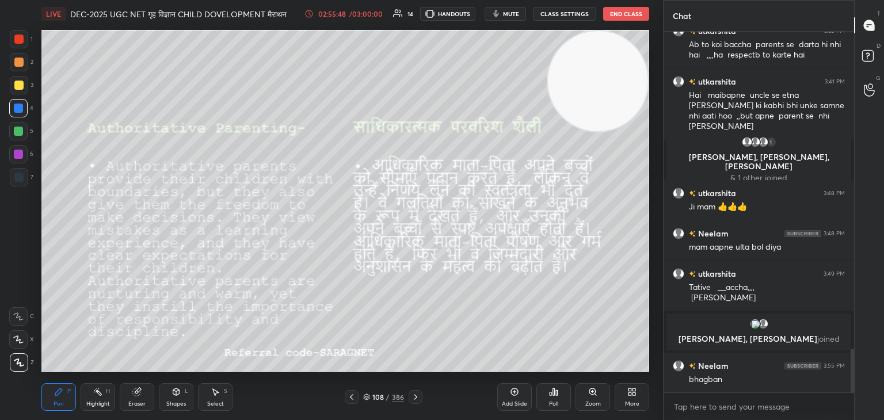
click at [355, 399] on icon at bounding box center [351, 397] width 9 height 9
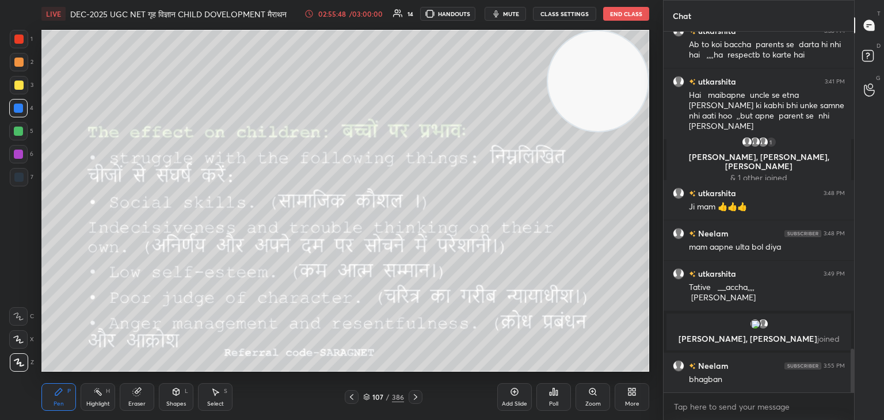
click at [351, 400] on icon at bounding box center [351, 397] width 9 height 9
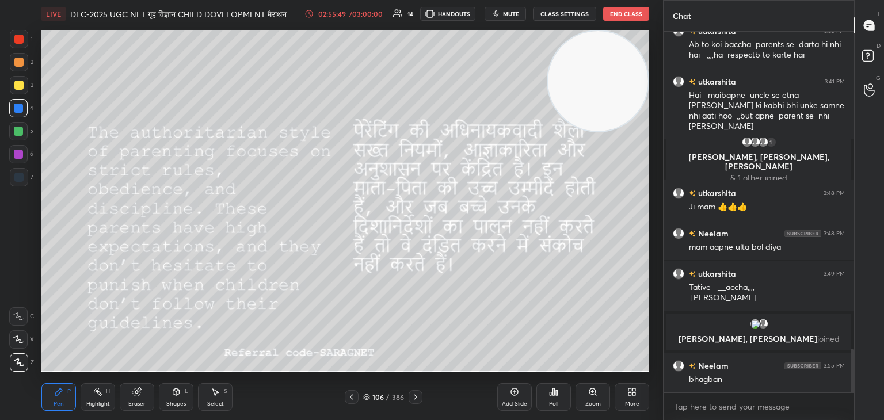
click at [353, 399] on icon at bounding box center [351, 397] width 9 height 9
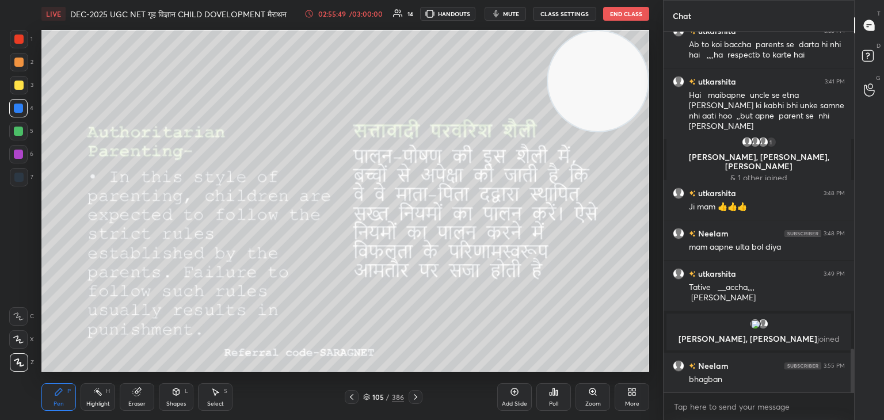
click at [353, 398] on icon at bounding box center [351, 397] width 9 height 9
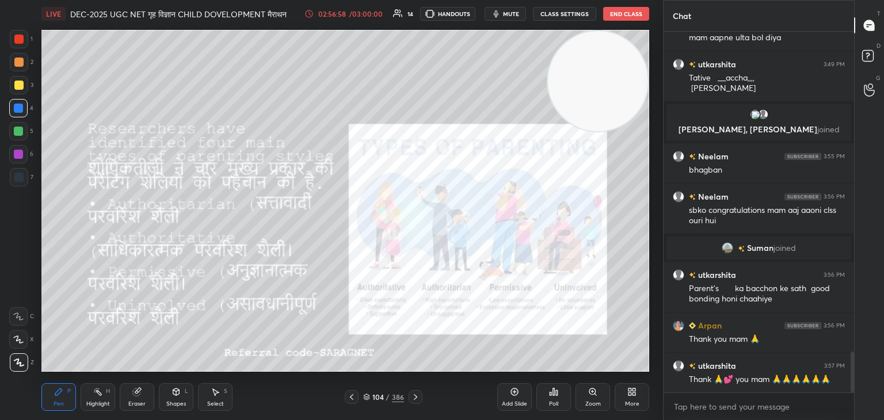
scroll to position [2828, 0]
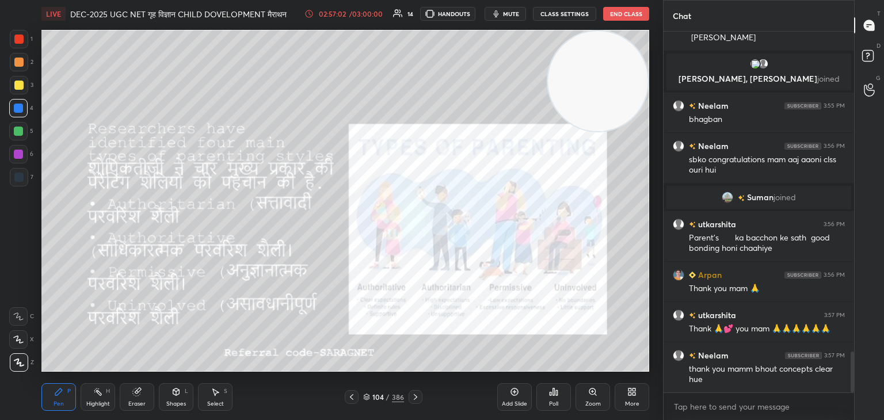
click at [625, 12] on button "End Class" at bounding box center [626, 14] width 46 height 14
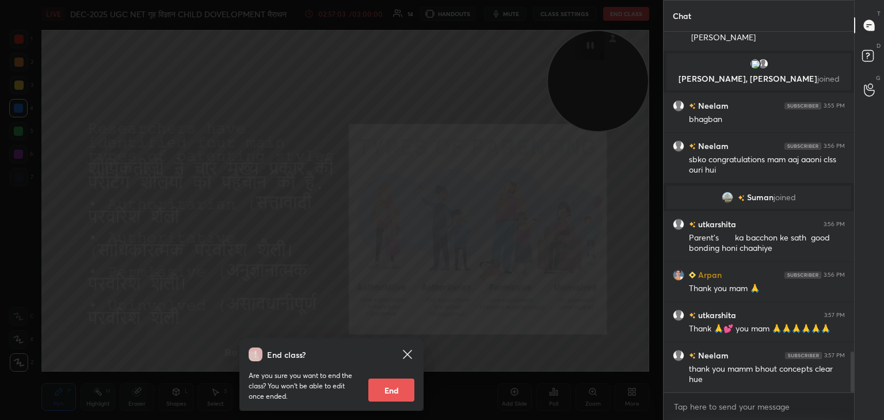
click at [395, 392] on button "End" at bounding box center [391, 390] width 46 height 23
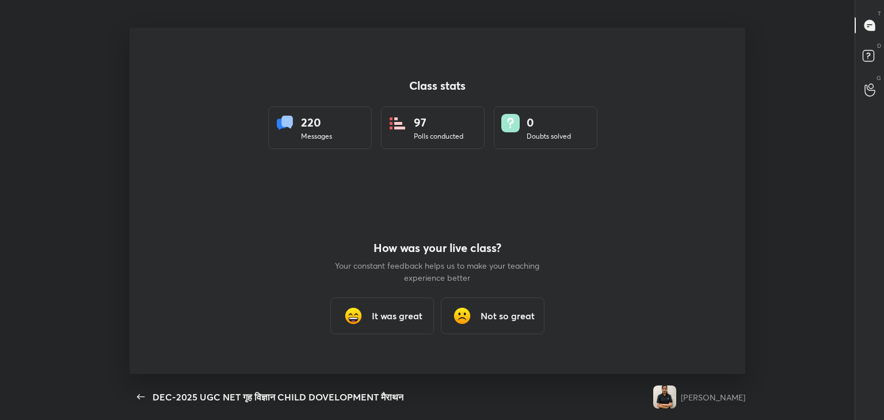
scroll to position [347, 875]
click at [401, 315] on h3 "It was great" at bounding box center [397, 316] width 51 height 14
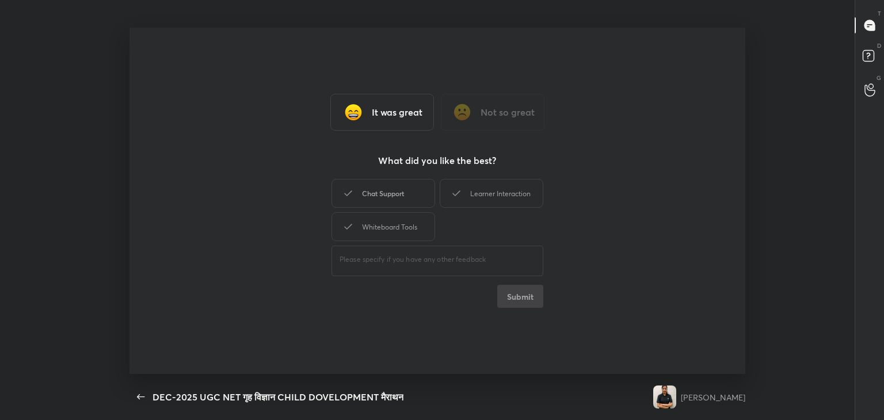
click at [408, 196] on div "Chat Support" at bounding box center [384, 193] width 104 height 29
click at [492, 198] on div "Learner Interaction" at bounding box center [492, 193] width 104 height 29
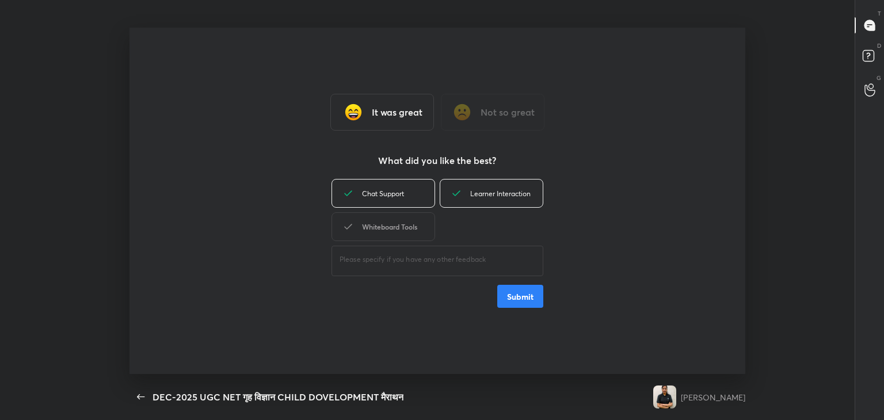
click at [408, 227] on div "Whiteboard Tools" at bounding box center [384, 226] width 104 height 29
click at [522, 296] on button "Submit" at bounding box center [520, 296] width 46 height 23
